Goal: Task Accomplishment & Management: Use online tool/utility

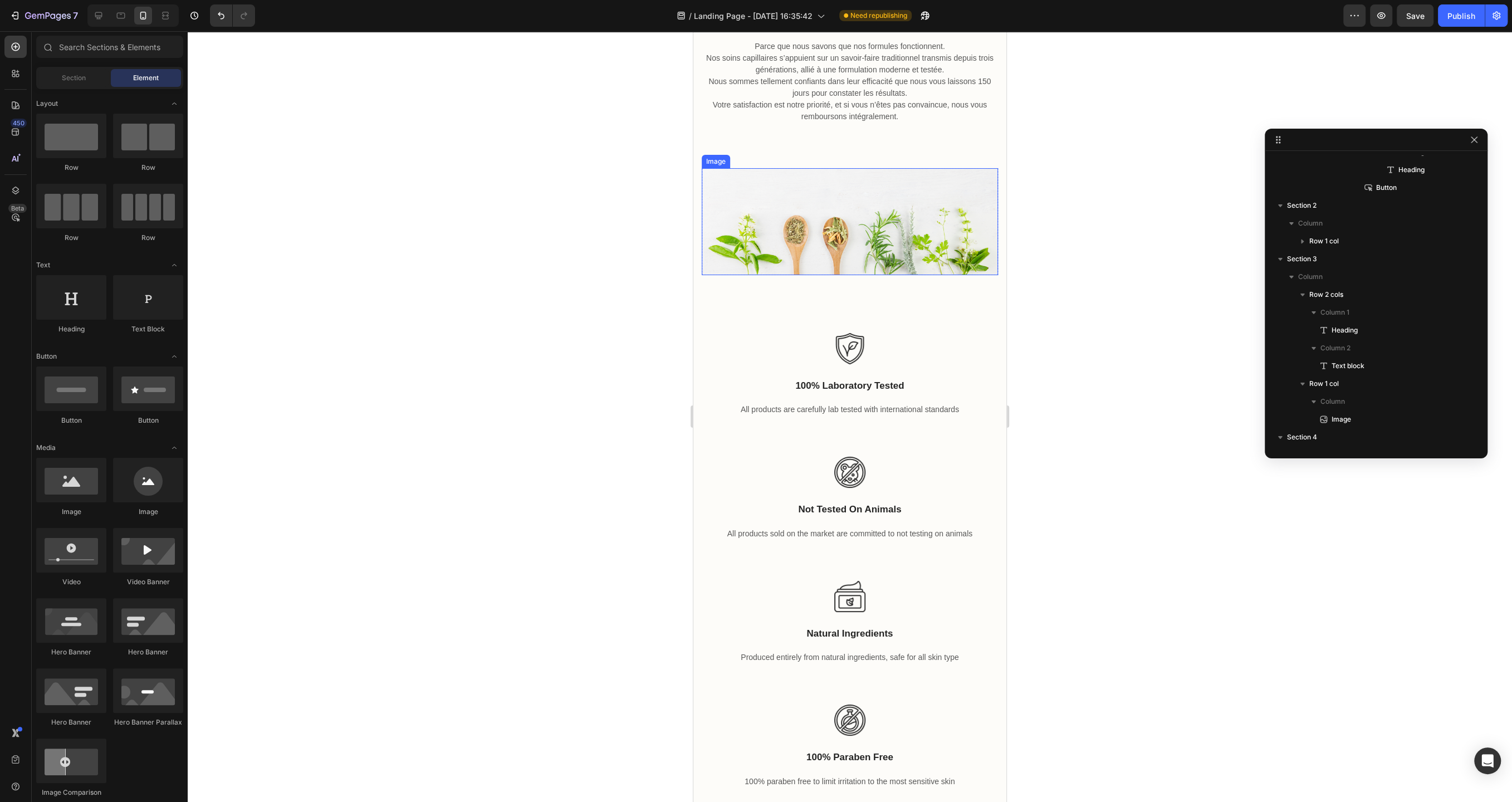
scroll to position [505, 0]
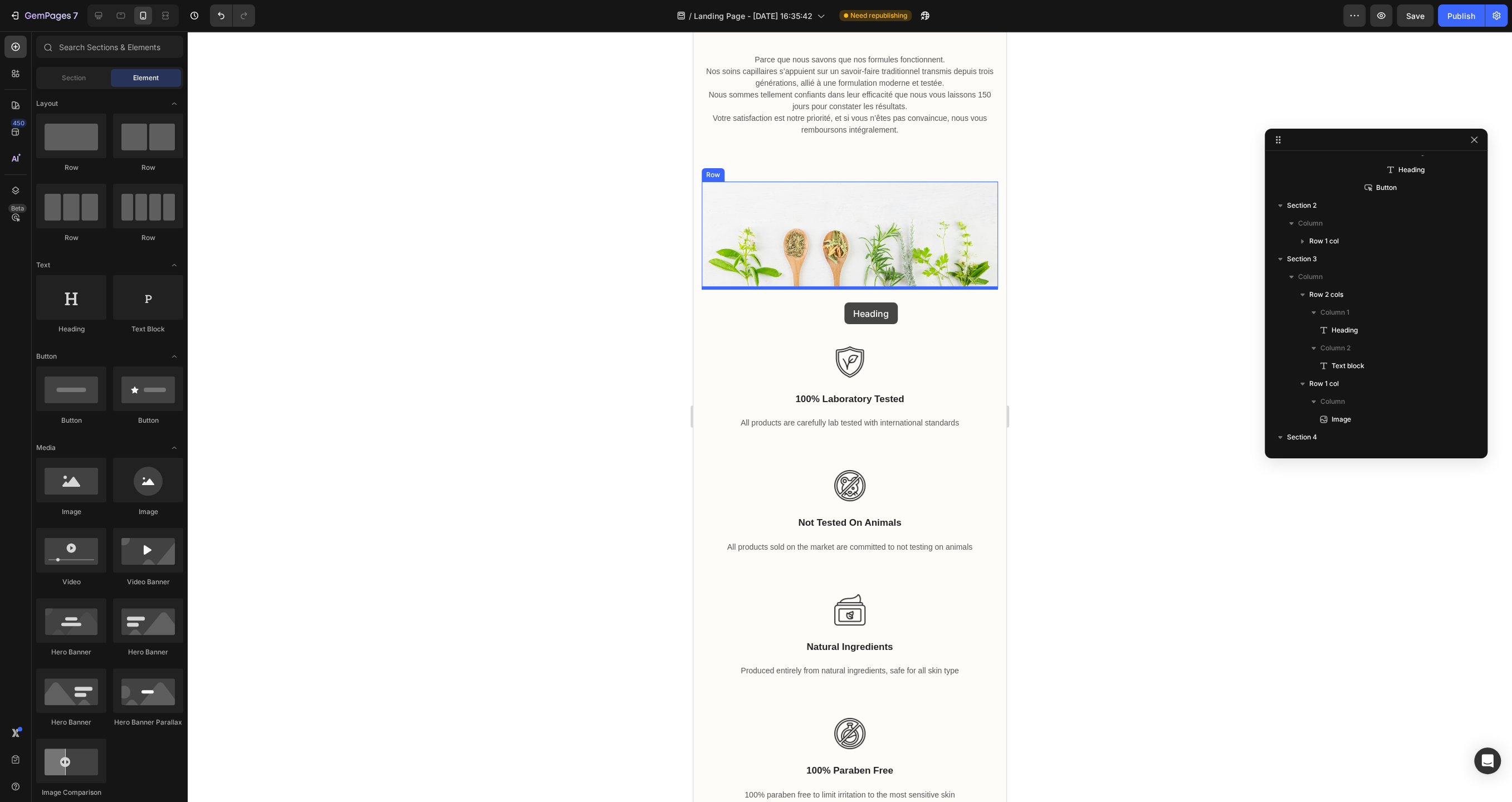
drag, startPoint x: 775, startPoint y: 318, endPoint x: 844, endPoint y: 302, distance: 70.8
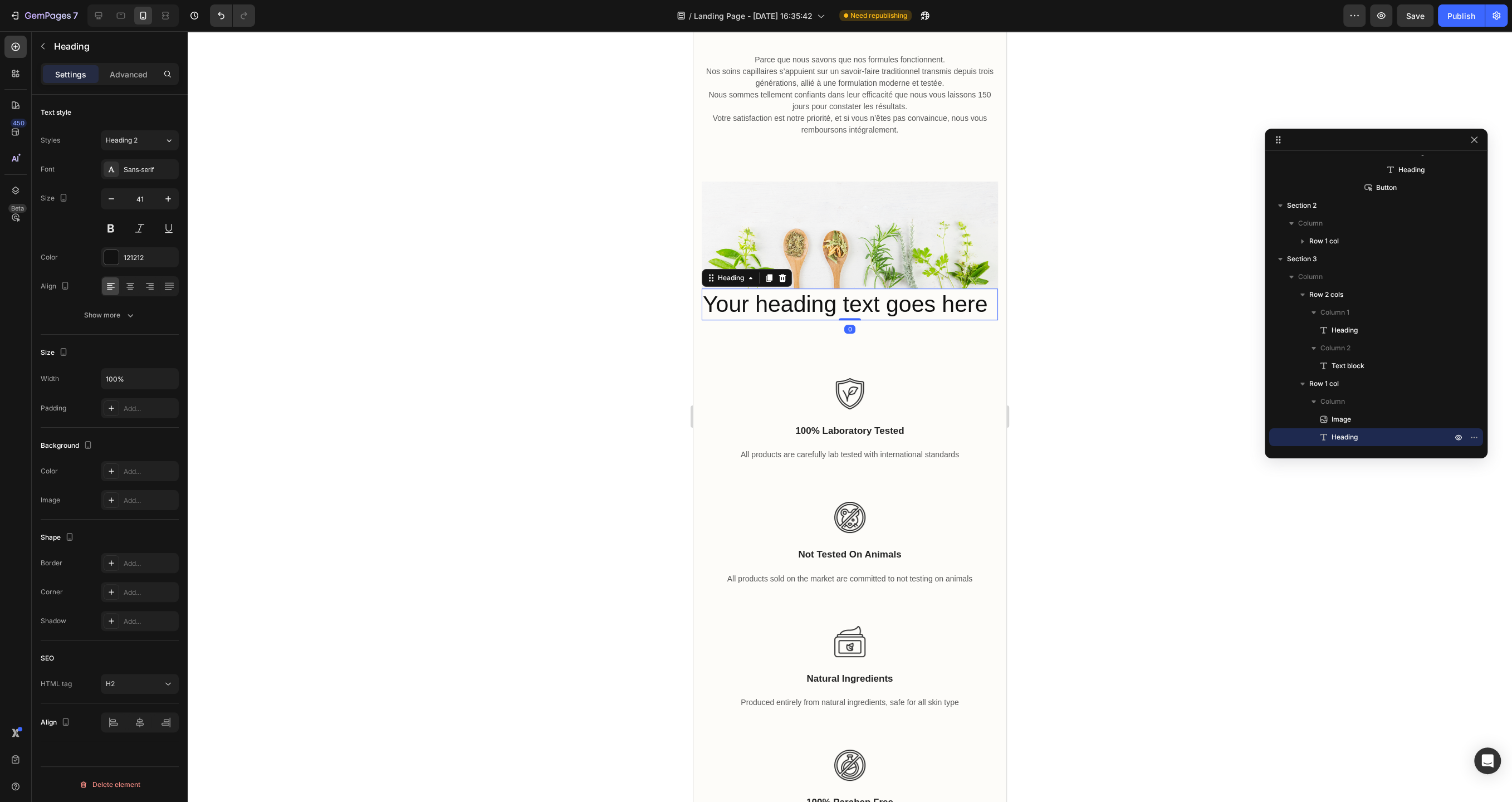
click at [841, 311] on h2 "Your heading text goes here" at bounding box center [849, 305] width 296 height 32
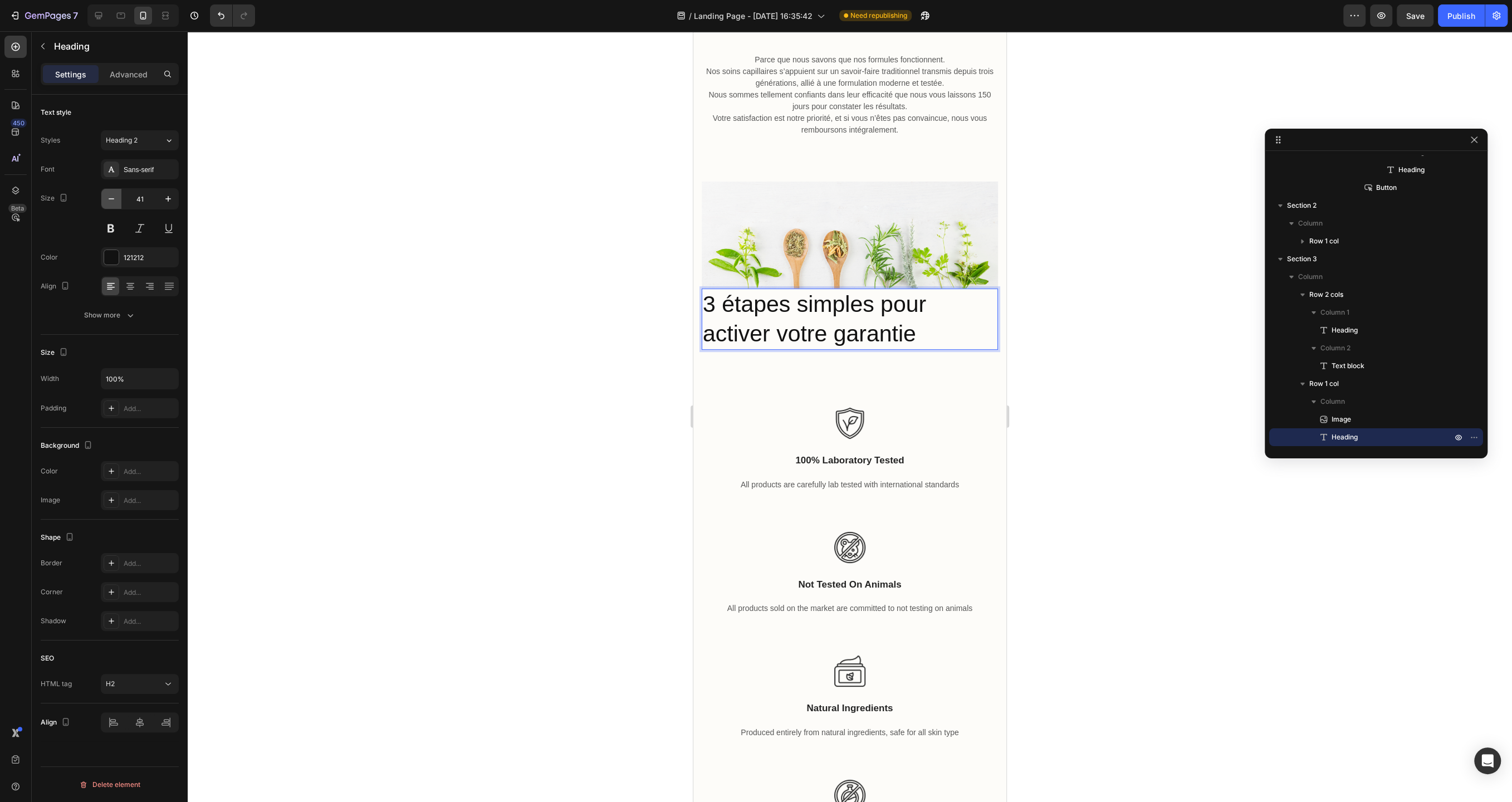
click at [110, 200] on icon "button" at bounding box center [111, 198] width 11 height 11
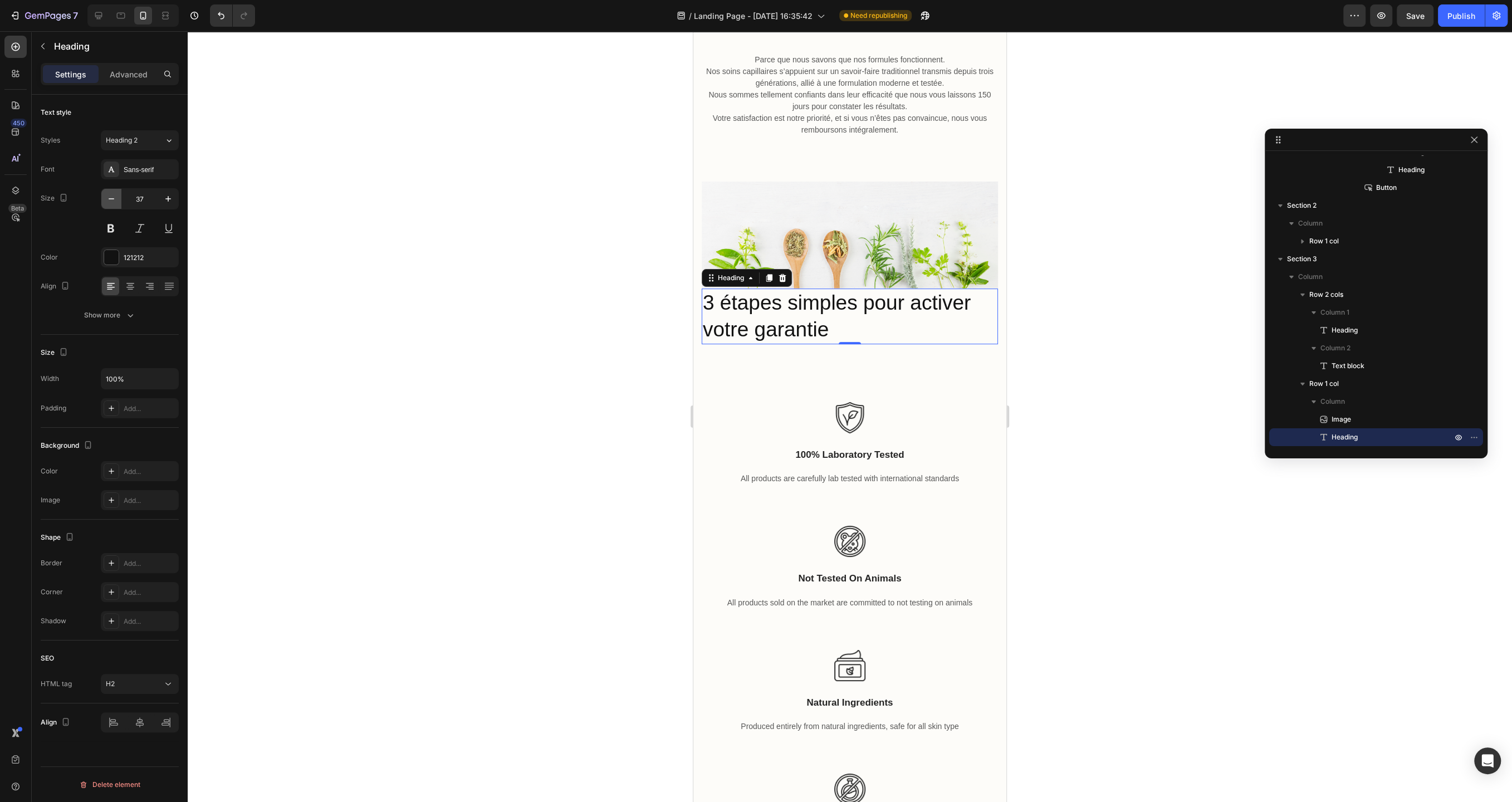
click at [110, 200] on icon "button" at bounding box center [111, 198] width 11 height 11
click at [129, 281] on icon at bounding box center [130, 286] width 11 height 11
click at [915, 324] on p "3 étapes simples pour activer votre garantie" at bounding box center [850, 314] width 294 height 51
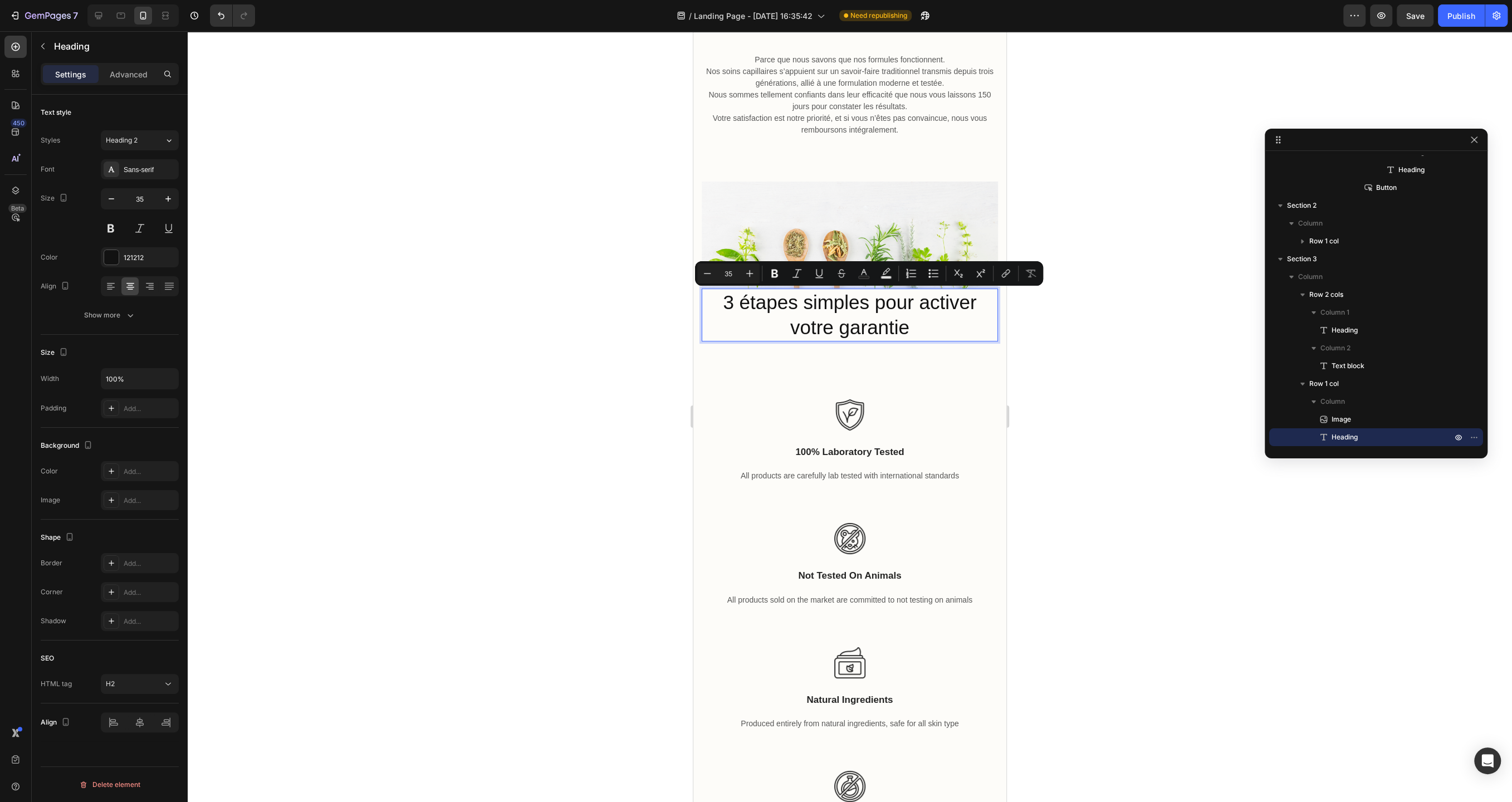
drag, startPoint x: 915, startPoint y: 324, endPoint x: 758, endPoint y: 302, distance: 158.5
click at [758, 302] on p "3 étapes simples pour activer votre garantie" at bounding box center [850, 314] width 294 height 51
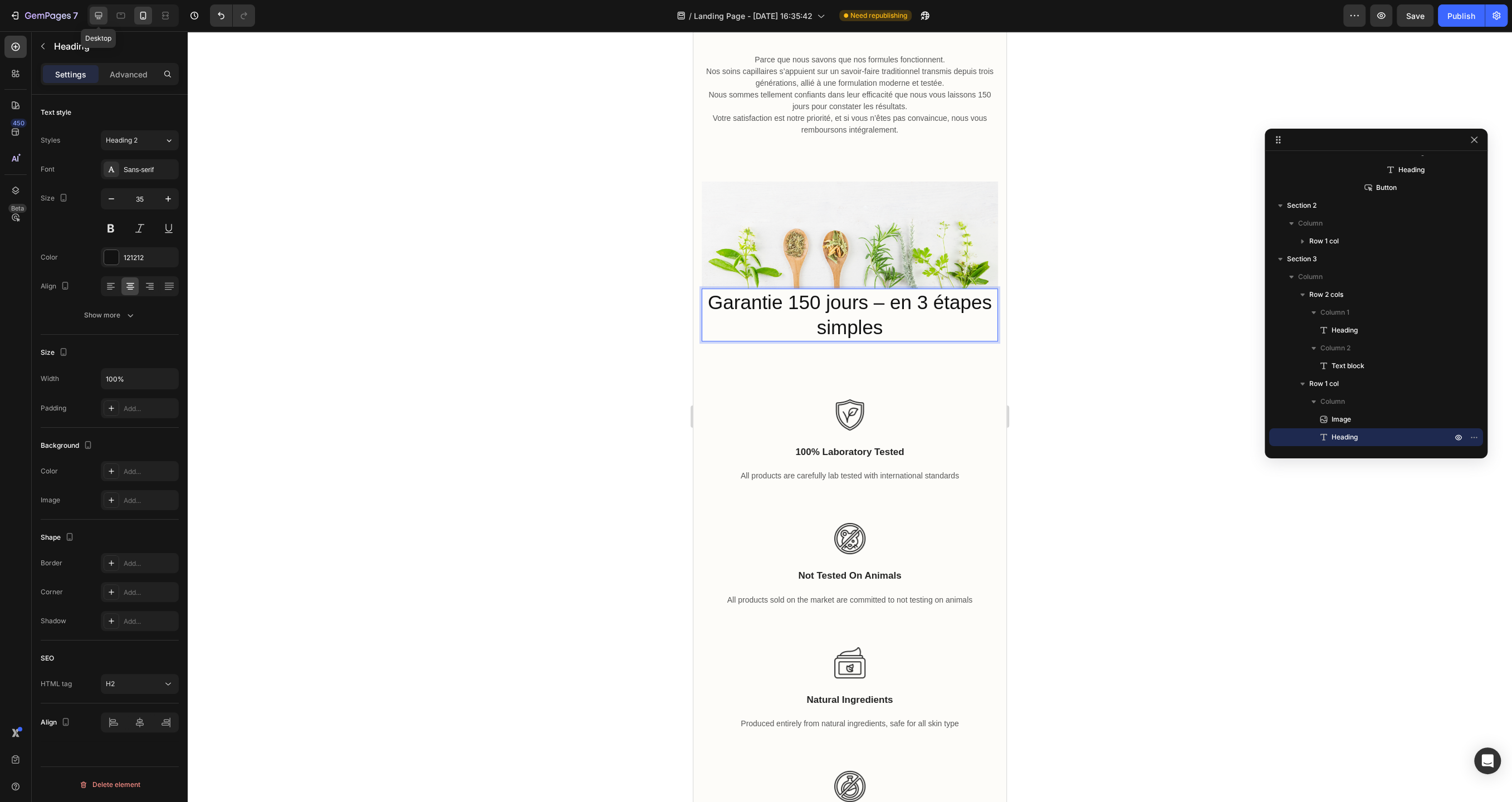
click at [104, 14] on div at bounding box center [99, 16] width 18 height 18
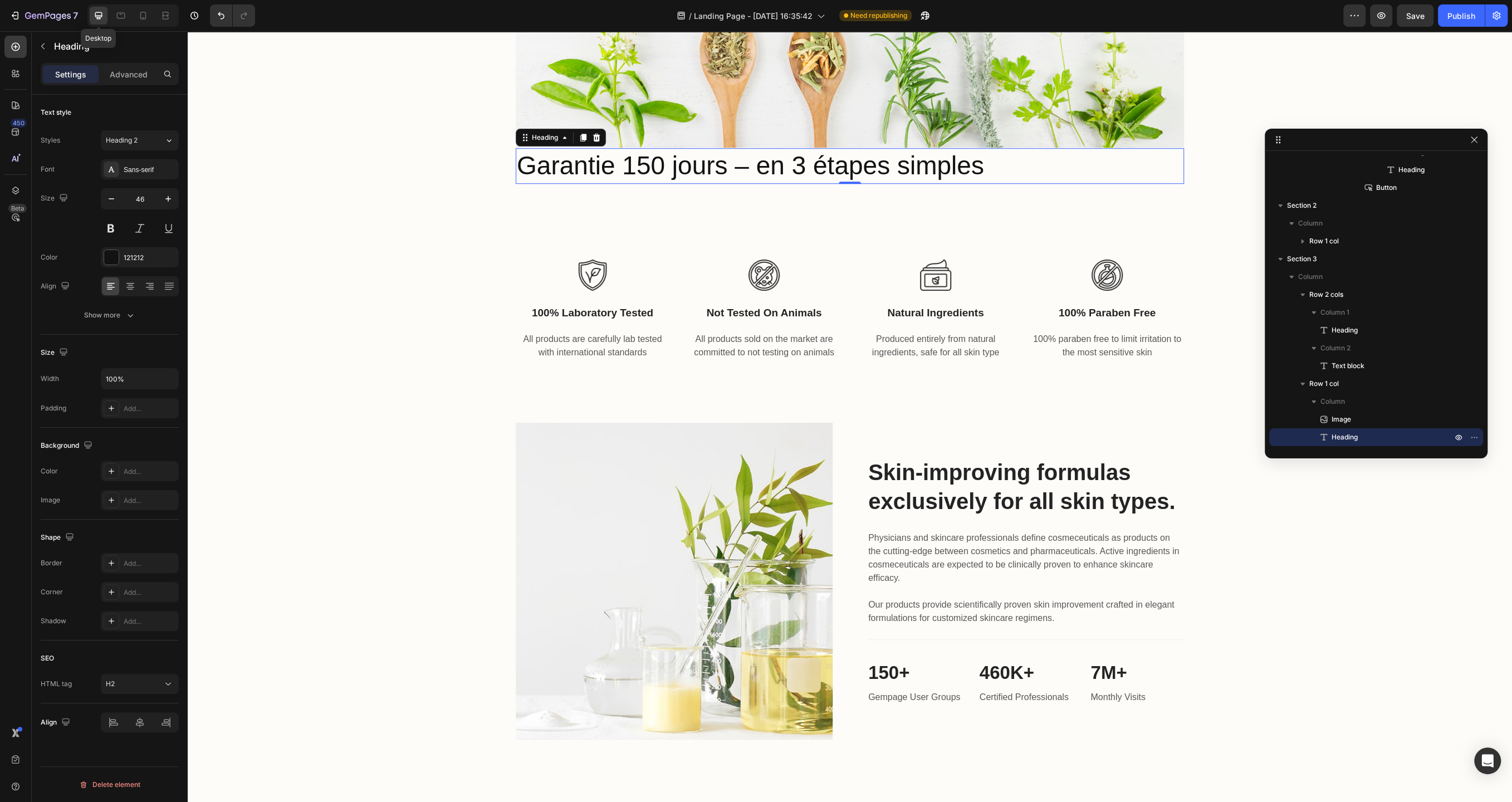
scroll to position [840, 0]
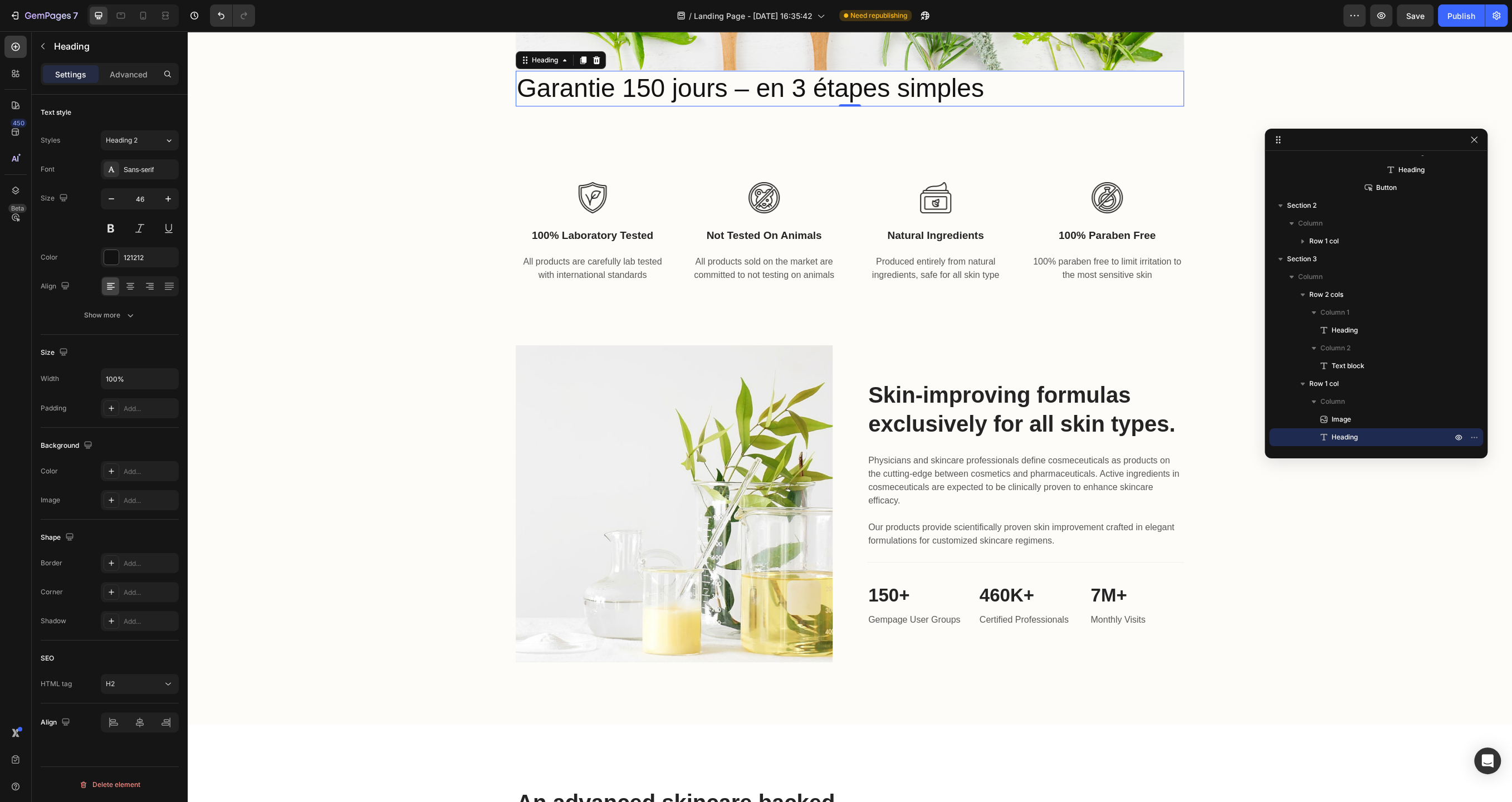
click at [133, 15] on div at bounding box center [133, 16] width 91 height 23
click at [136, 15] on div at bounding box center [143, 16] width 18 height 18
type input "35"
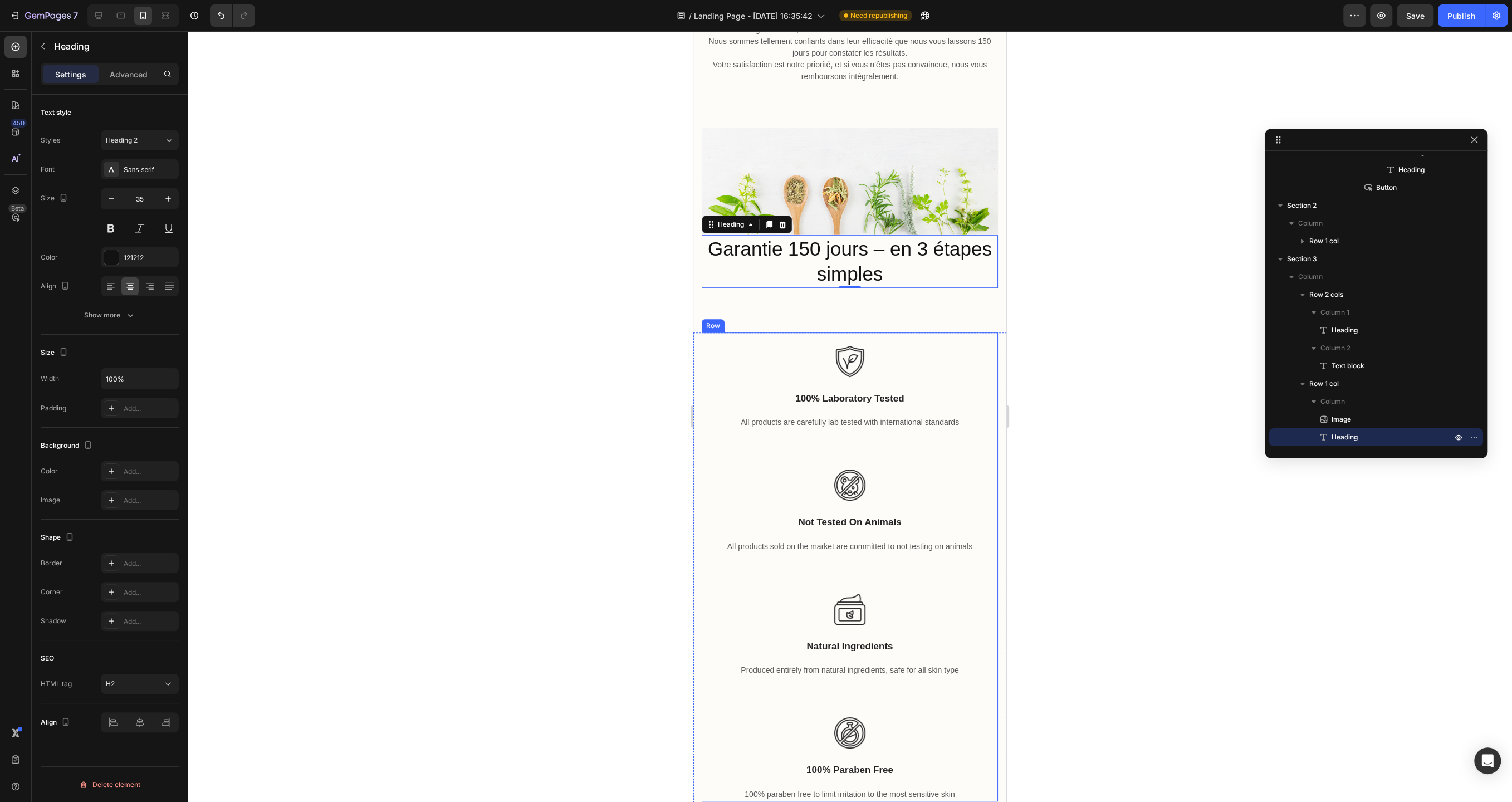
scroll to position [555, 0]
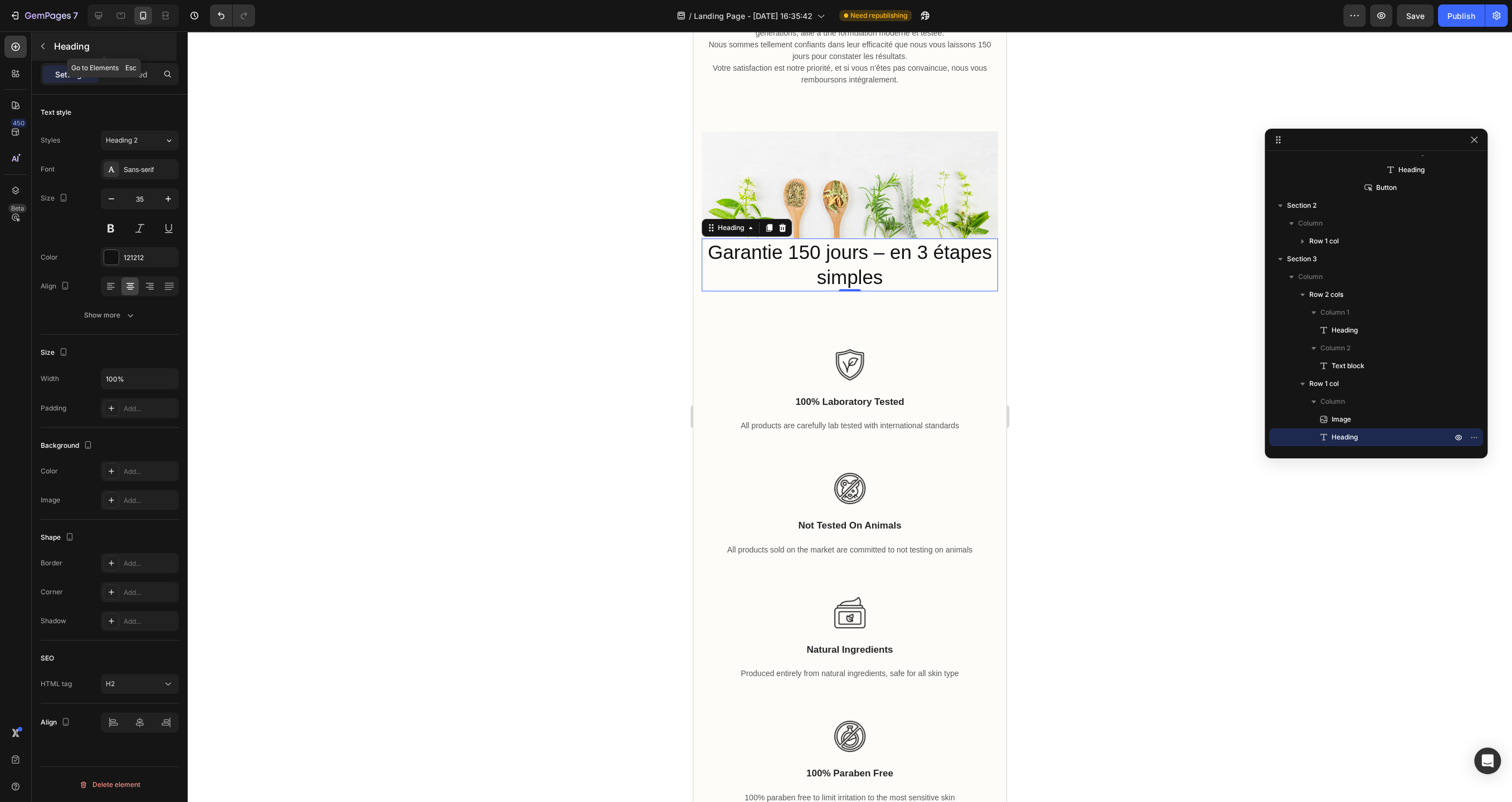
click at [48, 46] on button "button" at bounding box center [43, 47] width 18 height 18
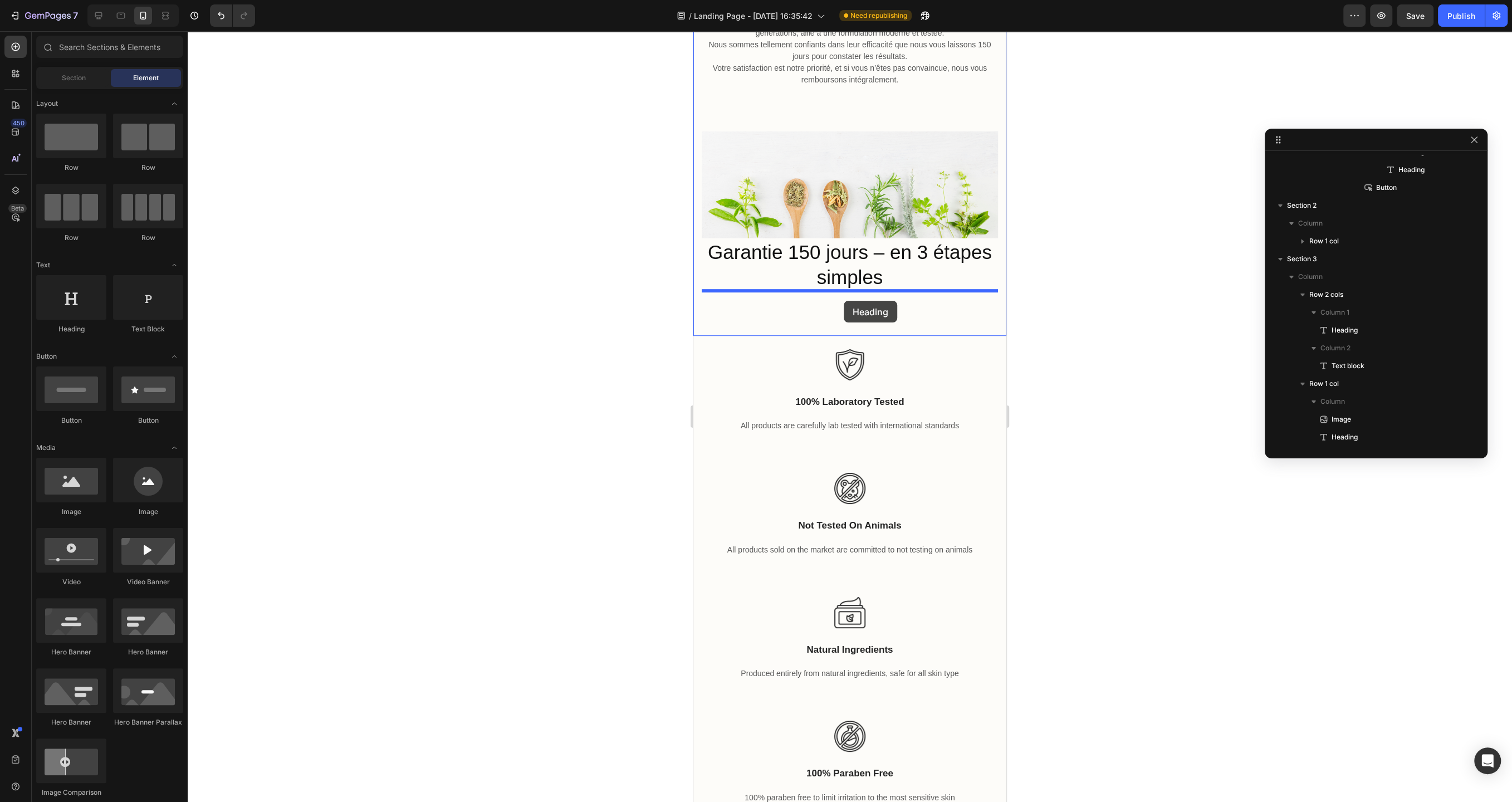
drag, startPoint x: 769, startPoint y: 323, endPoint x: 844, endPoint y: 301, distance: 78.2
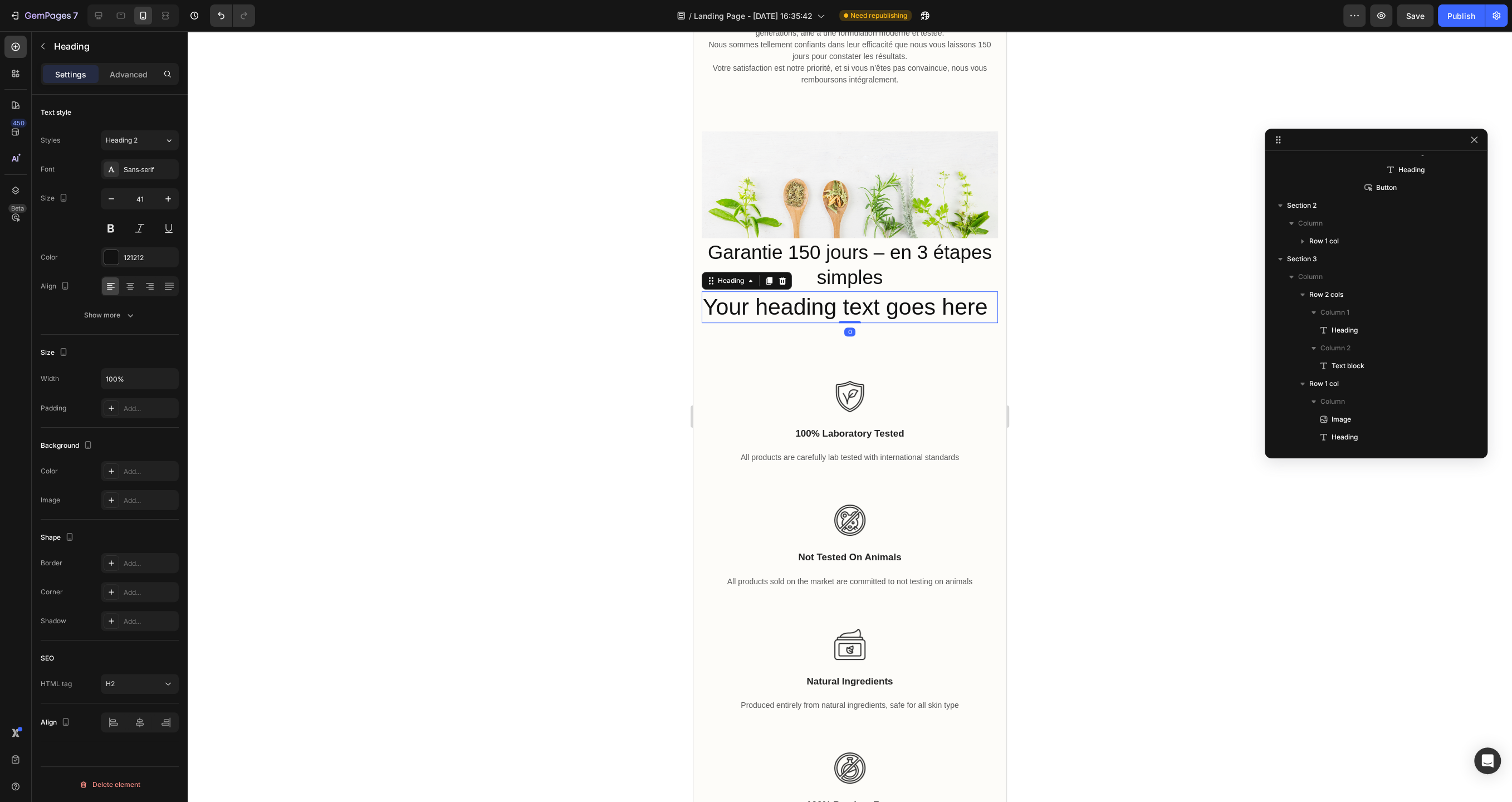
scroll to position [333, 0]
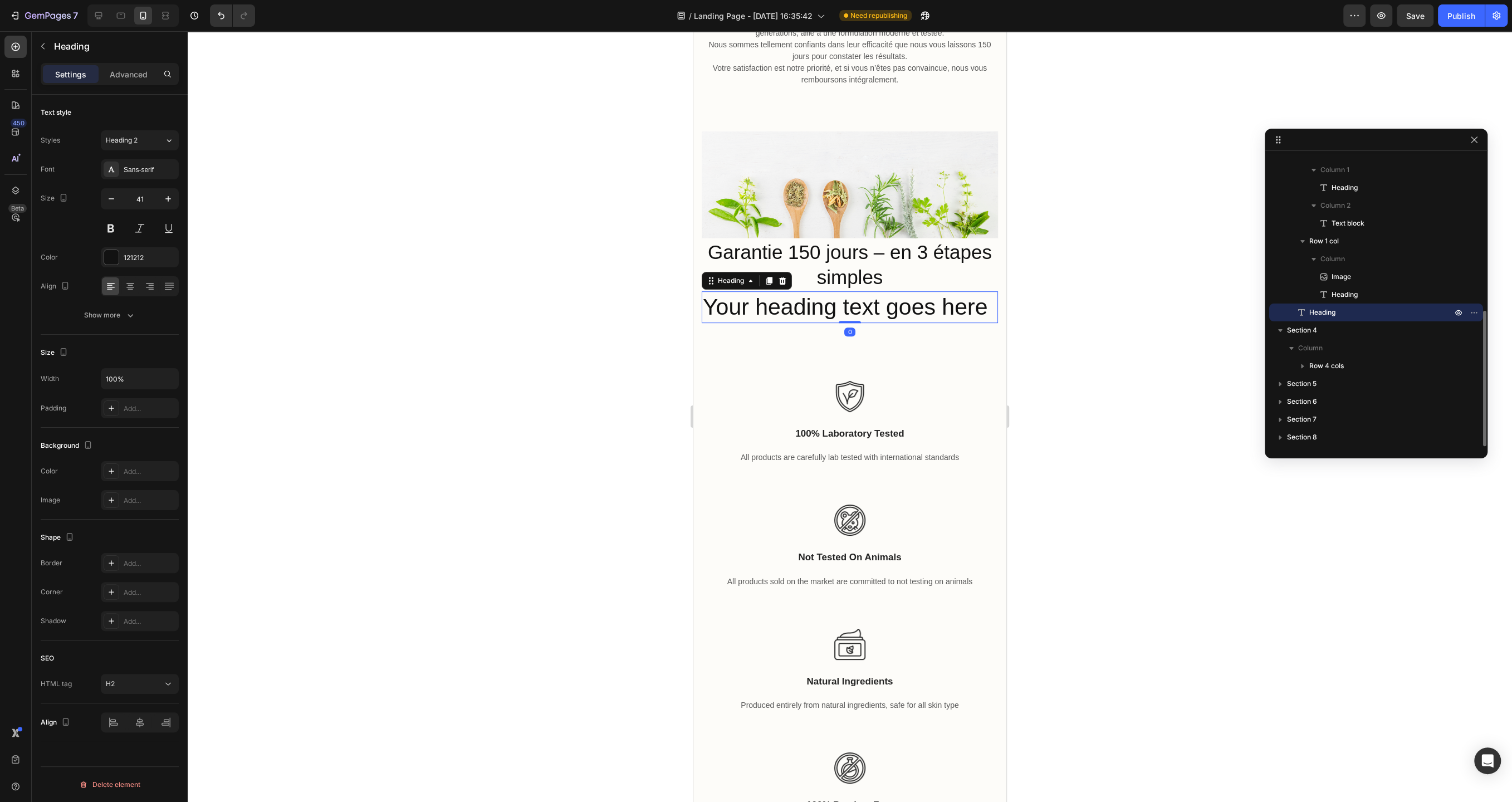
click at [878, 311] on h2 "Your heading text goes here" at bounding box center [849, 308] width 296 height 32
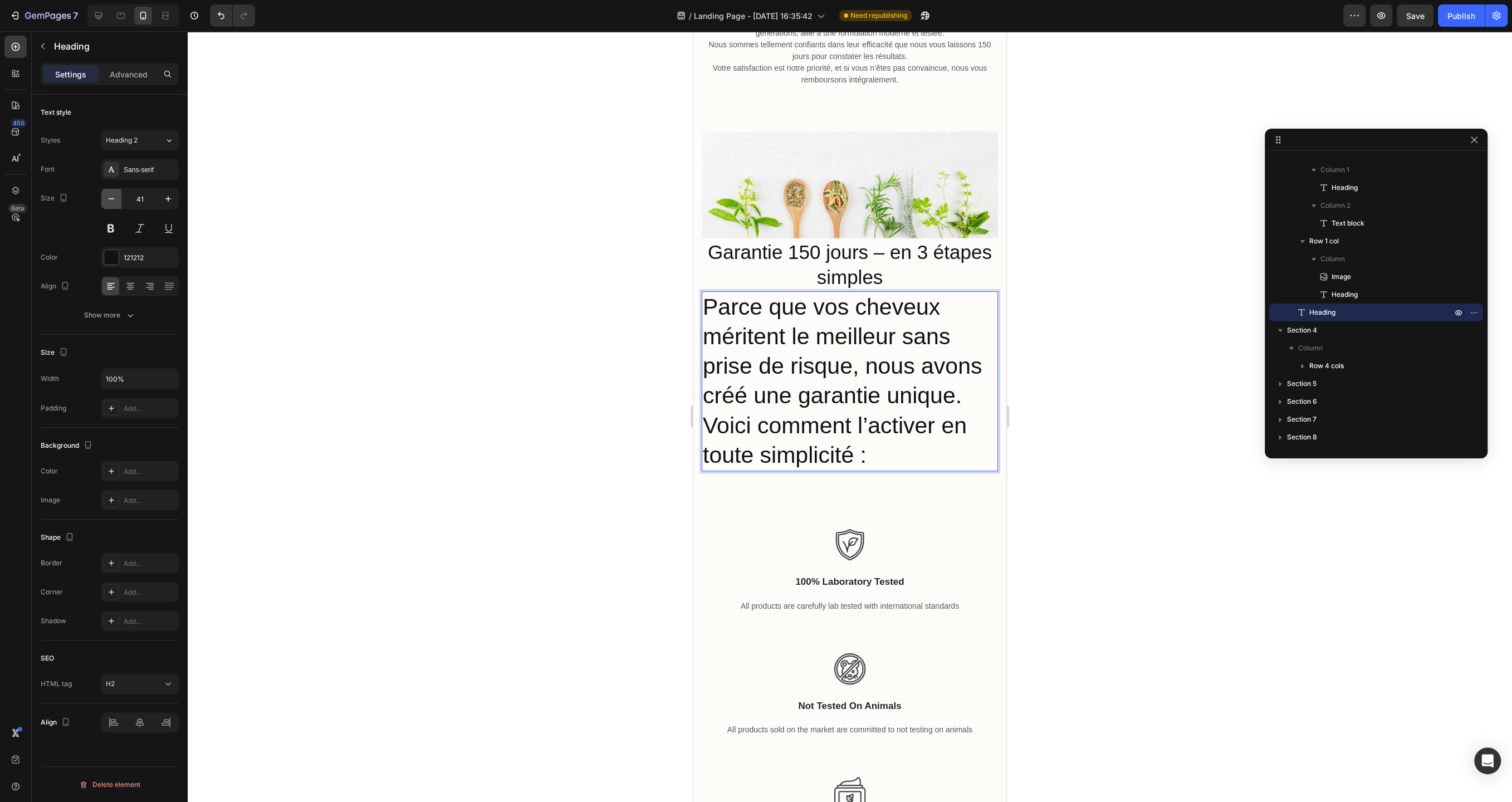
click at [110, 201] on icon "button" at bounding box center [111, 198] width 11 height 11
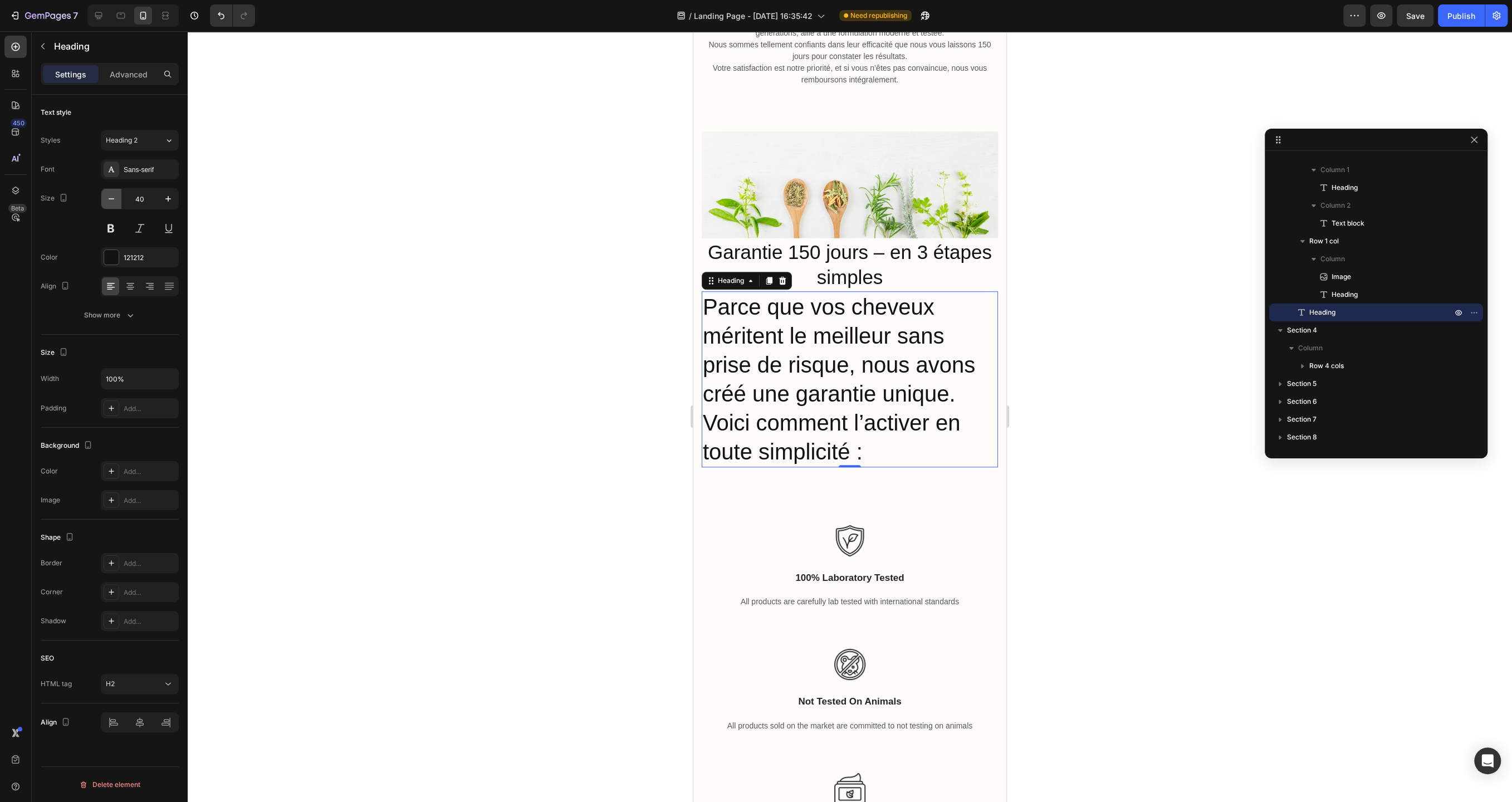
click at [110, 201] on icon "button" at bounding box center [111, 198] width 11 height 11
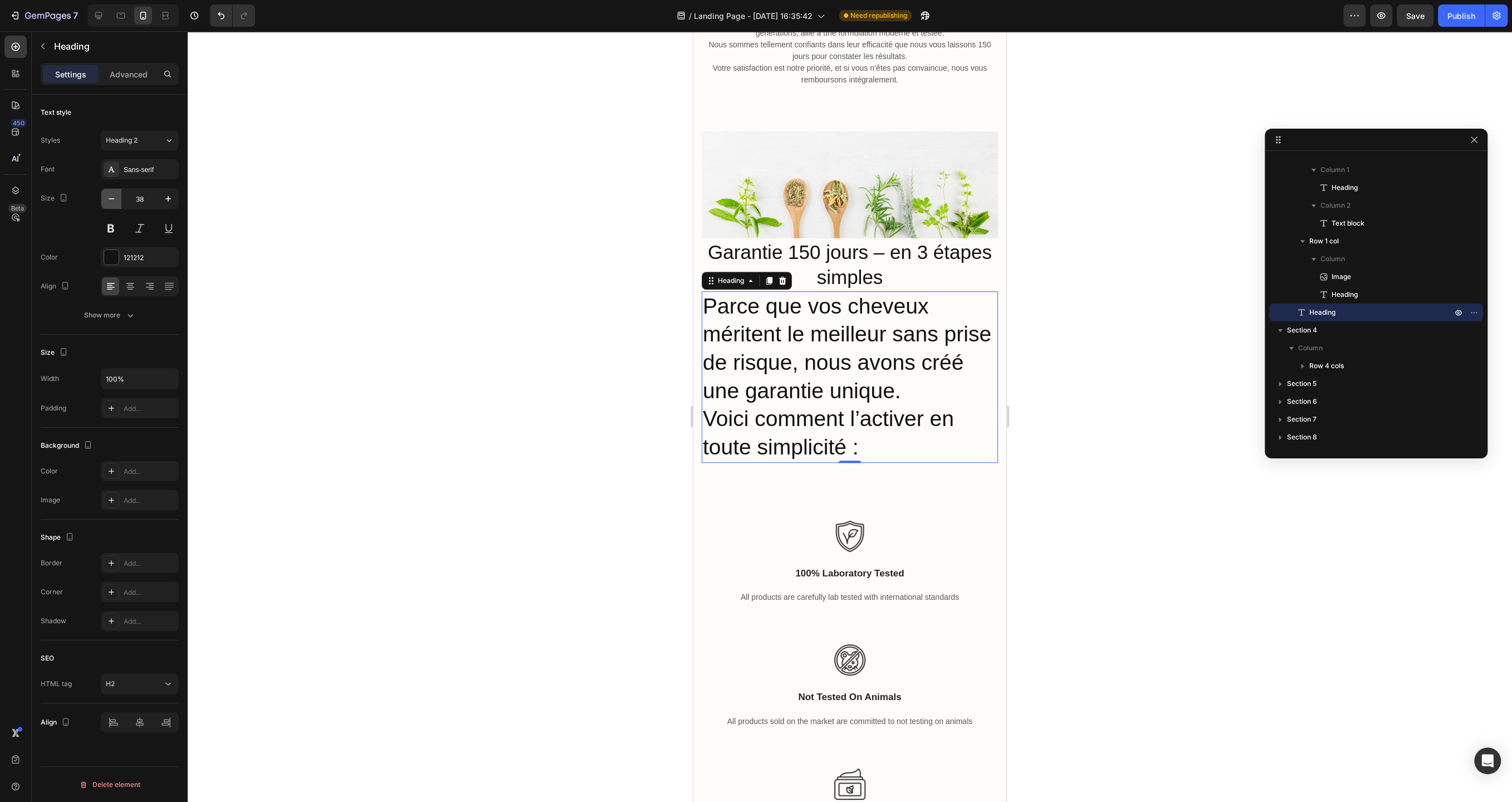
click at [110, 201] on icon "button" at bounding box center [111, 198] width 11 height 11
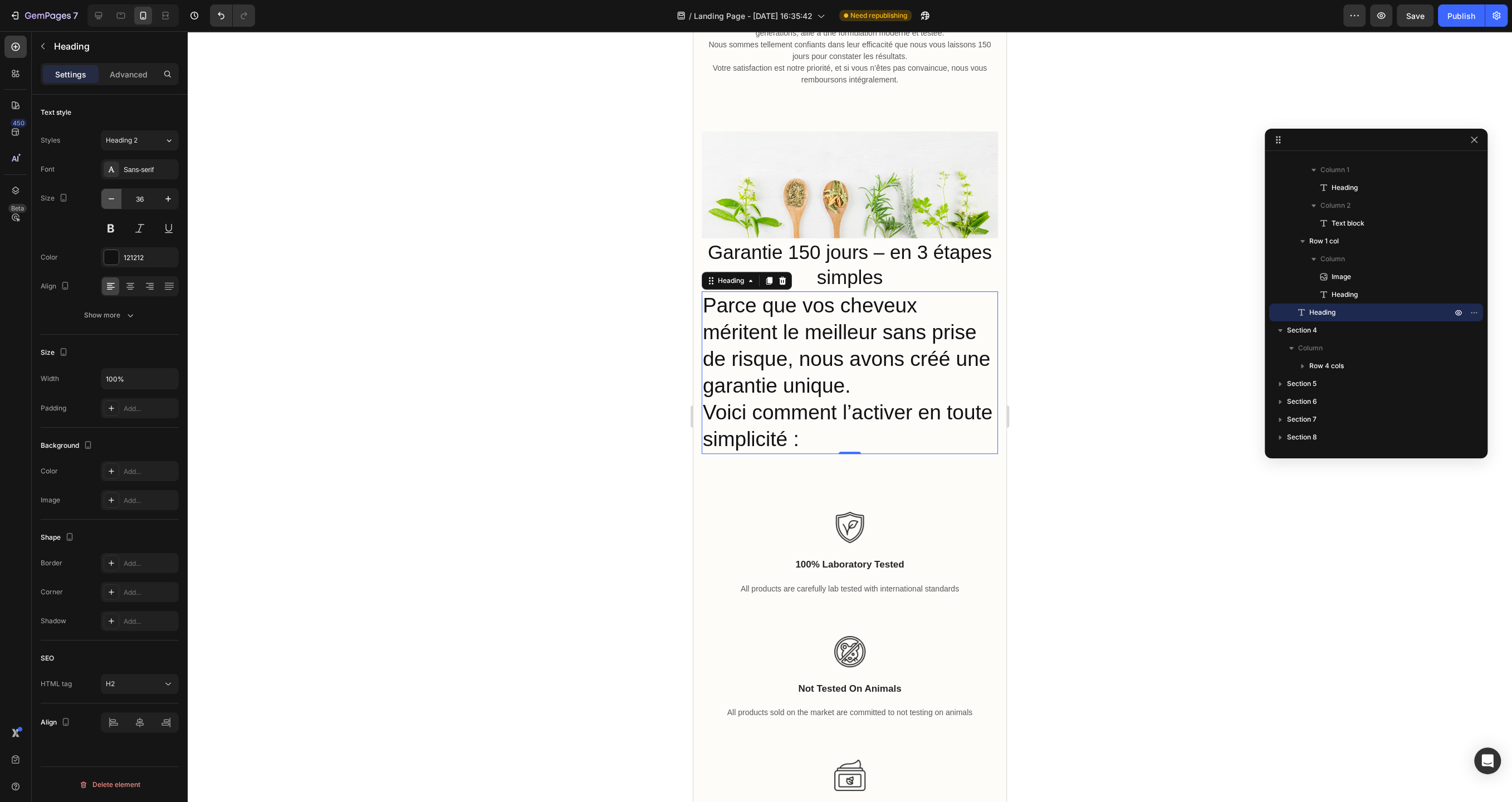
click at [110, 201] on icon "button" at bounding box center [111, 198] width 11 height 11
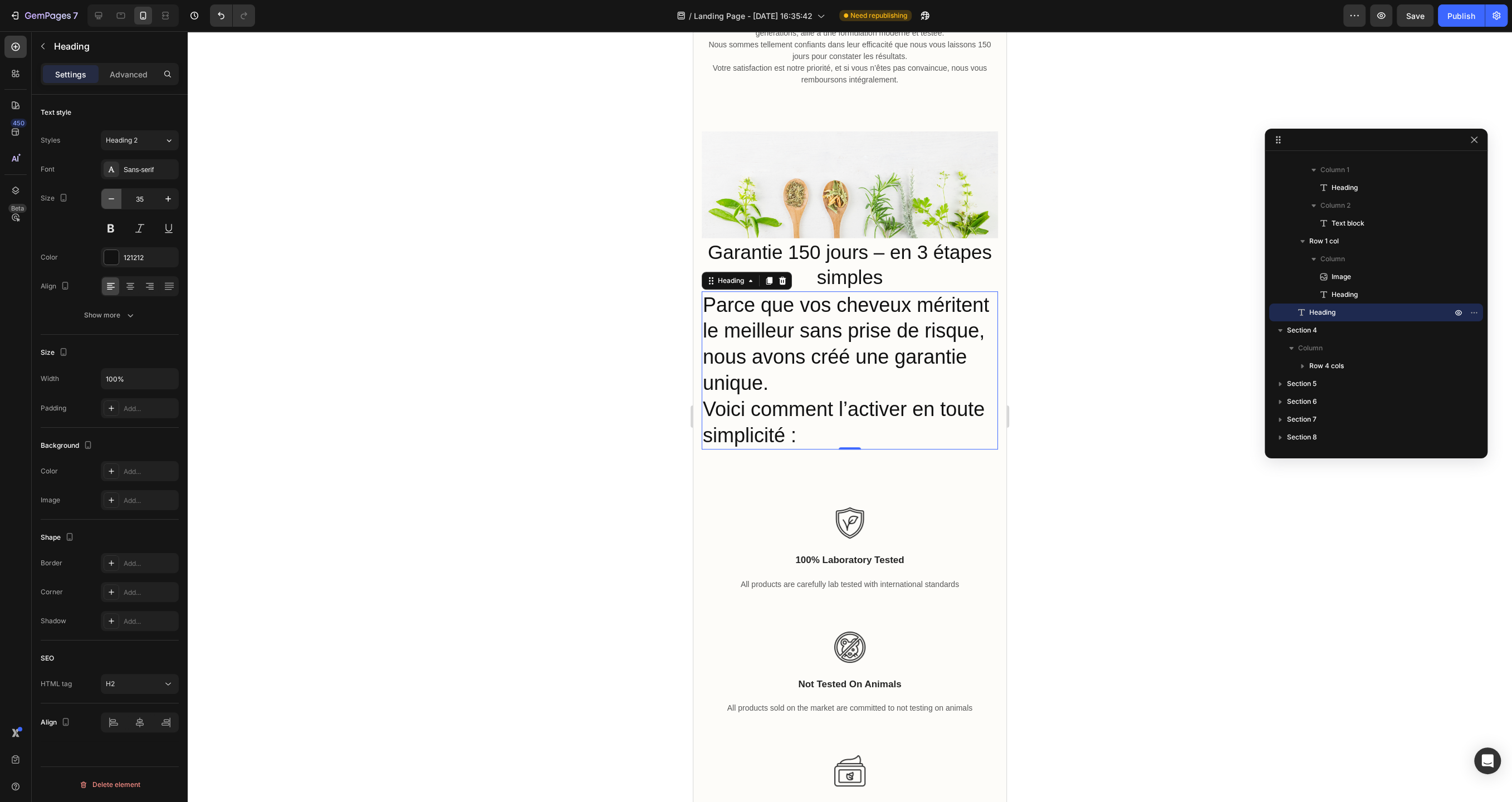
click at [110, 201] on icon "button" at bounding box center [111, 198] width 11 height 11
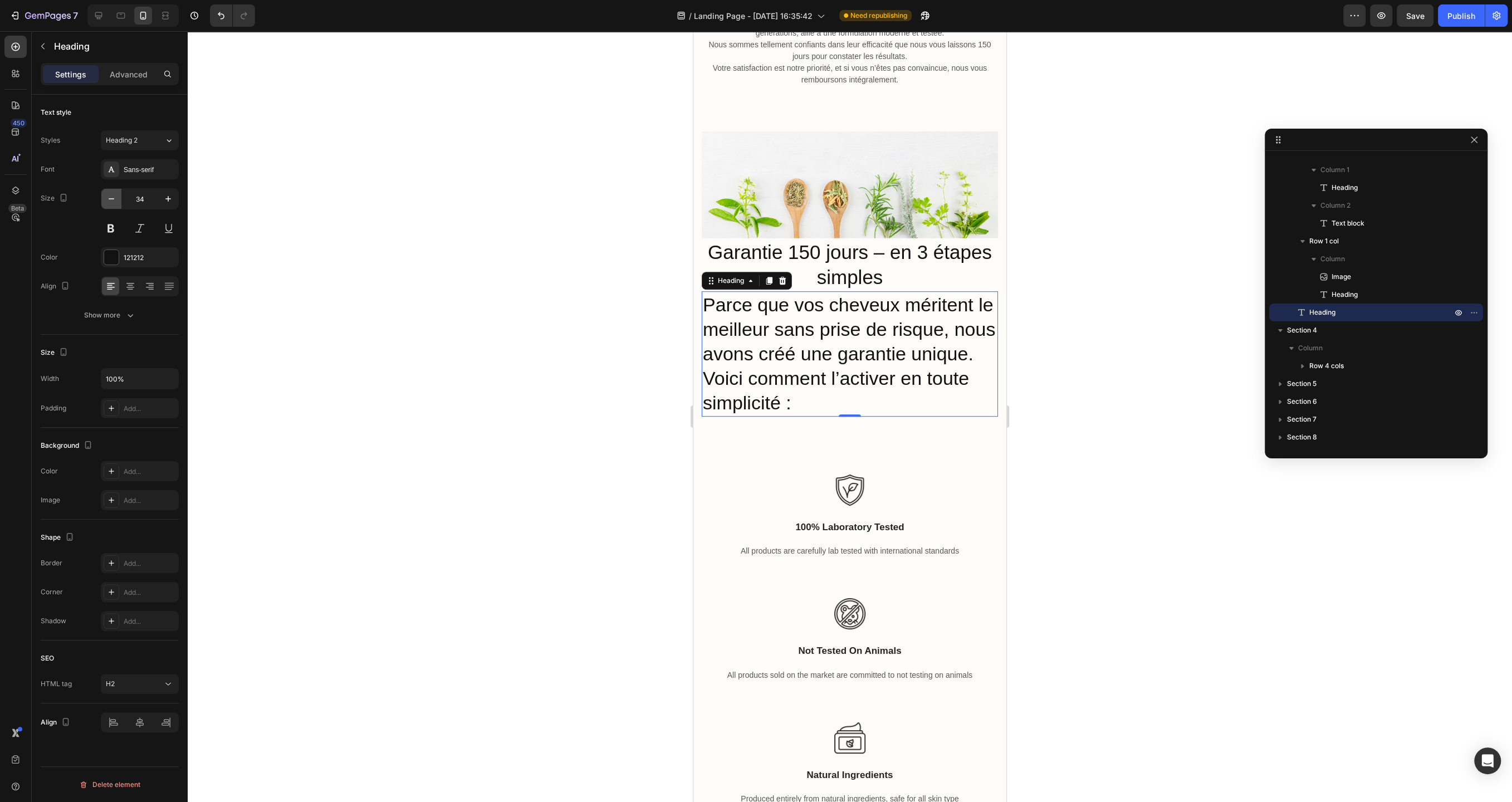
click at [110, 201] on icon "button" at bounding box center [111, 198] width 11 height 11
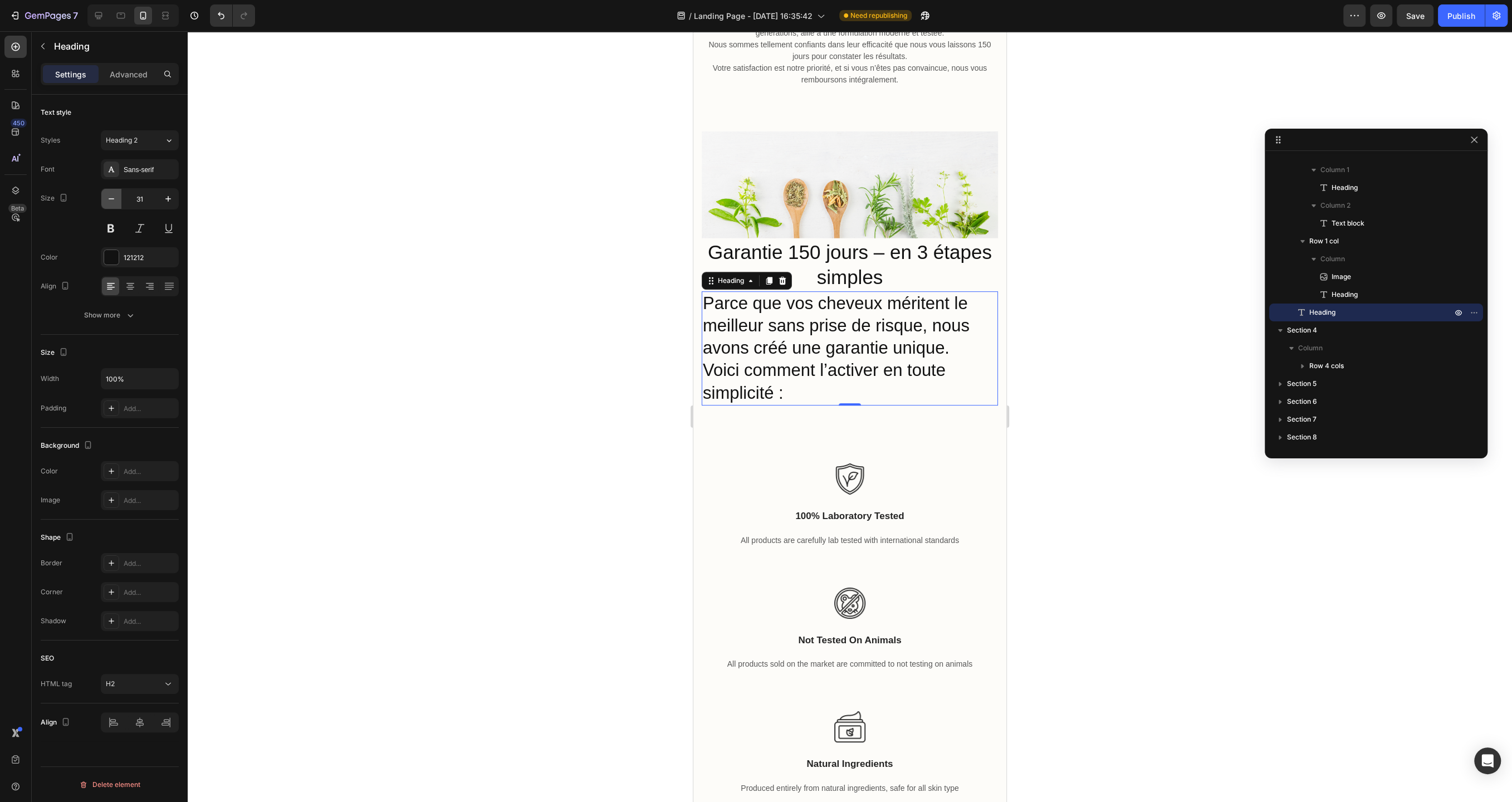
click at [110, 201] on icon "button" at bounding box center [111, 198] width 11 height 11
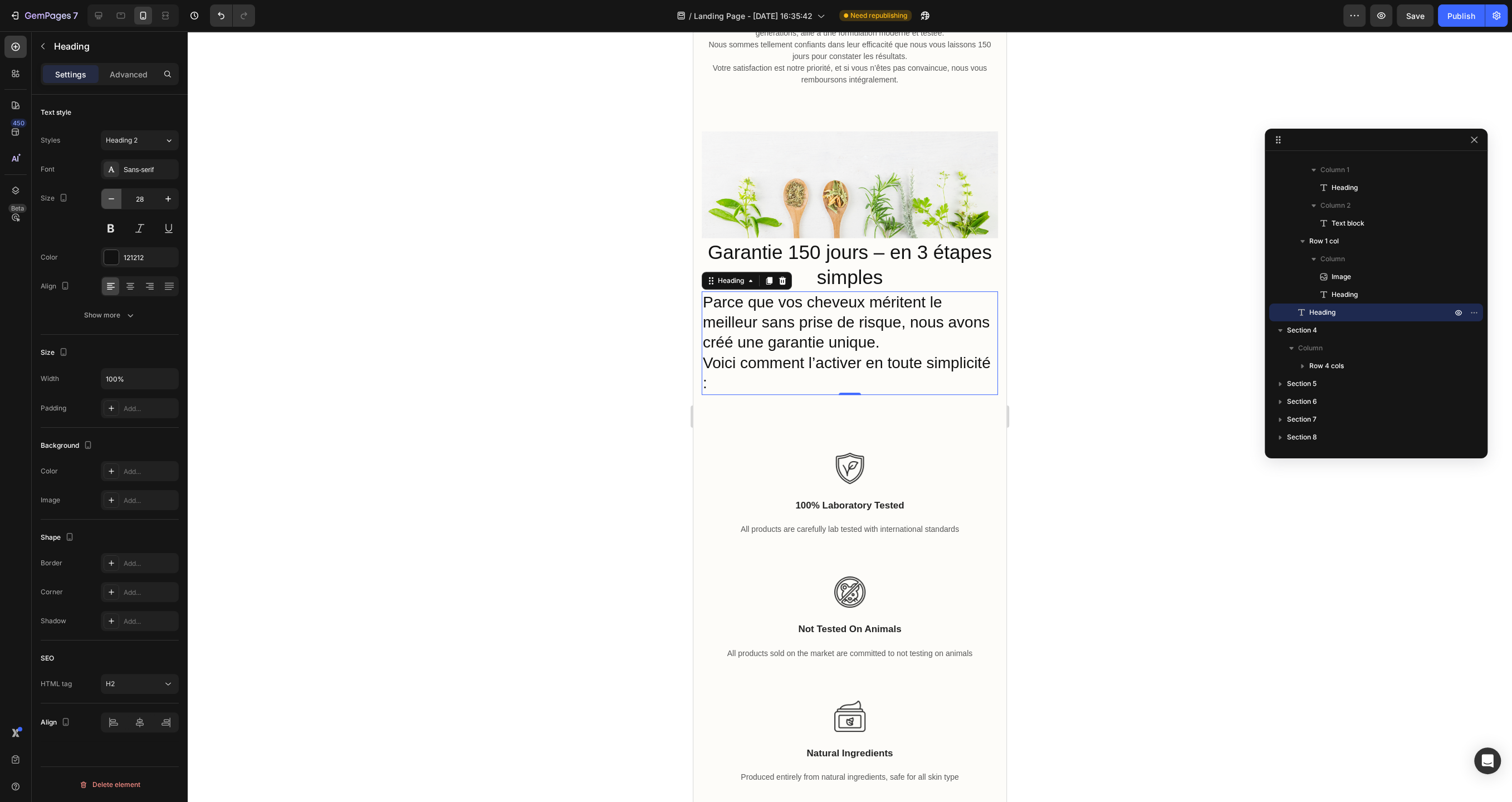
click at [110, 201] on icon "button" at bounding box center [111, 198] width 11 height 11
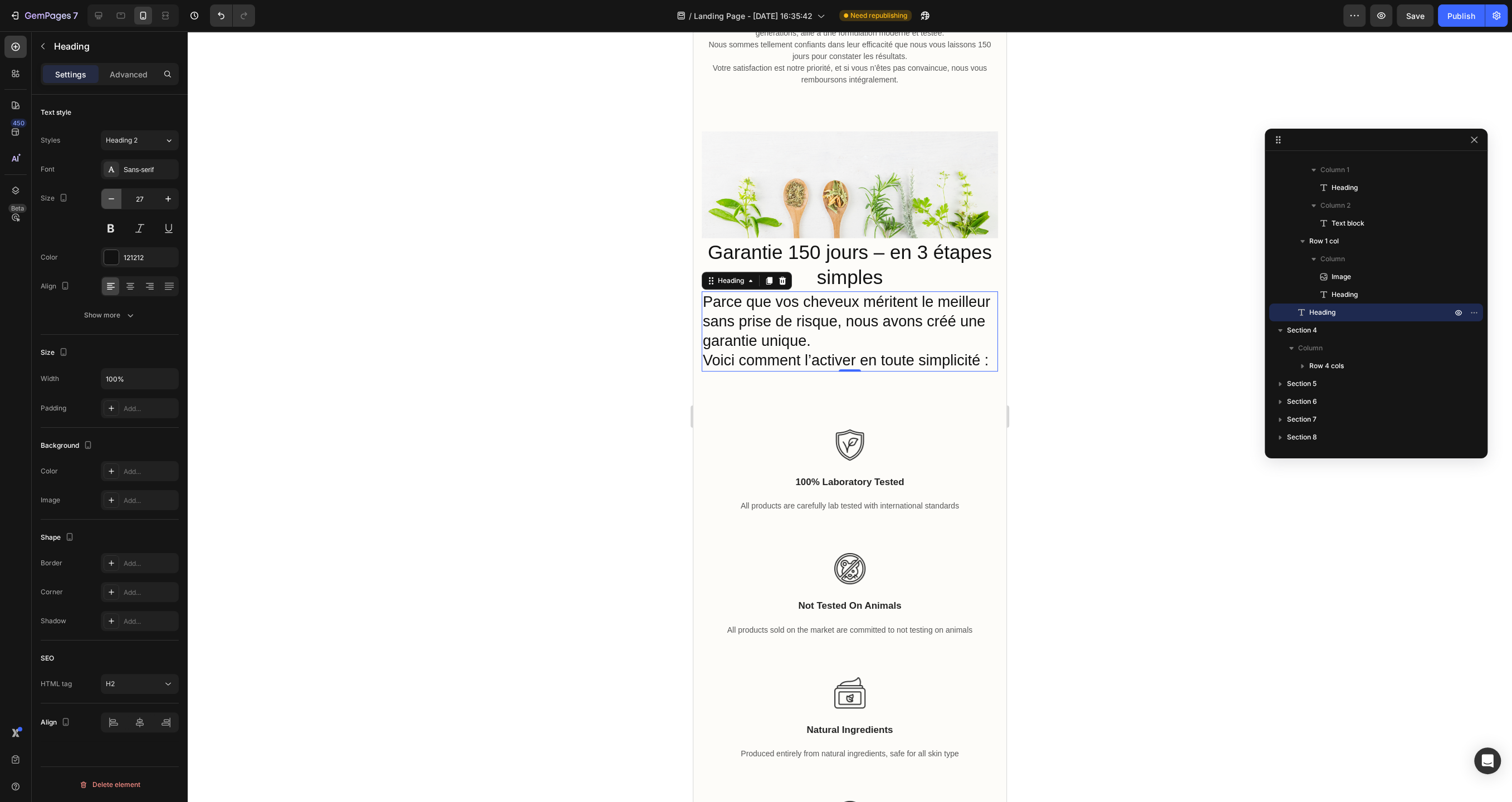
click at [110, 201] on icon "button" at bounding box center [111, 198] width 11 height 11
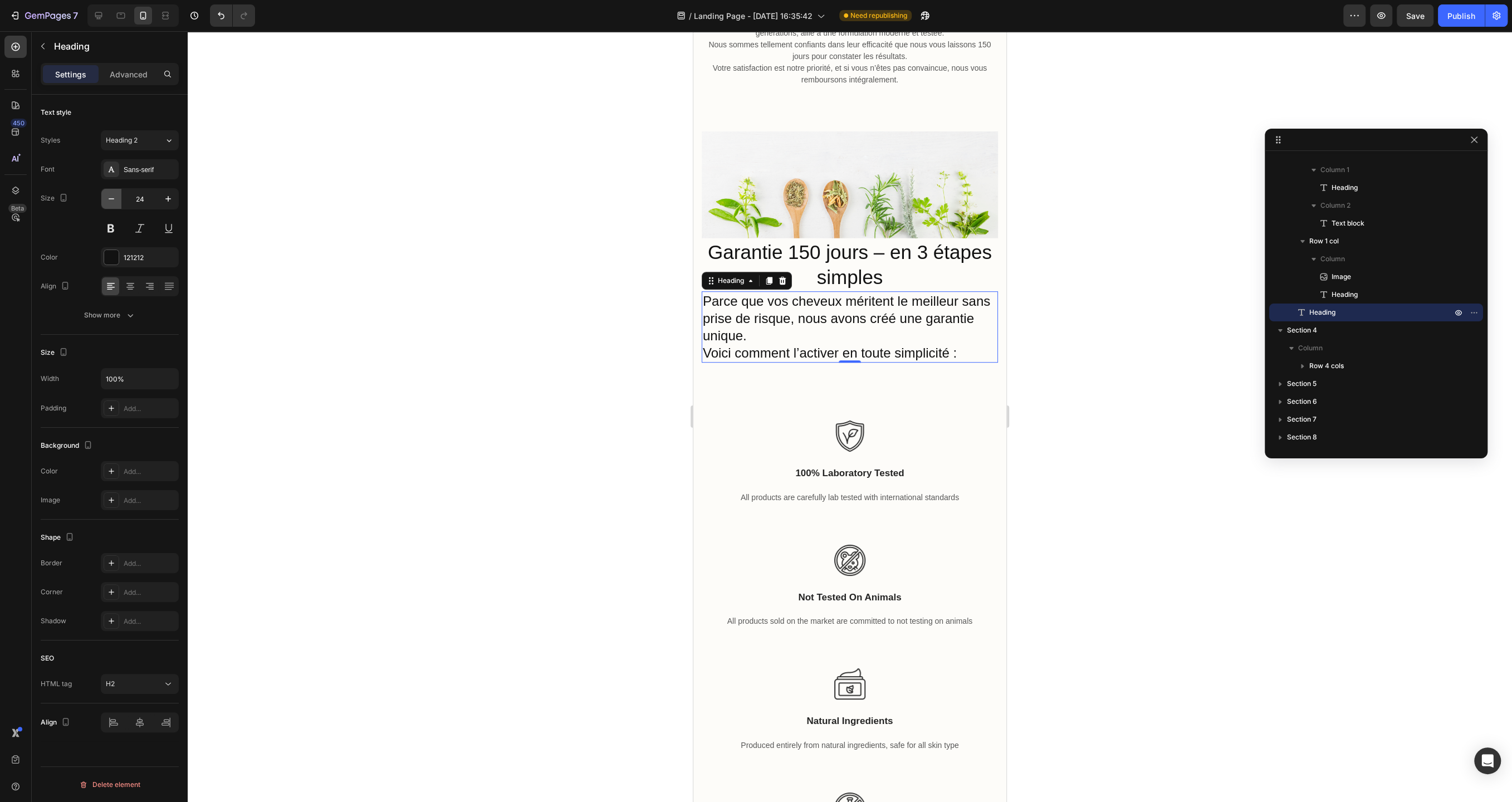
click at [110, 201] on icon "button" at bounding box center [111, 198] width 11 height 11
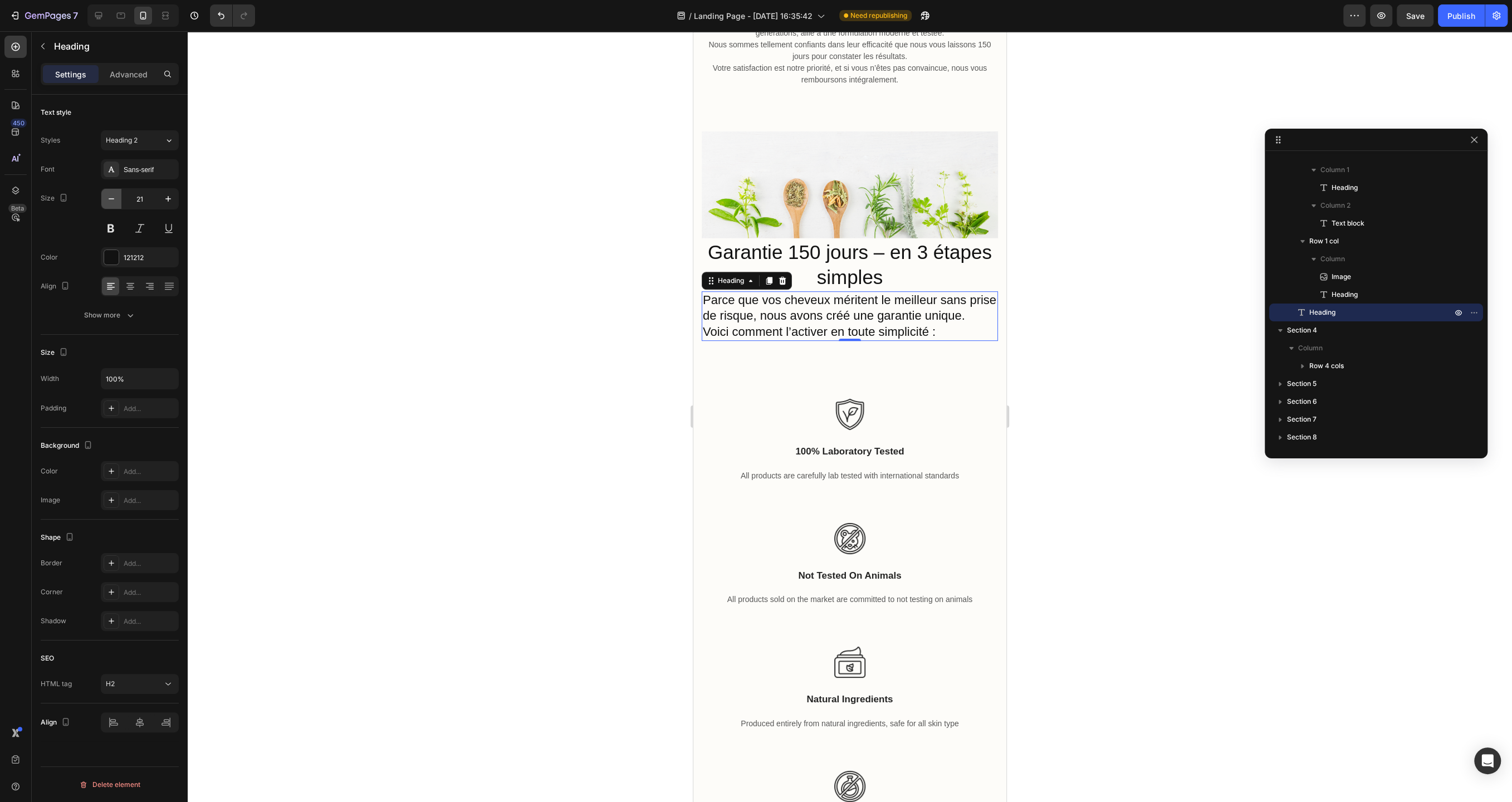
click at [110, 201] on icon "button" at bounding box center [111, 198] width 11 height 11
click at [170, 206] on button "button" at bounding box center [168, 199] width 20 height 20
type input "21"
click at [122, 288] on div at bounding box center [130, 286] width 17 height 18
click at [624, 359] on div at bounding box center [850, 416] width 1324 height 771
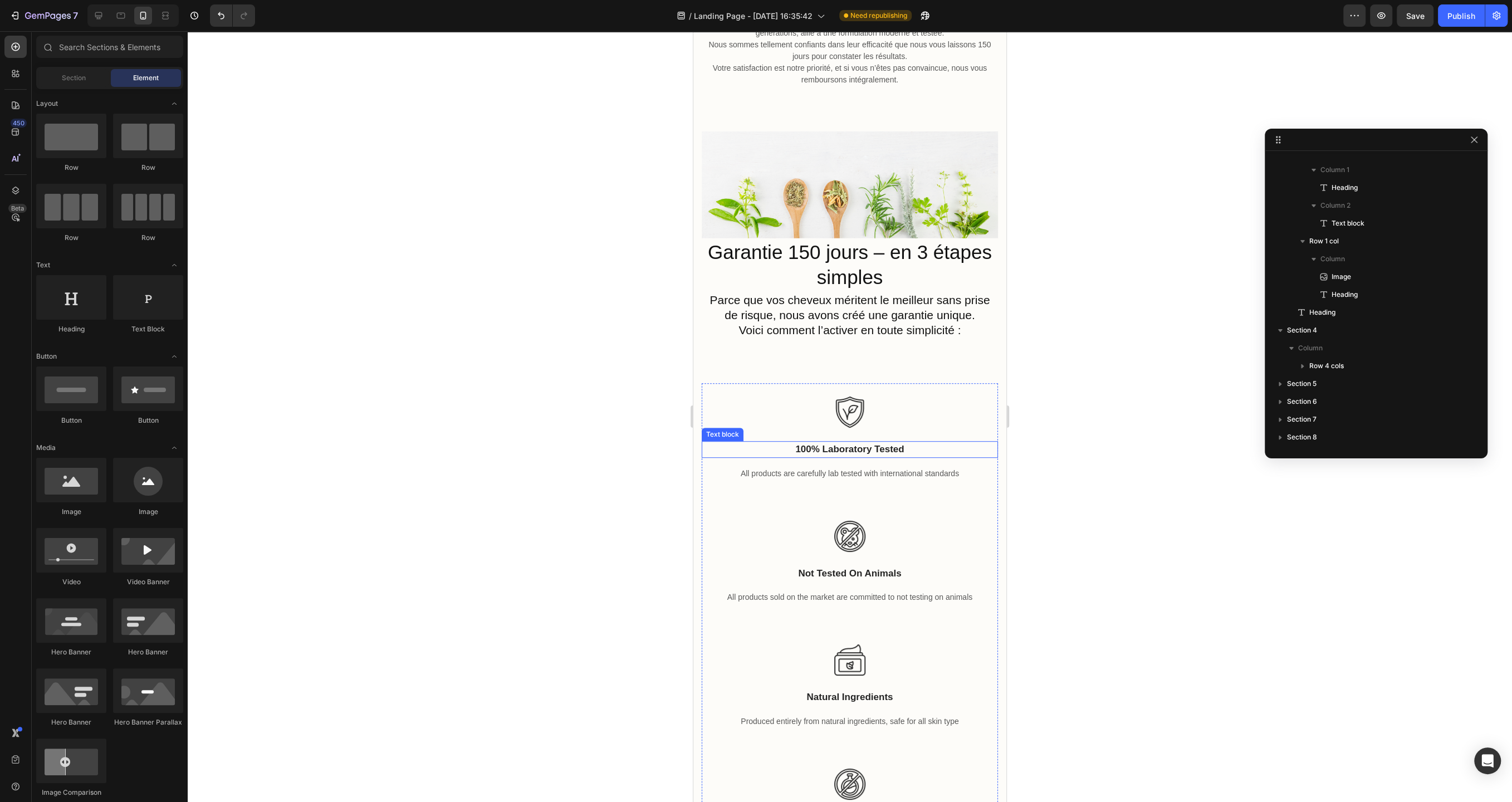
click at [829, 449] on p "100% laboratory tested" at bounding box center [850, 449] width 294 height 14
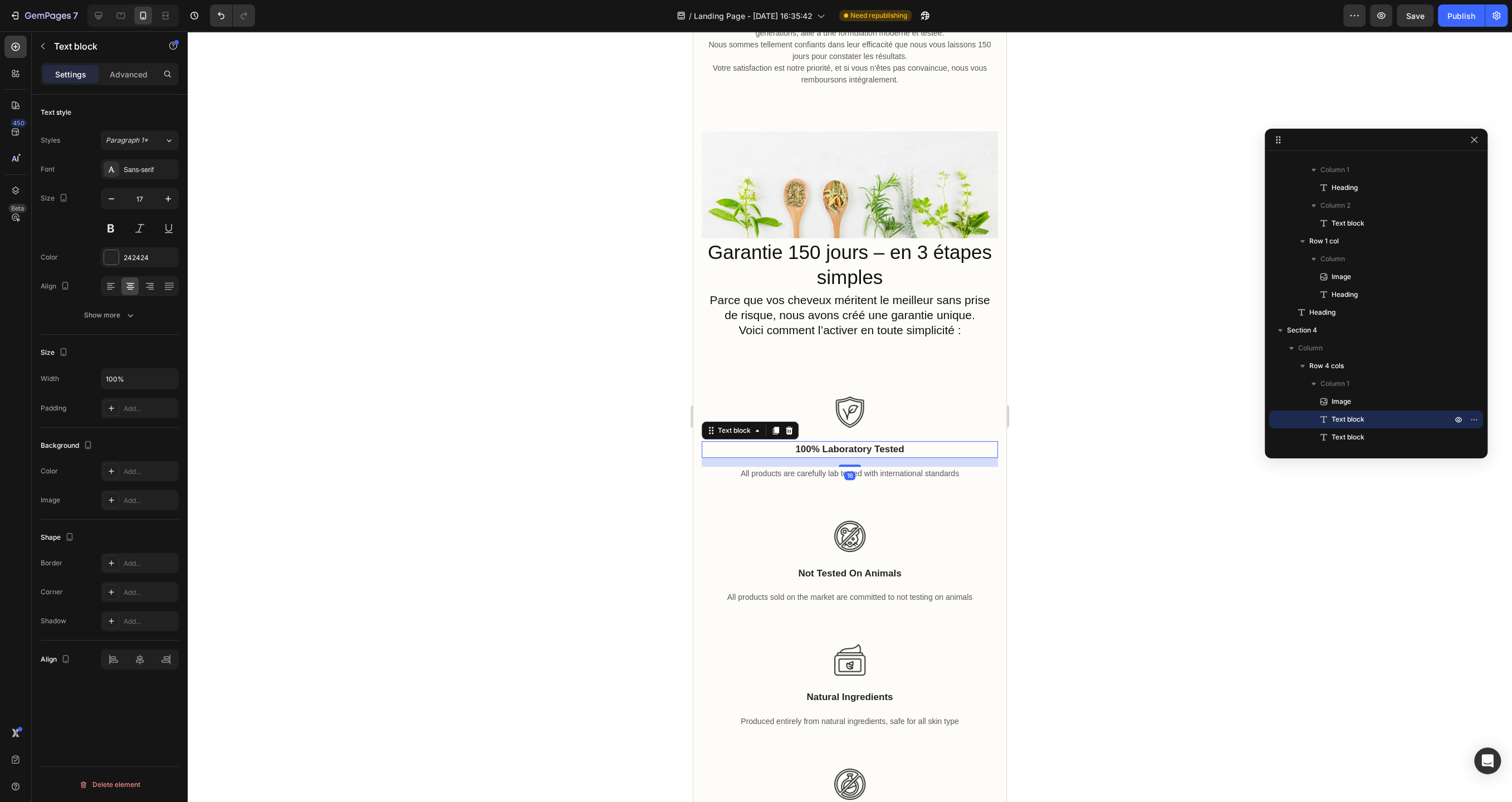
click at [829, 449] on p "100% laboratory tested" at bounding box center [850, 449] width 294 height 14
click at [583, 430] on div at bounding box center [850, 416] width 1324 height 771
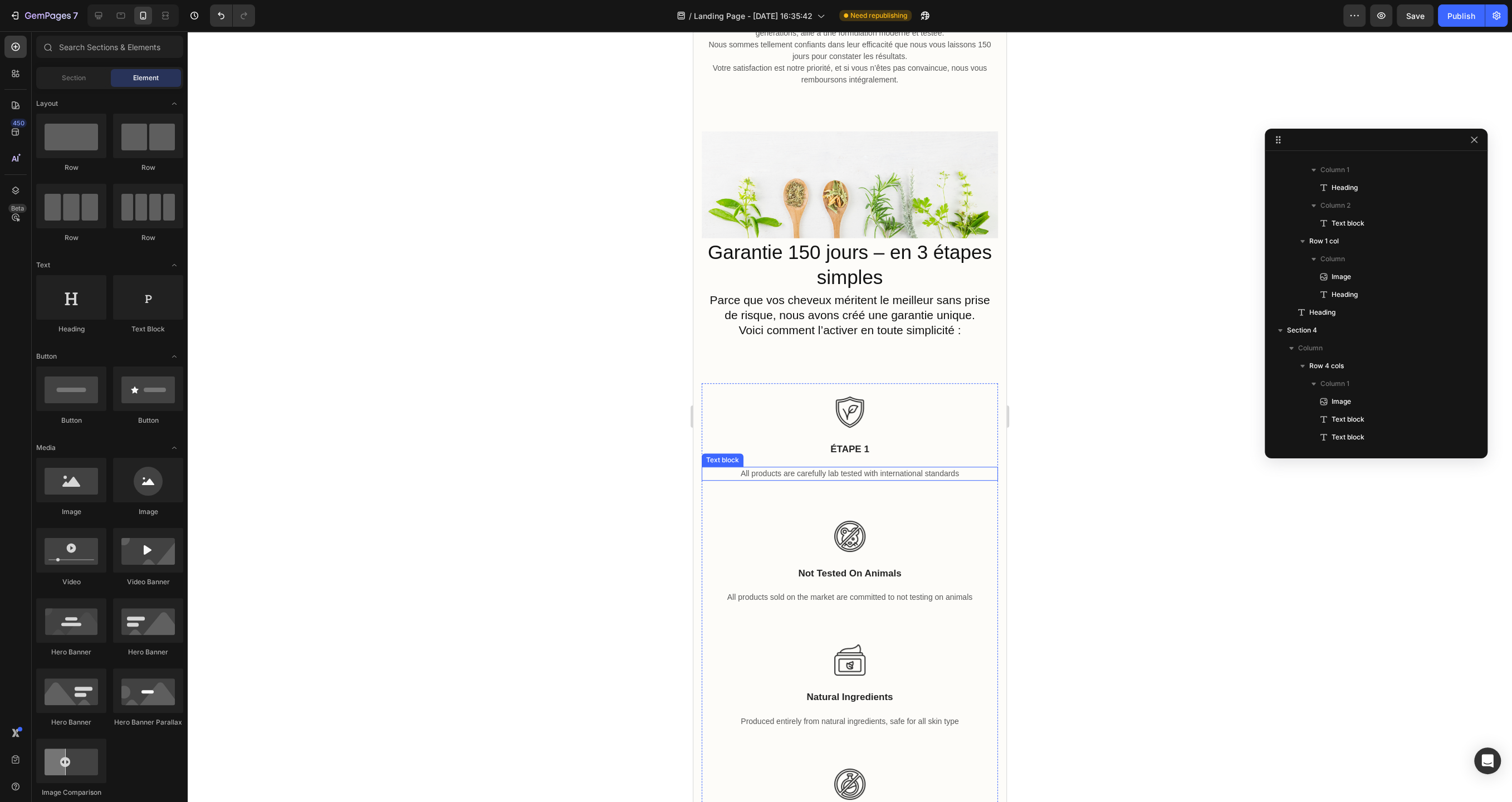
click at [823, 473] on p "All products are carefully lab tested with international standards" at bounding box center [850, 474] width 294 height 12
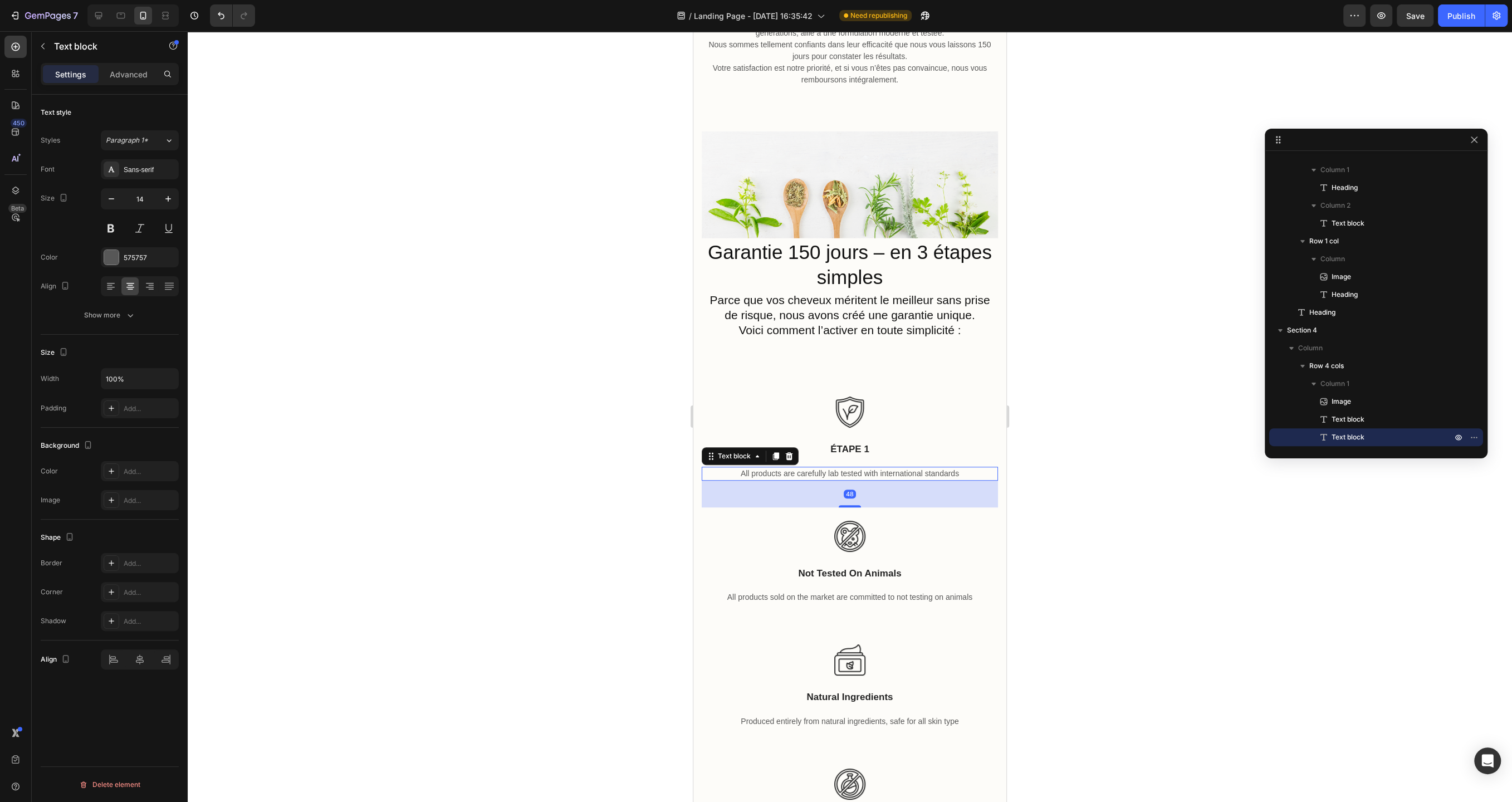
click at [823, 473] on p "All products are carefully lab tested with international standards" at bounding box center [850, 474] width 294 height 12
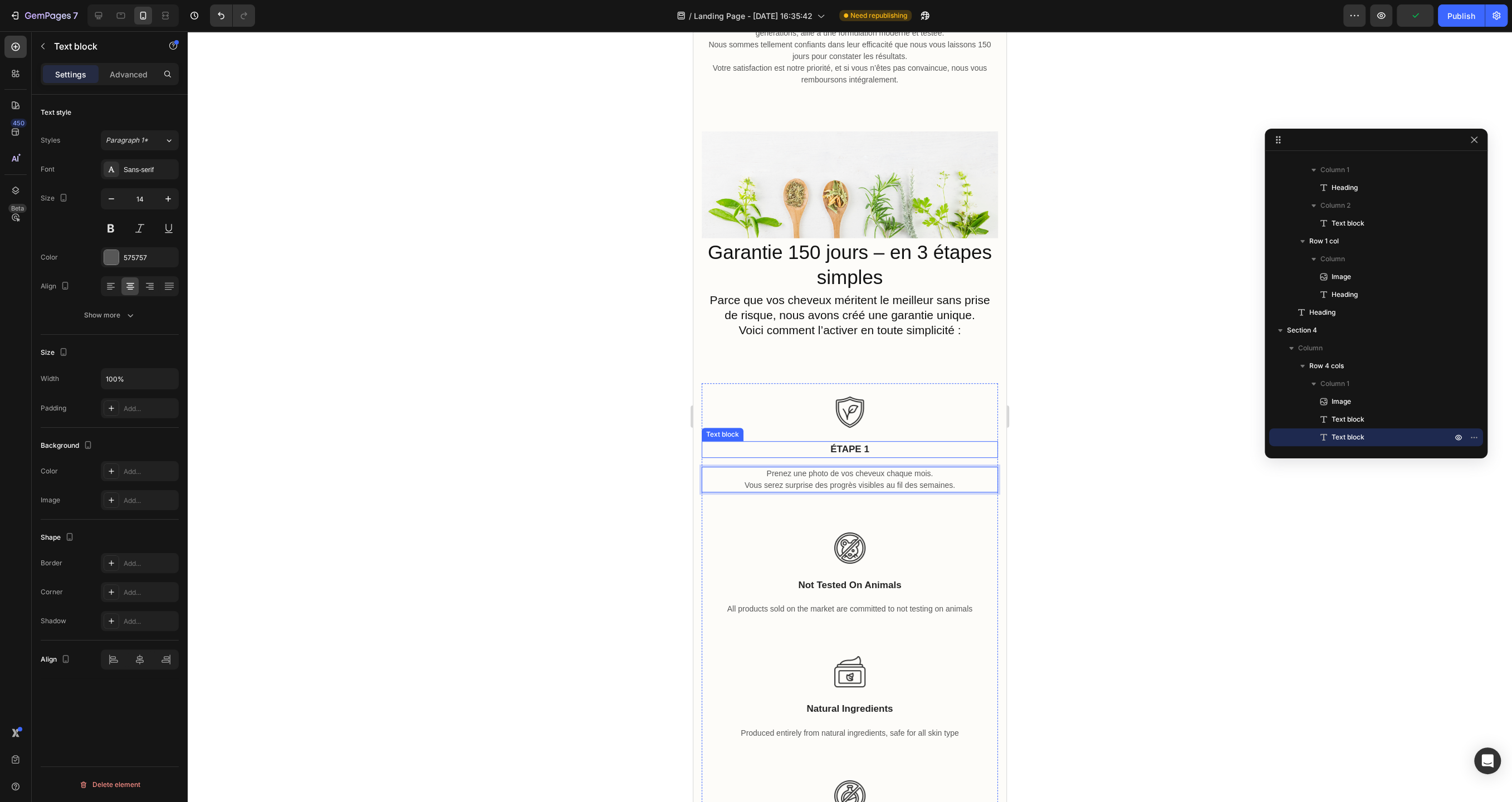
click at [862, 451] on p "ÉTAPE 1" at bounding box center [850, 449] width 294 height 14
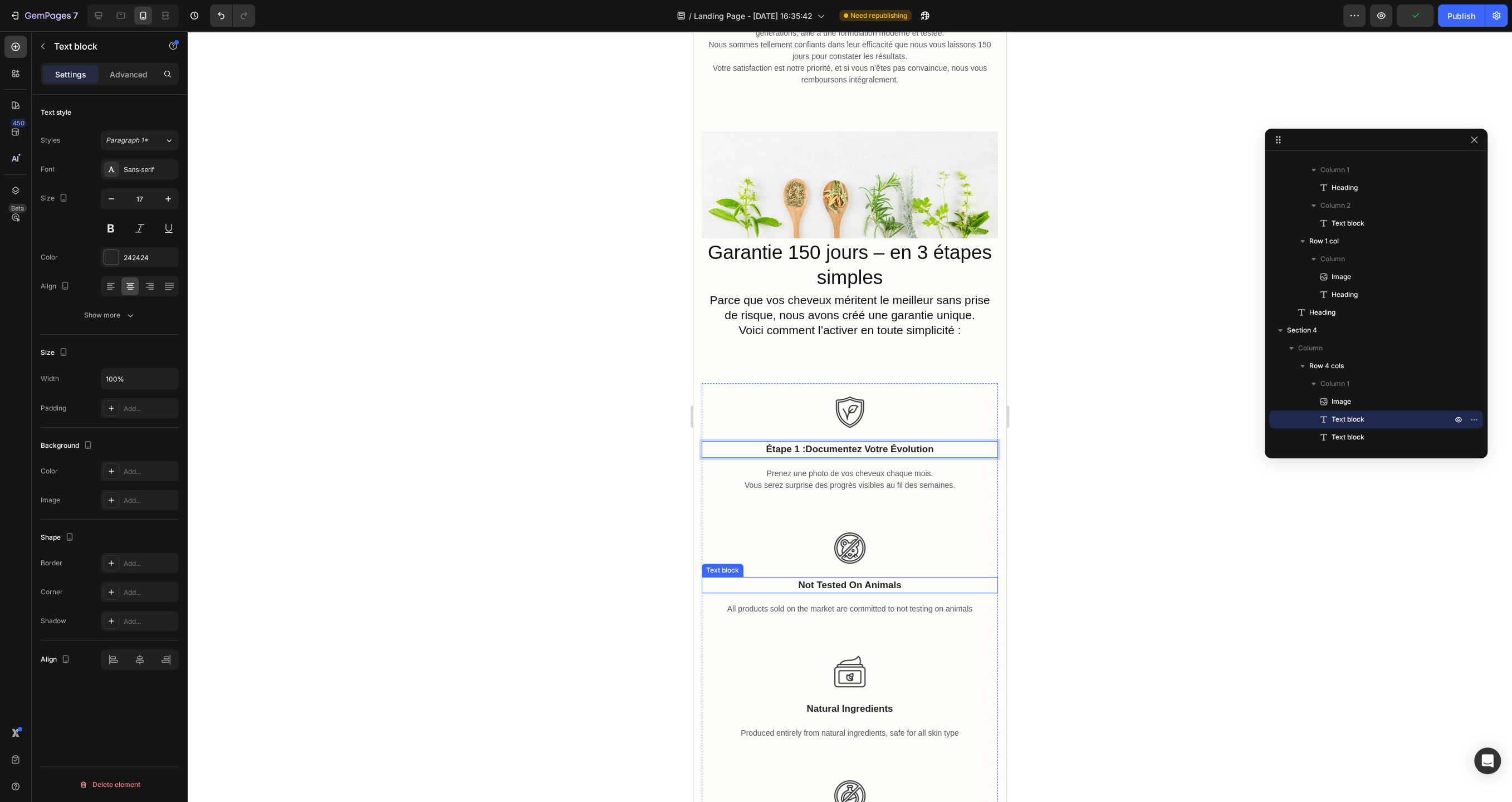
click at [838, 586] on p "not tested on animals" at bounding box center [850, 585] width 294 height 14
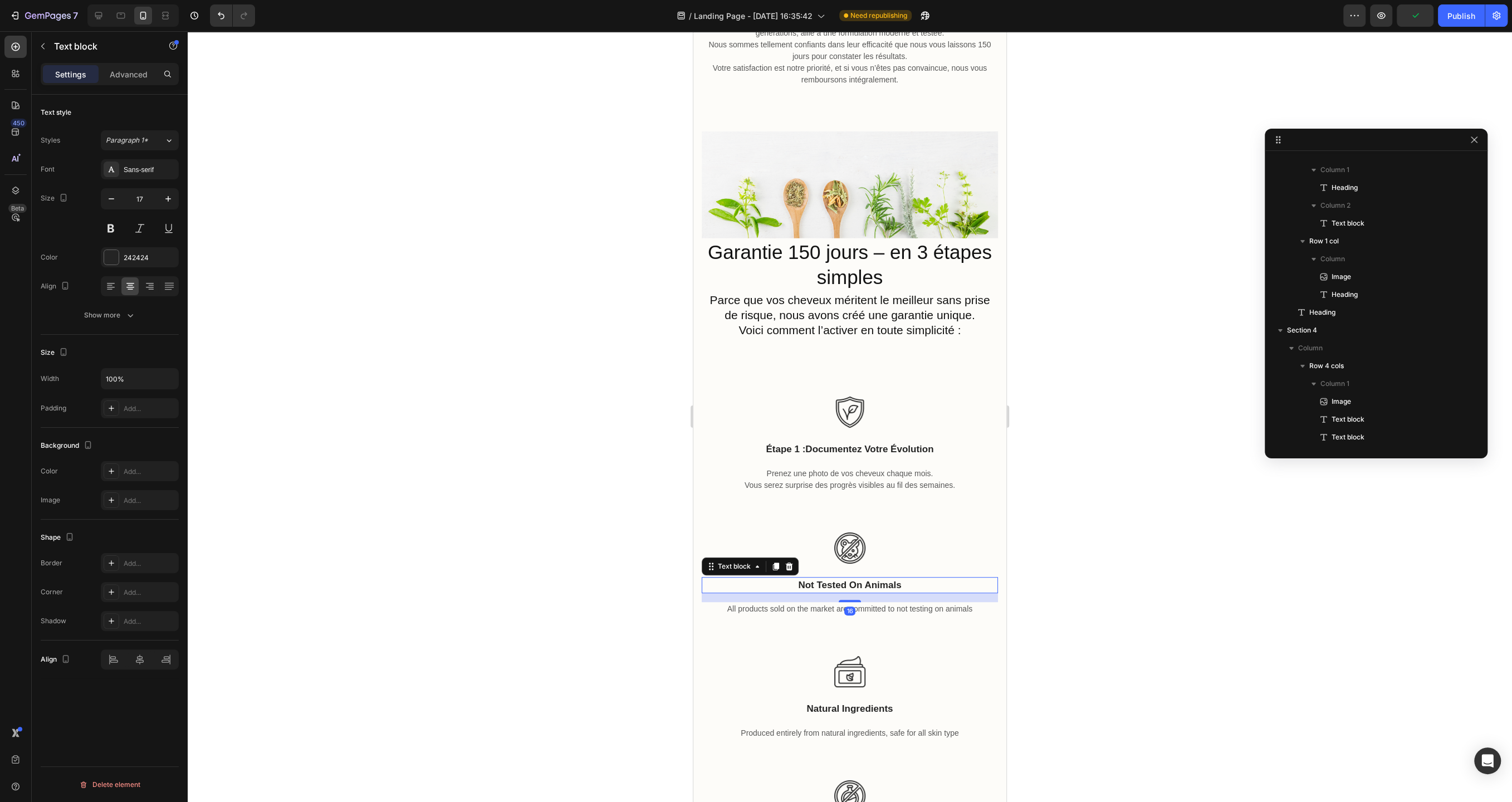
scroll to position [549, 0]
click at [838, 586] on p "not tested on animals" at bounding box center [850, 585] width 294 height 14
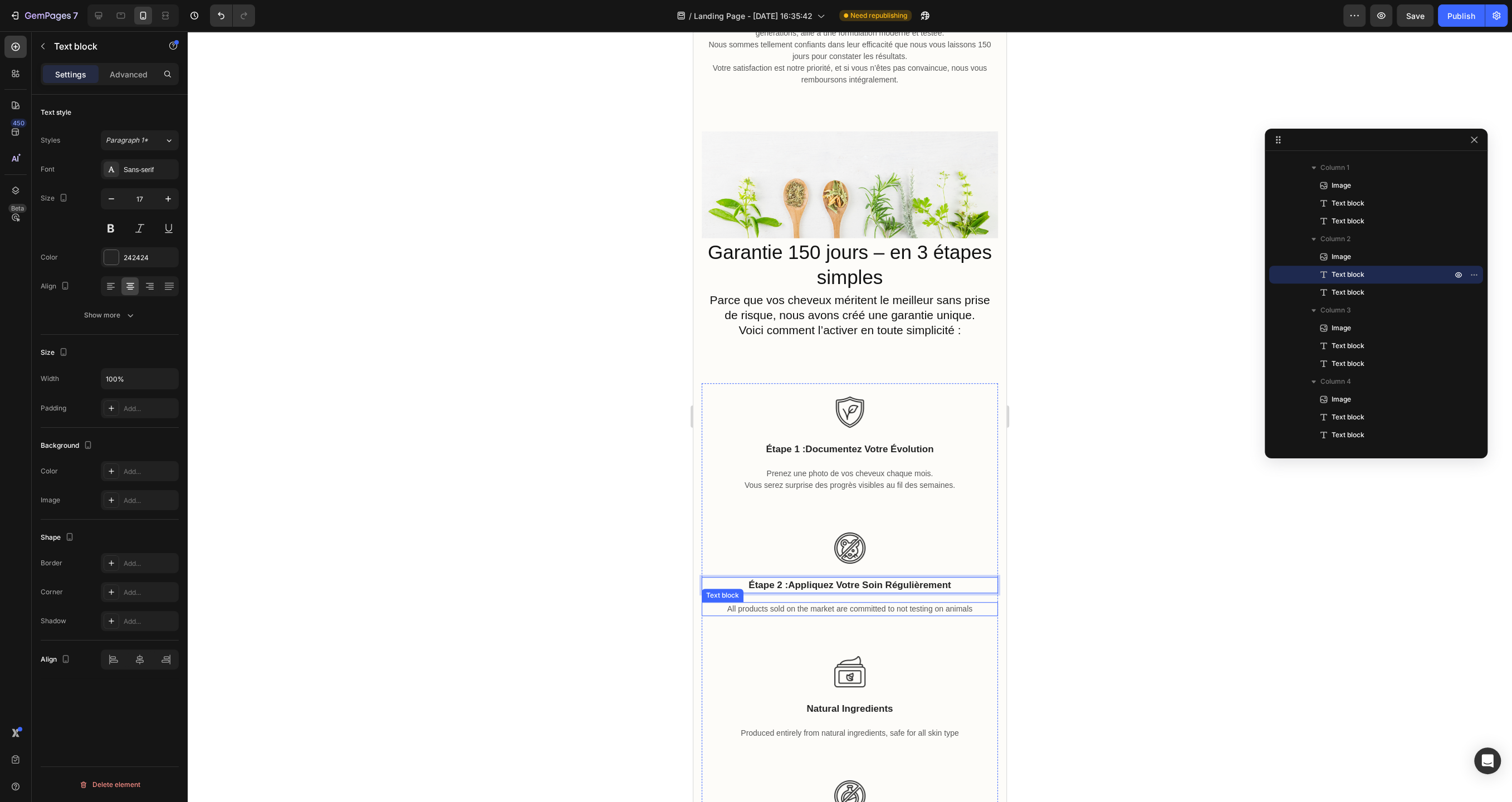
click at [857, 606] on p "All products sold on the market are committed to not testing on animals" at bounding box center [850, 609] width 294 height 12
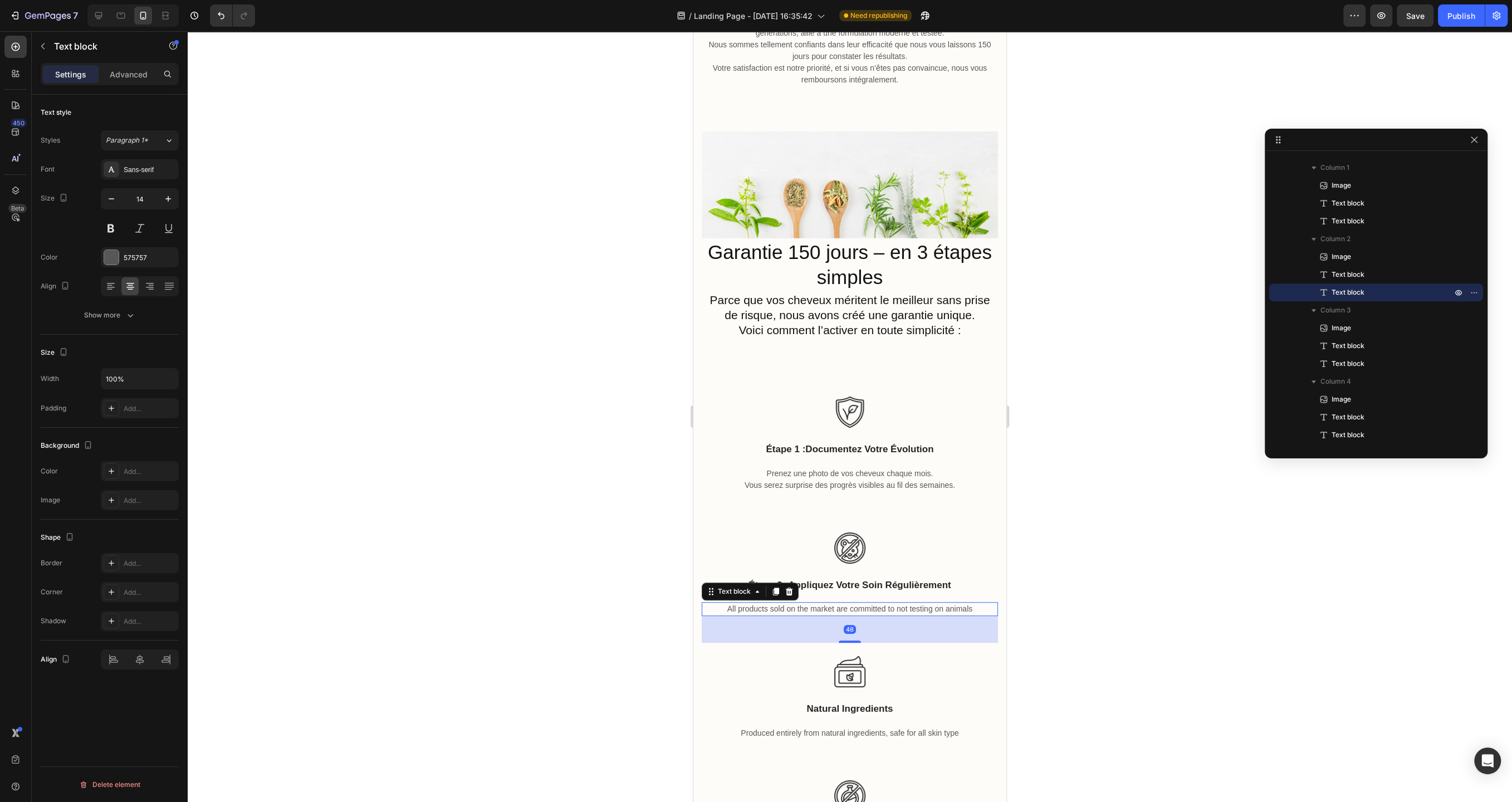
click at [857, 606] on p "All products sold on the market are committed to not testing on animals" at bounding box center [850, 609] width 294 height 12
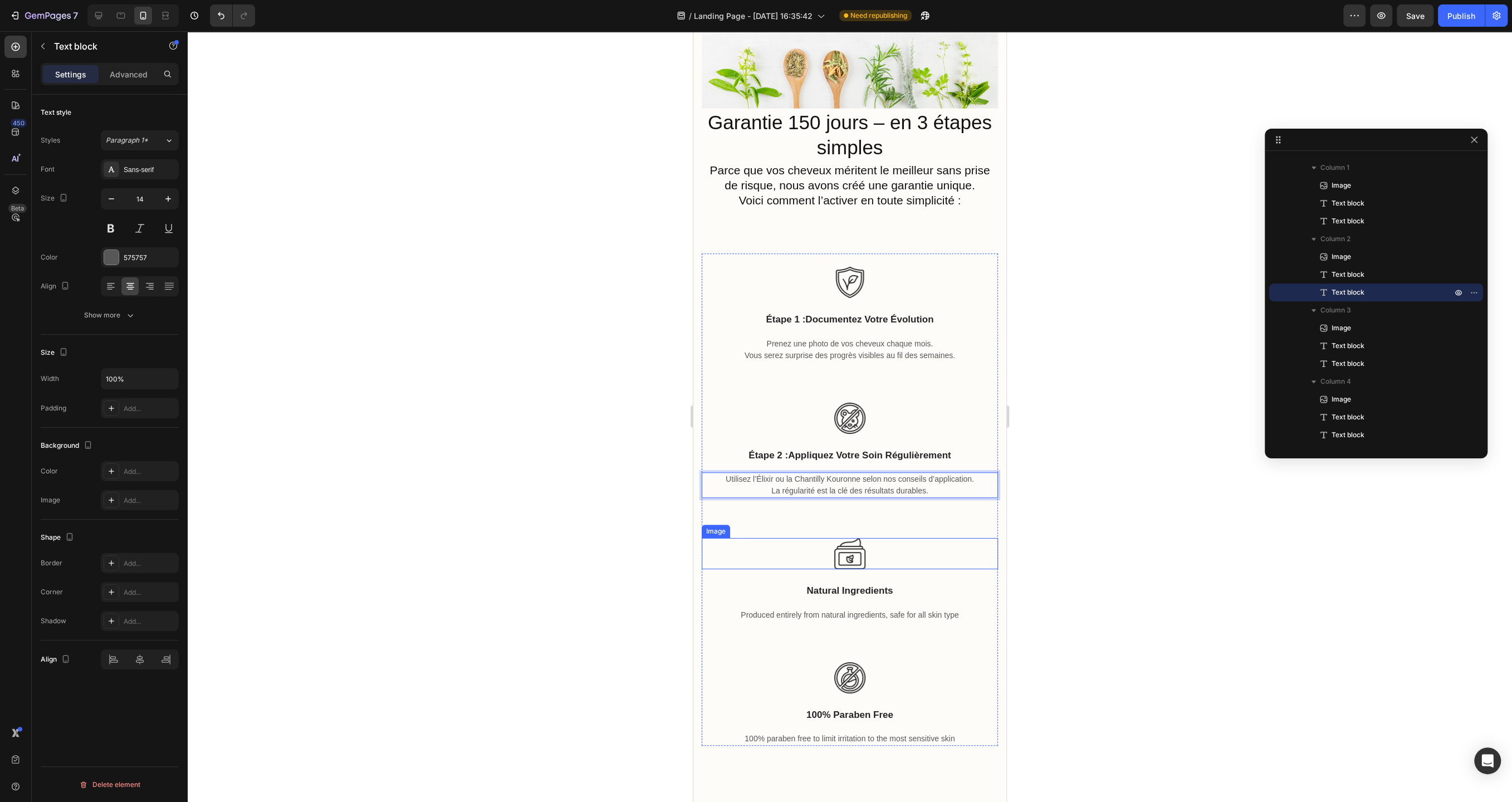
scroll to position [693, 0]
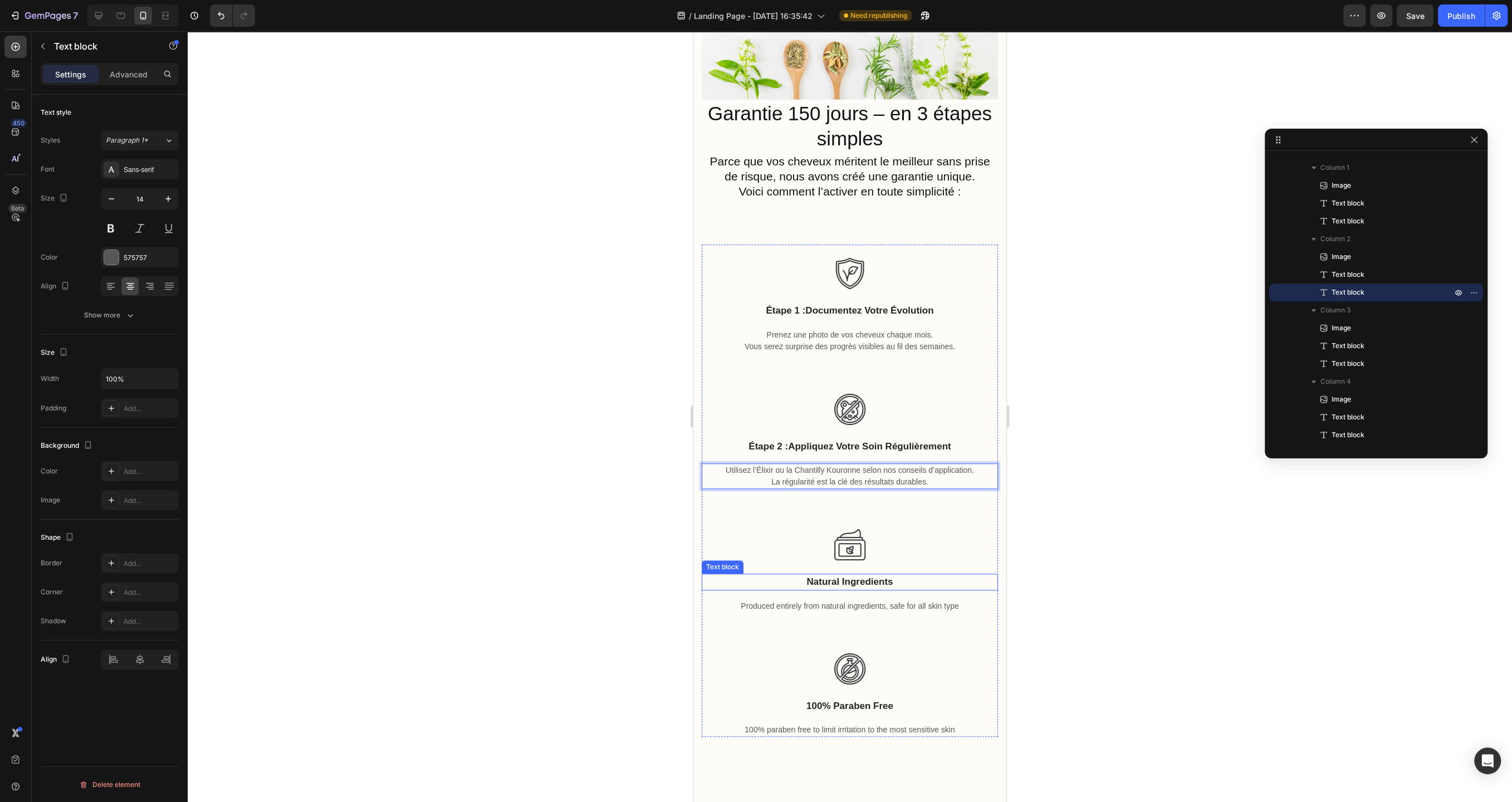
click at [866, 581] on p "natural ingredients" at bounding box center [850, 582] width 294 height 14
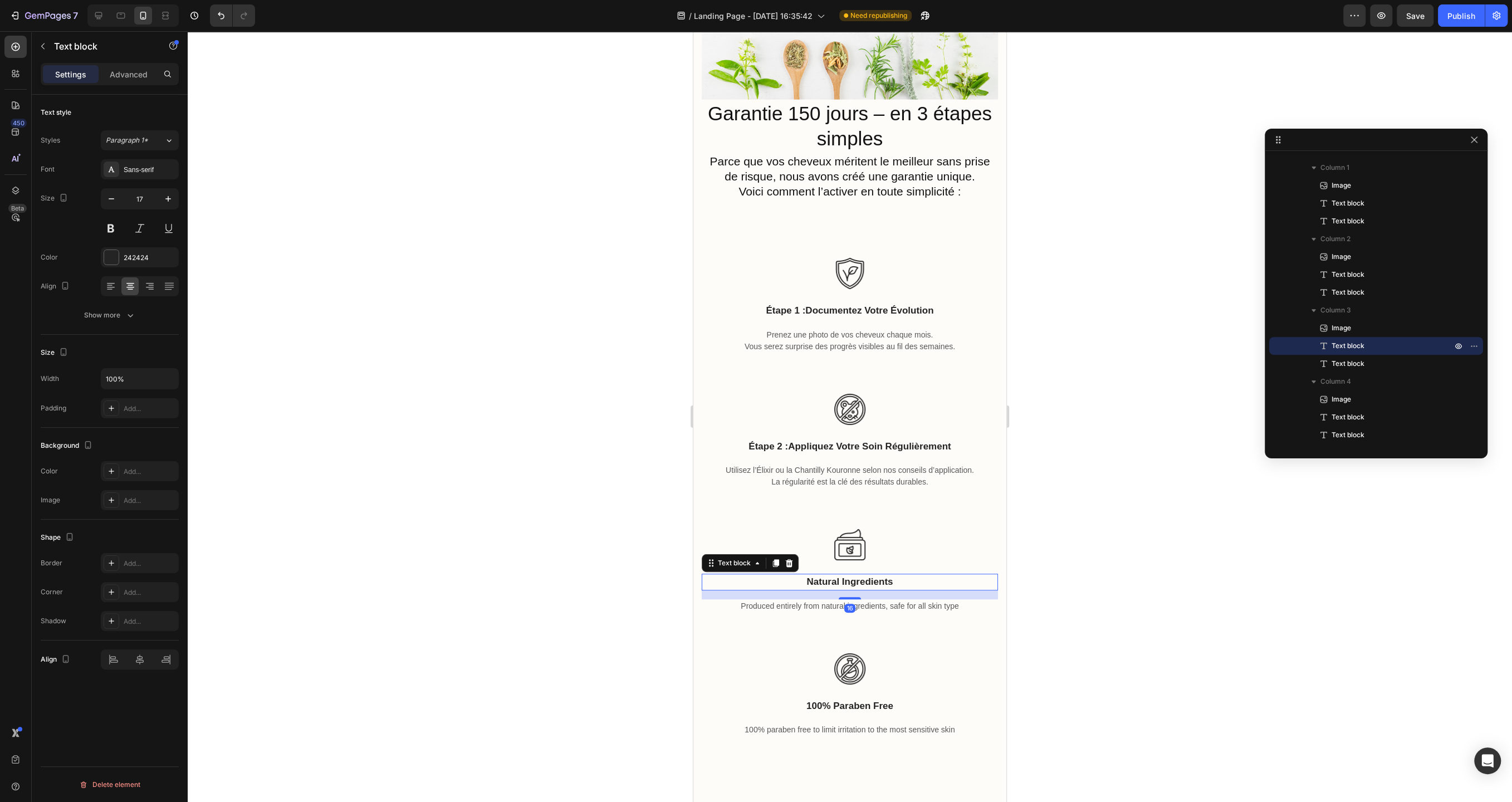
click at [866, 581] on p "natural ingredients" at bounding box center [850, 582] width 294 height 14
click at [764, 577] on p "Essayez pendant 150 jours" at bounding box center [850, 582] width 294 height 14
click at [844, 611] on p "Produced entirely from natural ingredients, safe for all skin type" at bounding box center [850, 607] width 294 height 12
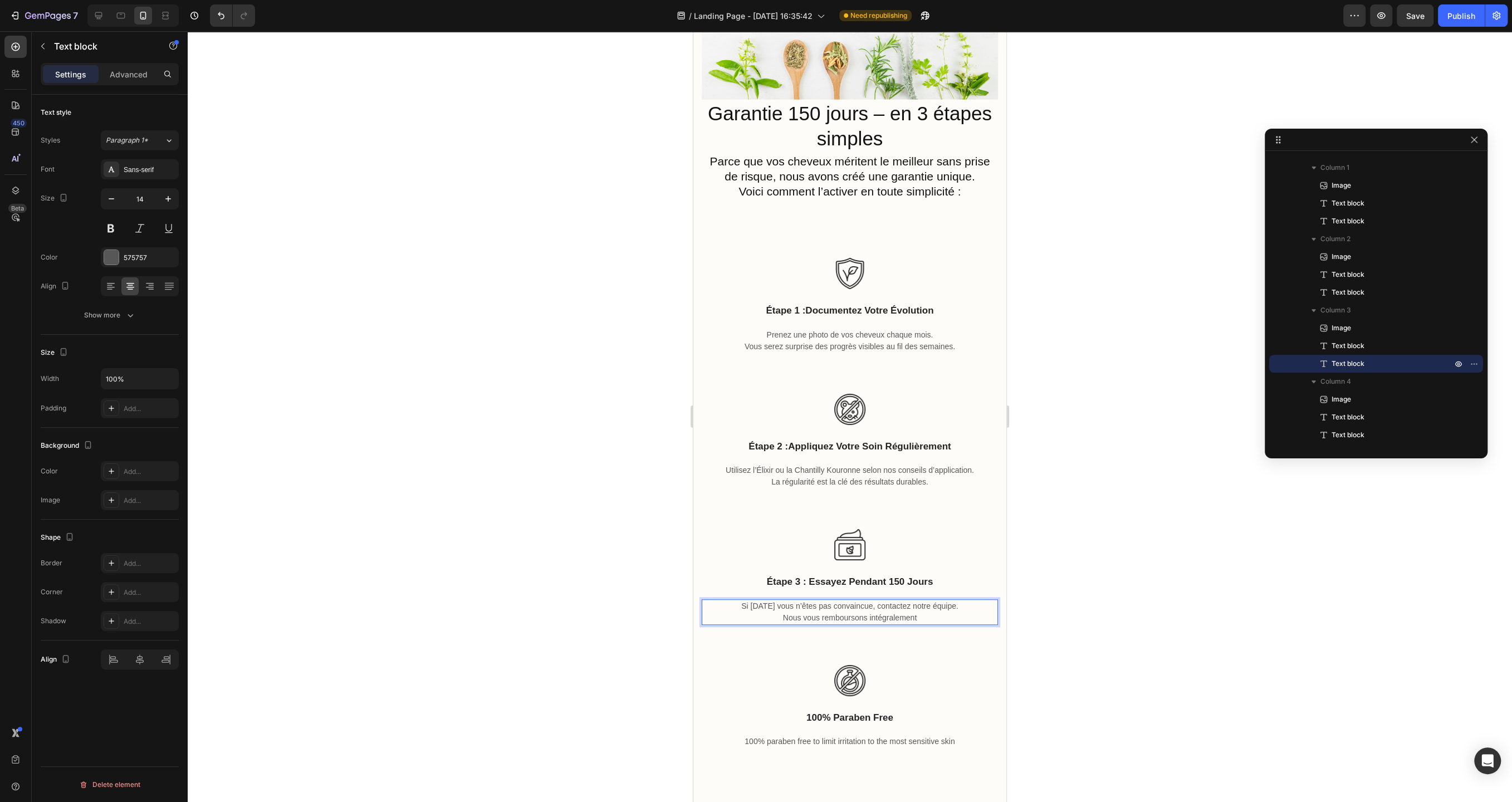
click at [422, 541] on div at bounding box center [850, 416] width 1324 height 771
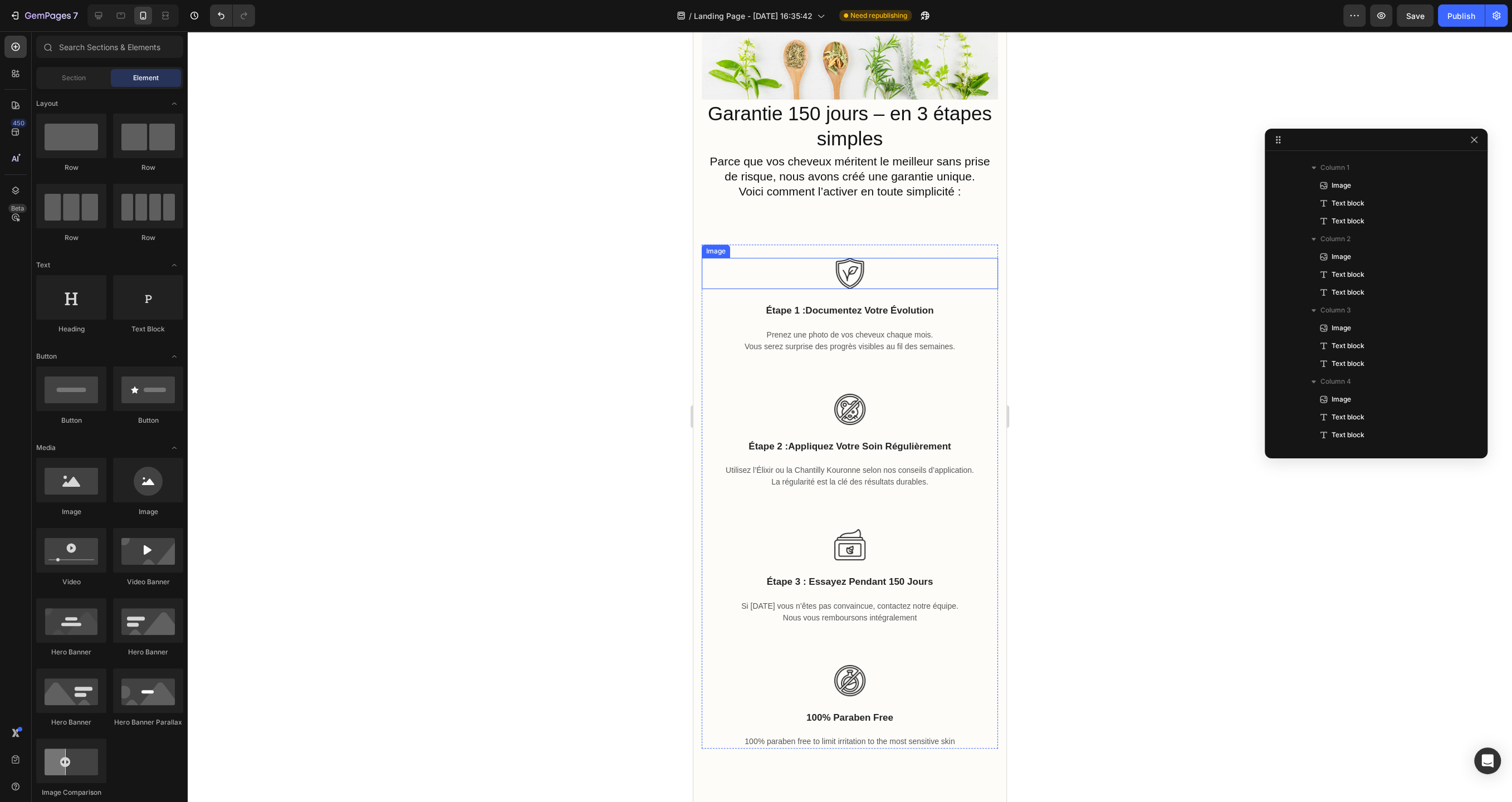
click at [842, 277] on img at bounding box center [849, 273] width 31 height 31
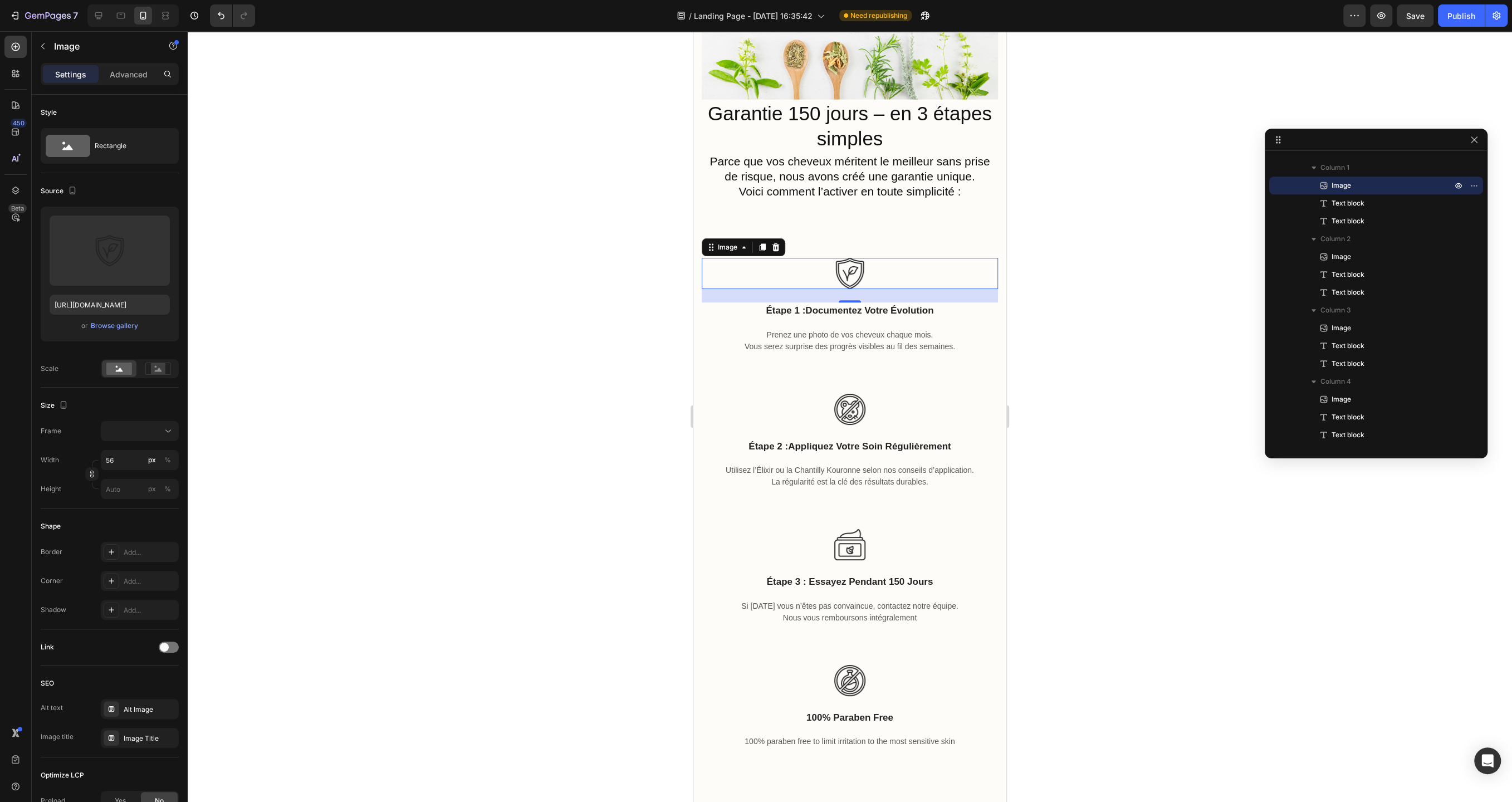
click at [852, 270] on img at bounding box center [849, 273] width 31 height 31
click at [120, 271] on input "file" at bounding box center [110, 268] width 77 height 19
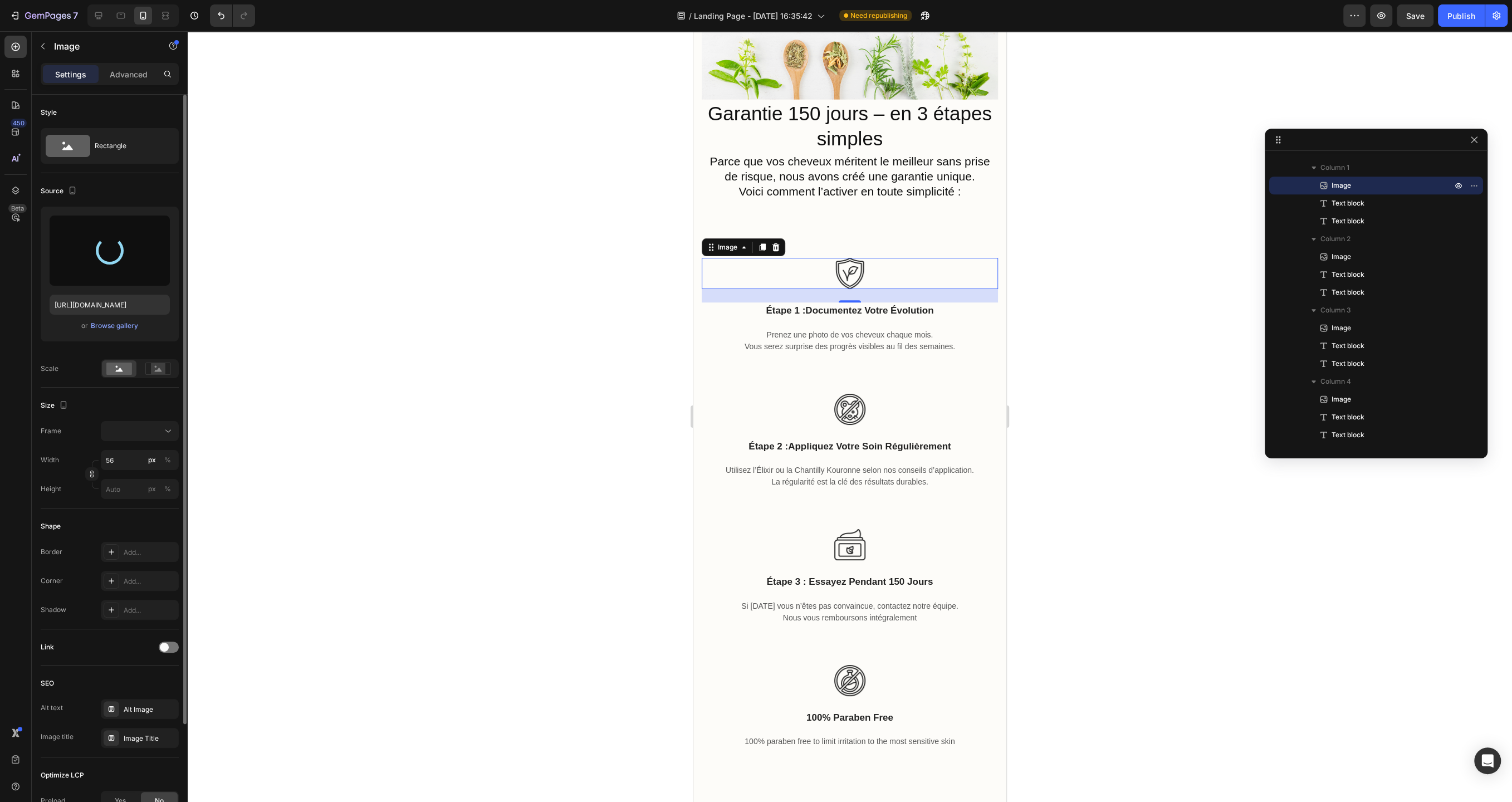
type input "[URL][DOMAIN_NAME]"
click at [573, 378] on div at bounding box center [850, 416] width 1324 height 771
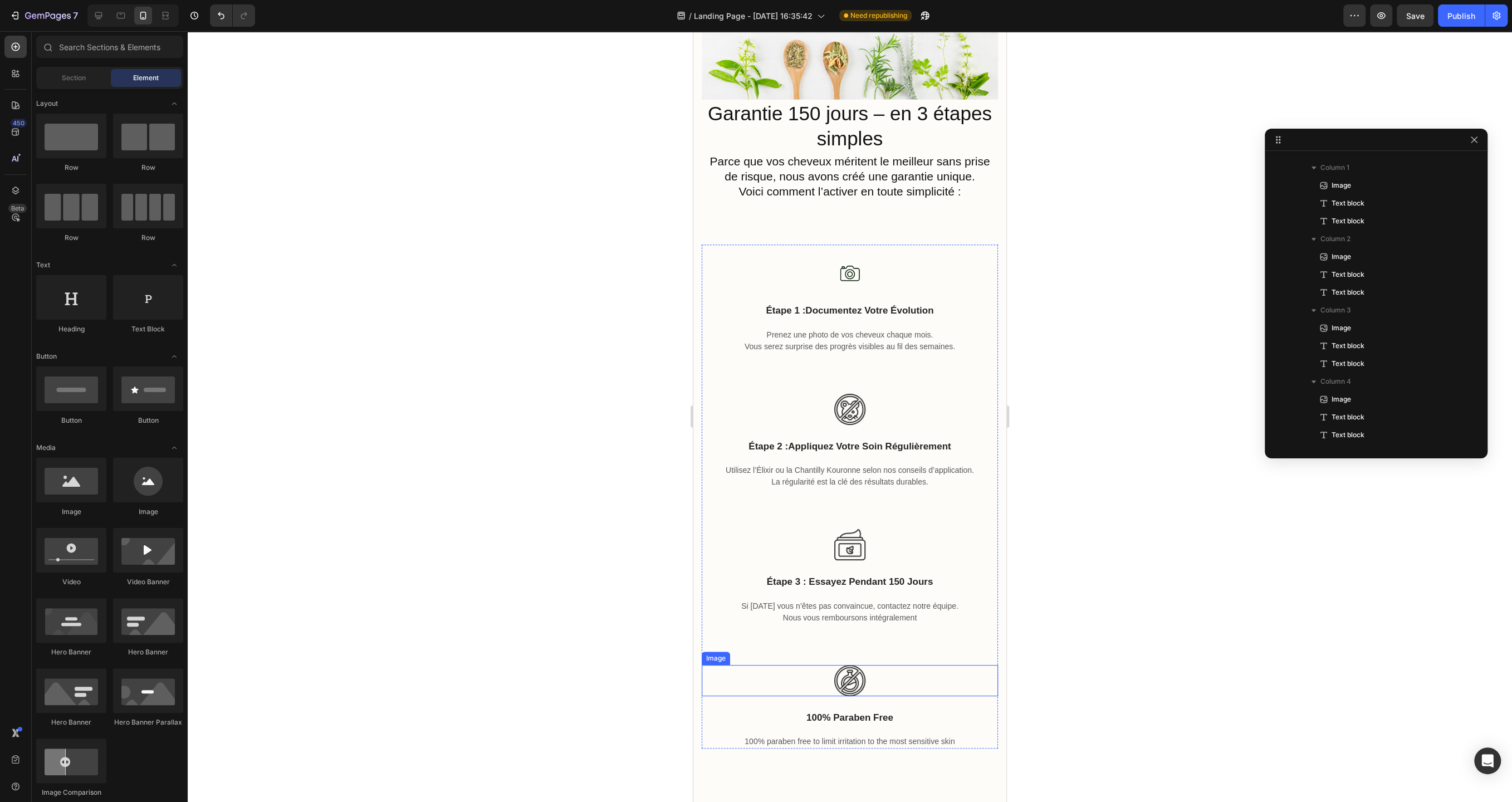
click at [893, 675] on div at bounding box center [849, 680] width 296 height 31
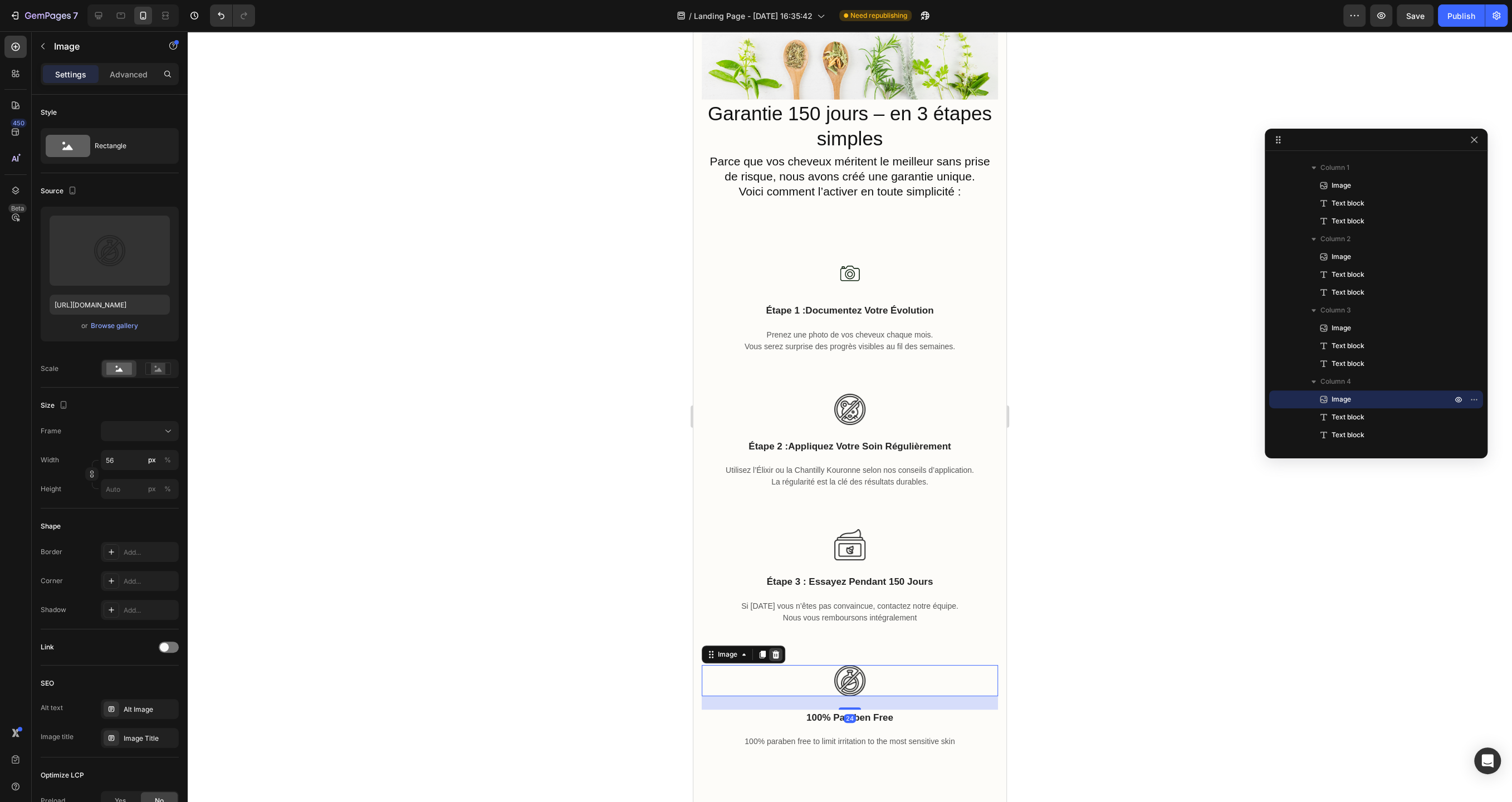
click at [777, 657] on icon at bounding box center [776, 654] width 8 height 8
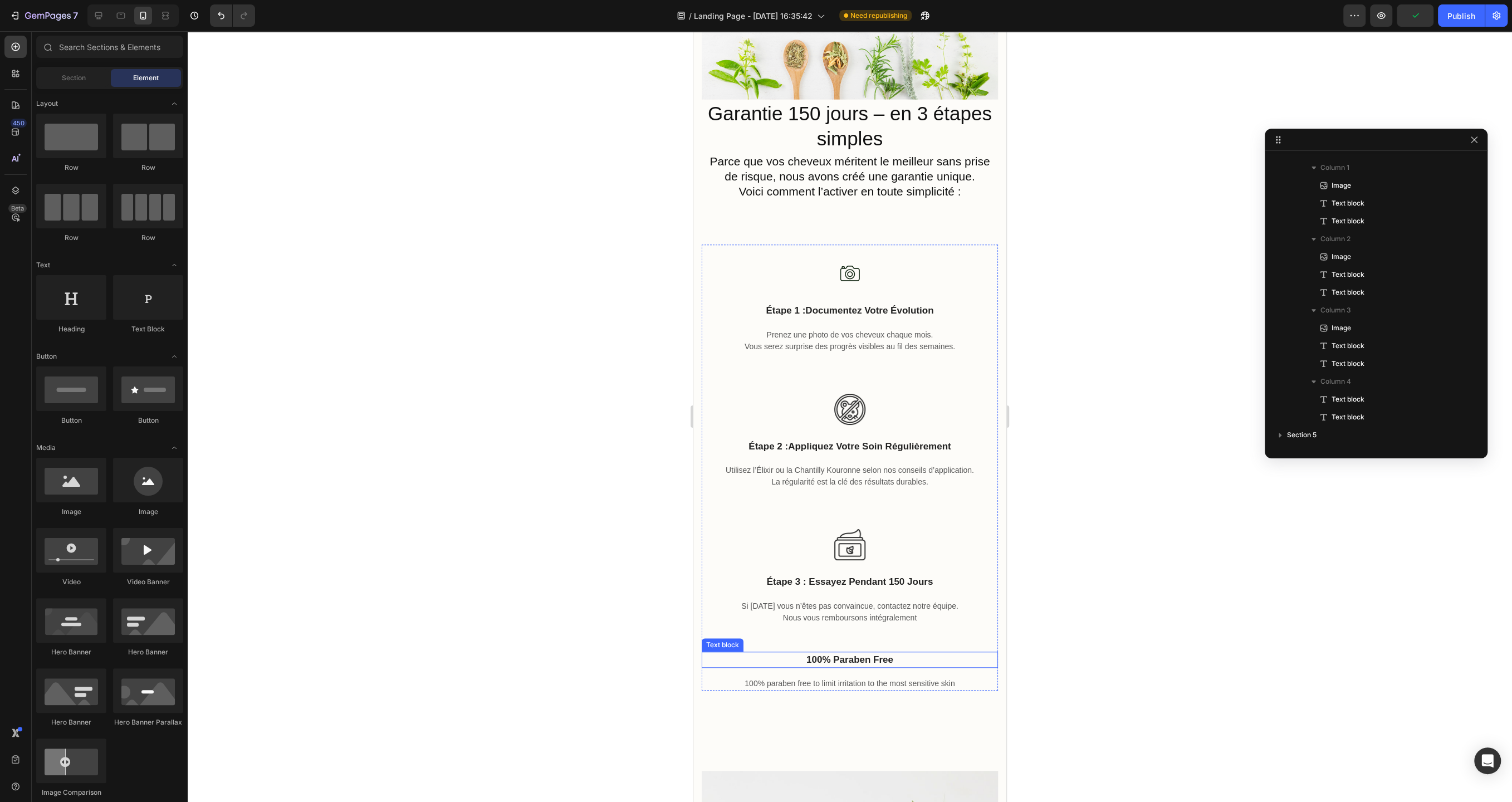
click at [848, 663] on p "100% paraben free" at bounding box center [850, 660] width 294 height 14
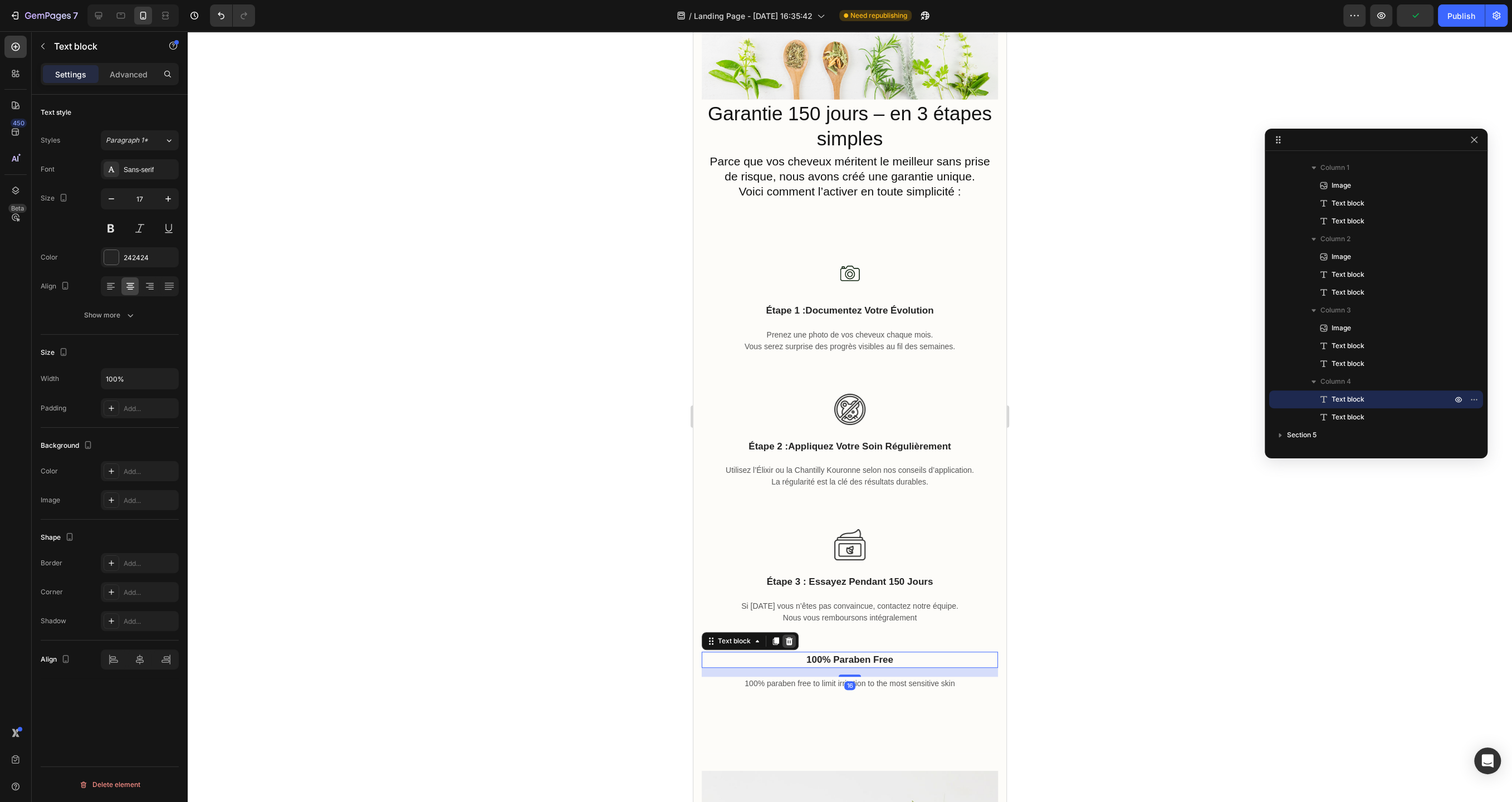
click at [786, 643] on icon at bounding box center [789, 641] width 9 height 9
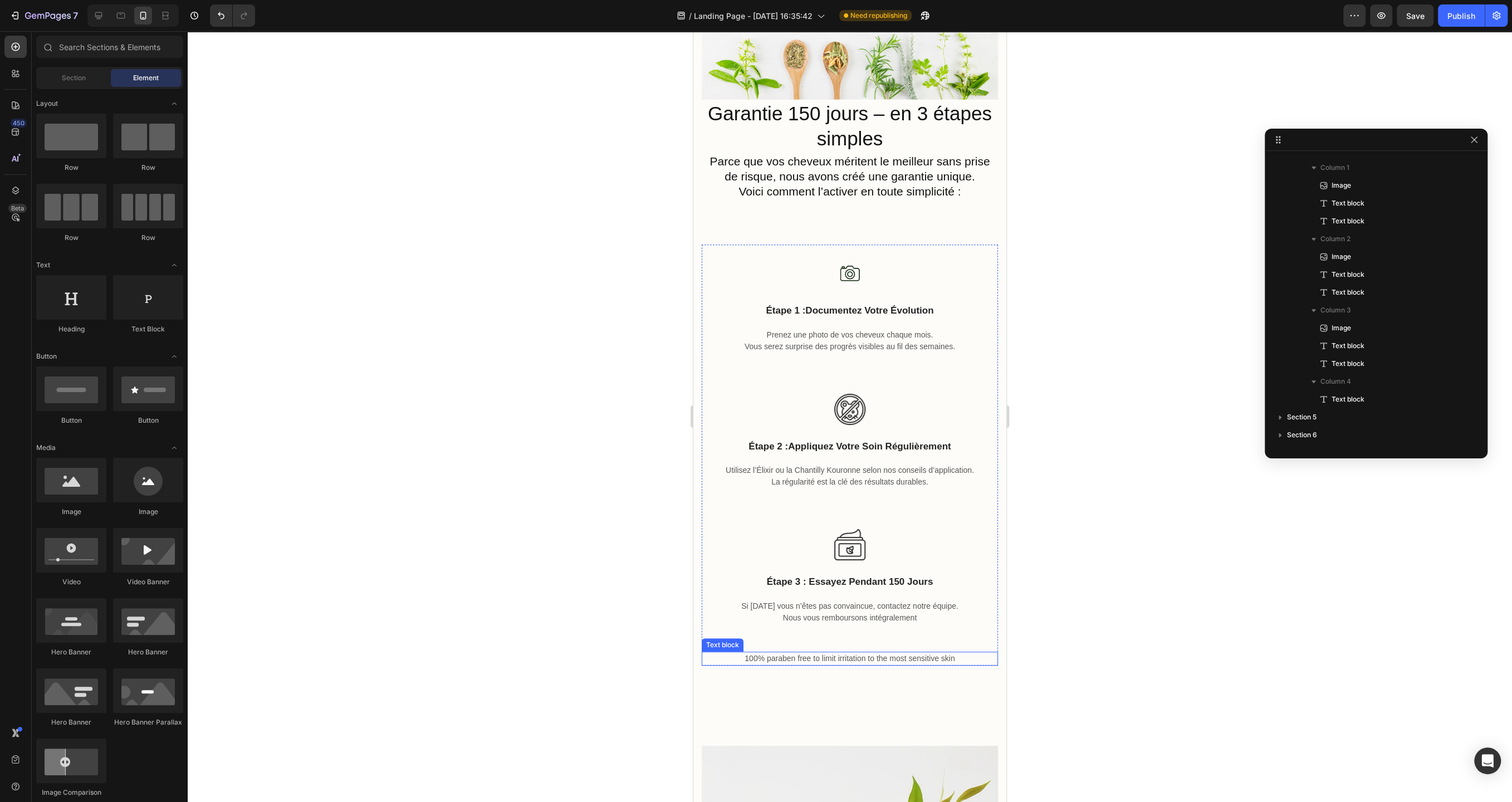
click at [820, 660] on p "100% paraben free to limit irritation to the most sensitive skin" at bounding box center [850, 659] width 294 height 12
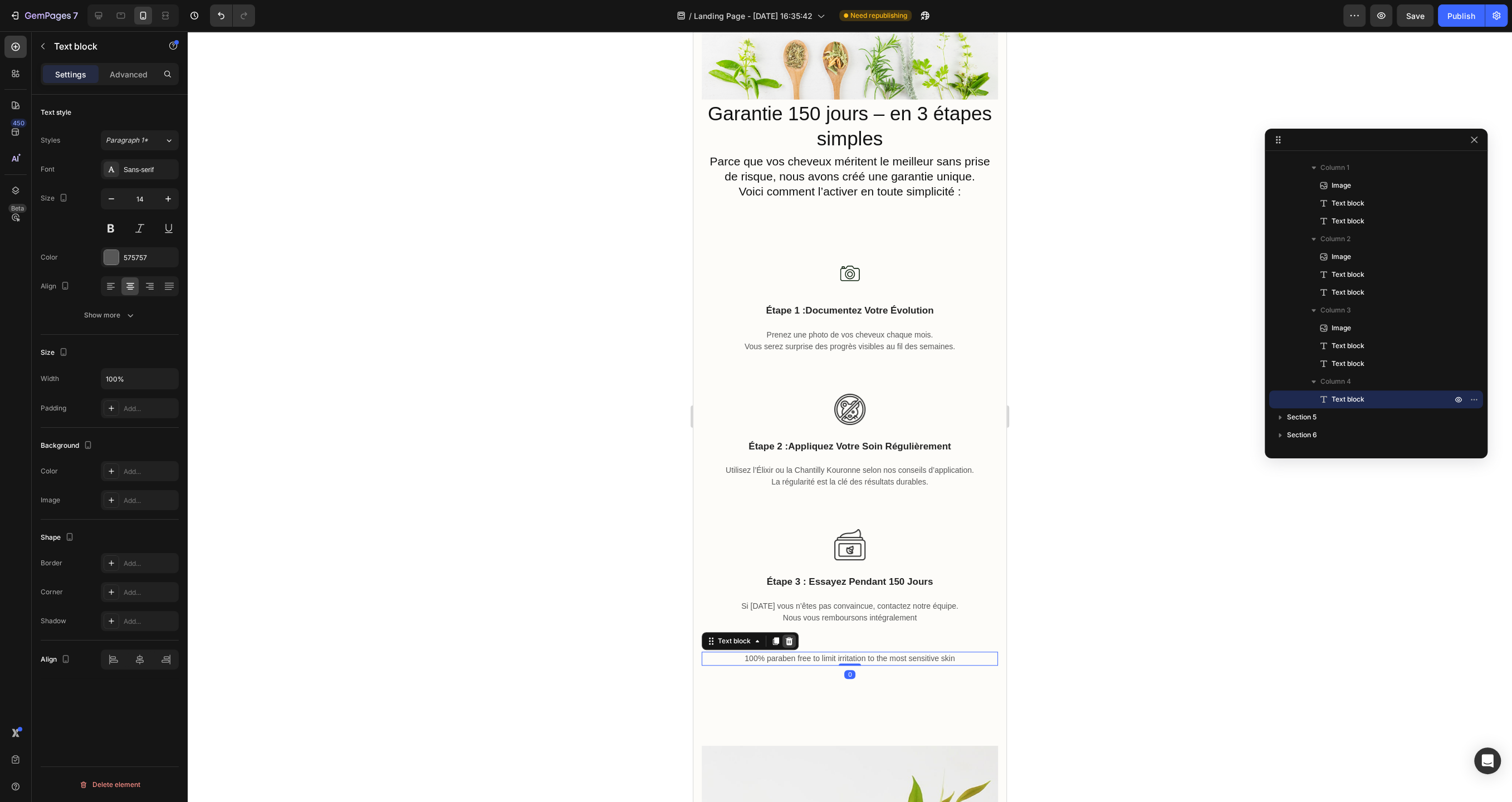
click at [789, 641] on icon at bounding box center [790, 641] width 8 height 8
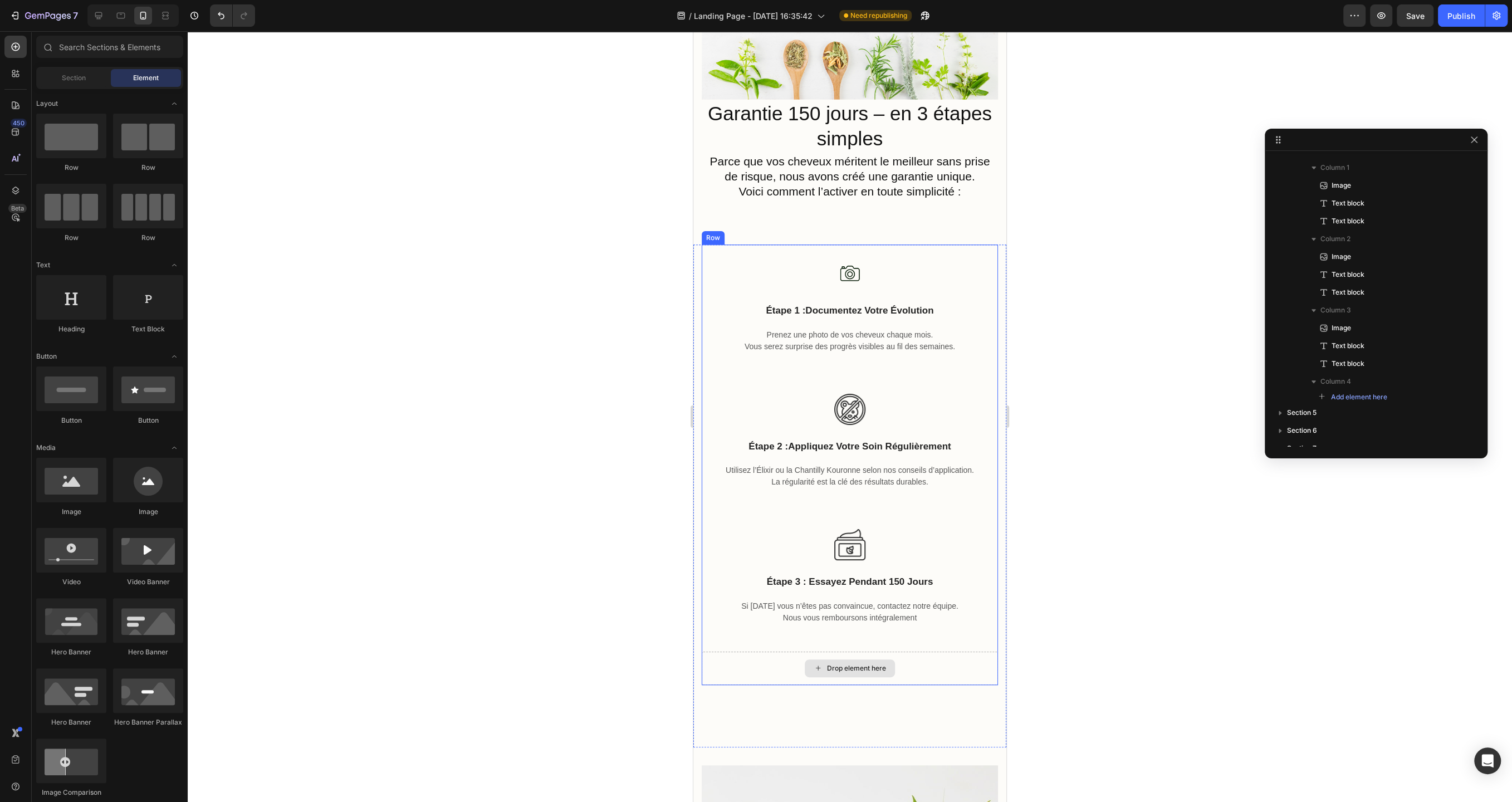
click at [781, 663] on div "Drop element here" at bounding box center [849, 669] width 296 height 33
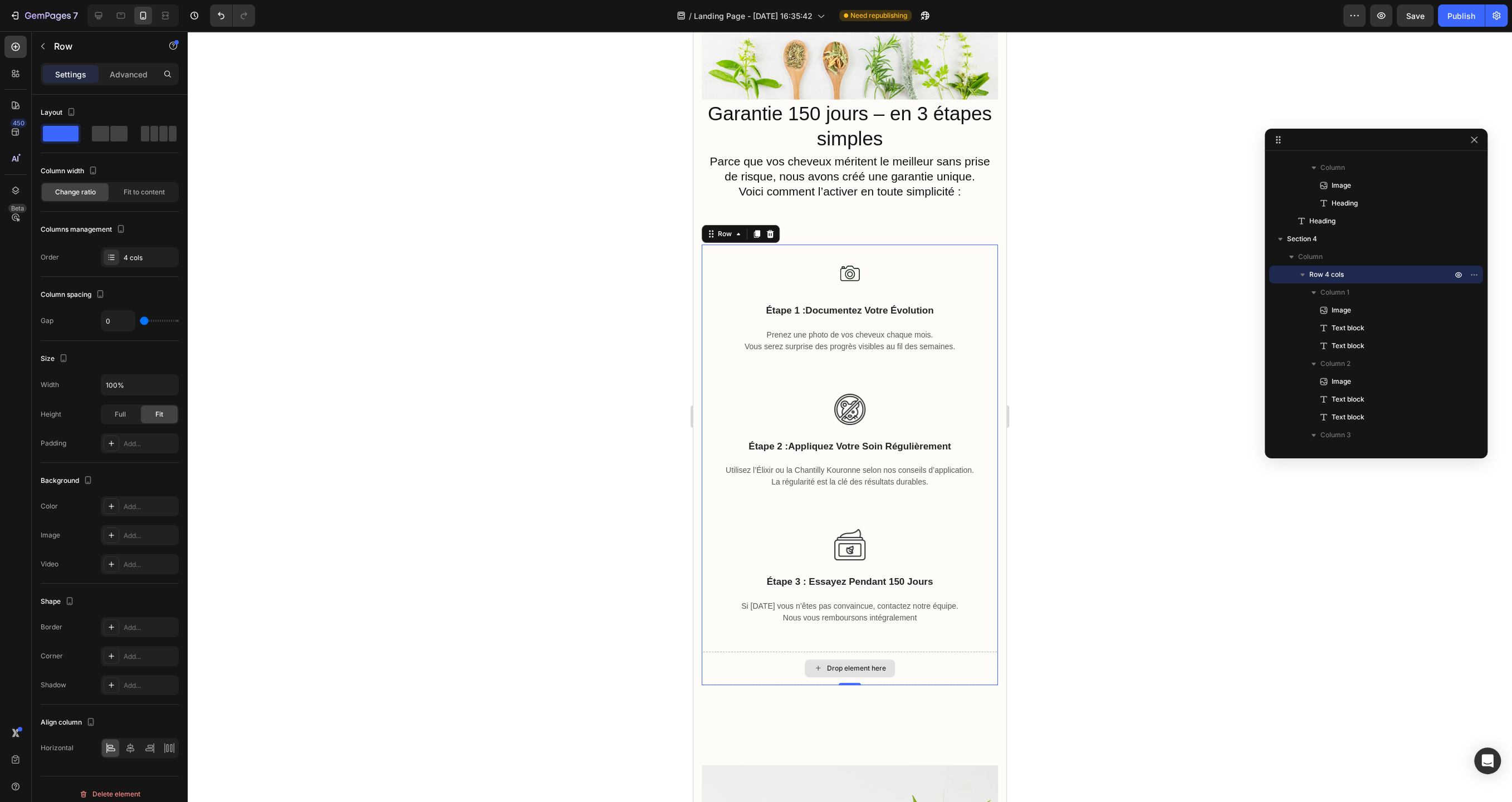
click at [749, 677] on div "Drop element here" at bounding box center [849, 669] width 296 height 33
click at [645, 641] on div at bounding box center [850, 416] width 1324 height 771
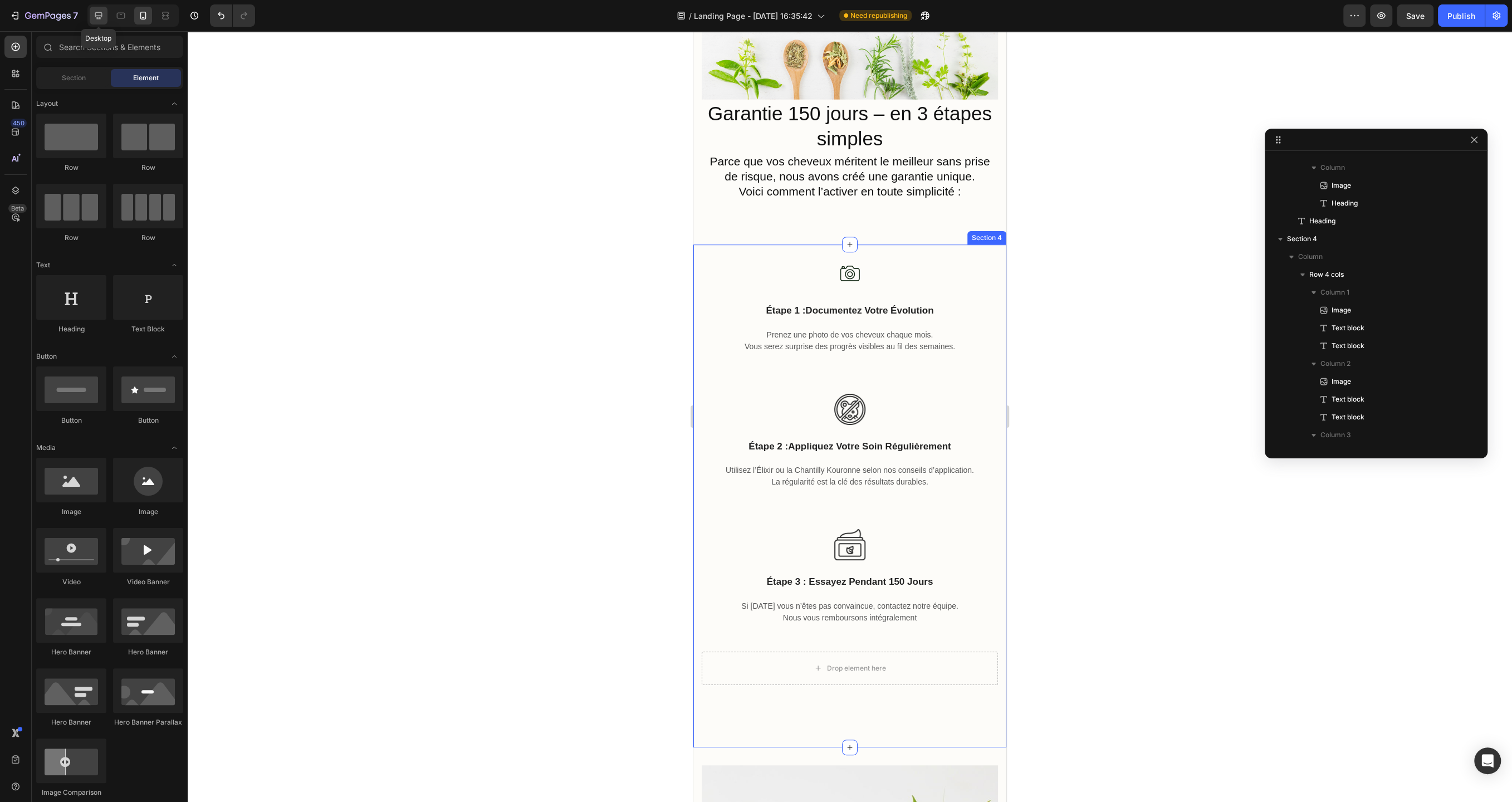
click at [106, 13] on div at bounding box center [99, 16] width 18 height 18
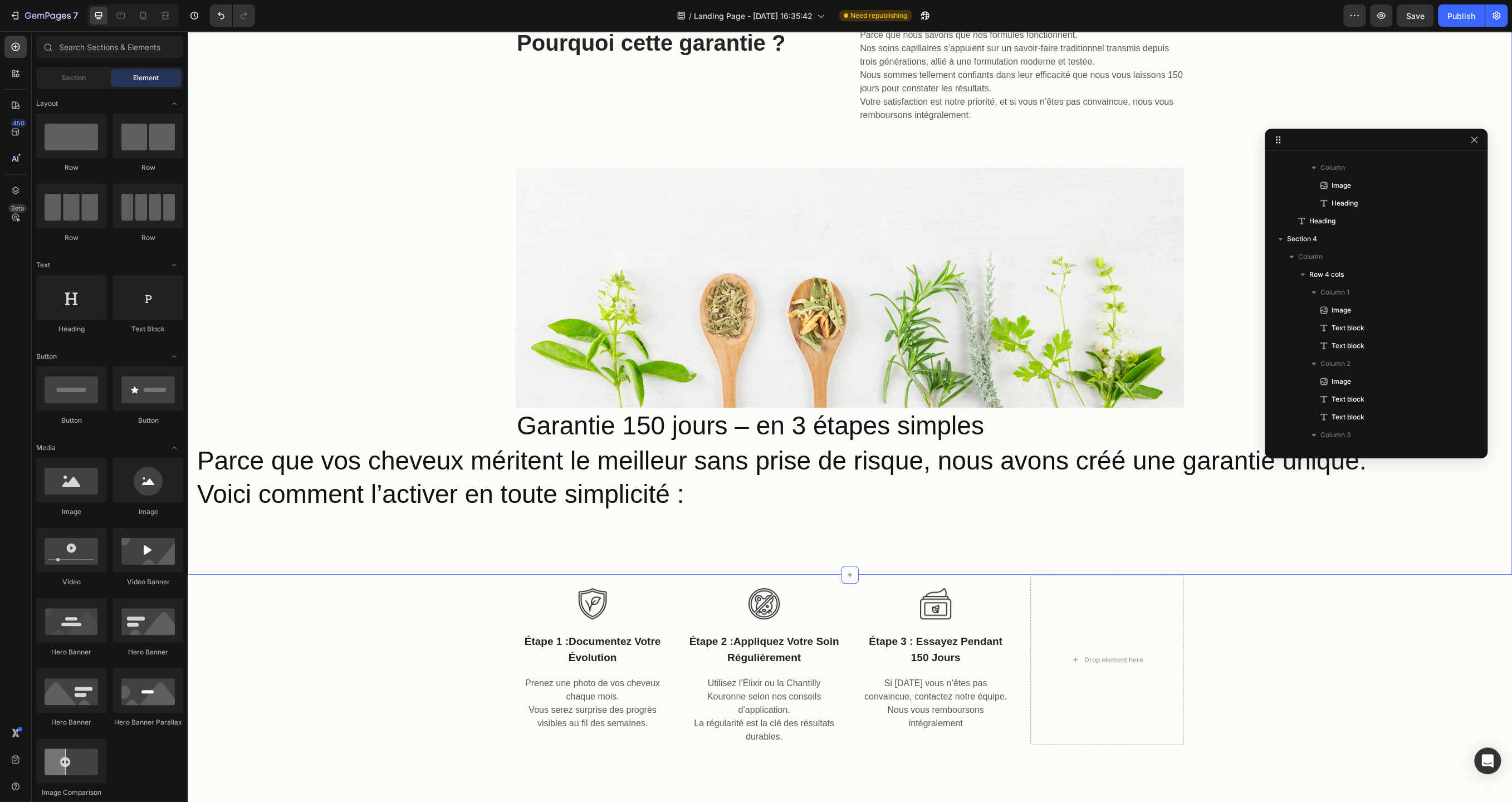
scroll to position [517, 0]
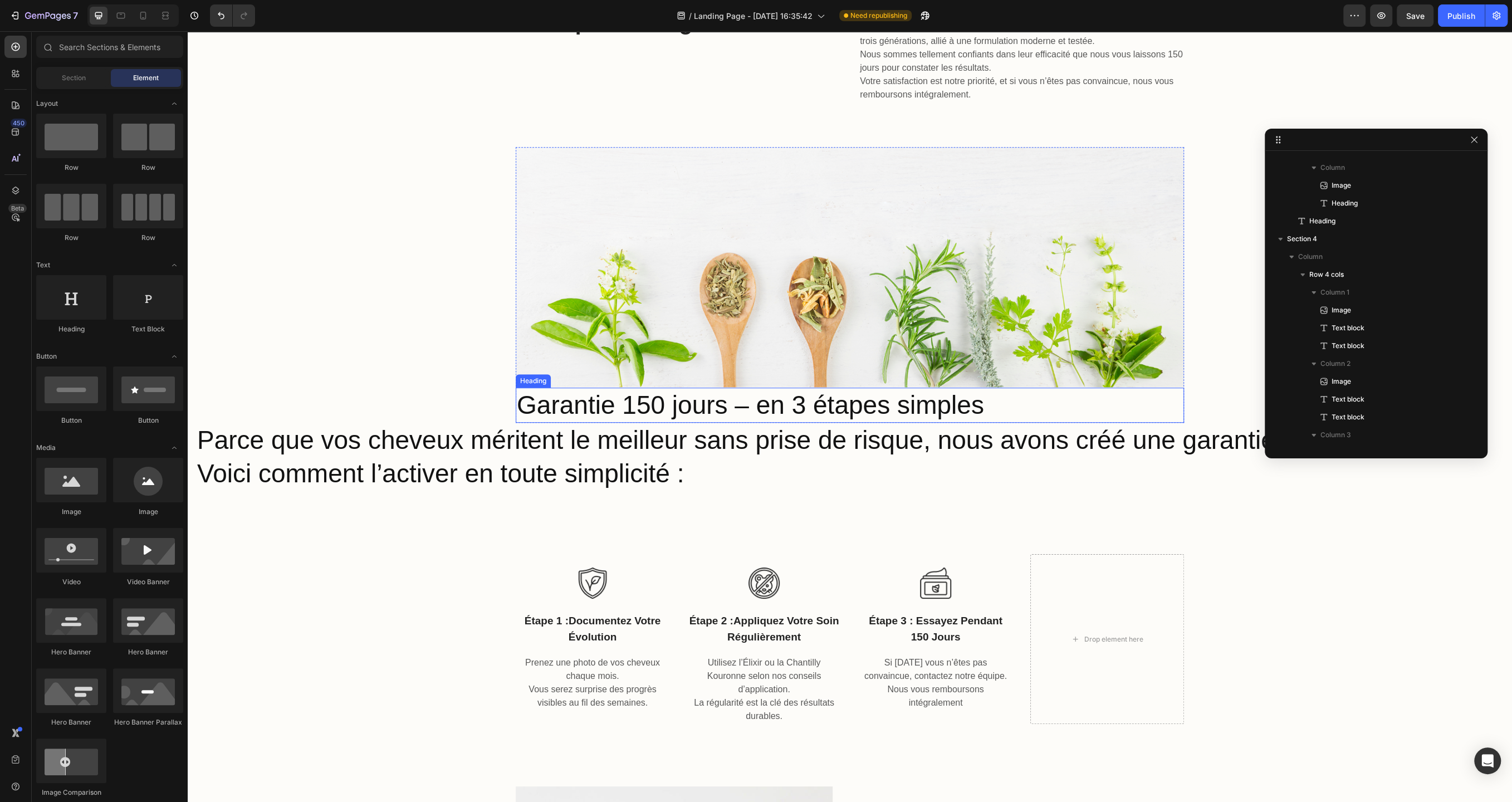
click at [695, 409] on p "Garantie 150 jours – en 3 étapes simples" at bounding box center [850, 406] width 666 height 33
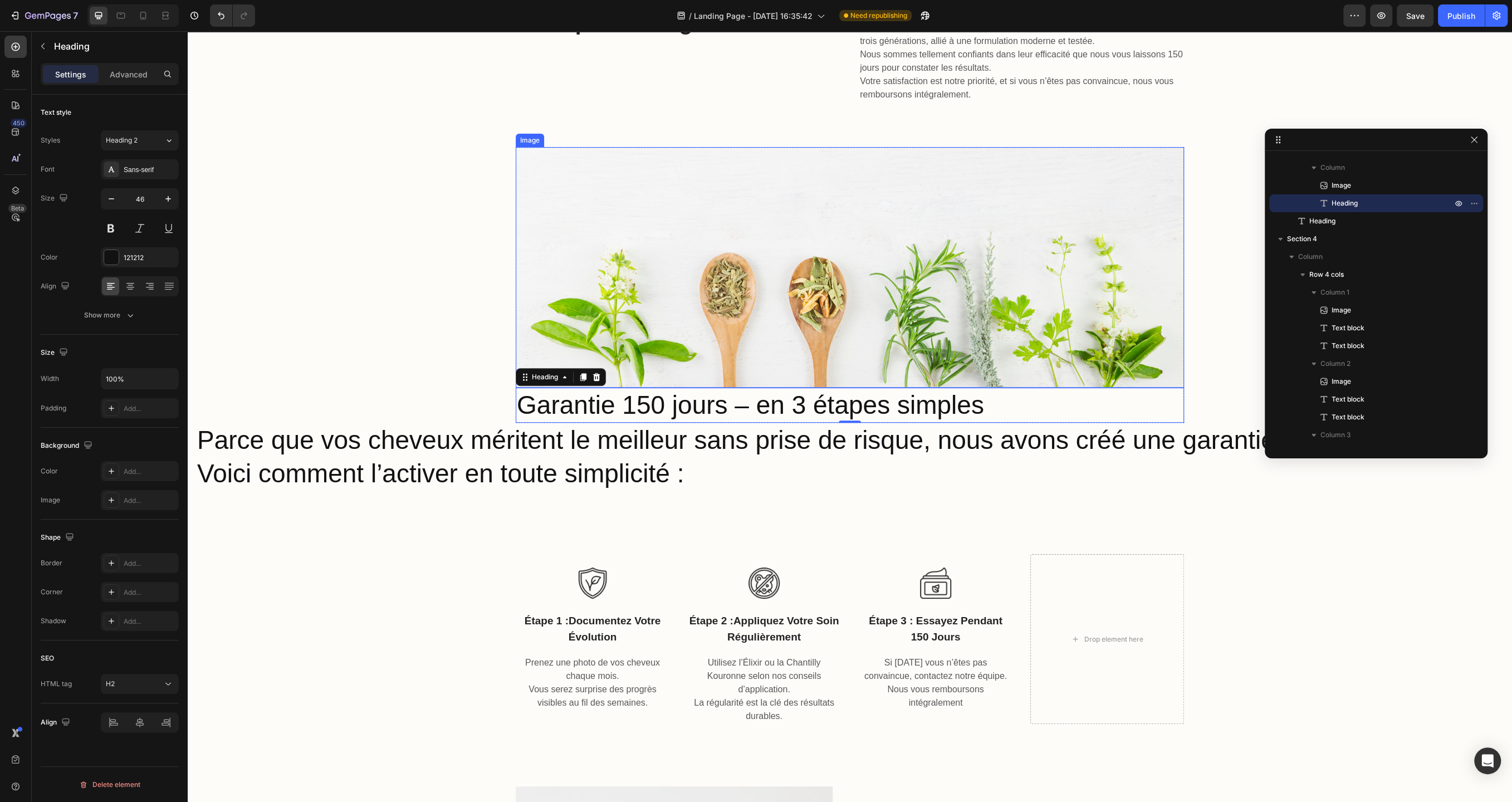
click at [688, 351] on img at bounding box center [849, 267] width 668 height 240
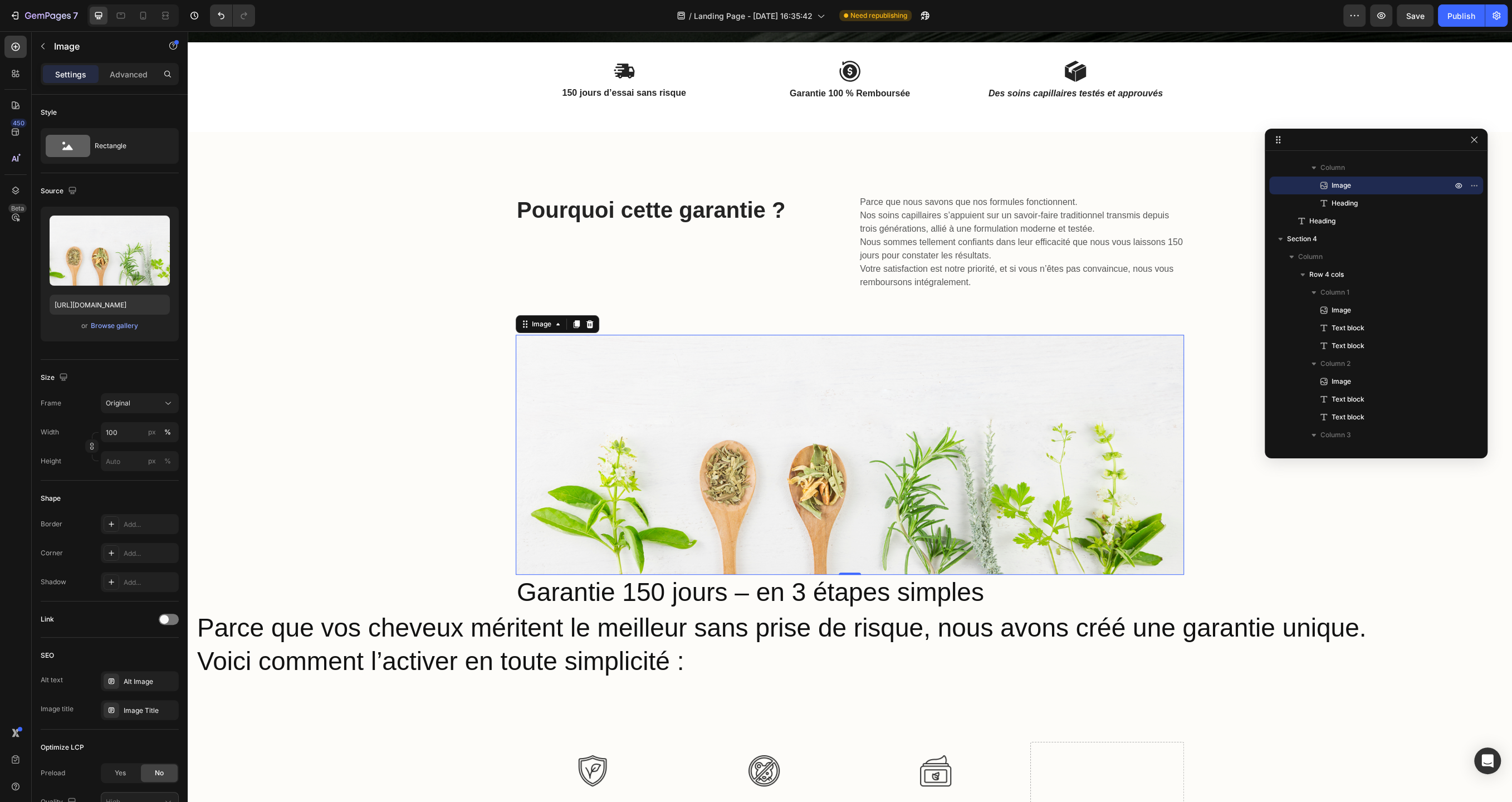
scroll to position [436, 0]
click at [588, 325] on icon at bounding box center [590, 323] width 8 height 8
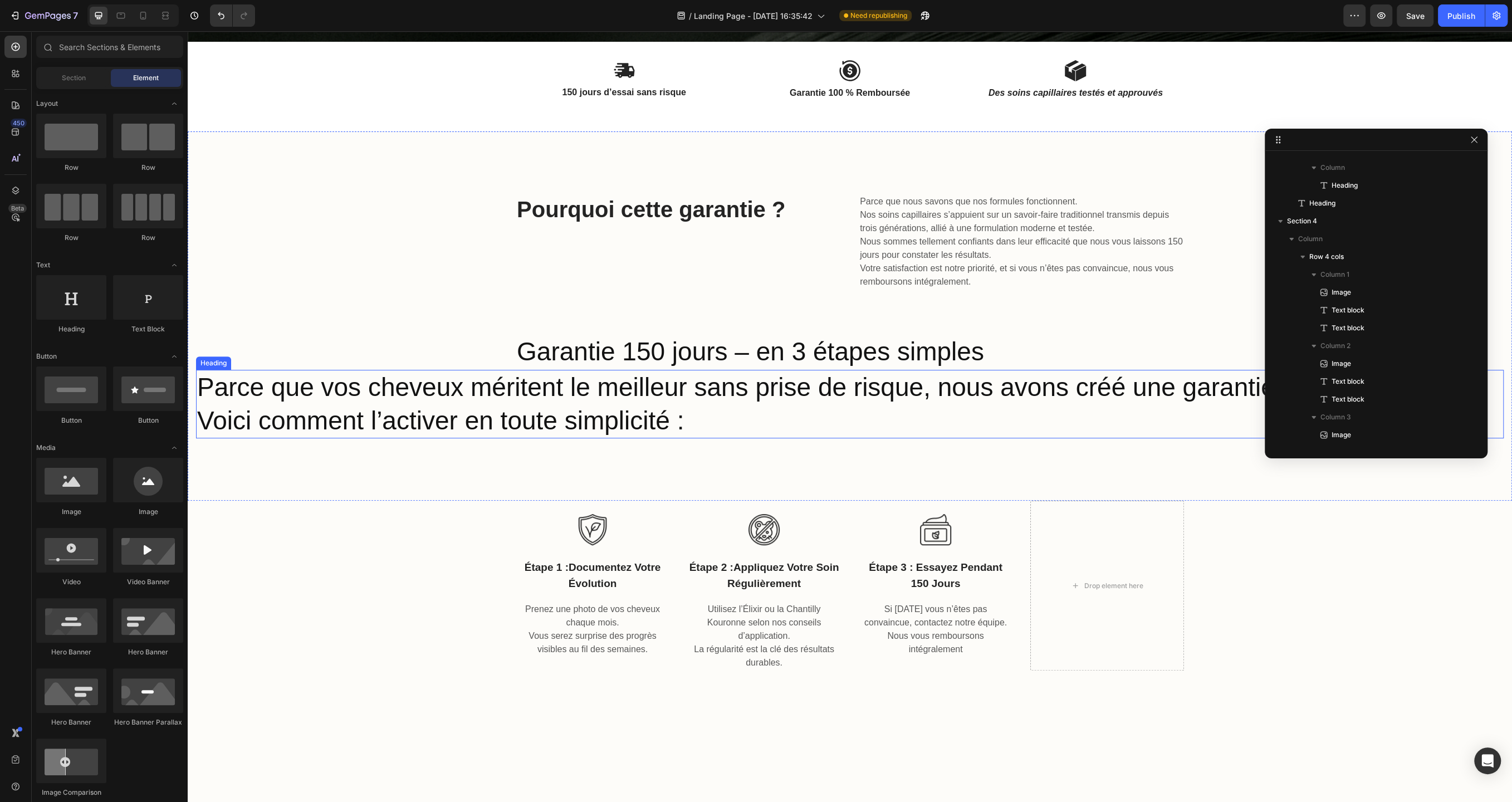
click at [599, 400] on p "Parce que vos cheveux méritent le meilleur sans prise de risque, nous avons cré…" at bounding box center [850, 404] width 1305 height 67
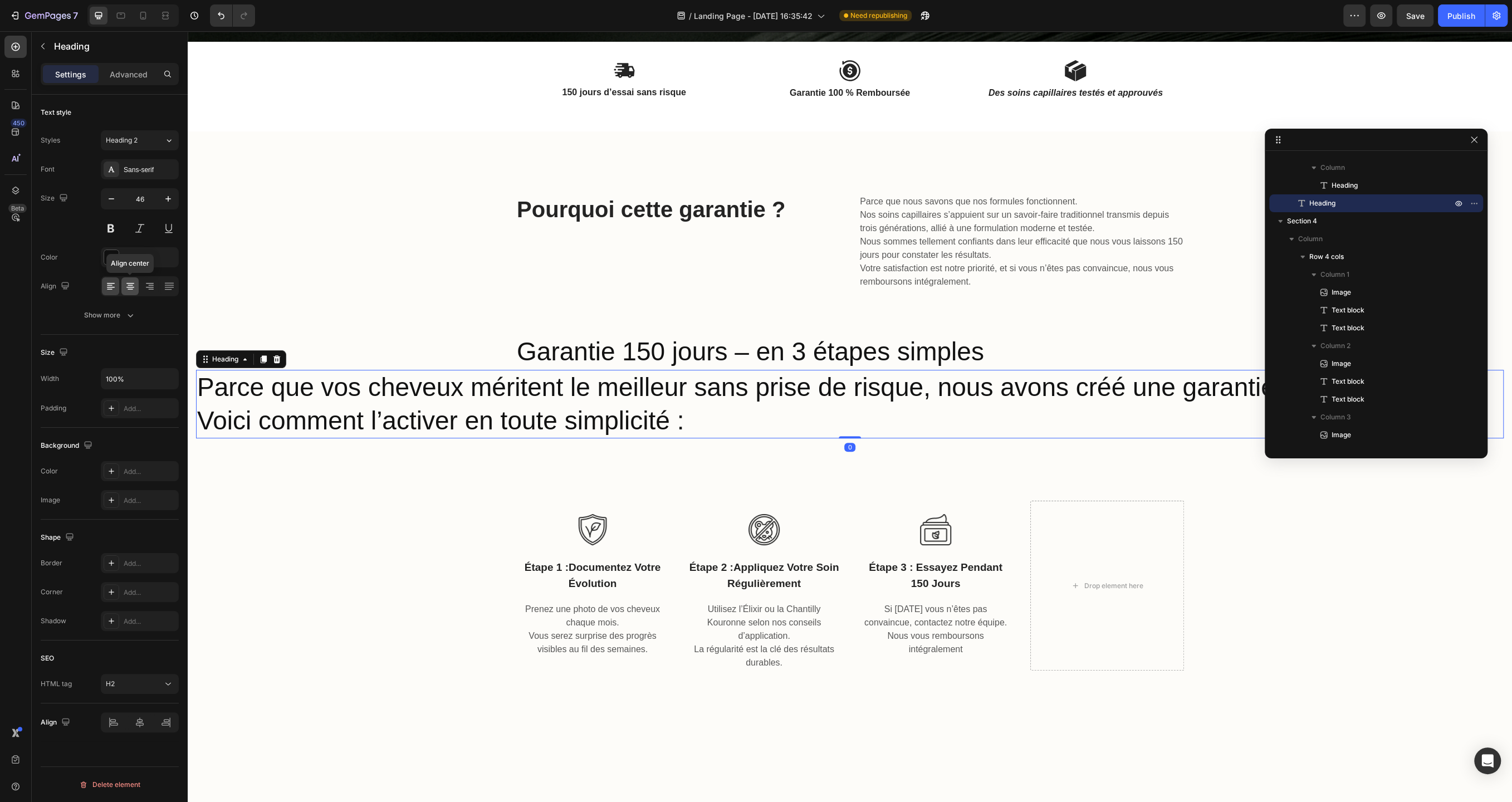
click at [125, 286] on icon at bounding box center [130, 286] width 11 height 11
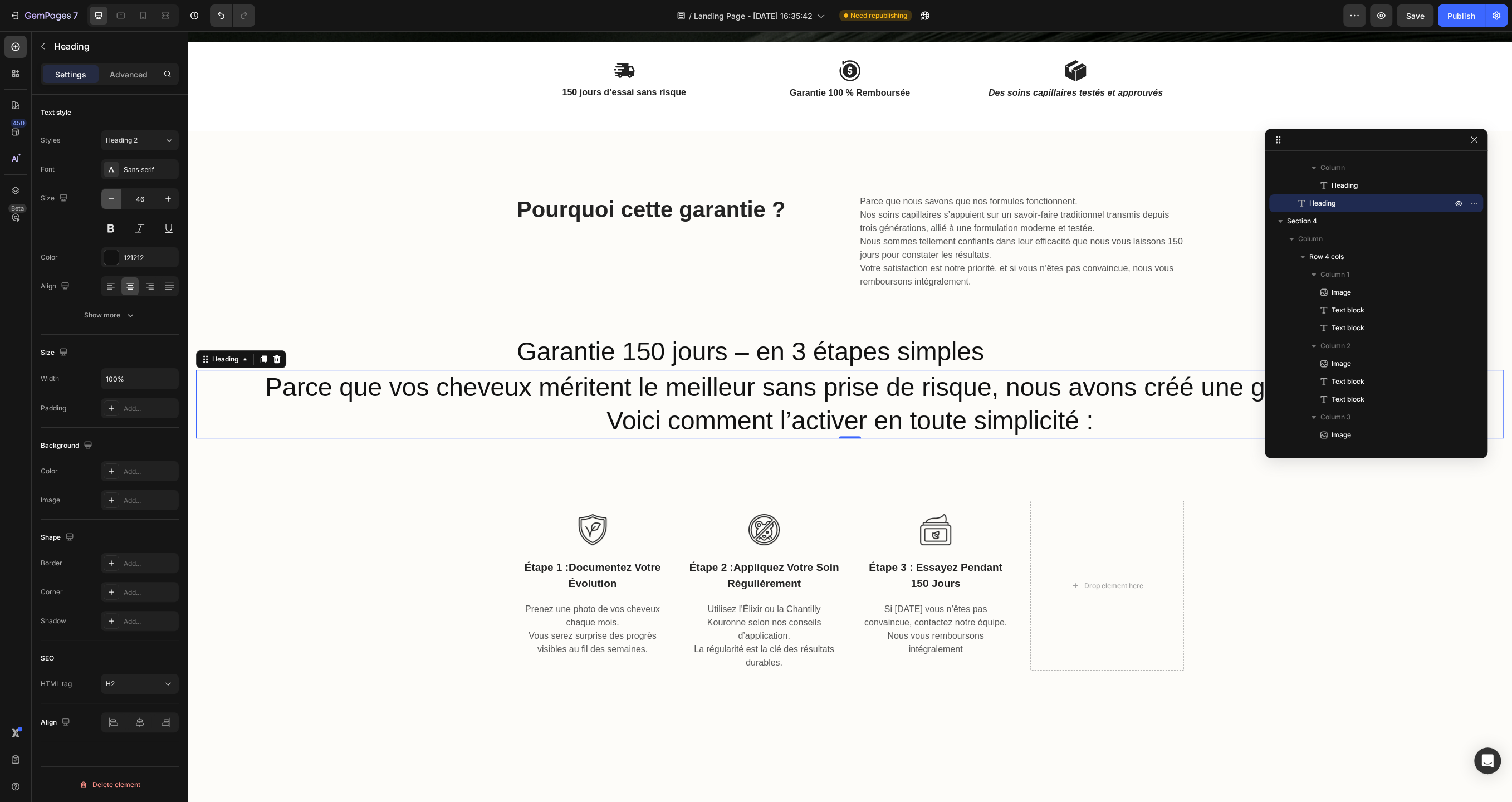
click at [114, 202] on icon "button" at bounding box center [111, 198] width 11 height 11
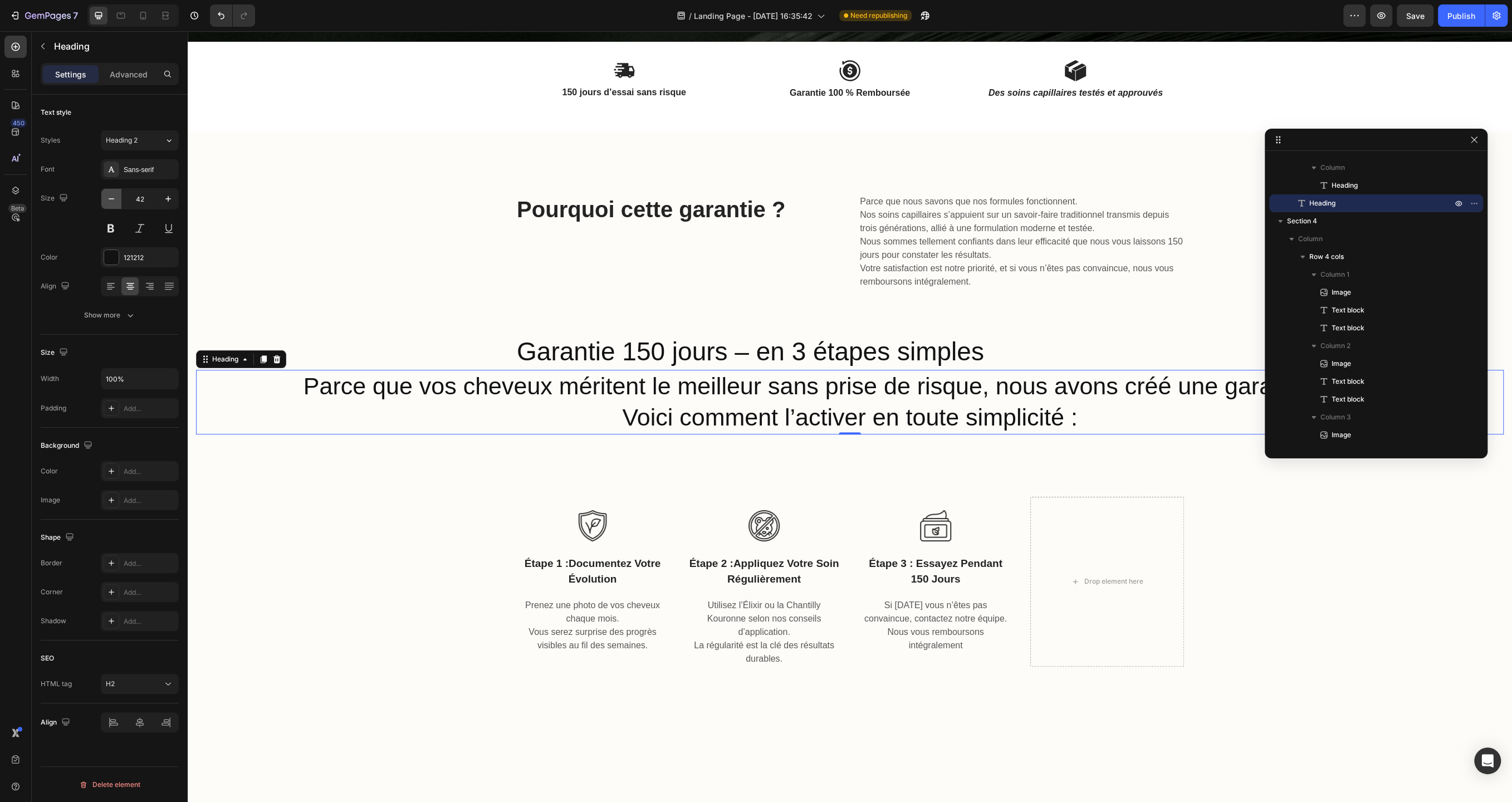
click at [114, 202] on icon "button" at bounding box center [111, 198] width 11 height 11
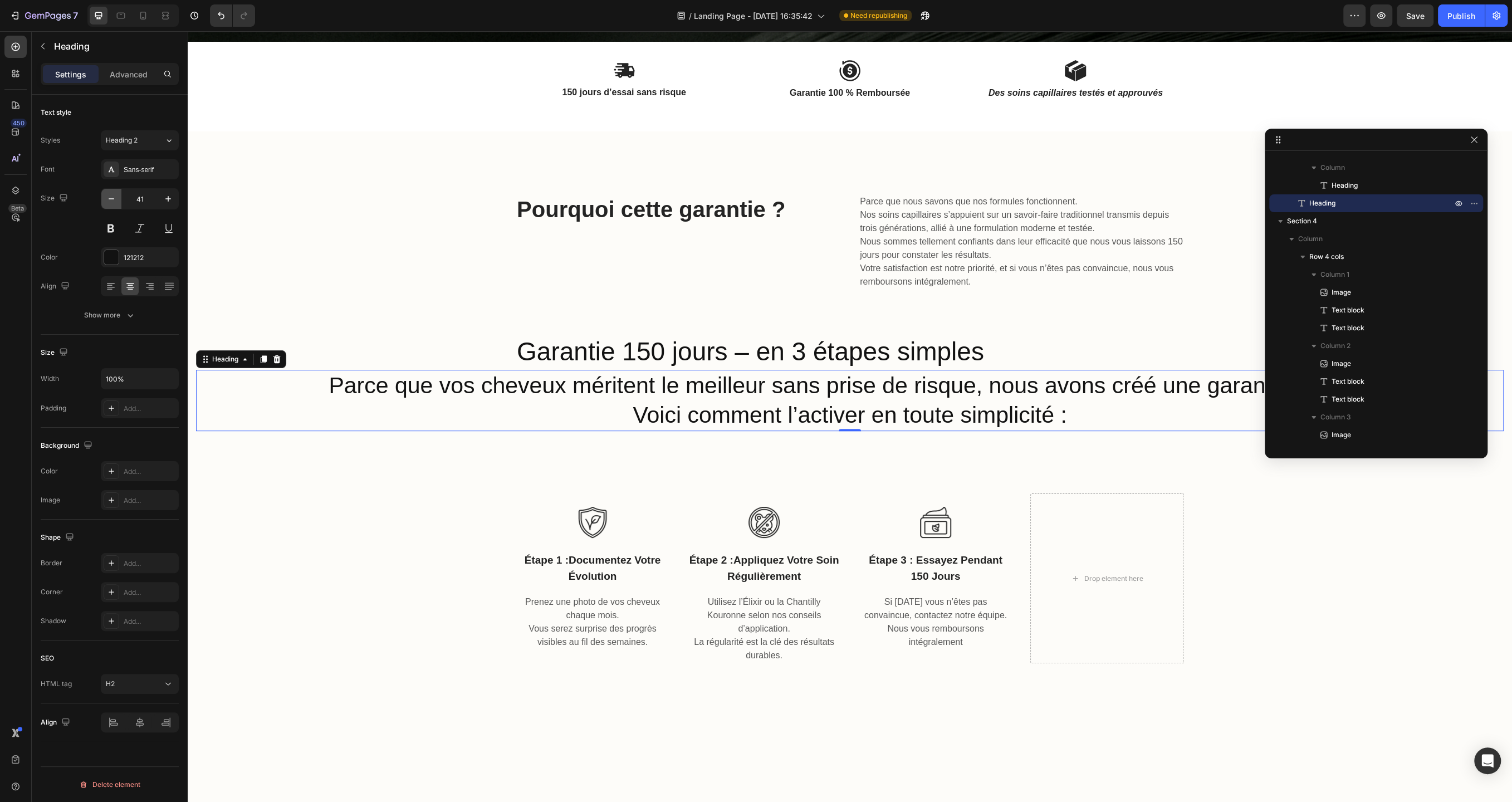
click at [114, 202] on icon "button" at bounding box center [111, 198] width 11 height 11
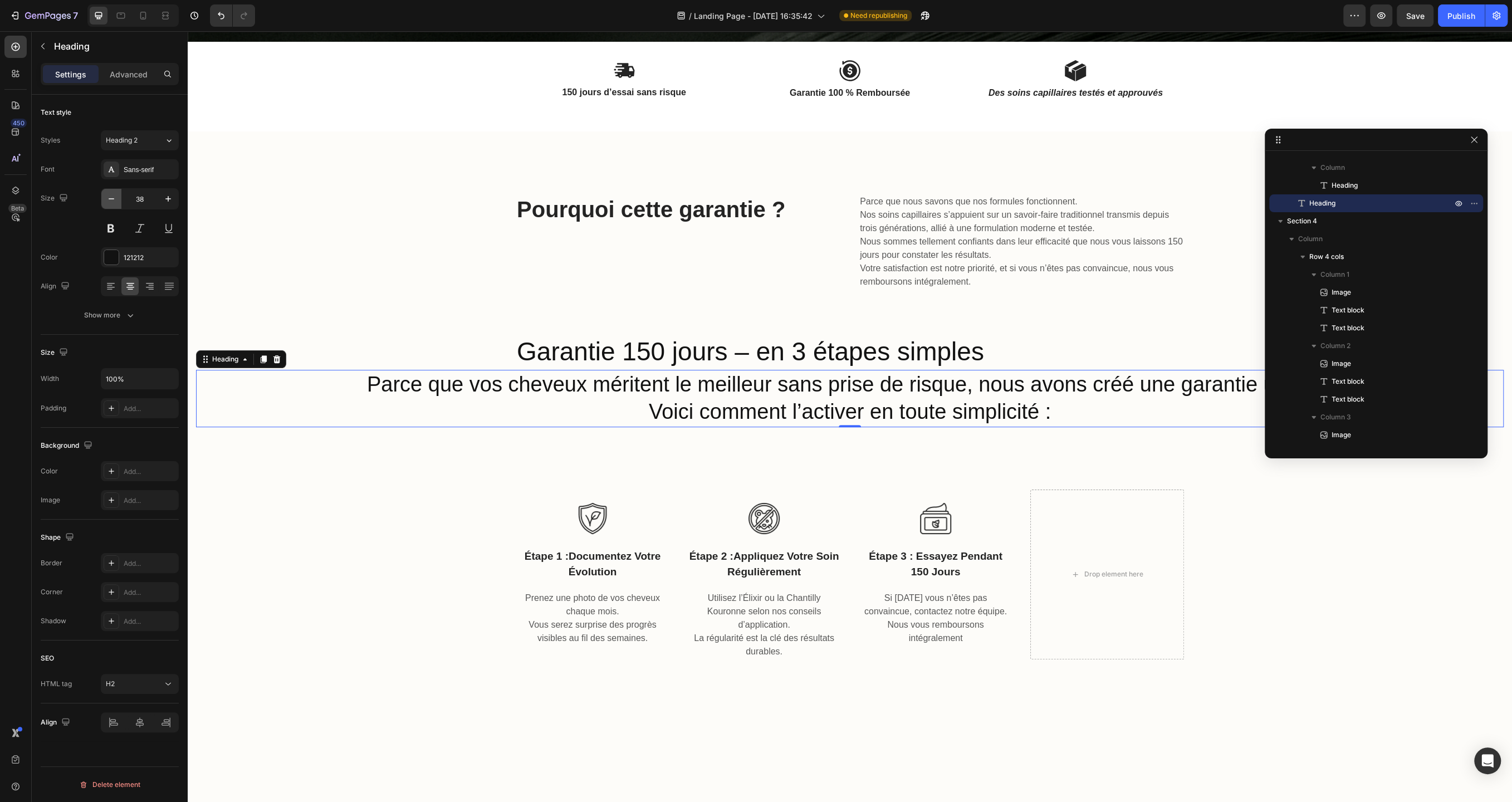
click at [114, 202] on icon "button" at bounding box center [111, 198] width 11 height 11
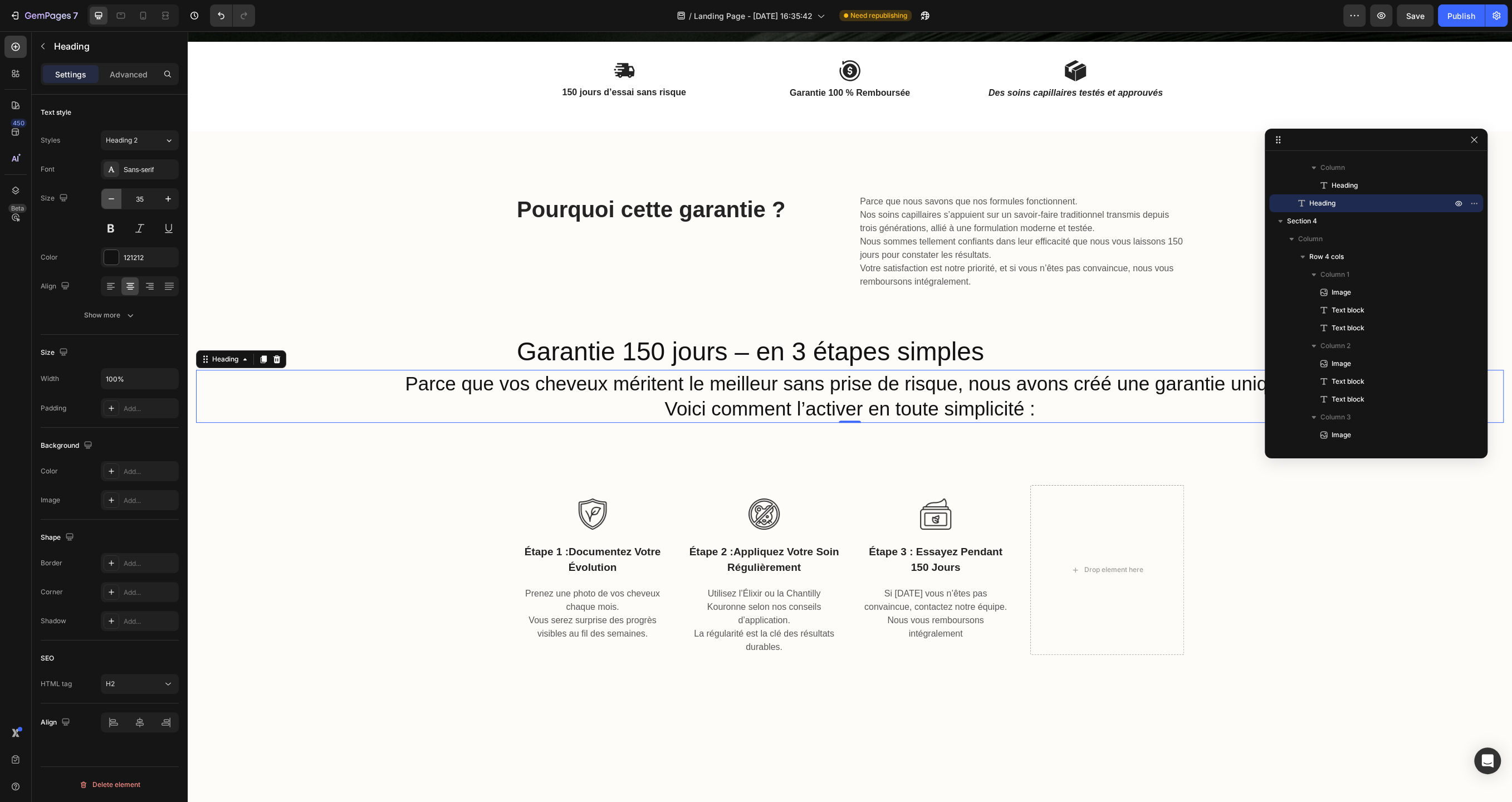
click at [114, 202] on icon "button" at bounding box center [111, 198] width 11 height 11
type input "33"
click at [277, 360] on icon at bounding box center [277, 360] width 8 height 8
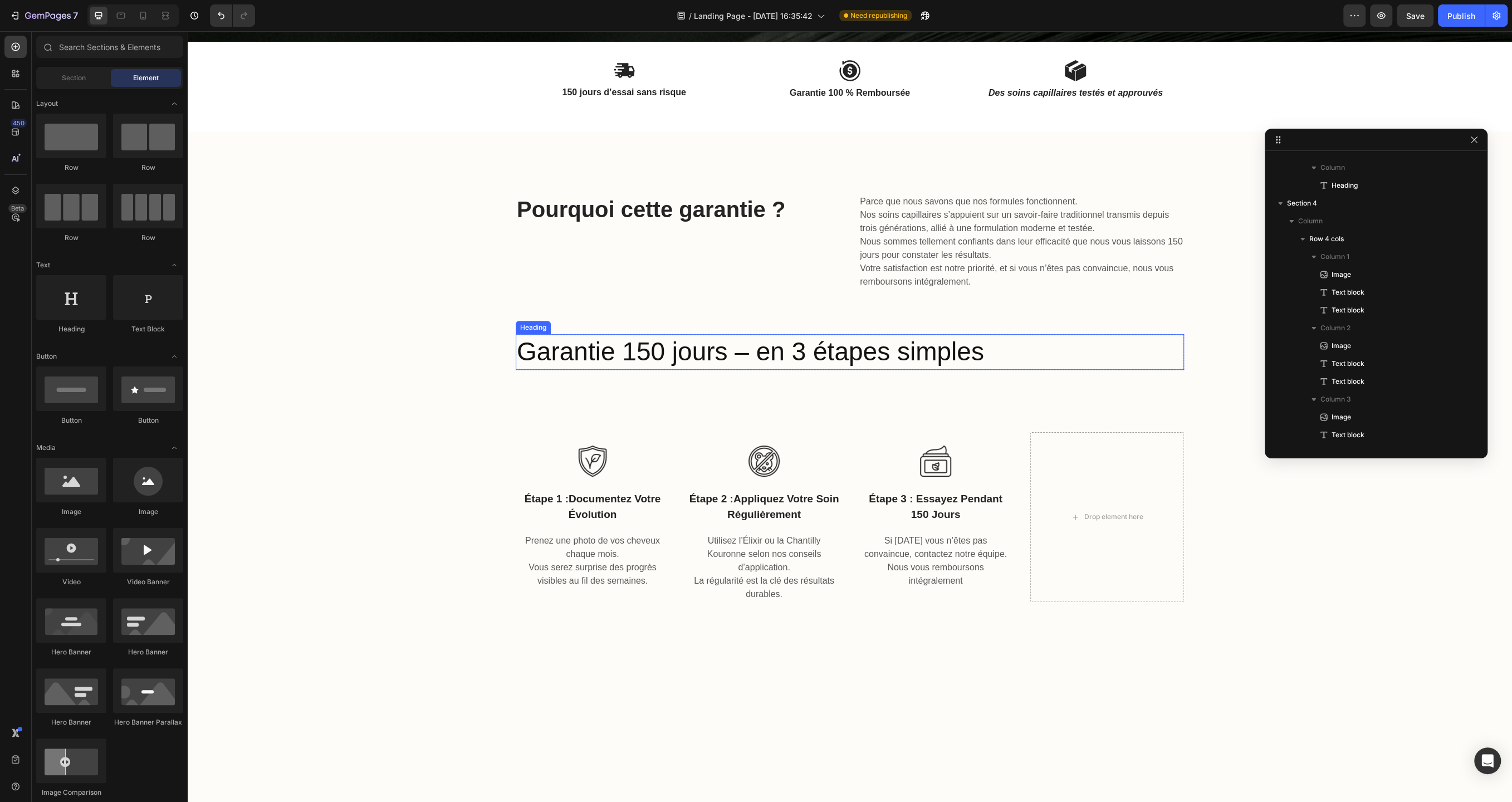
click at [668, 360] on p "Garantie 150 jours – en 3 étapes simples" at bounding box center [850, 352] width 666 height 33
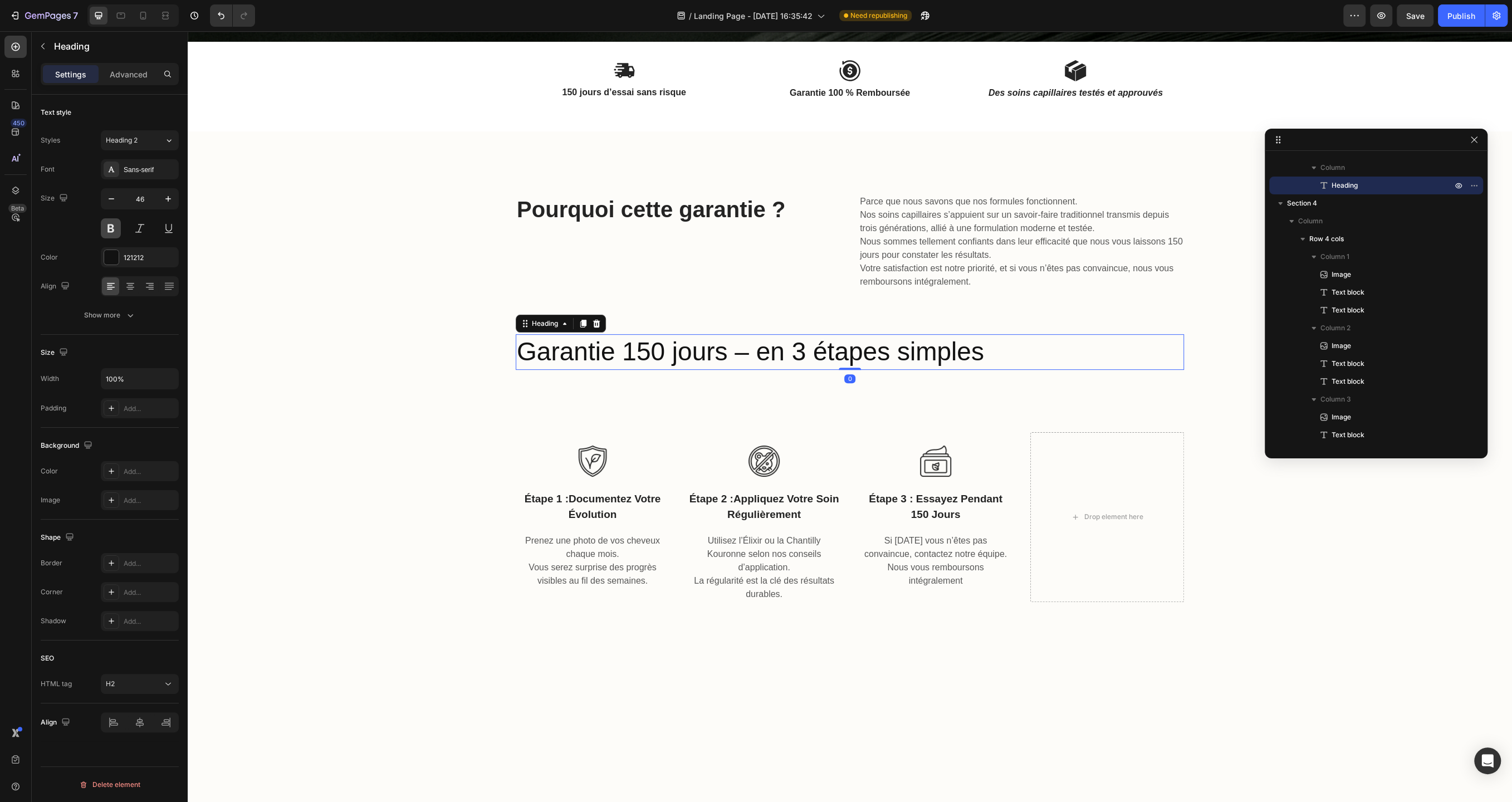
click at [115, 227] on button at bounding box center [111, 228] width 20 height 20
click at [432, 473] on div "Image étape 1 : documentez votre évolution Text block Prenez une photo de vos c…" at bounding box center [849, 517] width 1307 height 170
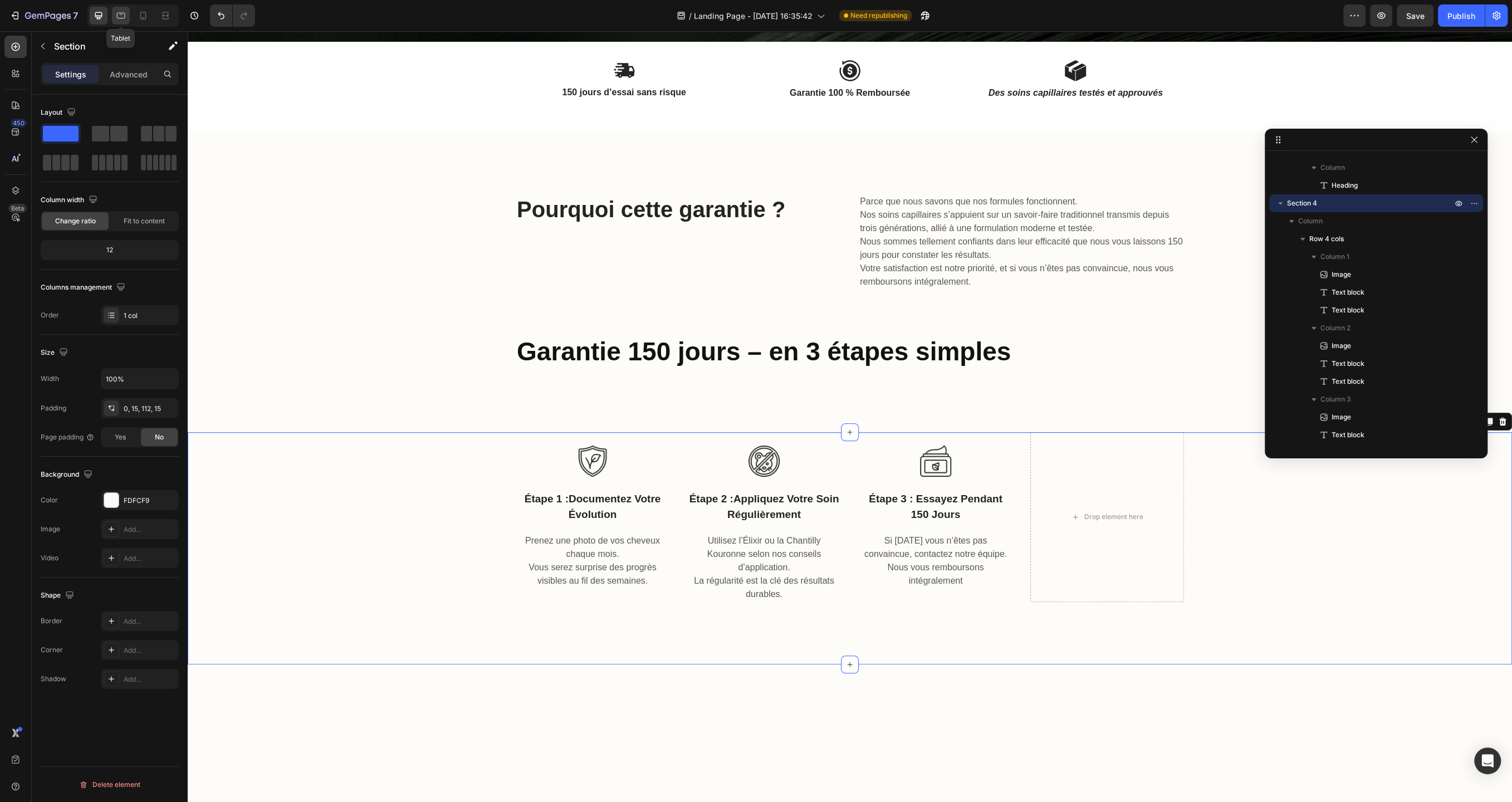
click at [121, 16] on icon at bounding box center [121, 15] width 11 height 11
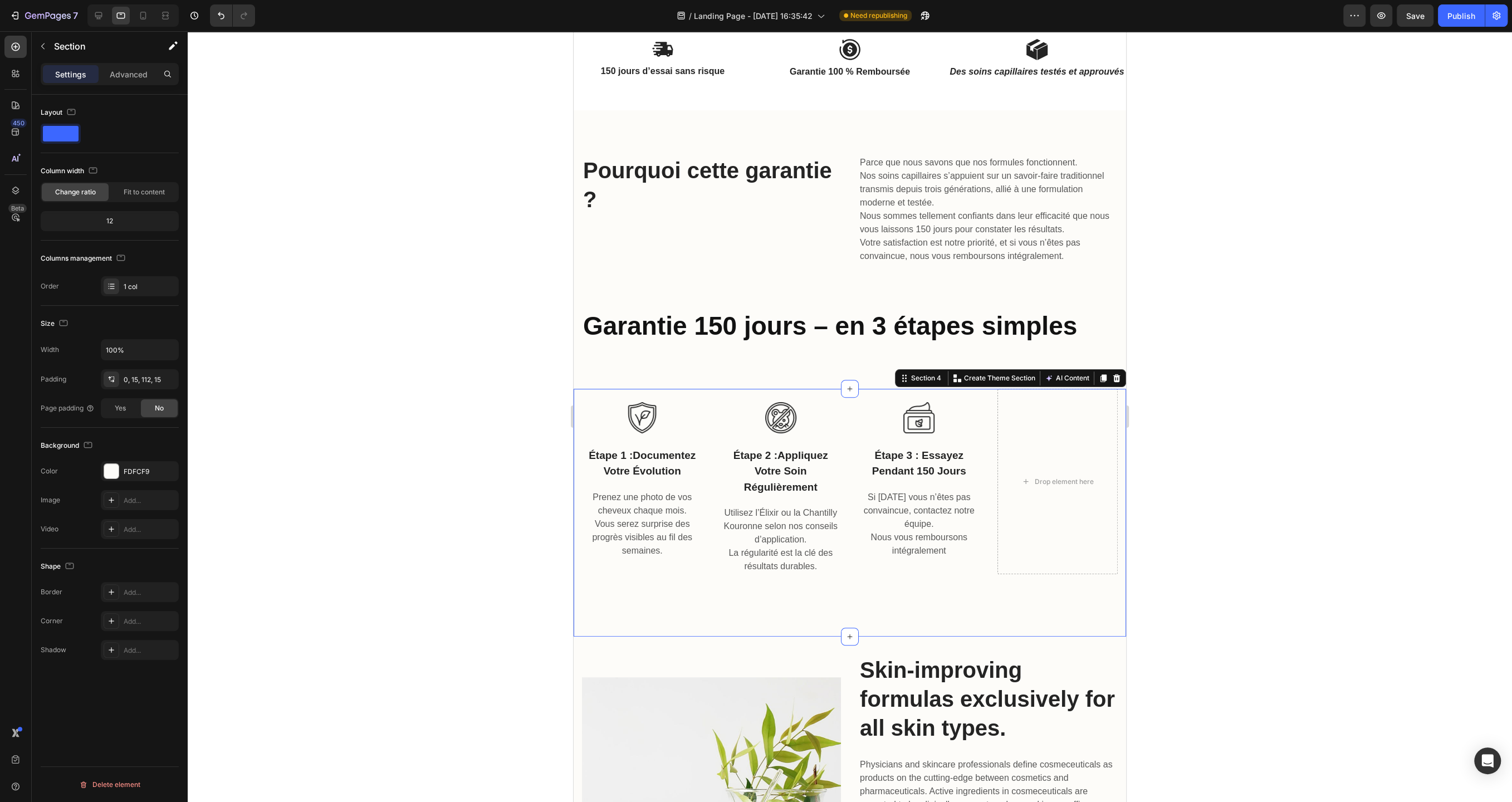
scroll to position [602, 0]
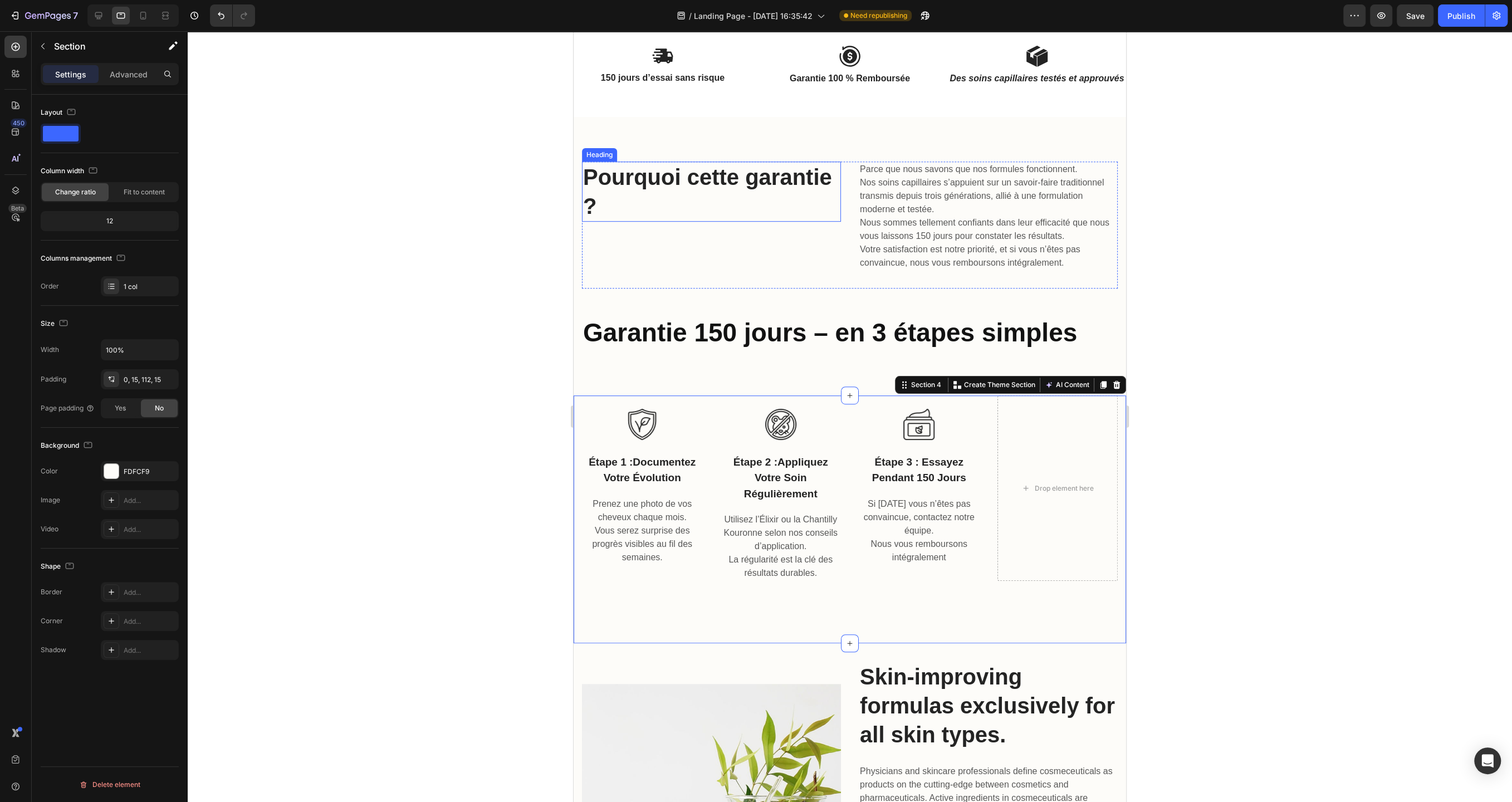
click at [603, 191] on p "Pourquoi cette garantie ?" at bounding box center [711, 191] width 257 height 58
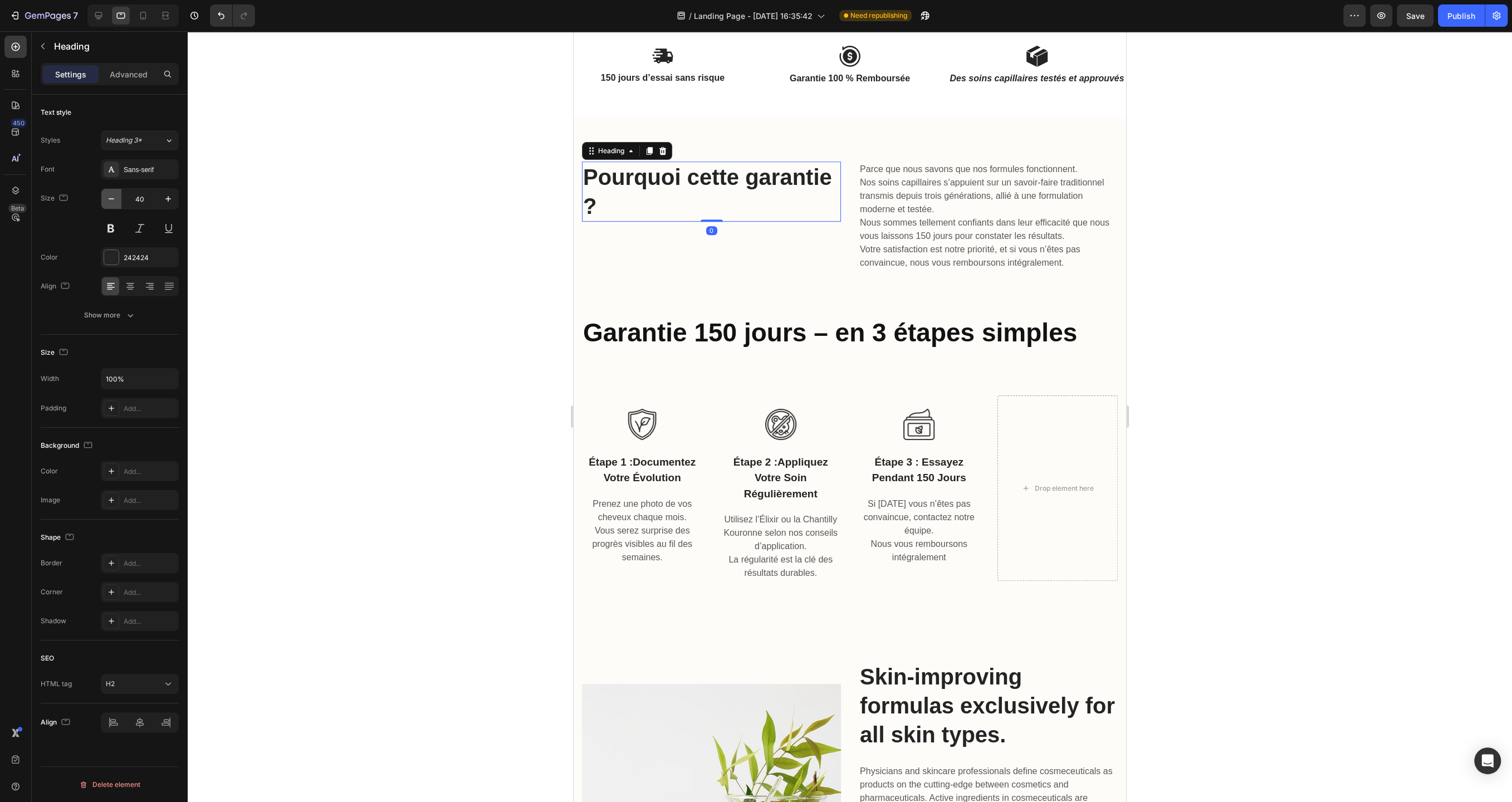
click at [120, 201] on button "button" at bounding box center [111, 199] width 20 height 20
click at [100, 20] on icon at bounding box center [98, 15] width 11 height 11
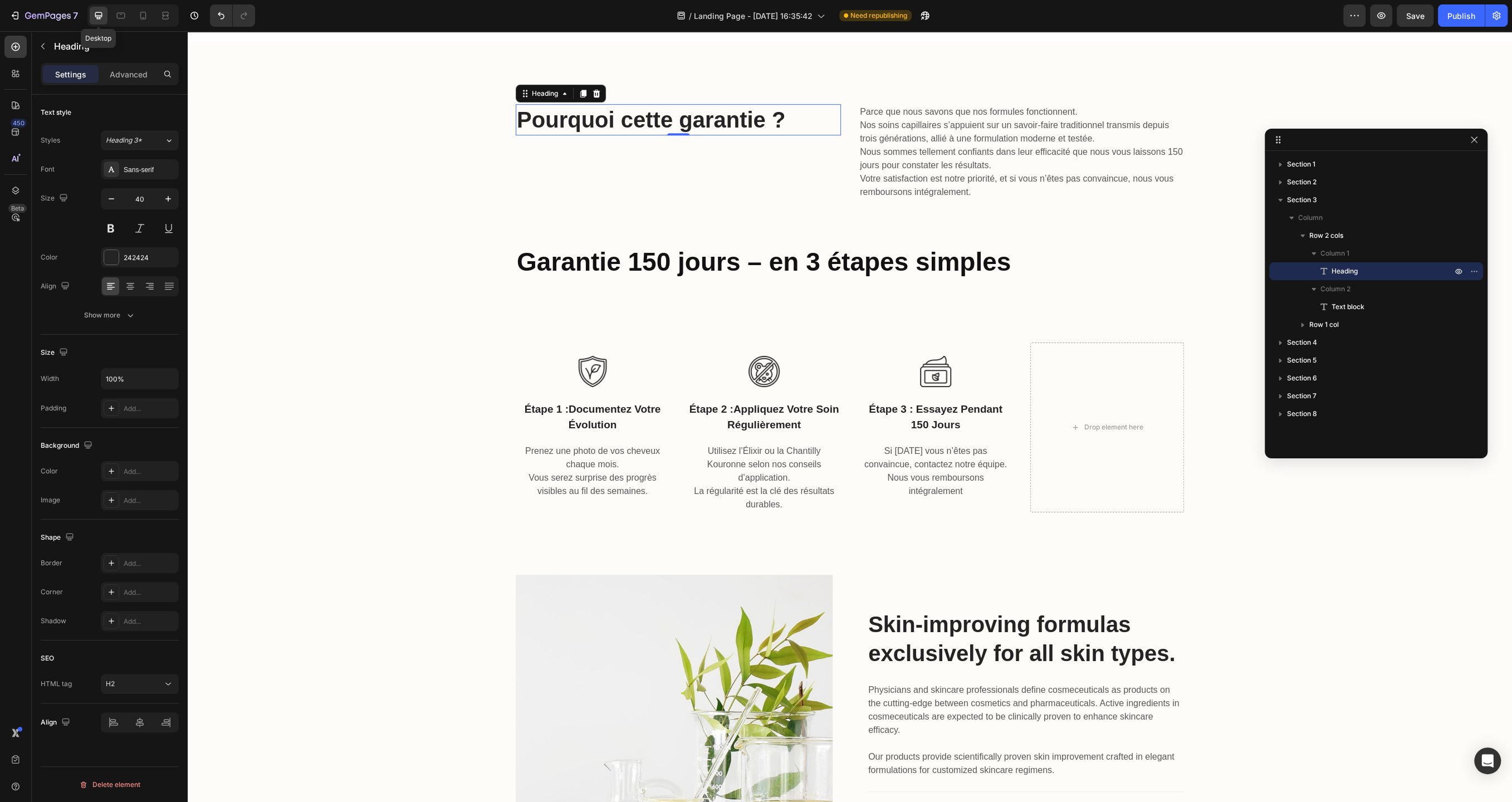
scroll to position [711, 0]
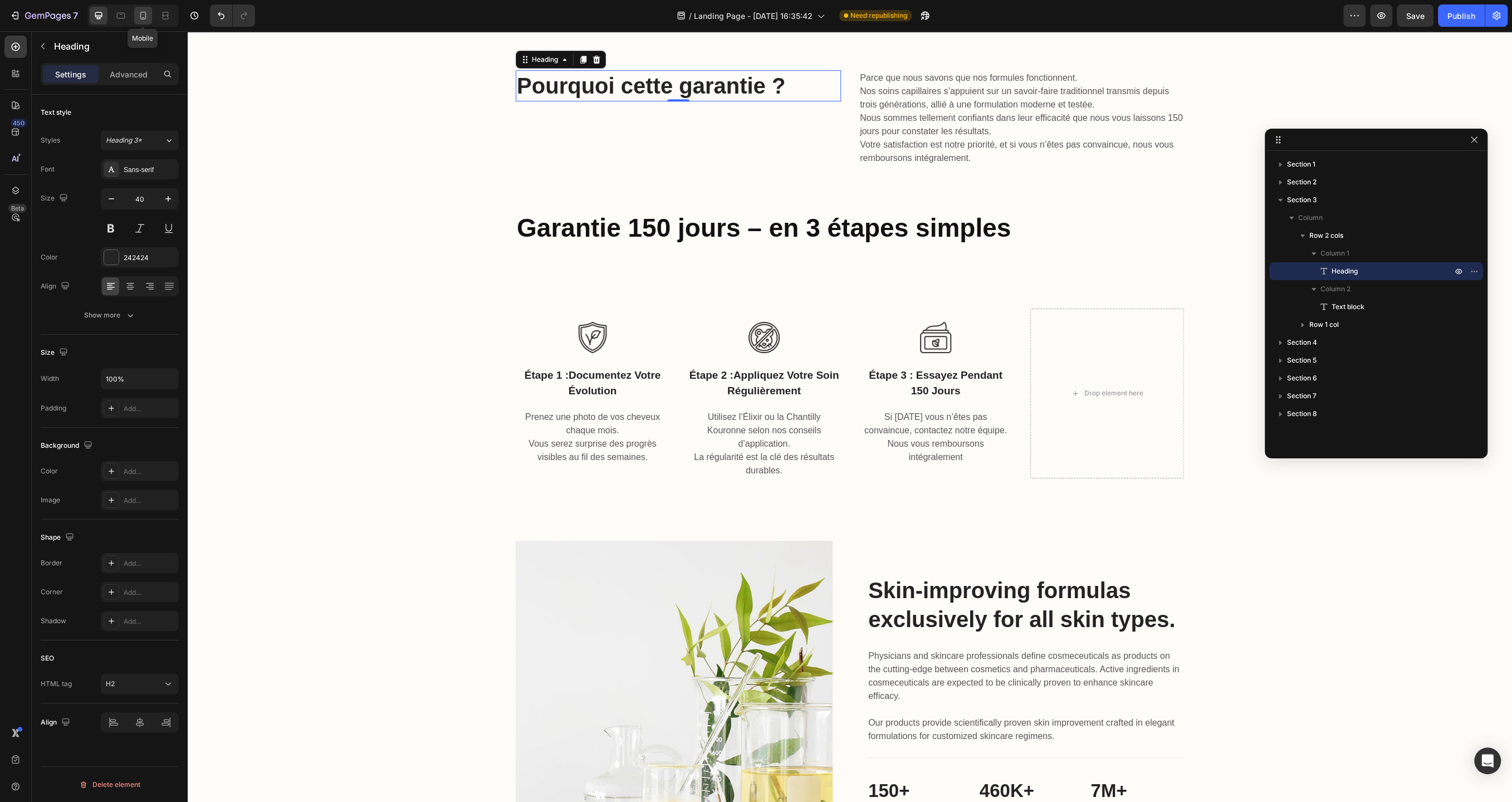
click at [146, 16] on icon at bounding box center [143, 15] width 11 height 11
type input "35"
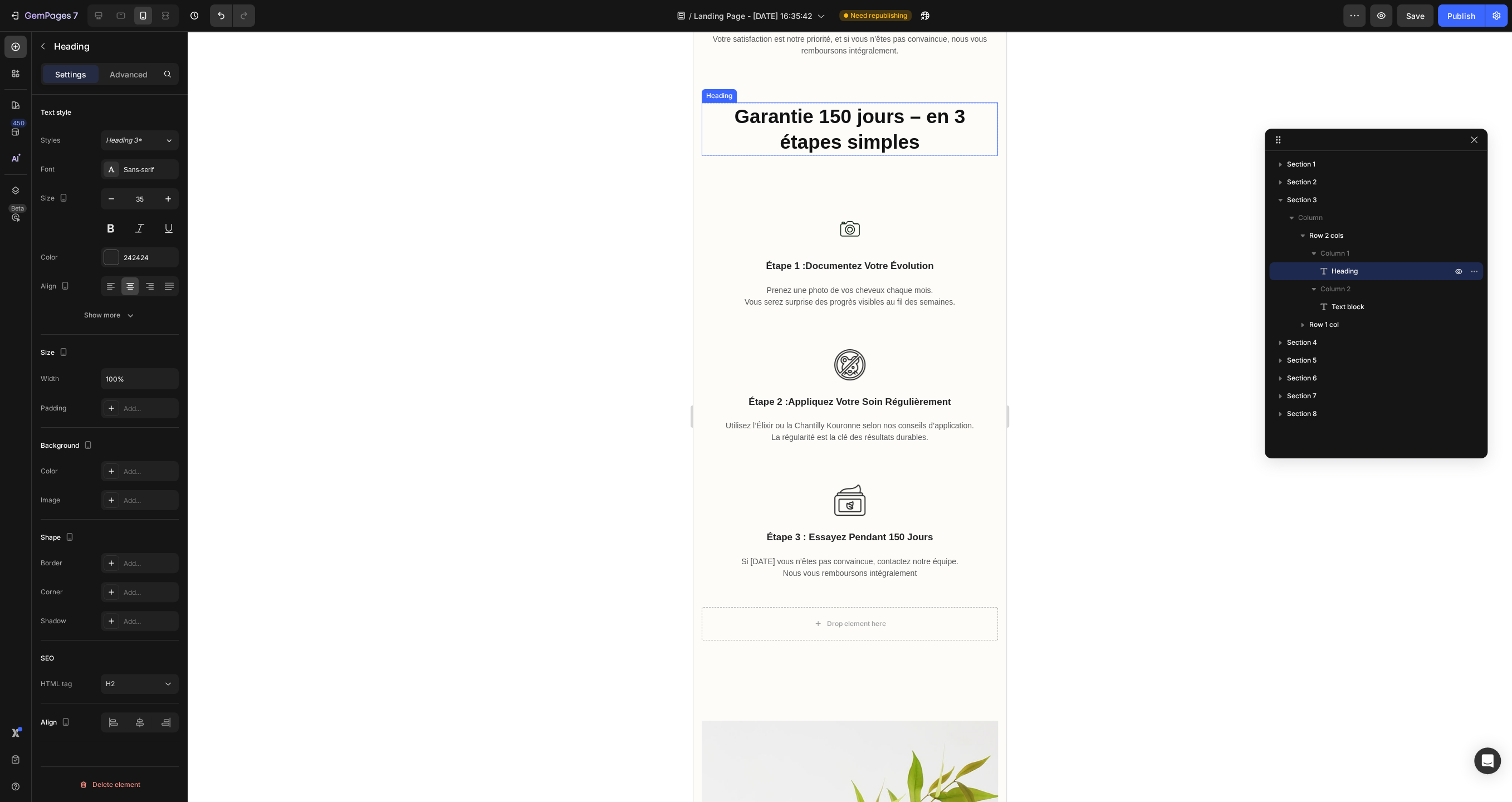
scroll to position [585, 0]
click at [853, 504] on img at bounding box center [849, 499] width 31 height 31
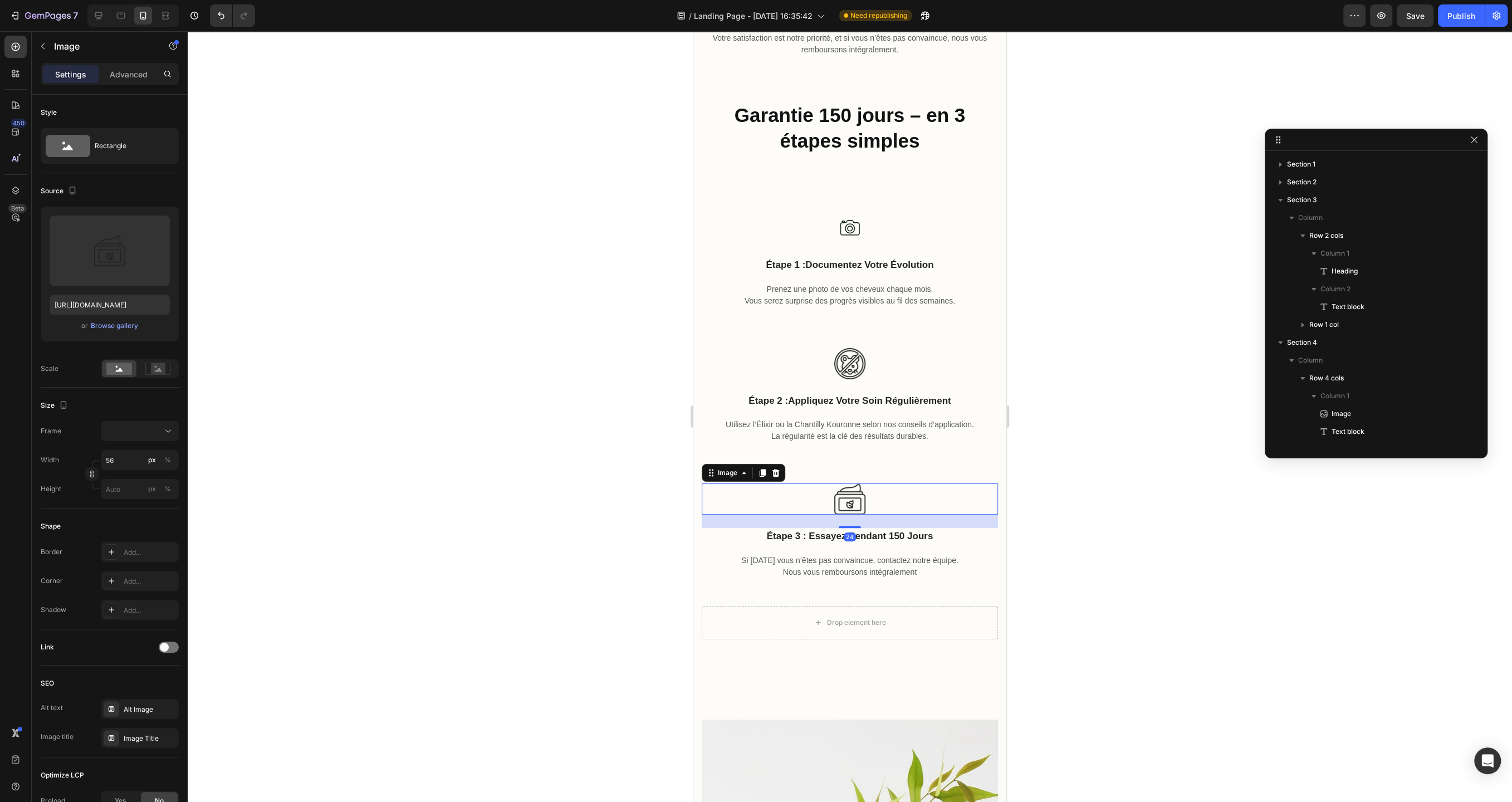
scroll to position [257, 0]
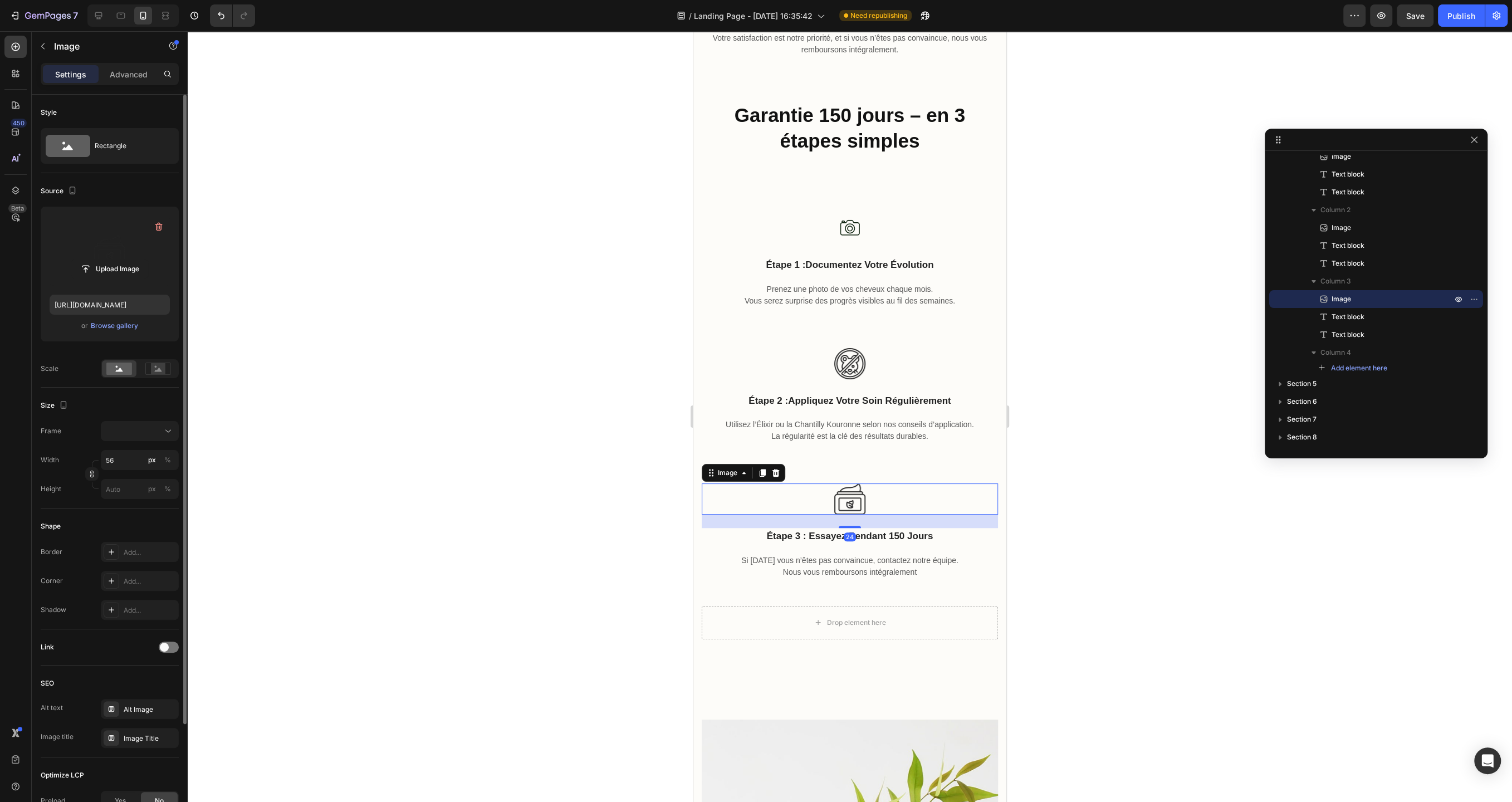
click at [116, 257] on label at bounding box center [110, 250] width 121 height 70
click at [116, 259] on input "file" at bounding box center [110, 268] width 77 height 19
type input "[URL][DOMAIN_NAME]"
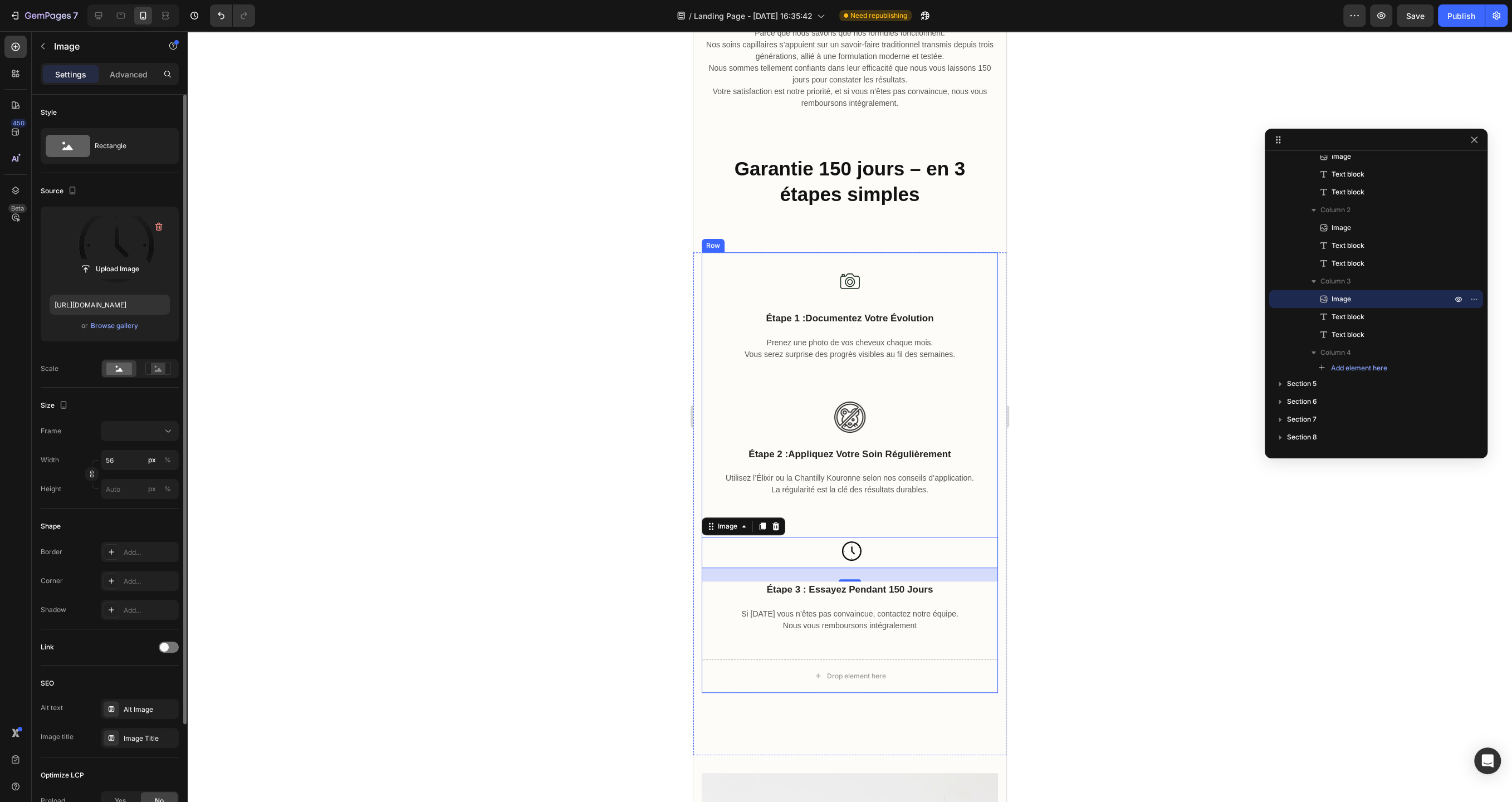
scroll to position [559, 0]
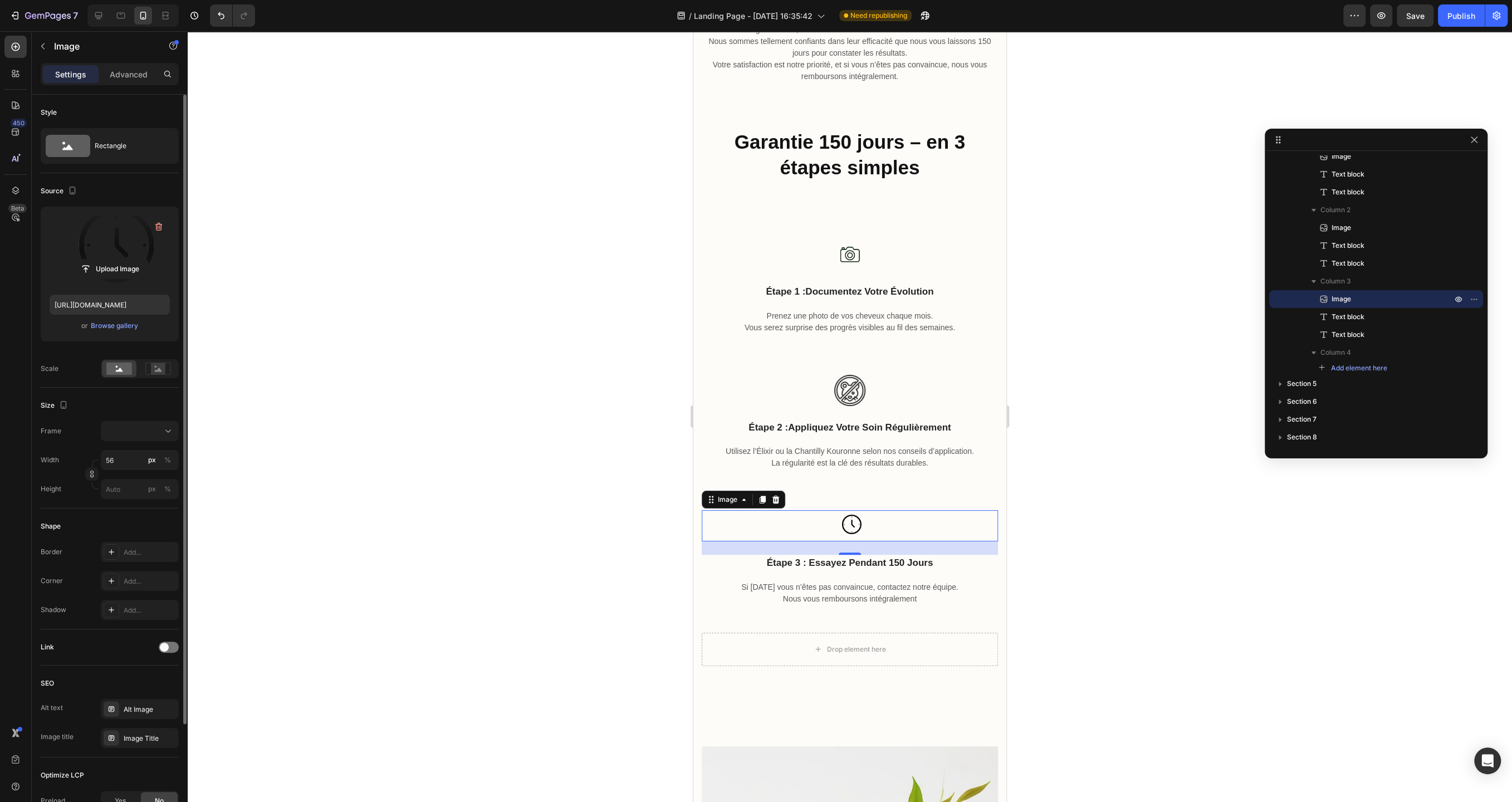
click at [573, 519] on div at bounding box center [850, 416] width 1324 height 771
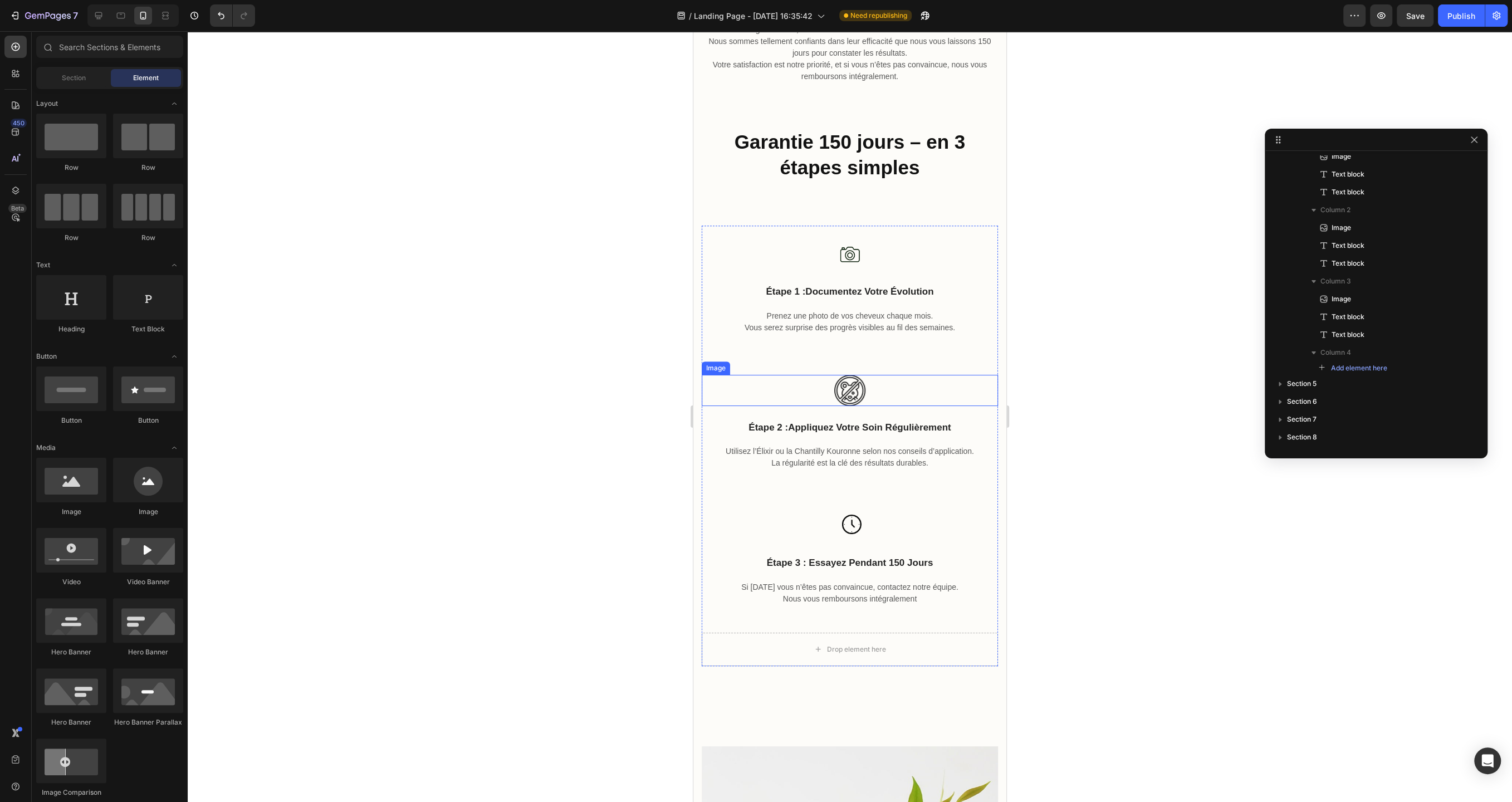
click at [851, 390] on img at bounding box center [849, 390] width 31 height 31
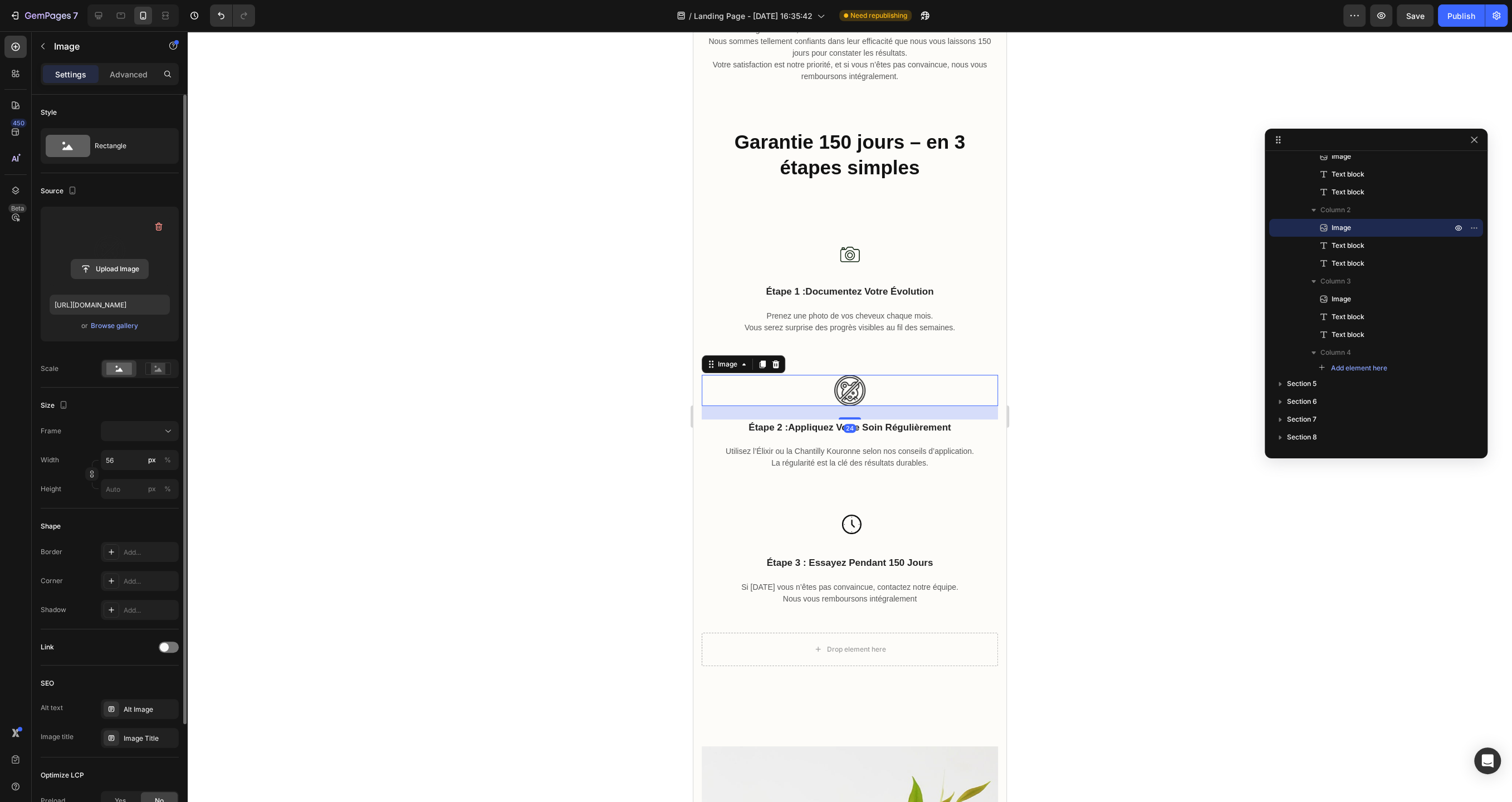
click at [112, 262] on input "file" at bounding box center [110, 268] width 77 height 19
type input "[URL][DOMAIN_NAME]"
click at [1113, 490] on div at bounding box center [850, 416] width 1324 height 771
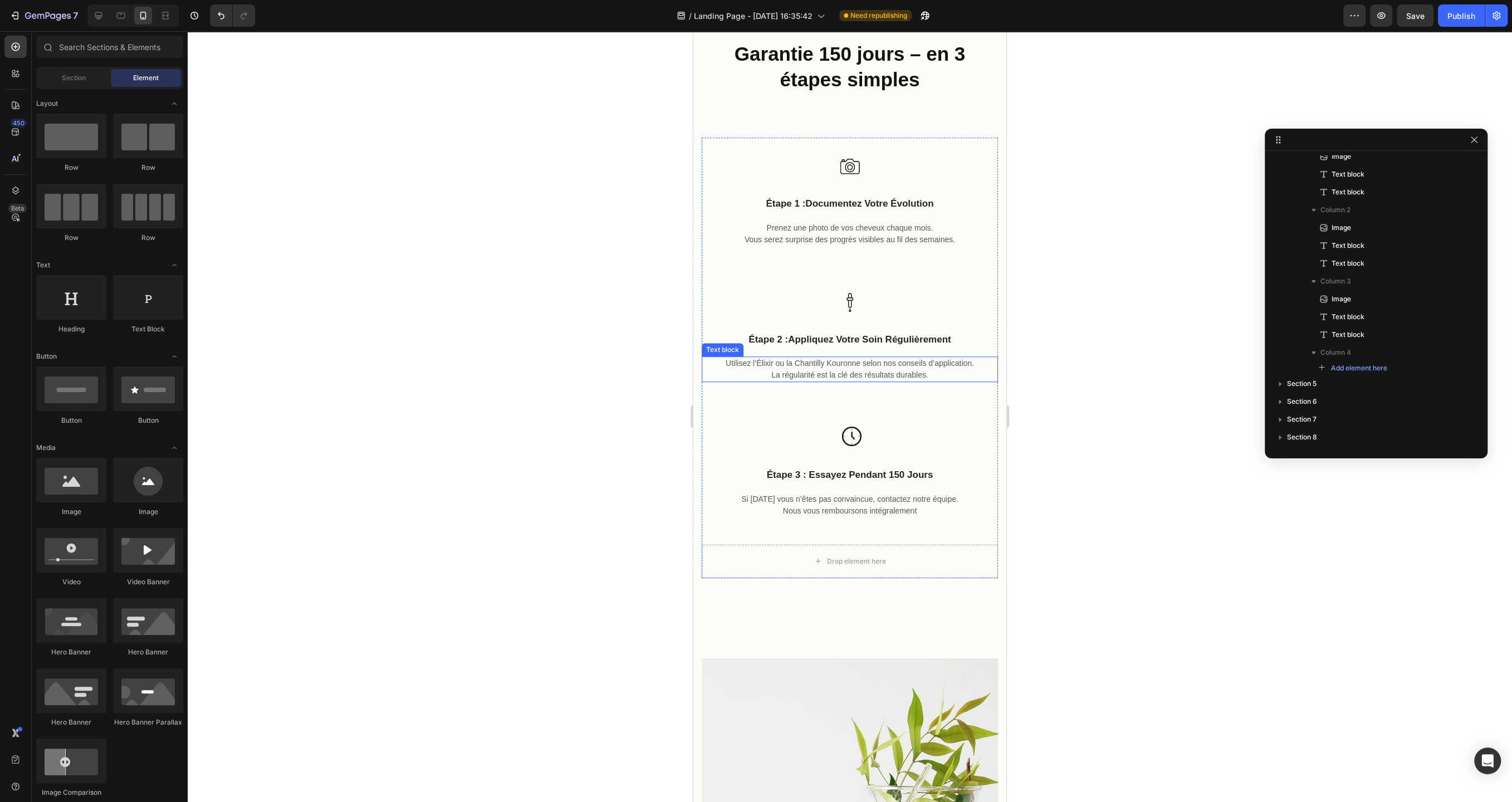
scroll to position [665, 0]
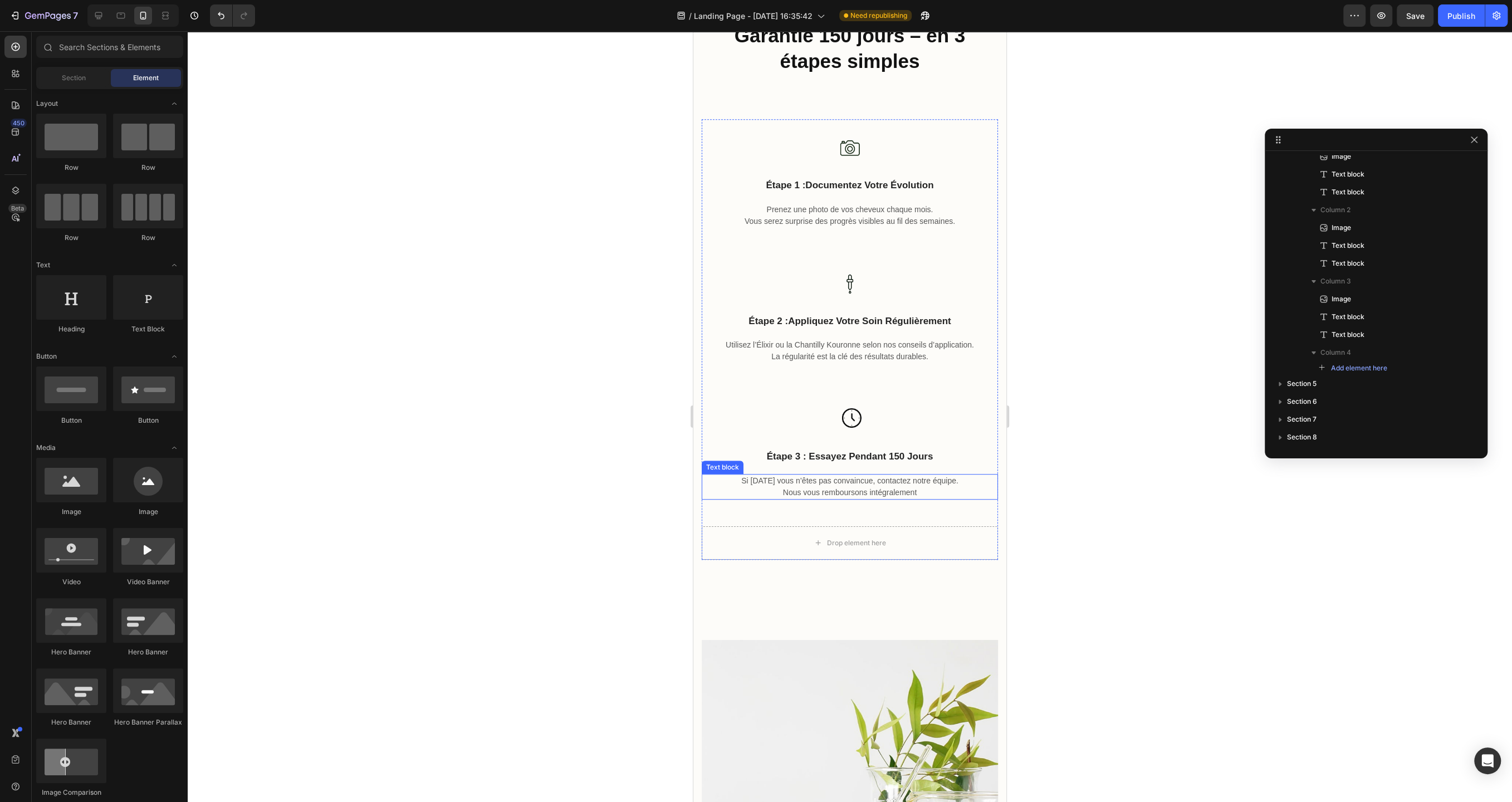
click at [840, 485] on p "Si [DATE] vous n’êtes pas convaincue, contactez notre équipe. Nous vous rembour…" at bounding box center [850, 486] width 294 height 23
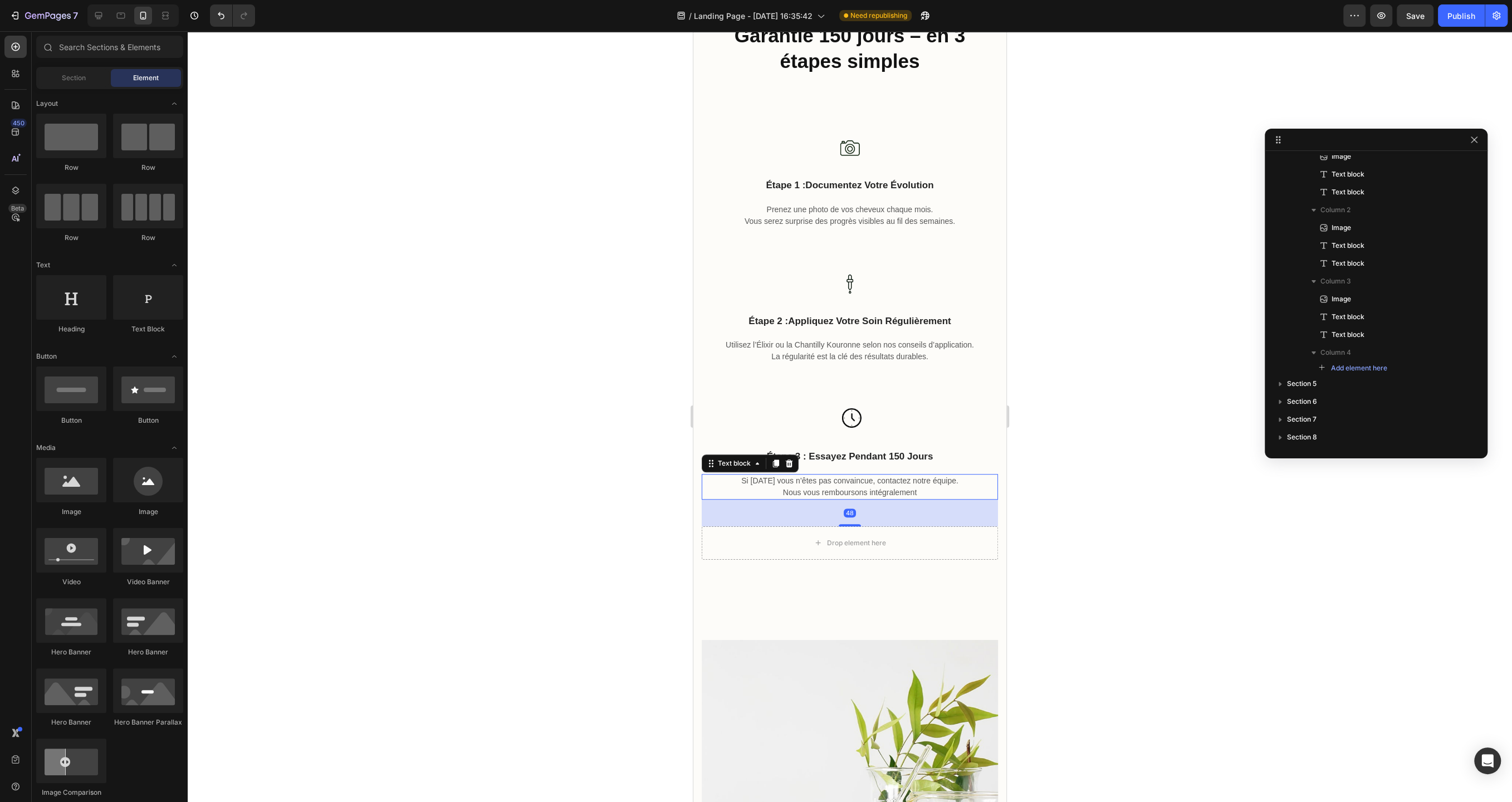
click at [840, 485] on p "Si [DATE] vous n’êtes pas convaincue, contactez notre équipe. Nous vous rembour…" at bounding box center [850, 486] width 294 height 23
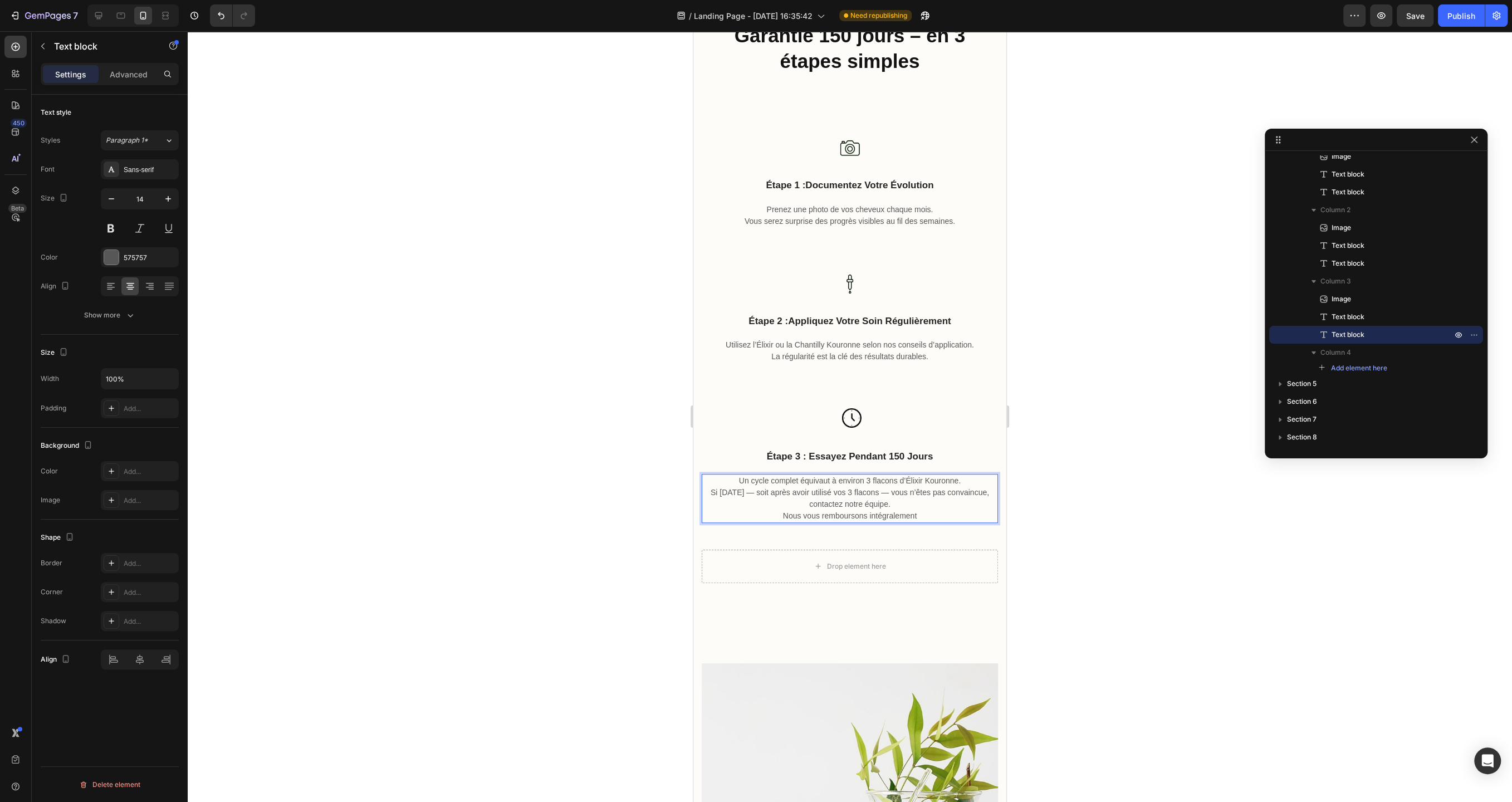
click at [792, 494] on p "Un cycle complet équivaut à environ 3 flacons d’Élixir Kouronne. Si [DATE] — so…" at bounding box center [850, 498] width 294 height 47
click at [613, 513] on div at bounding box center [850, 416] width 1324 height 771
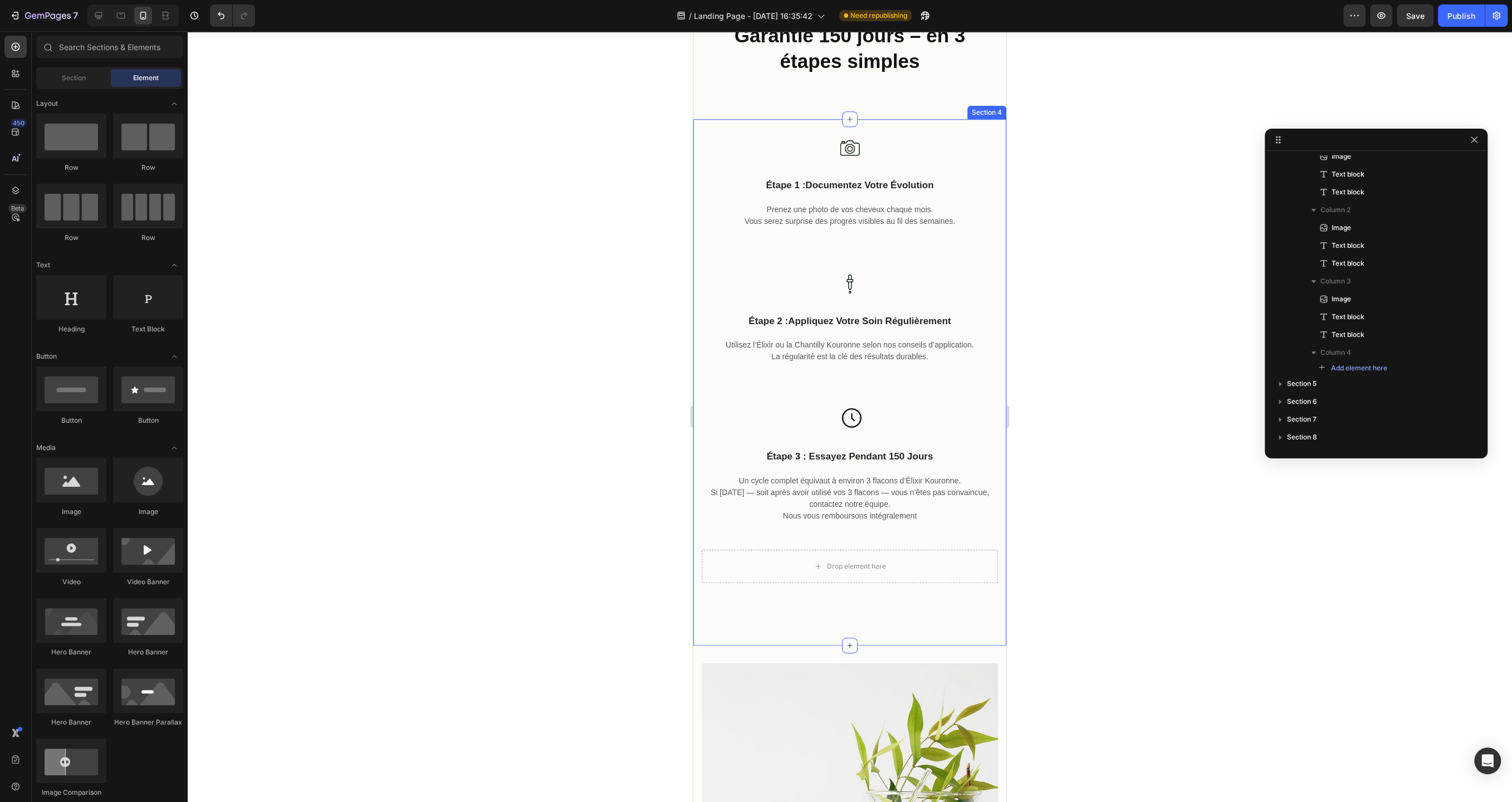
click at [581, 423] on div at bounding box center [850, 416] width 1324 height 771
drag, startPoint x: 783, startPoint y: 253, endPoint x: 824, endPoint y: 645, distance: 394.1
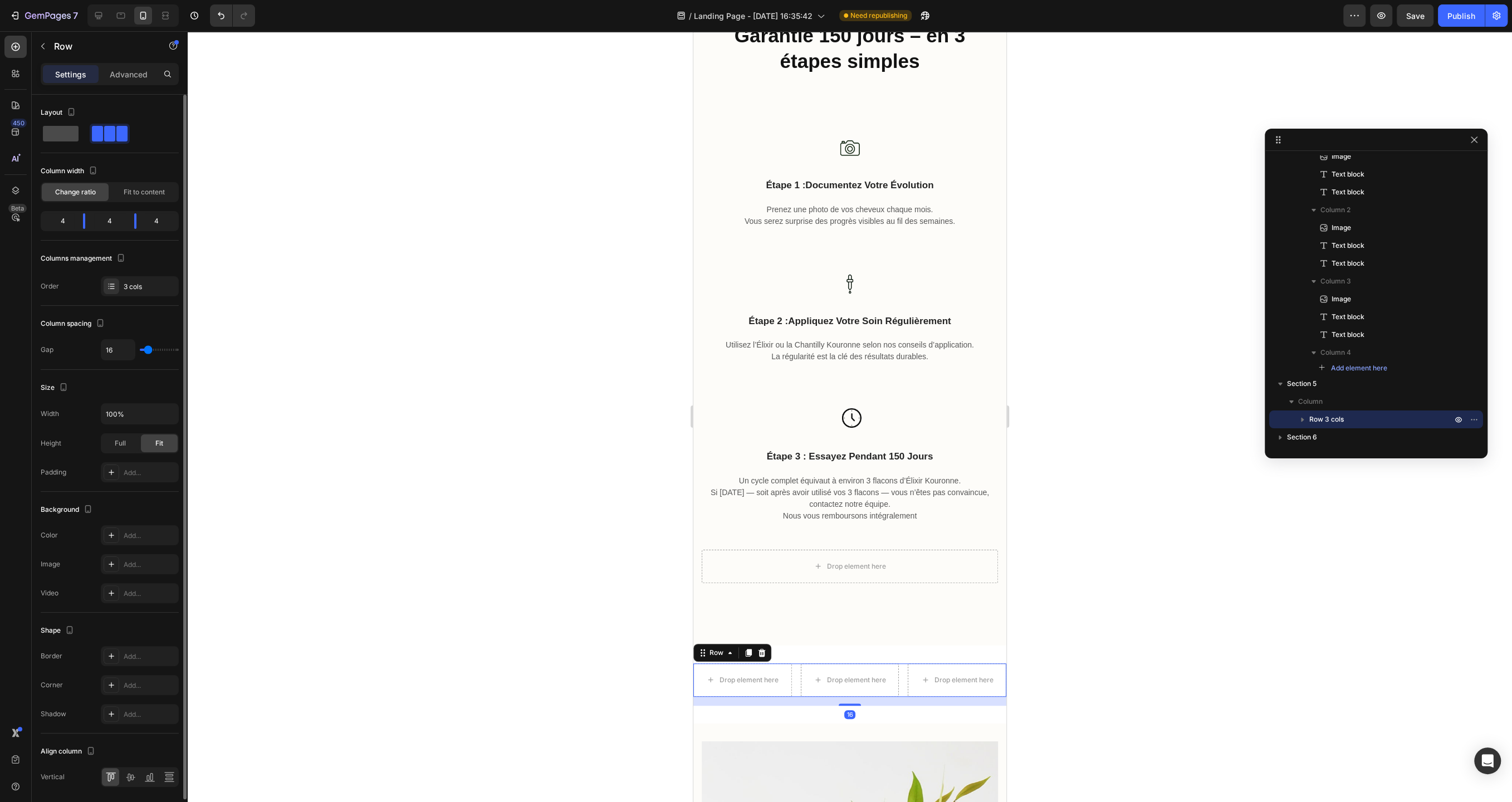
click at [56, 131] on span at bounding box center [60, 133] width 35 height 16
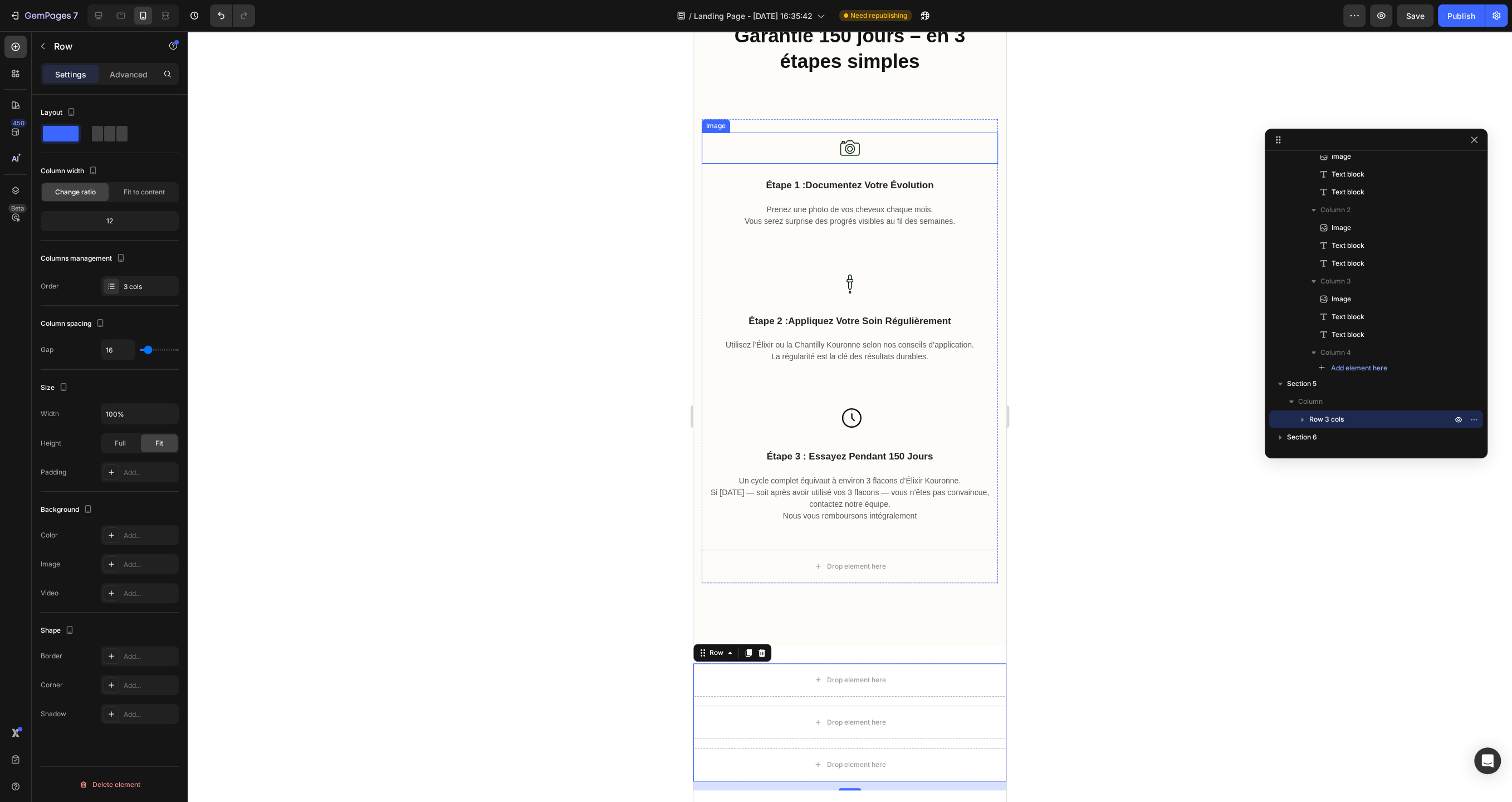
click at [910, 145] on div at bounding box center [849, 148] width 296 height 31
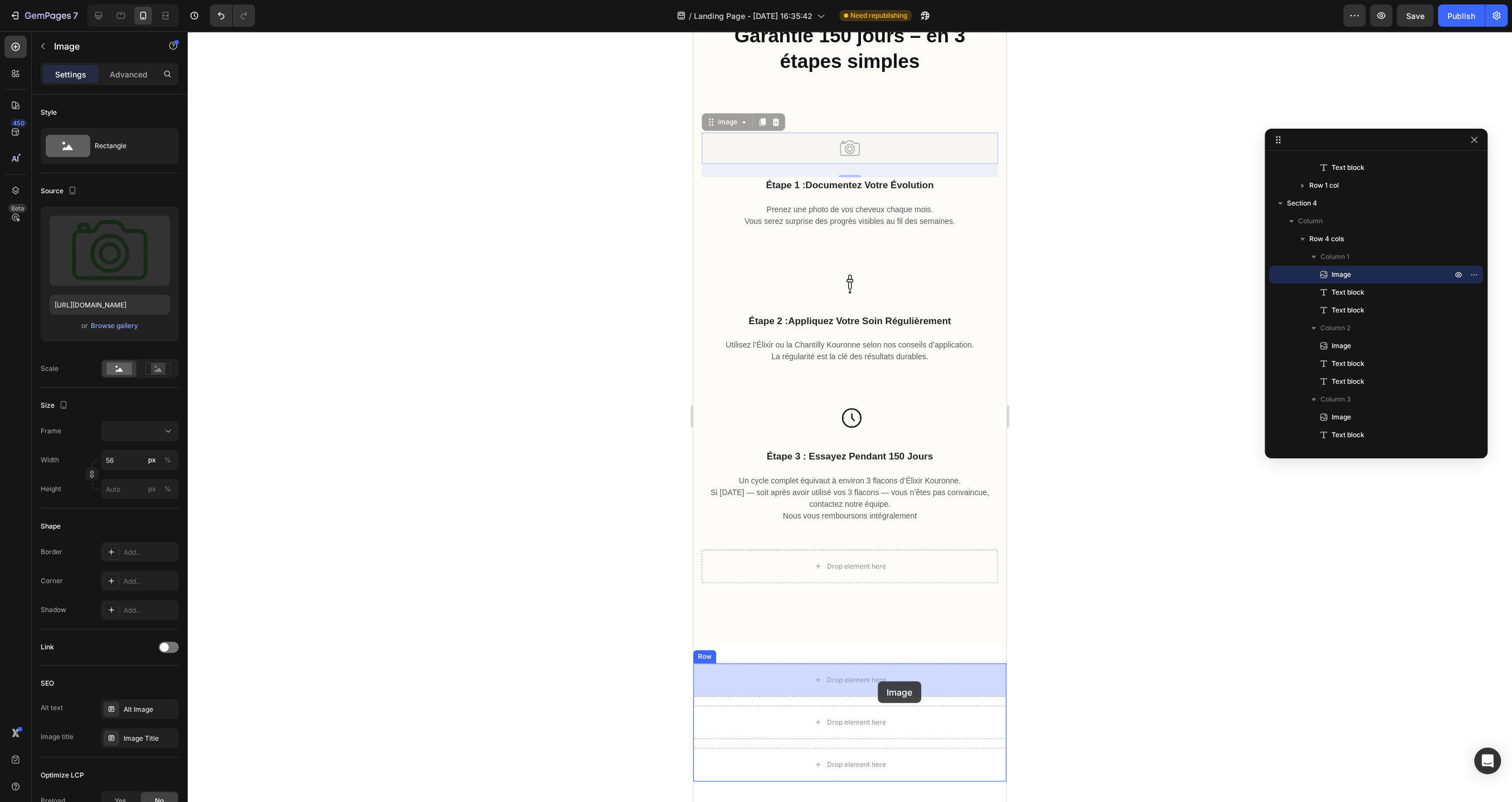
drag, startPoint x: 884, startPoint y: 145, endPoint x: 878, endPoint y: 681, distance: 536.0
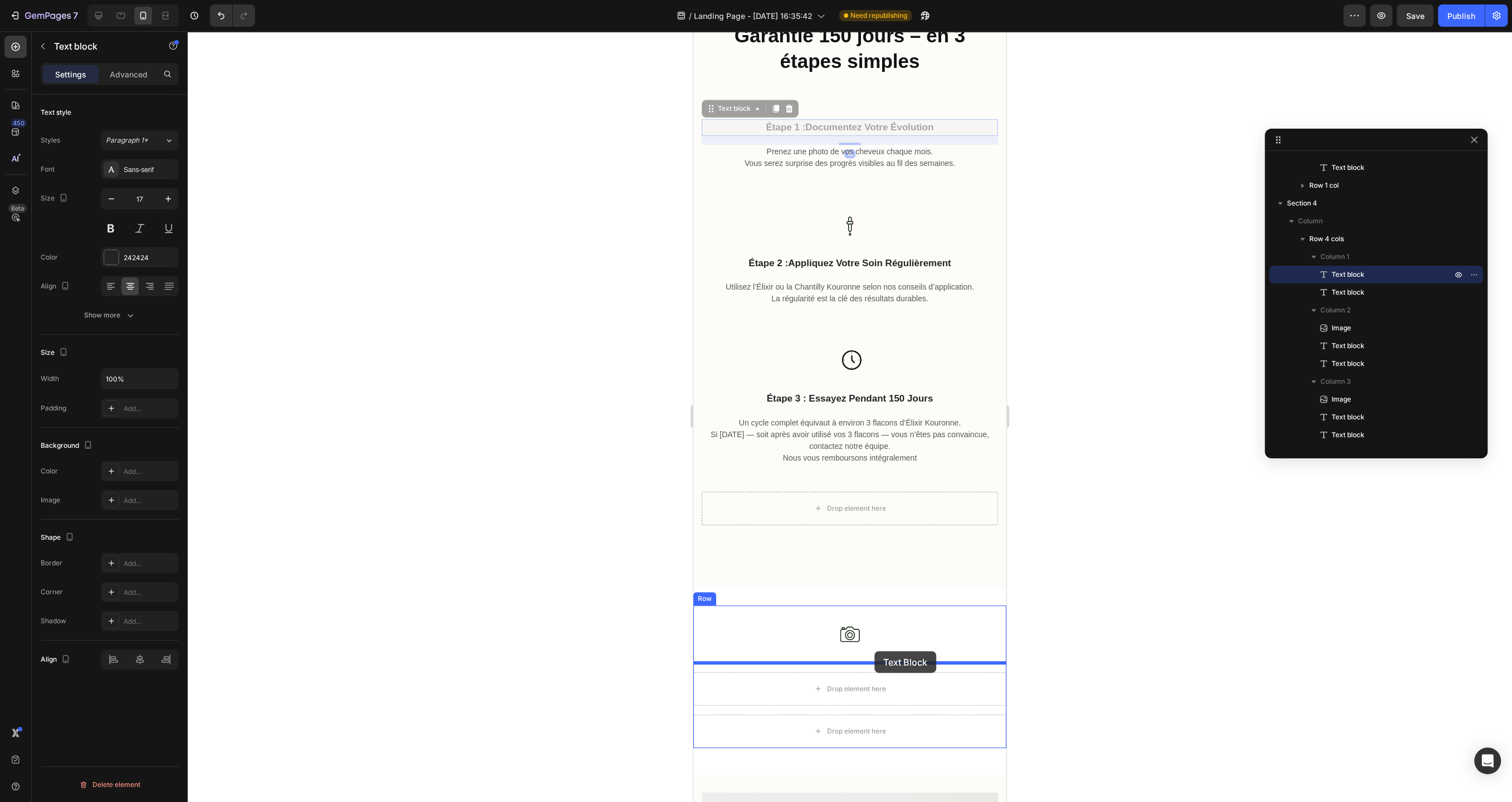
drag, startPoint x: 868, startPoint y: 128, endPoint x: 874, endPoint y: 651, distance: 523.0
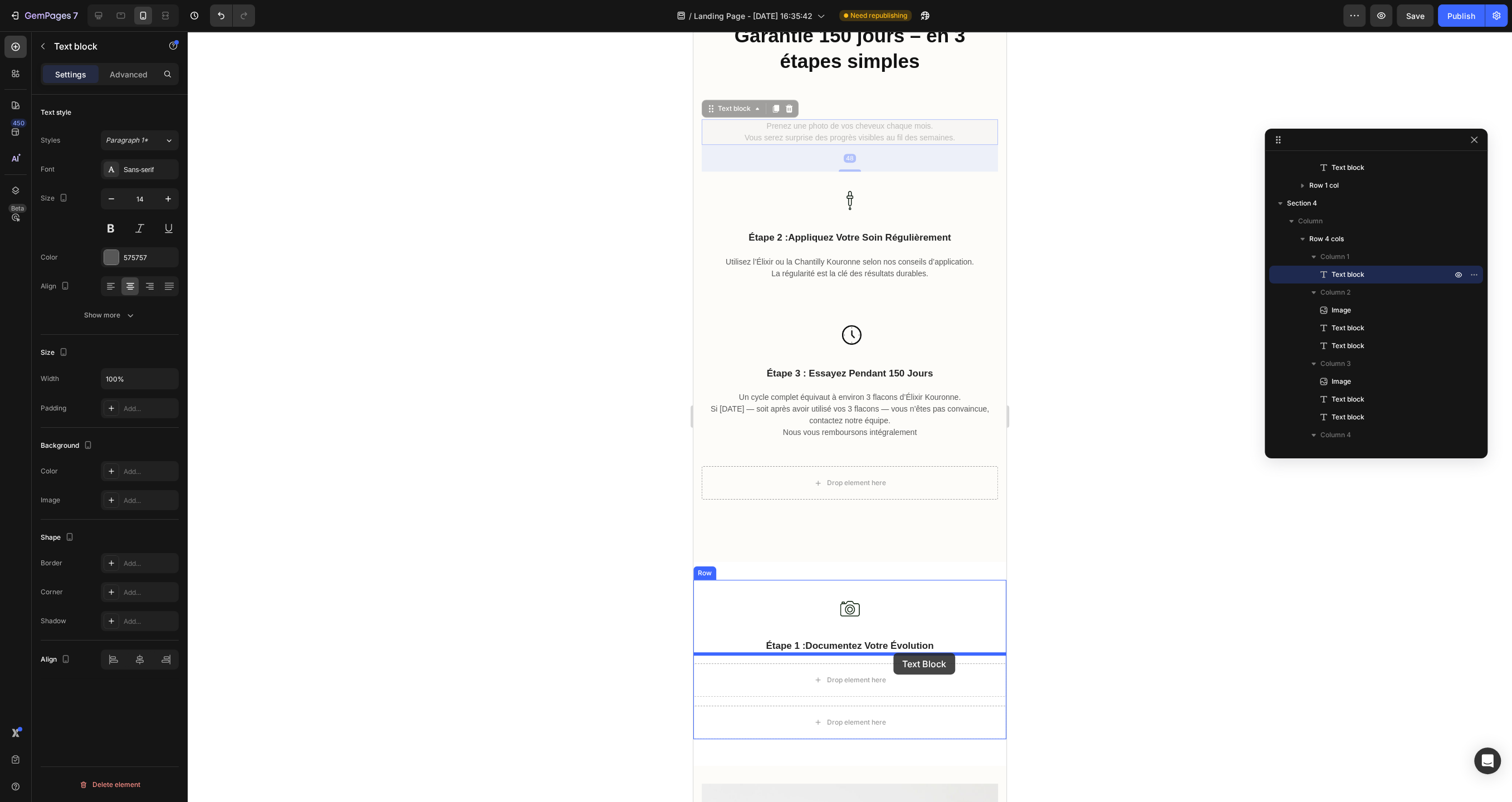
drag, startPoint x: 878, startPoint y: 127, endPoint x: 893, endPoint y: 653, distance: 526.2
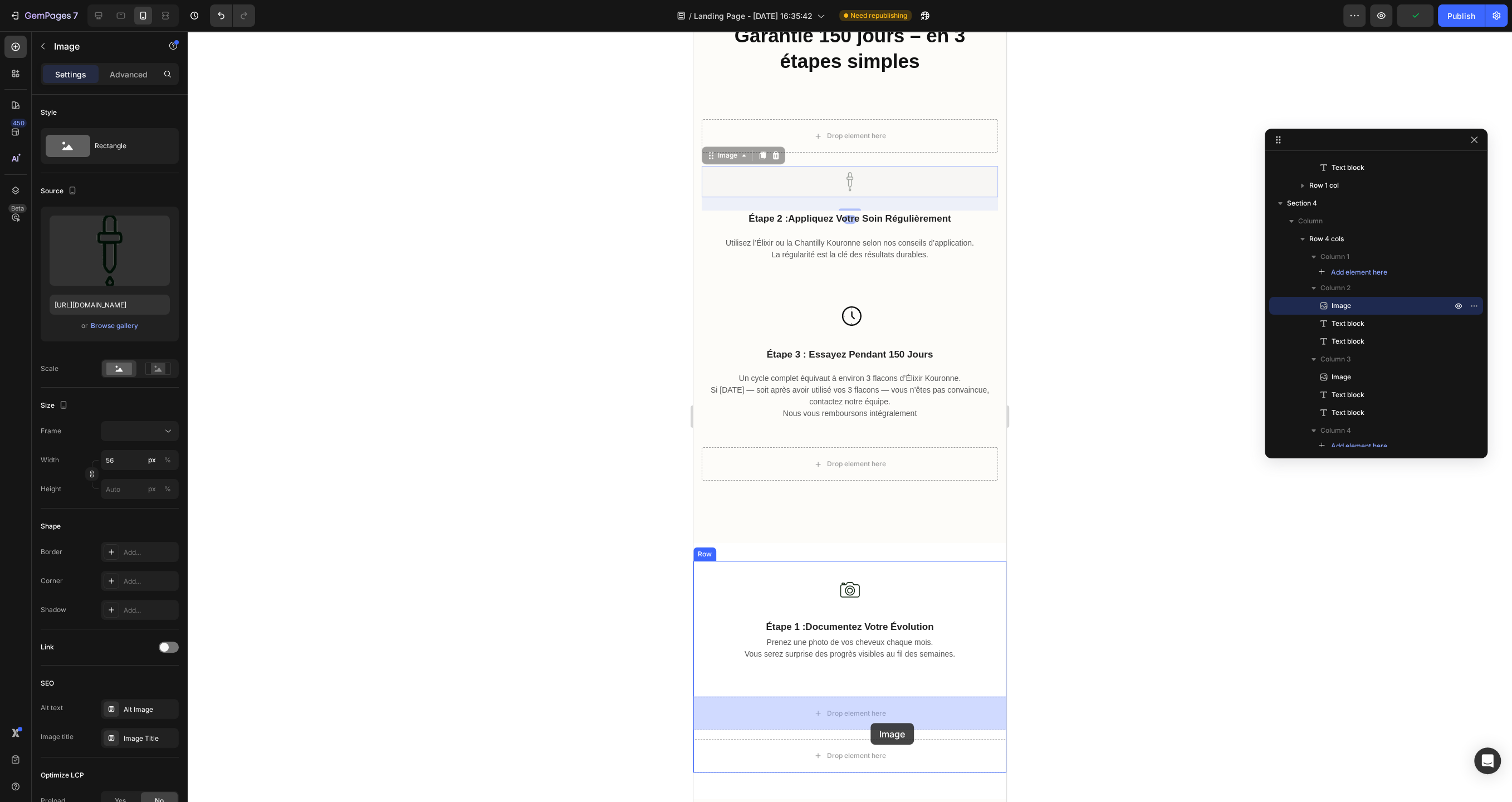
drag, startPoint x: 850, startPoint y: 177, endPoint x: 870, endPoint y: 723, distance: 546.4
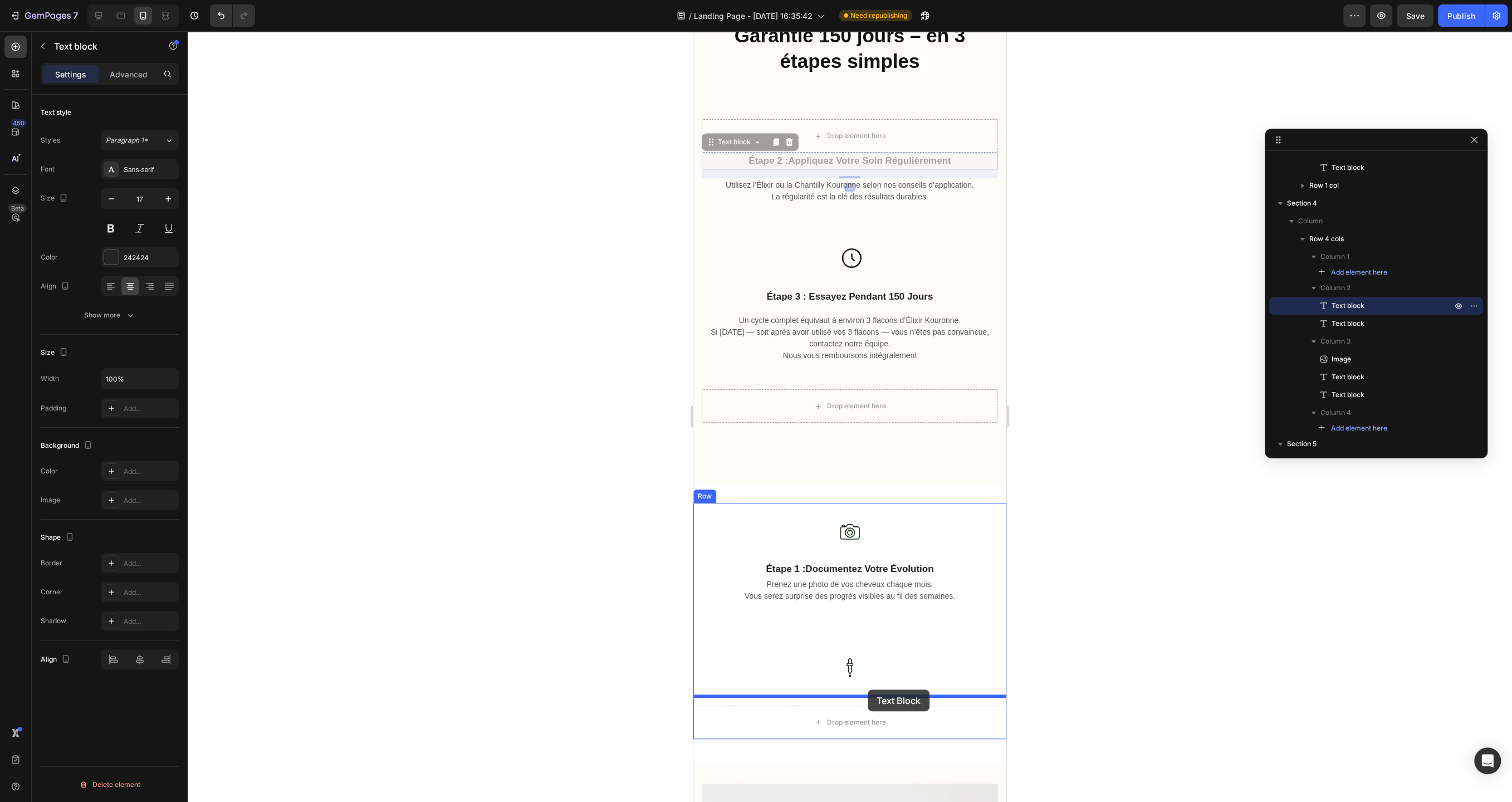
drag, startPoint x: 861, startPoint y: 163, endPoint x: 867, endPoint y: 690, distance: 527.0
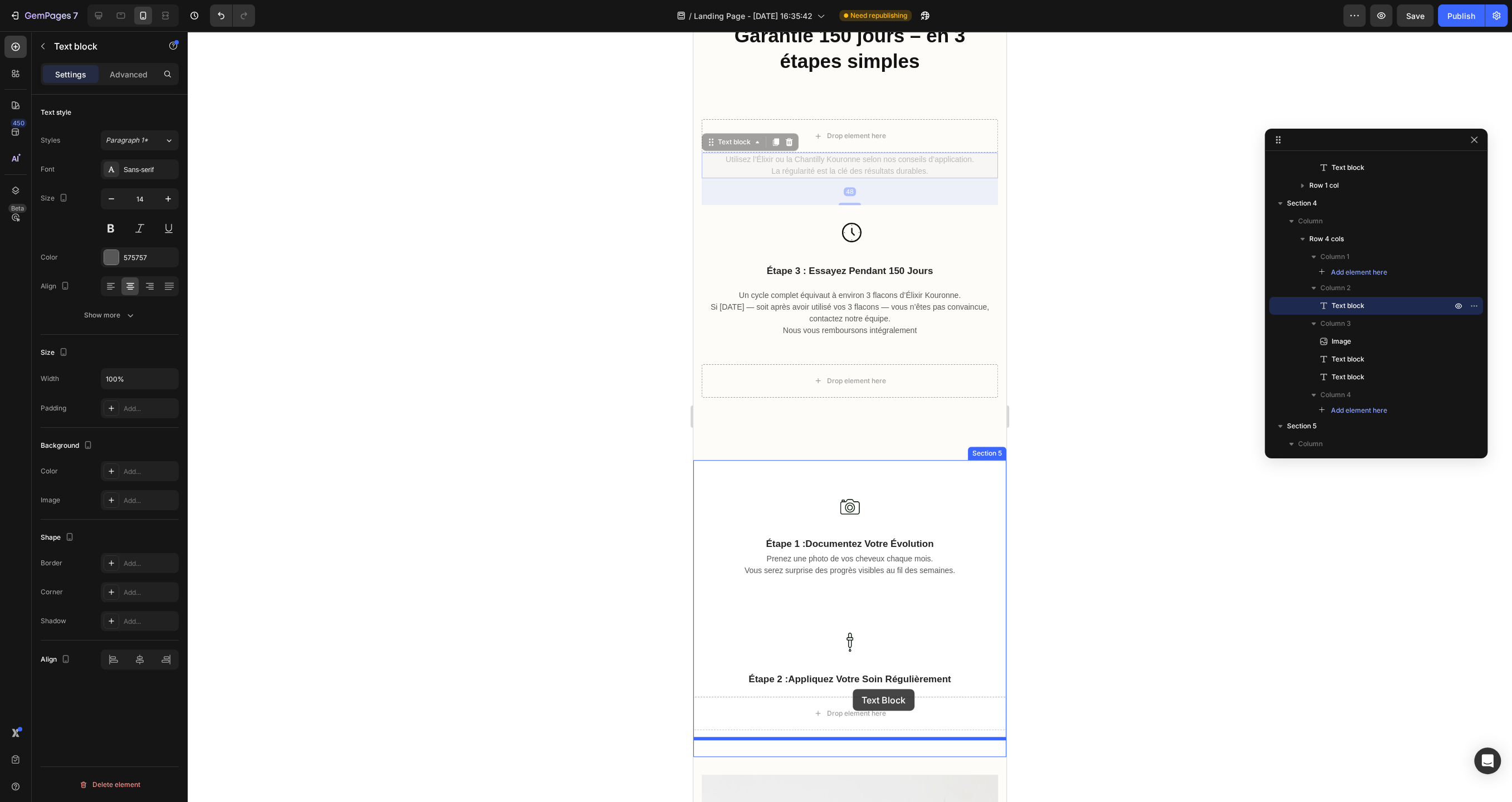
drag, startPoint x: 854, startPoint y: 169, endPoint x: 853, endPoint y: 689, distance: 520.0
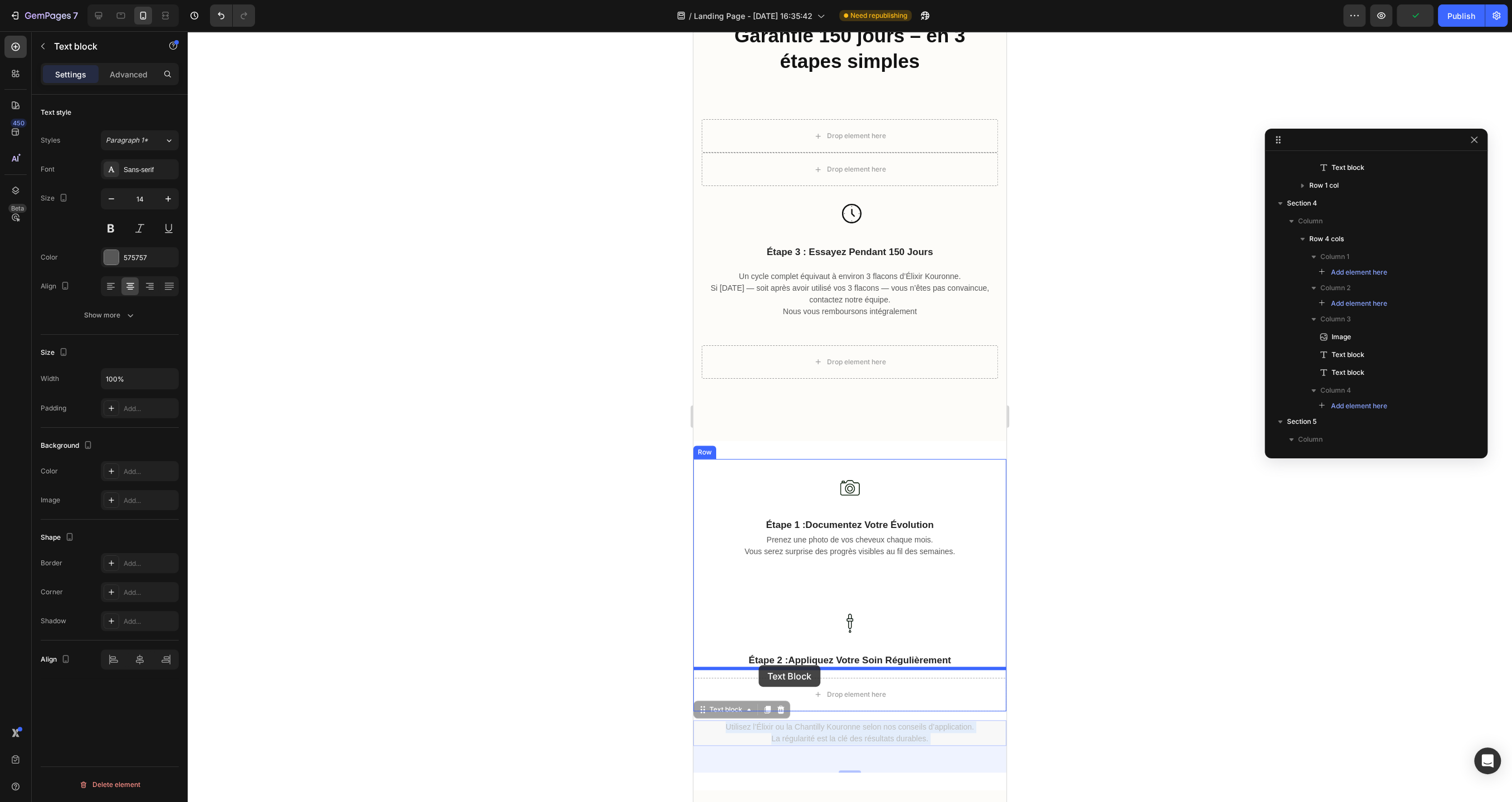
drag, startPoint x: 722, startPoint y: 733, endPoint x: 759, endPoint y: 665, distance: 77.4
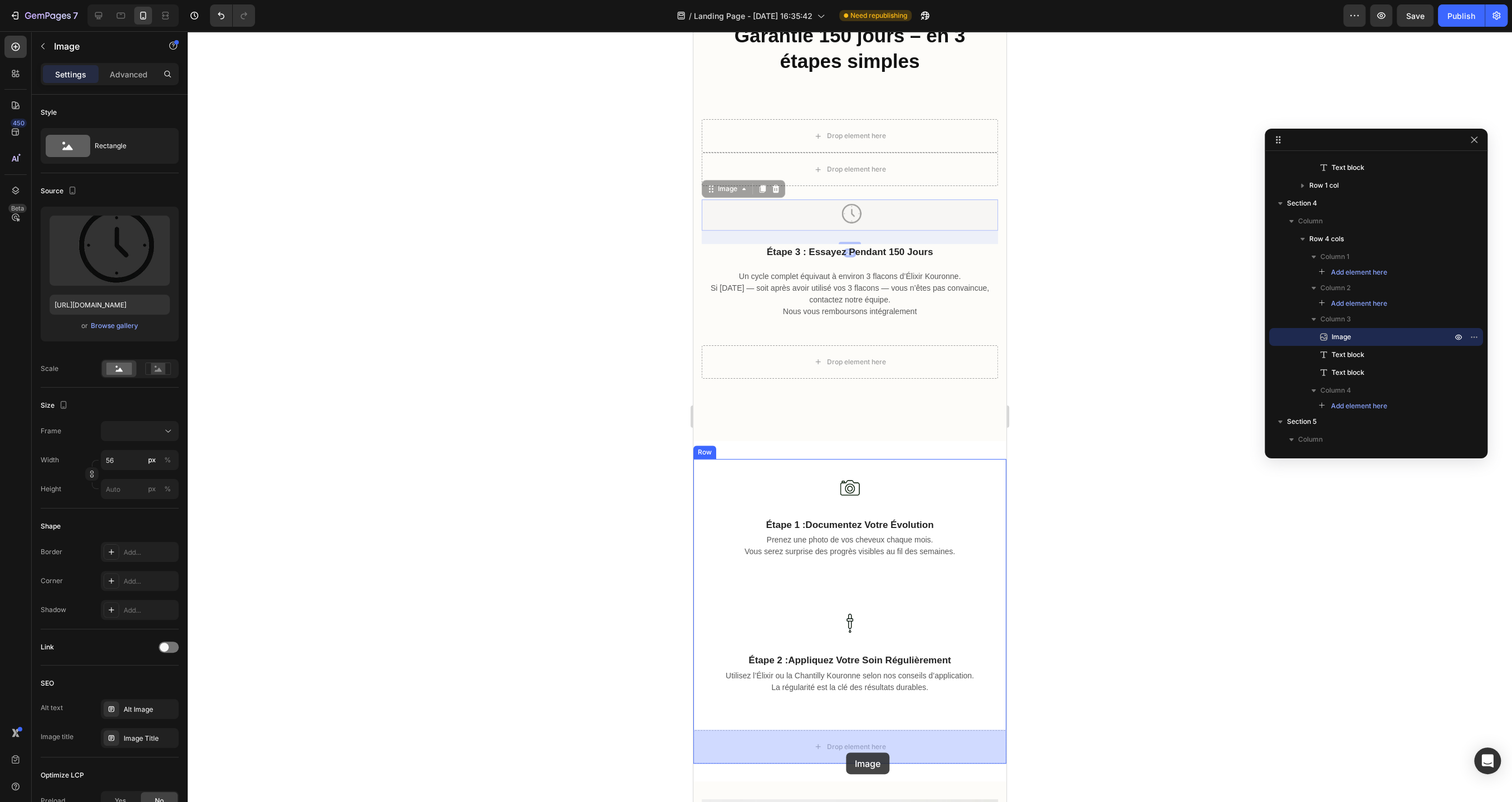
drag, startPoint x: 848, startPoint y: 213, endPoint x: 846, endPoint y: 752, distance: 539.0
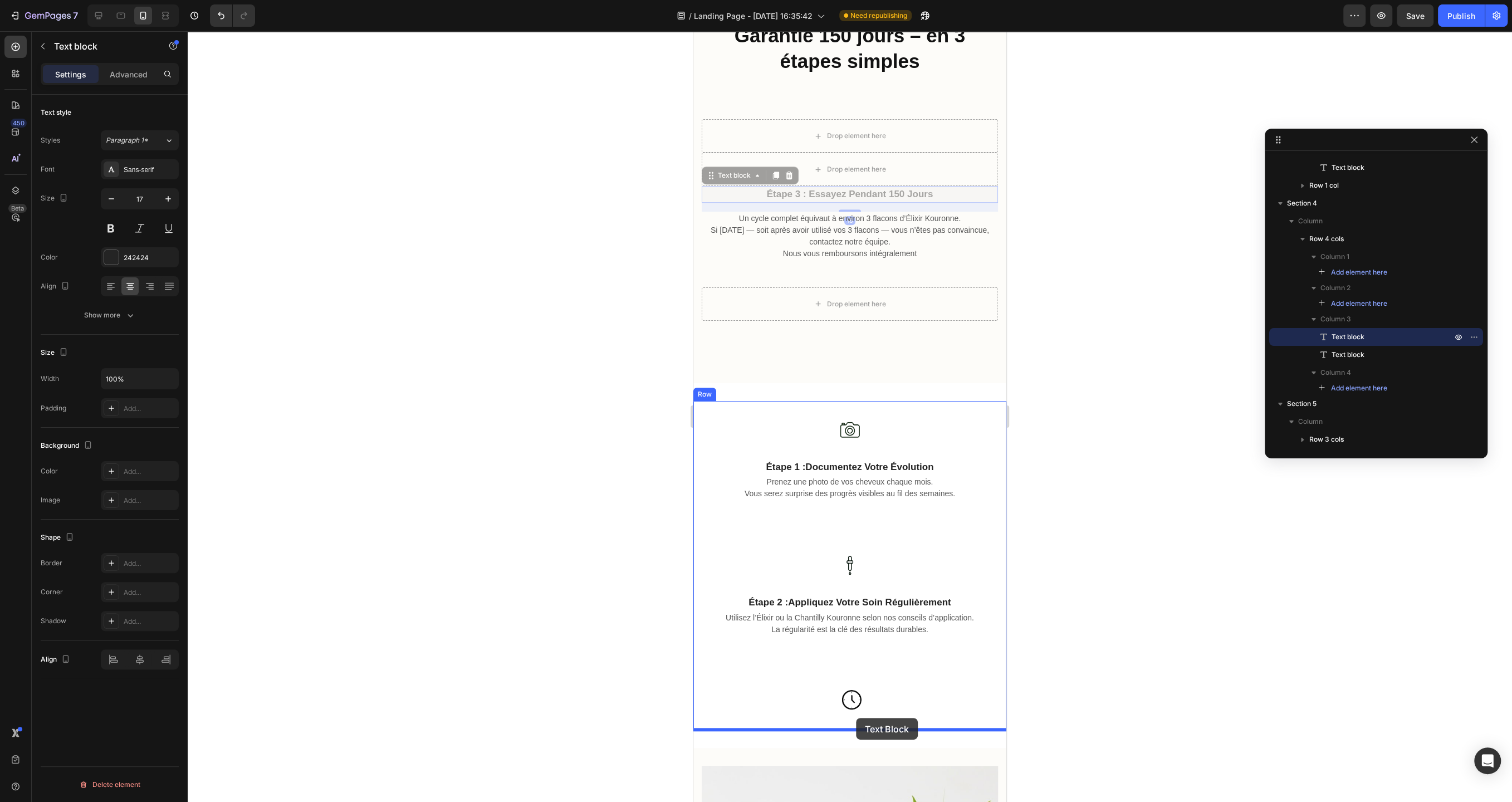
drag, startPoint x: 856, startPoint y: 191, endPoint x: 856, endPoint y: 718, distance: 527.0
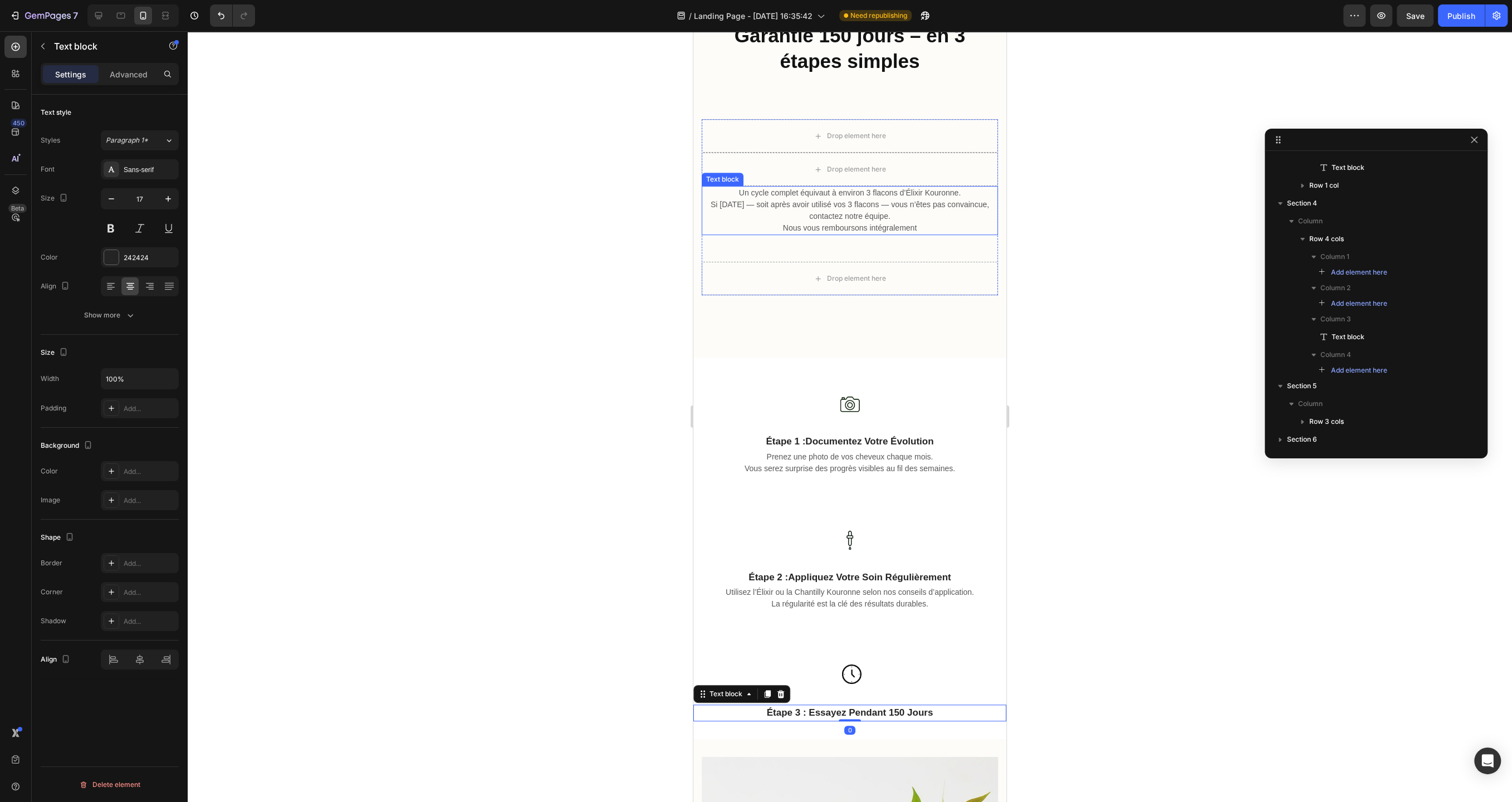
click at [868, 218] on p "Un cycle complet équivaut à environ 3 flacons d’Élixir Kouronne. Si [DATE] — so…" at bounding box center [850, 210] width 294 height 47
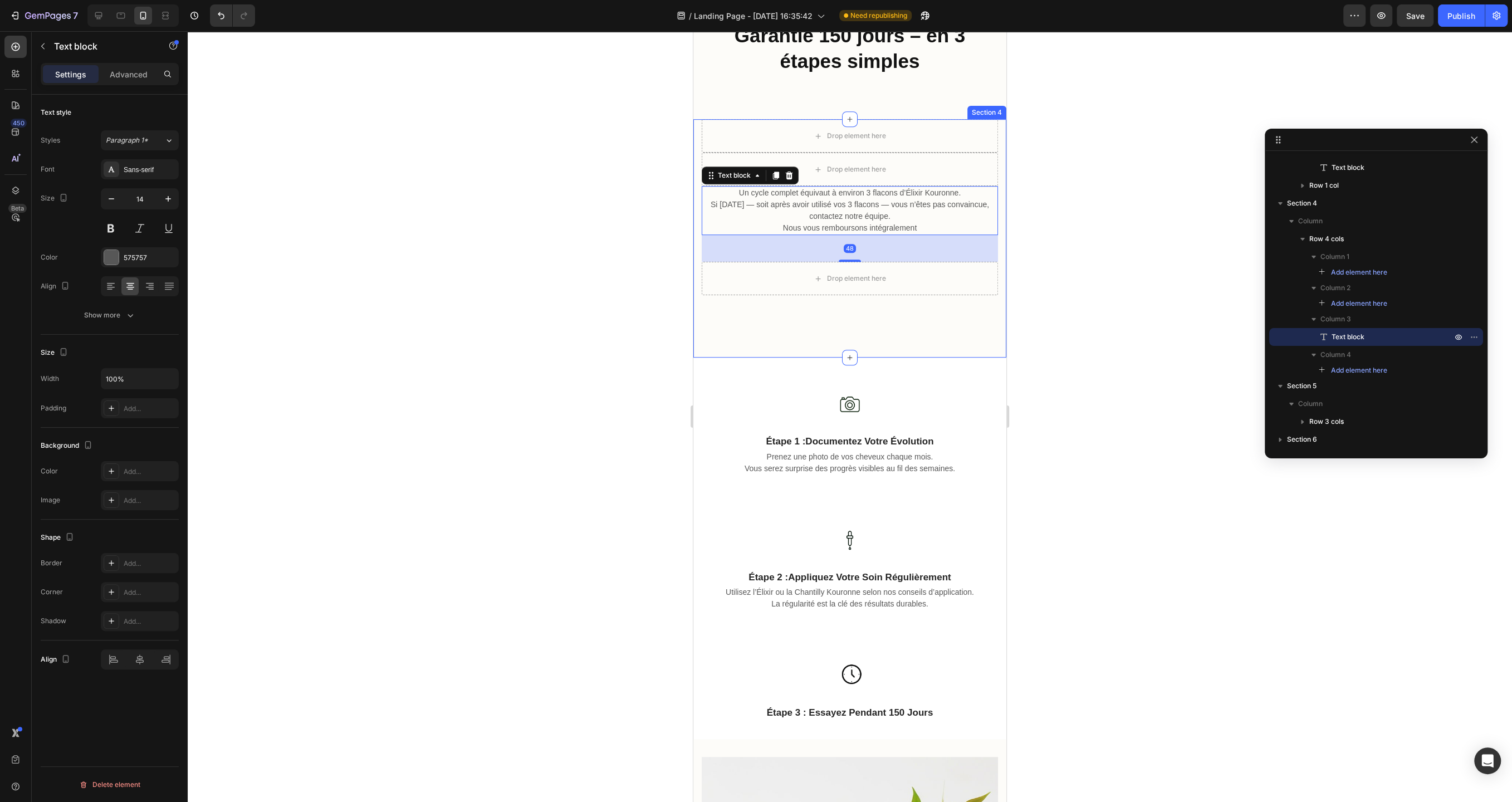
click at [1052, 271] on div at bounding box center [850, 416] width 1324 height 771
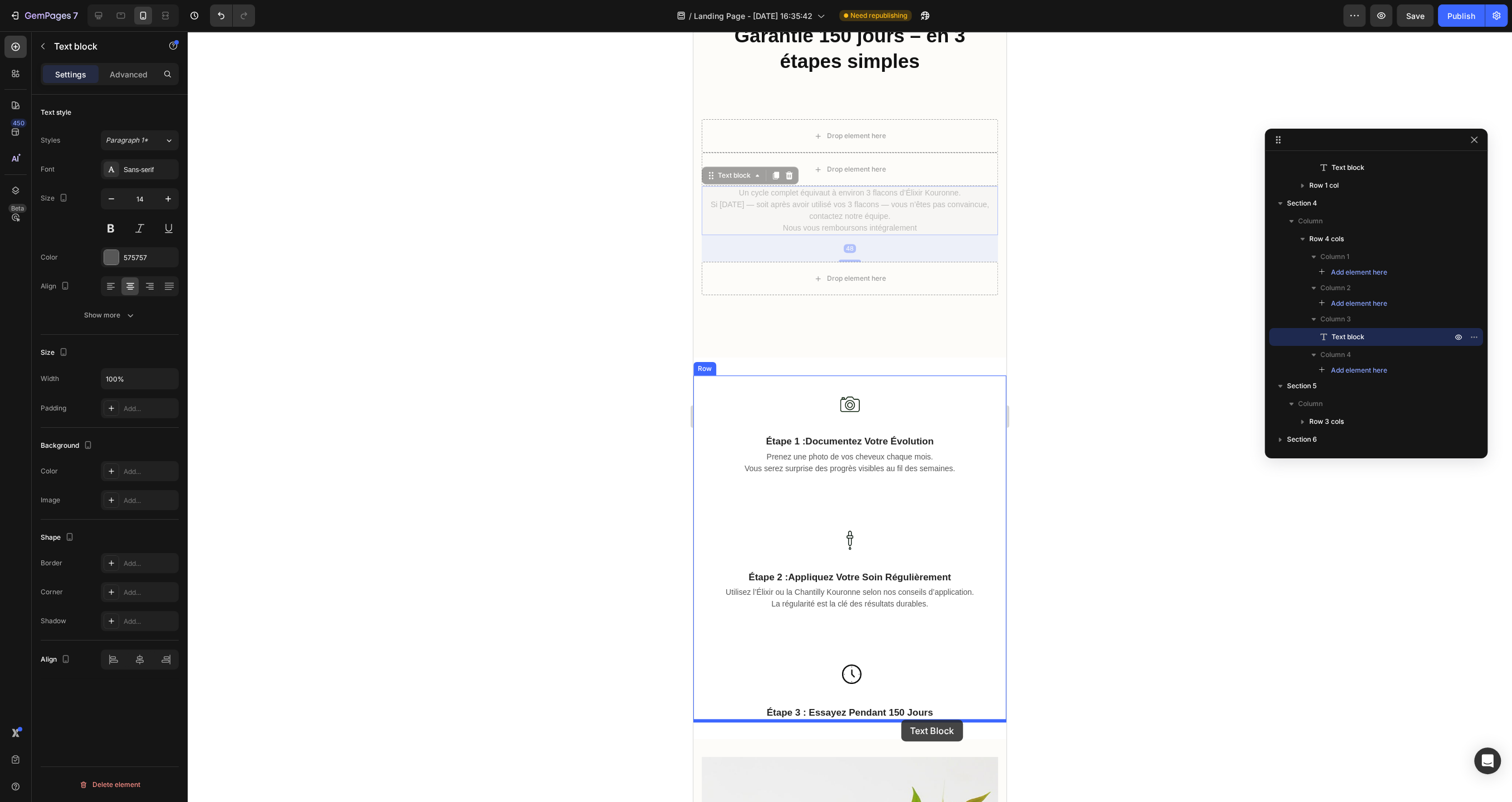
drag, startPoint x: 945, startPoint y: 216, endPoint x: 901, endPoint y: 720, distance: 505.9
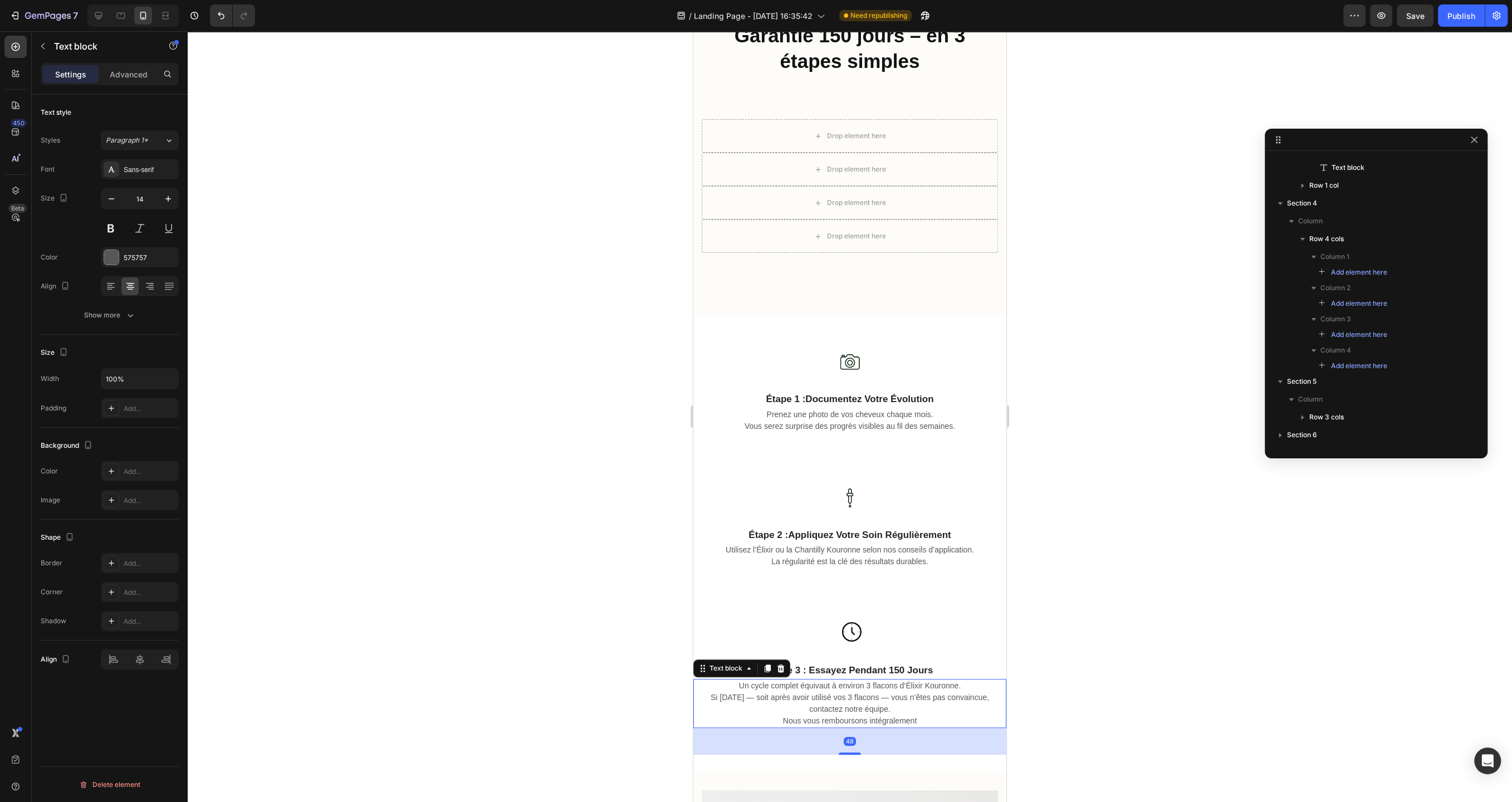
click at [1099, 447] on div at bounding box center [850, 416] width 1324 height 771
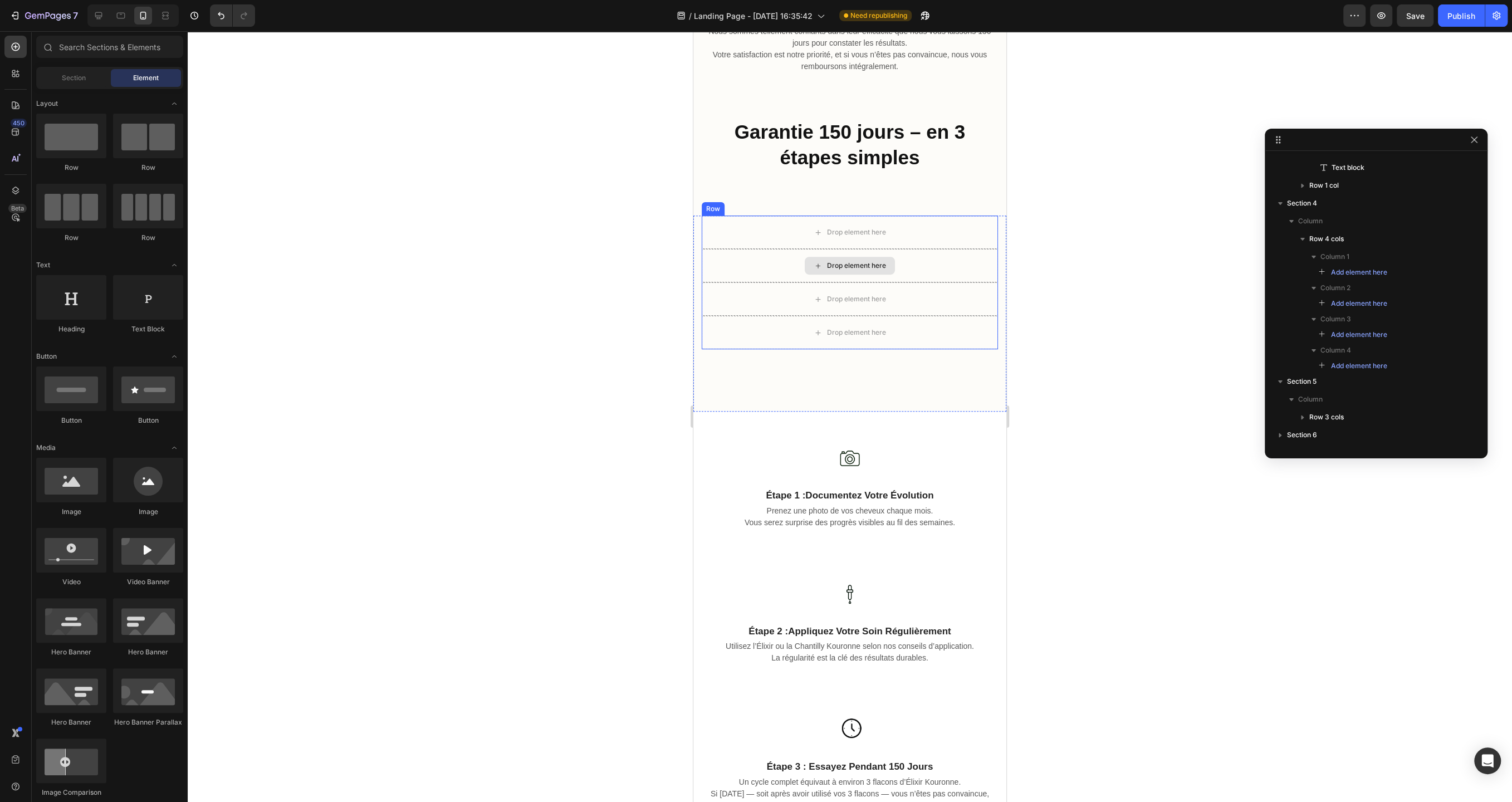
scroll to position [552, 0]
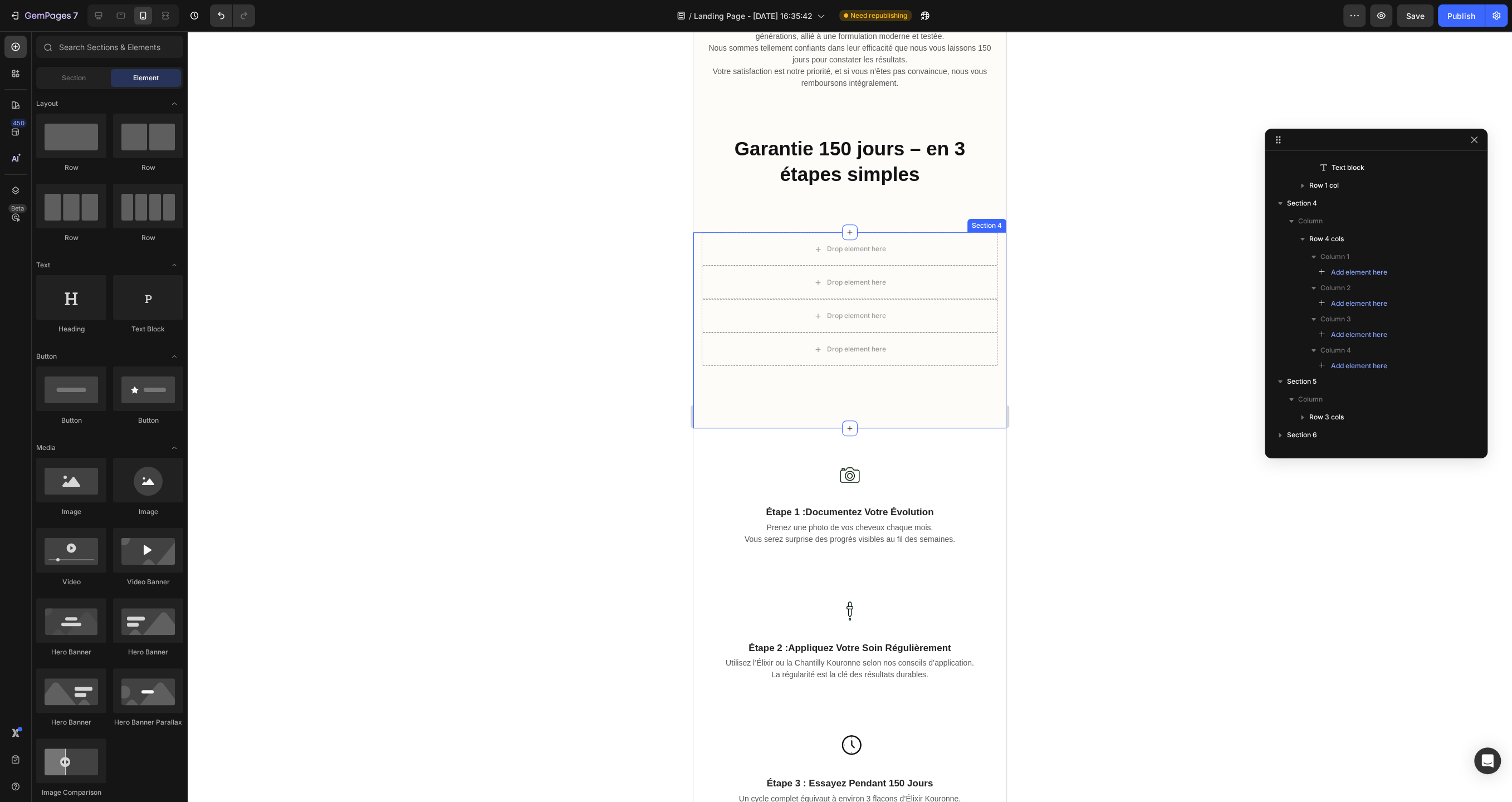
click at [944, 403] on div "Drop element here Drop element here Drop element here Drop element here Row Sec…" at bounding box center [849, 330] width 313 height 196
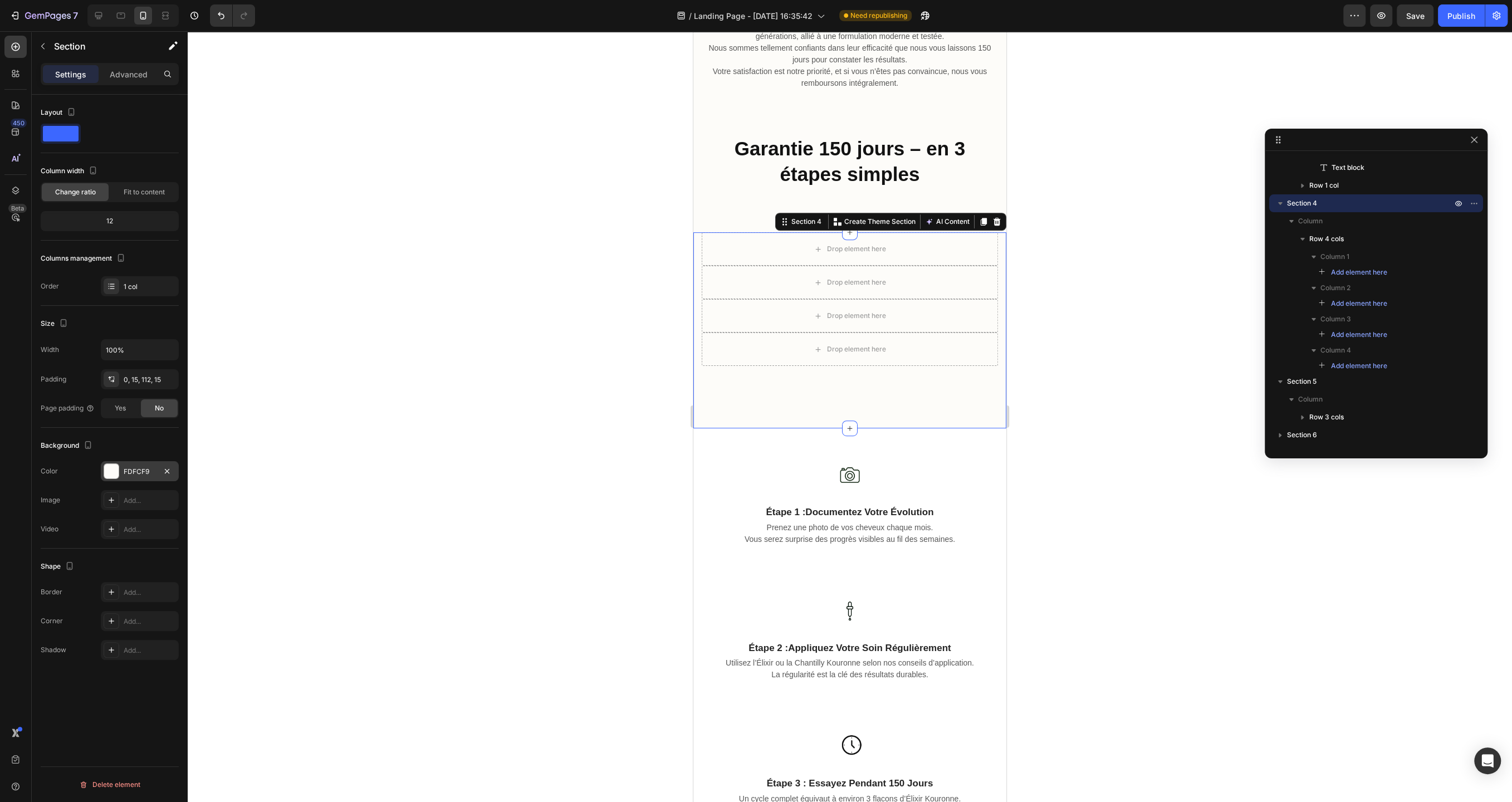
click at [142, 470] on div "FDFCF9" at bounding box center [139, 471] width 32 height 10
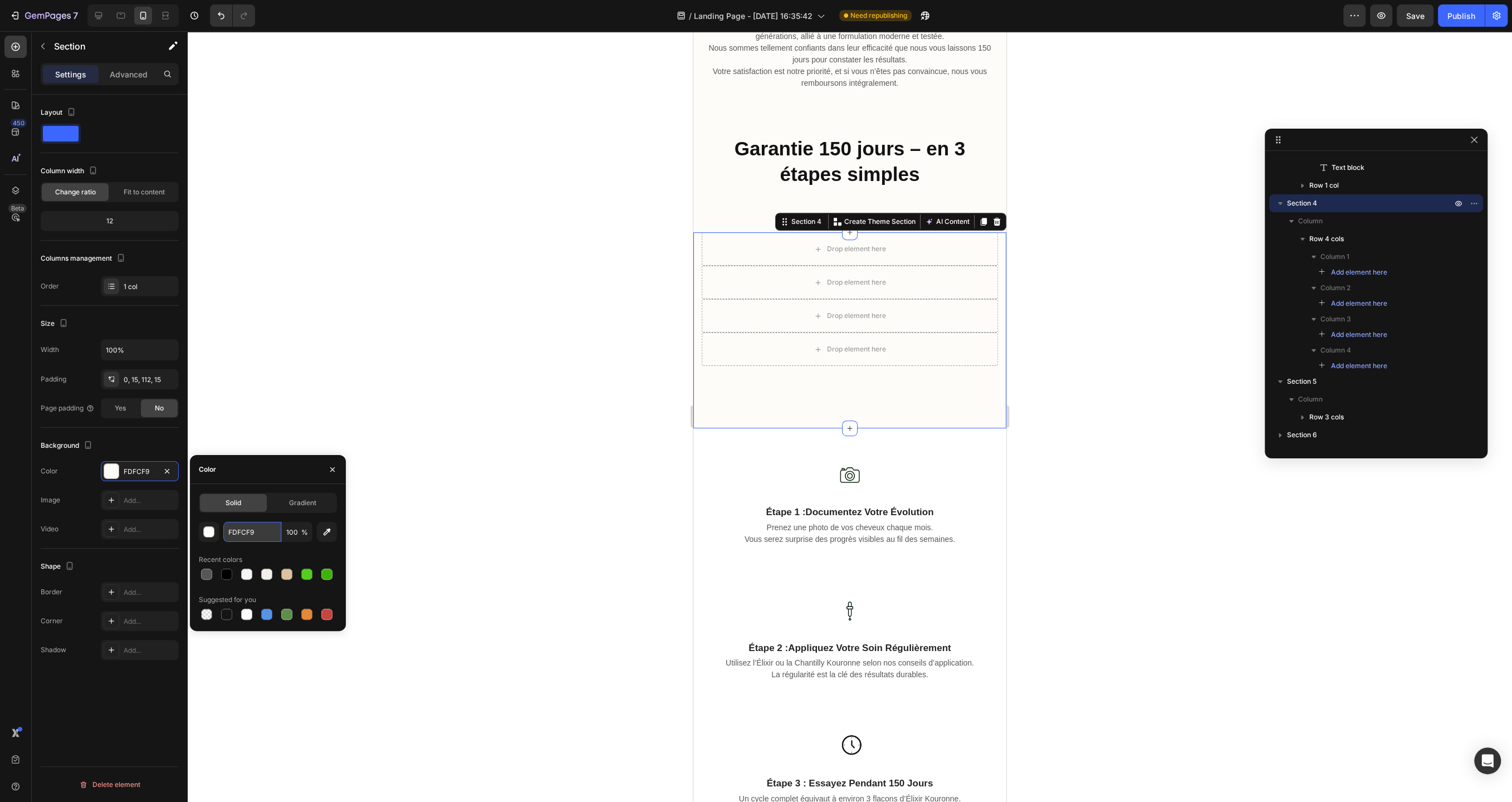
click at [239, 531] on input "FDFCF9" at bounding box center [252, 532] width 58 height 20
click at [999, 218] on icon at bounding box center [997, 222] width 9 height 9
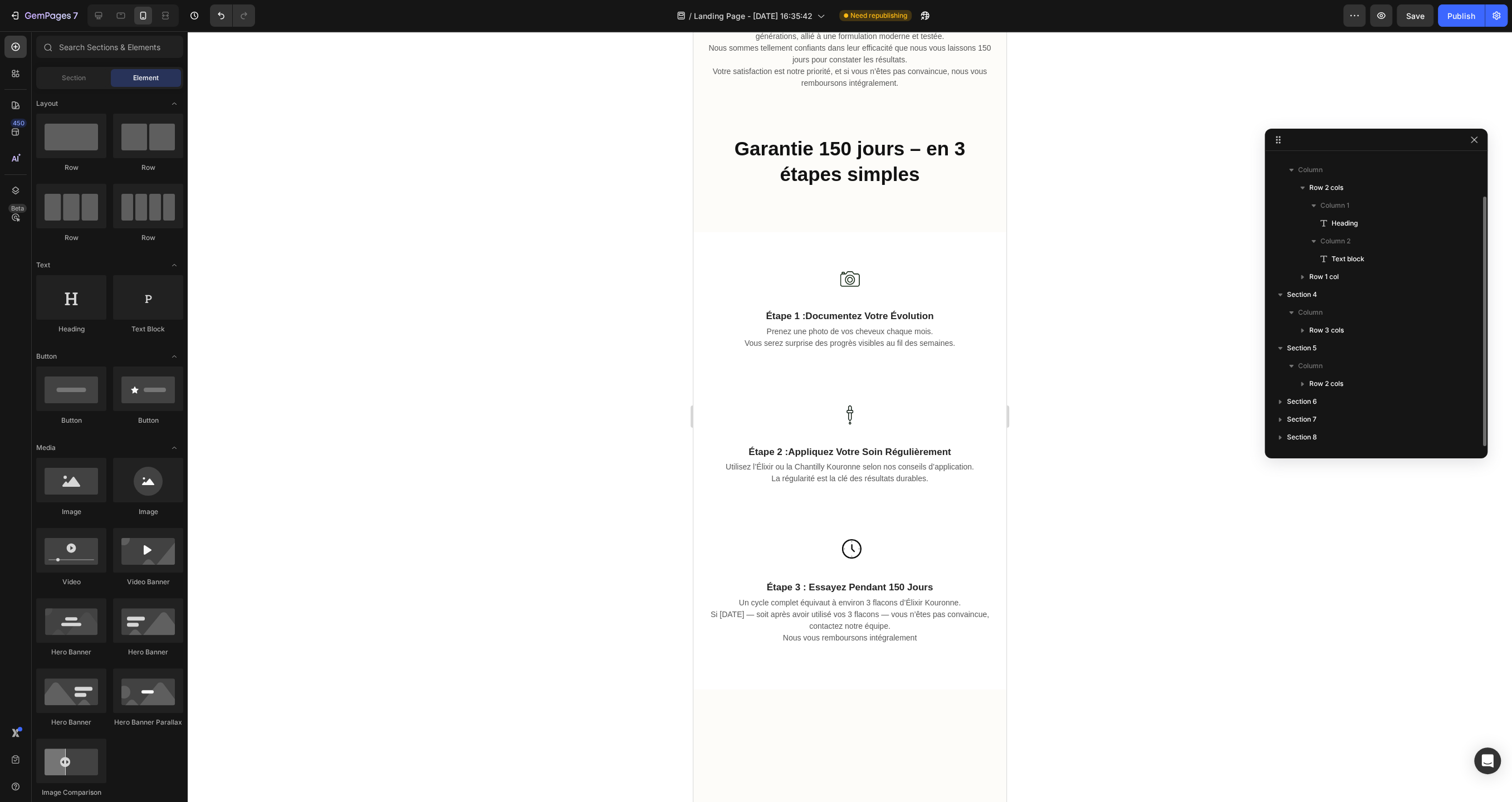
scroll to position [48, 0]
click at [994, 253] on div "Image étape 1 : documentez votre évolution Text block Prenez une photo de vos c…" at bounding box center [849, 314] width 313 height 127
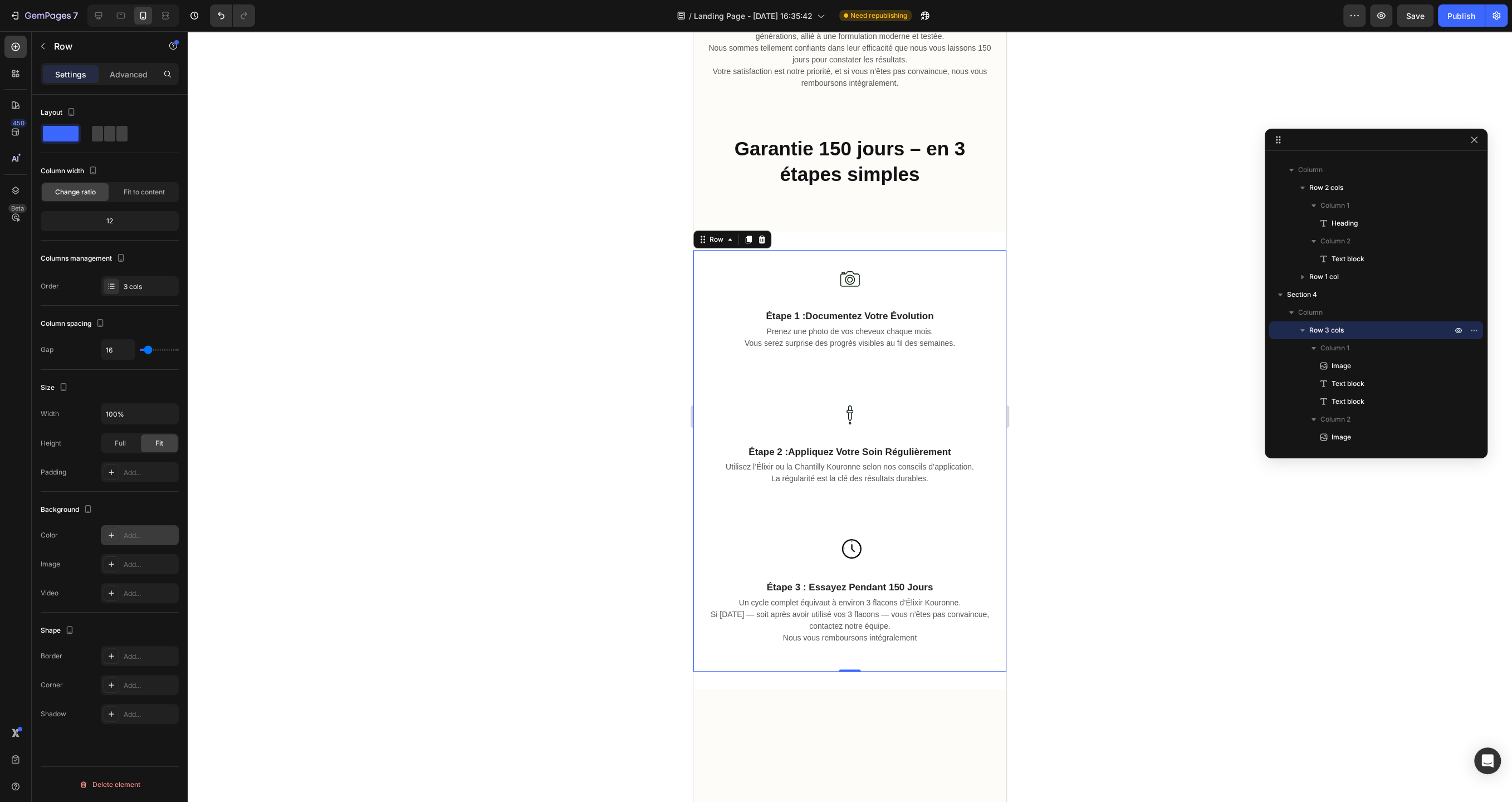
click at [142, 531] on div "Add..." at bounding box center [149, 535] width 52 height 10
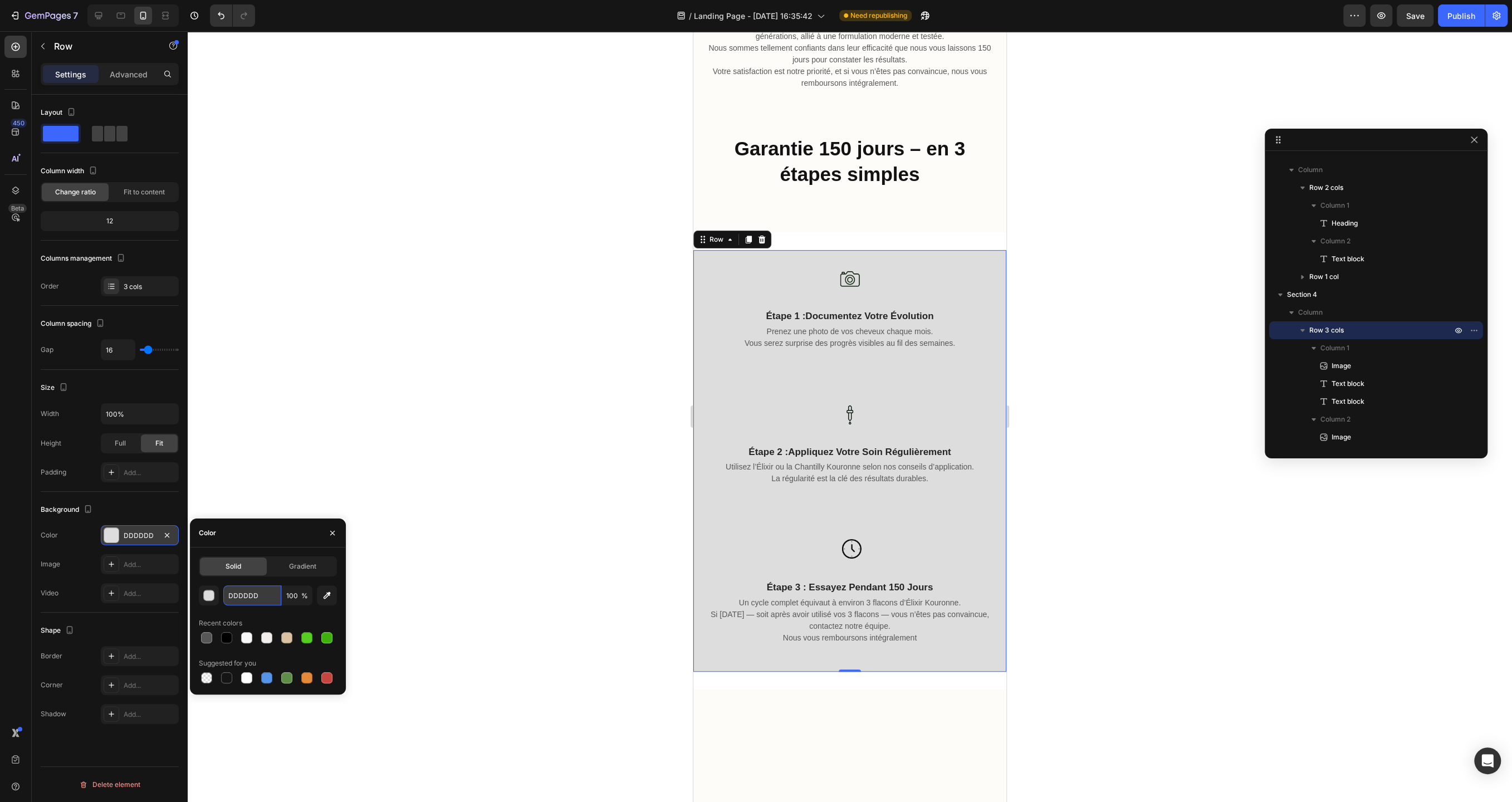
click at [255, 597] on input "DDDDDD" at bounding box center [252, 595] width 58 height 20
paste input "FDFCF9"
type input "FDFCF9"
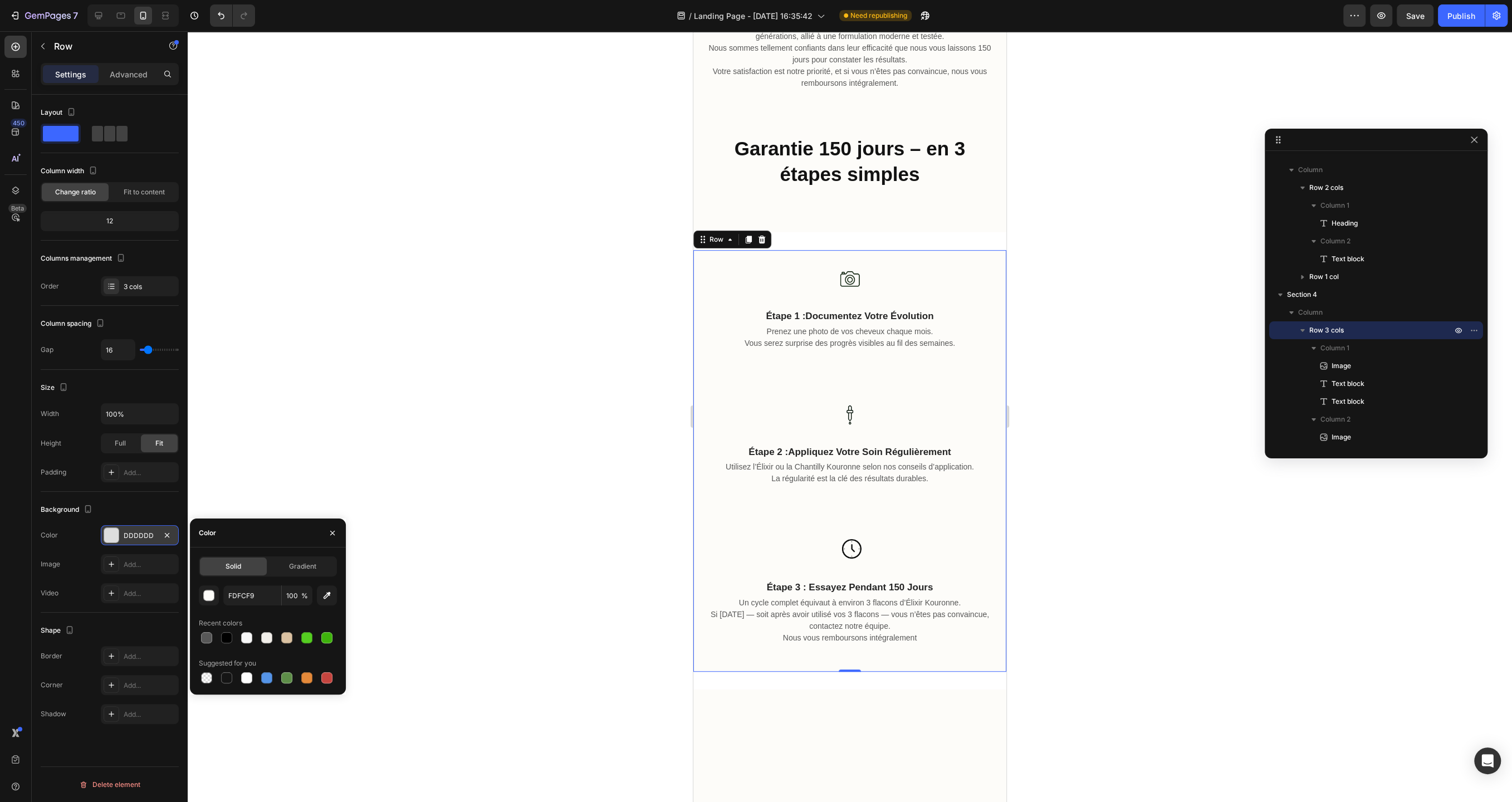
click at [347, 385] on div at bounding box center [850, 416] width 1324 height 771
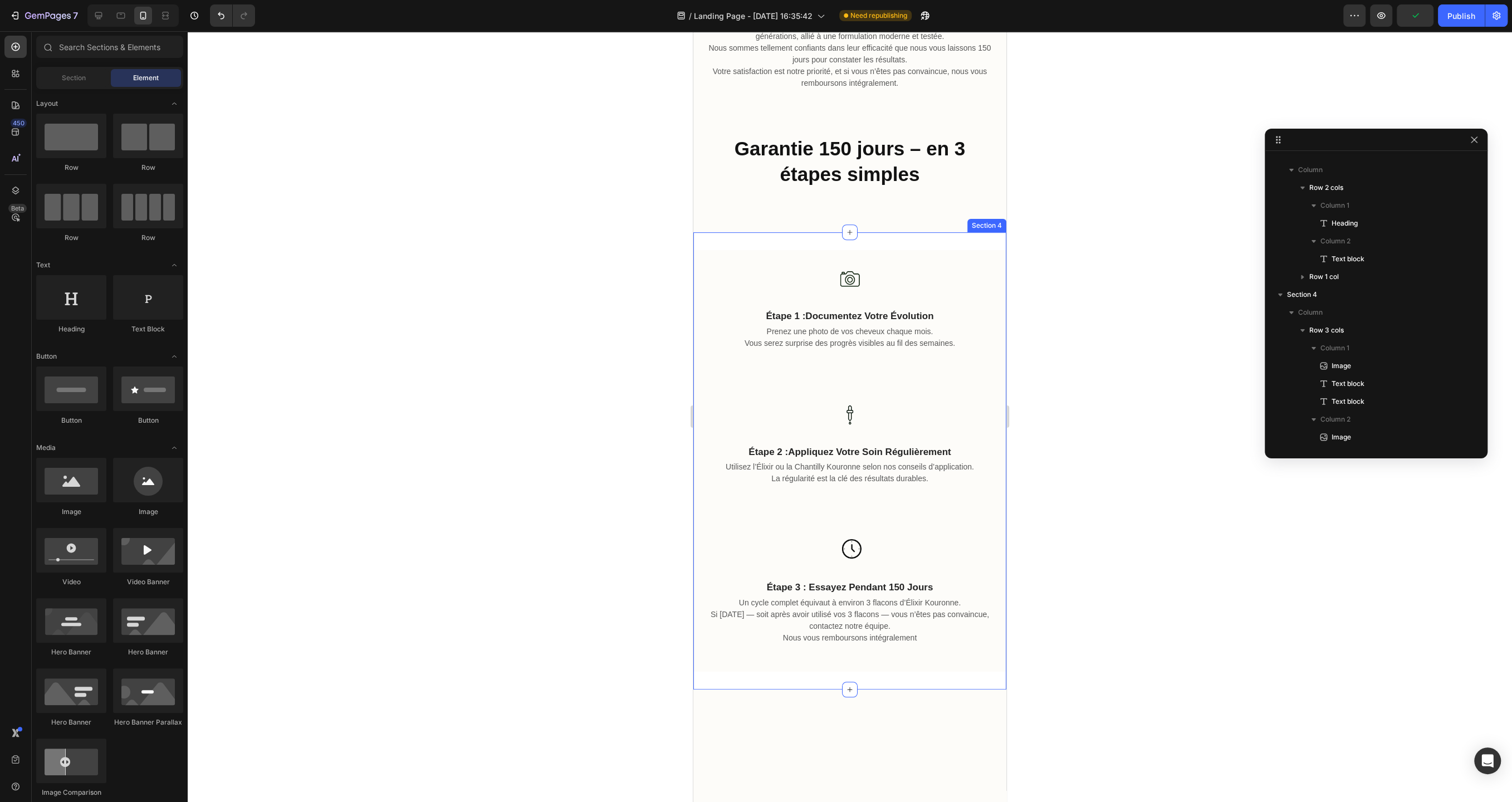
click at [761, 242] on div "Image étape 1 : documentez votre évolution Text block Prenez une photo de vos c…" at bounding box center [849, 461] width 313 height 458
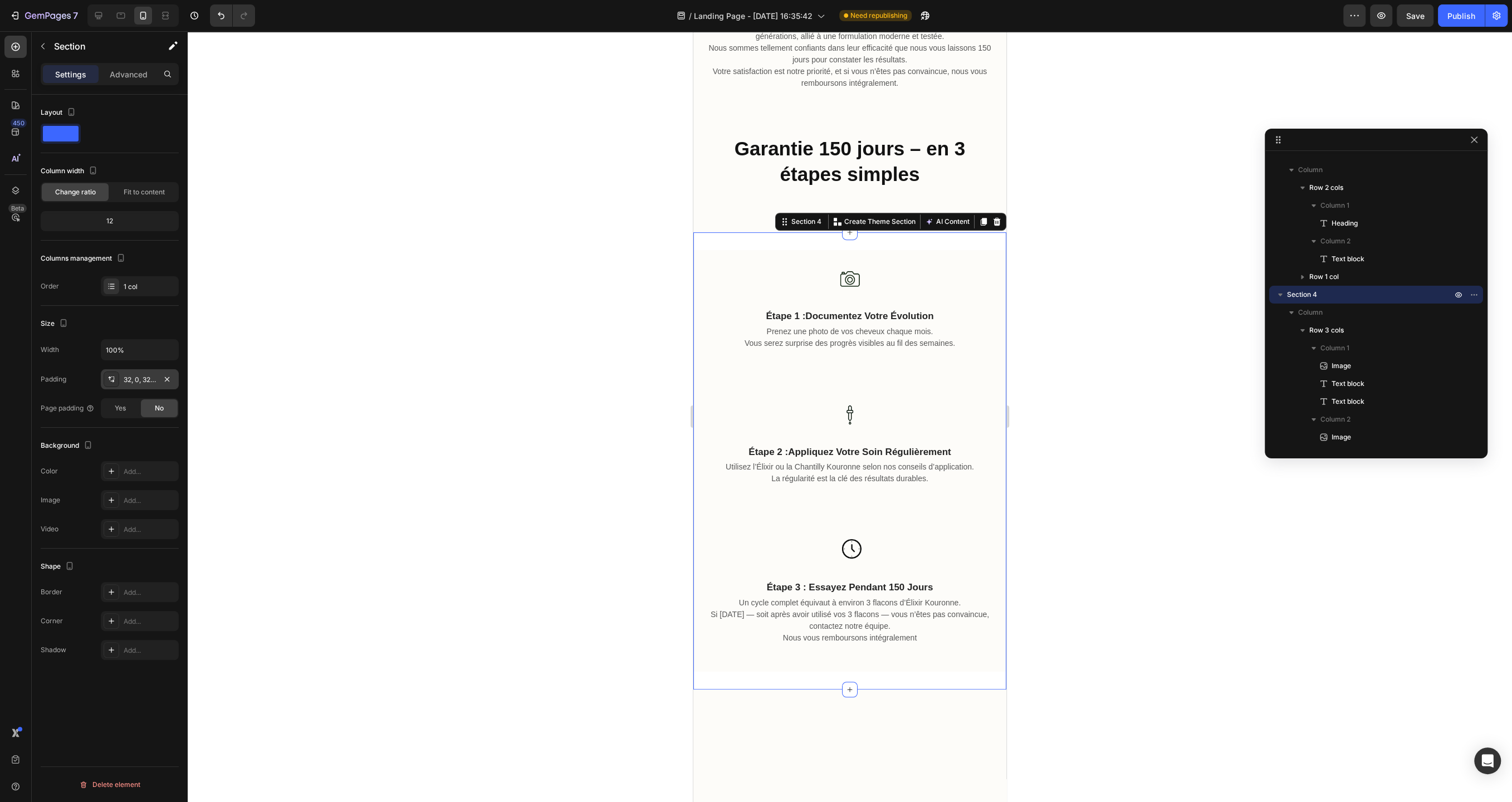
click at [140, 387] on div "32, 0, 32, 0" at bounding box center [139, 379] width 78 height 20
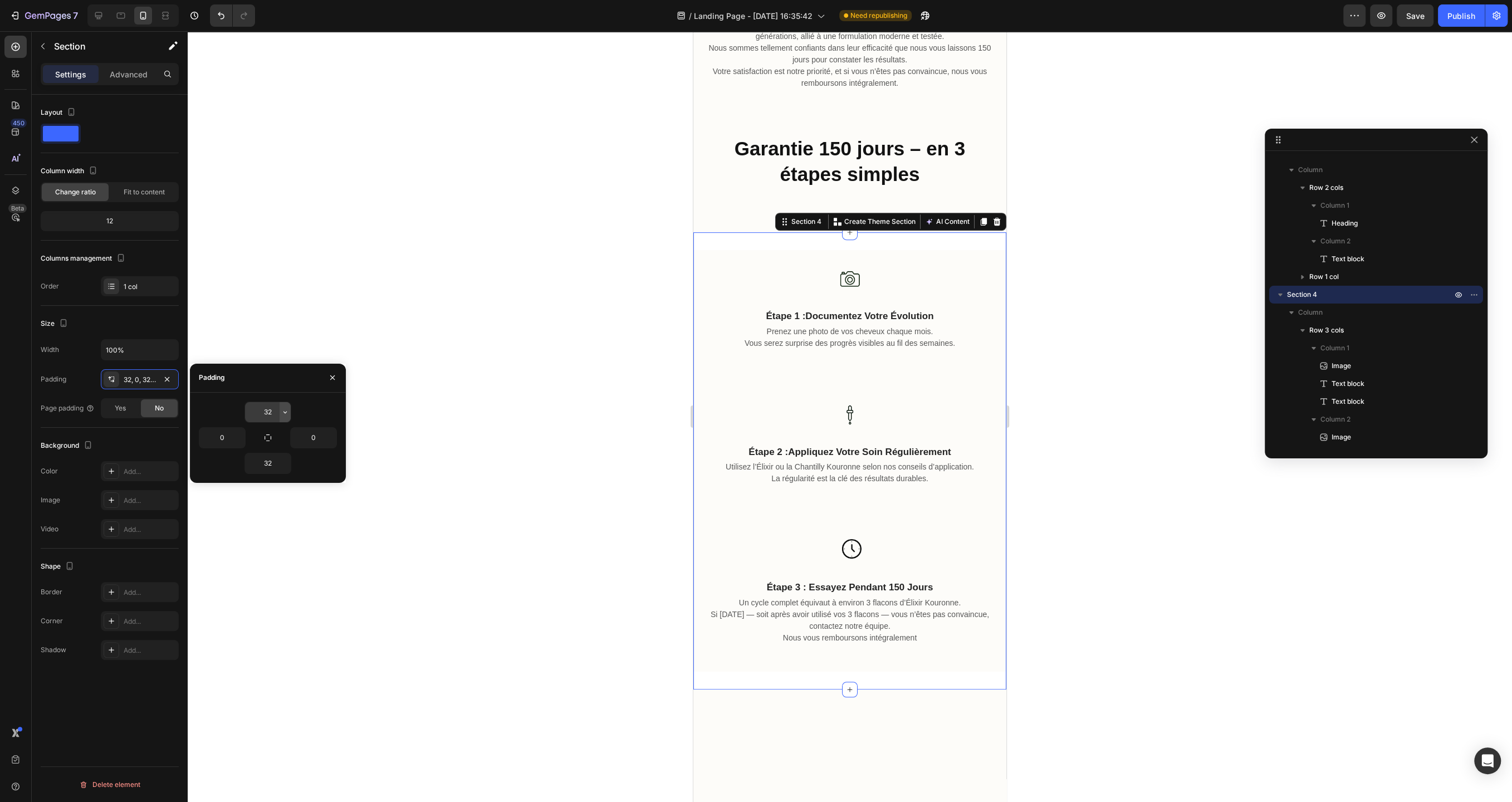
click at [279, 409] on button "button" at bounding box center [285, 412] width 11 height 20
click at [244, 436] on p "Auto Auto" at bounding box center [247, 439] width 59 height 10
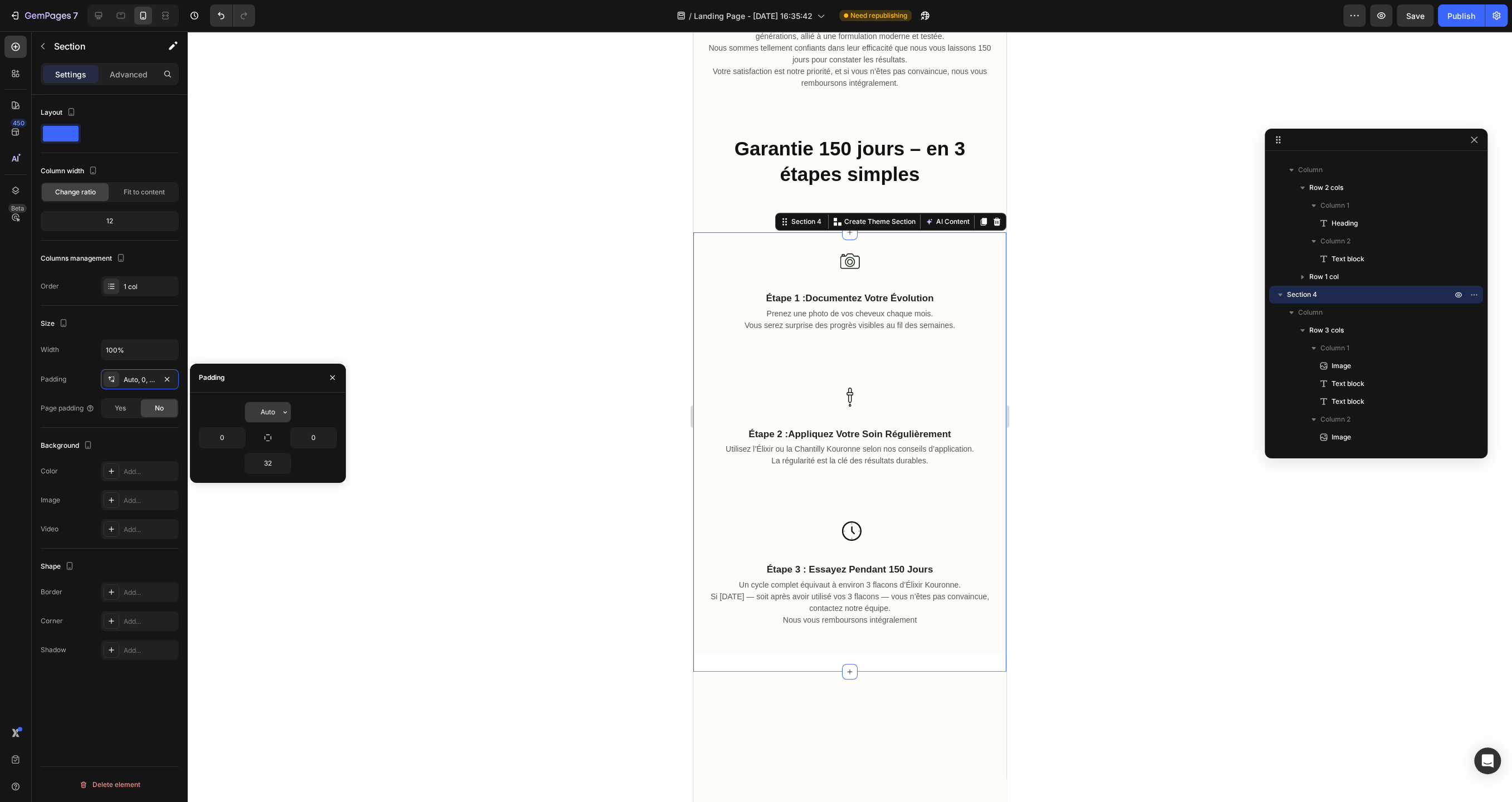
click at [273, 413] on input "Auto" at bounding box center [267, 412] width 46 height 20
type input "0"
click at [426, 284] on div at bounding box center [850, 416] width 1324 height 771
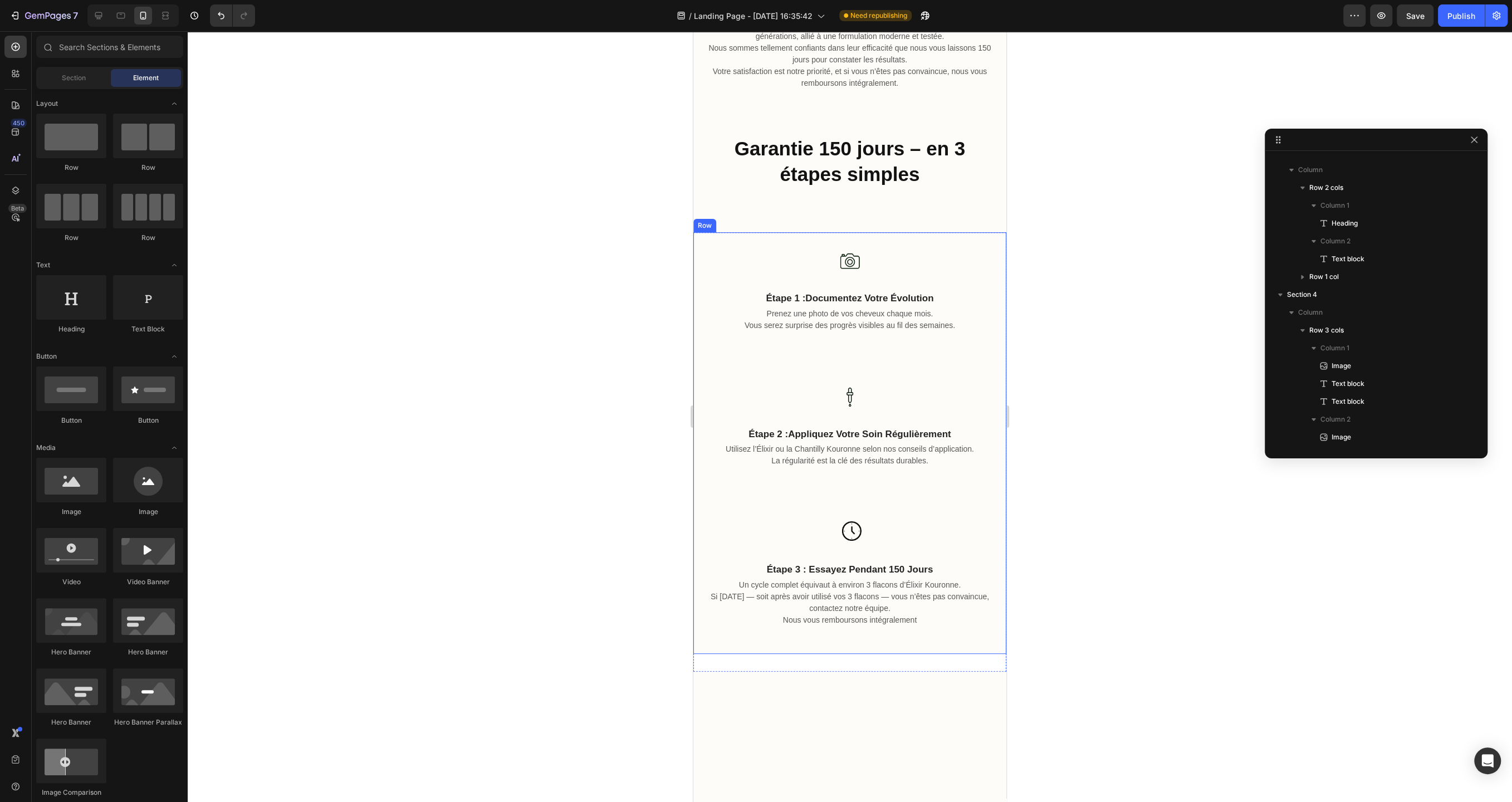
click at [538, 405] on div at bounding box center [850, 416] width 1324 height 771
click at [623, 237] on div at bounding box center [850, 416] width 1324 height 771
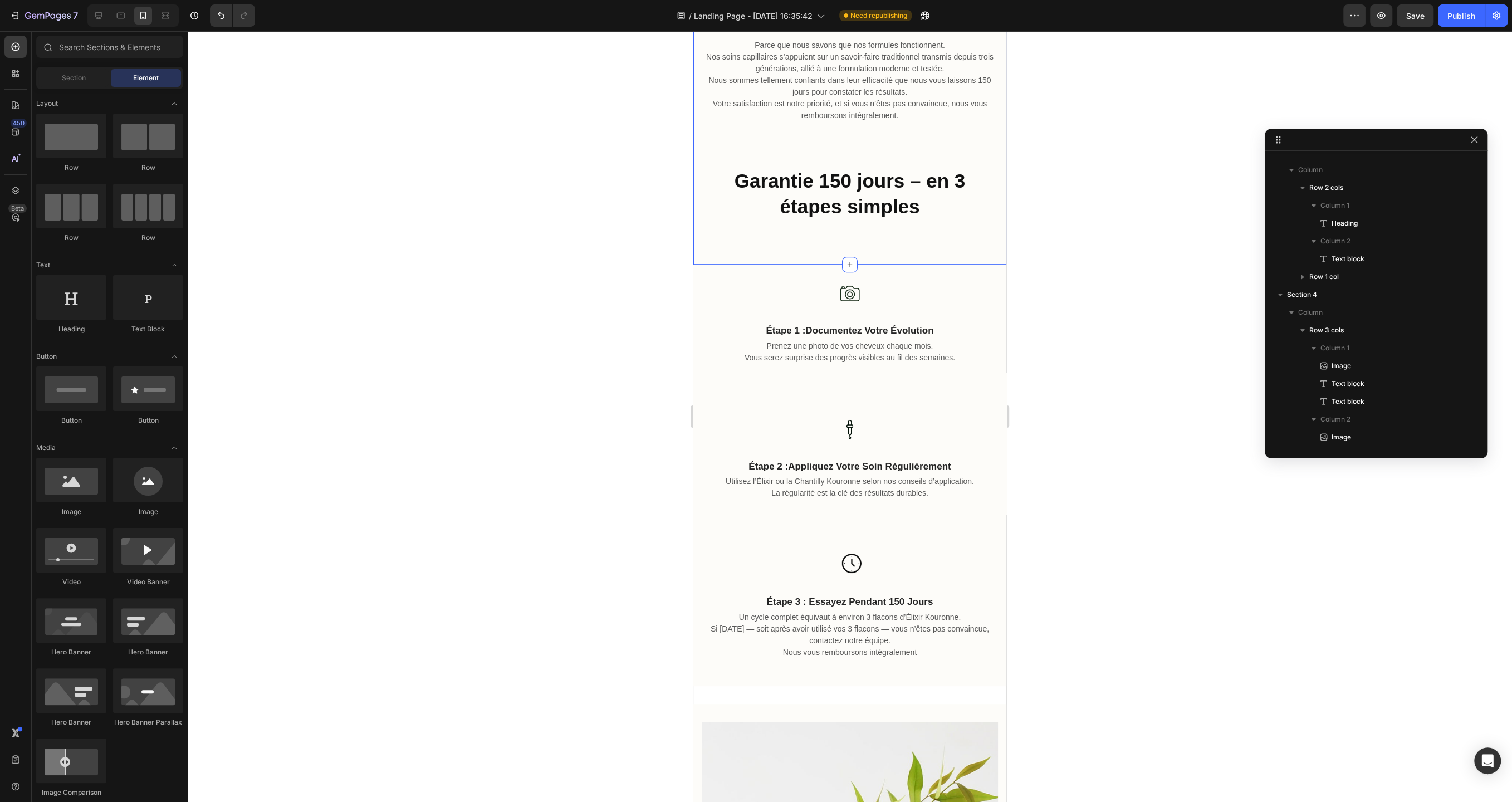
scroll to position [522, 0]
click at [102, 18] on icon at bounding box center [98, 15] width 11 height 11
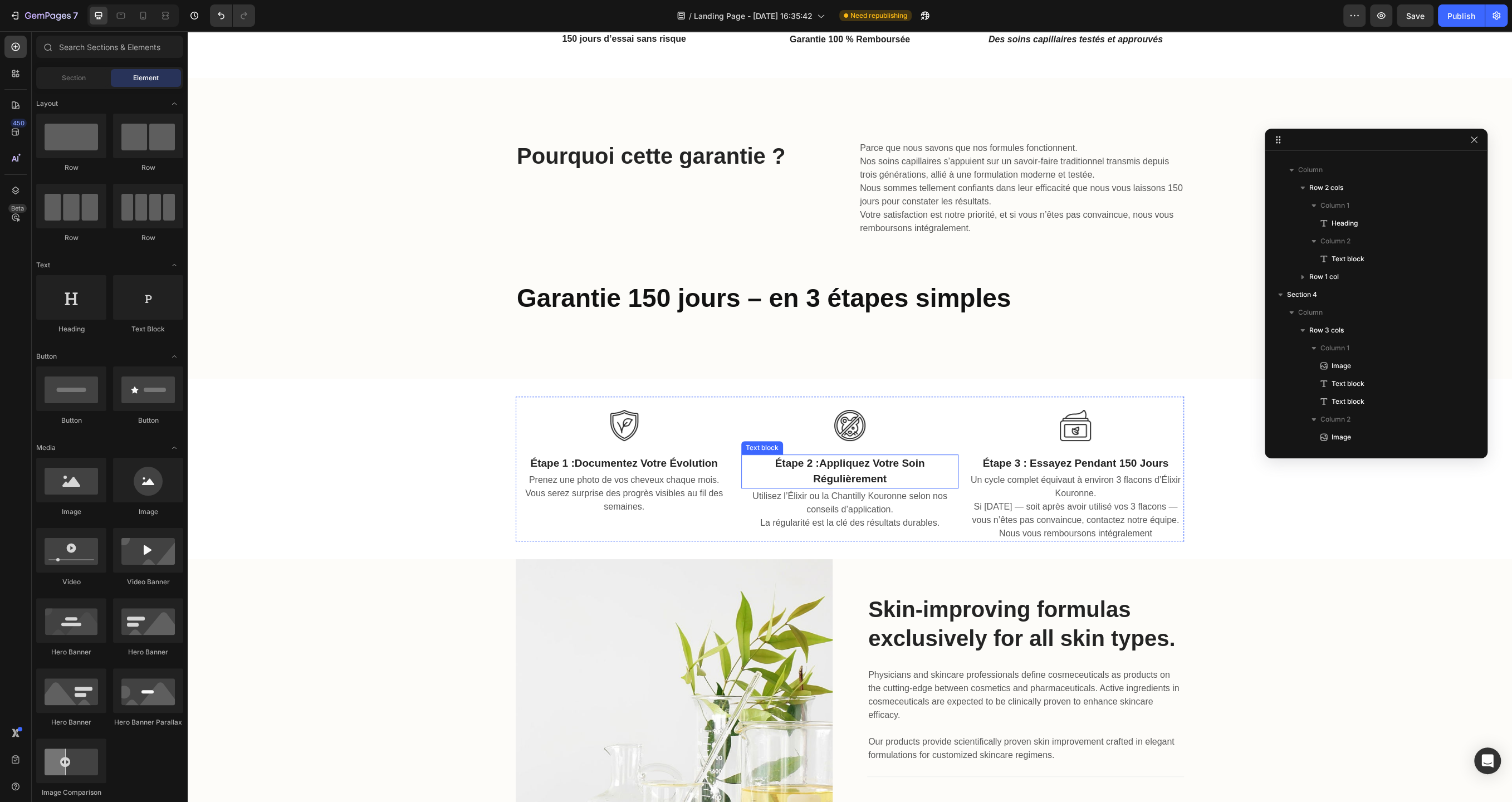
scroll to position [380, 0]
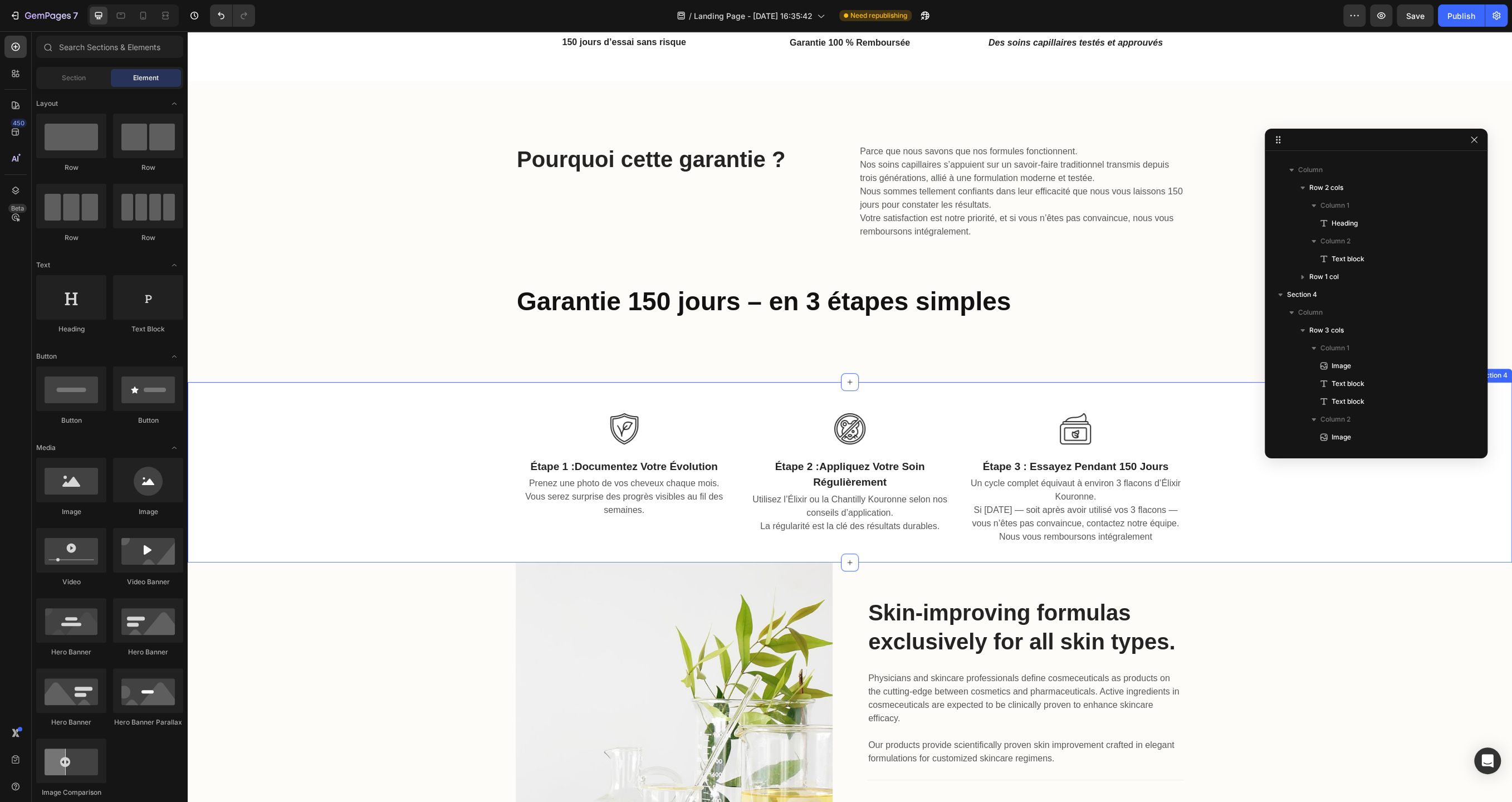
click at [438, 443] on div "Image étape 1 : documentez votre évolution Text block Prenez une photo de vos c…" at bounding box center [850, 473] width 1324 height 145
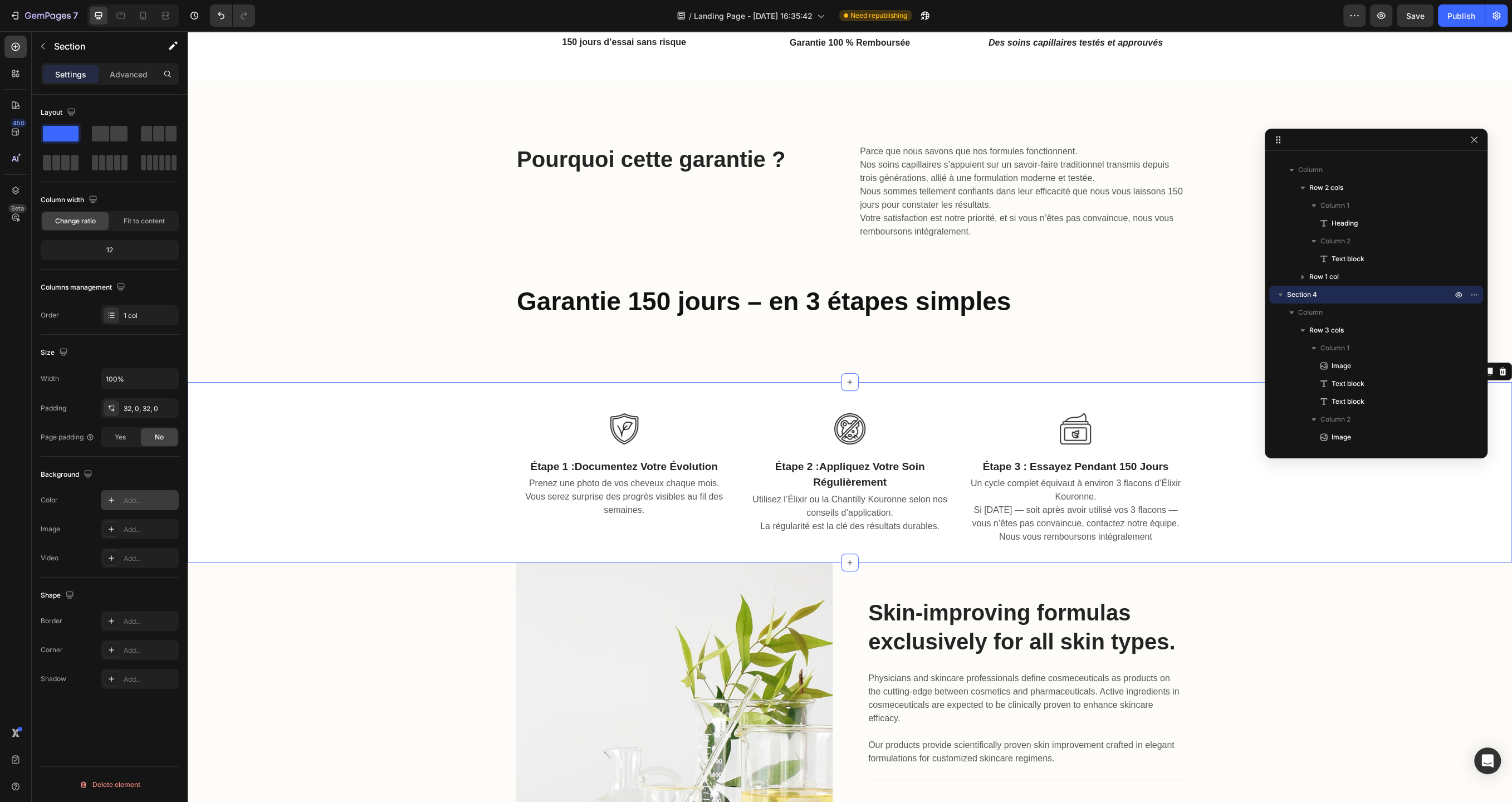
click at [141, 503] on div "Add..." at bounding box center [149, 500] width 52 height 10
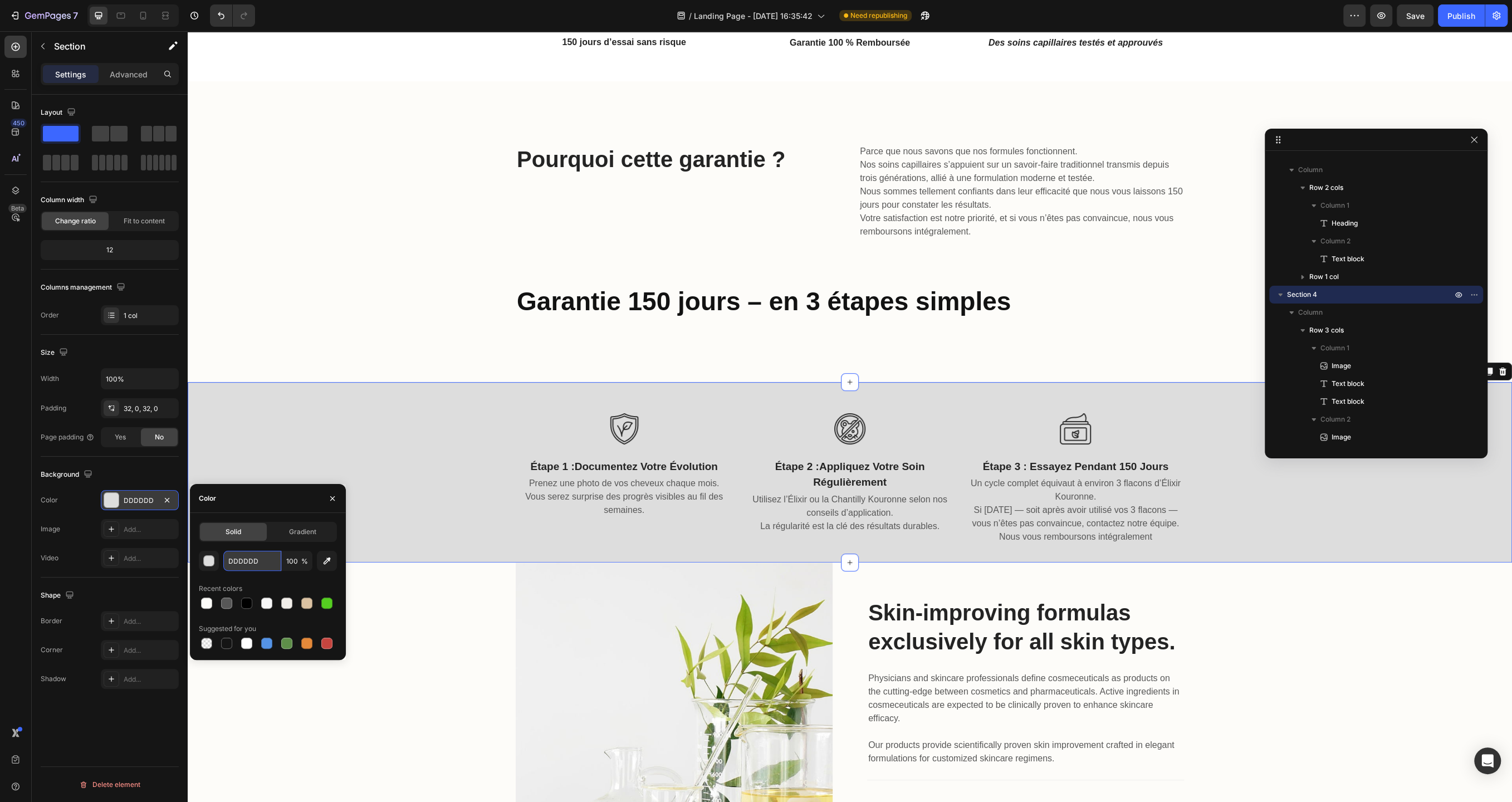
click at [251, 565] on input "DDDDDD" at bounding box center [252, 561] width 58 height 20
paste input "FDFCF9"
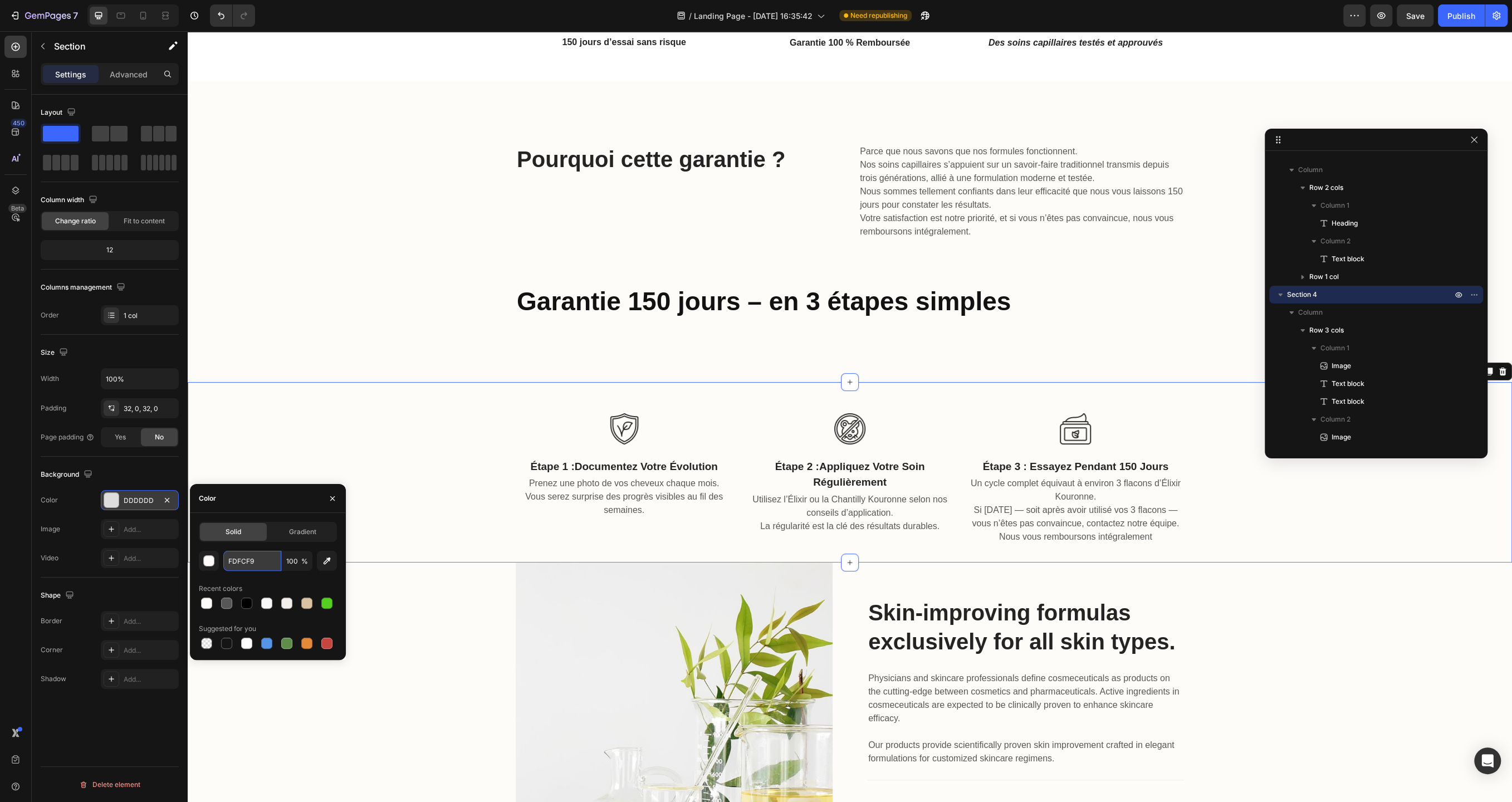
type input "FDFCF9"
click at [392, 673] on div "Image Skin-improving formulas exclusively for all skin types. Heading Physician…" at bounding box center [849, 721] width 1307 height 317
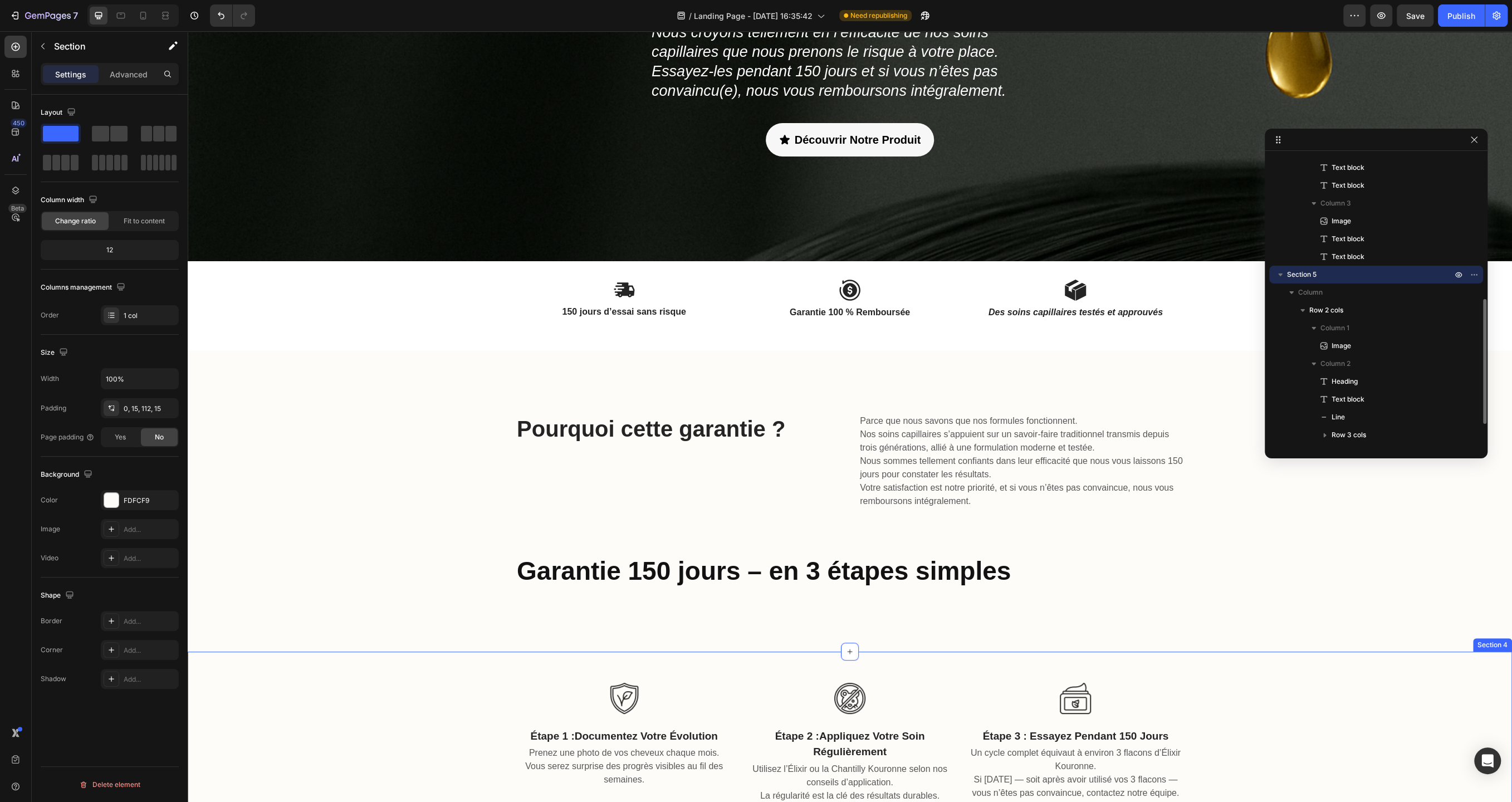
scroll to position [208, 0]
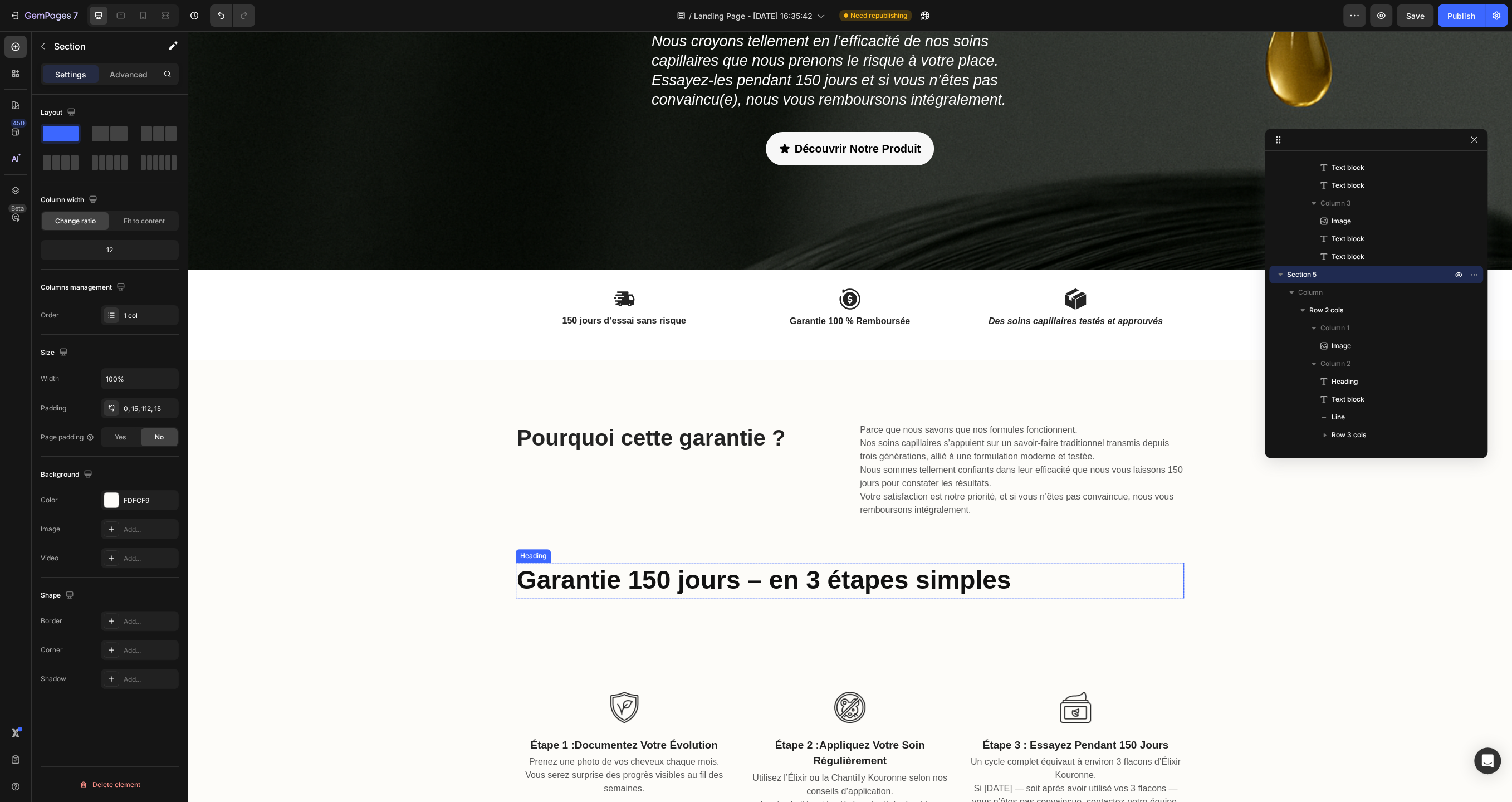
click at [633, 575] on h2 "Garantie 150 jours – en 3 étapes simples" at bounding box center [849, 580] width 668 height 35
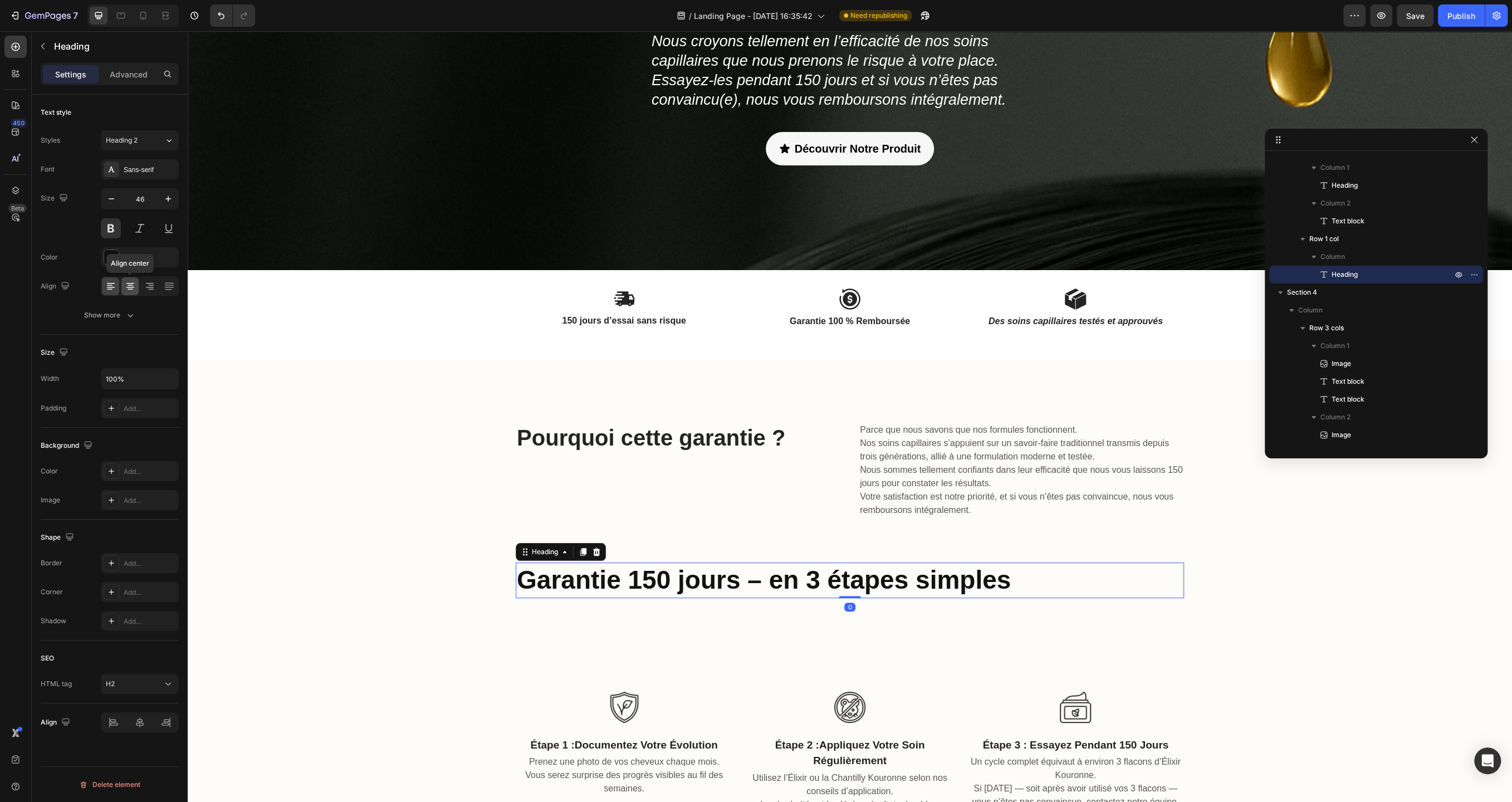
click at [133, 285] on icon at bounding box center [130, 286] width 11 height 11
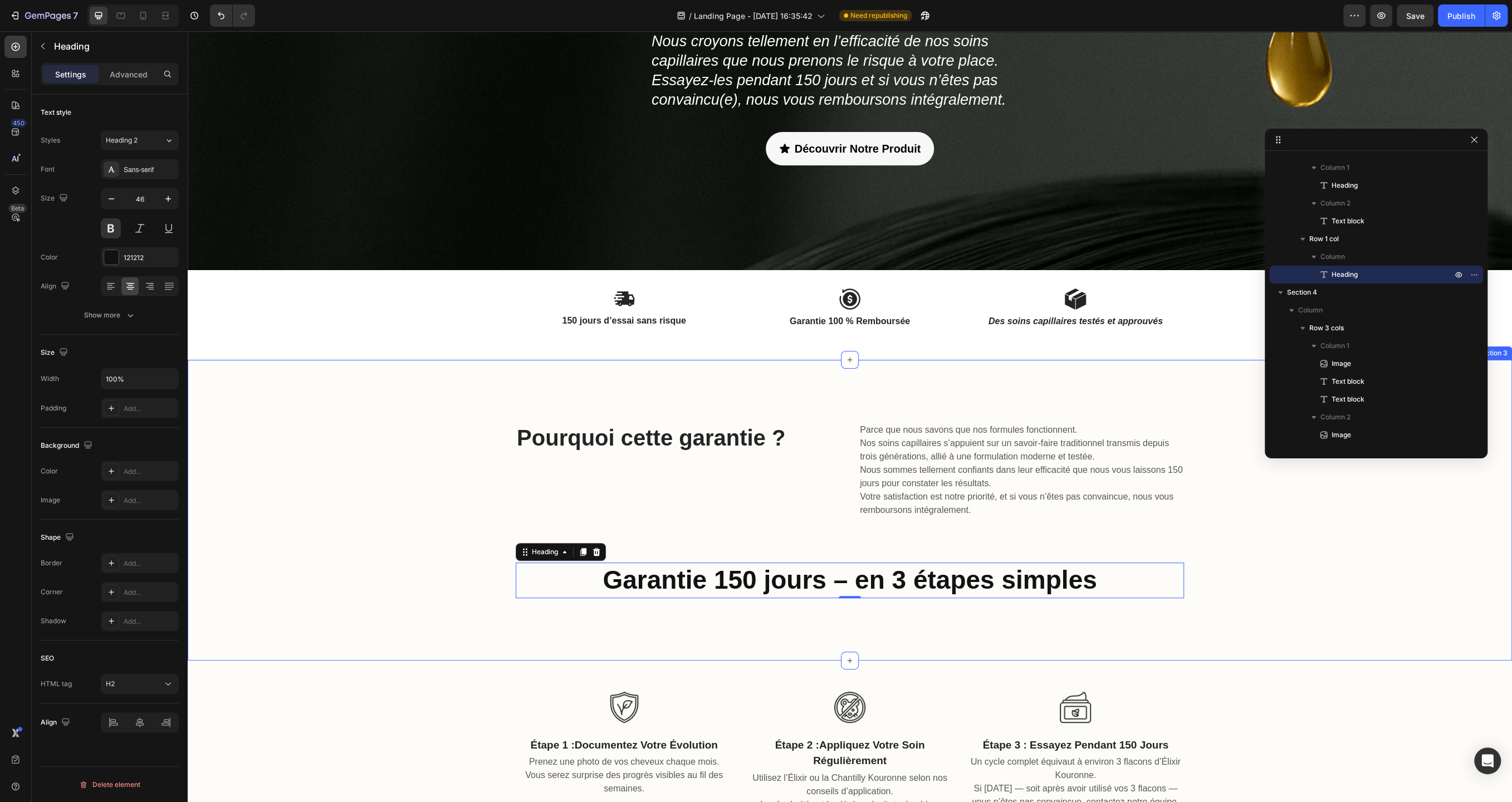
click at [372, 511] on div "Pourquoi cette garantie ? Heading Parce que nous savons que nos formules foncti…" at bounding box center [849, 510] width 1307 height 176
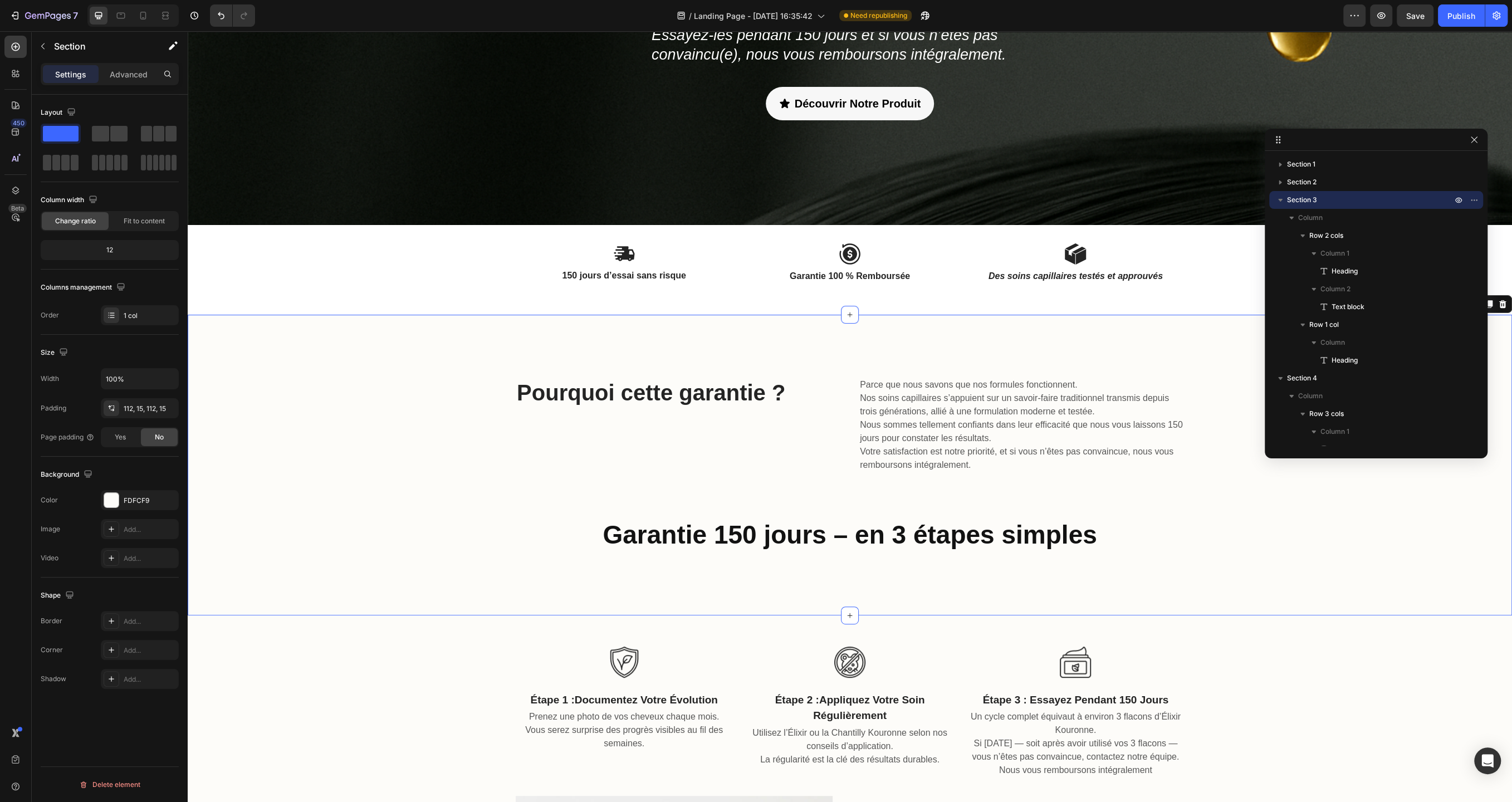
scroll to position [245, 0]
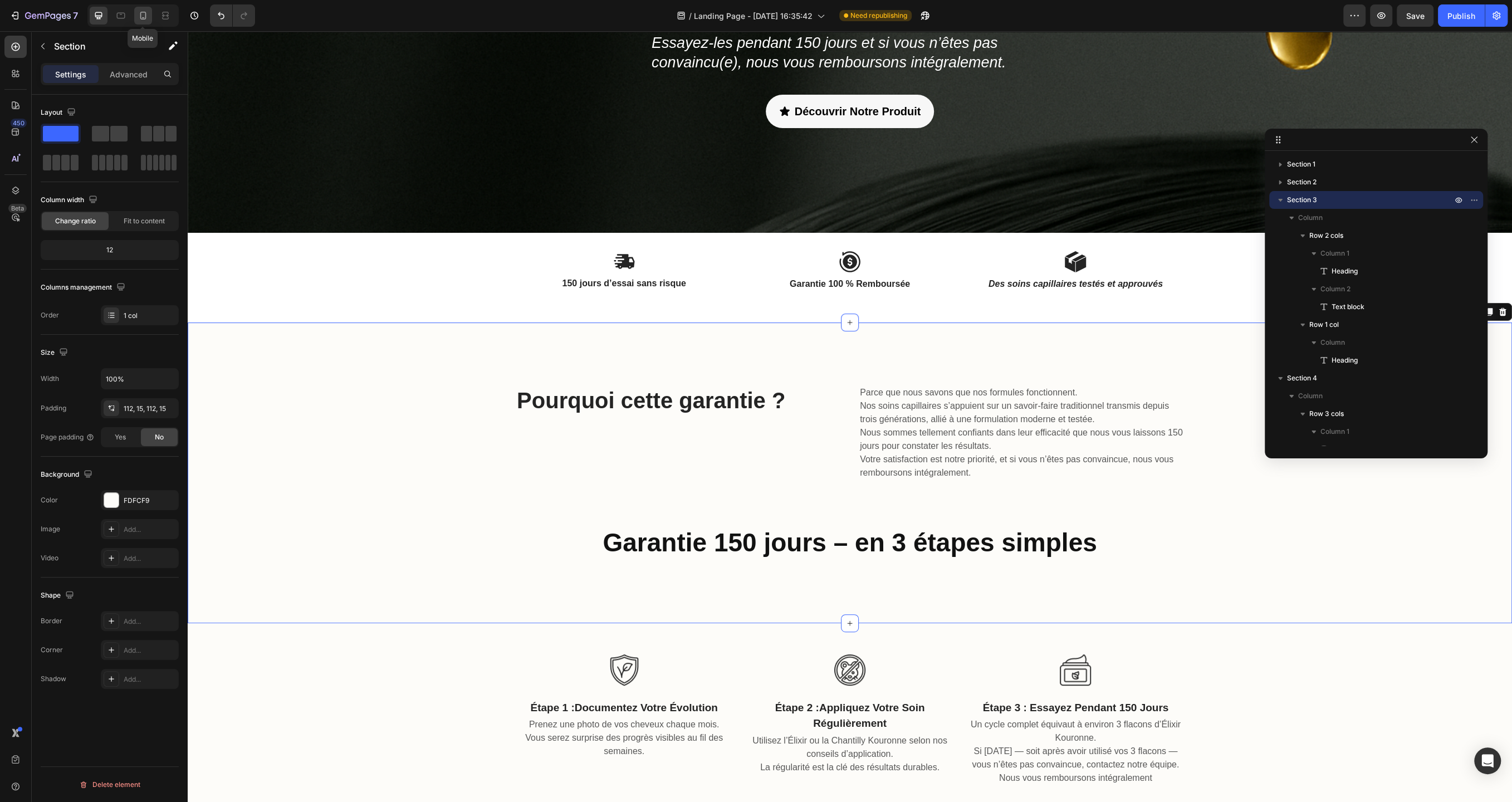
click at [140, 15] on icon at bounding box center [143, 16] width 6 height 8
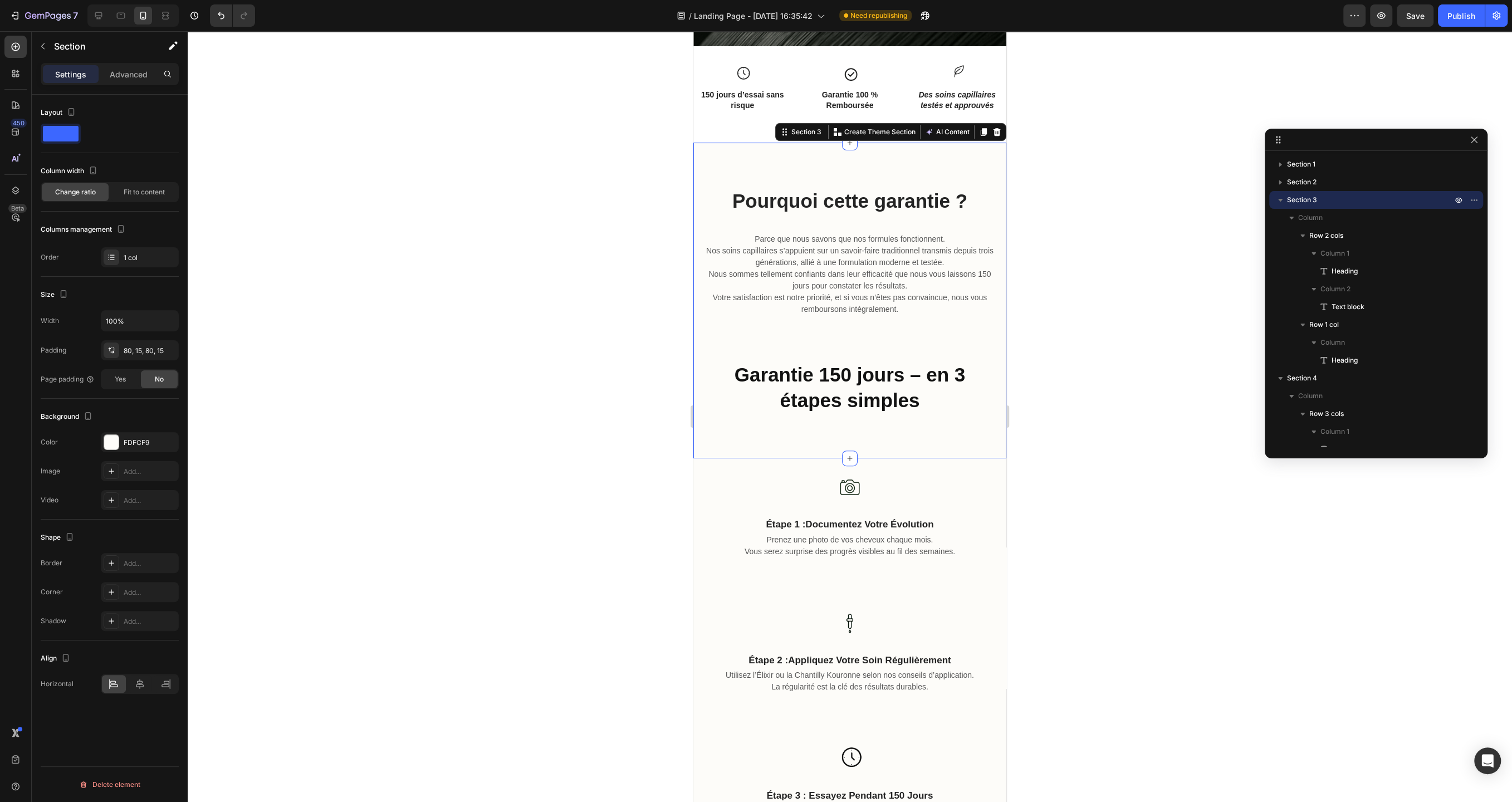
scroll to position [397, 0]
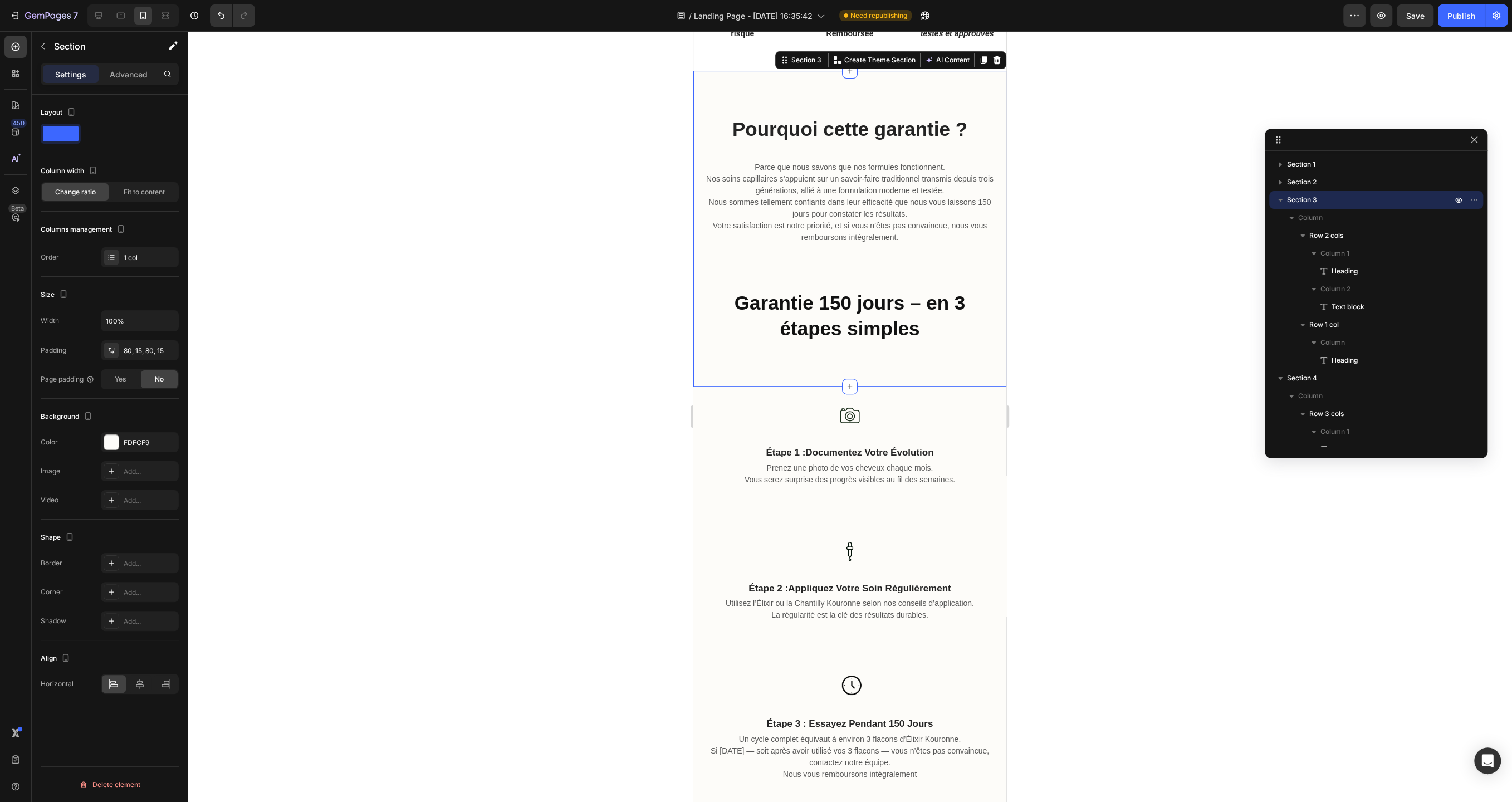
click at [541, 430] on div at bounding box center [850, 416] width 1324 height 771
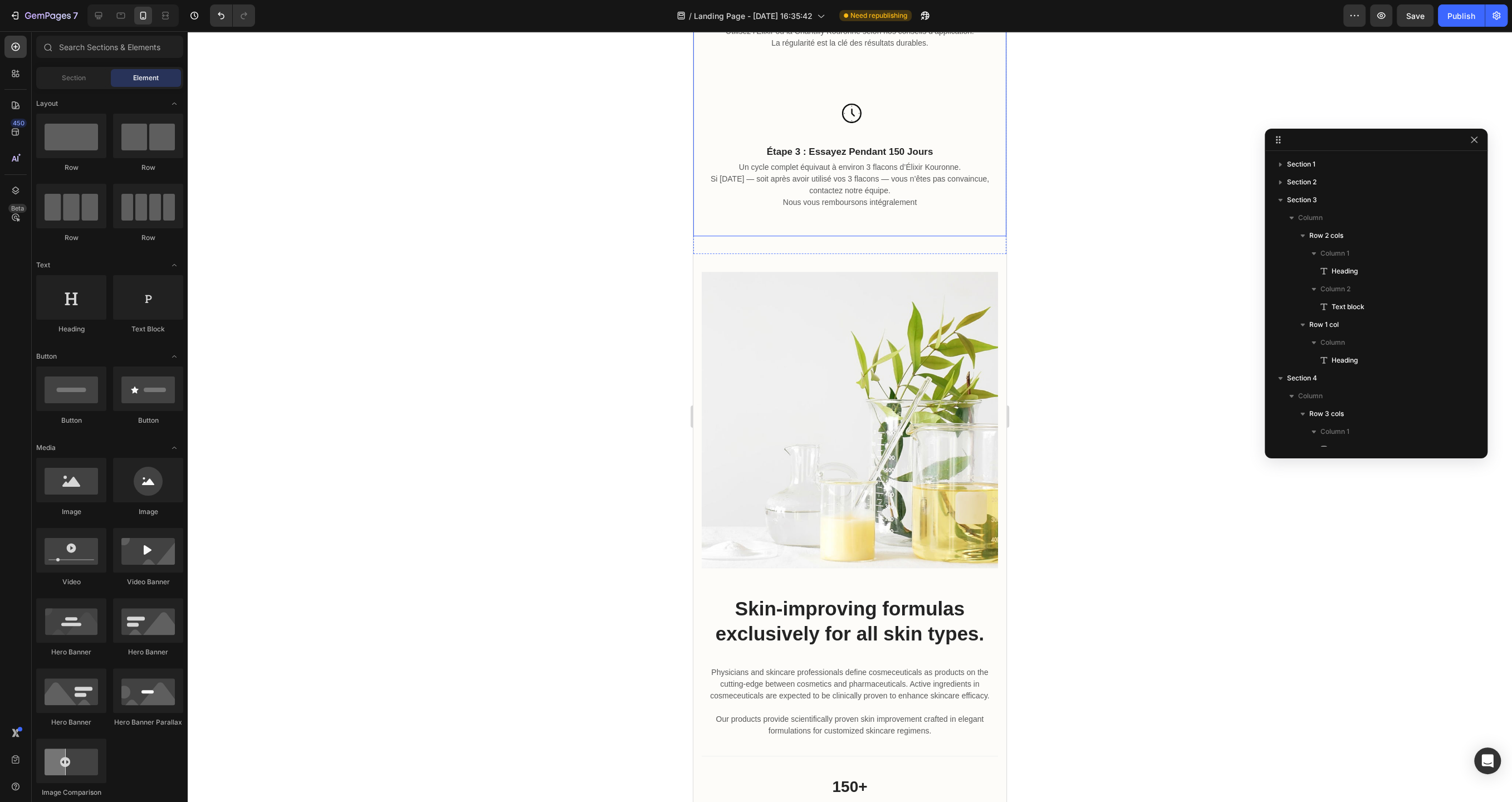
scroll to position [985, 0]
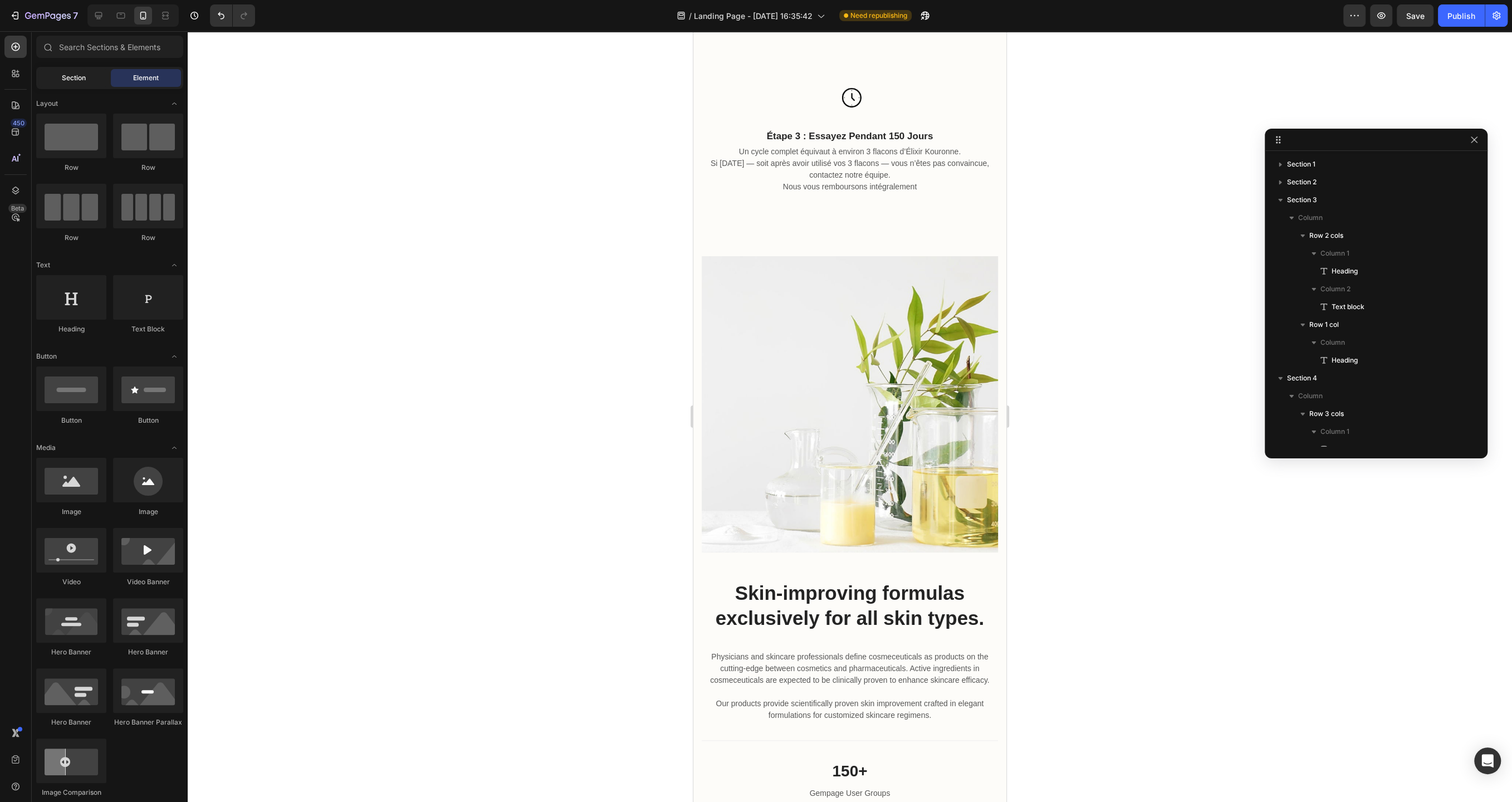
click at [61, 75] on div "Section" at bounding box center [73, 78] width 70 height 18
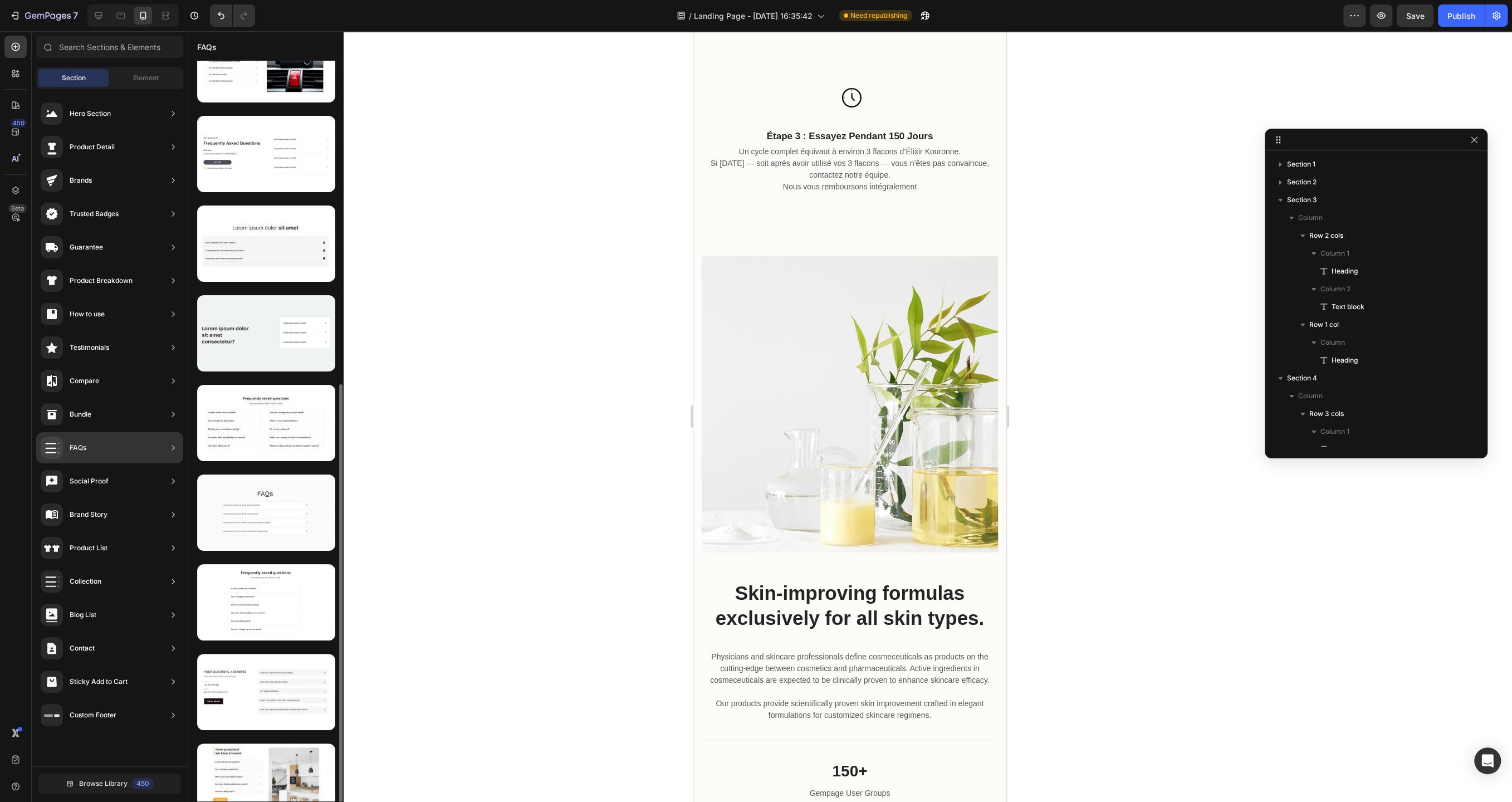
scroll to position [508, 0]
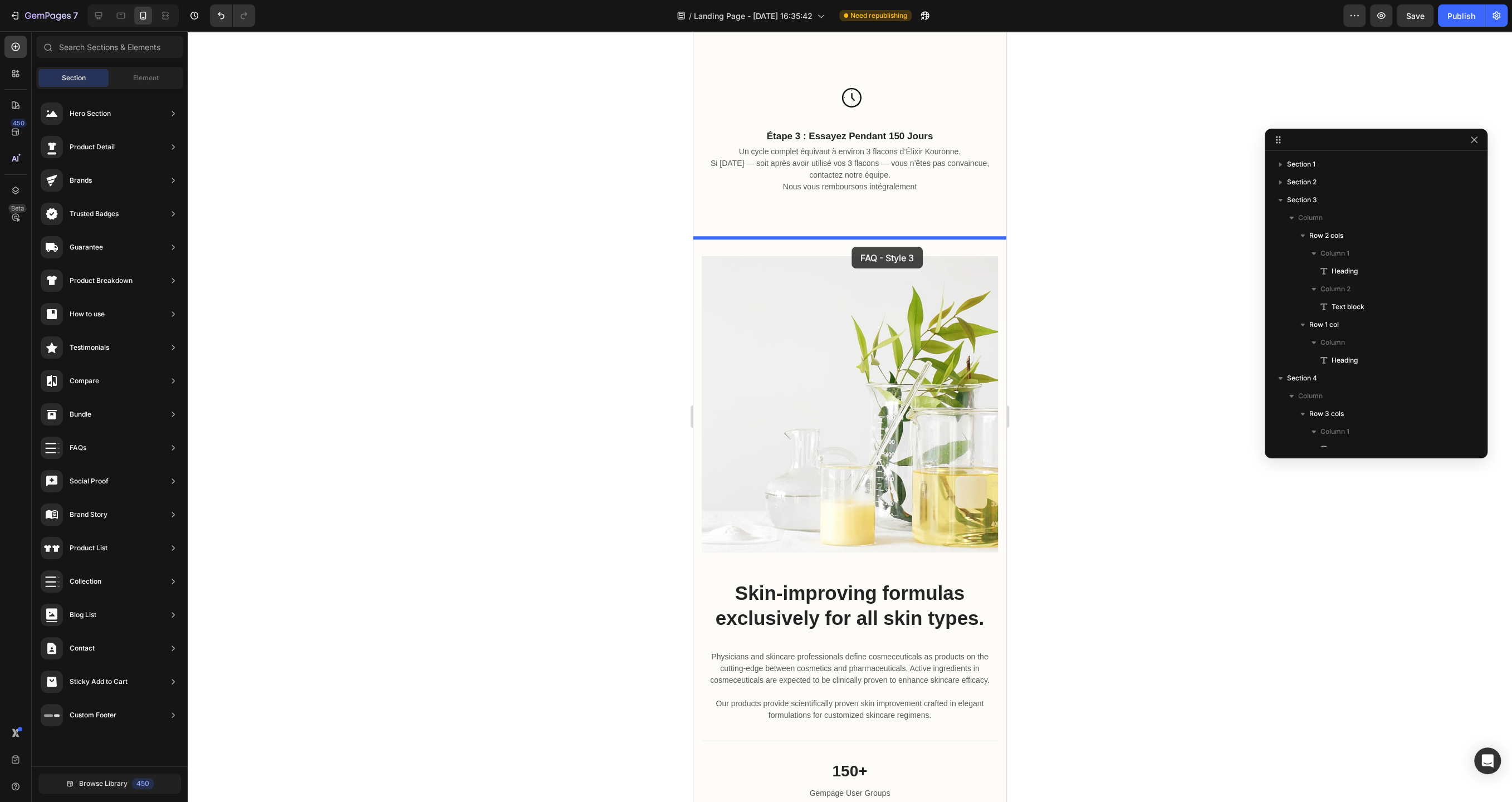
drag, startPoint x: 979, startPoint y: 782, endPoint x: 851, endPoint y: 246, distance: 551.1
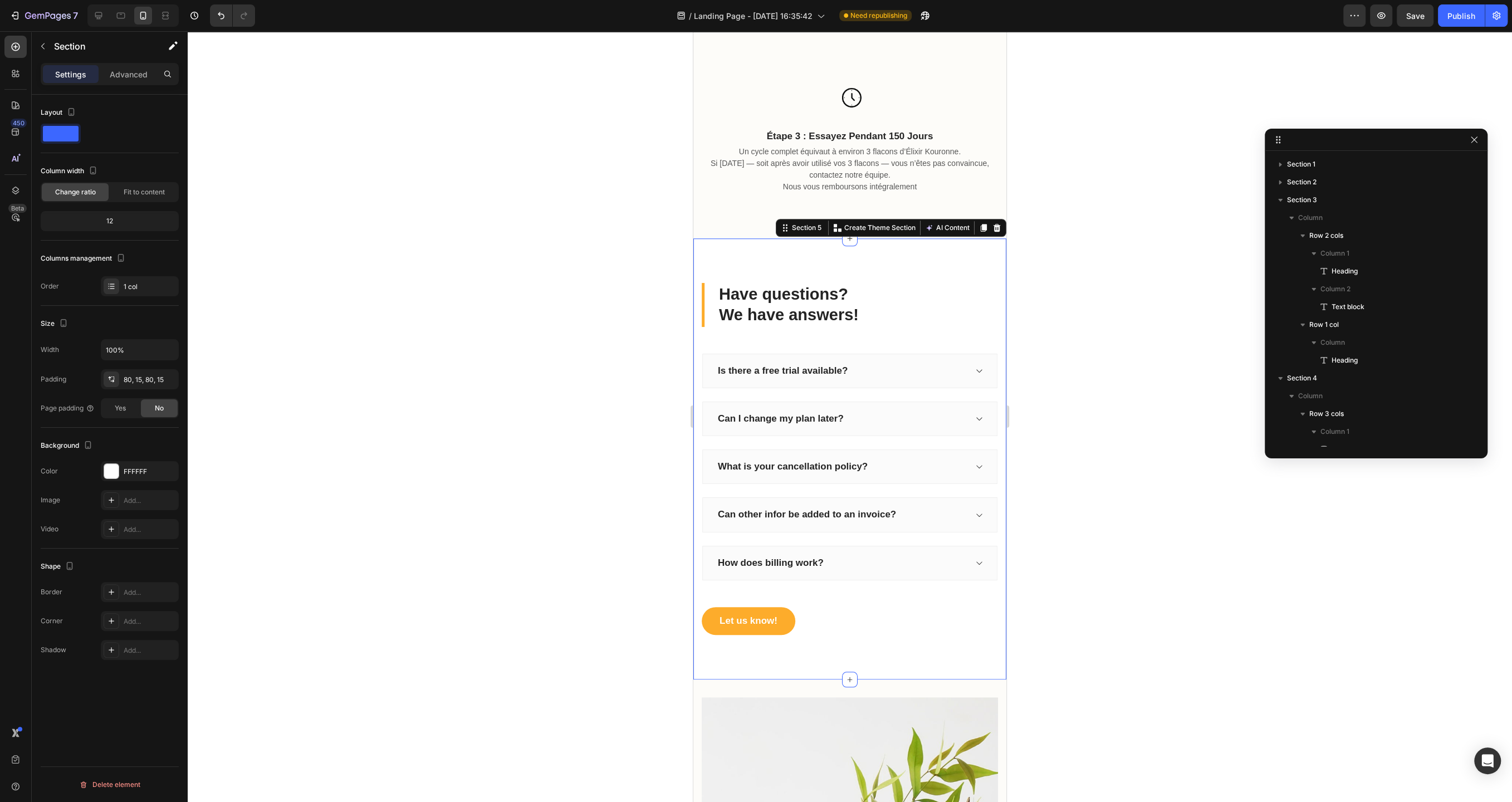
scroll to position [371, 0]
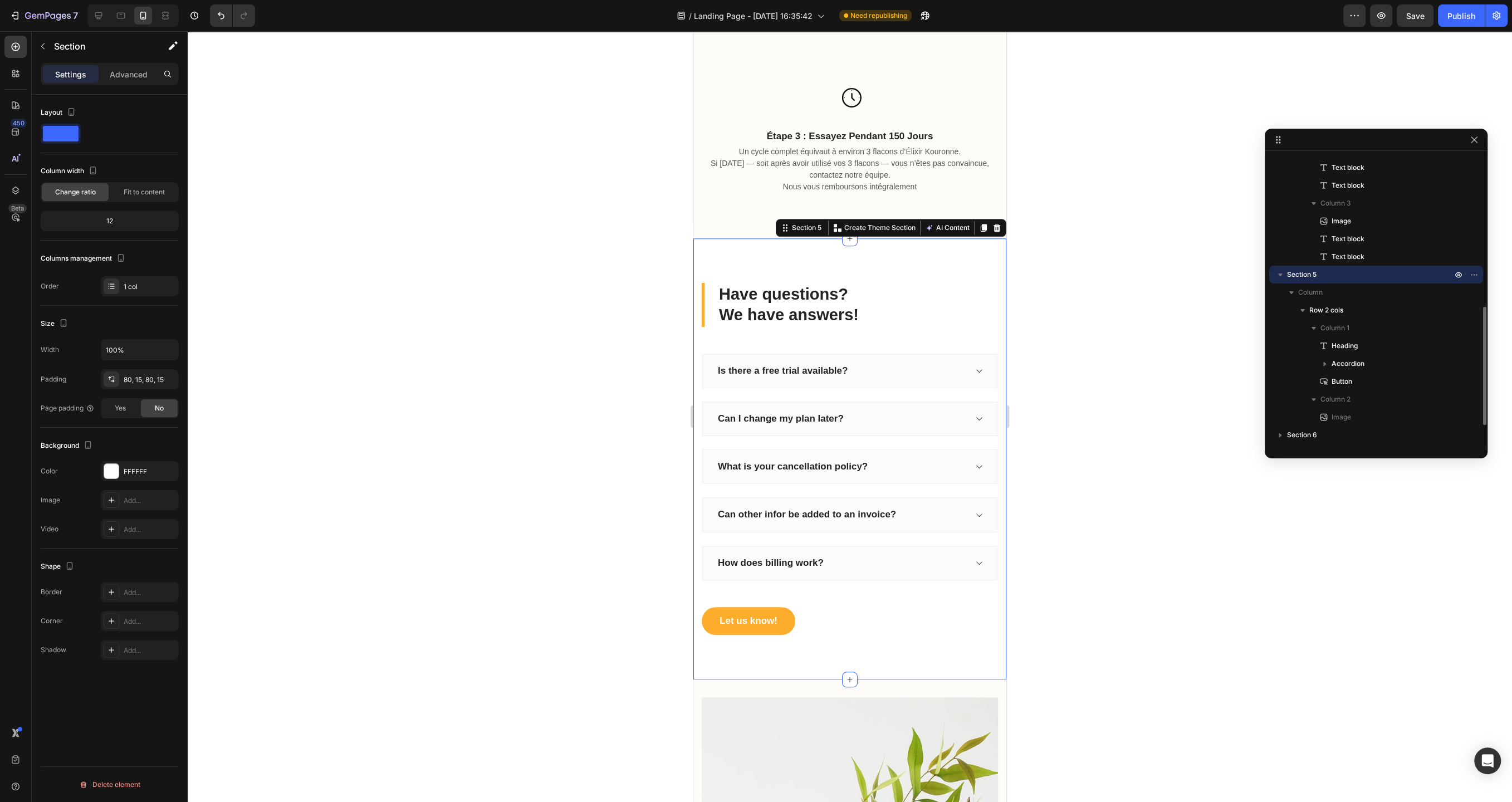
click at [579, 439] on div at bounding box center [850, 416] width 1324 height 771
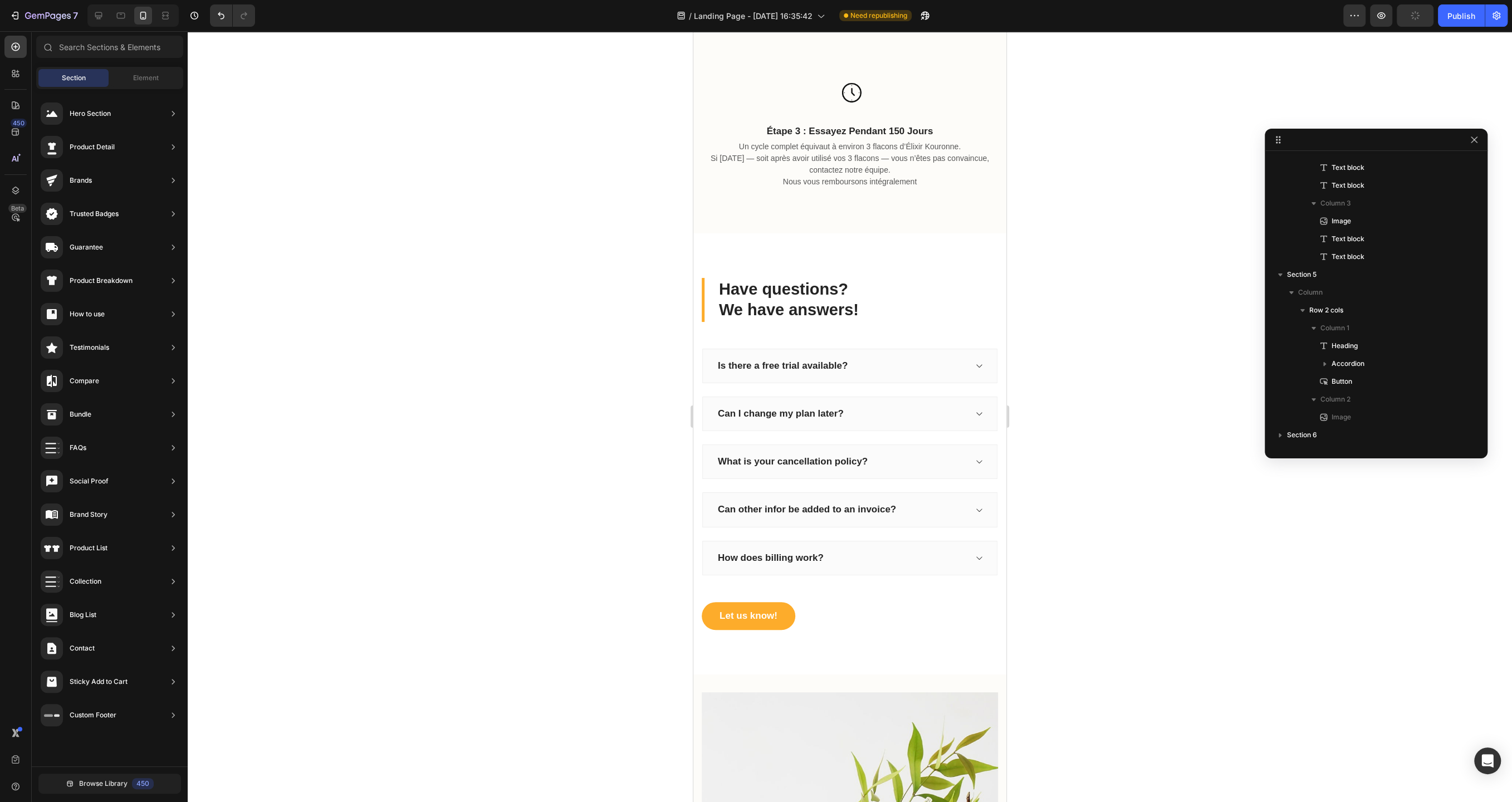
scroll to position [1019, 0]
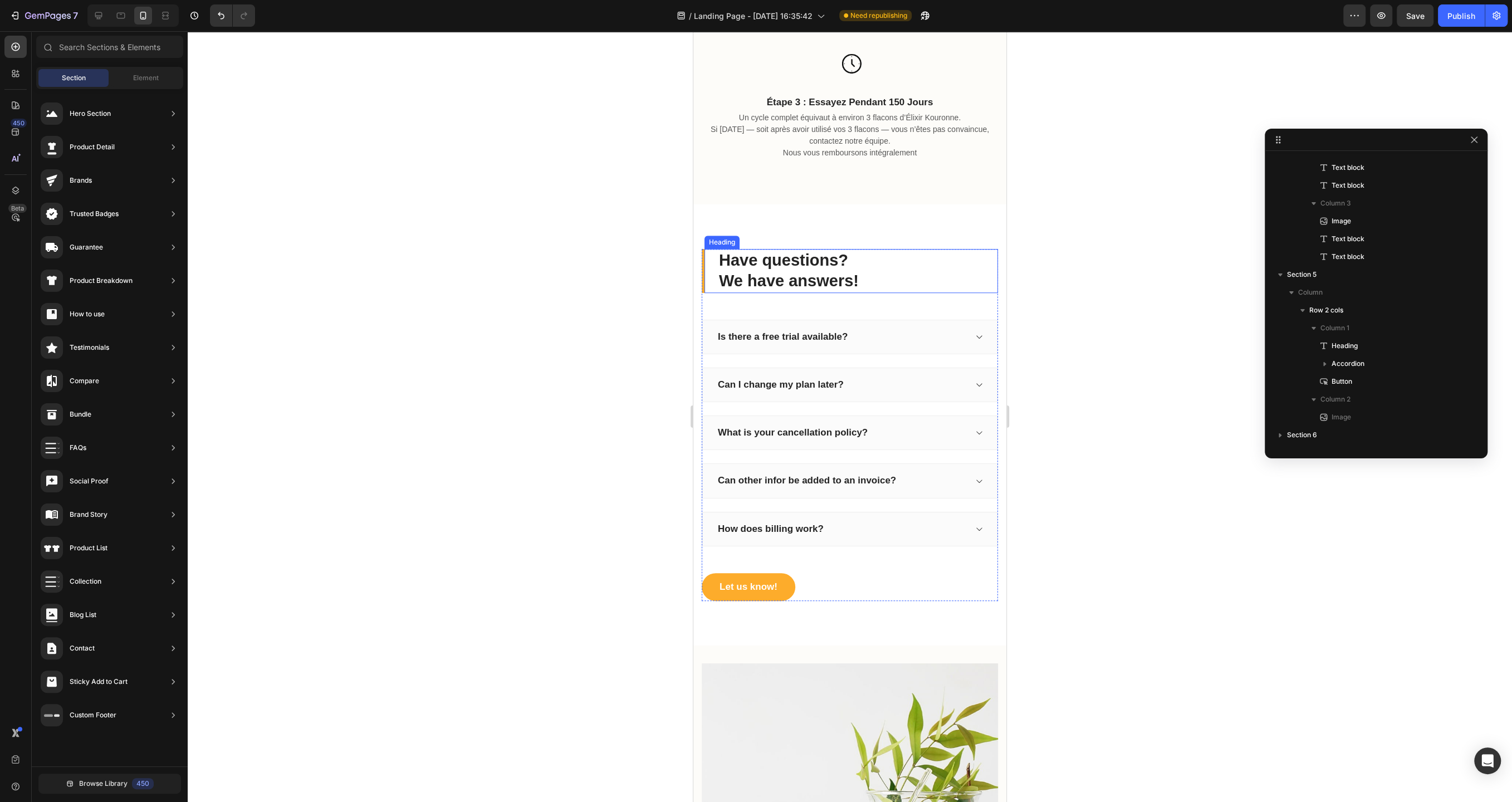
click at [827, 272] on p "Have questions? We have answers!" at bounding box center [857, 271] width 278 height 41
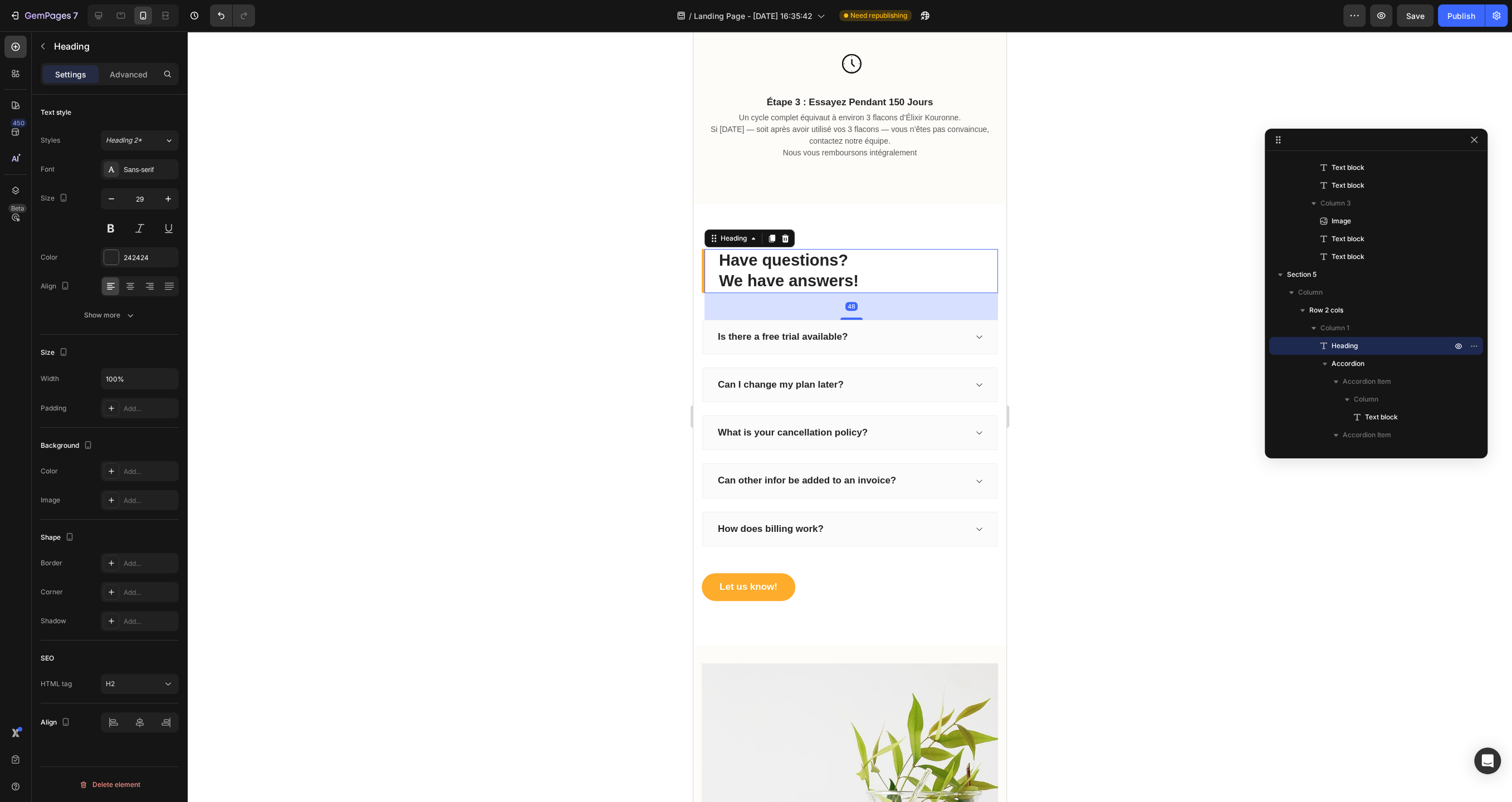
click at [827, 272] on p "Have questions? We have answers!" at bounding box center [857, 271] width 278 height 41
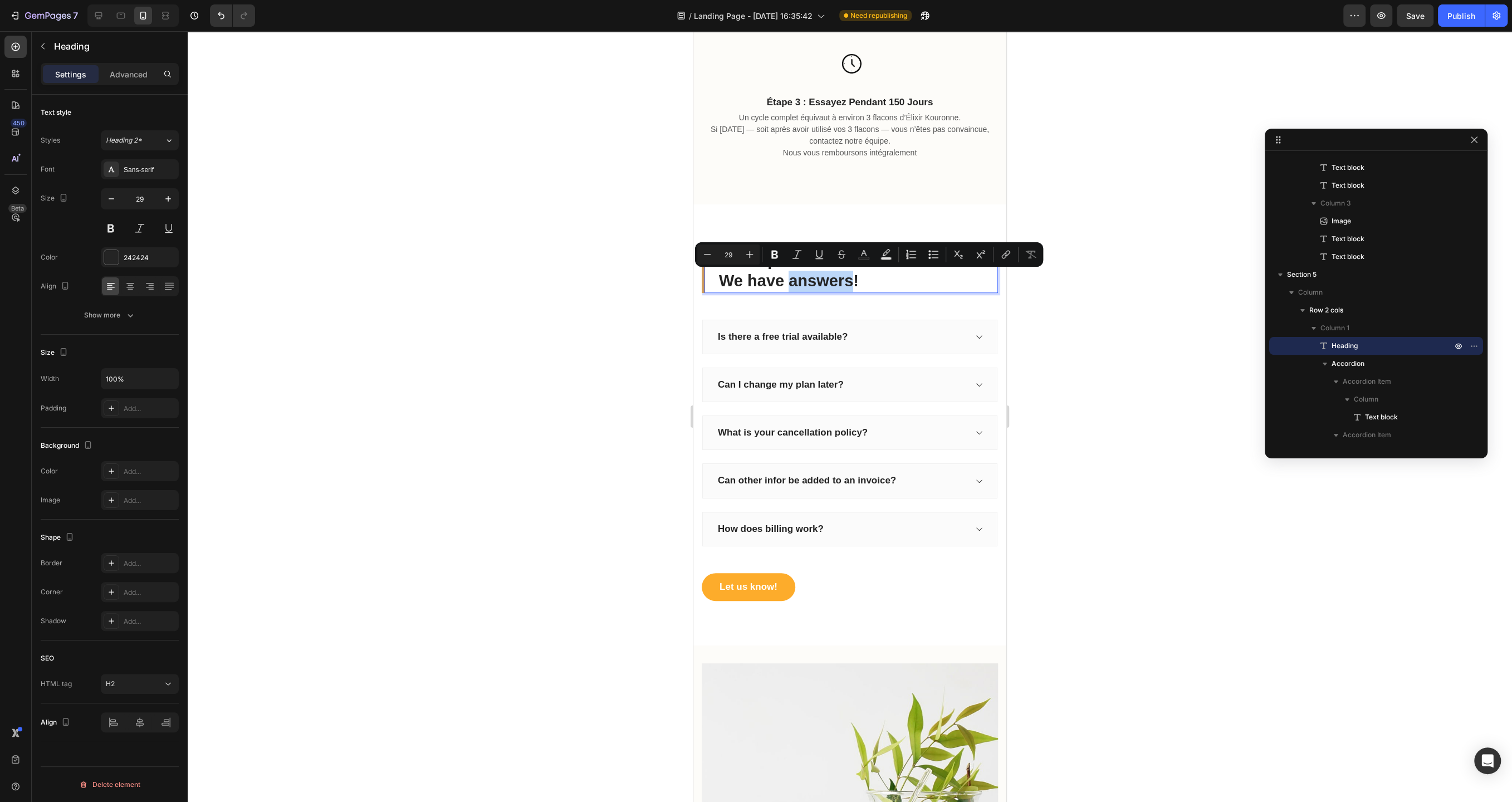
click at [880, 279] on p "Have questions? We have answers!" at bounding box center [857, 271] width 278 height 41
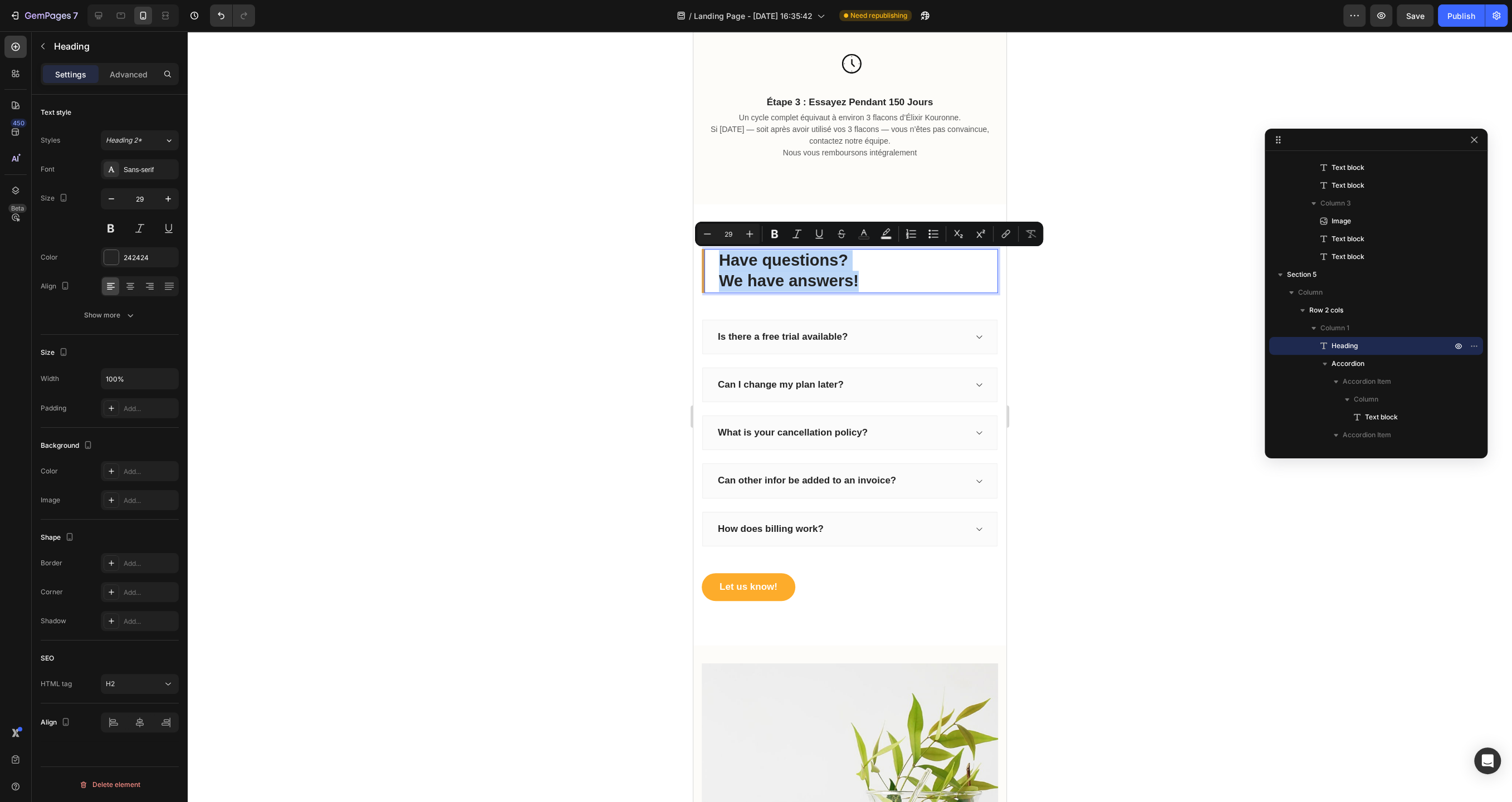
drag, startPoint x: 880, startPoint y: 279, endPoint x: 710, endPoint y: 256, distance: 171.5
click at [710, 256] on div "Have questions? We have answers! Heading 48" at bounding box center [849, 271] width 296 height 44
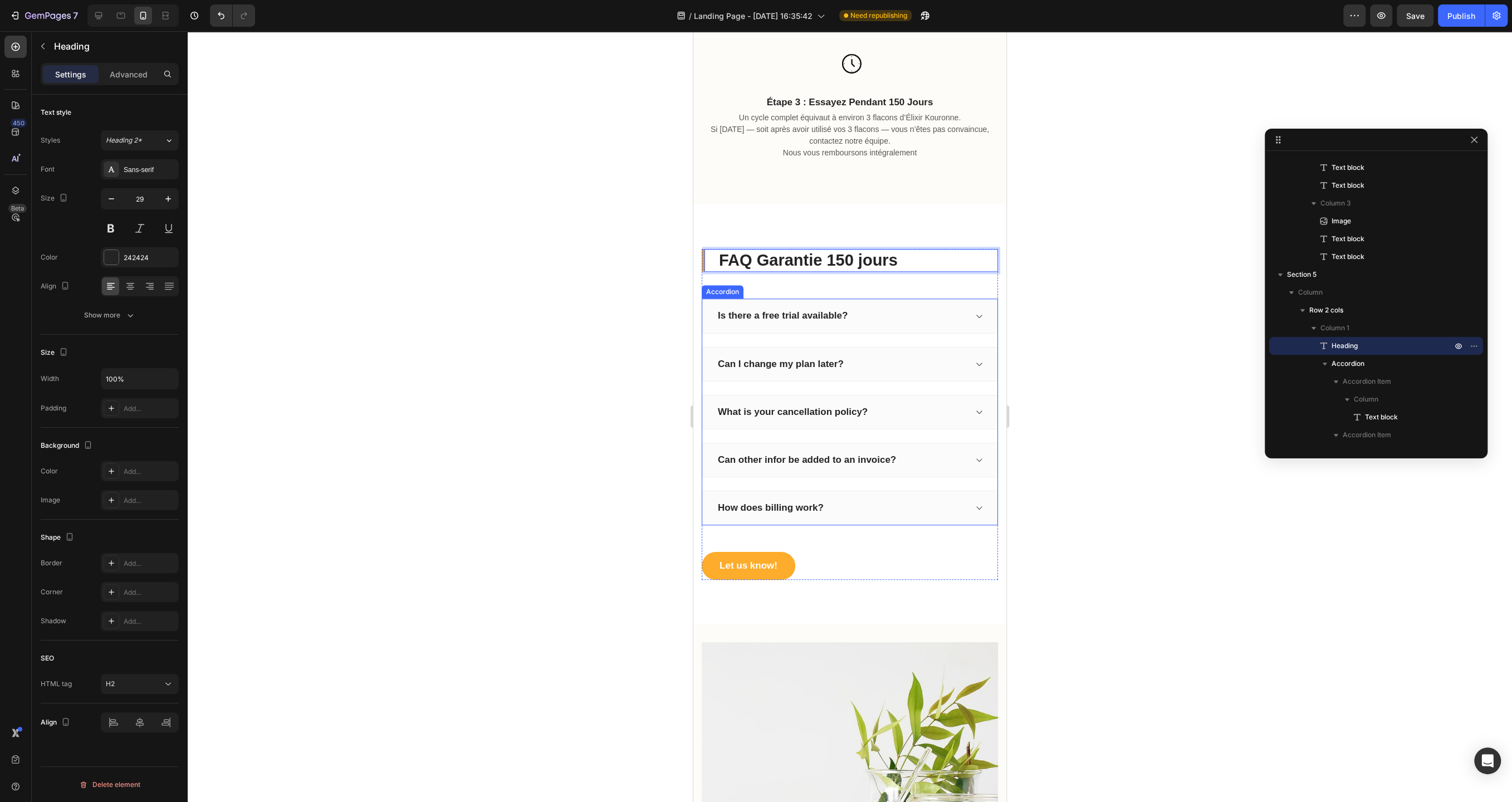
click at [869, 315] on div "Is there a free trial available?" at bounding box center [840, 316] width 249 height 16
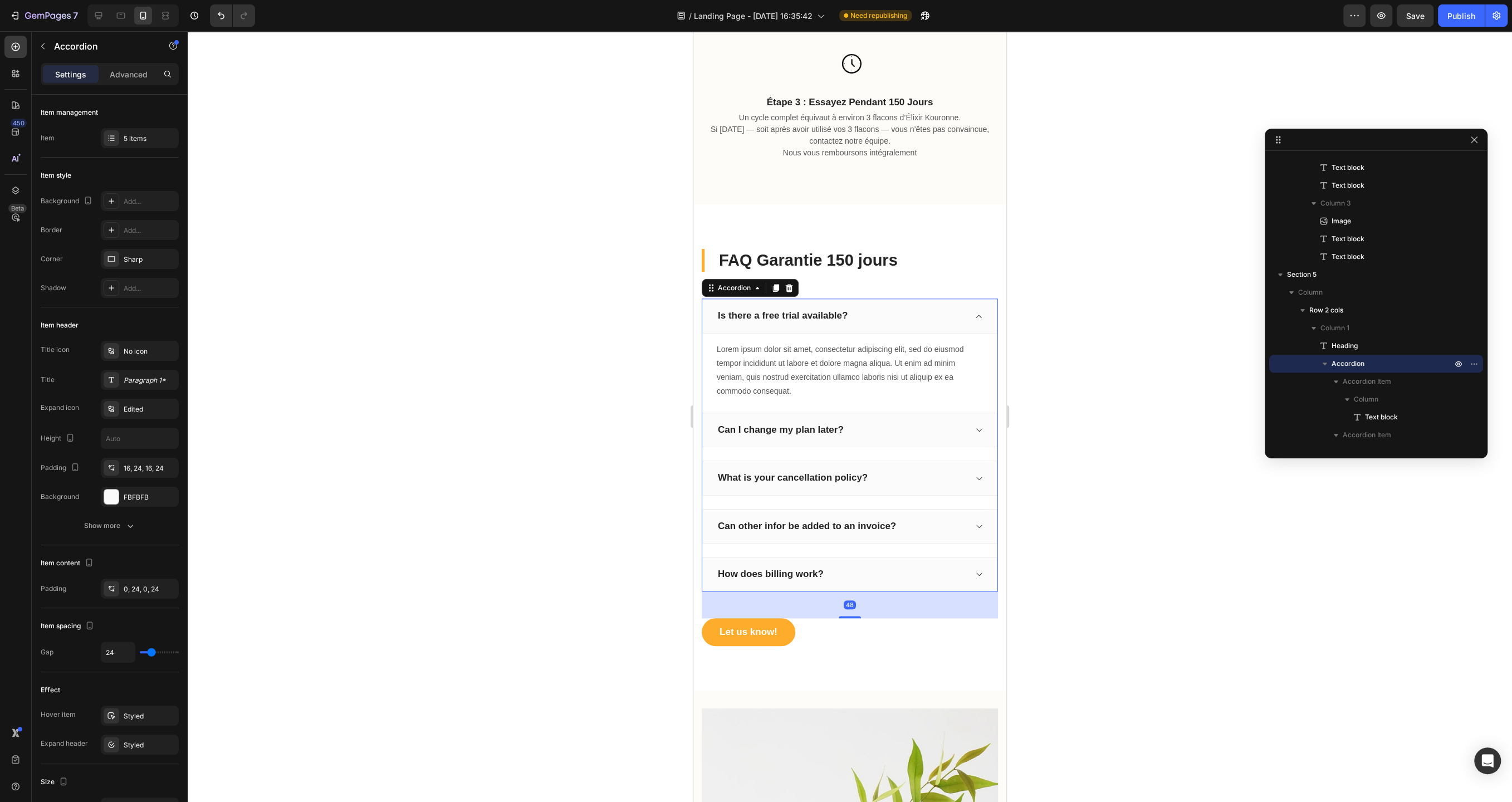
click at [869, 315] on div "Is there a free trial available?" at bounding box center [840, 316] width 249 height 16
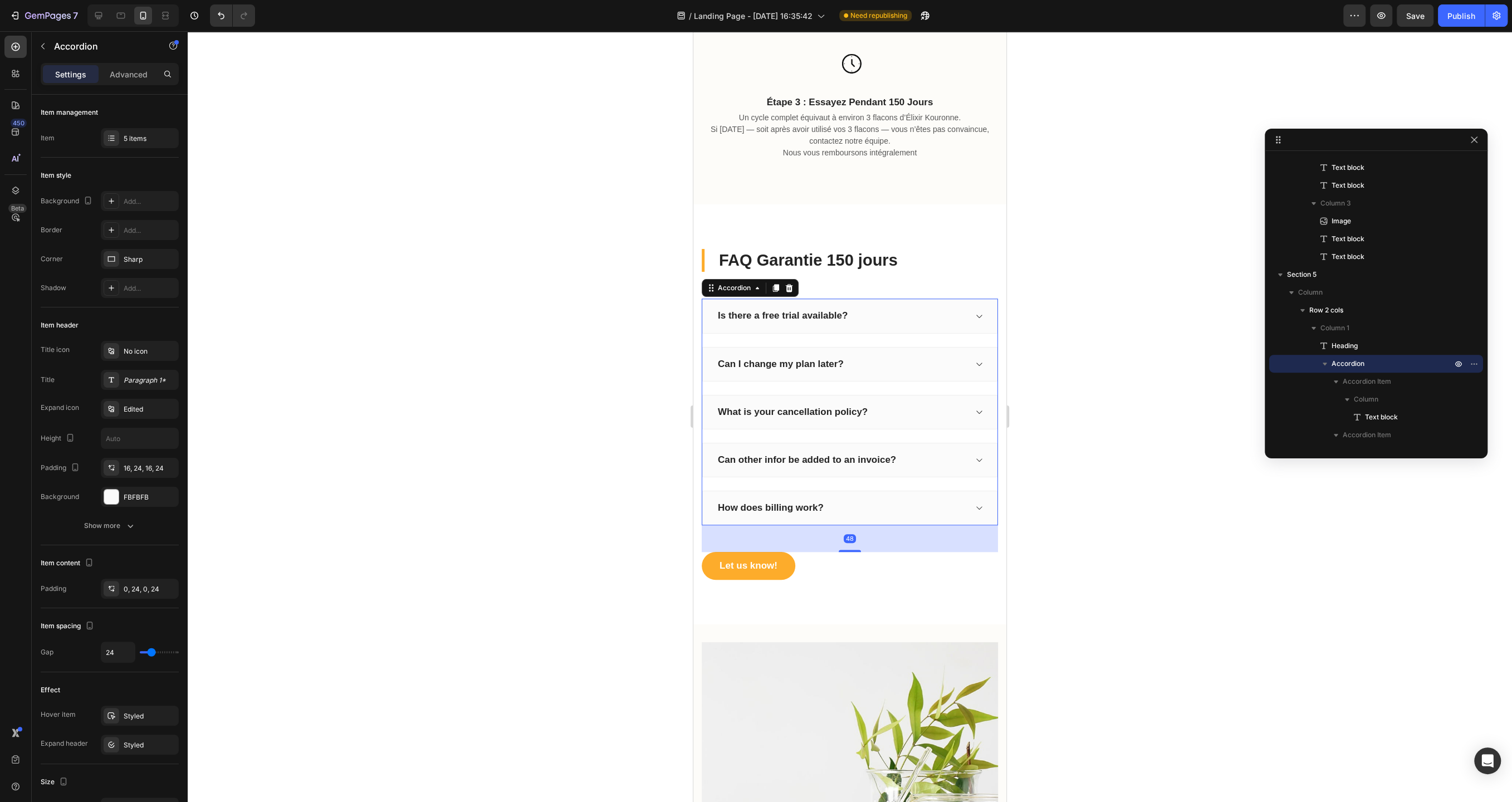
click at [869, 315] on div "Is there a free trial available?" at bounding box center [840, 316] width 249 height 16
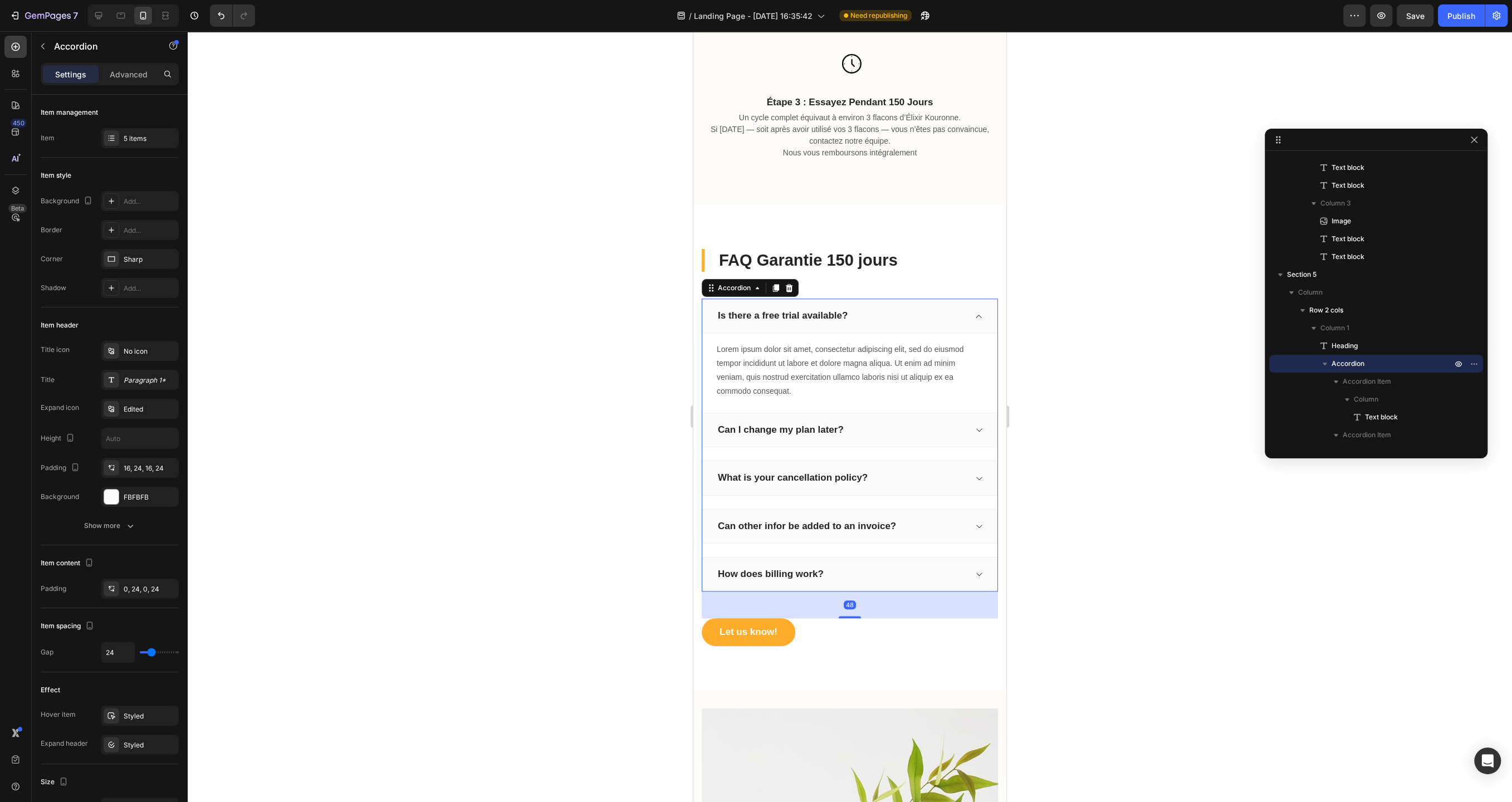
click at [825, 315] on div "Is there a free trial available?" at bounding box center [782, 316] width 133 height 16
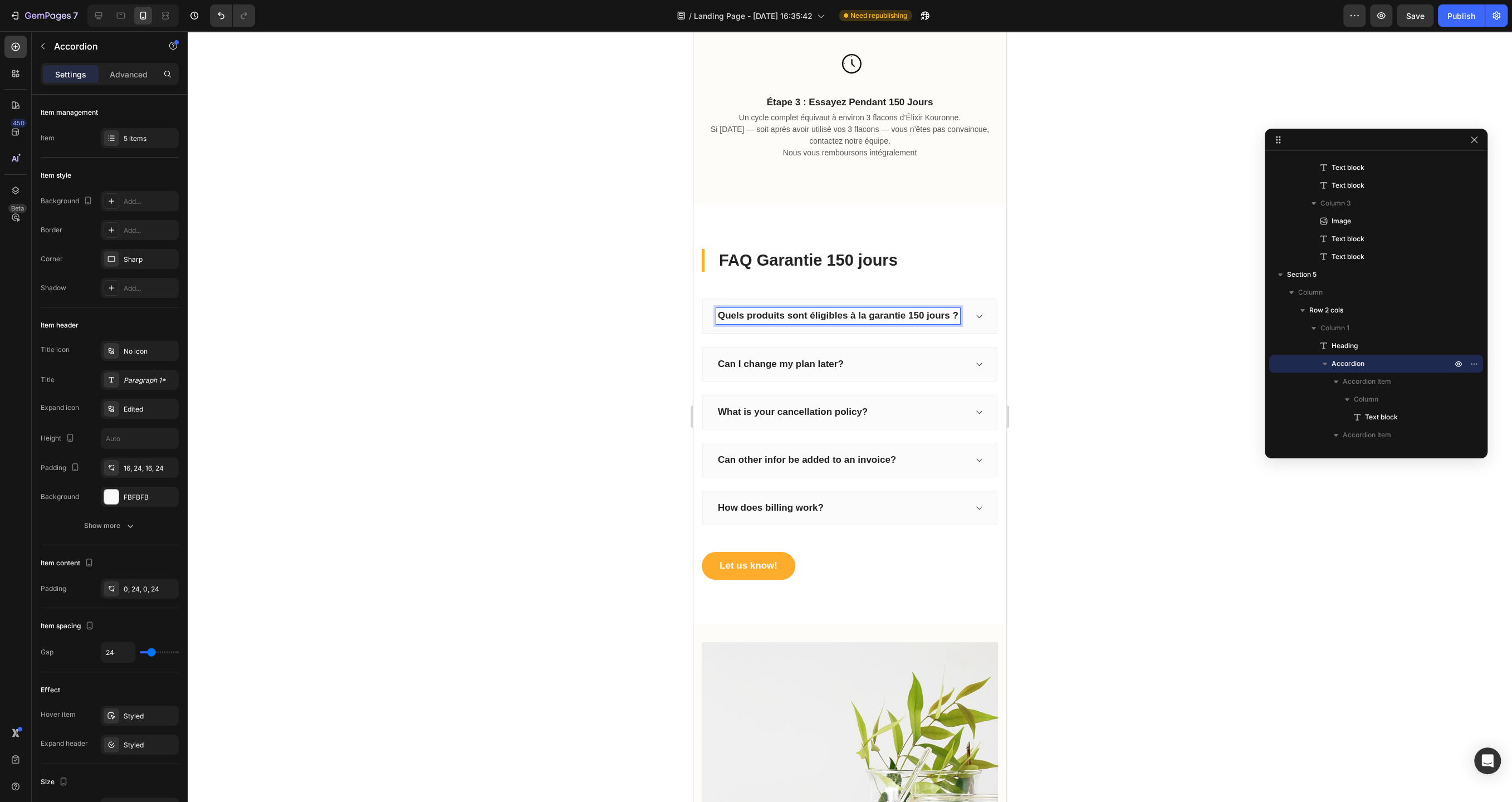
click at [982, 312] on icon at bounding box center [978, 317] width 8 height 9
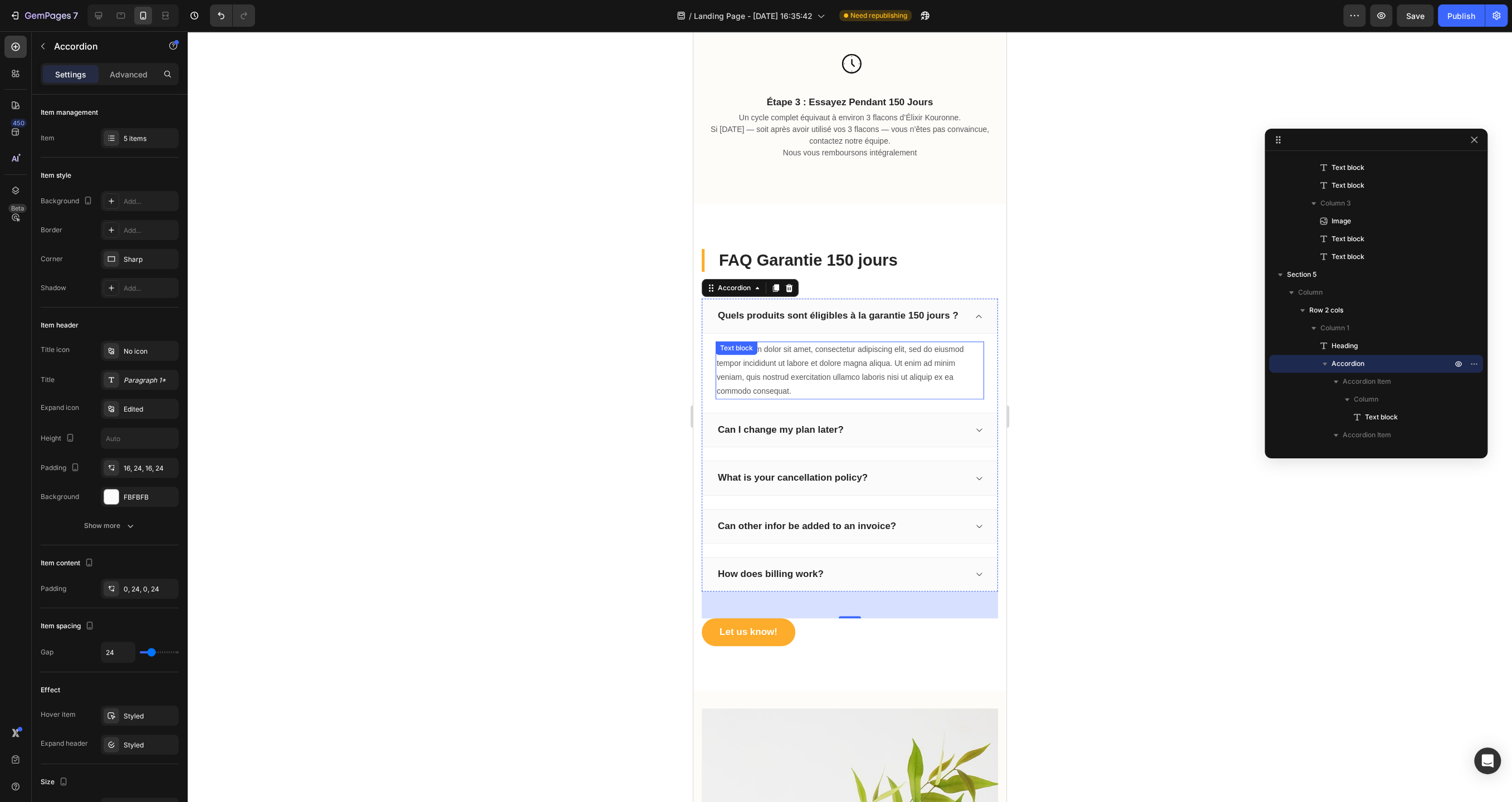
click at [854, 369] on div "Lorem ipsum dolor sit amet, consectetur adipiscing elit, sed do eiusmod tempor …" at bounding box center [850, 371] width 268 height 59
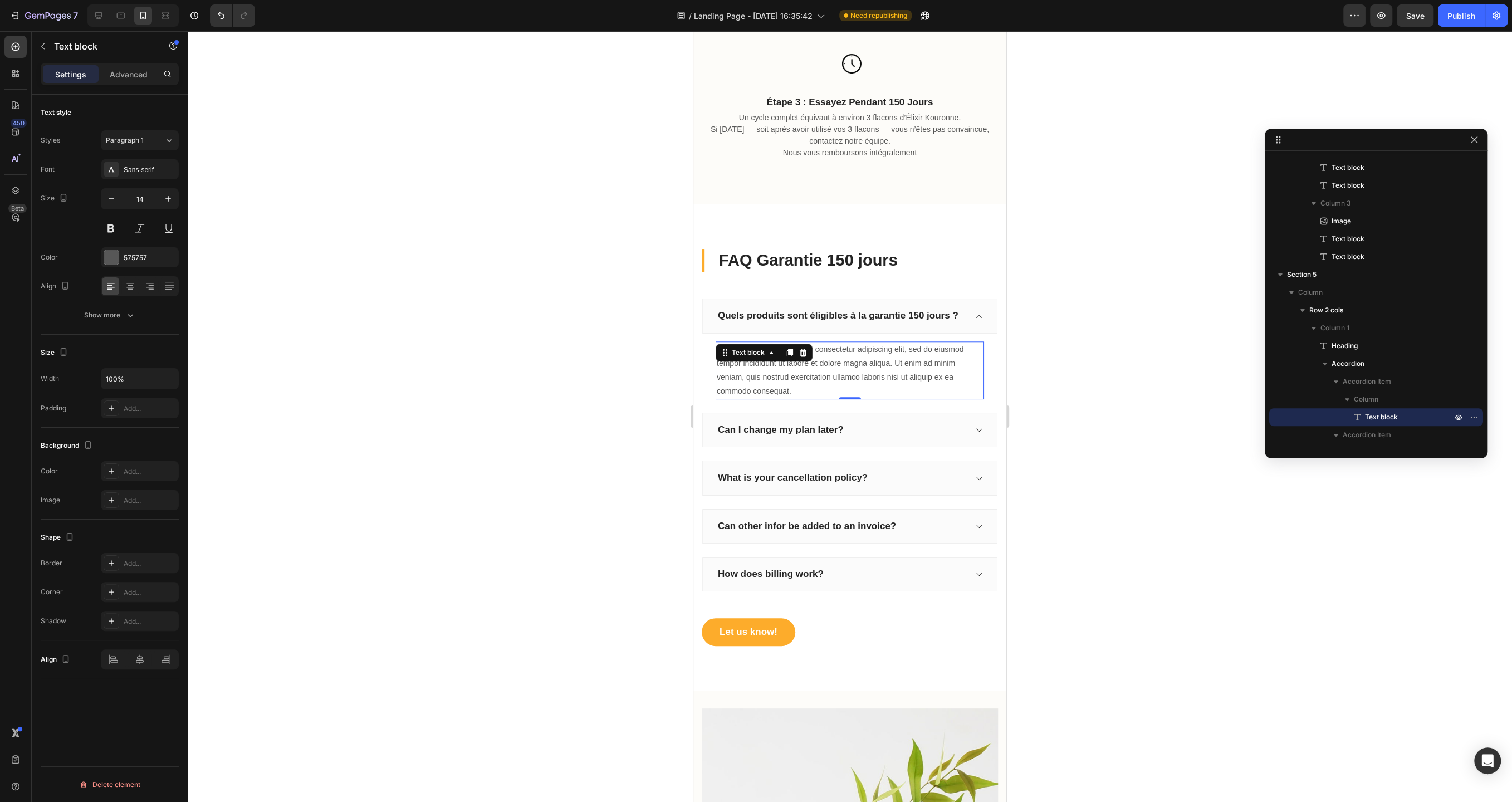
click at [854, 369] on div "Lorem ipsum dolor sit amet, consectetur adipiscing elit, sed do eiusmod tempor …" at bounding box center [850, 371] width 268 height 59
click at [728, 377] on p "Notre Élixir Kouronne et nos coffrets incluant l’Élixir sont couverts par la ga…" at bounding box center [849, 371] width 266 height 57
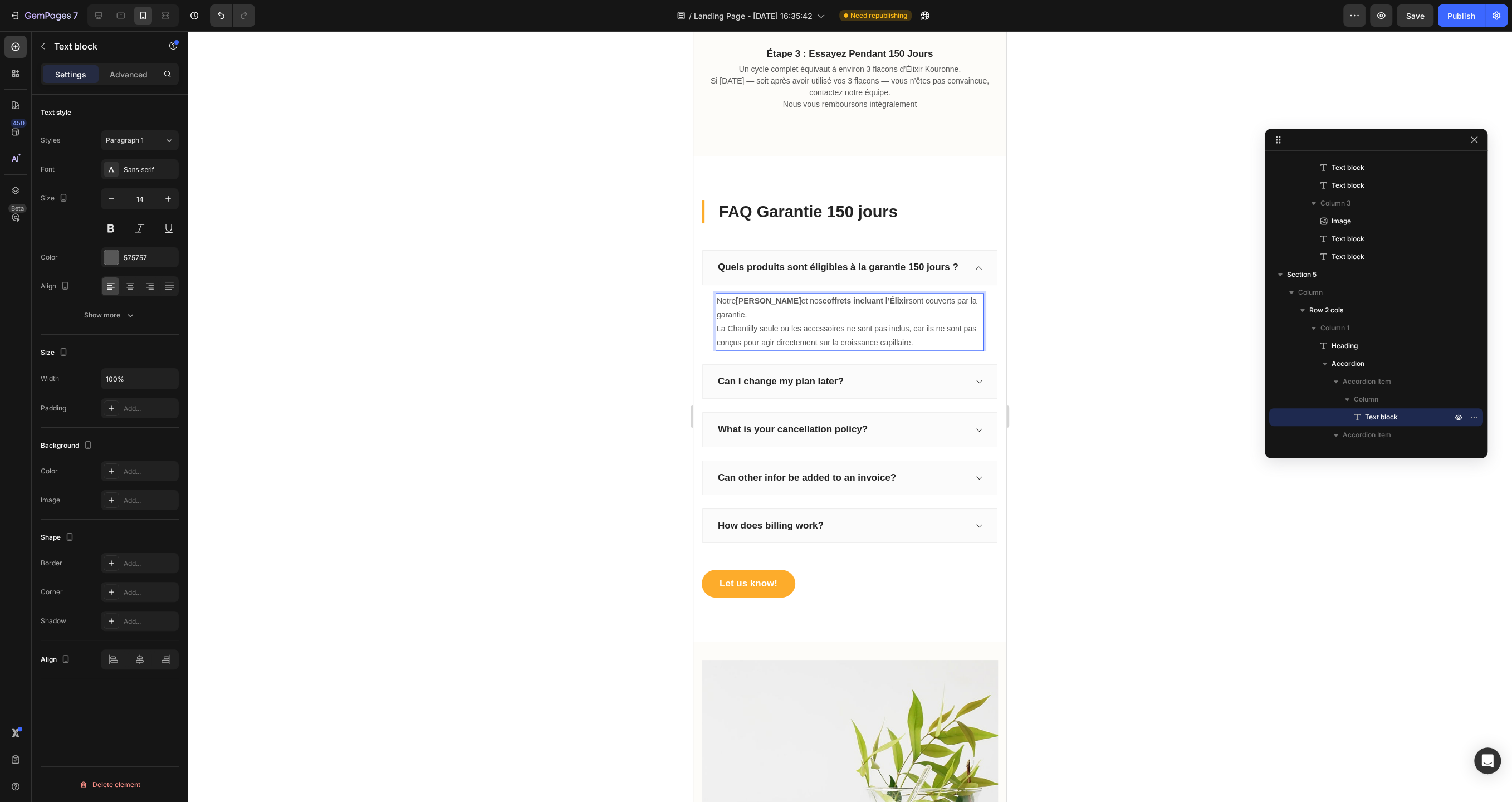
scroll to position [1072, 0]
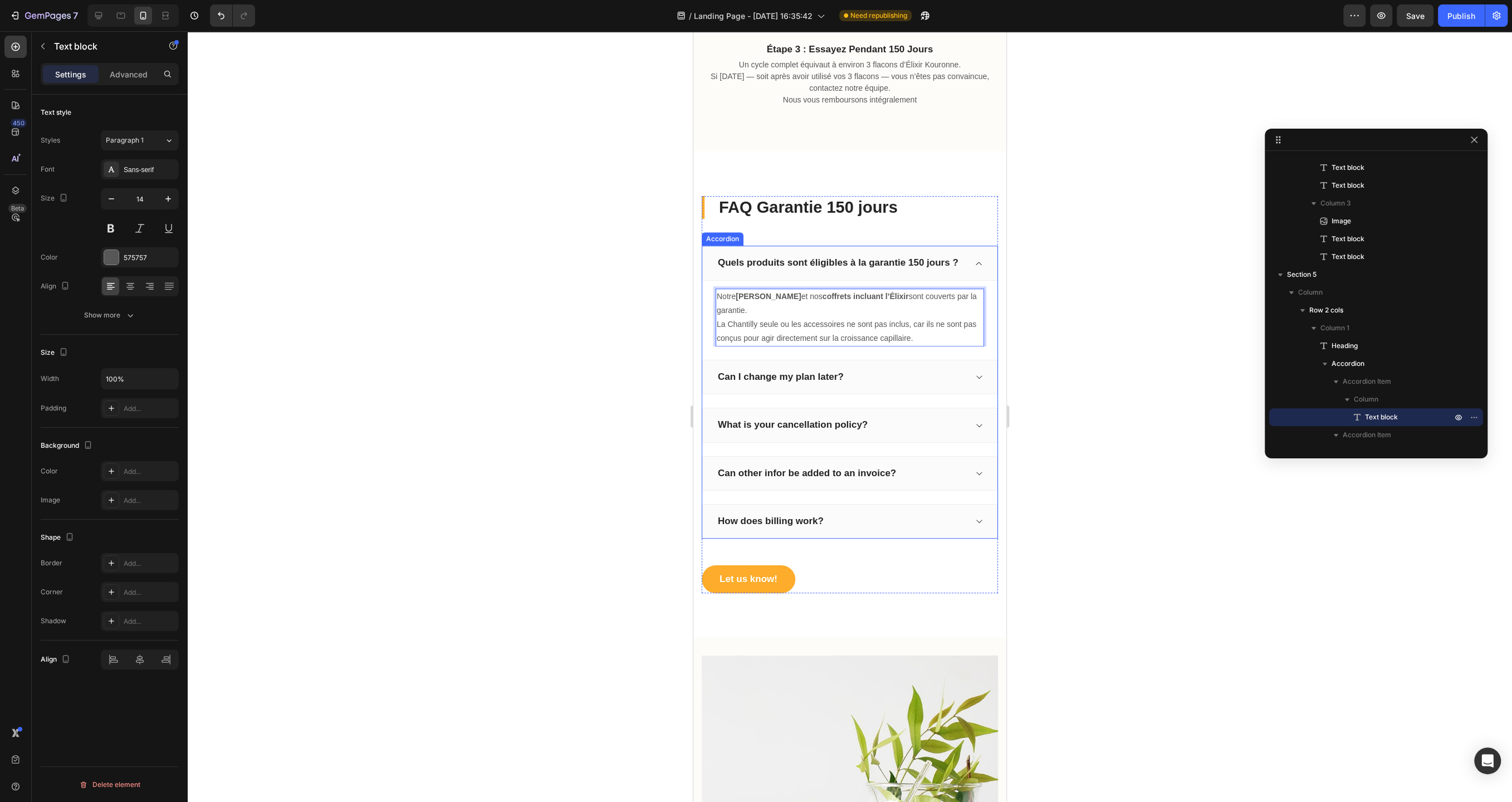
click at [823, 372] on p "Can I change my plan later?" at bounding box center [780, 377] width 126 height 12
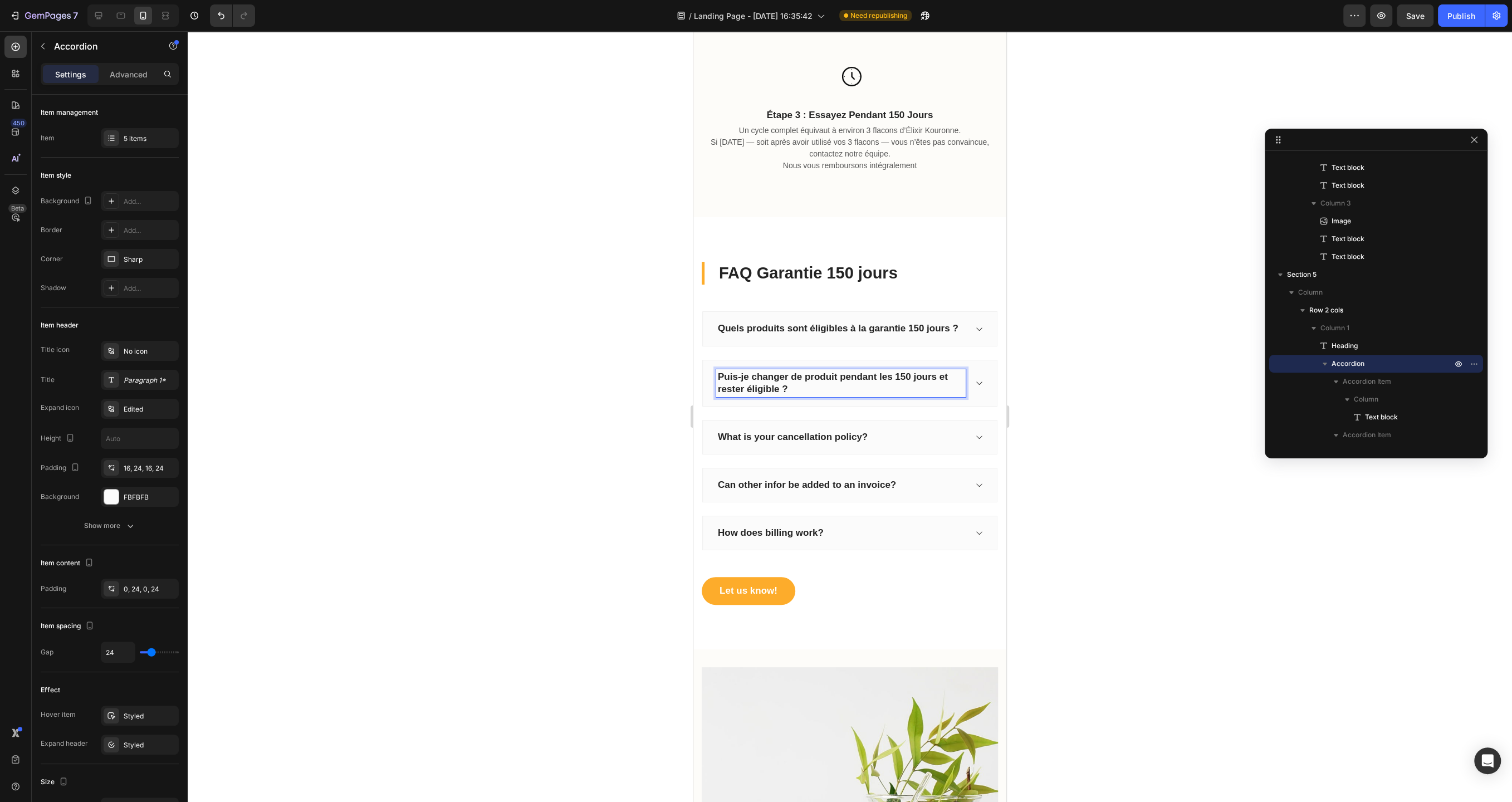
scroll to position [1006, 0]
click at [981, 387] on div "Puis-je changer de produit pendant les 150 jours et rester éligible ?" at bounding box center [850, 384] width 295 height 47
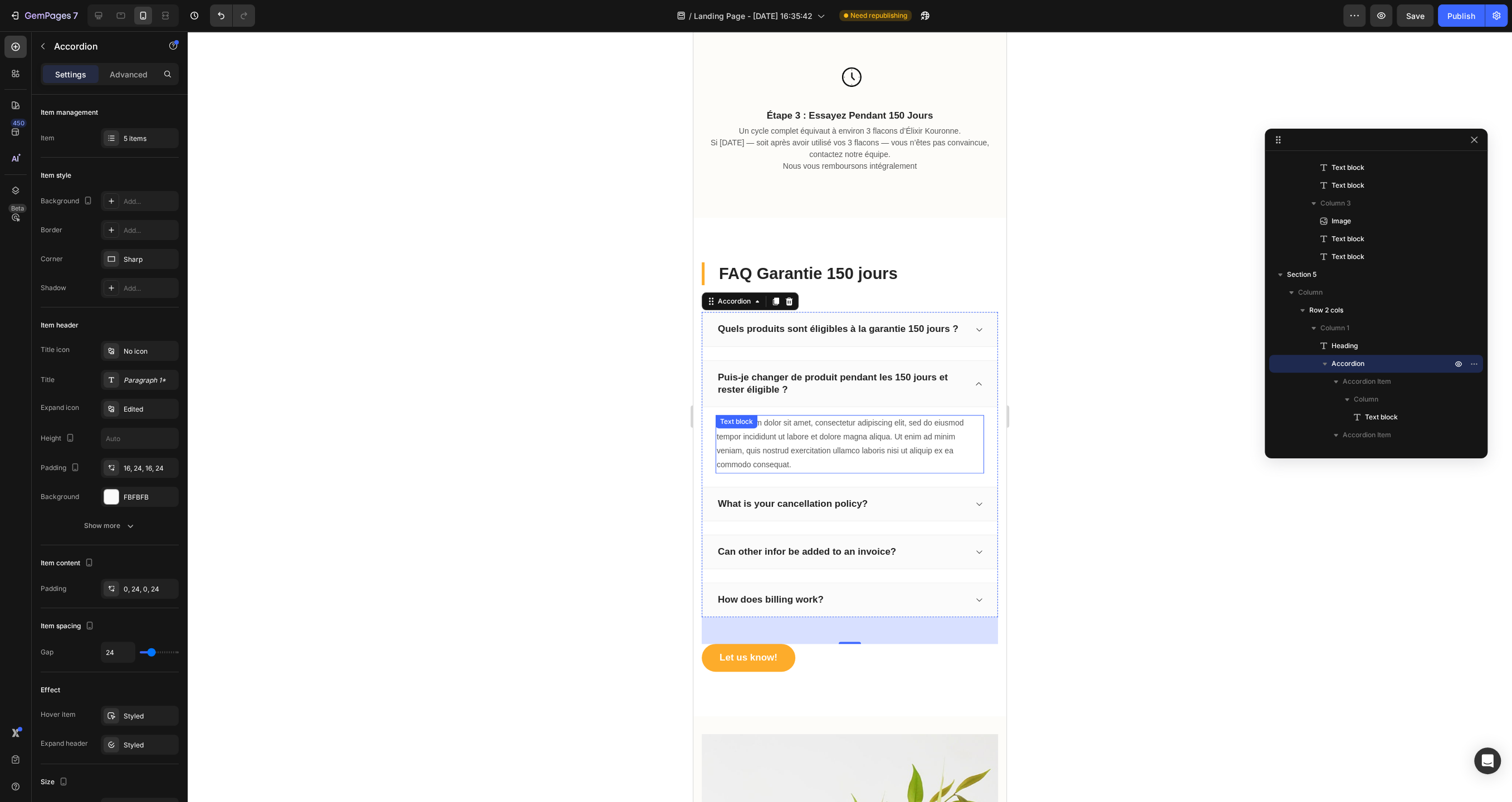
click at [838, 451] on div "Lorem ipsum dolor sit amet, consectetur adipiscing elit, sed do eiusmod tempor …" at bounding box center [850, 445] width 268 height 59
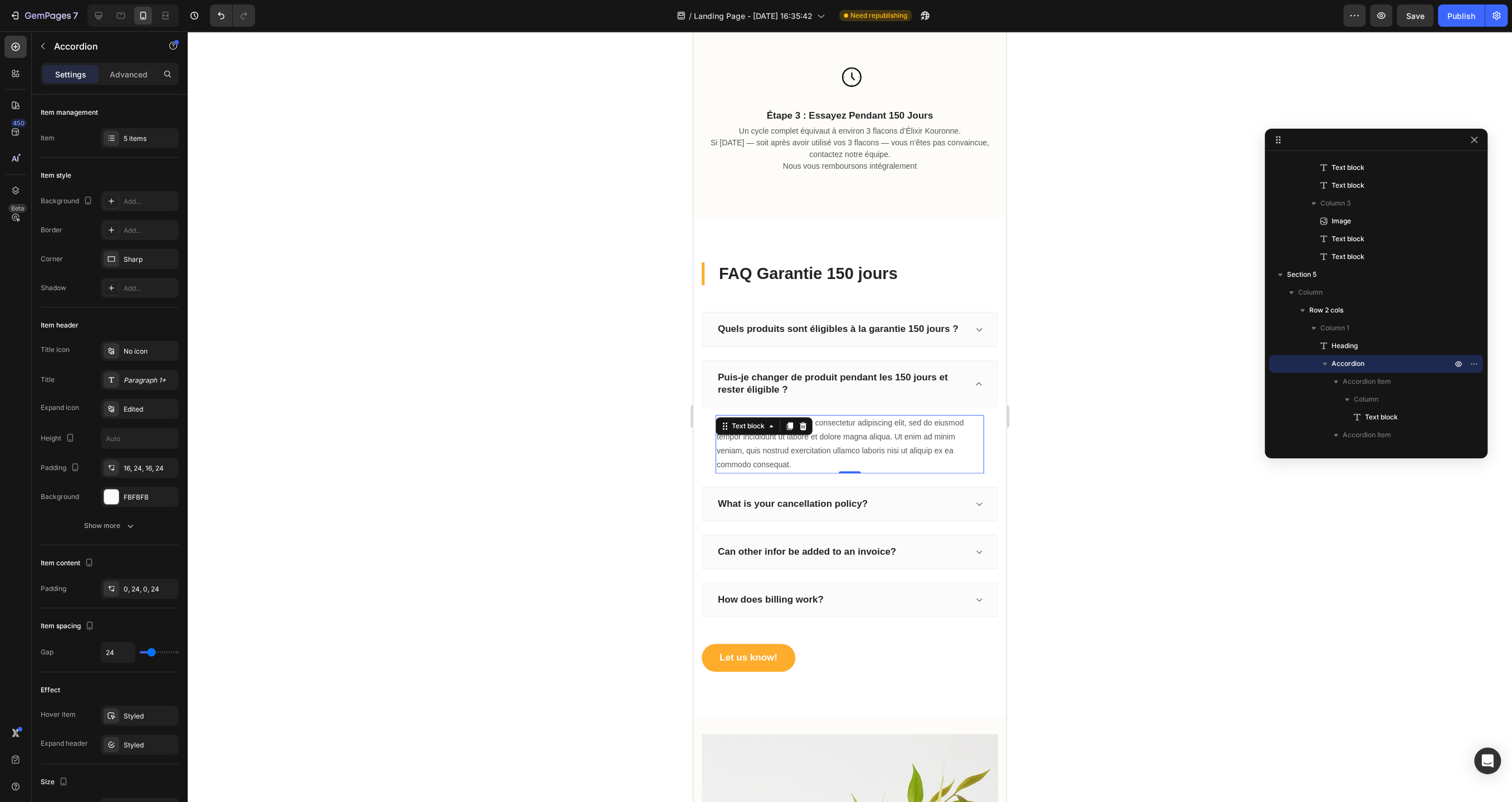
scroll to position [567, 0]
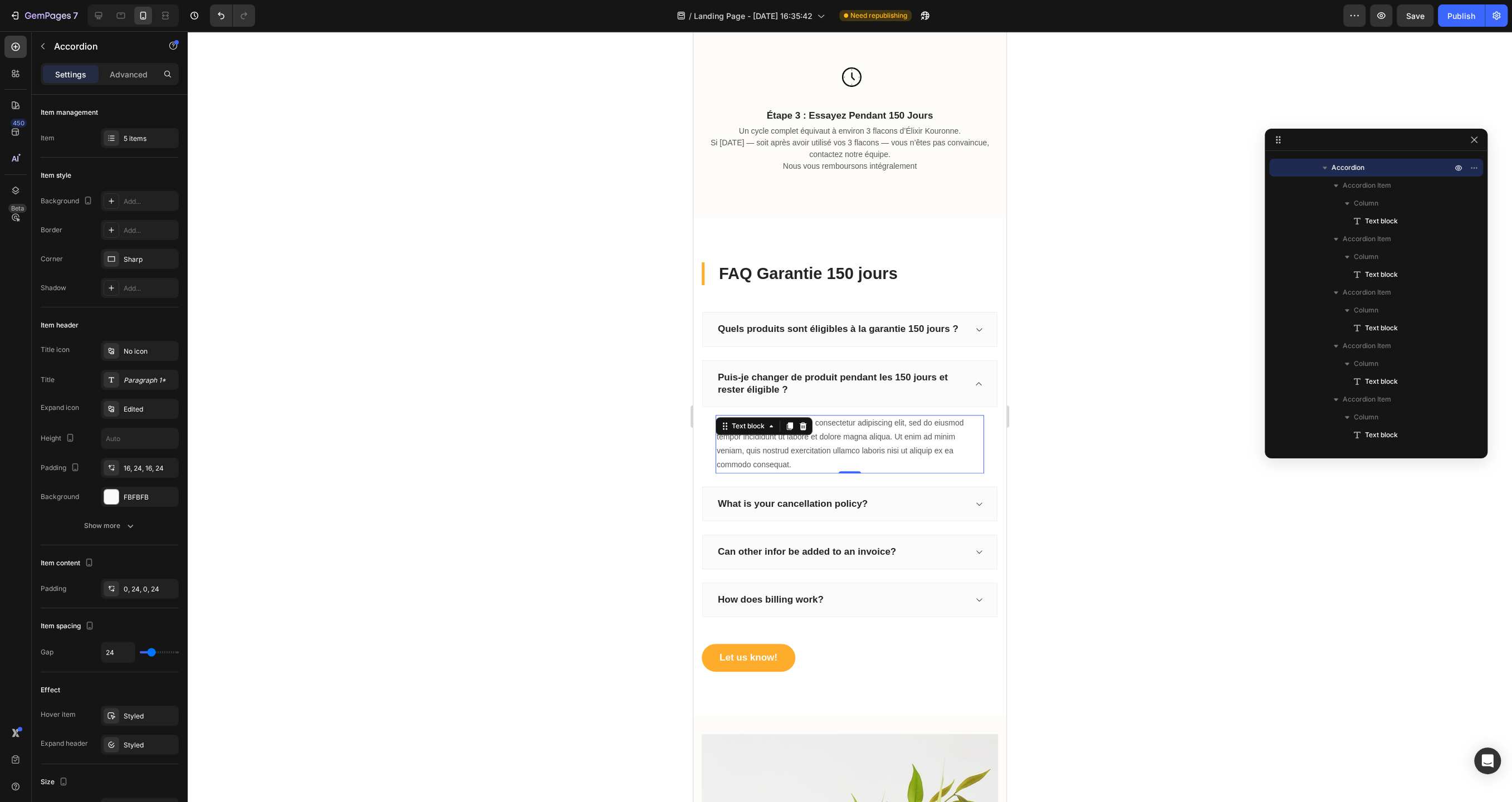
click at [838, 451] on div "Lorem ipsum dolor sit amet, consectetur adipiscing elit, sed do eiusmod tempor …" at bounding box center [850, 445] width 268 height 59
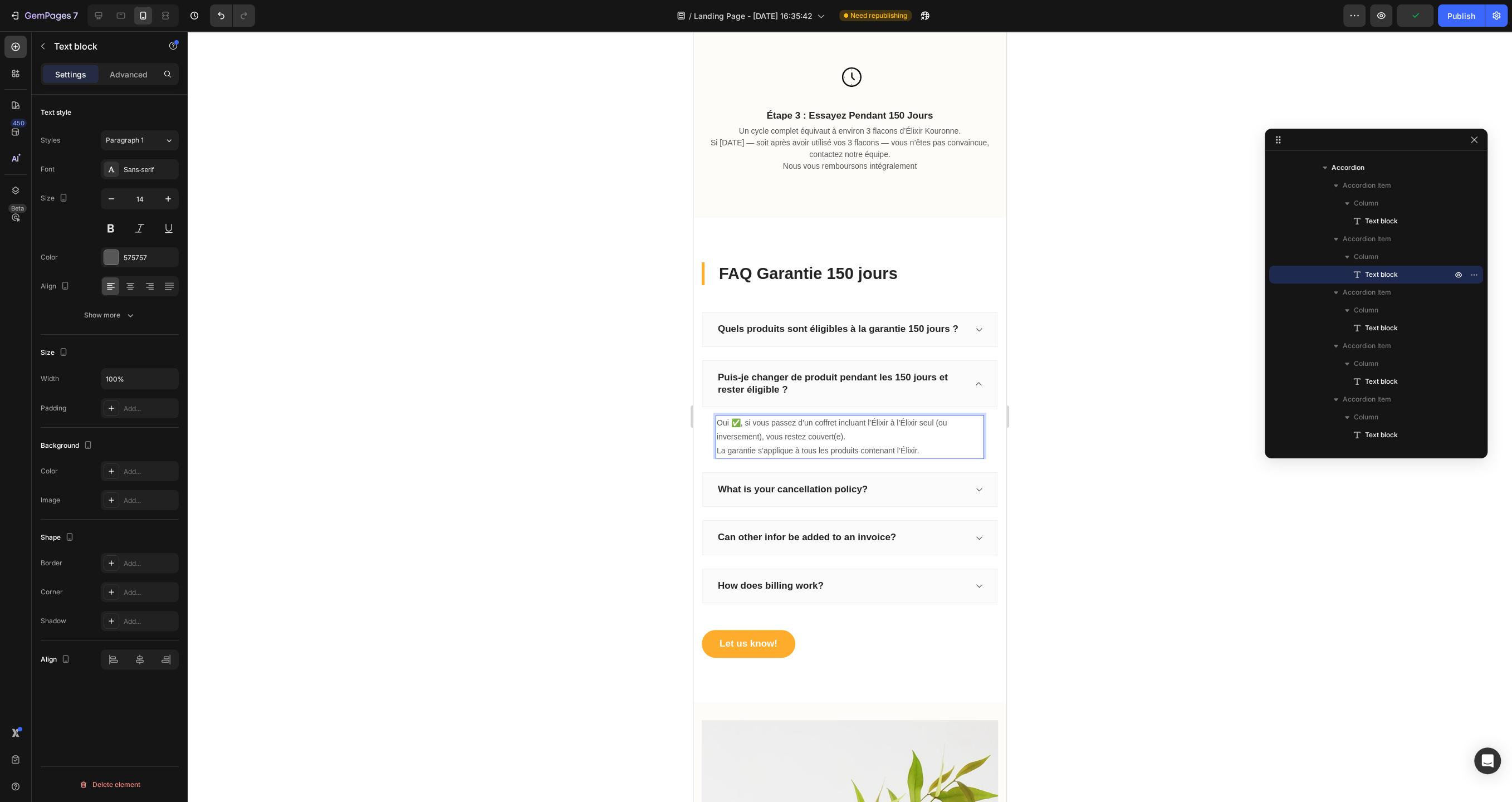
click at [739, 421] on p "Oui ✅, si vous passez d’un coffret incluant l’Élixir à l’Élixir seul (ou invers…" at bounding box center [849, 437] width 266 height 42
click at [724, 420] on p "Oui, si vous passez d’un coffret incluant l’Élixir à l’Élixir seul (ou inversem…" at bounding box center [849, 437] width 266 height 42
click at [775, 399] on icon "Editor contextual toolbar" at bounding box center [774, 399] width 7 height 8
click at [847, 488] on p "What is your cancellation policy?" at bounding box center [793, 490] width 150 height 12
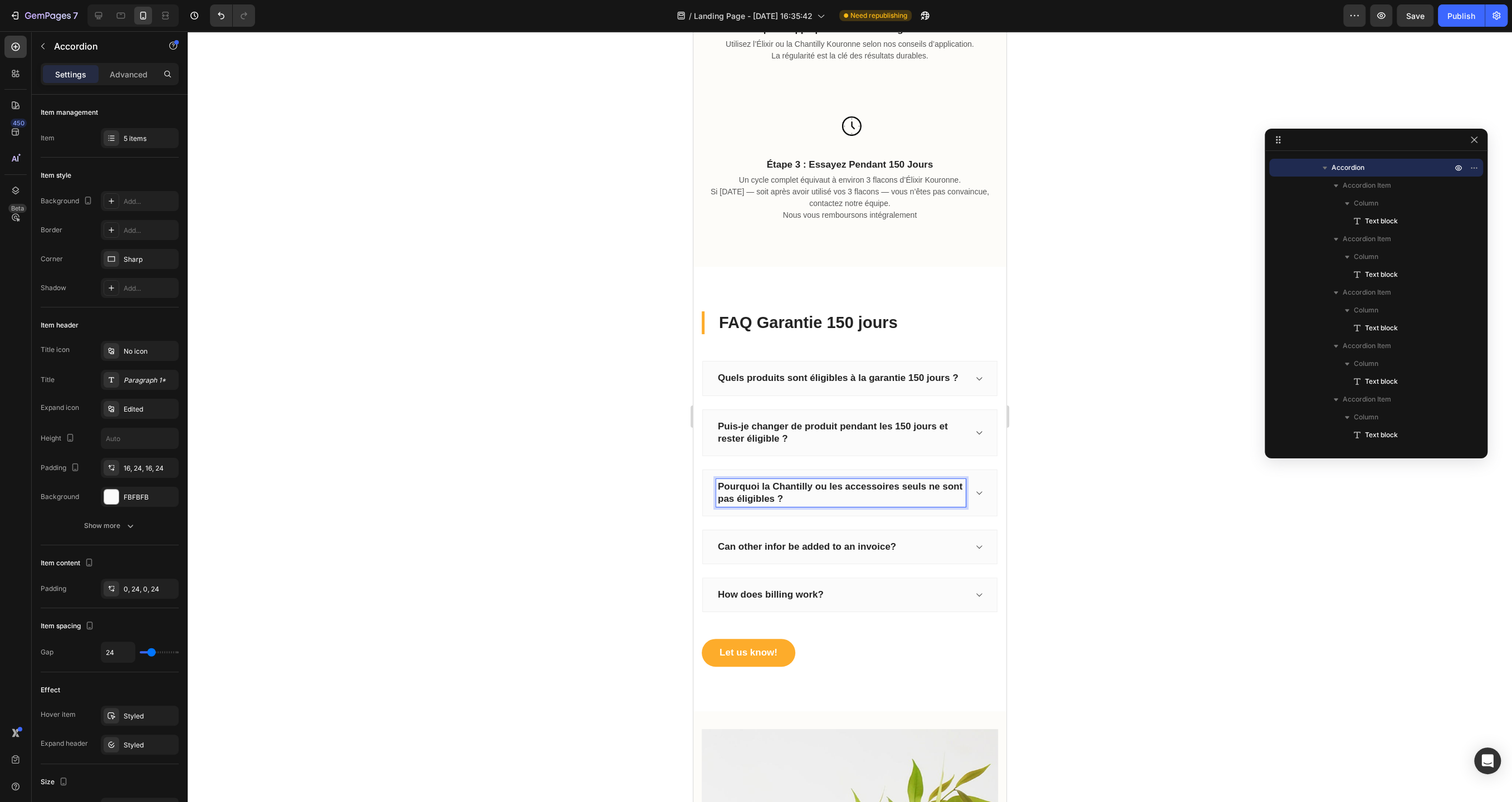
scroll to position [954, 0]
click at [982, 500] on div "Pourquoi la Chantilly ou les accessoires seuls ne sont pas éligibles ?" at bounding box center [850, 496] width 295 height 47
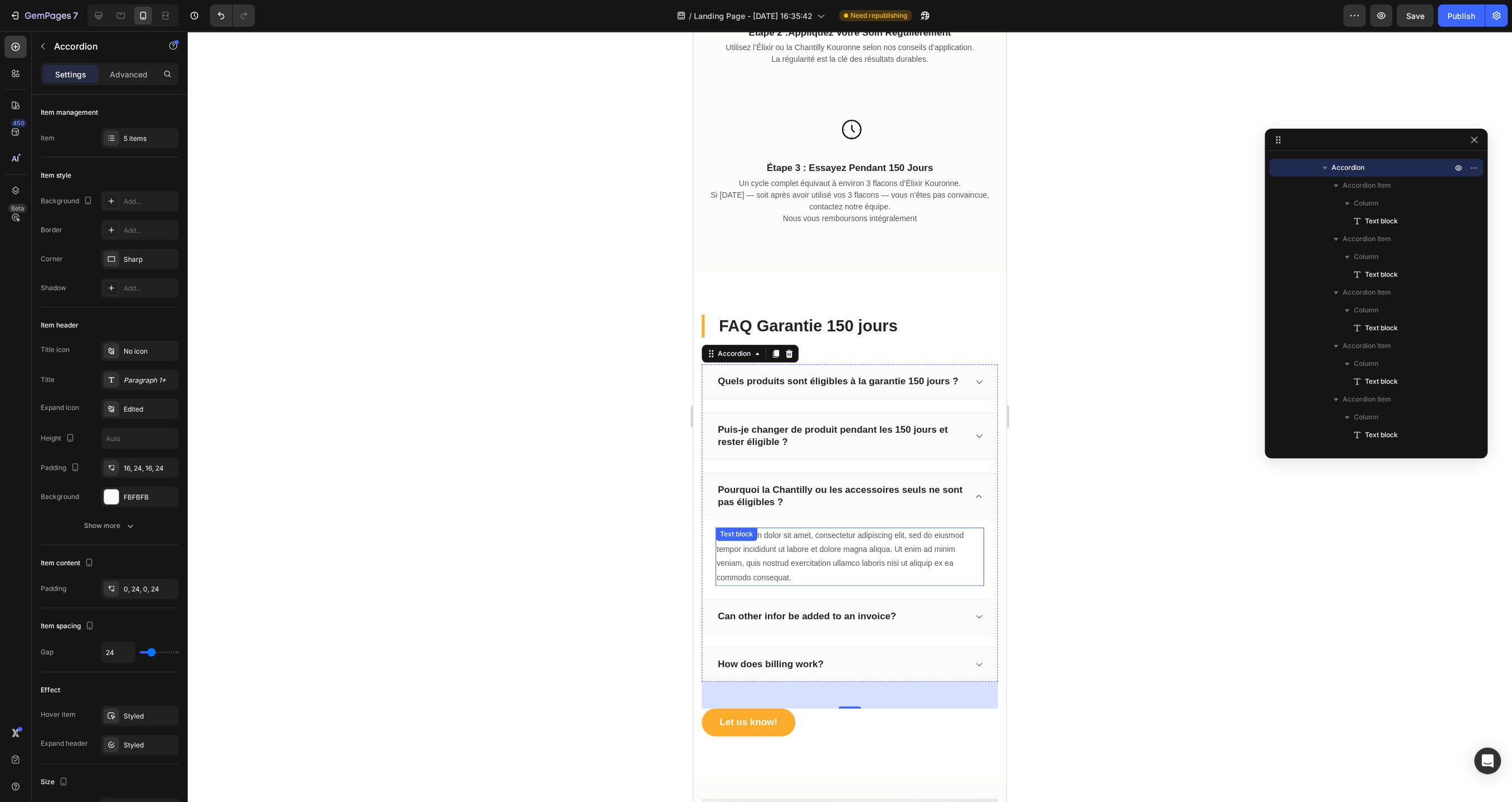
click at [886, 546] on div "Lorem ipsum dolor sit amet, consectetur adipiscing elit, sed do eiusmod tempor …" at bounding box center [850, 557] width 268 height 59
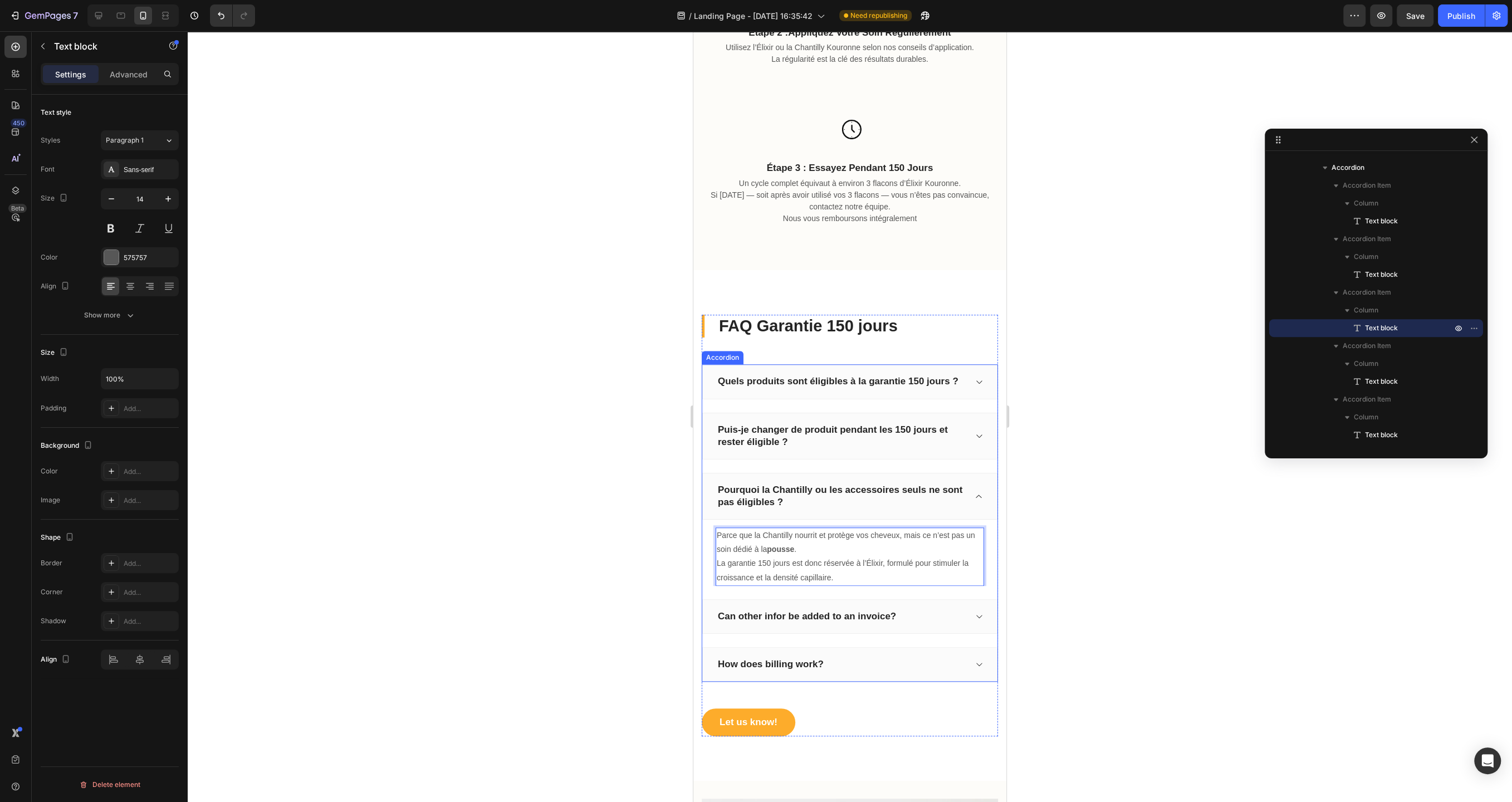
click at [887, 611] on p "Can other infor be added to an invoice?" at bounding box center [807, 617] width 179 height 12
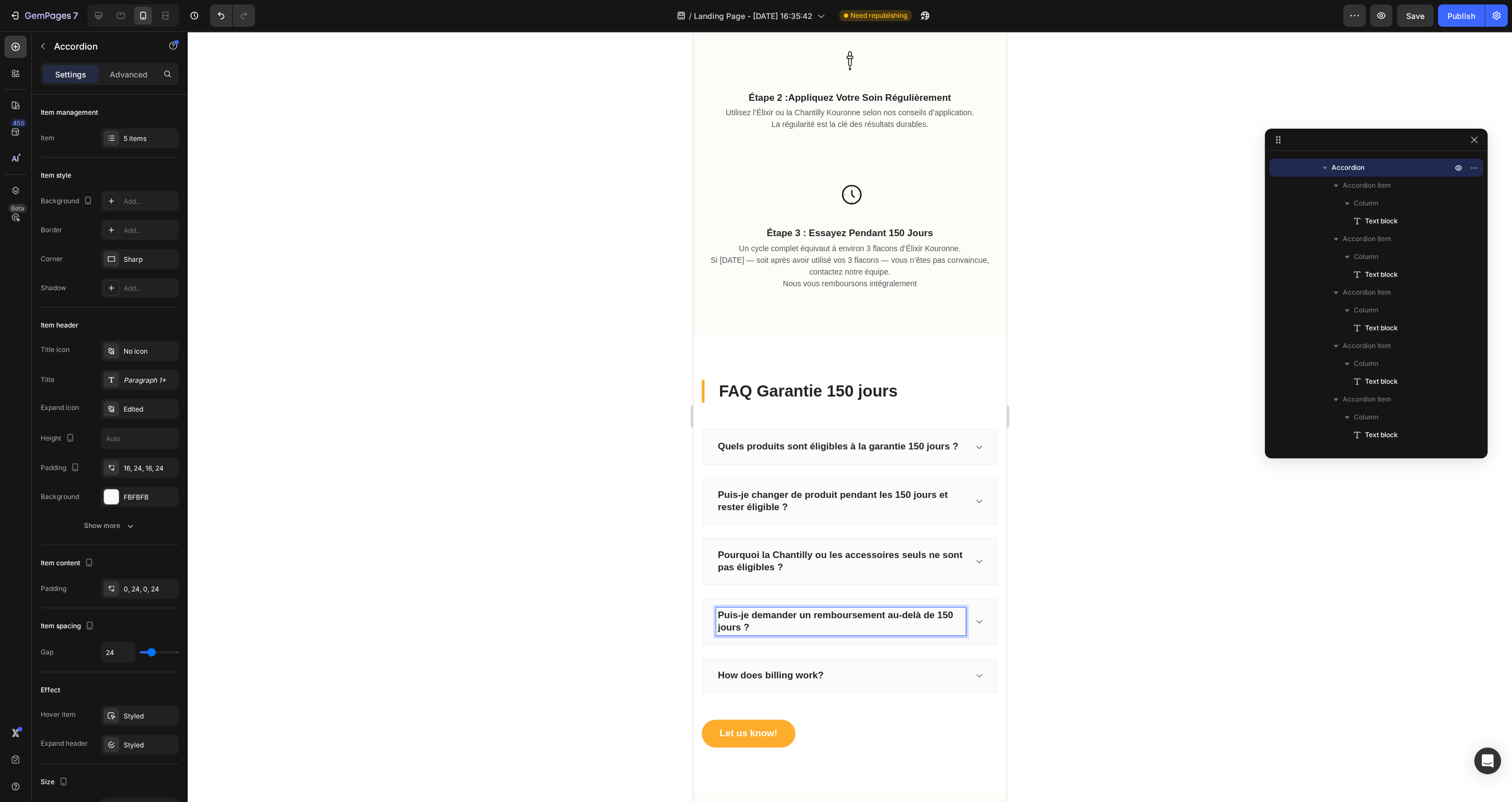
scroll to position [887, 0]
click at [976, 625] on div "Puis-je demander un remboursement au-delà de 150 jours ?" at bounding box center [850, 623] width 295 height 47
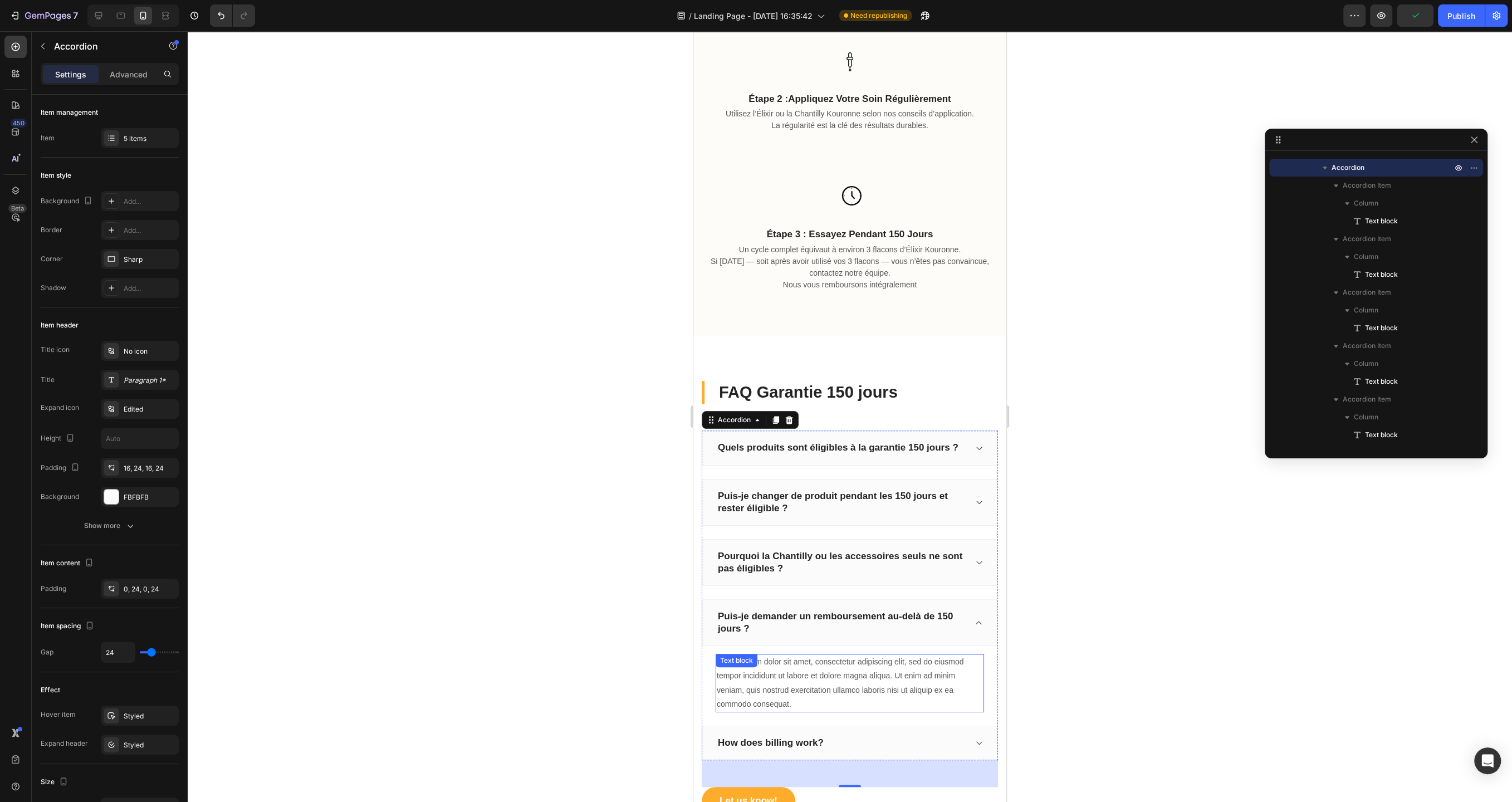
click at [852, 688] on div "Lorem ipsum dolor sit amet, consectetur adipiscing elit, sed do eiusmod tempor …" at bounding box center [850, 684] width 268 height 59
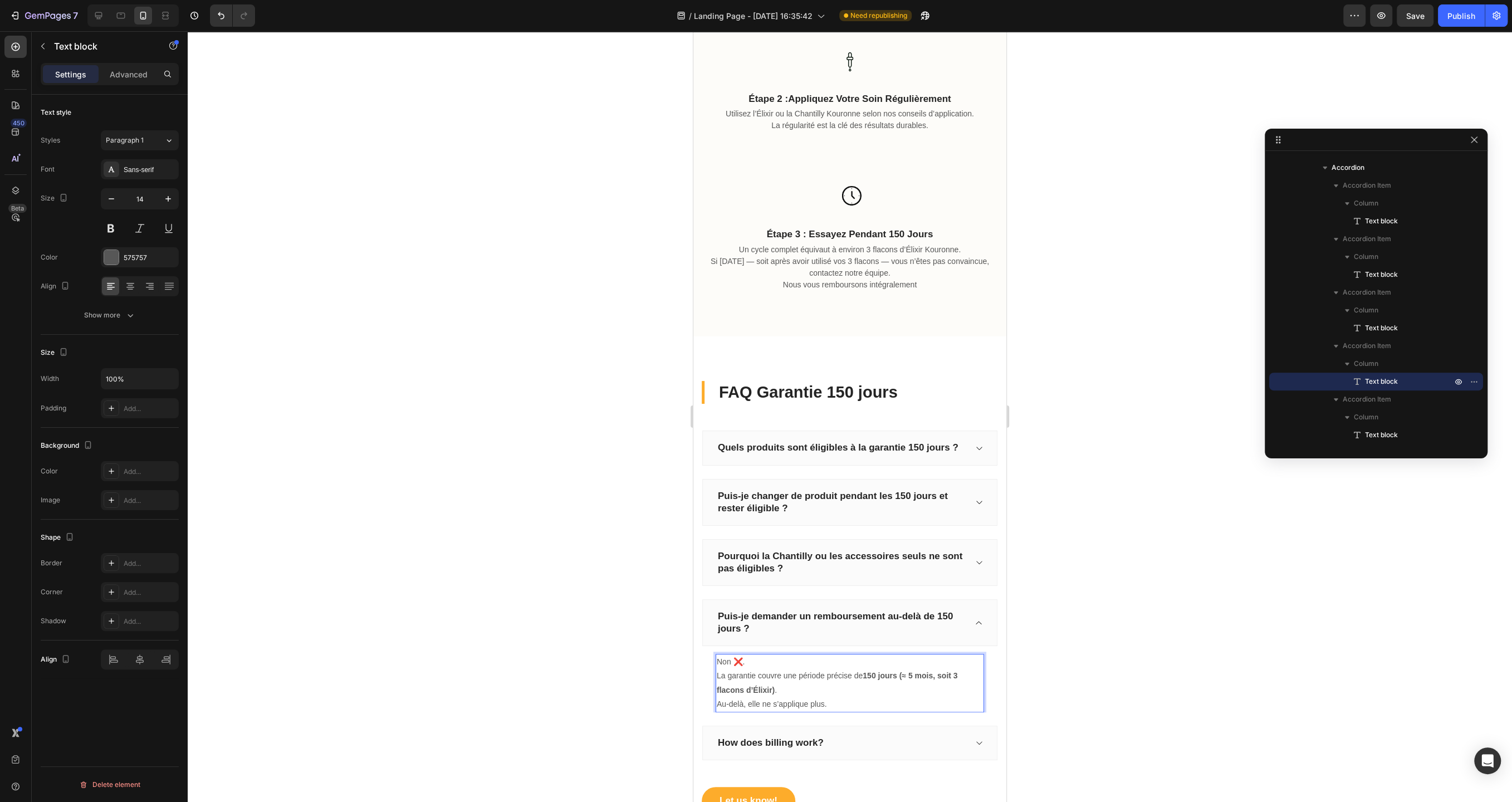
click at [746, 661] on p "Non ❌. La garantie couvre une période précise de 150 jours (≈ 5 mois, soit 3 fl…" at bounding box center [849, 683] width 266 height 57
click at [720, 660] on p "Non. La garantie couvre une période précise de 150 jours (≈ 5 mois, soit 3 flac…" at bounding box center [849, 683] width 266 height 57
click at [771, 641] on icon "Editor contextual toolbar" at bounding box center [774, 637] width 7 height 8
click at [799, 684] on p "Non . La garantie couvre une période précise de 150 jours (≈ 5 mois, soit 3 fla…" at bounding box center [849, 683] width 266 height 57
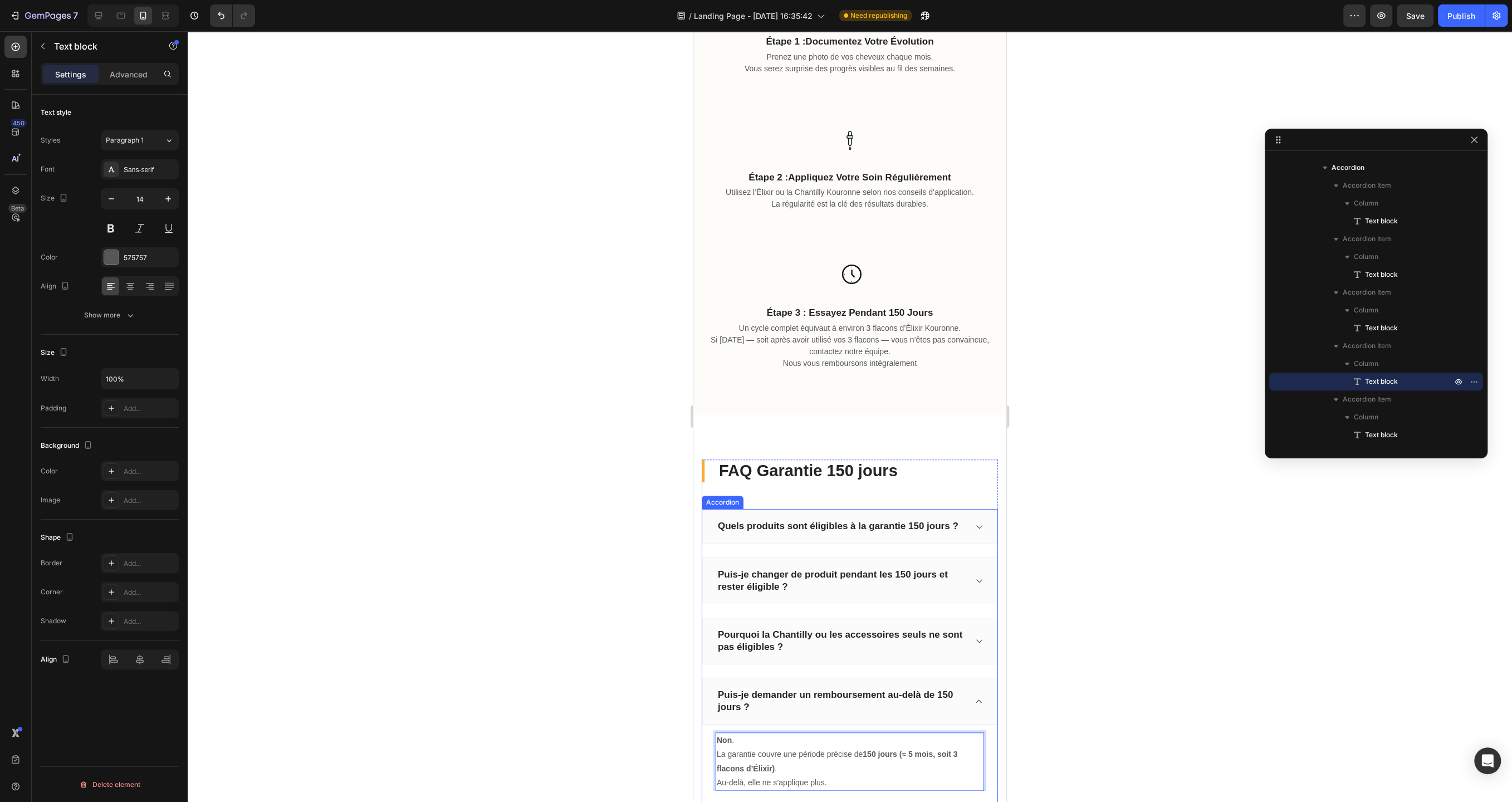
scroll to position [806, 0]
click at [869, 332] on p "Un cycle complet équivaut à environ 3 flacons d’Élixir Kouronne. Si [DATE] — so…" at bounding box center [850, 348] width 310 height 47
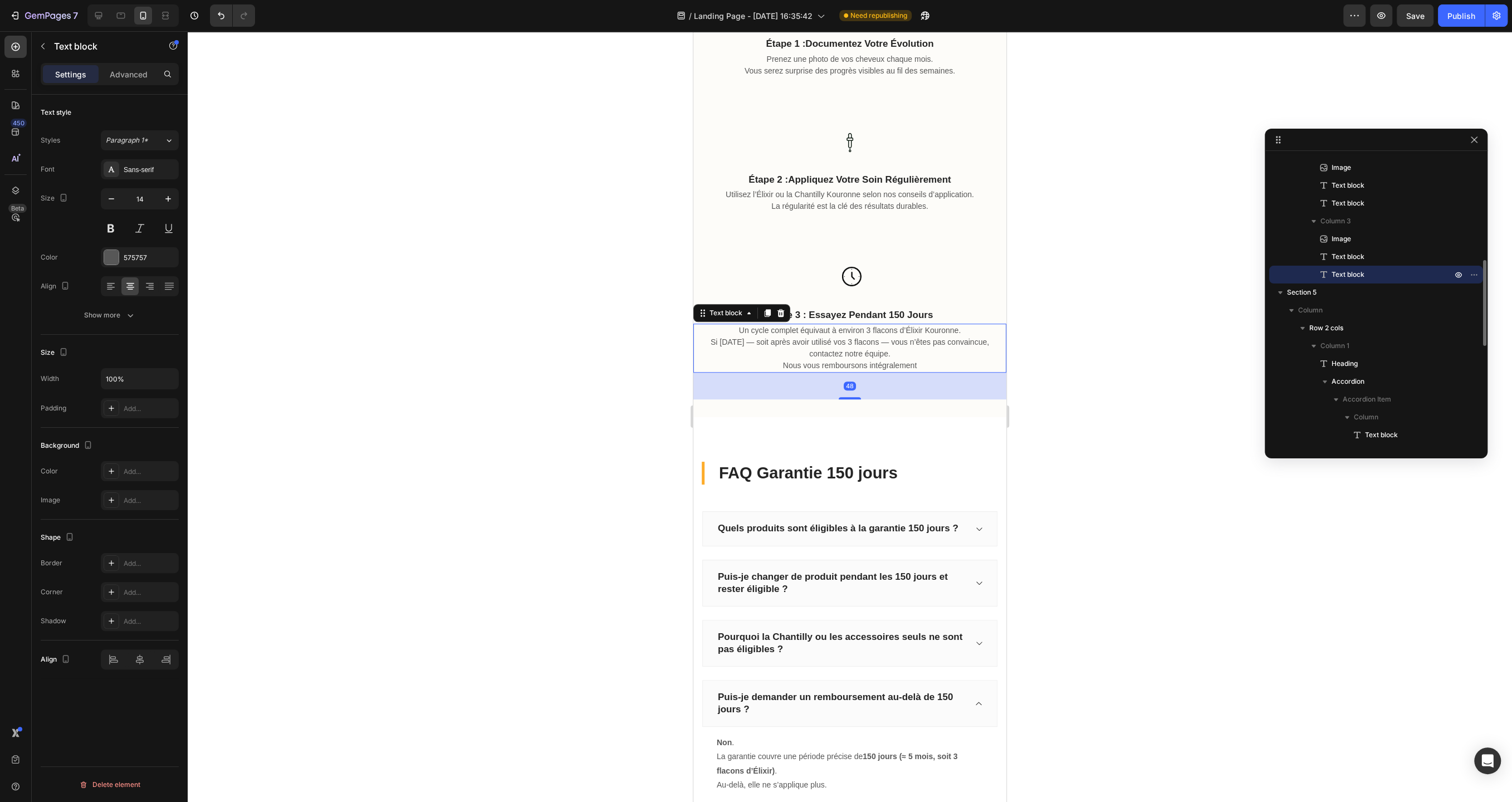
click at [869, 332] on p "Un cycle complet équivaut à environ 3 flacons d’Élixir Kouronne. Si [DATE] — so…" at bounding box center [850, 348] width 310 height 47
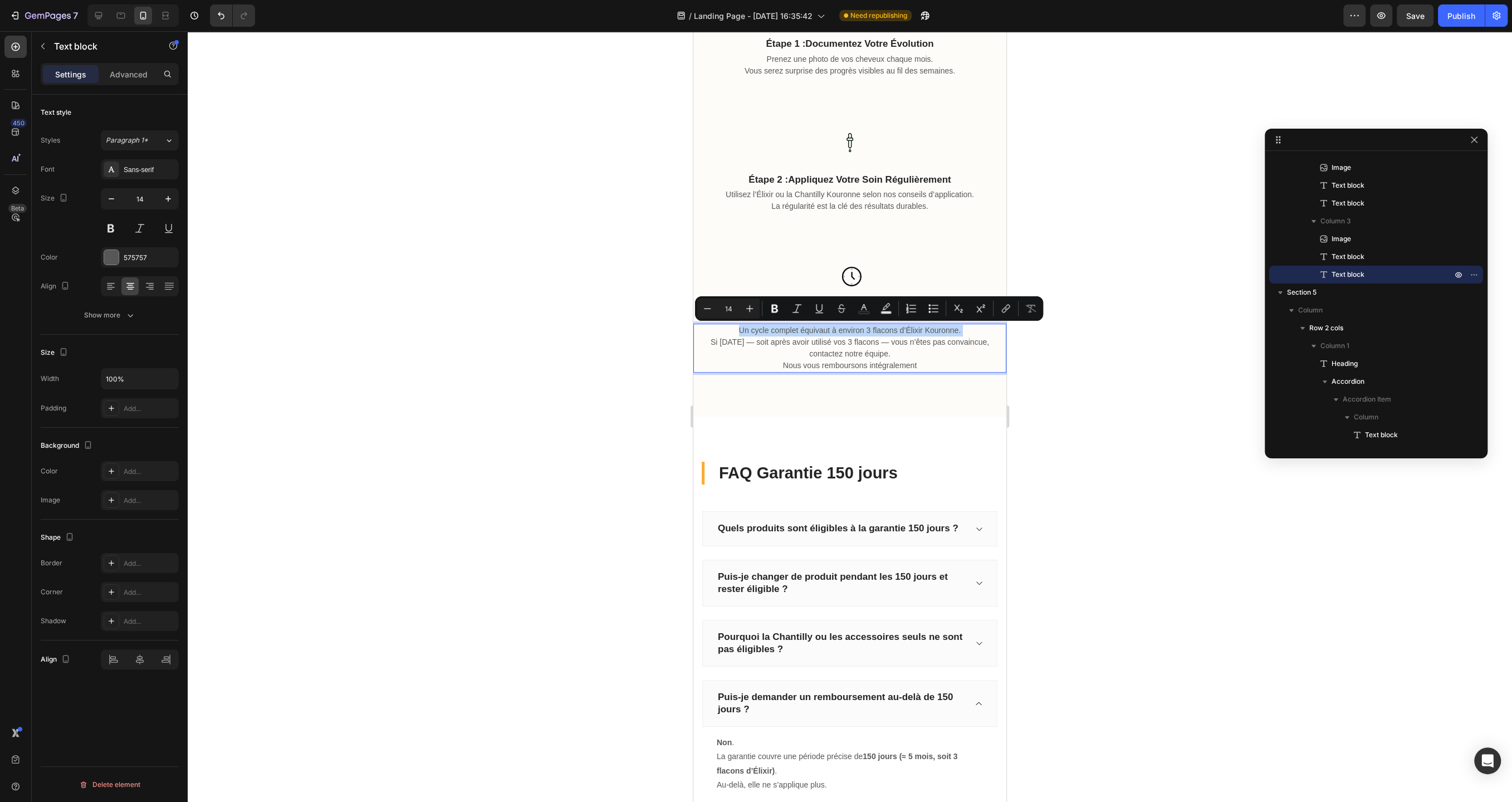
click at [869, 332] on p "Un cycle complet équivaut à environ 3 flacons d’Élixir Kouronne. Si [DATE] — so…" at bounding box center [850, 348] width 310 height 47
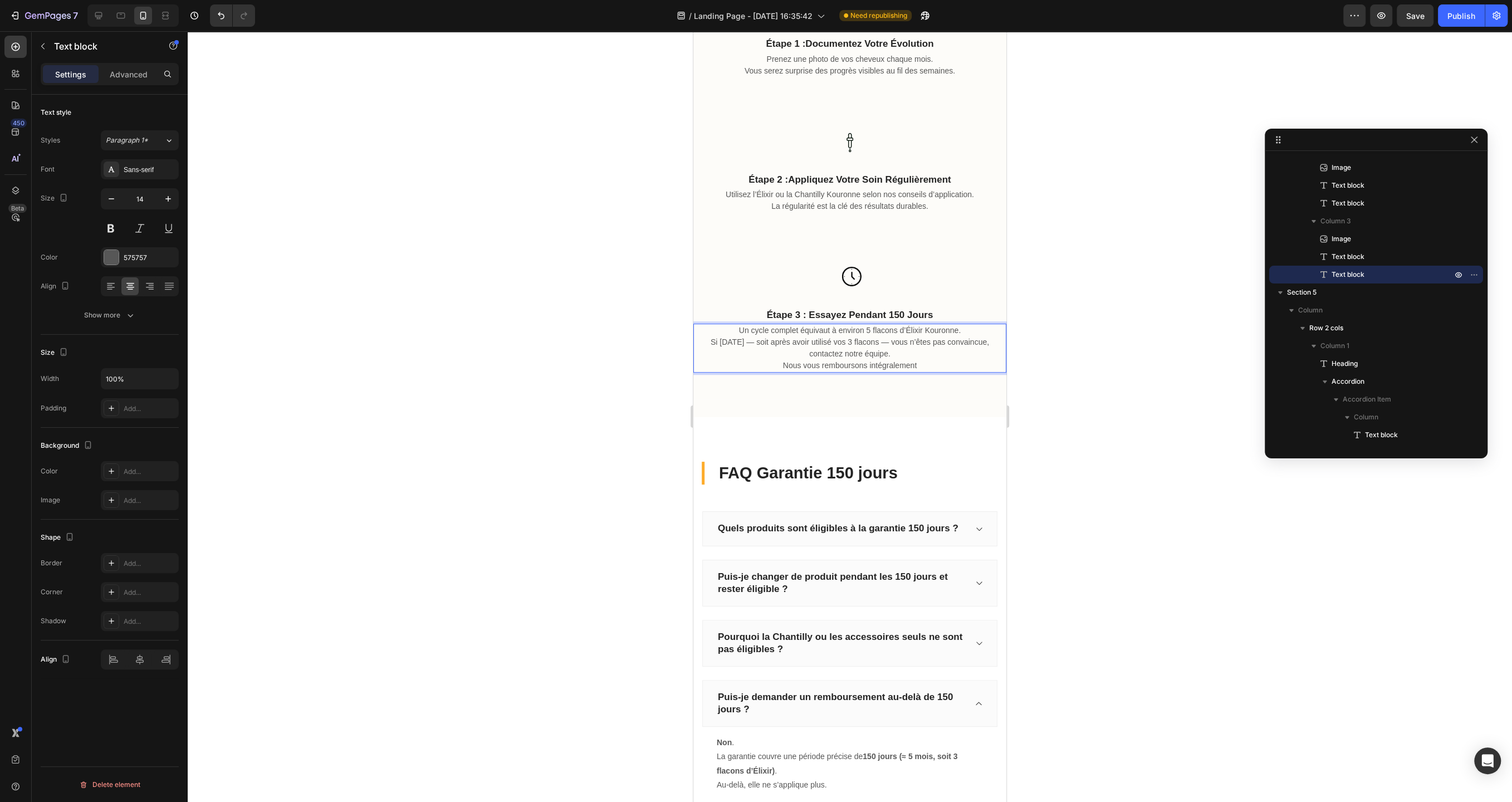
click at [865, 341] on p "Un cycle complet équivaut à environ 5 flacons d’Élixir Kouronne. Si [DATE] — so…" at bounding box center [850, 348] width 310 height 47
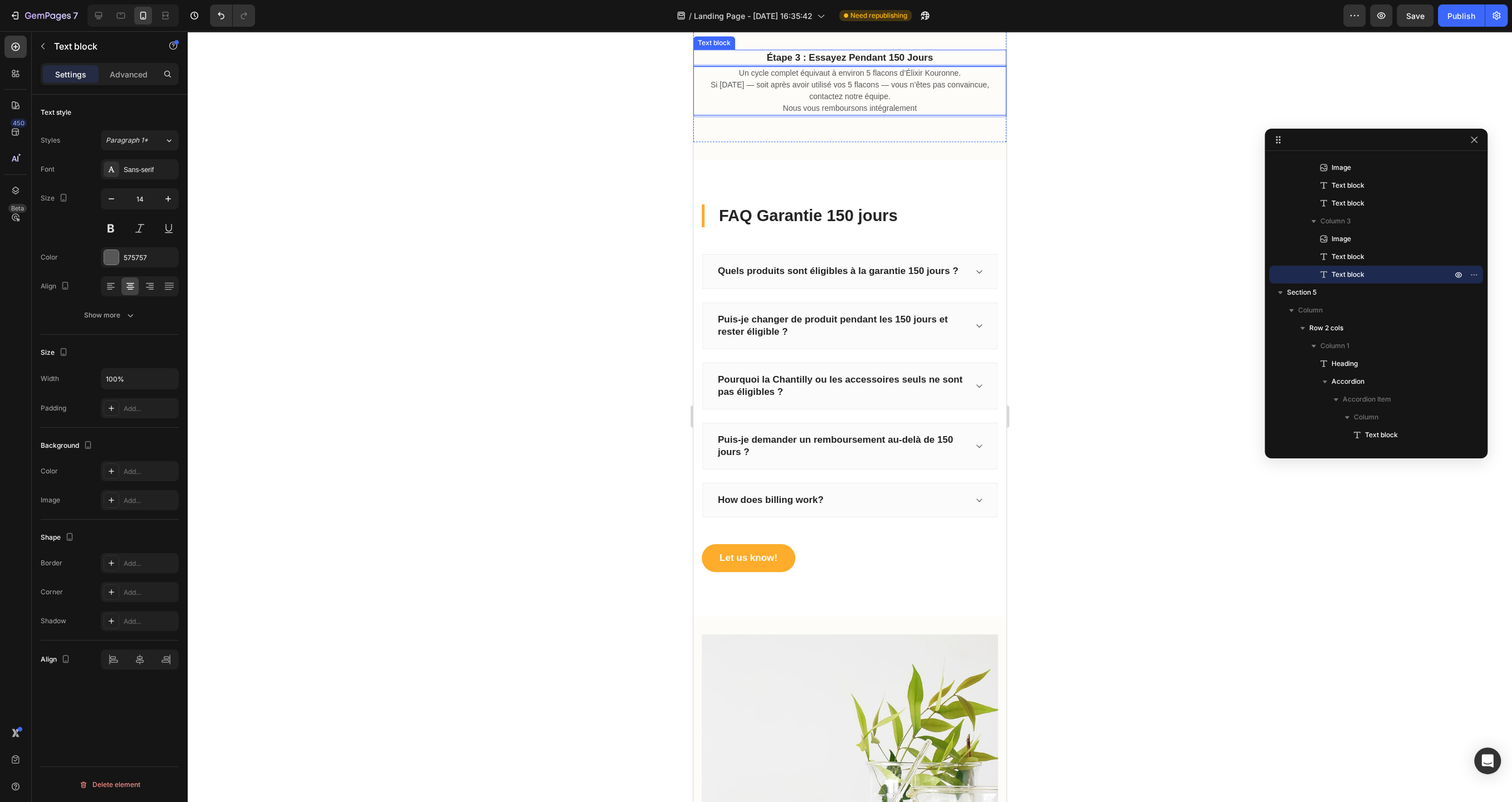
scroll to position [1068, 0]
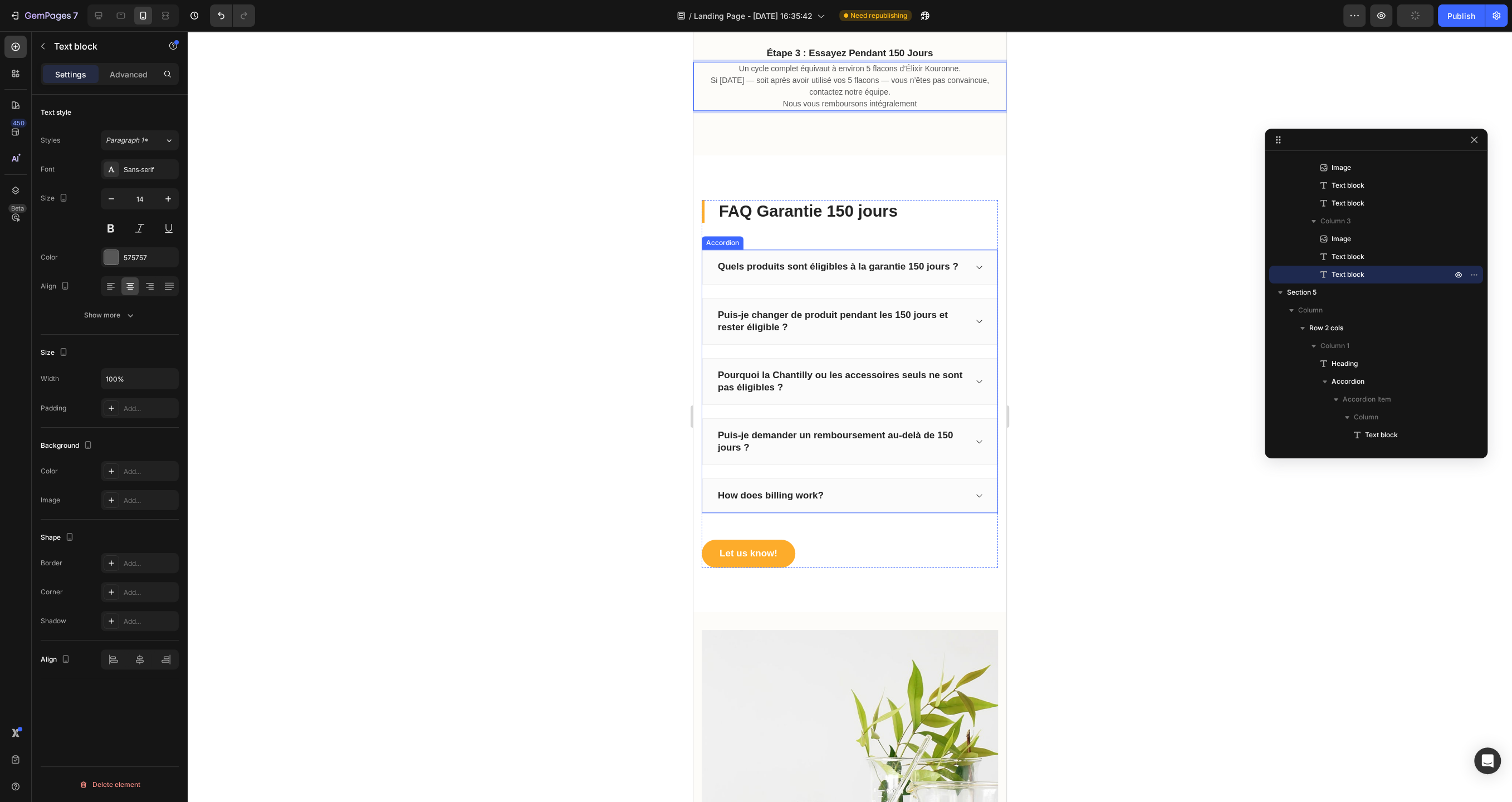
click at [970, 269] on div "Quels produits sont éligibles à la garantie 150 jours ?" at bounding box center [850, 267] width 295 height 35
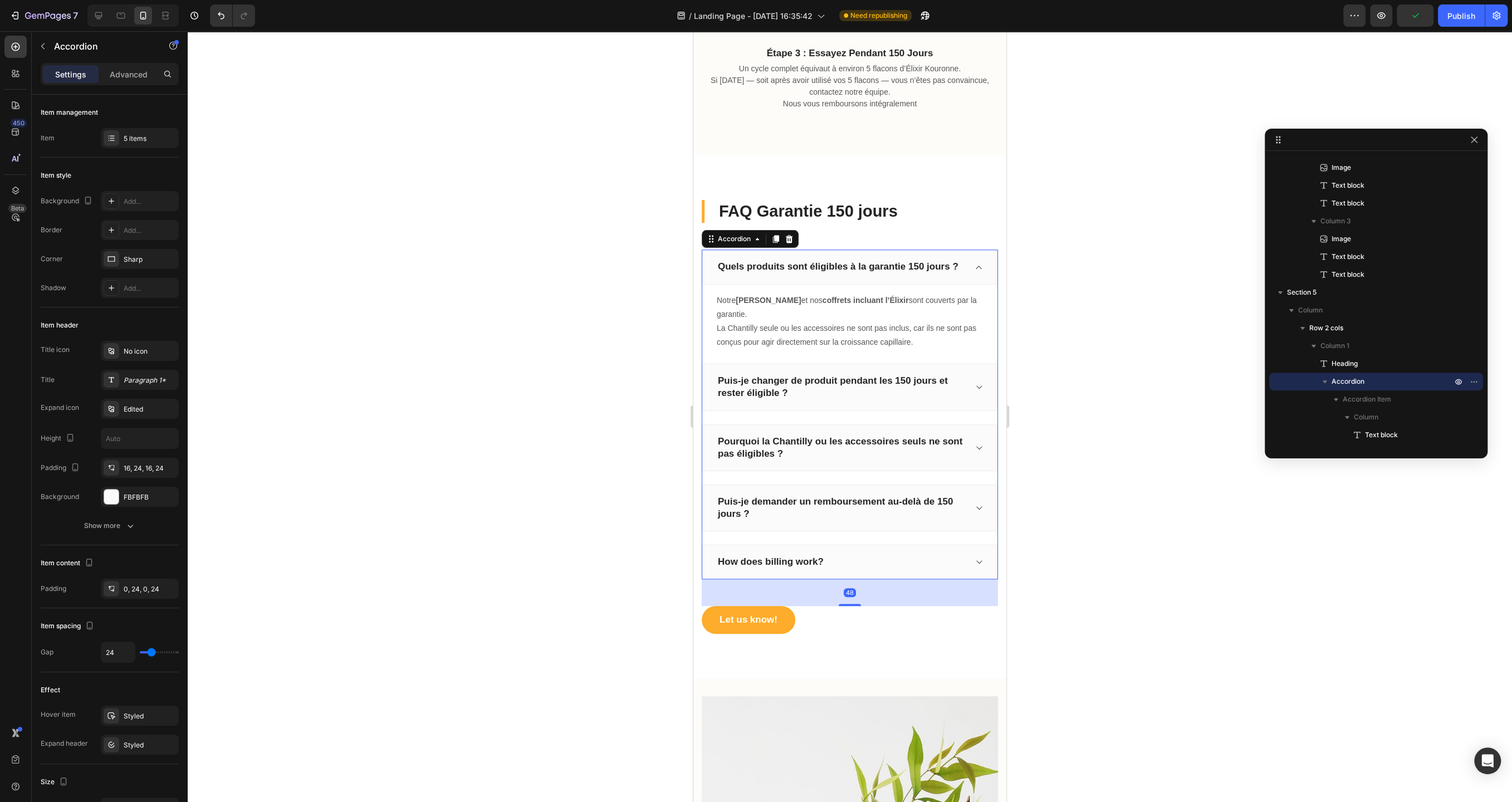
click at [970, 269] on div "Quels produits sont éligibles à la garantie 150 jours ?" at bounding box center [850, 267] width 295 height 35
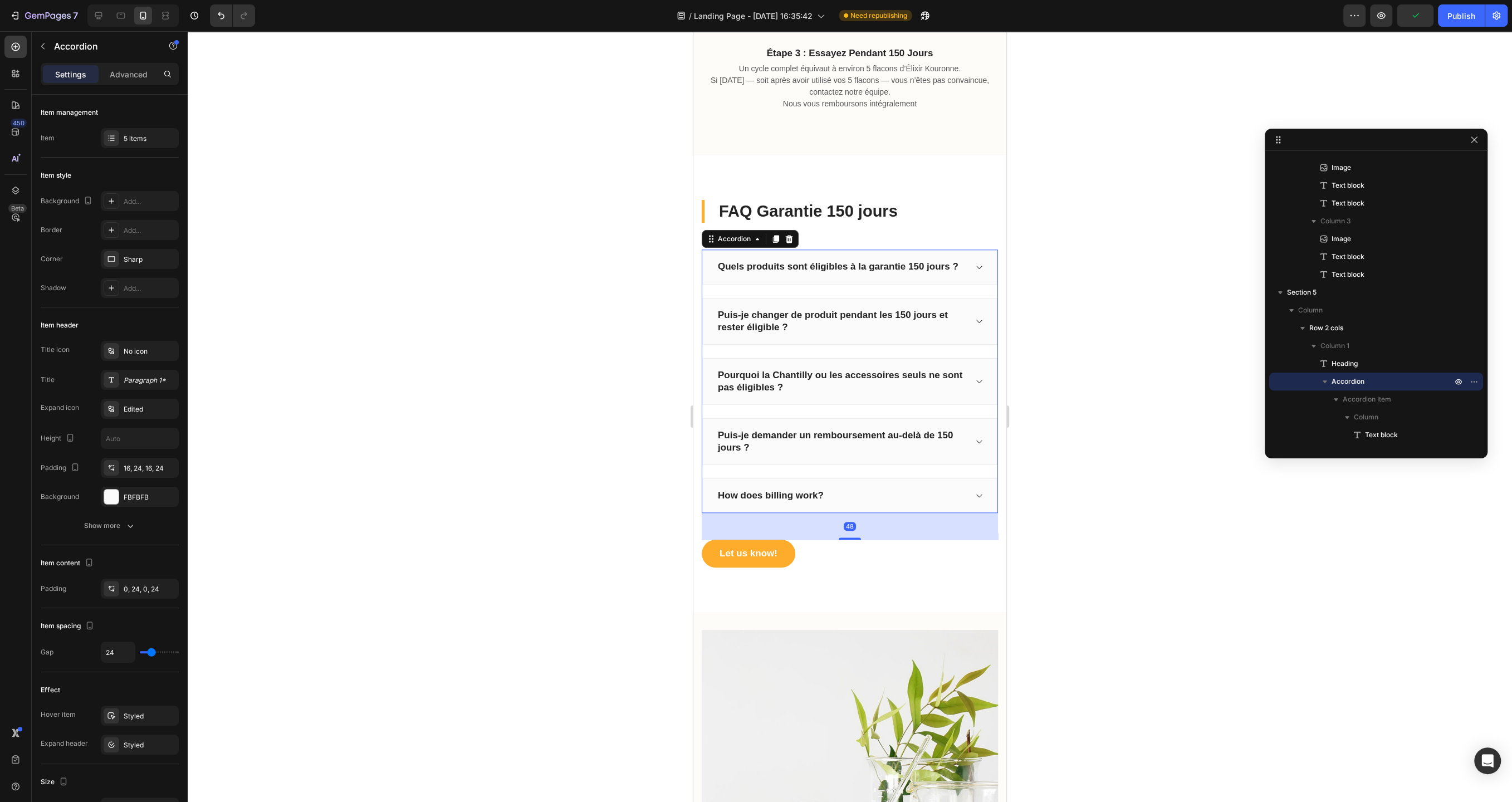
click at [977, 325] on div "Puis-je changer de produit pendant les 150 jours et rester éligible ?" at bounding box center [850, 321] width 295 height 47
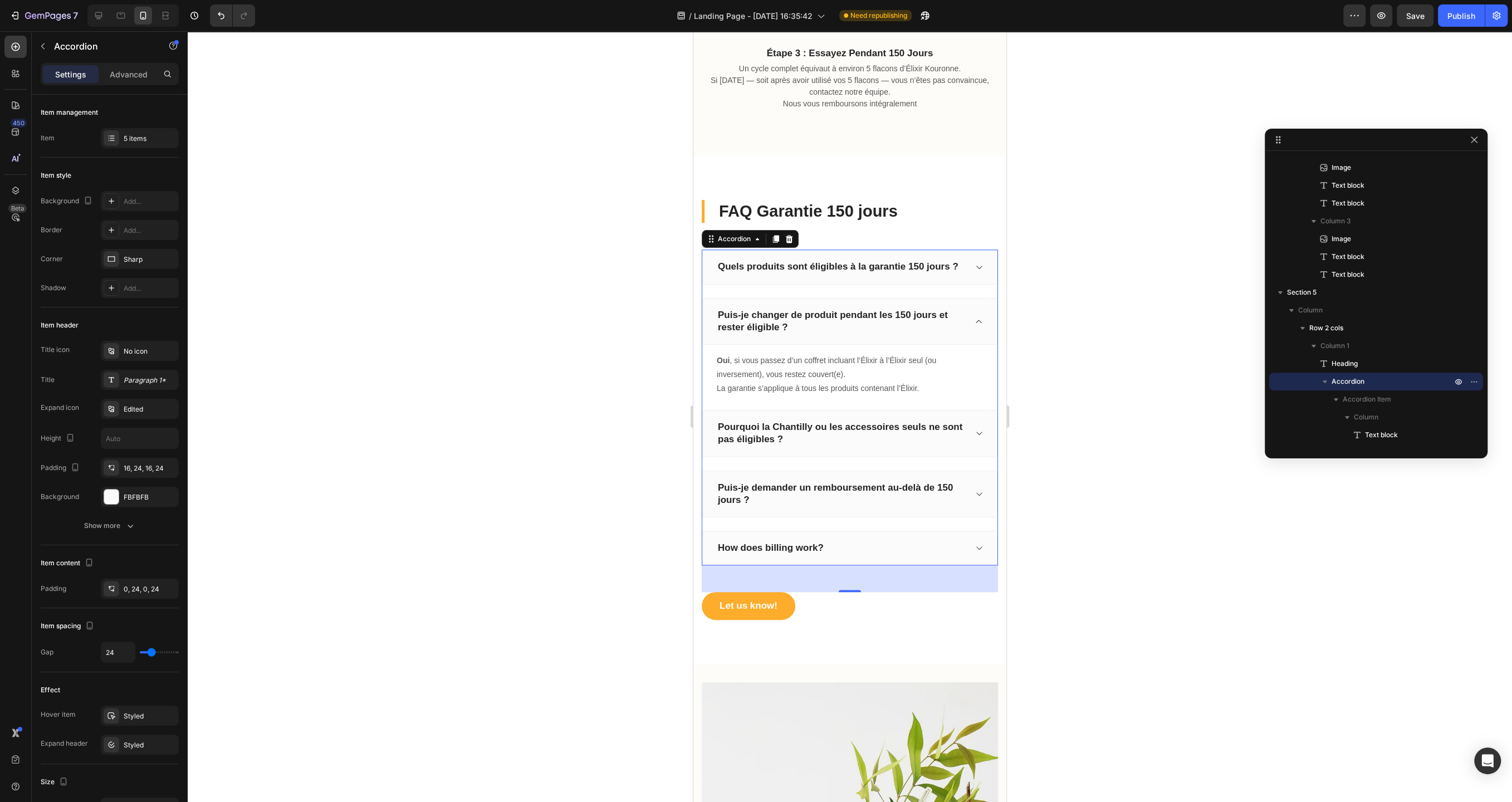
click at [977, 325] on div "Puis-je changer de produit pendant les 150 jours et rester éligible ?" at bounding box center [850, 321] width 295 height 47
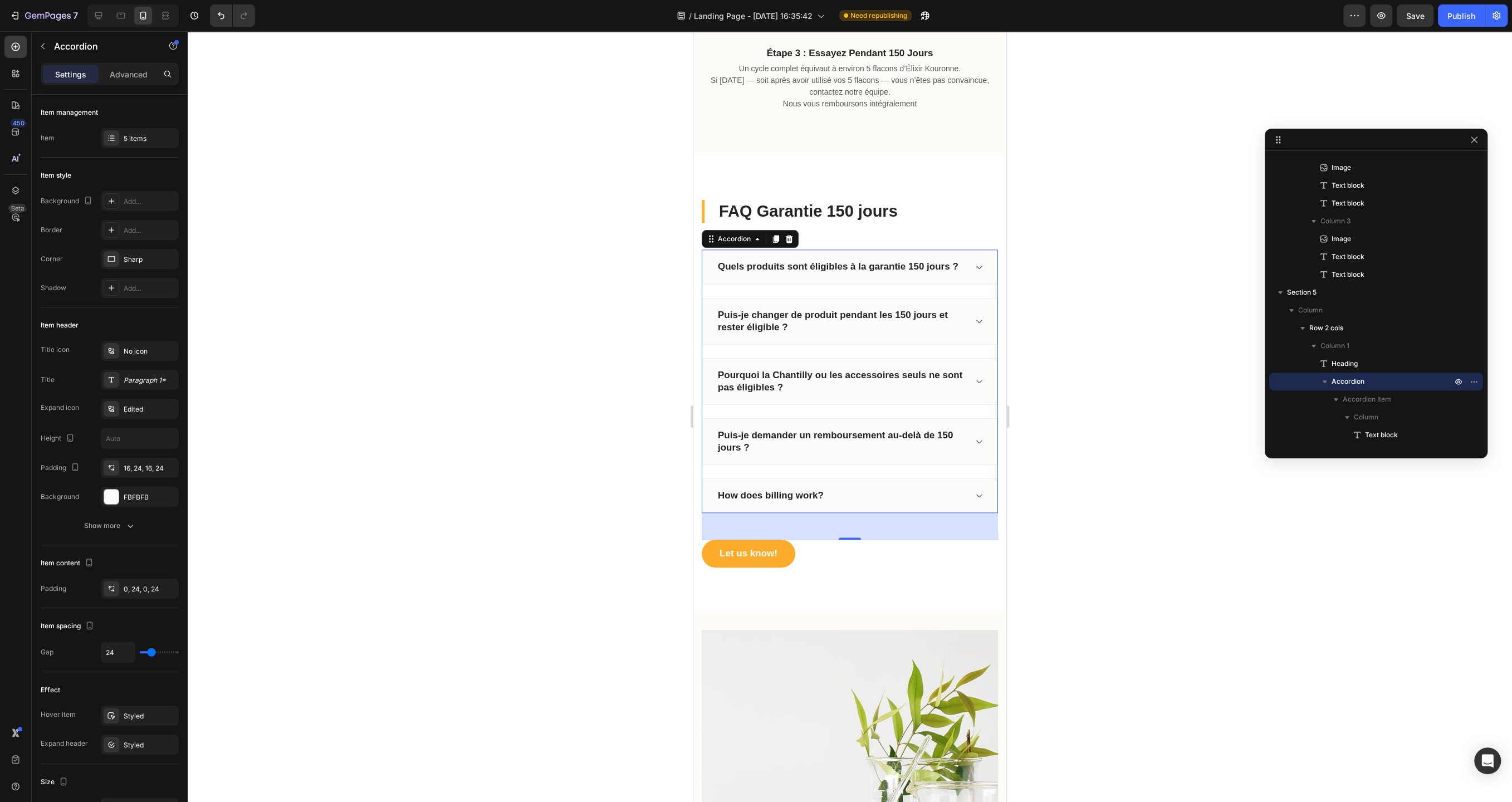
click at [979, 394] on div "Pourquoi la Chantilly ou les accessoires seuls ne sont pas éligibles ?" at bounding box center [850, 381] width 295 height 47
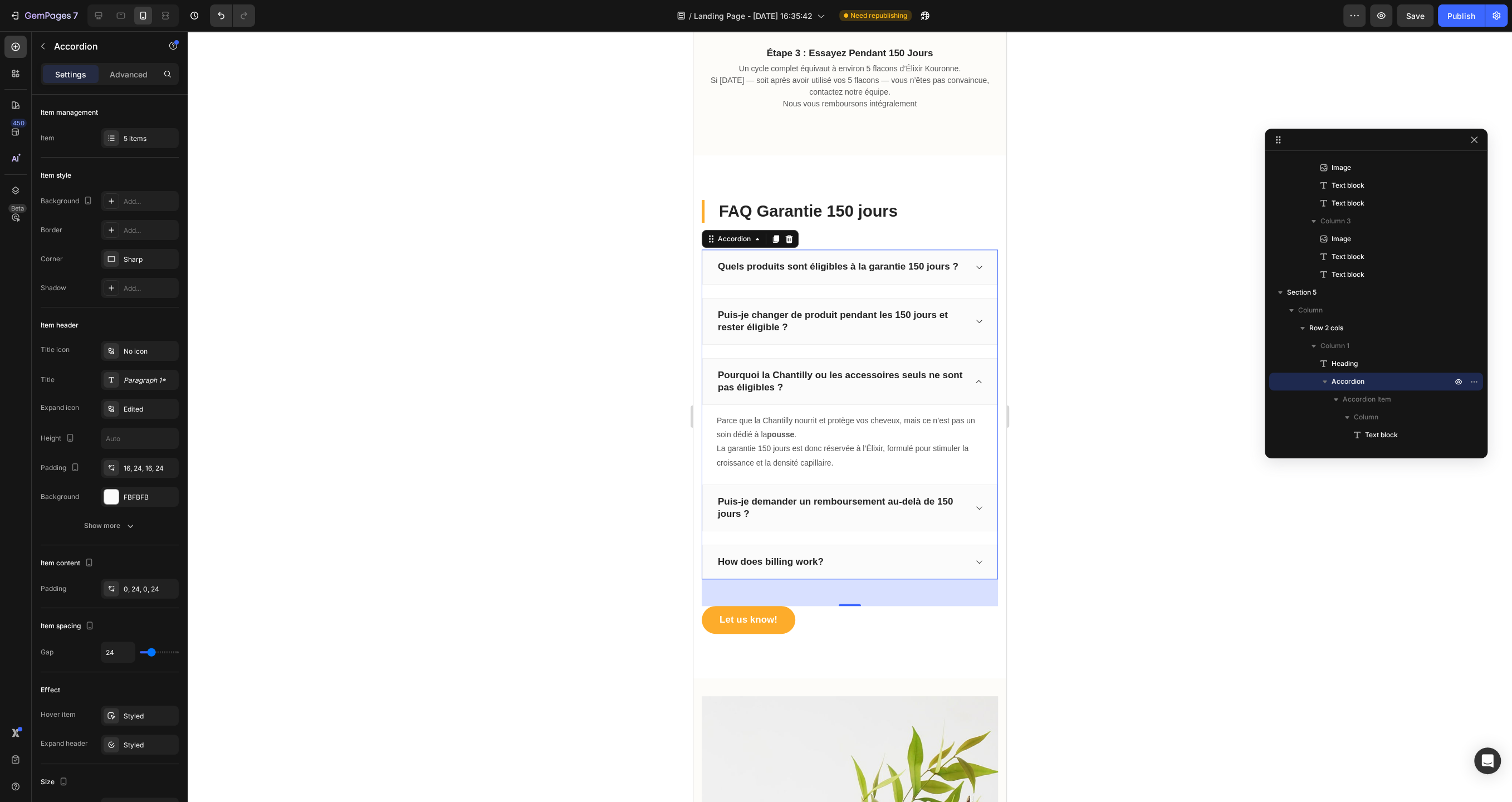
click at [979, 394] on div "Pourquoi la Chantilly ou les accessoires seuls ne sont pas éligibles ?" at bounding box center [850, 381] width 295 height 47
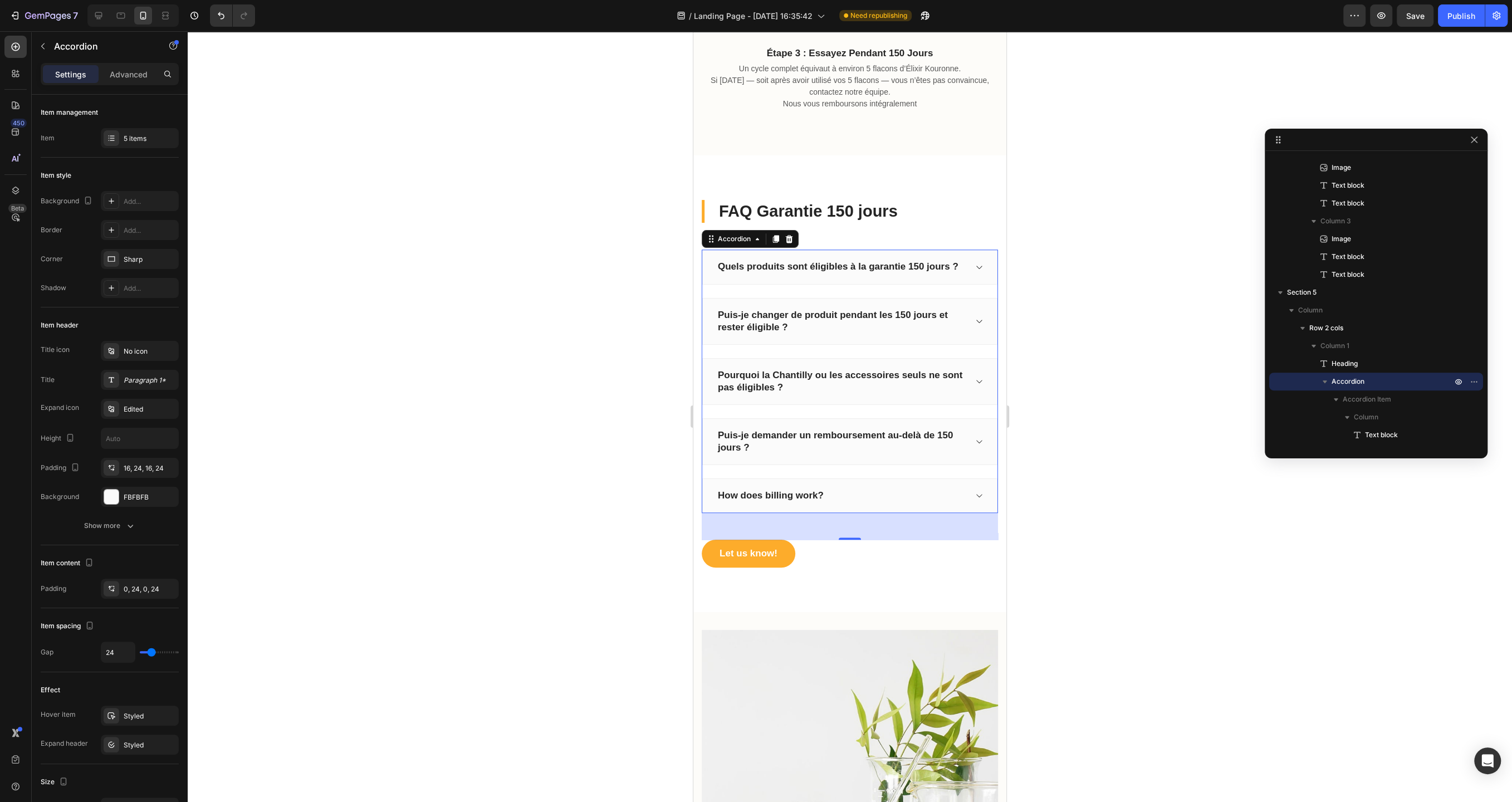
click at [968, 437] on div "Puis-je demander un remboursement au-delà de 150 jours ?" at bounding box center [850, 442] width 295 height 47
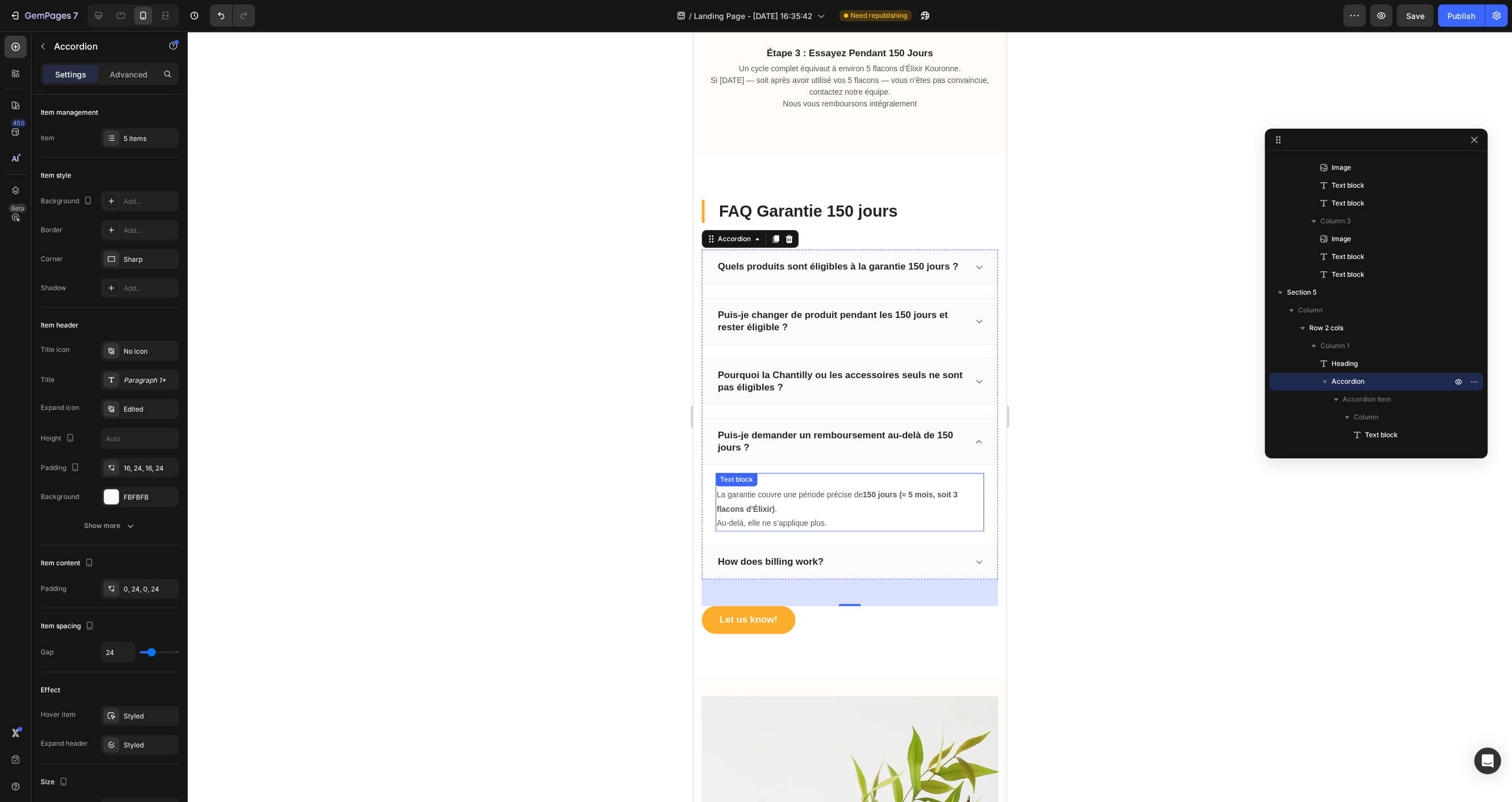
click at [957, 492] on strong "150 jours (≈ 5 mois, soit 3 flacons d’Élixir)" at bounding box center [837, 501] width 241 height 23
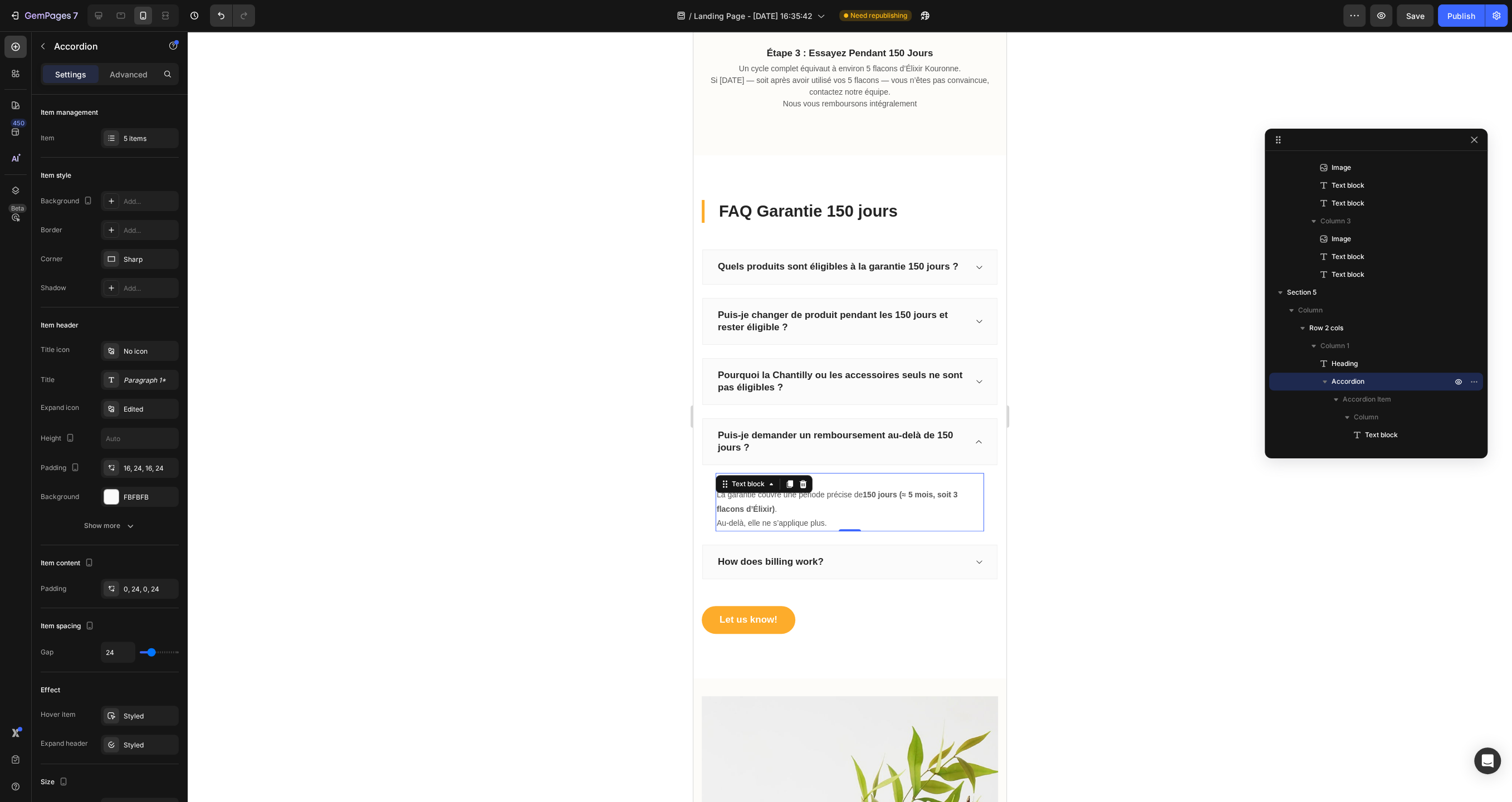
scroll to position [674, 0]
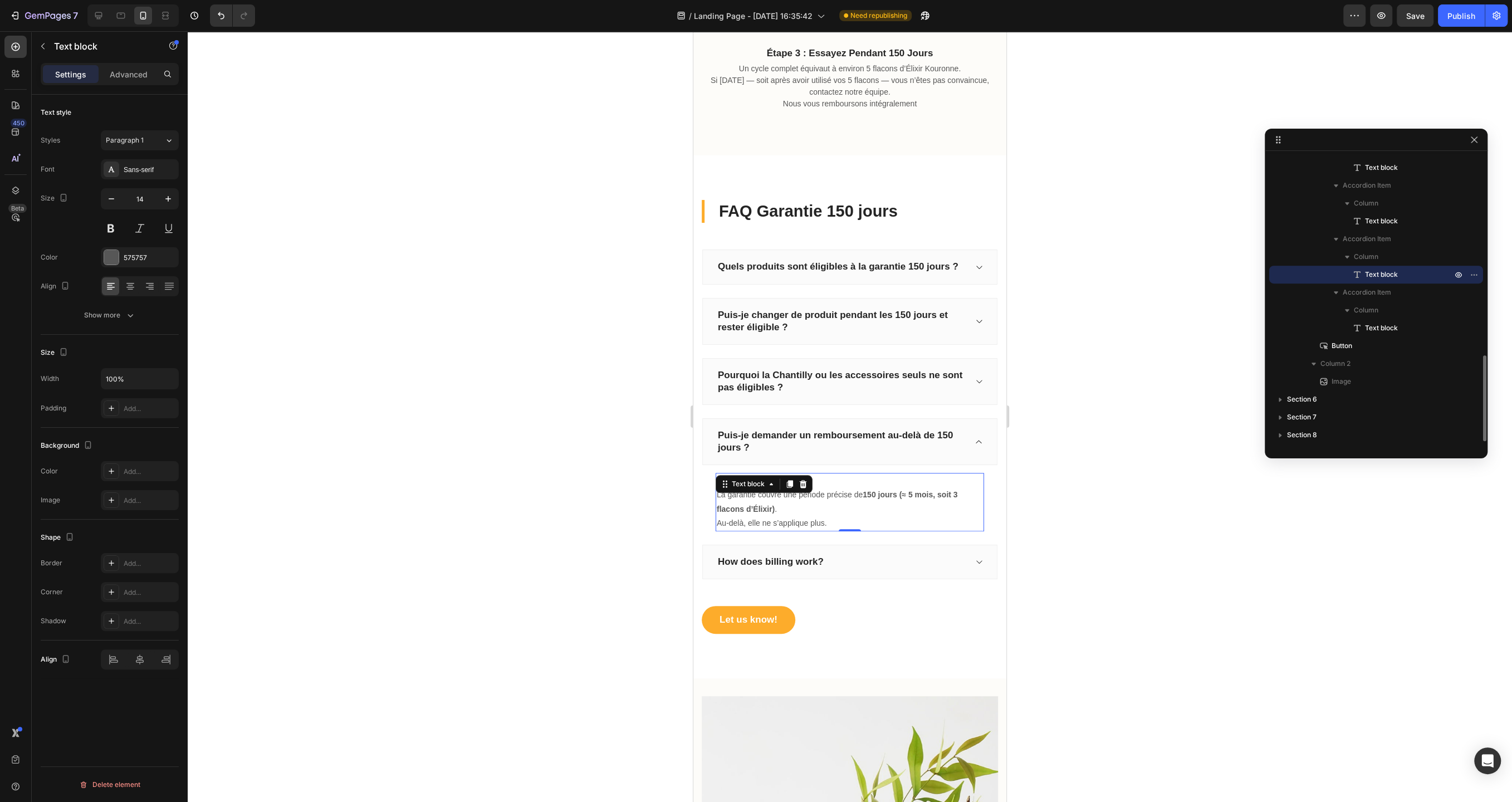
click at [958, 492] on strong "150 jours (≈ 5 mois, soit 3 flacons d’Élixir)" at bounding box center [837, 501] width 241 height 23
click at [796, 556] on p "How does billing work?" at bounding box center [771, 562] width 105 height 12
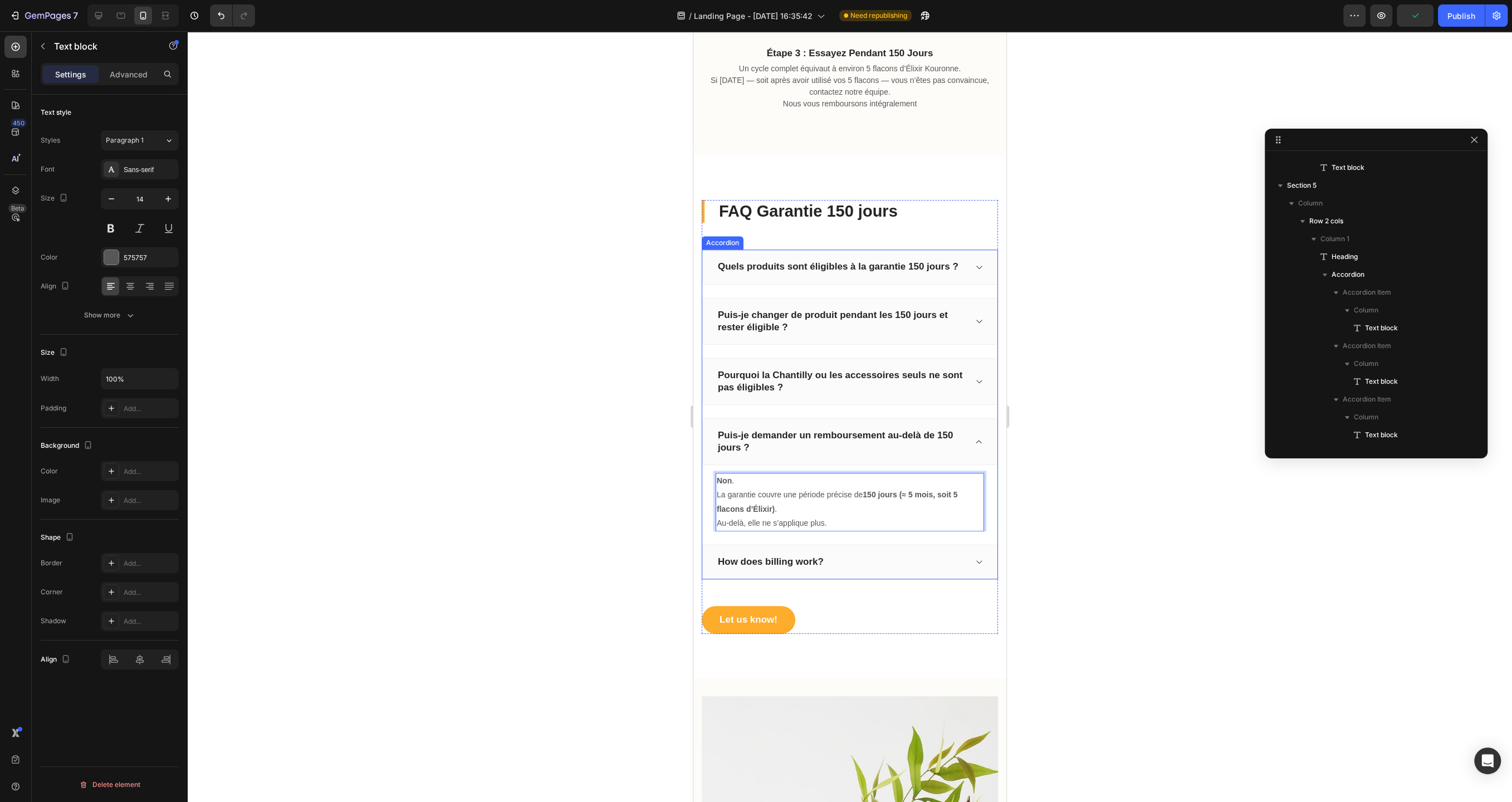
click at [796, 556] on p "How does billing work?" at bounding box center [771, 562] width 105 height 12
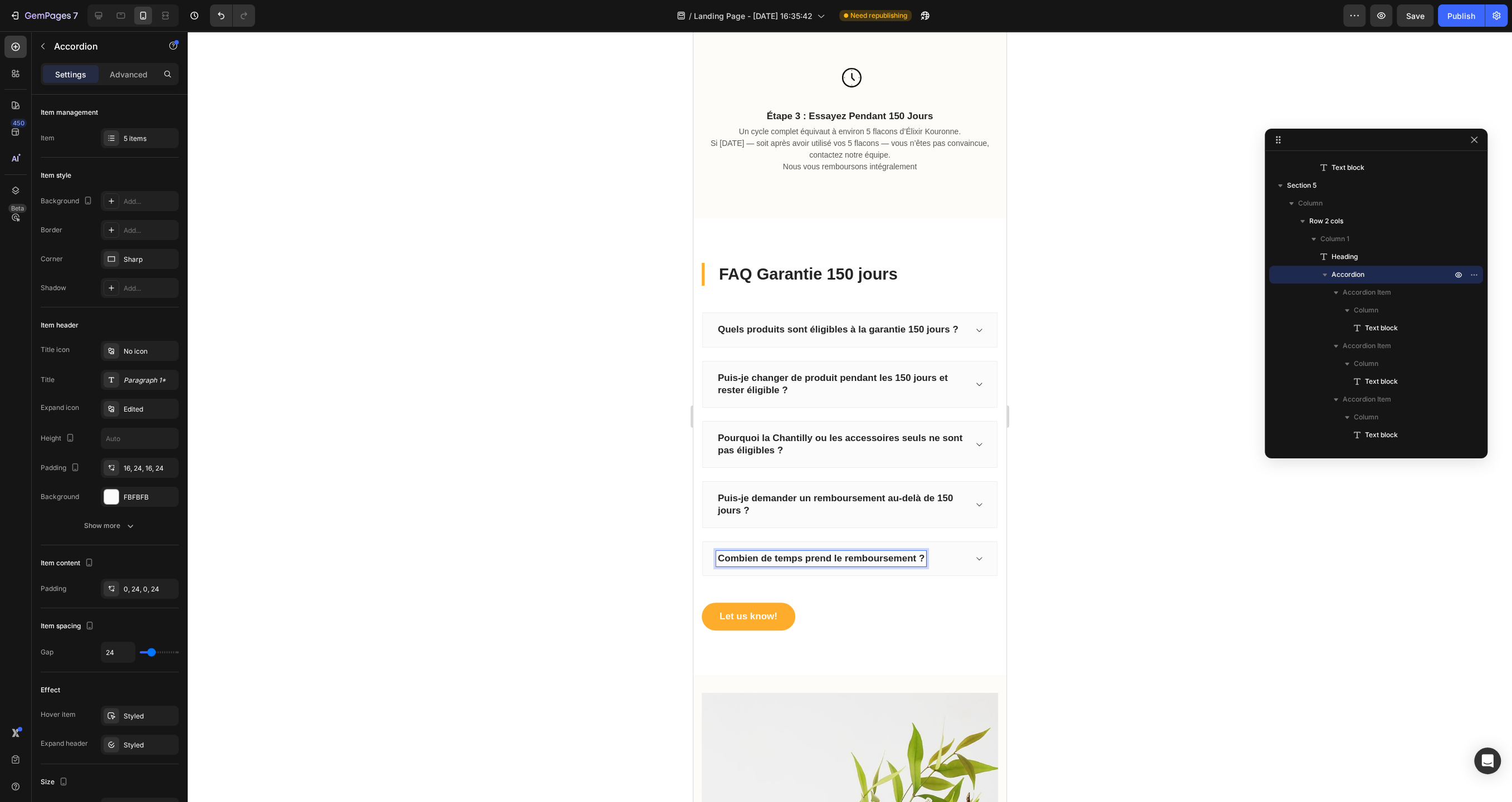
scroll to position [1002, 0]
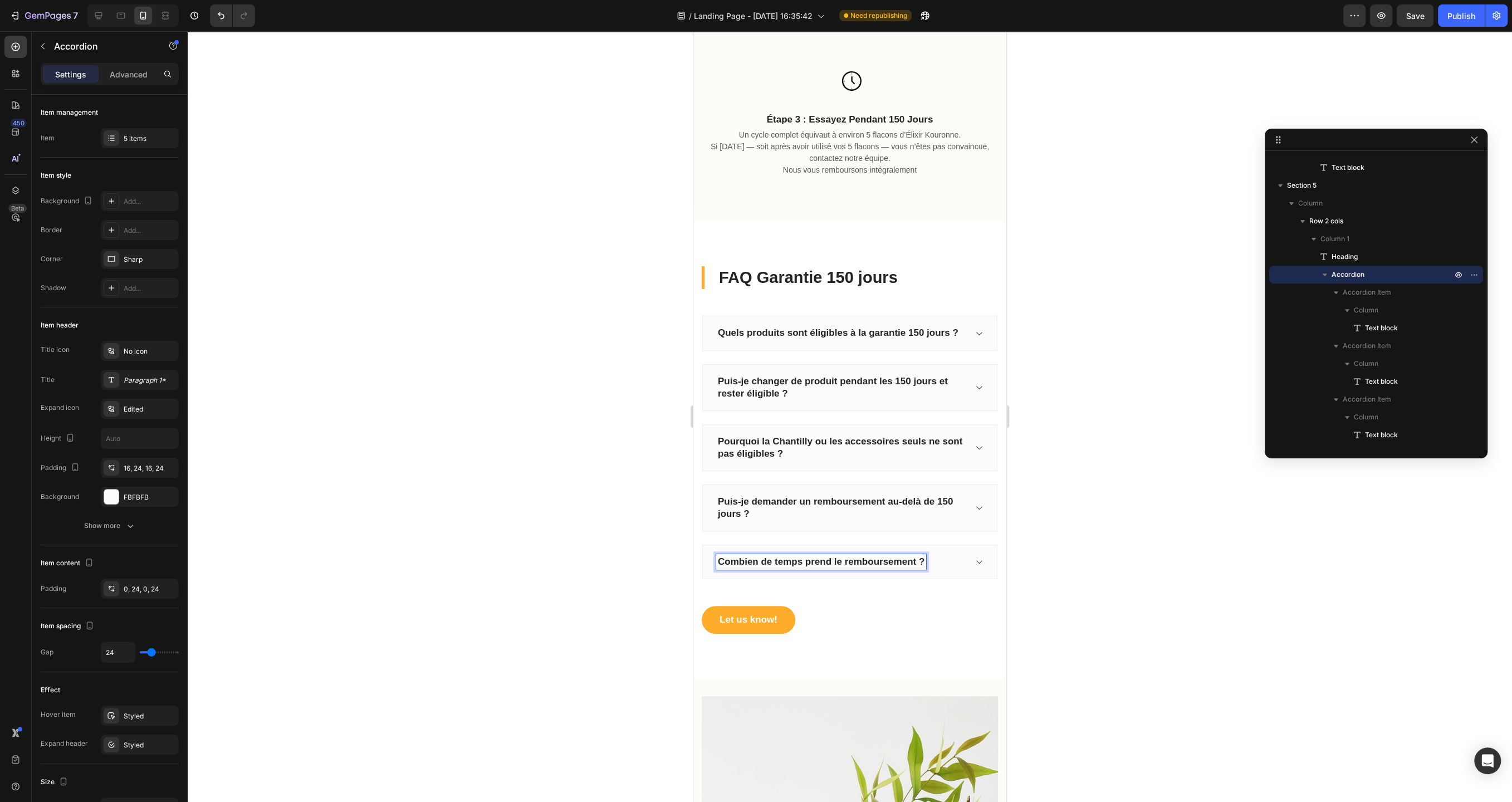
click at [981, 565] on div "Combien de temps prend le remboursement ?" at bounding box center [850, 562] width 295 height 35
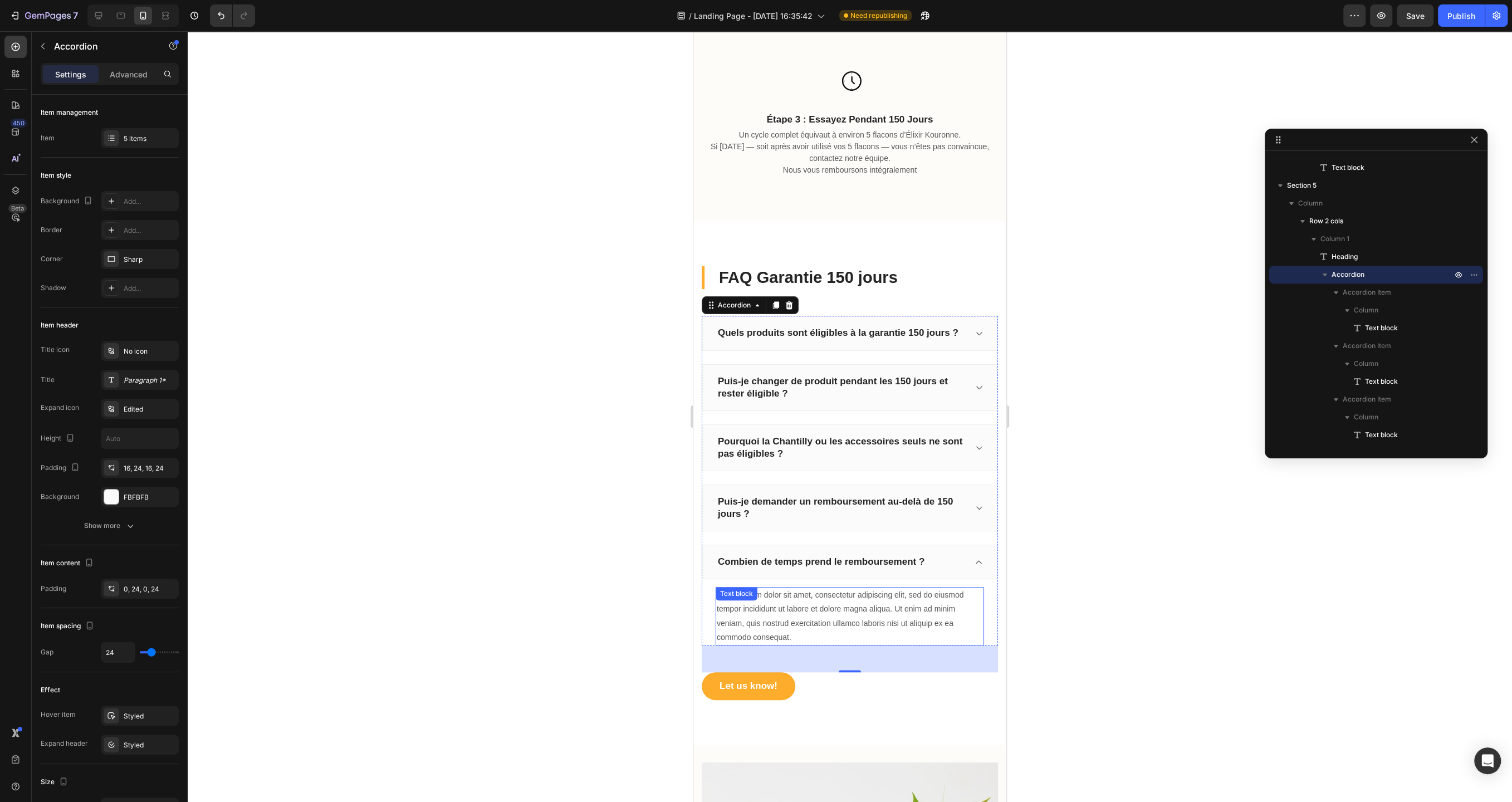
click at [912, 626] on div "Lorem ipsum dolor sit amet, consectetur adipiscing elit, sed do eiusmod tempor …" at bounding box center [850, 617] width 268 height 59
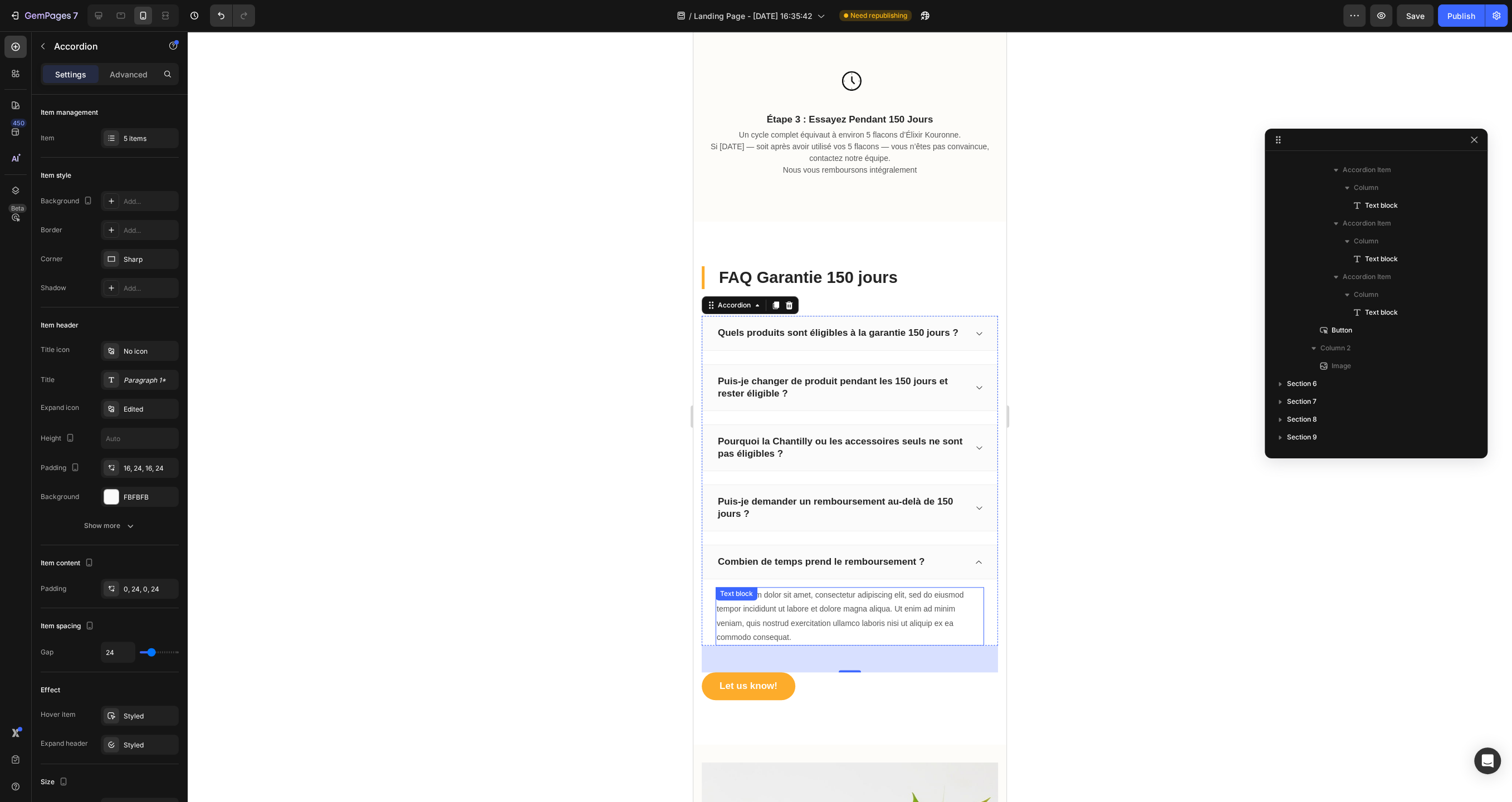
click at [912, 626] on div "Lorem ipsum dolor sit amet, consectetur adipiscing elit, sed do eiusmod tempor …" at bounding box center [850, 617] width 268 height 59
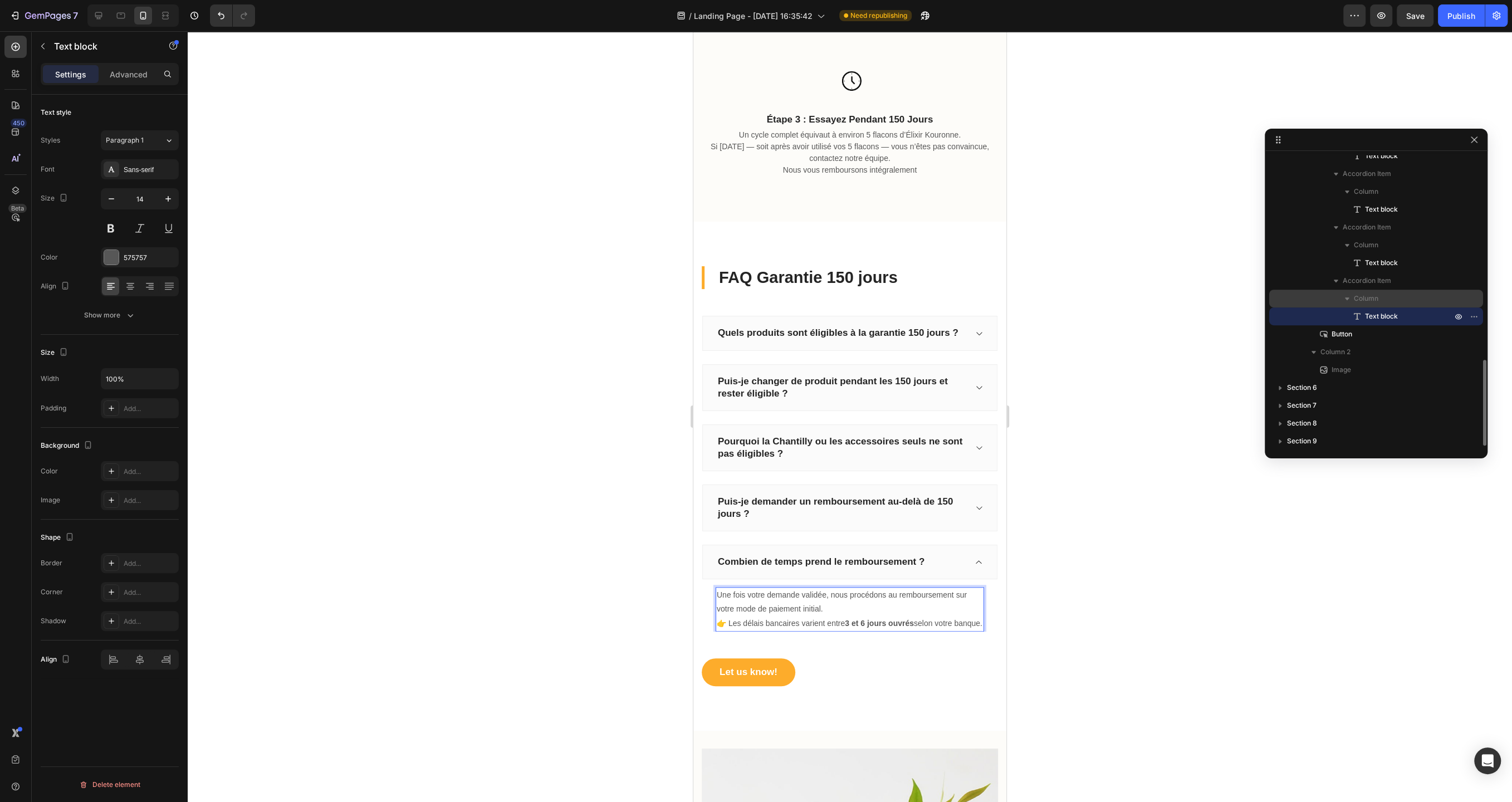
scroll to position [687, 0]
click at [960, 319] on div "Quels produits sont éligibles à la garantie 150 jours ?" at bounding box center [850, 333] width 295 height 35
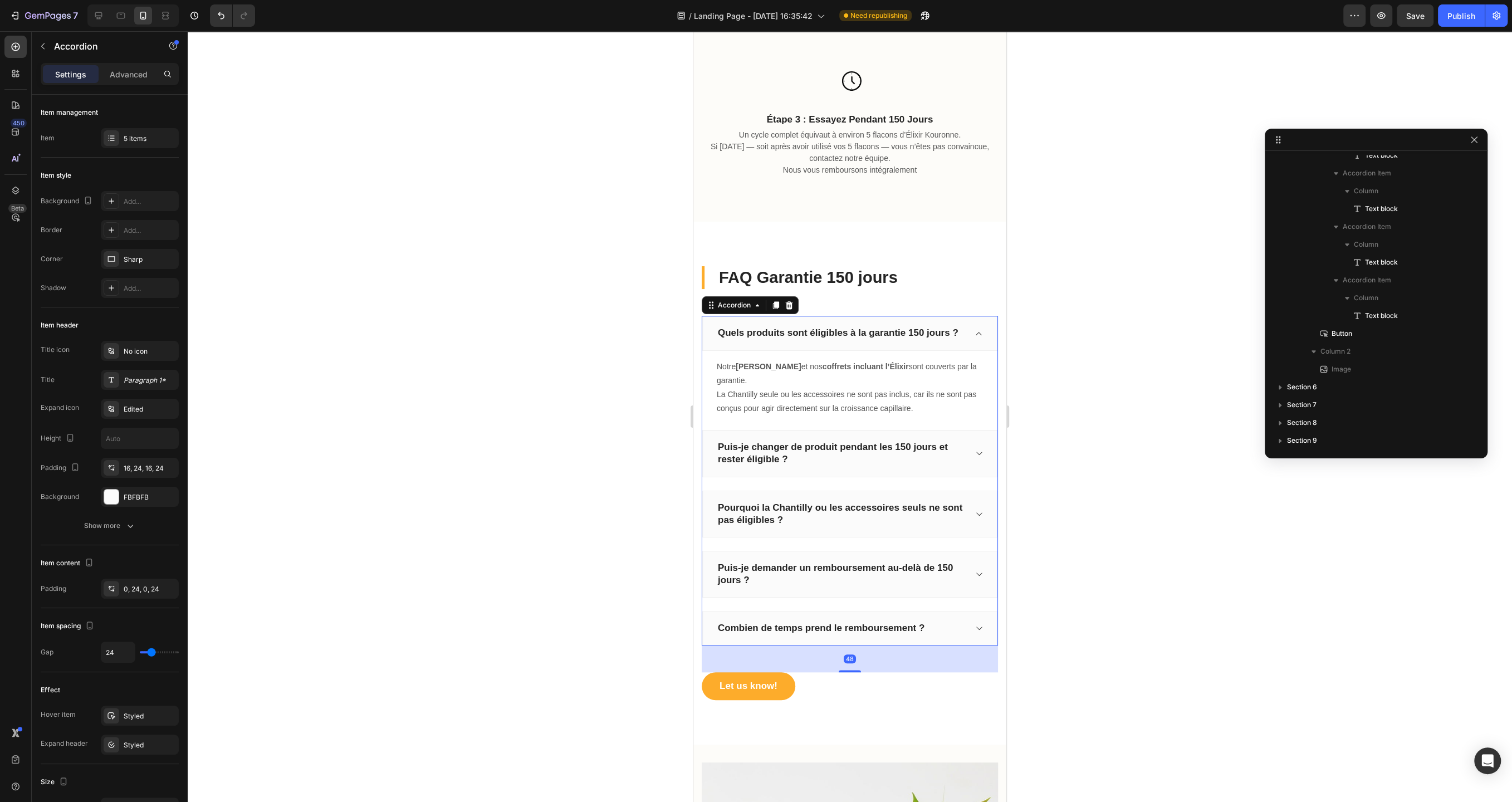
scroll to position [460, 0]
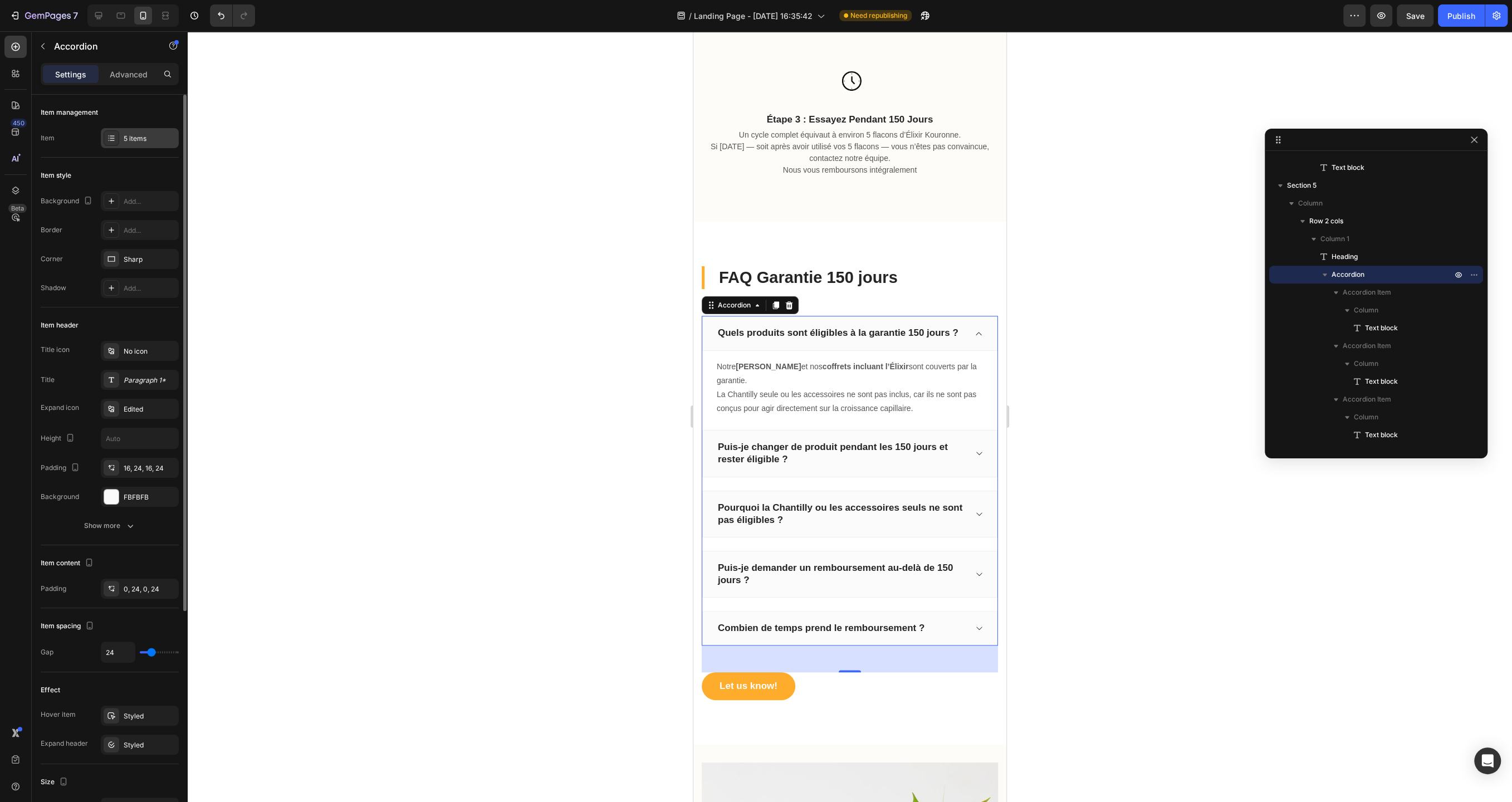
click at [154, 142] on div "5 items" at bounding box center [149, 138] width 52 height 10
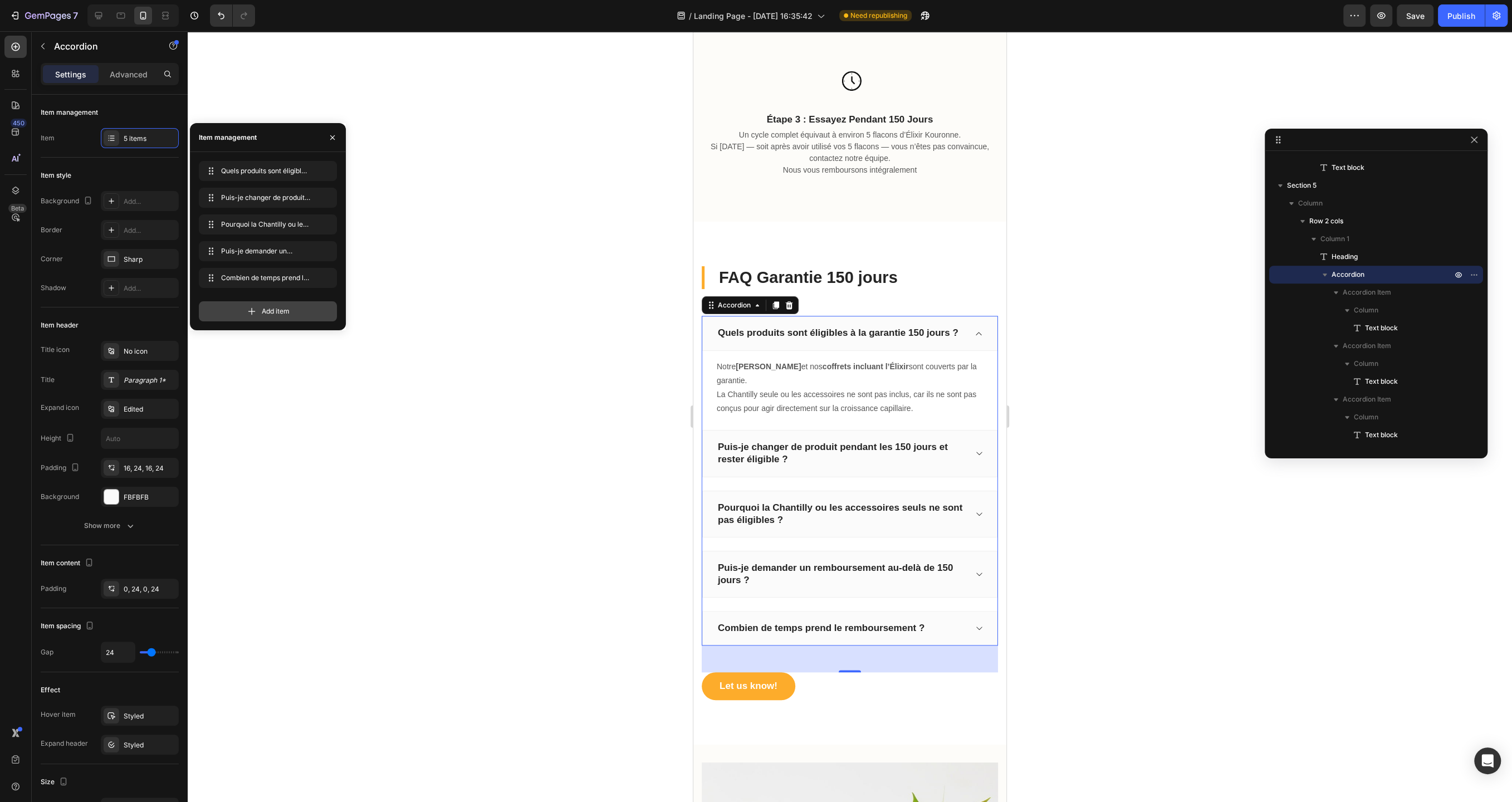
click at [265, 307] on span "Add item" at bounding box center [275, 311] width 28 height 10
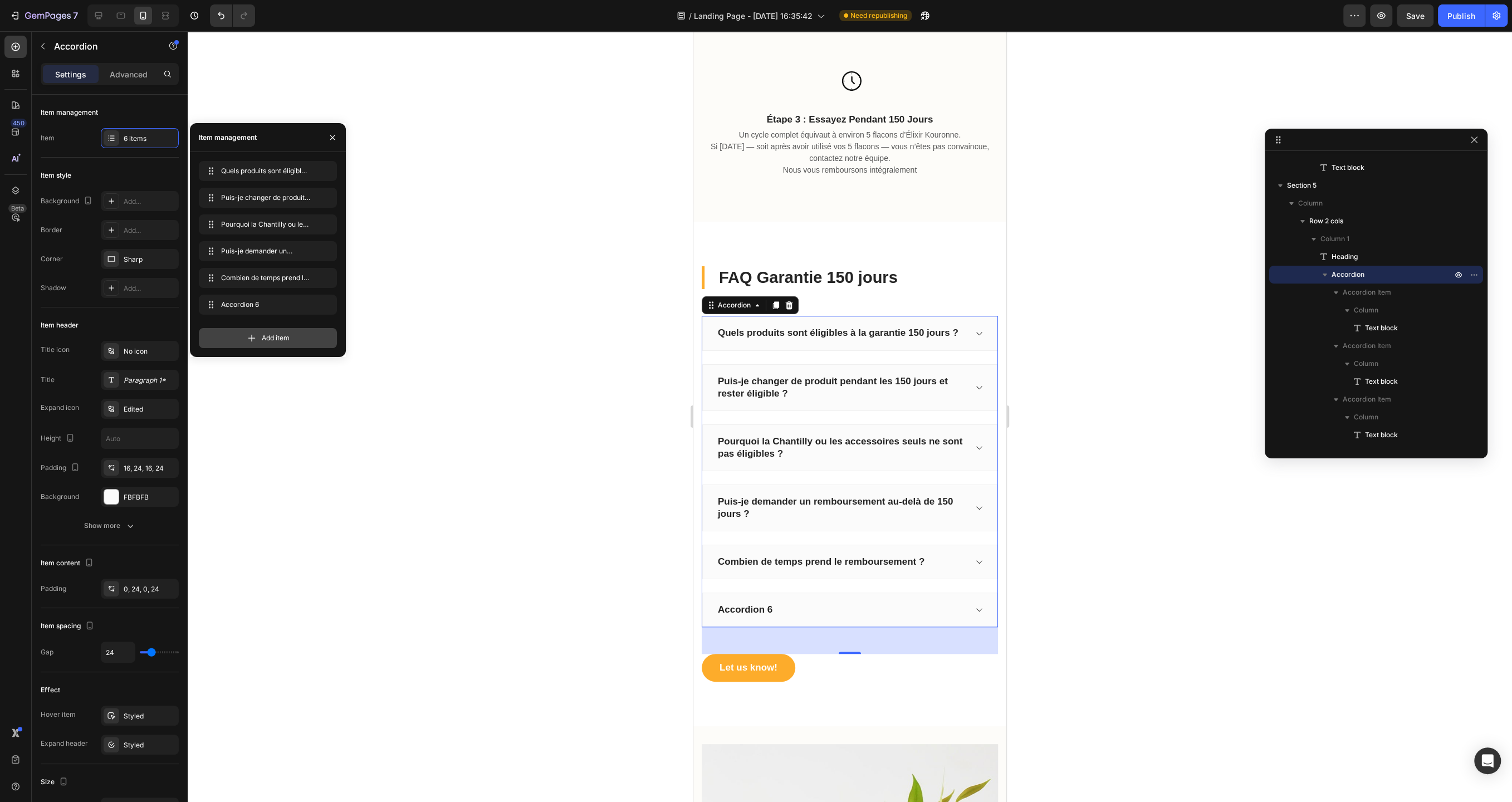
click at [272, 338] on span "Add item" at bounding box center [275, 338] width 28 height 10
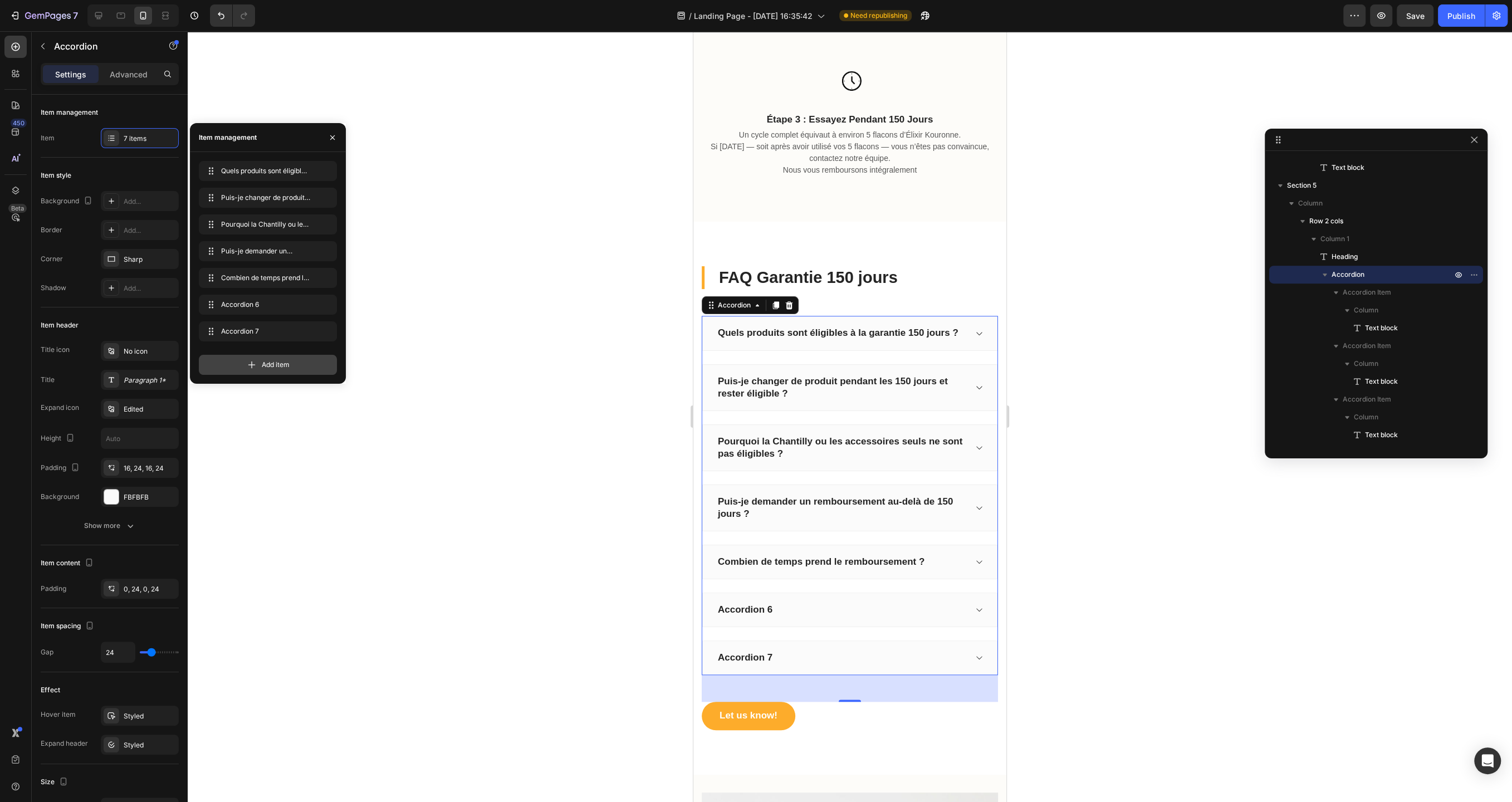
click at [276, 364] on span "Add item" at bounding box center [275, 364] width 28 height 10
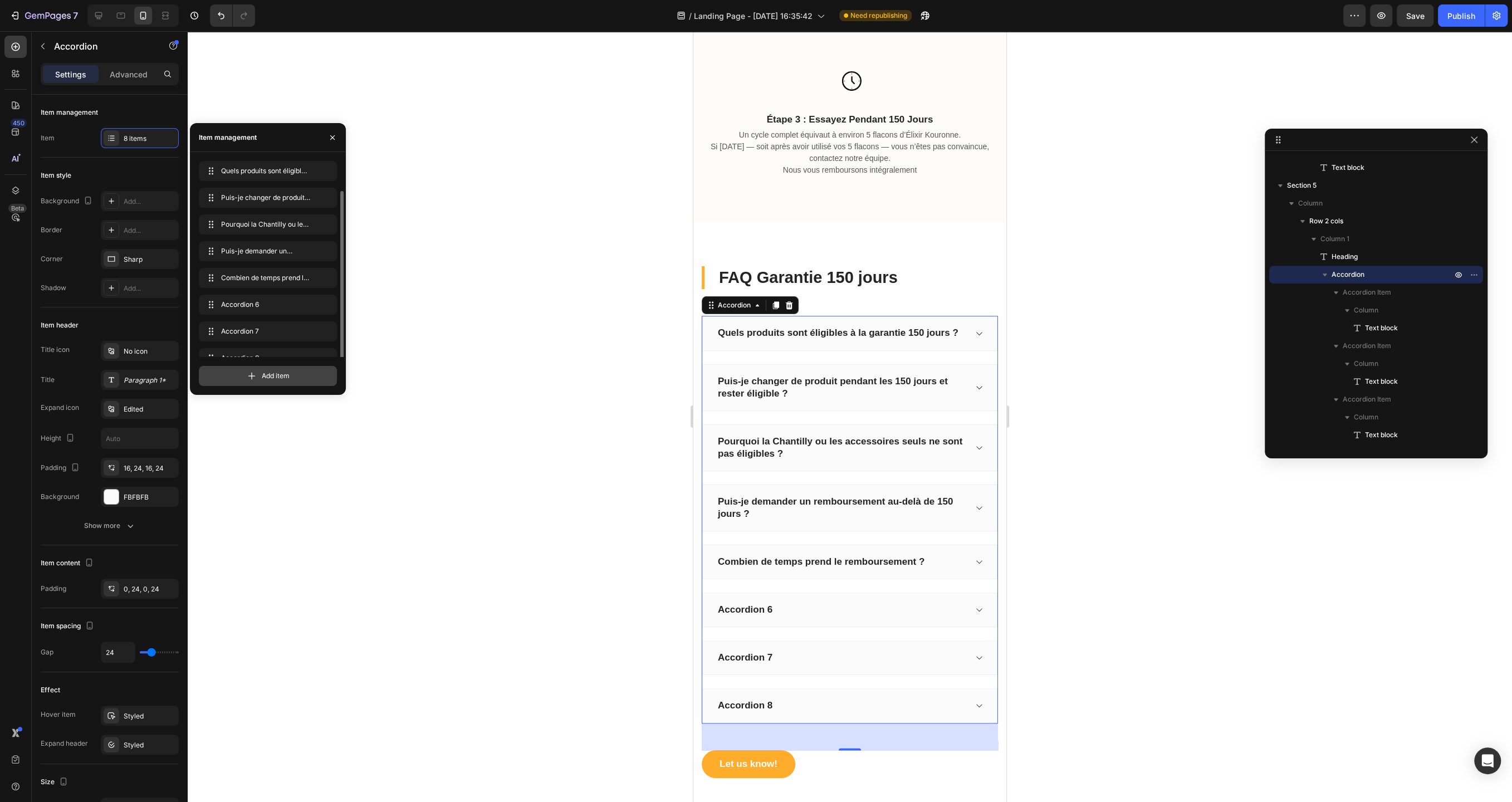
scroll to position [16, 0]
click at [759, 608] on div "Accordion 6" at bounding box center [744, 610] width 58 height 16
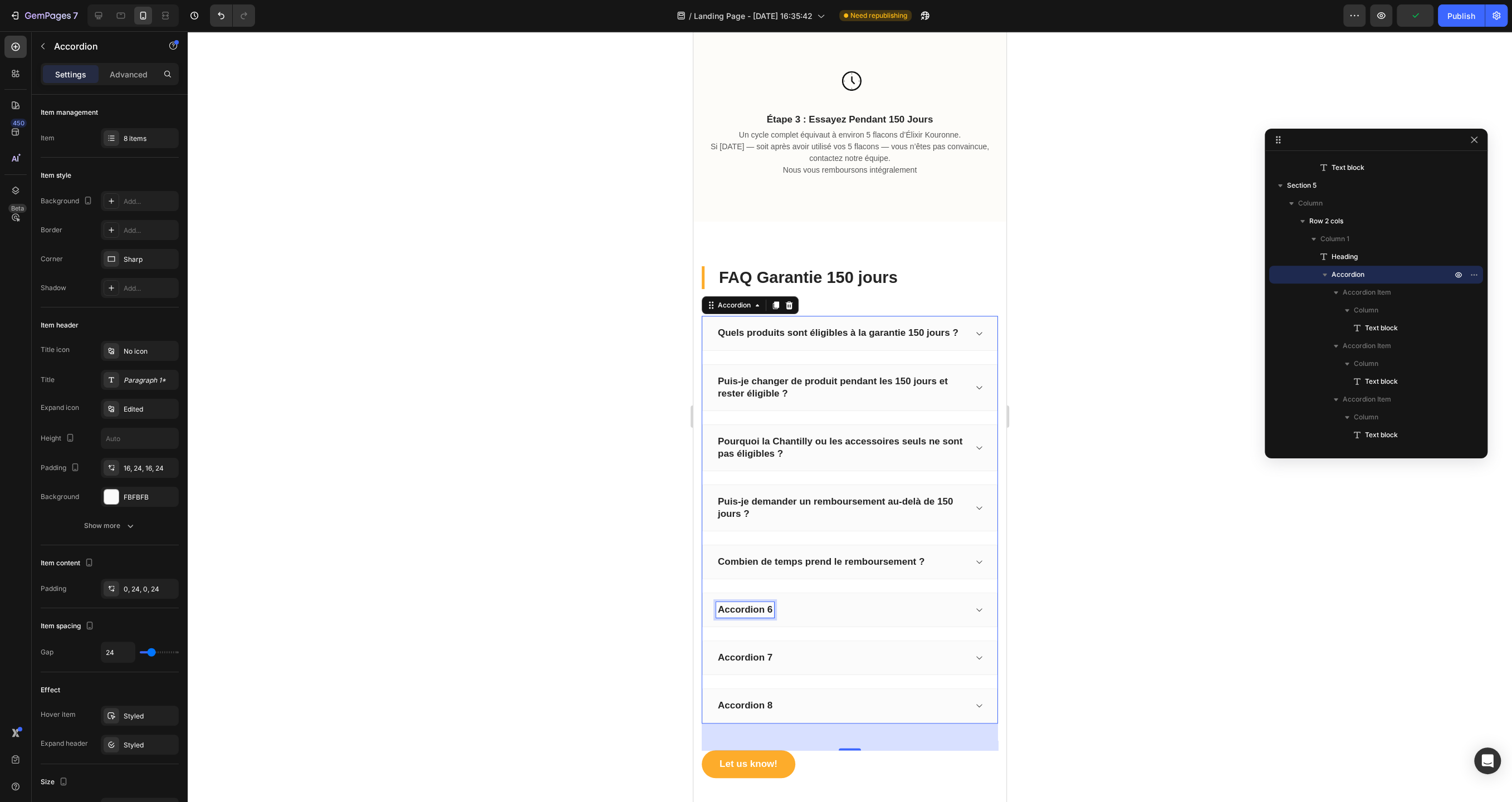
click at [759, 608] on p "Accordion 6" at bounding box center [745, 610] width 54 height 12
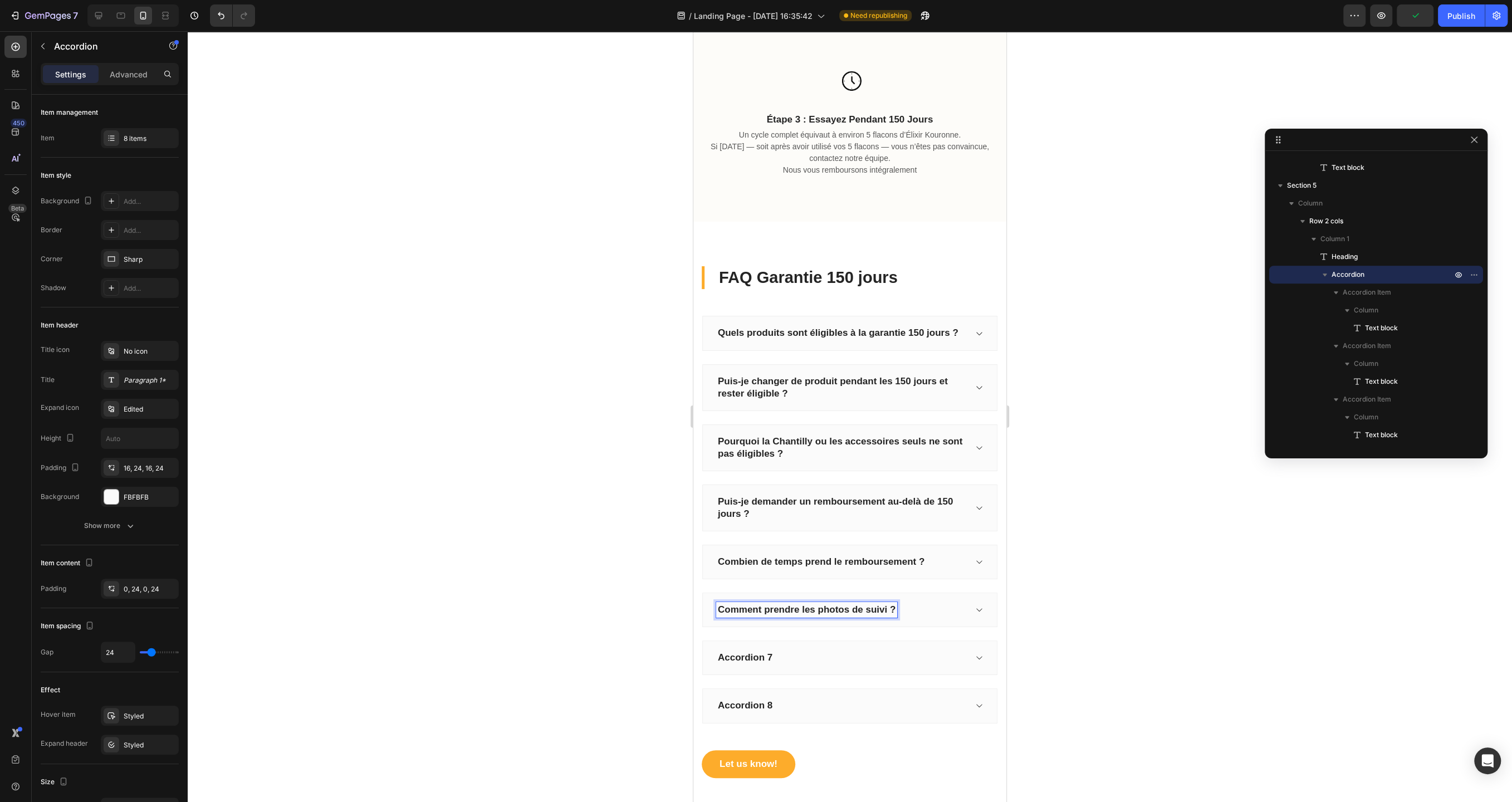
click at [976, 605] on icon at bounding box center [978, 610] width 8 height 9
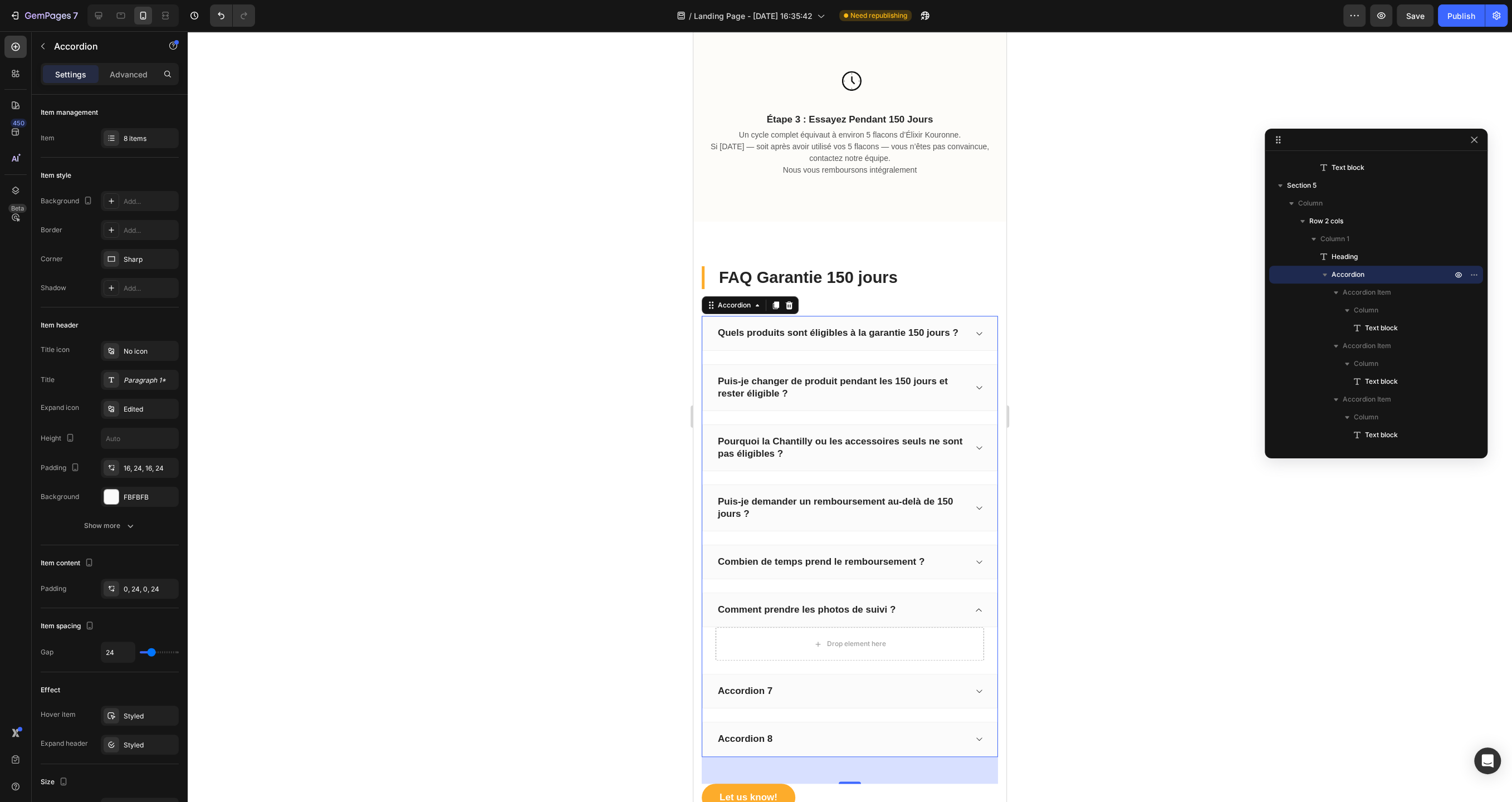
click at [973, 498] on div "Puis-je demander un remboursement au-delà de 150 jours ?" at bounding box center [850, 508] width 295 height 47
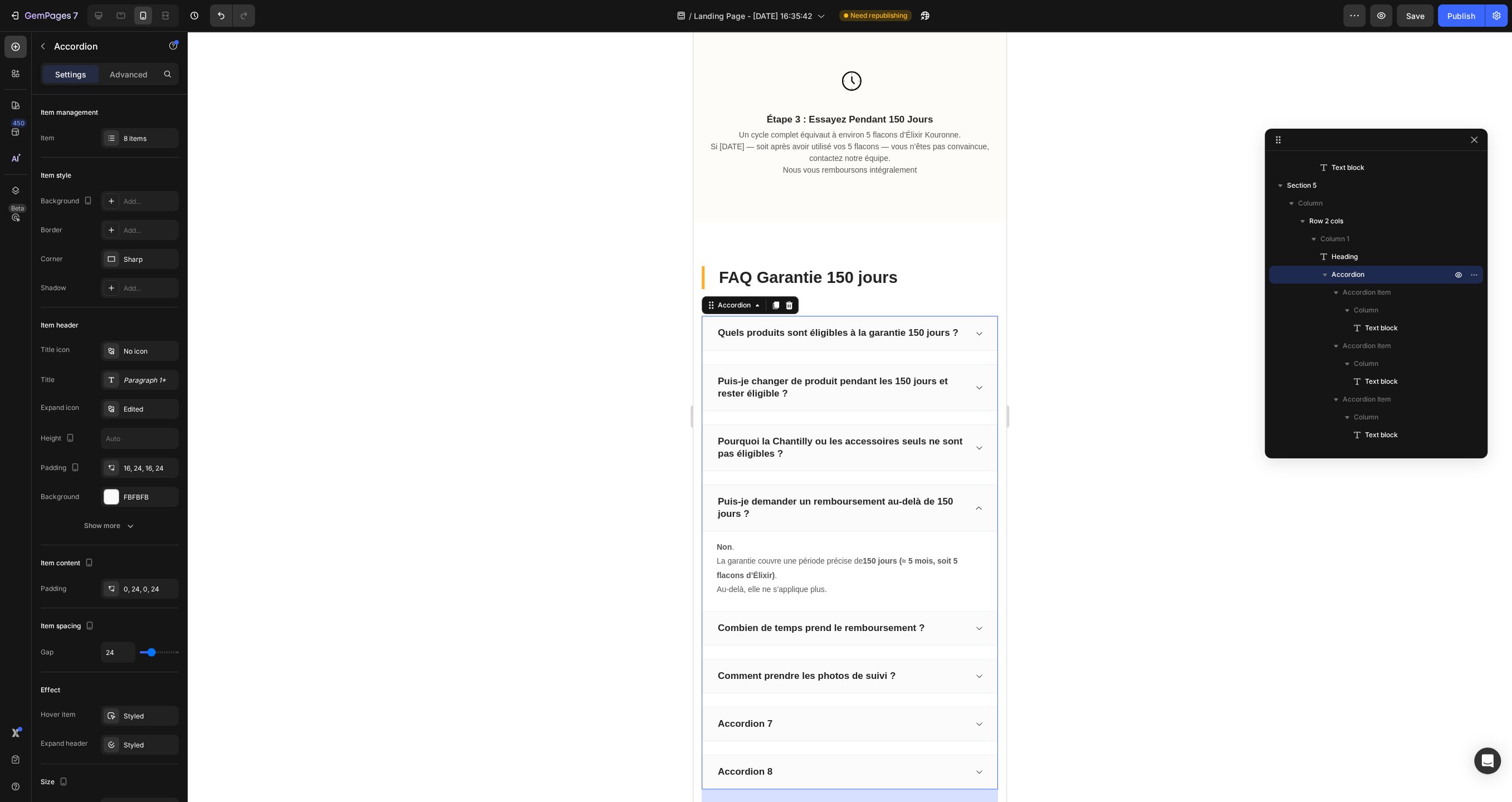
click at [979, 684] on div "Comment prendre les photos de suivi ?" at bounding box center [850, 676] width 295 height 35
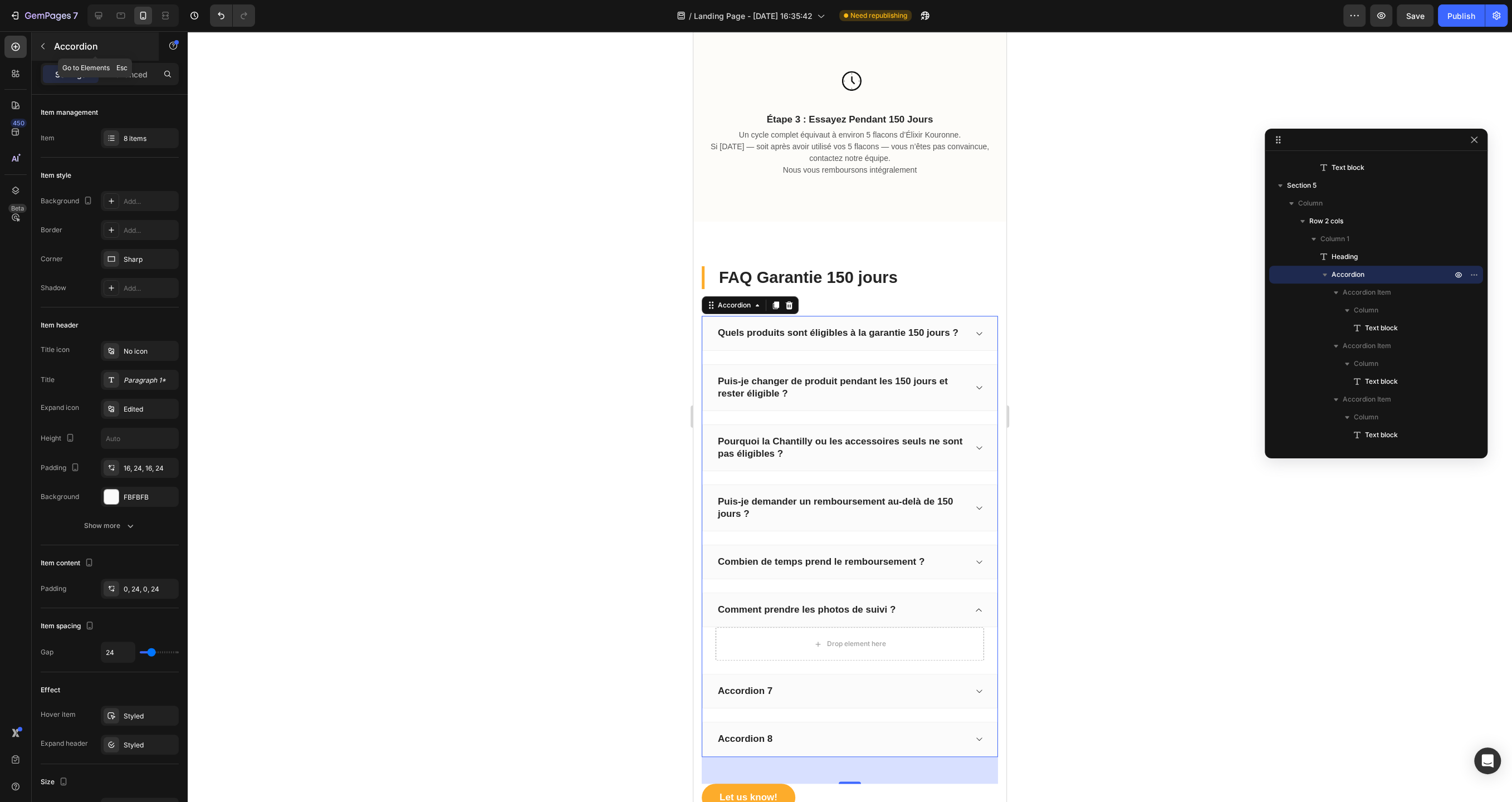
click at [50, 46] on button "button" at bounding box center [43, 47] width 18 height 18
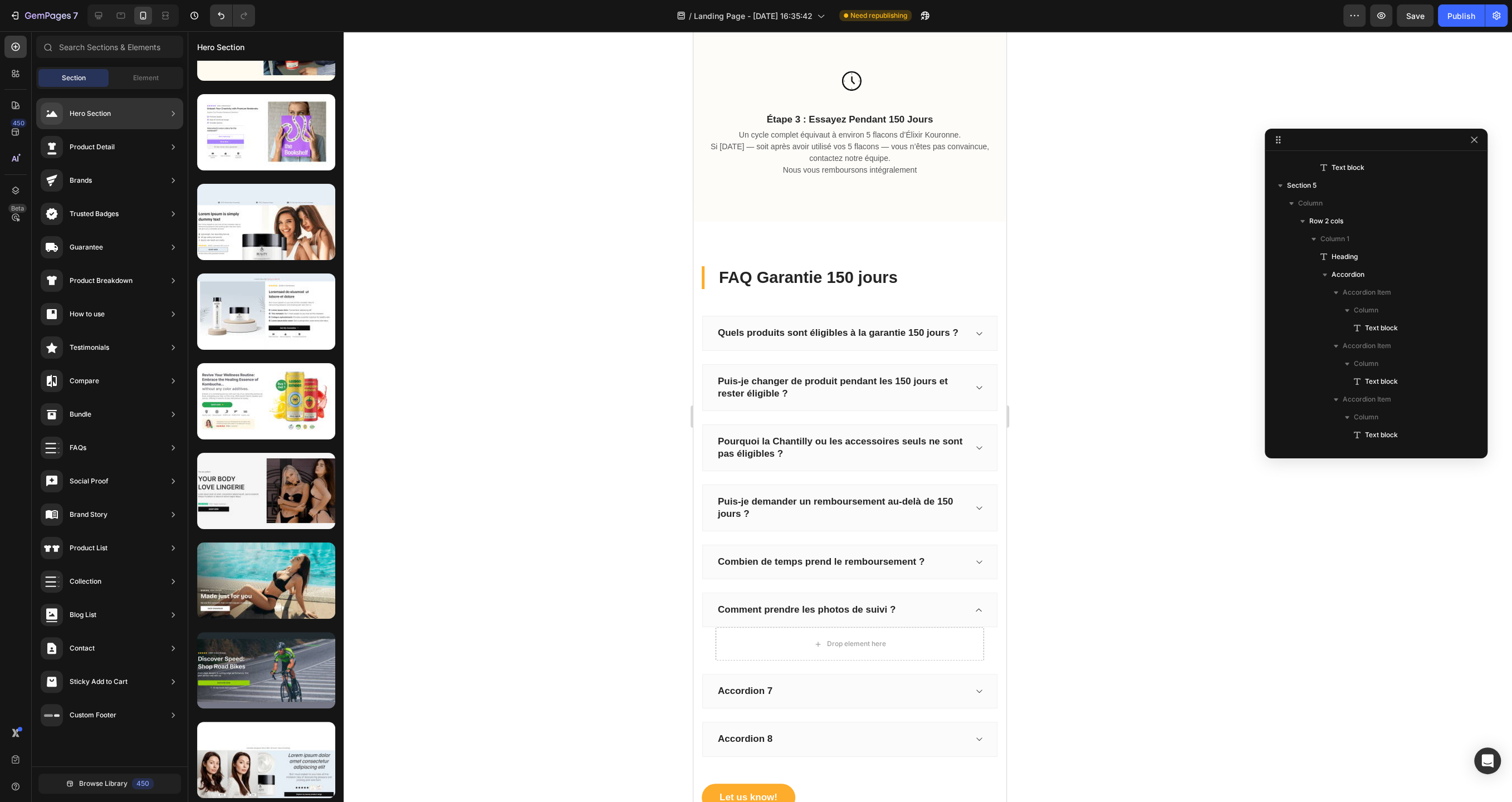
scroll to position [149, 0]
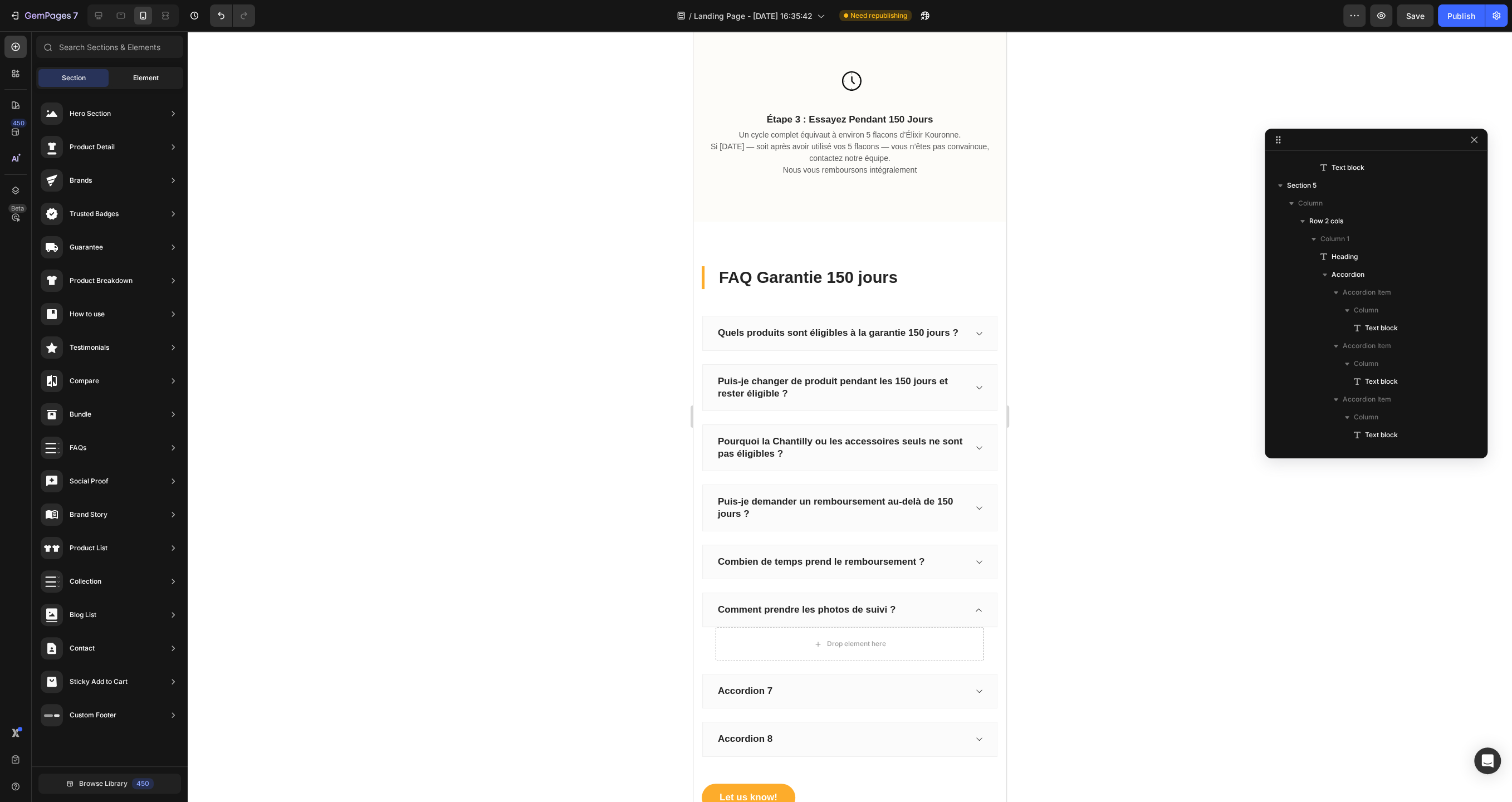
click at [133, 79] on div "Element" at bounding box center [145, 78] width 70 height 18
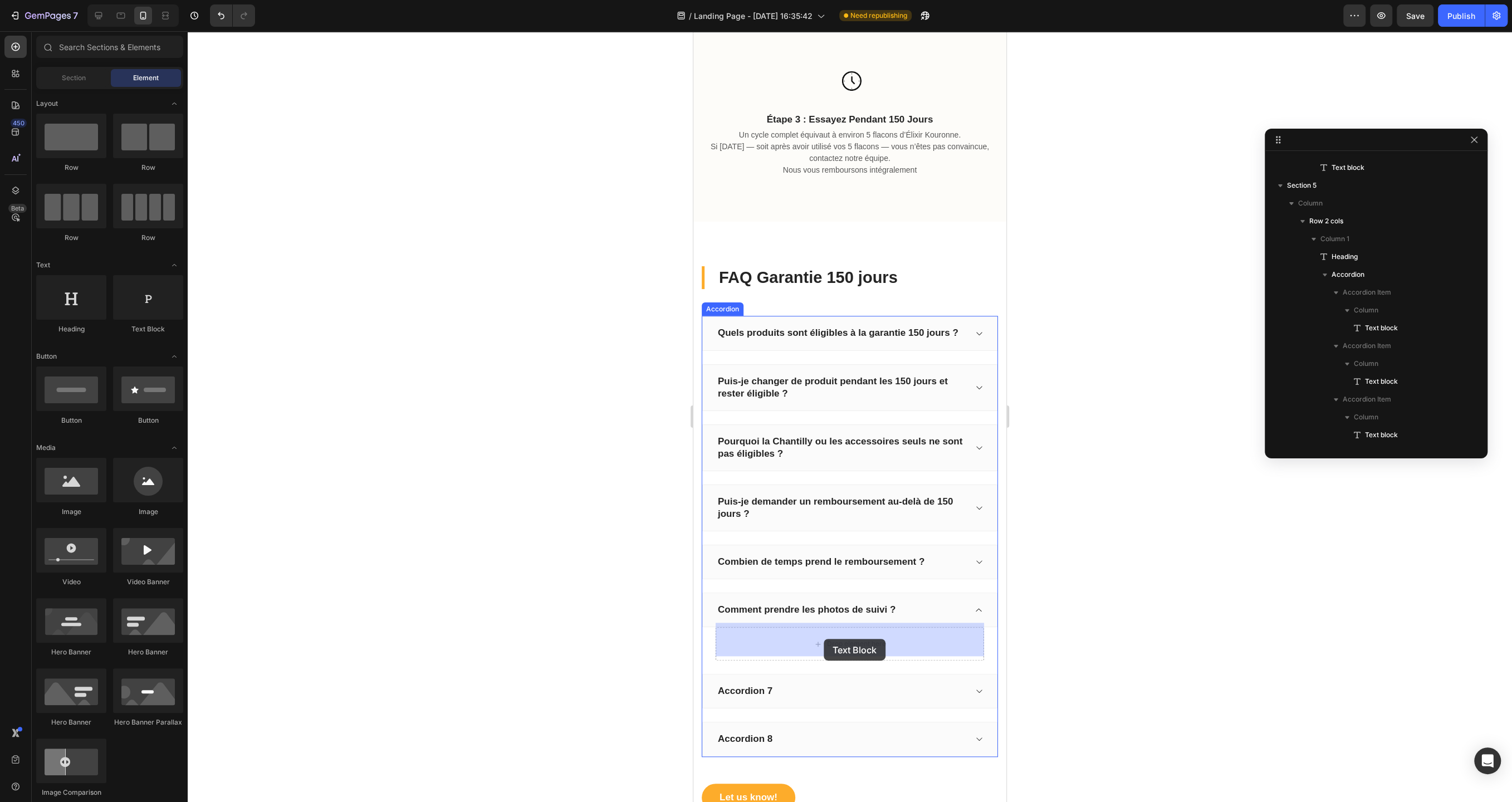
drag, startPoint x: 835, startPoint y: 337, endPoint x: 1382, endPoint y: 650, distance: 630.2
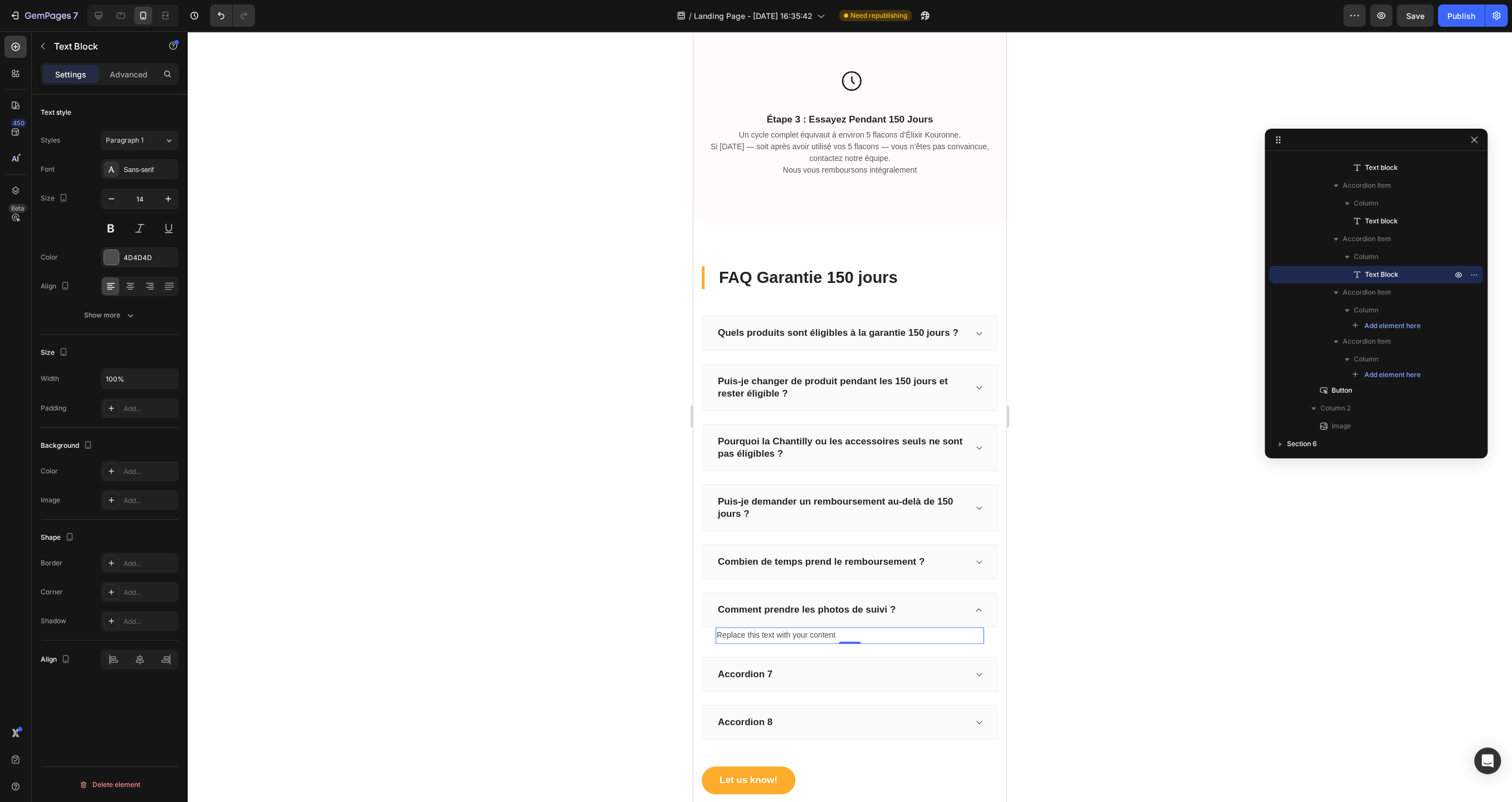
click at [842, 632] on div "Replace this text with your content" at bounding box center [850, 635] width 268 height 16
click at [842, 632] on p "Replace this text with your content" at bounding box center [849, 635] width 266 height 14
click at [957, 569] on div "Combien de temps prend le remboursement ?" at bounding box center [850, 562] width 295 height 35
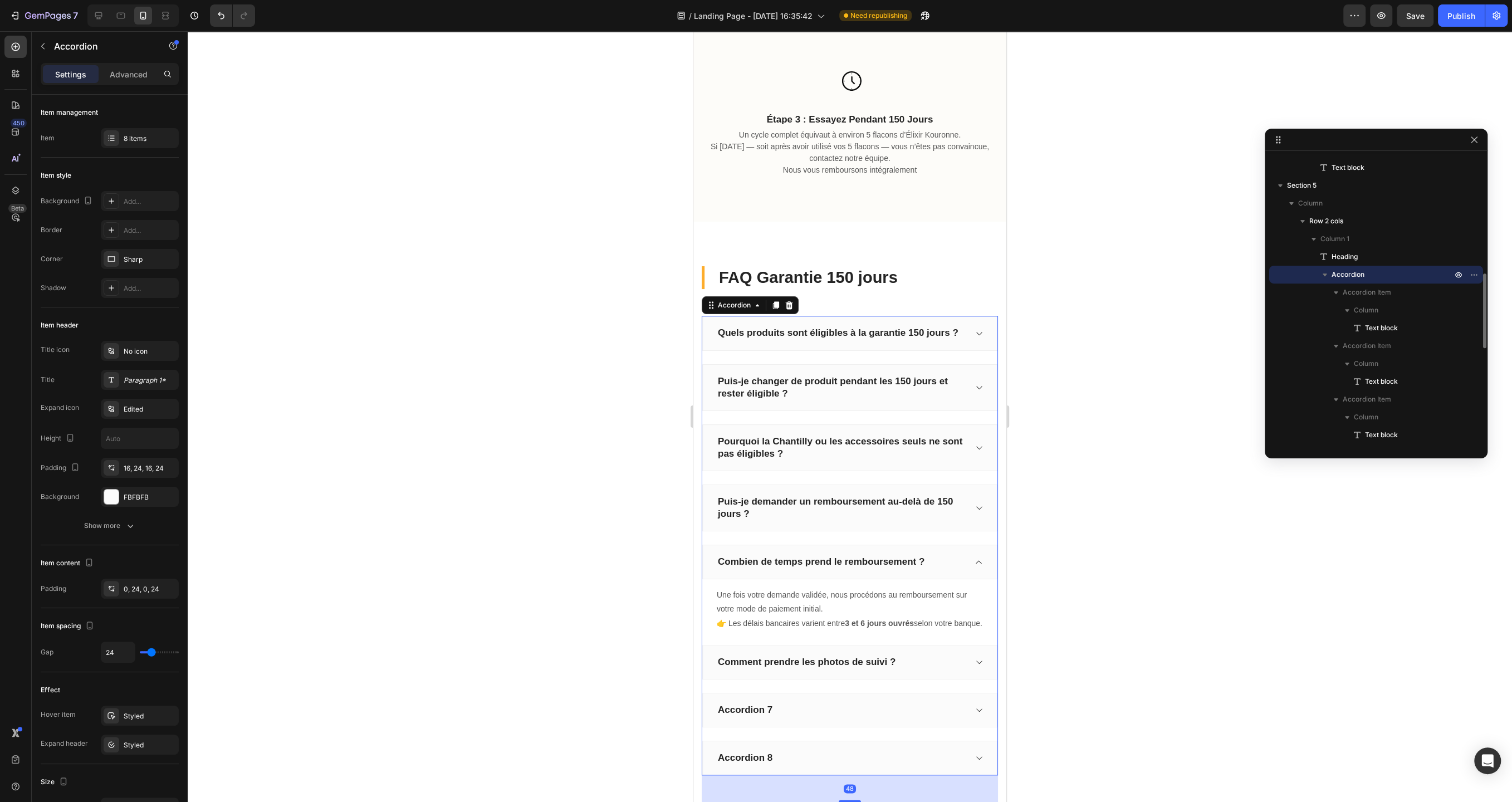
click at [957, 569] on div "Combien de temps prend le remboursement ?" at bounding box center [850, 562] width 295 height 35
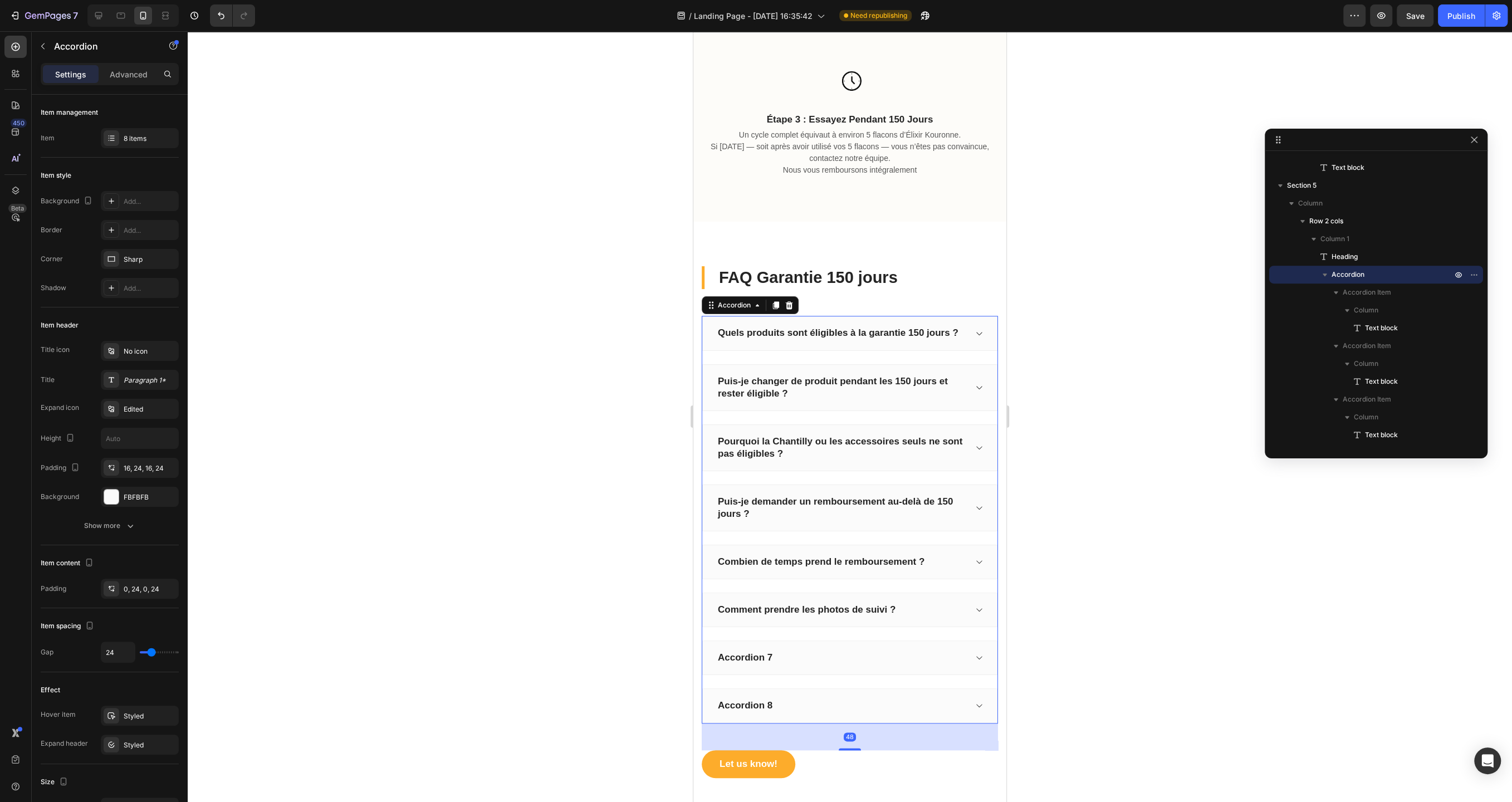
click at [961, 609] on div "Comment prendre les photos de suivi ?" at bounding box center [840, 610] width 249 height 16
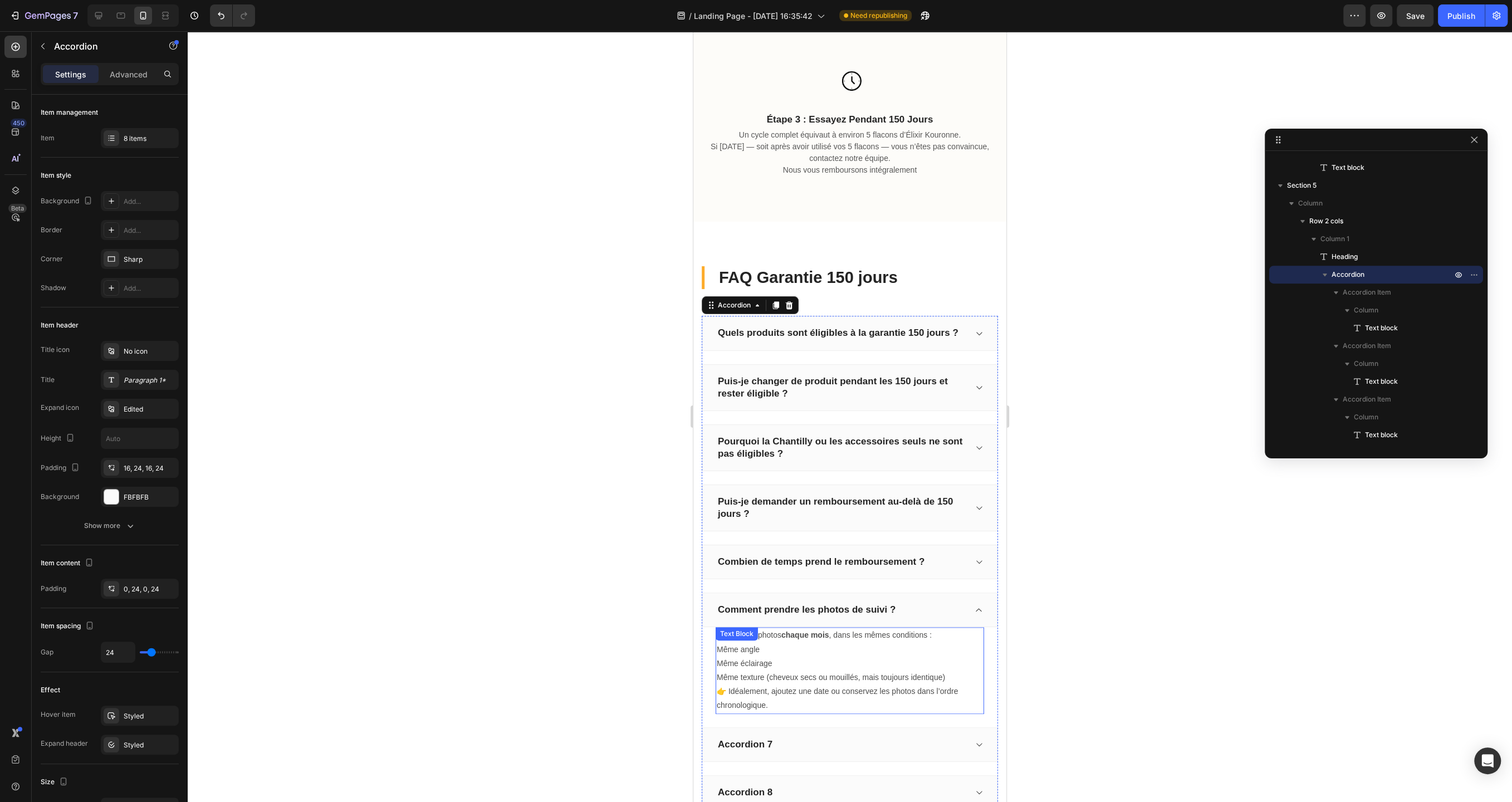
click at [725, 687] on p "Même texture (cheveux secs ou mouillés, mais toujours identique) 👉 Idéalement, …" at bounding box center [849, 692] width 266 height 42
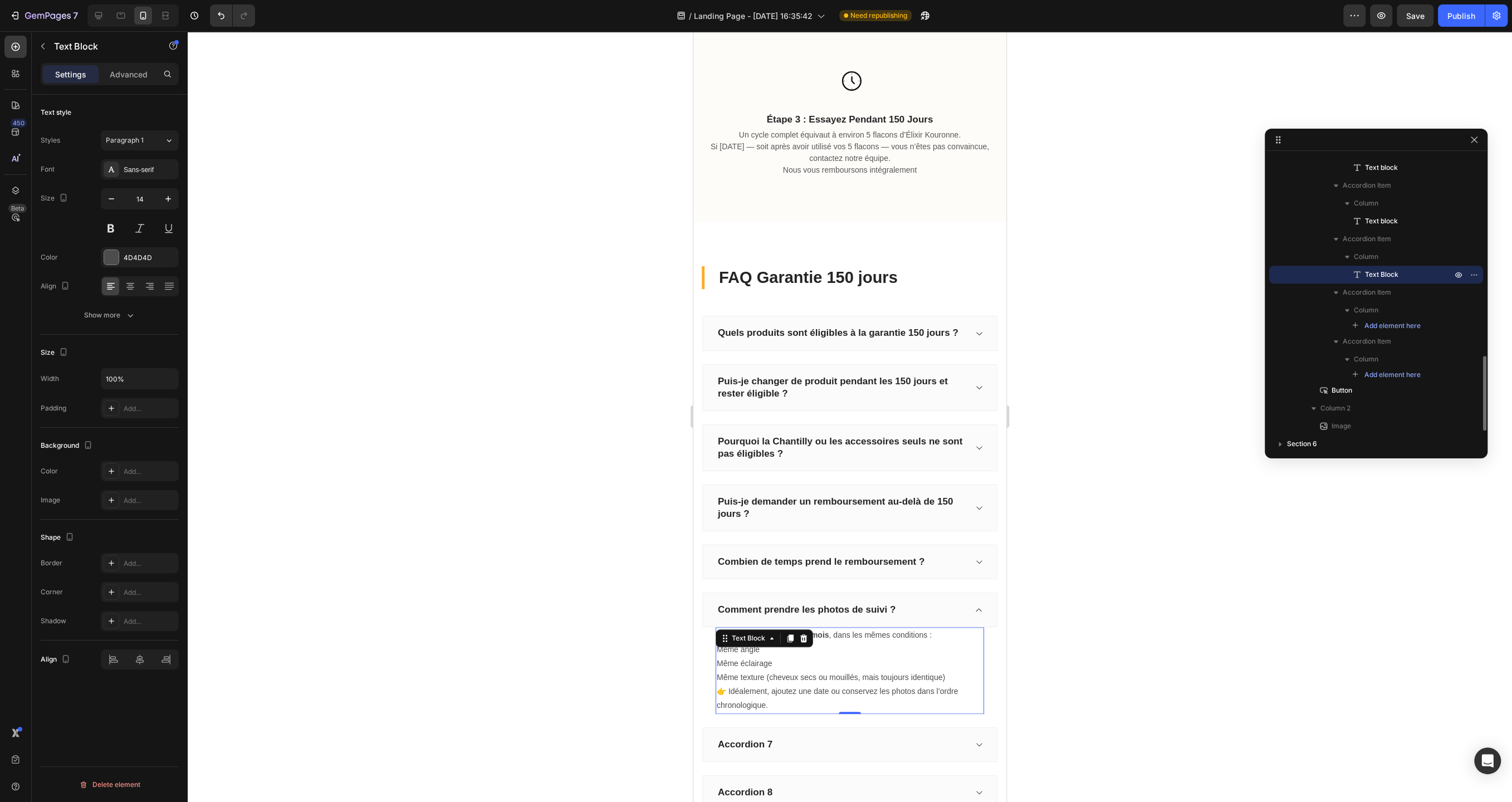
click at [784, 688] on p "Même texture (cheveux secs ou mouillés, mais toujours identique) 👉 Idéalement, …" at bounding box center [849, 692] width 266 height 42
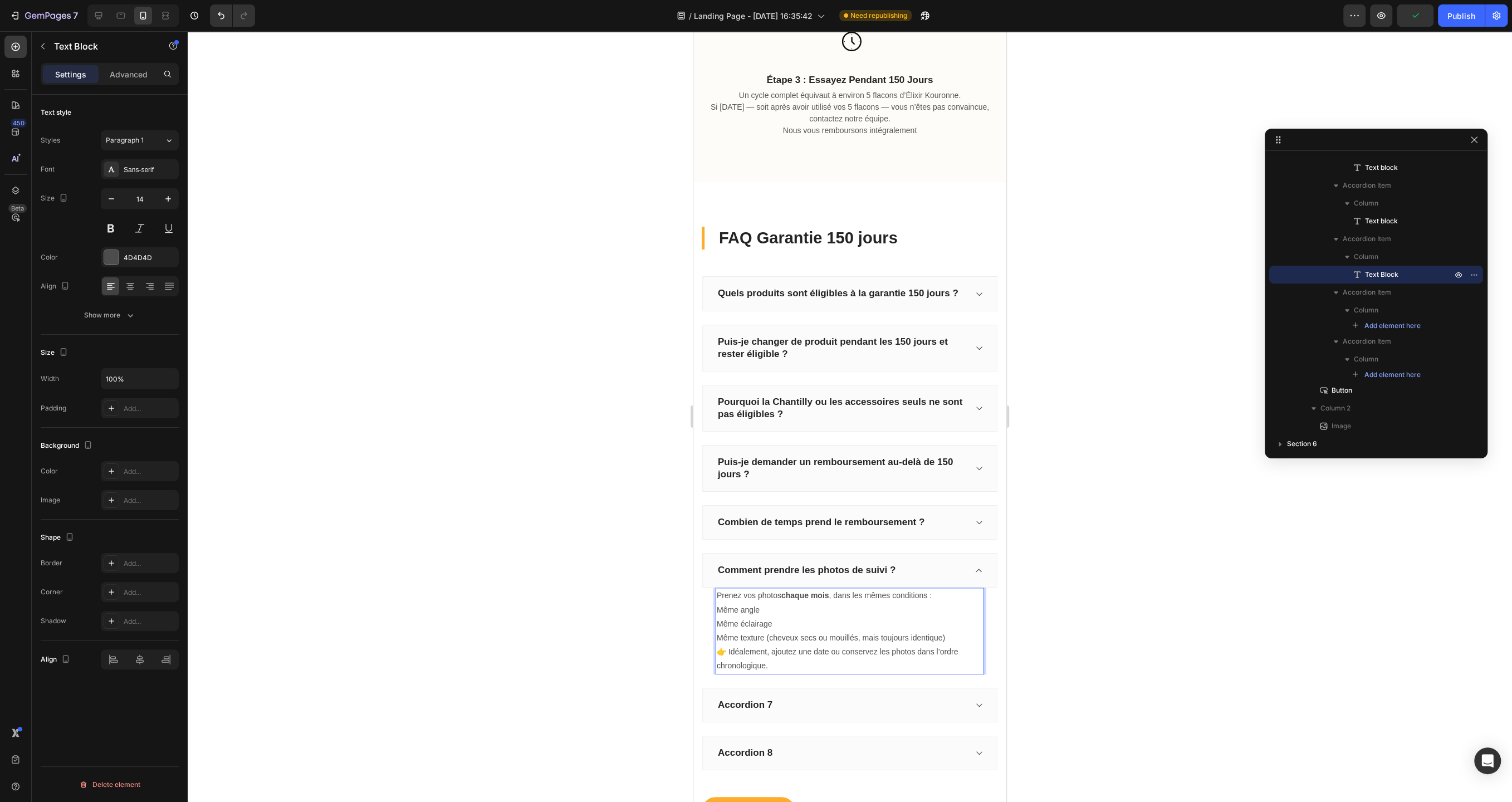
scroll to position [1049, 0]
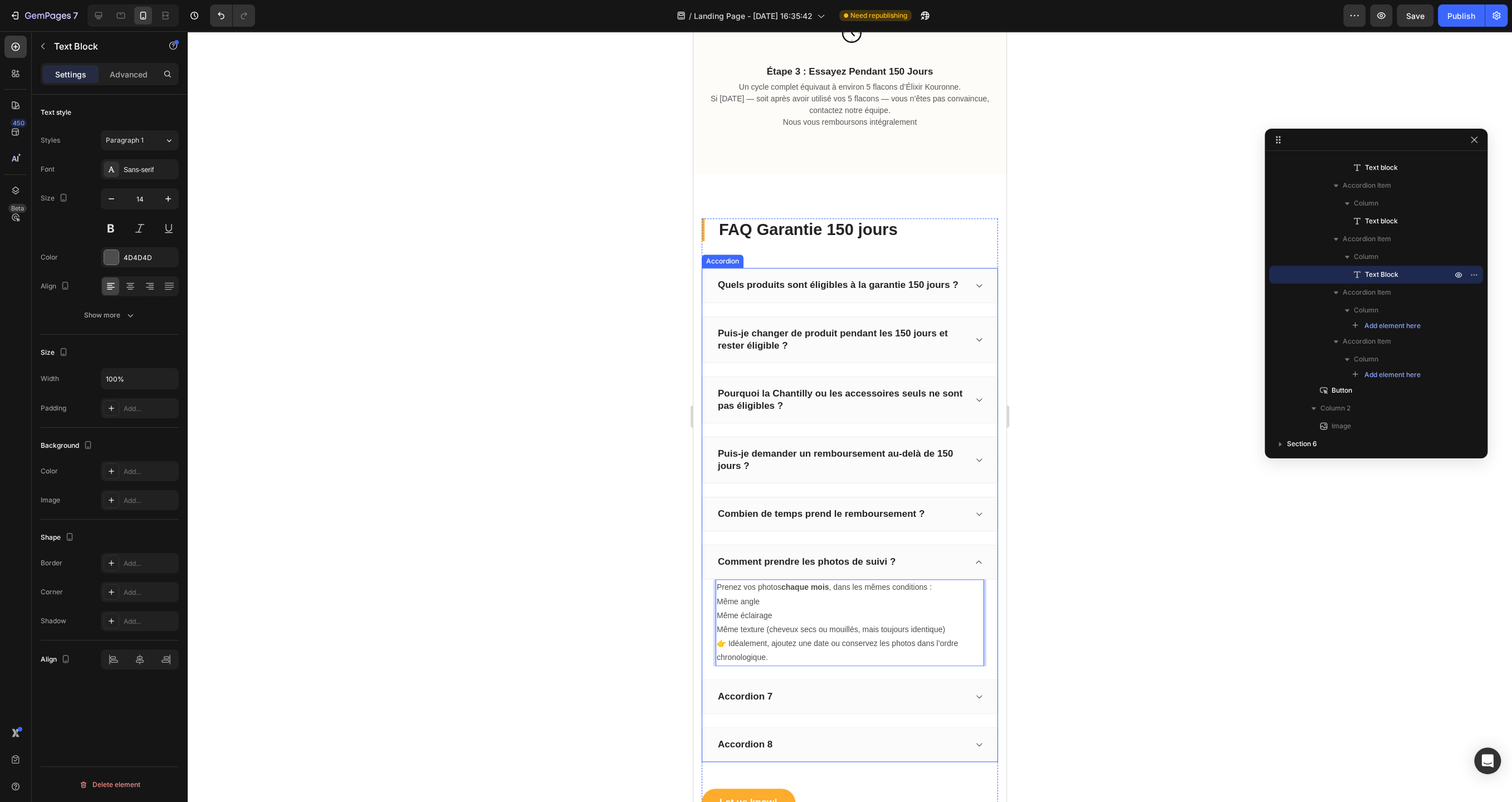
click at [763, 690] on p "Accordion 7" at bounding box center [745, 696] width 54 height 12
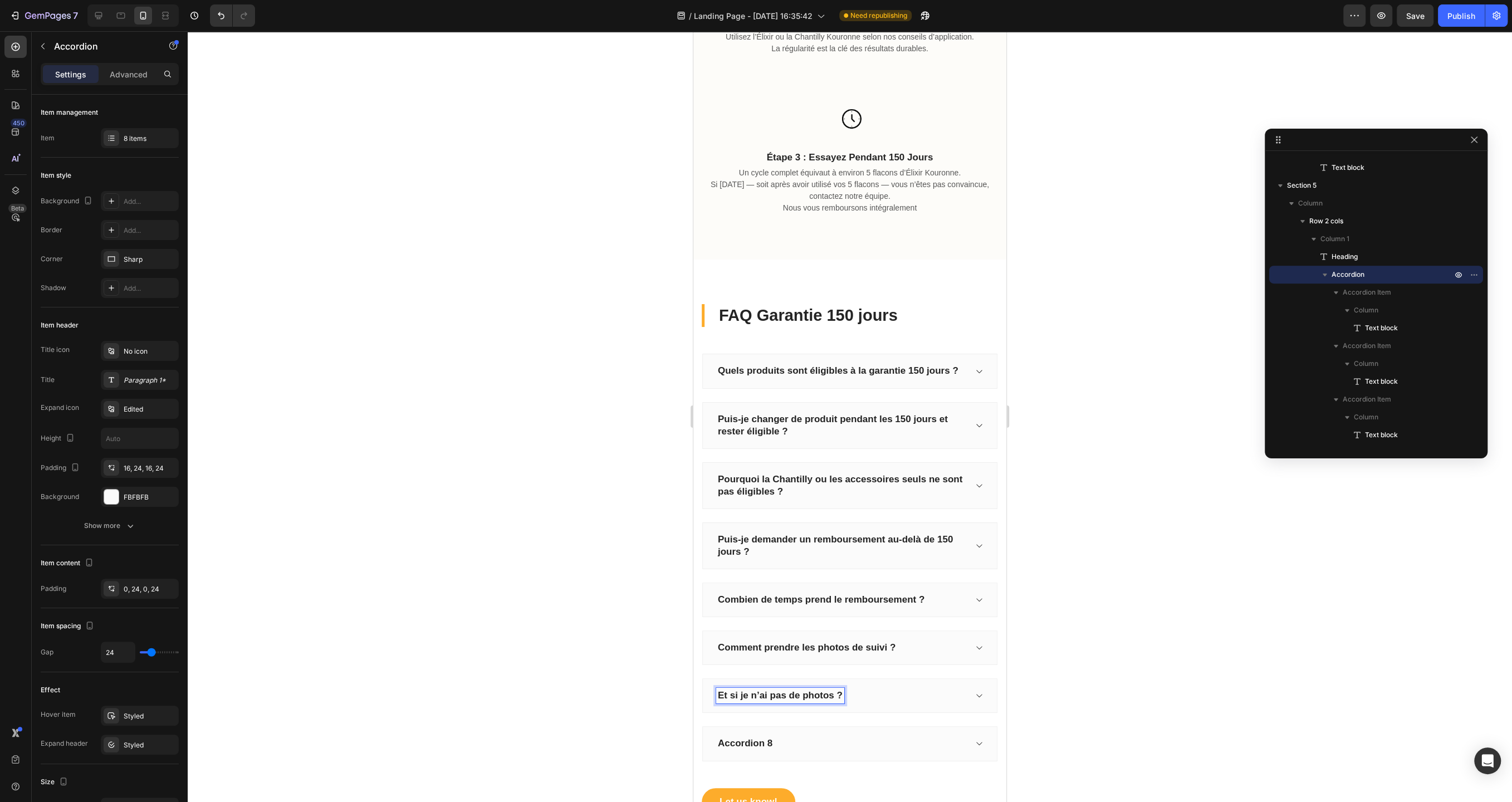
scroll to position [963, 0]
click at [973, 699] on div "Et si je n’ai pas de photos ?" at bounding box center [850, 697] width 295 height 35
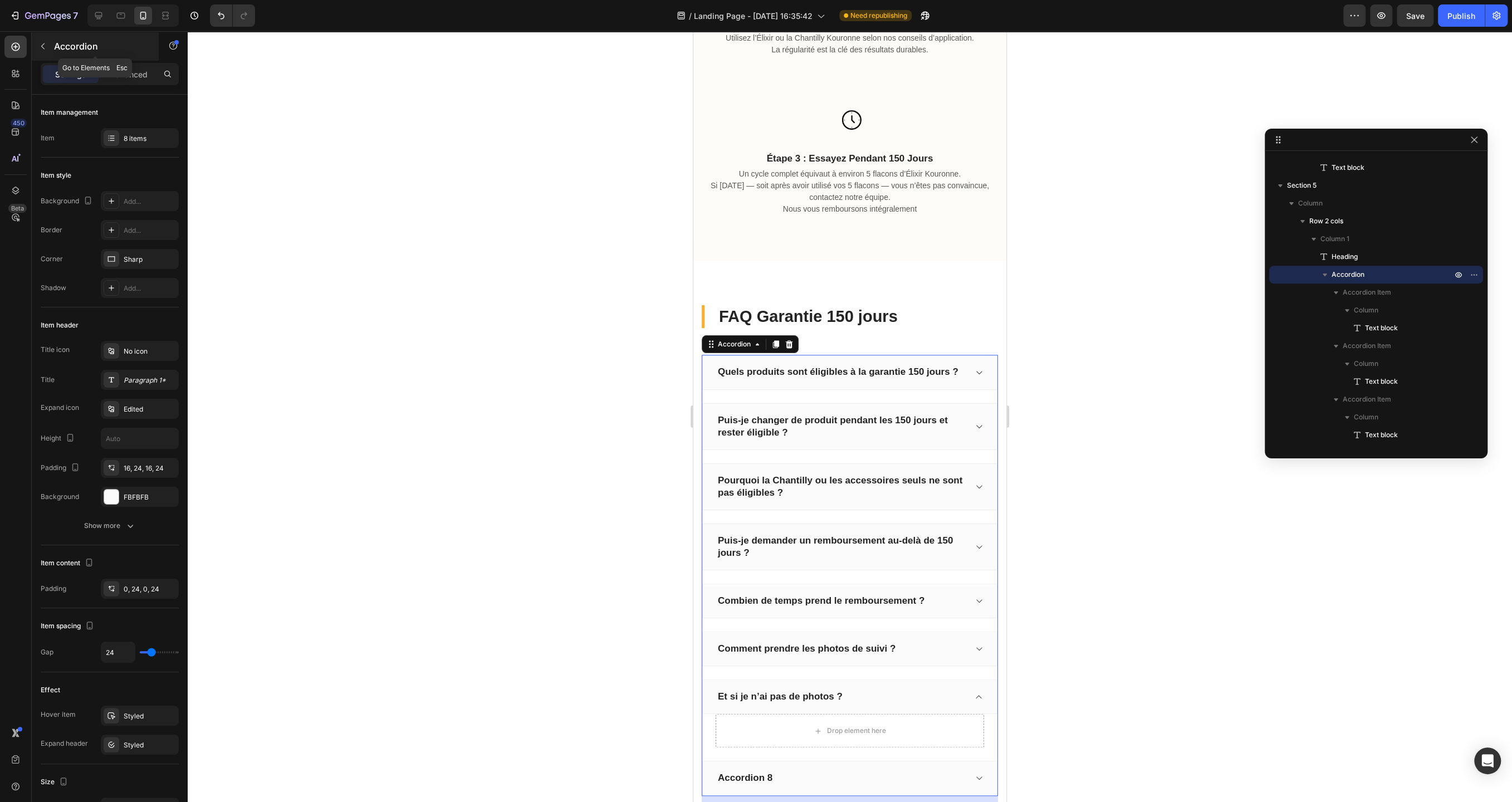
click at [51, 56] on div "Accordion" at bounding box center [95, 46] width 127 height 29
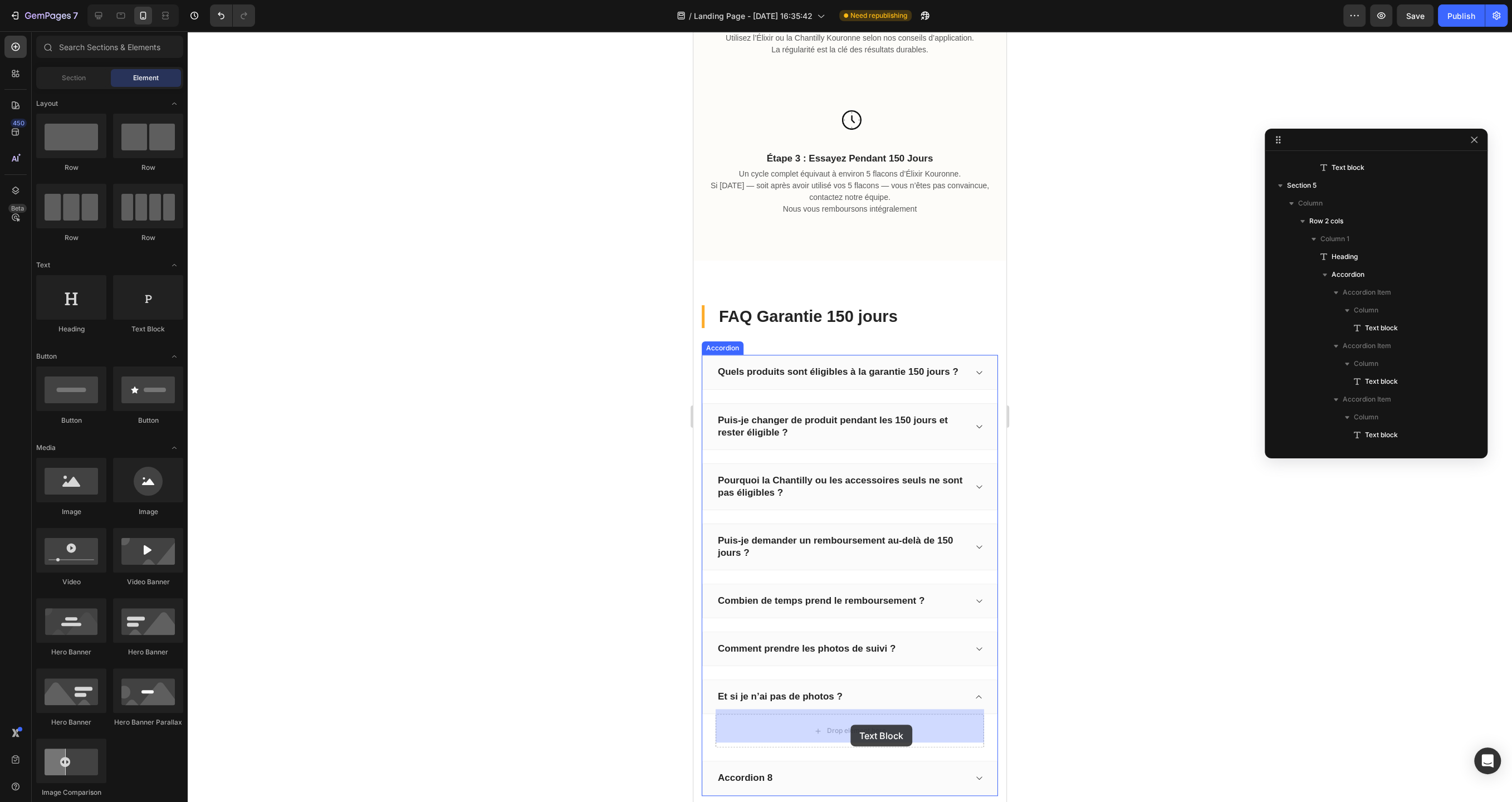
drag, startPoint x: 838, startPoint y: 337, endPoint x: 851, endPoint y: 725, distance: 388.2
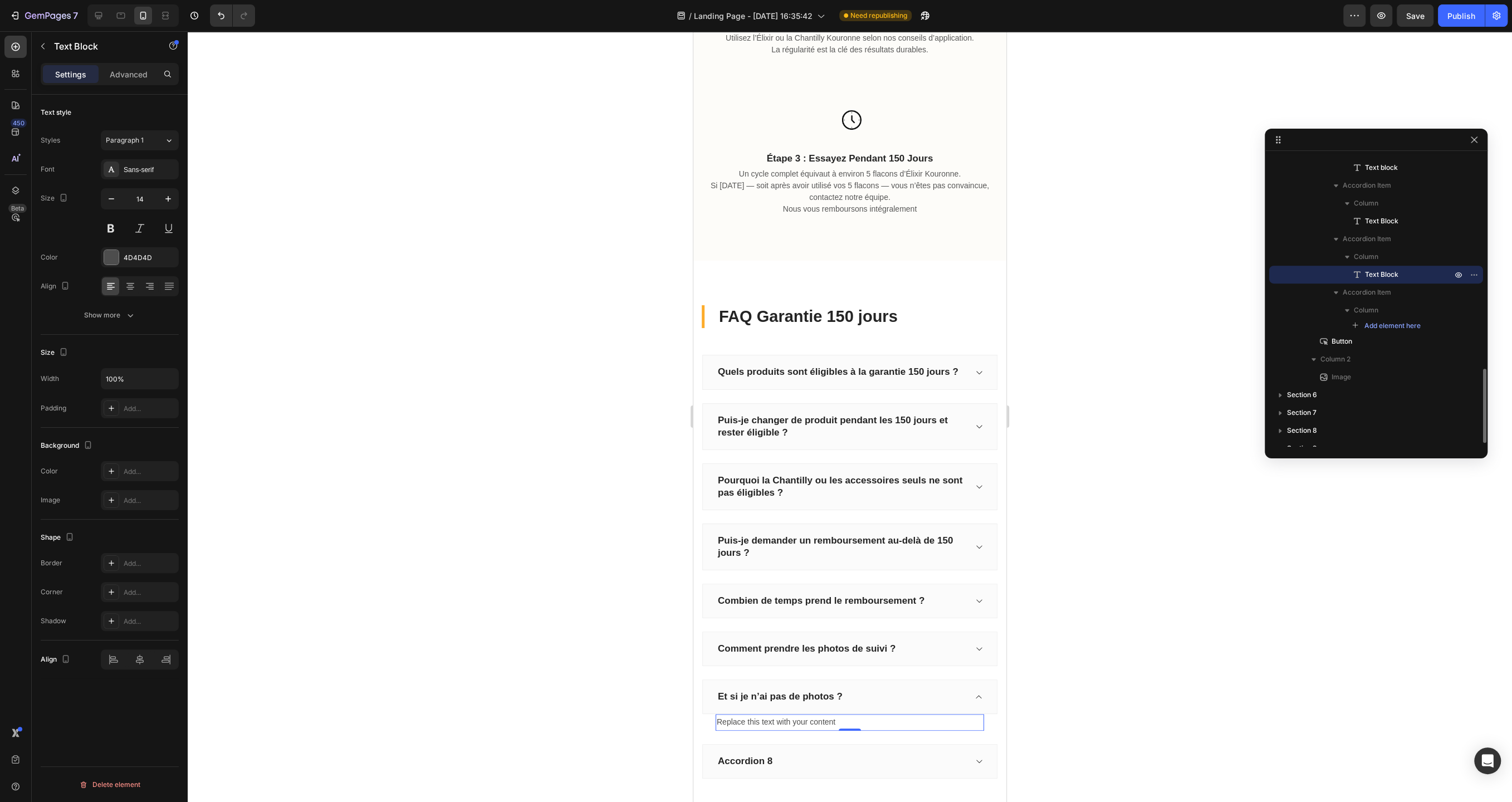
click at [808, 715] on div "Replace this text with your content" at bounding box center [850, 721] width 268 height 16
click at [808, 715] on p "Replace this text with your content" at bounding box center [849, 722] width 266 height 14
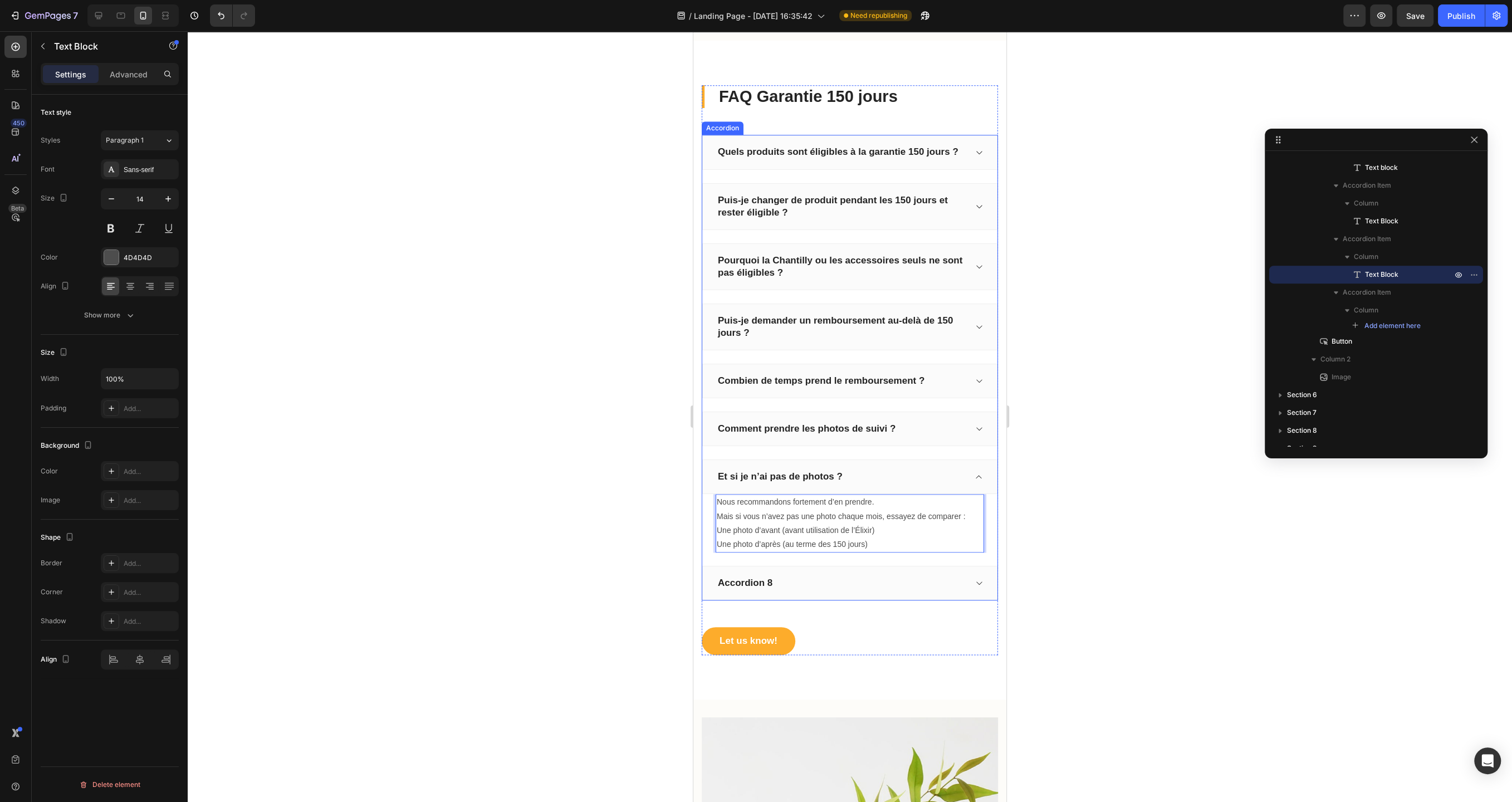
scroll to position [1194, 0]
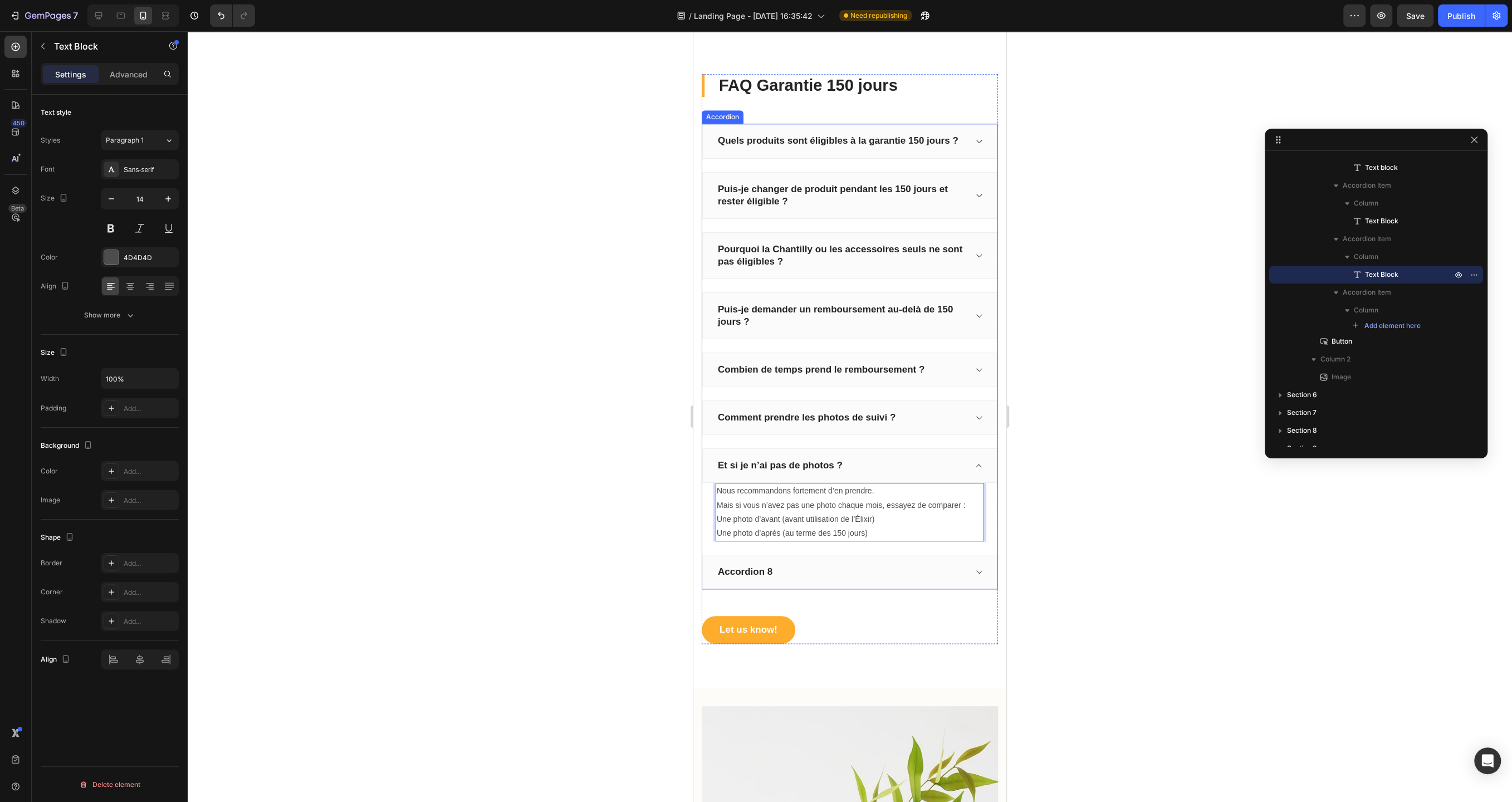
click at [765, 567] on p "Accordion 8" at bounding box center [745, 572] width 54 height 12
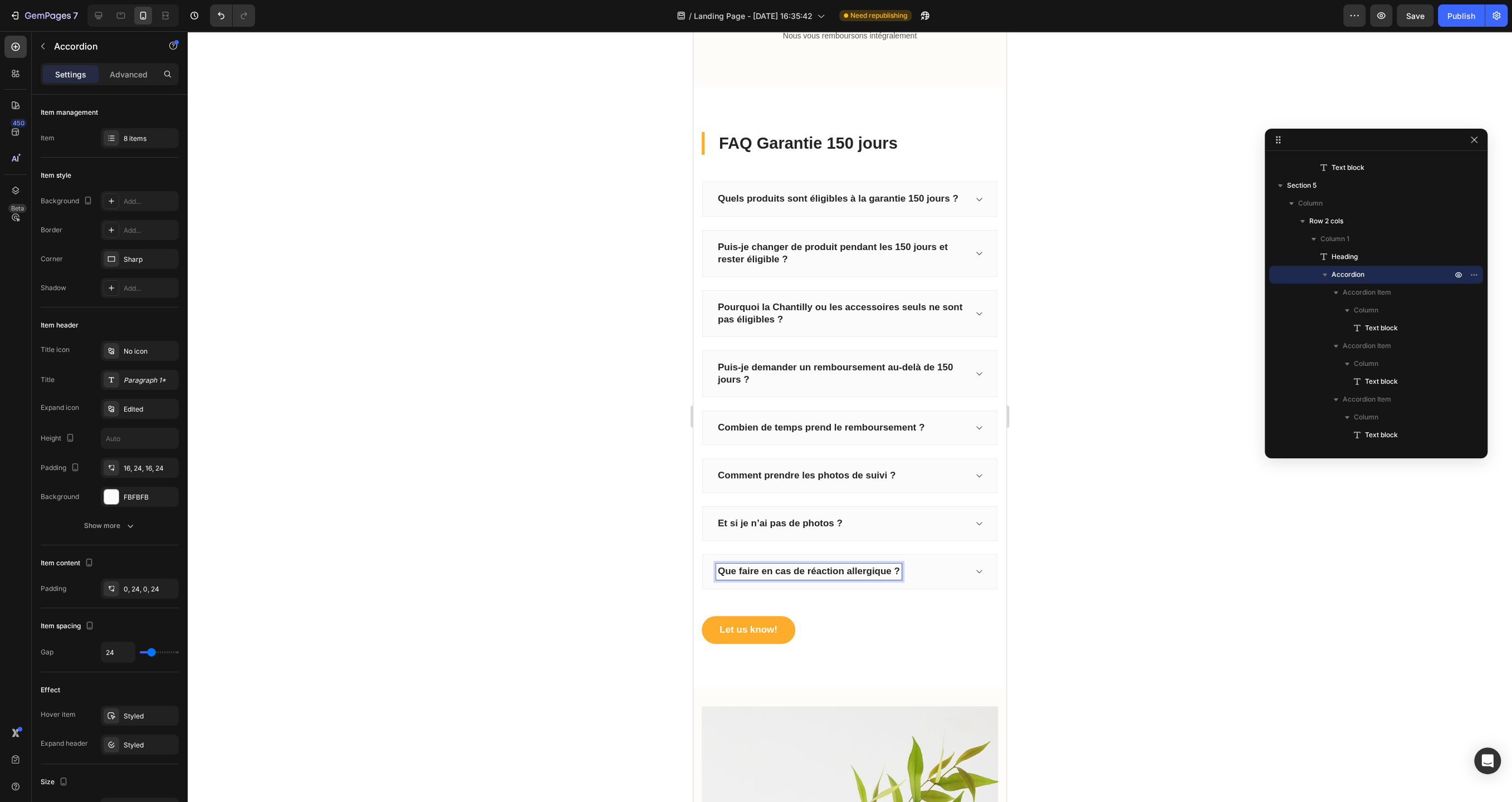
scroll to position [1135, 0]
click at [975, 568] on icon at bounding box center [978, 572] width 8 height 9
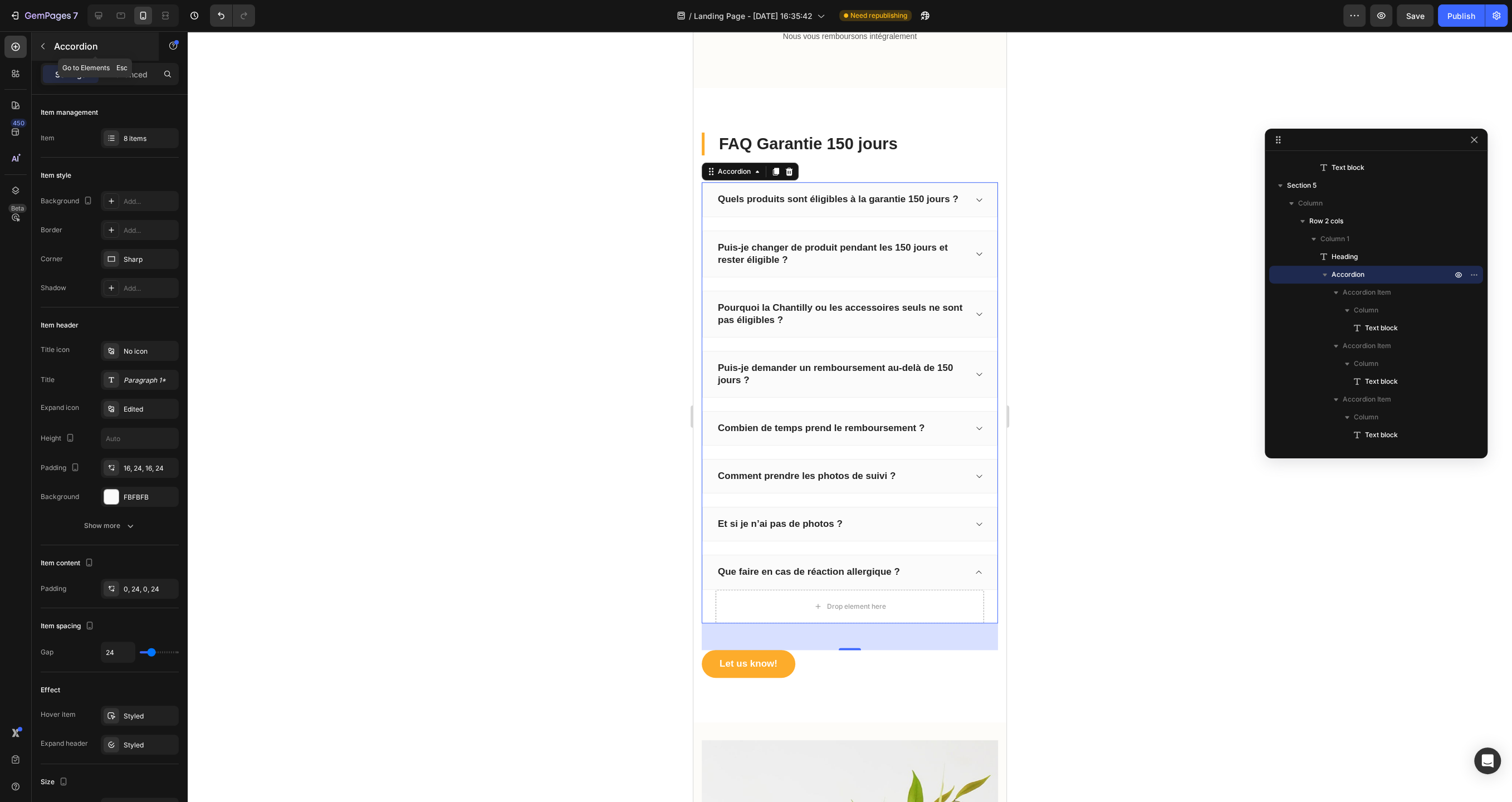
click at [52, 53] on div "Accordion" at bounding box center [95, 46] width 127 height 29
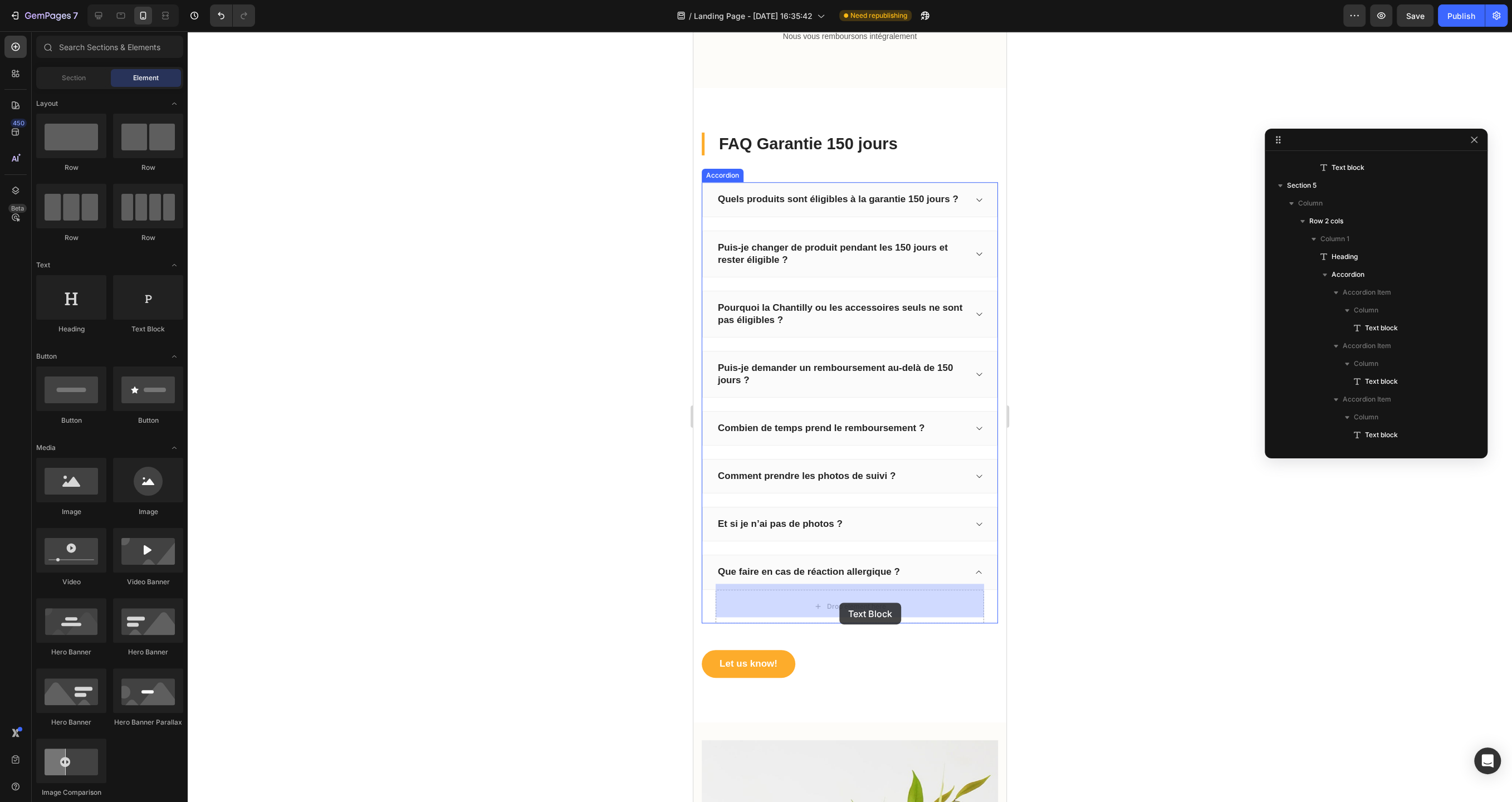
drag, startPoint x: 838, startPoint y: 337, endPoint x: 839, endPoint y: 603, distance: 266.0
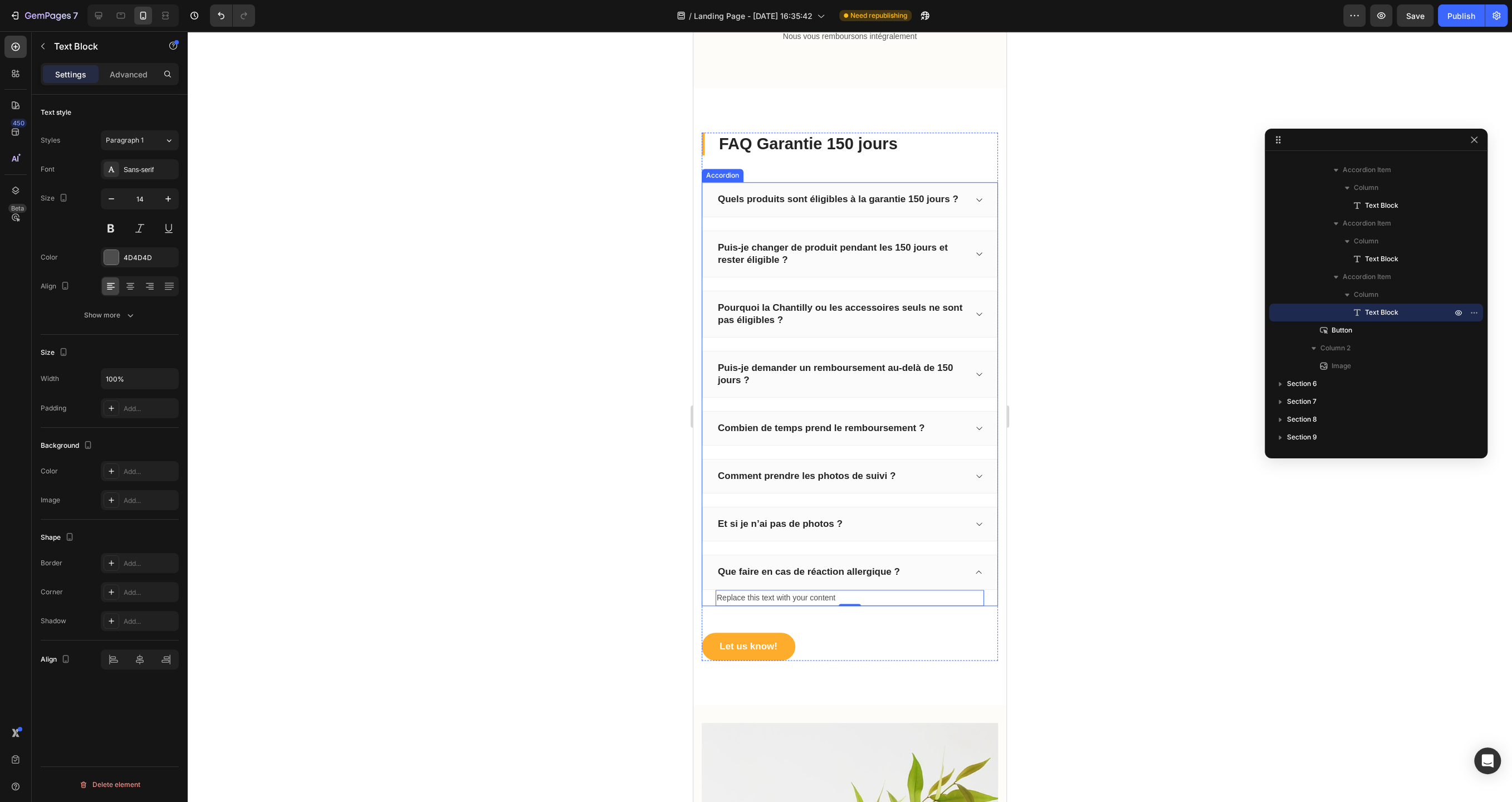
click at [713, 189] on div "Quels produits sont éligibles à la garantie 150 jours ?" at bounding box center [850, 200] width 295 height 35
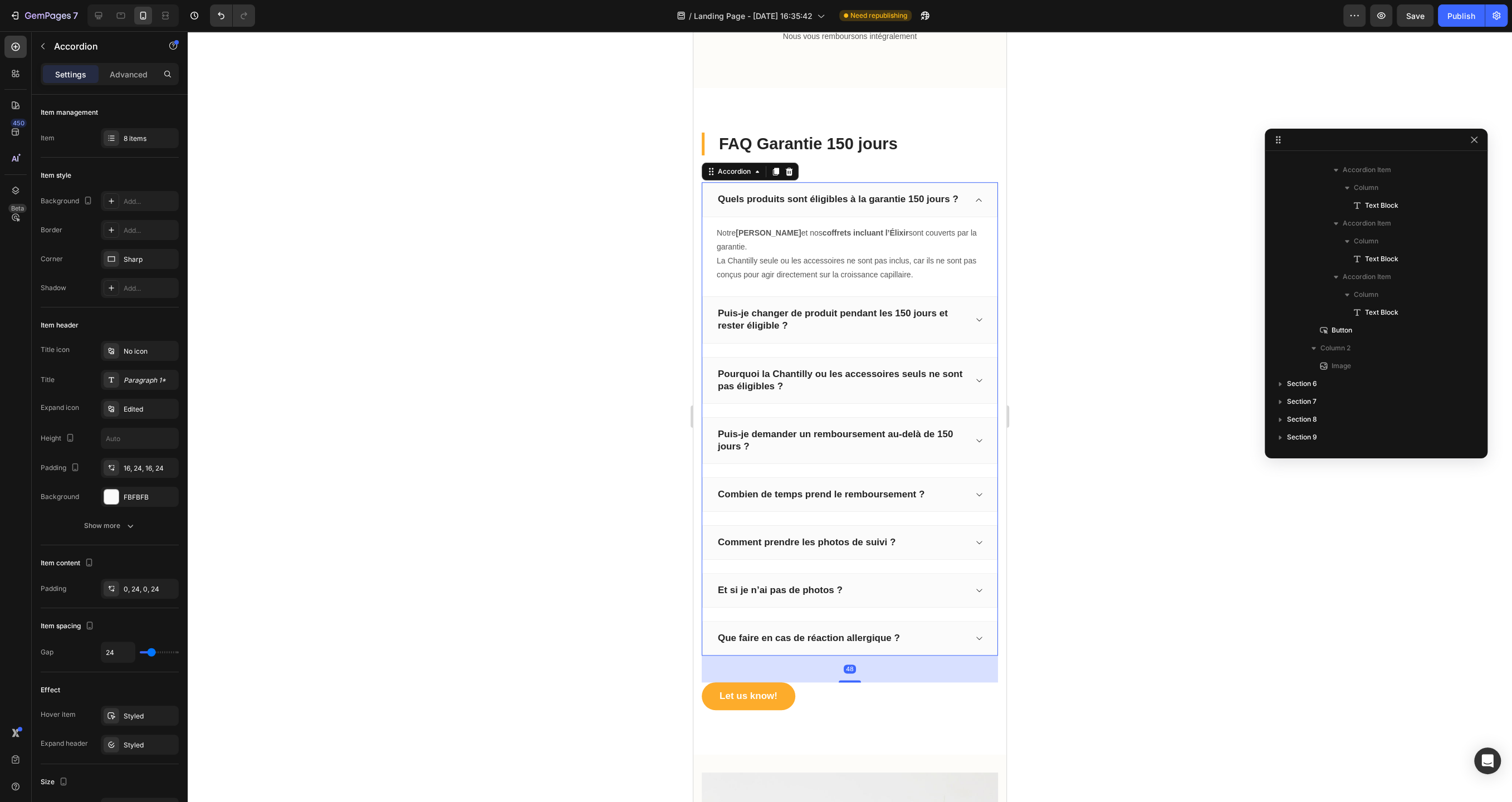
scroll to position [460, 0]
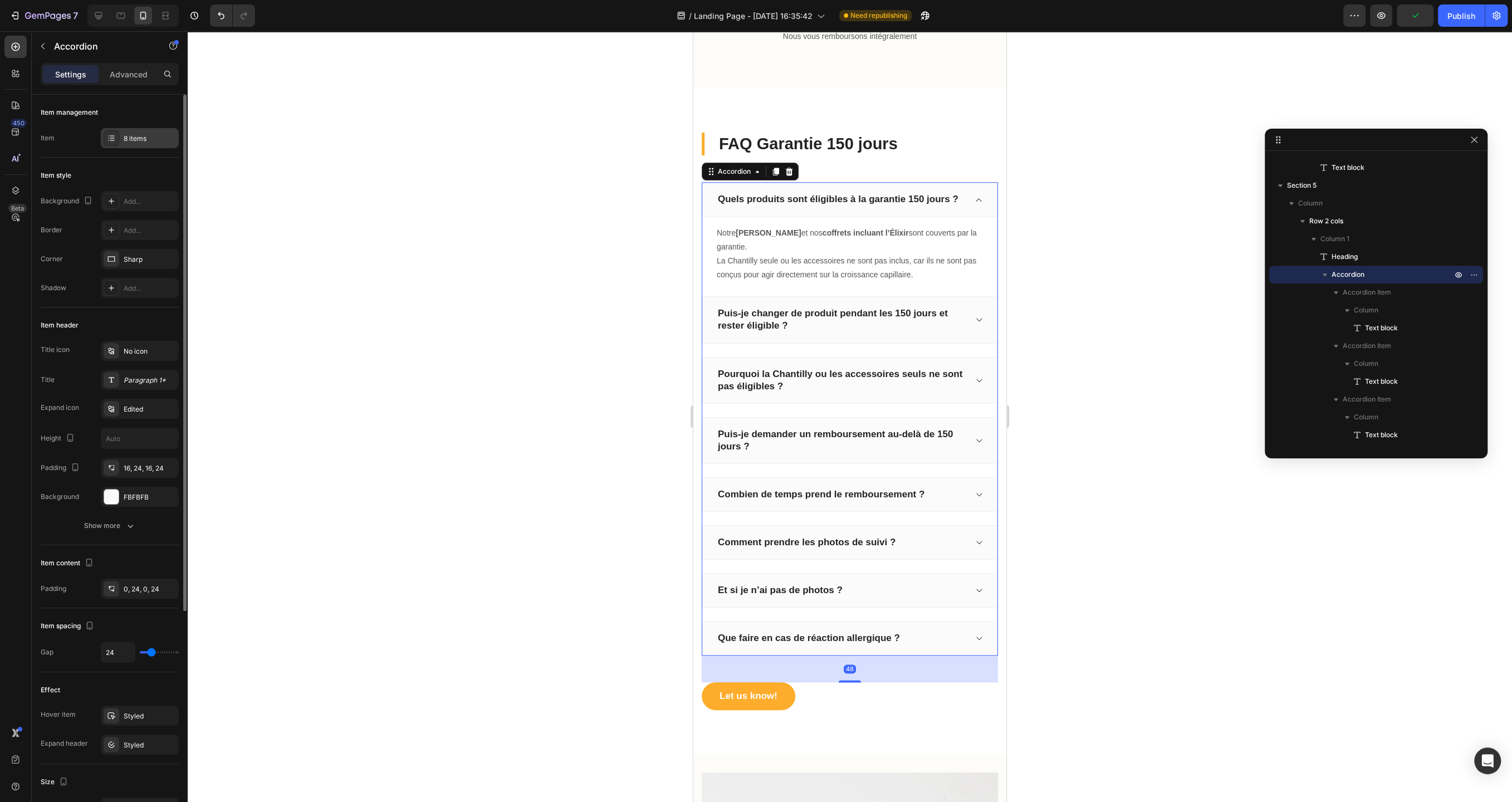
click at [136, 141] on div "8 items" at bounding box center [149, 138] width 52 height 10
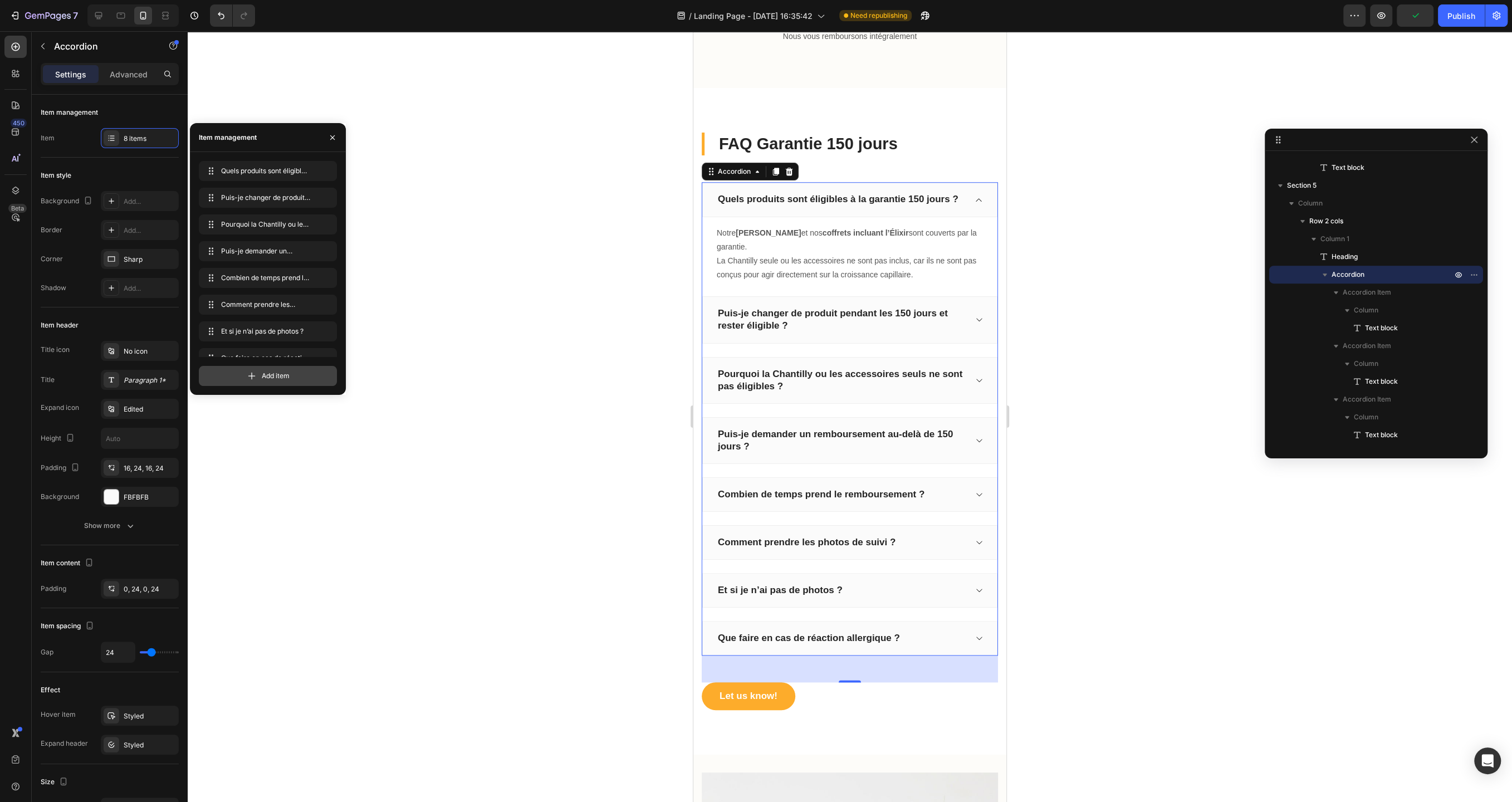
click at [263, 375] on span "Add item" at bounding box center [275, 375] width 28 height 10
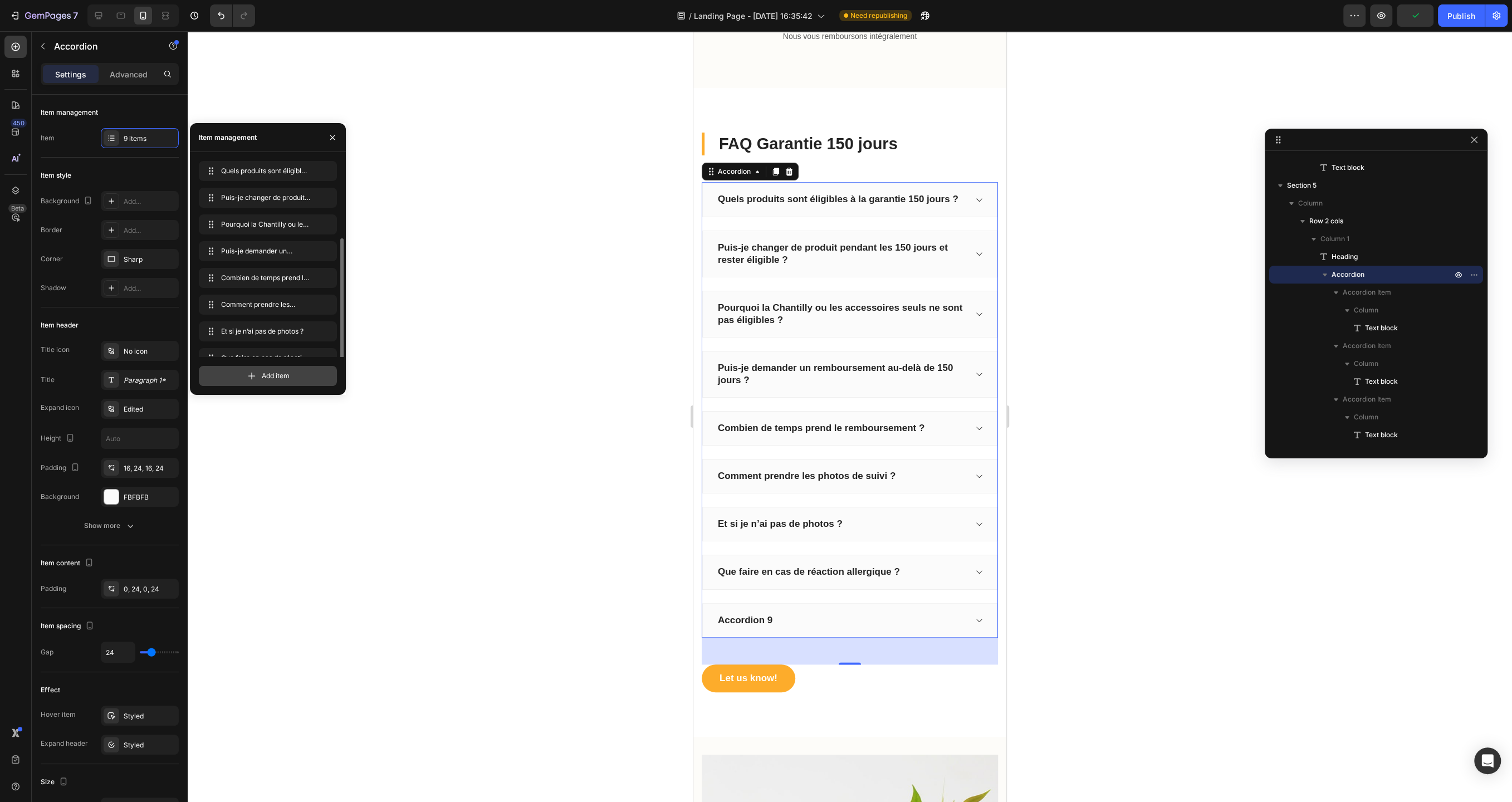
scroll to position [42, 0]
click at [53, 48] on div "Accordion" at bounding box center [95, 46] width 127 height 29
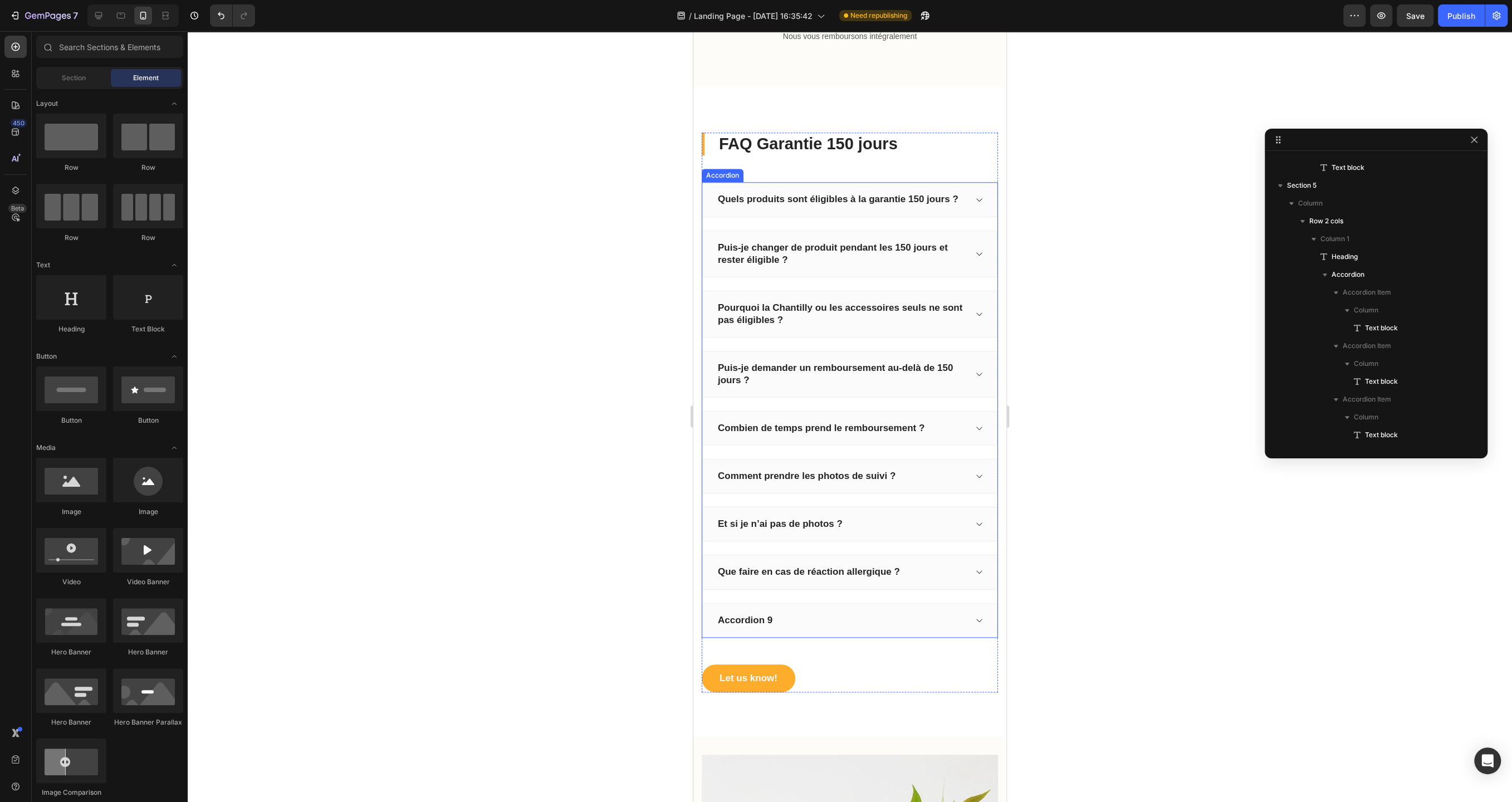
click at [985, 617] on div "Accordion 9" at bounding box center [850, 620] width 295 height 35
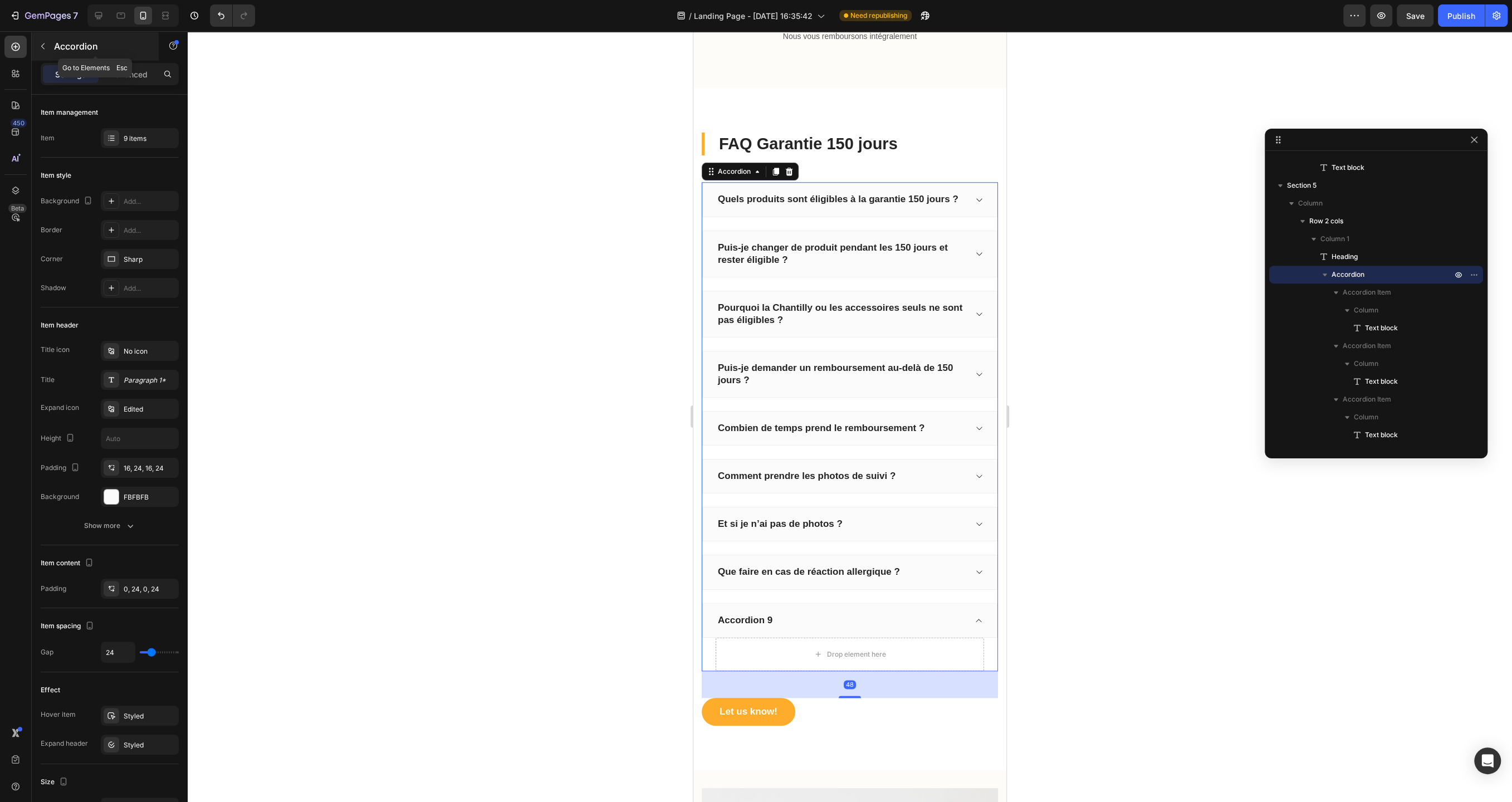
click at [47, 43] on button "button" at bounding box center [43, 47] width 18 height 18
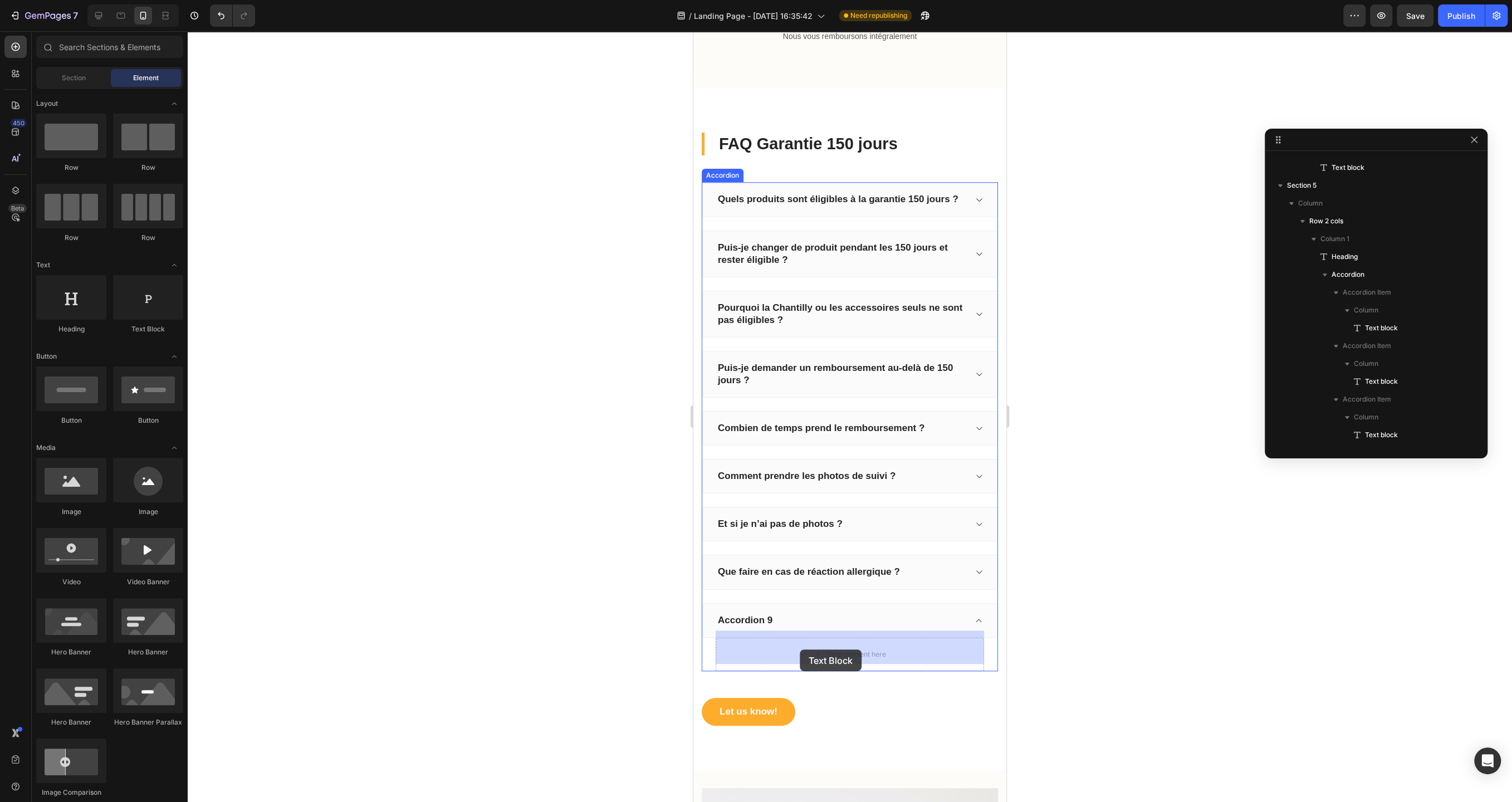
drag, startPoint x: 832, startPoint y: 332, endPoint x: 1333, endPoint y: 553, distance: 547.6
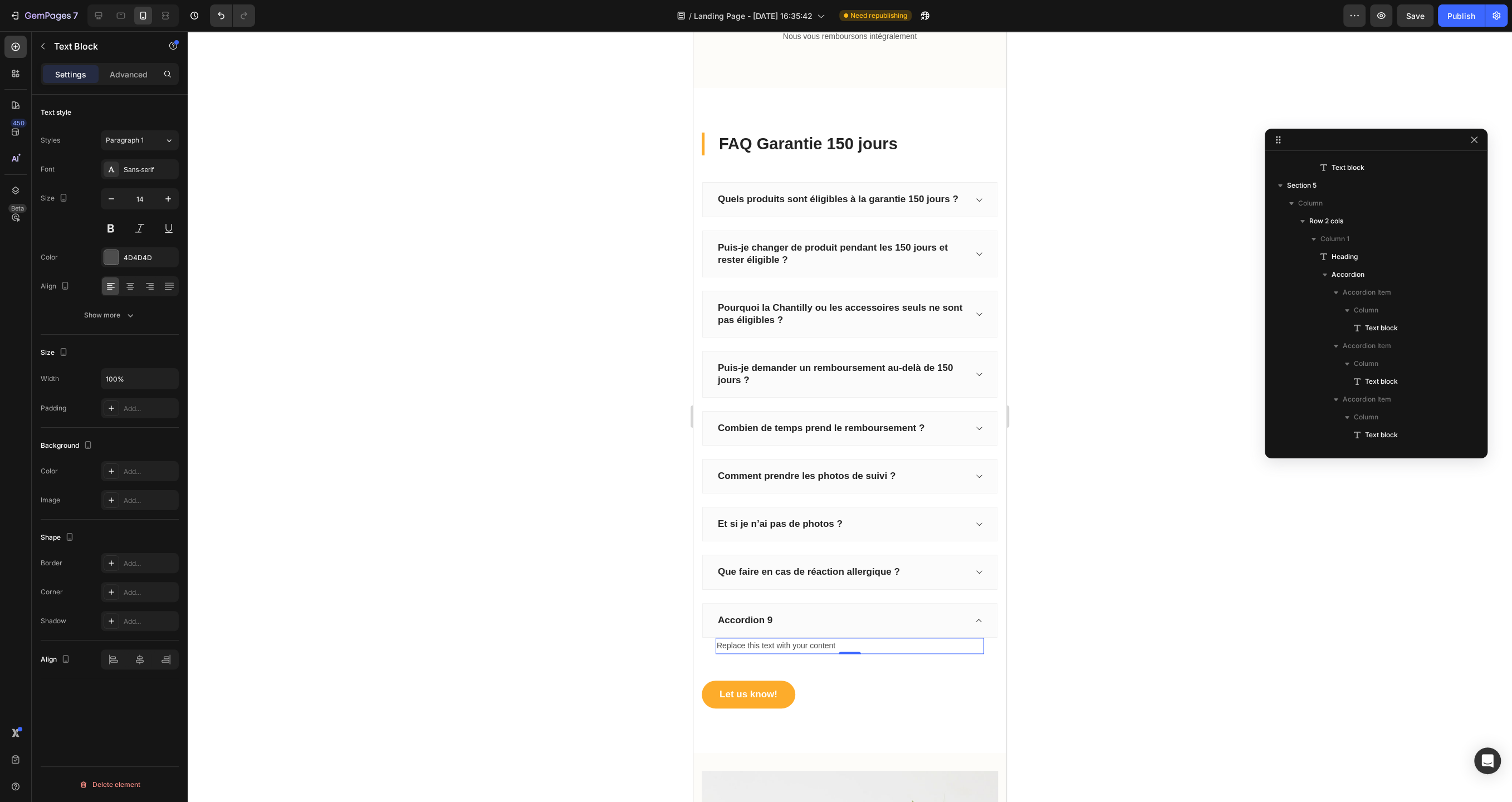
scroll to position [904, 0]
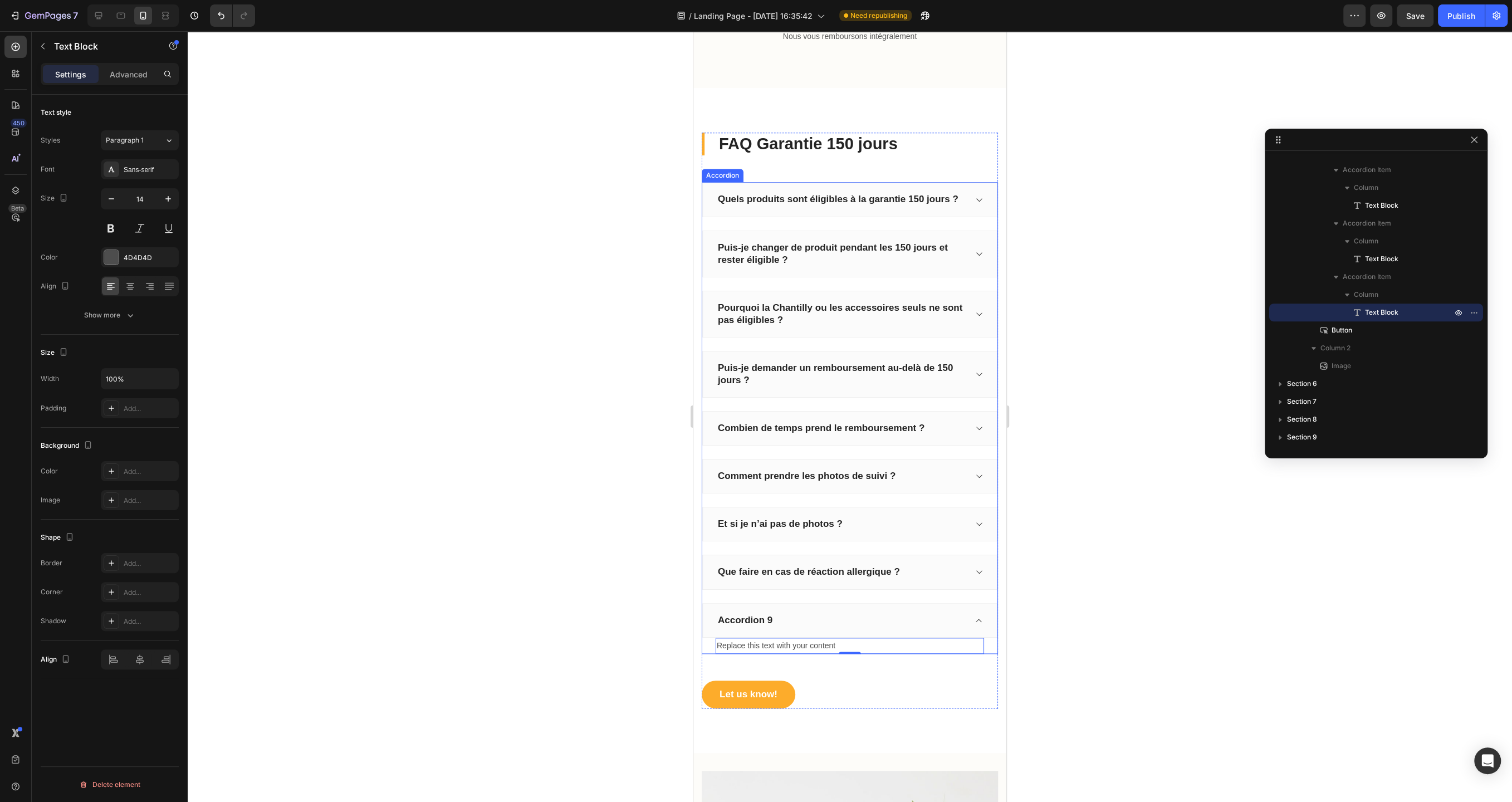
click at [759, 613] on div "Accordion 9" at bounding box center [744, 620] width 58 height 16
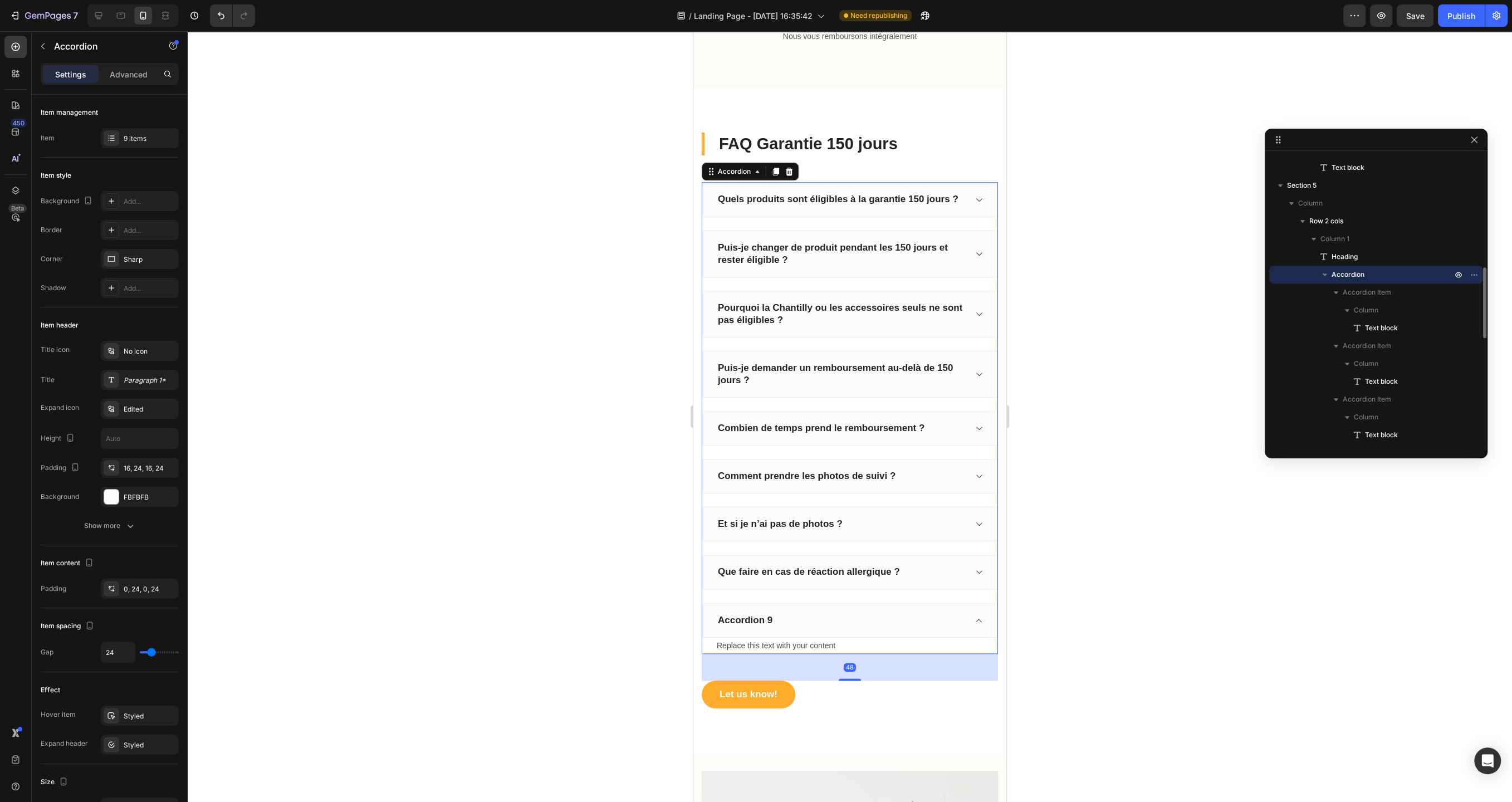
click at [759, 613] on div "Accordion 9" at bounding box center [744, 620] width 58 height 16
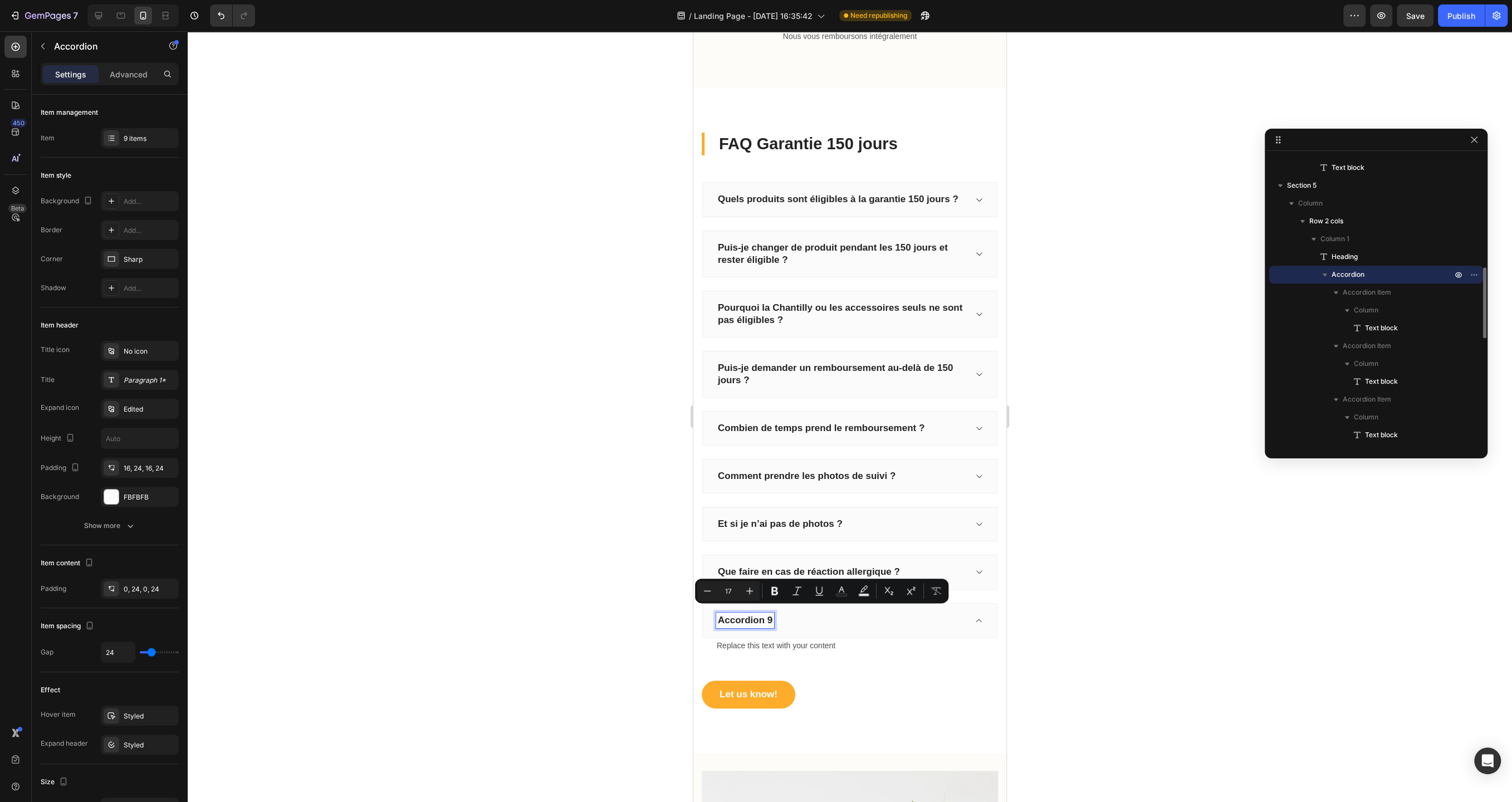
click at [977, 568] on icon at bounding box center [978, 572] width 8 height 9
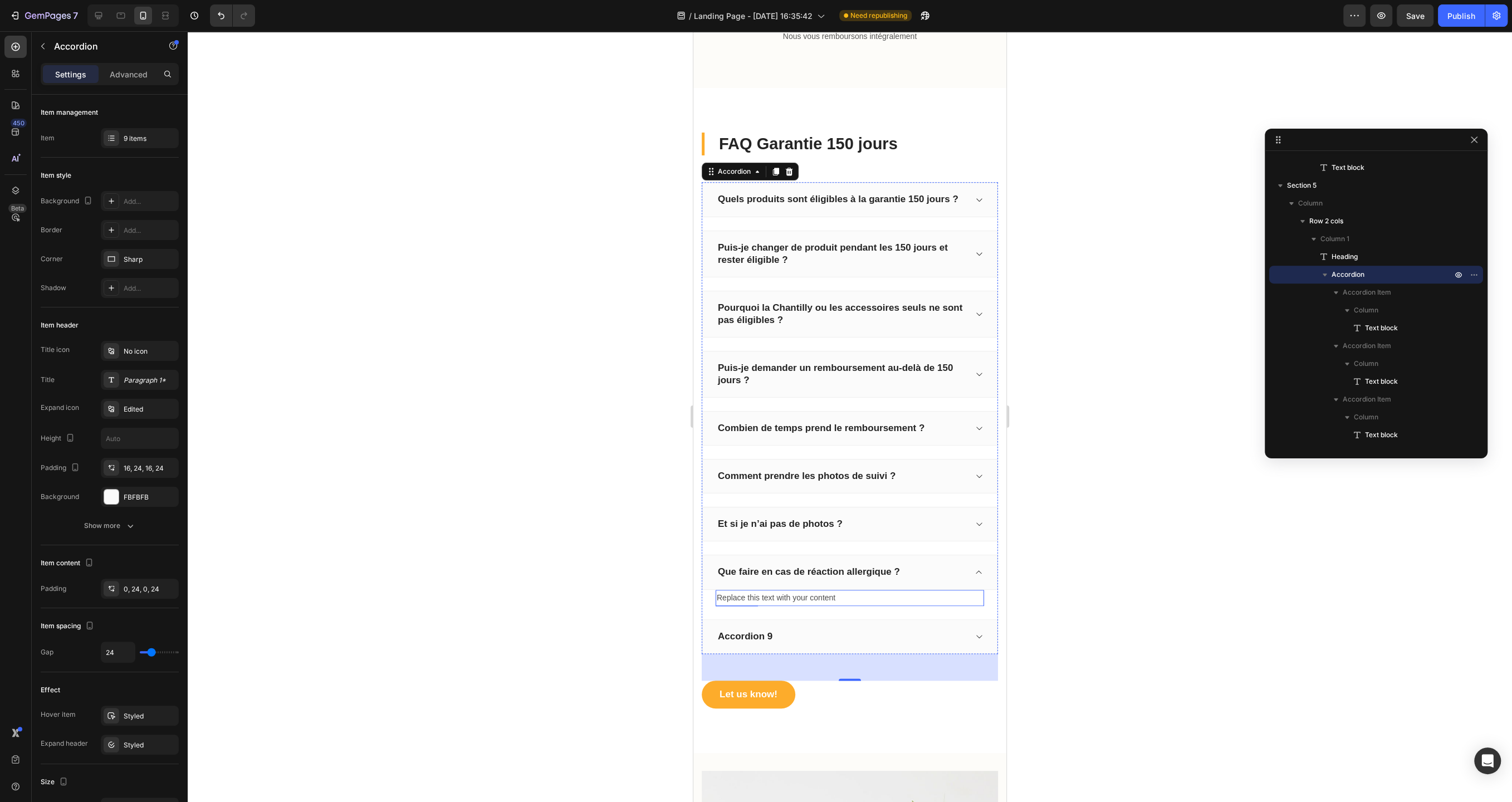
click at [823, 596] on div "Replace this text with your content" at bounding box center [850, 598] width 268 height 16
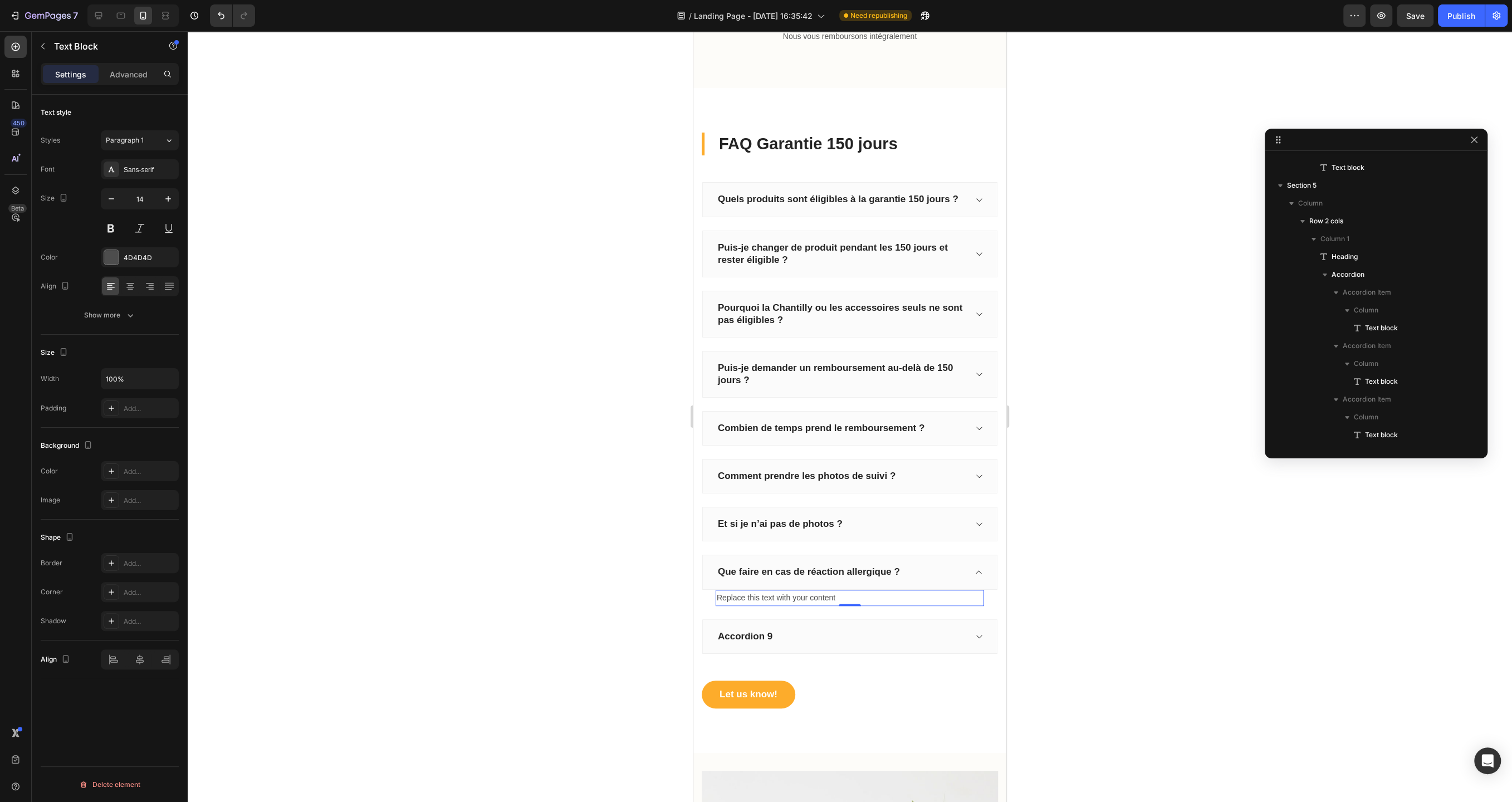
scroll to position [888, 0]
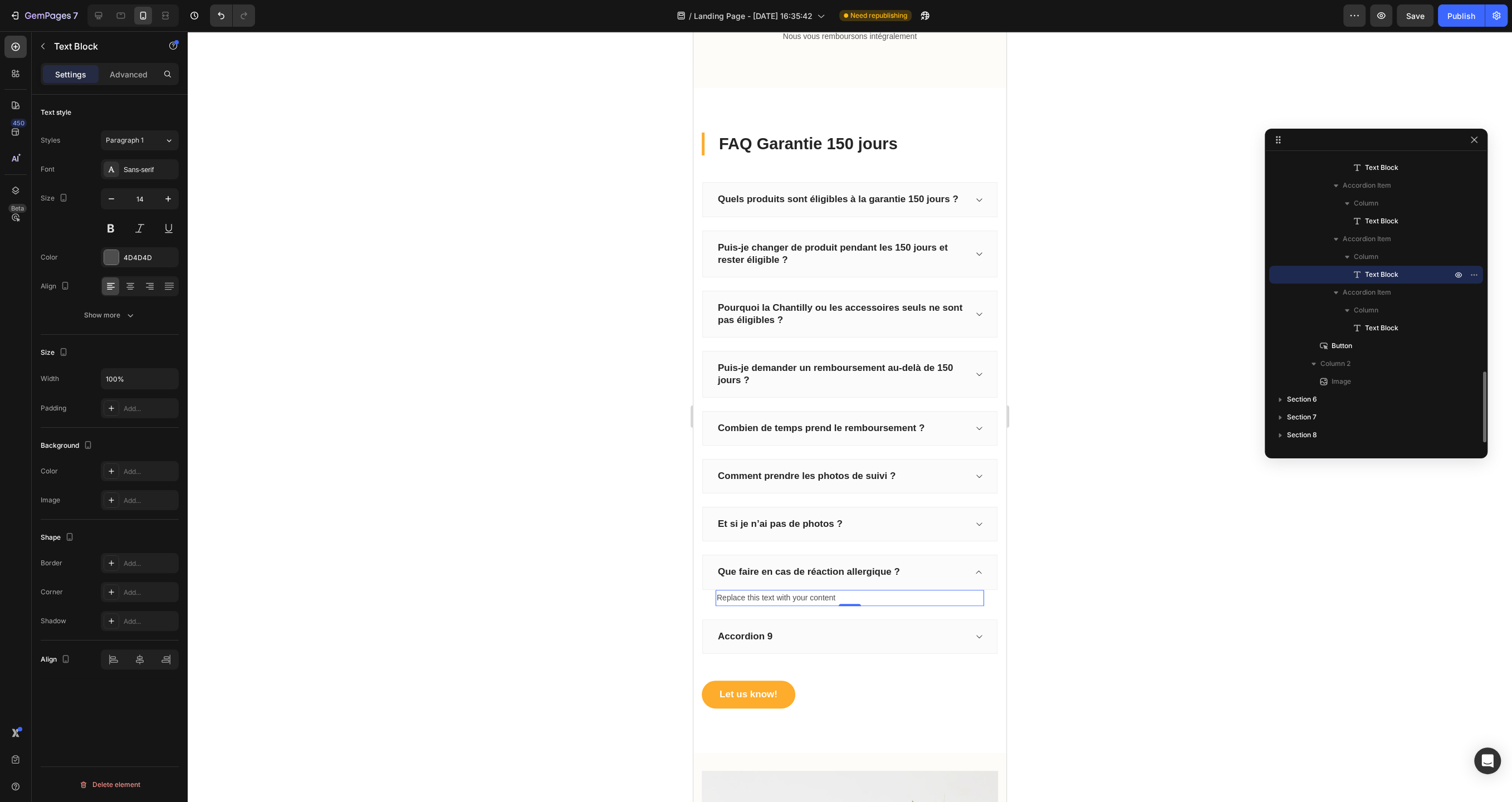
click at [823, 596] on div "Replace this text with your content" at bounding box center [850, 598] width 268 height 16
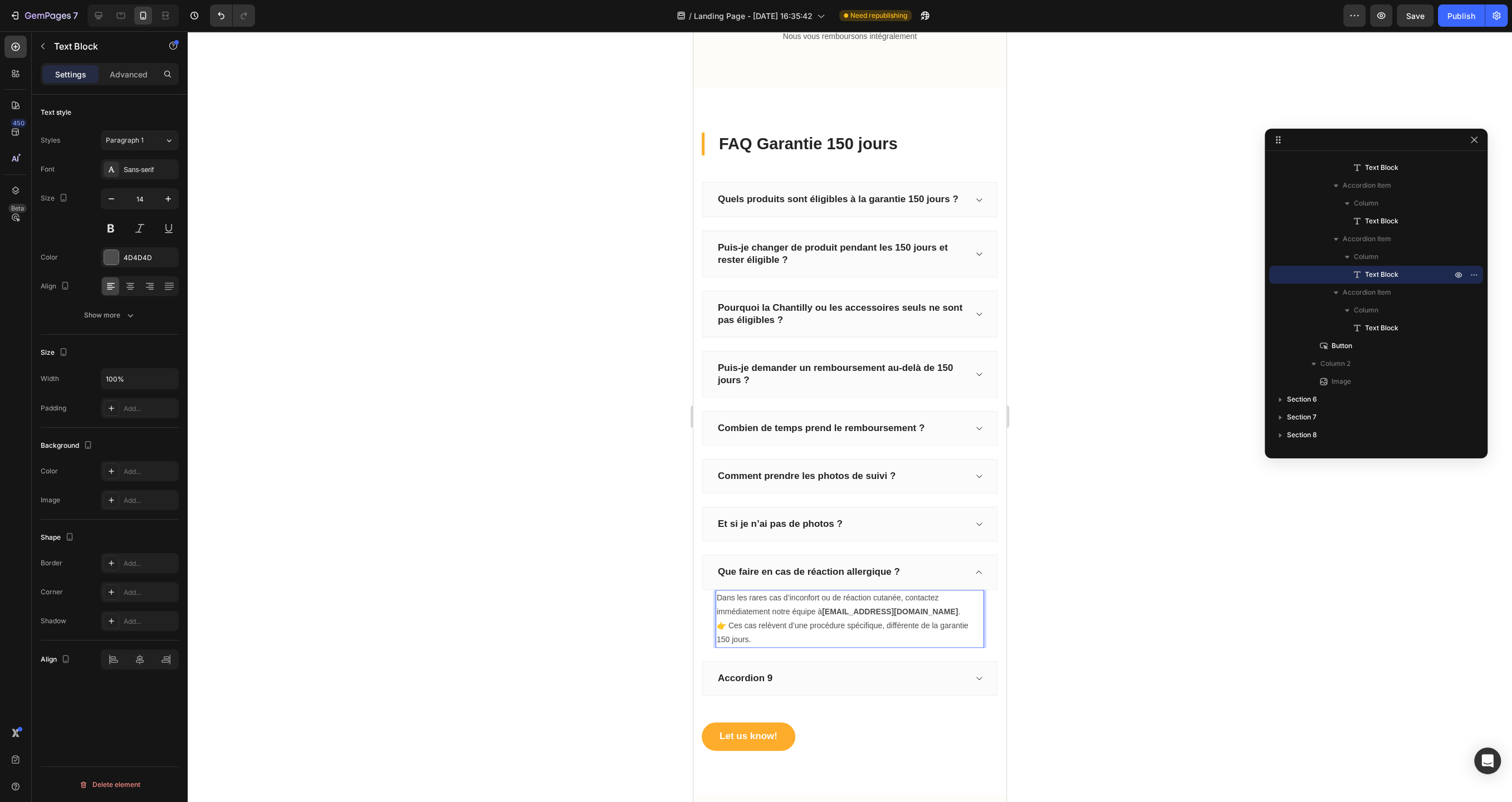
click at [725, 617] on p "Dans les rares cas d’inconfort ou de réaction cutanée, contactez immédiatement …" at bounding box center [849, 619] width 266 height 57
click at [918, 605] on p "Dans les rares cas d’inconfort ou de réaction cutanée, contactez immédiatement …" at bounding box center [849, 619] width 266 height 57
click at [755, 676] on p "Accordion 9" at bounding box center [745, 678] width 54 height 12
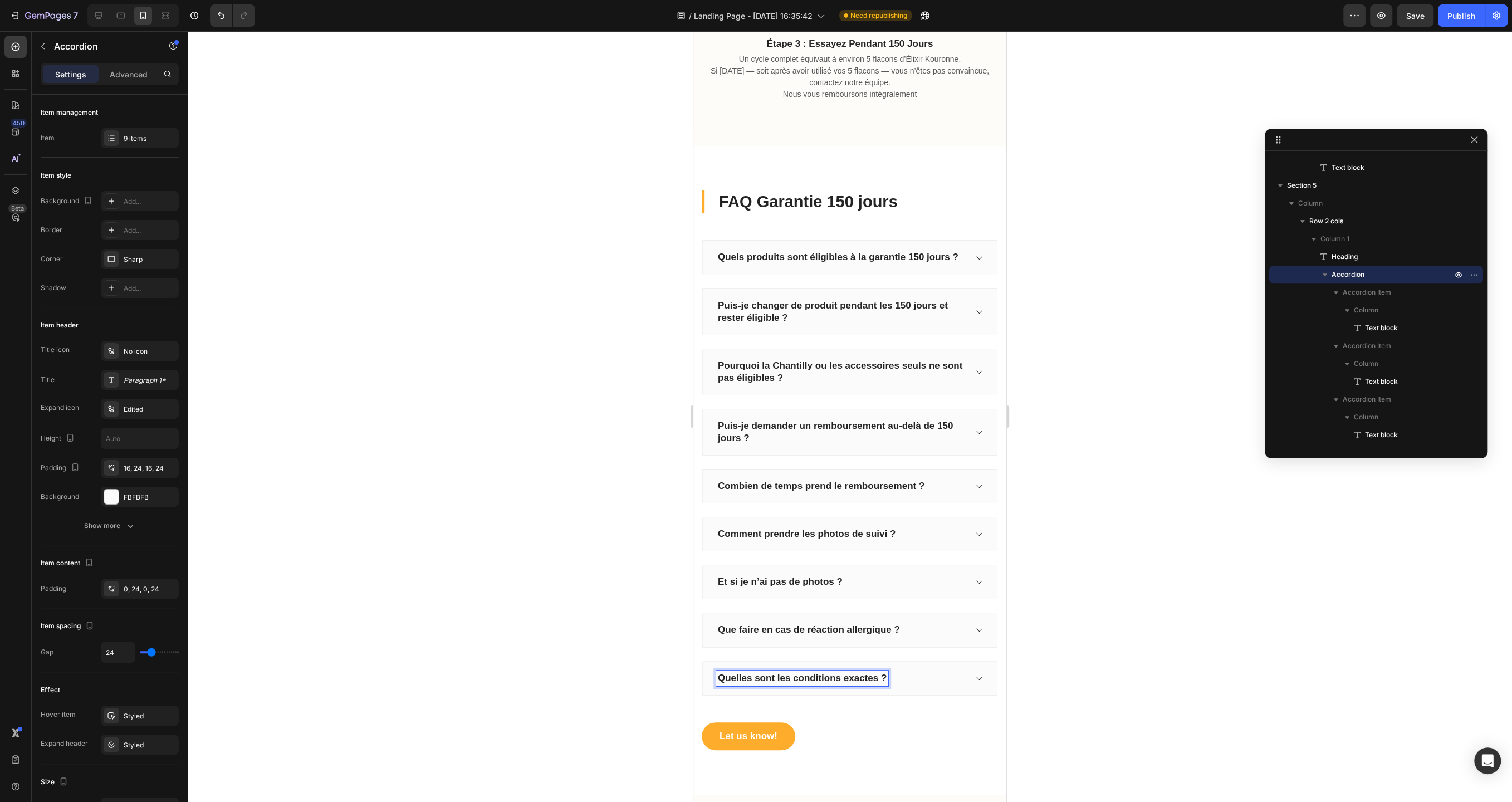
scroll to position [1076, 0]
click at [979, 675] on icon at bounding box center [978, 680] width 8 height 9
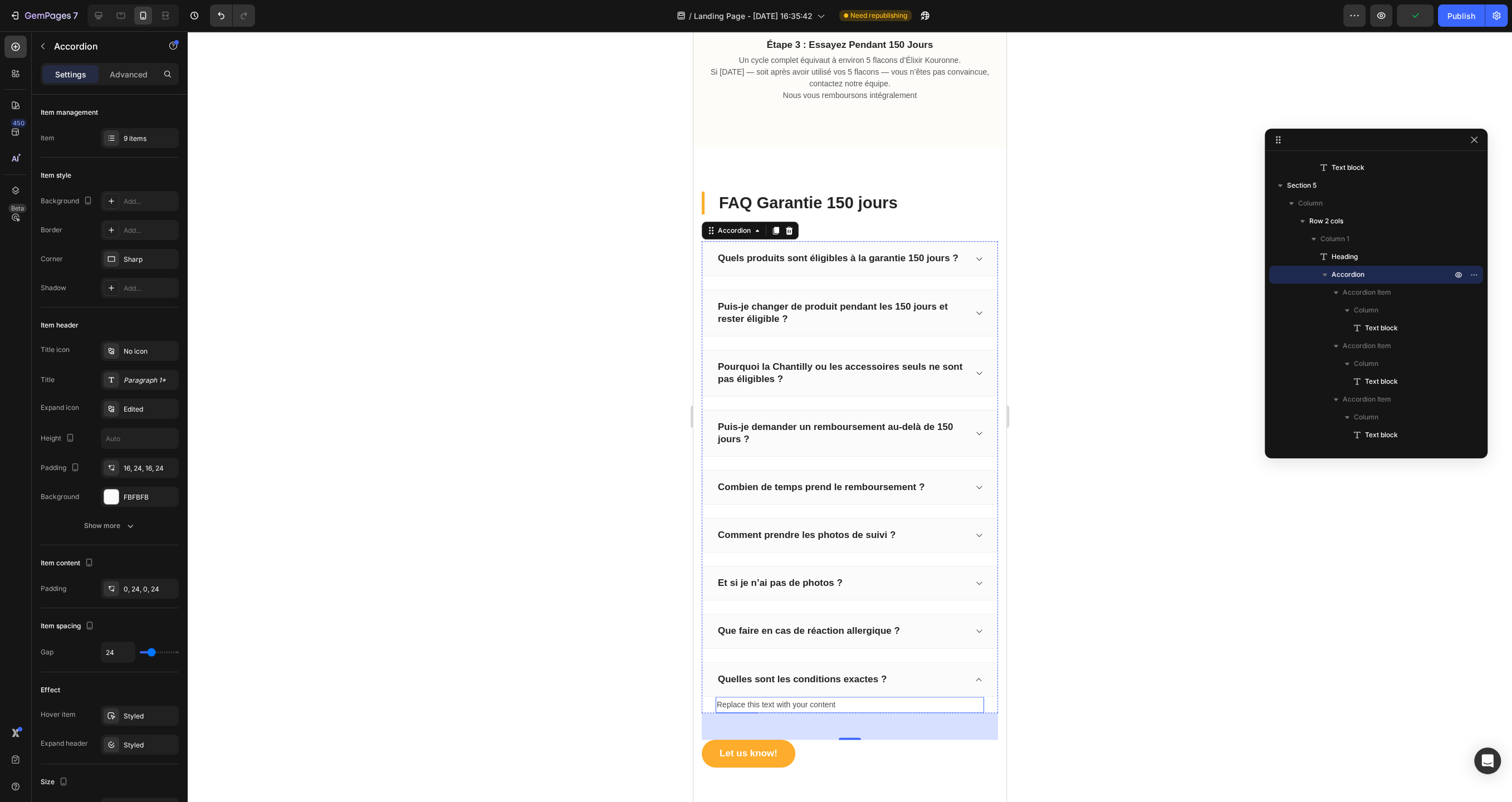
click at [835, 697] on div "Replace this text with your content" at bounding box center [850, 705] width 268 height 16
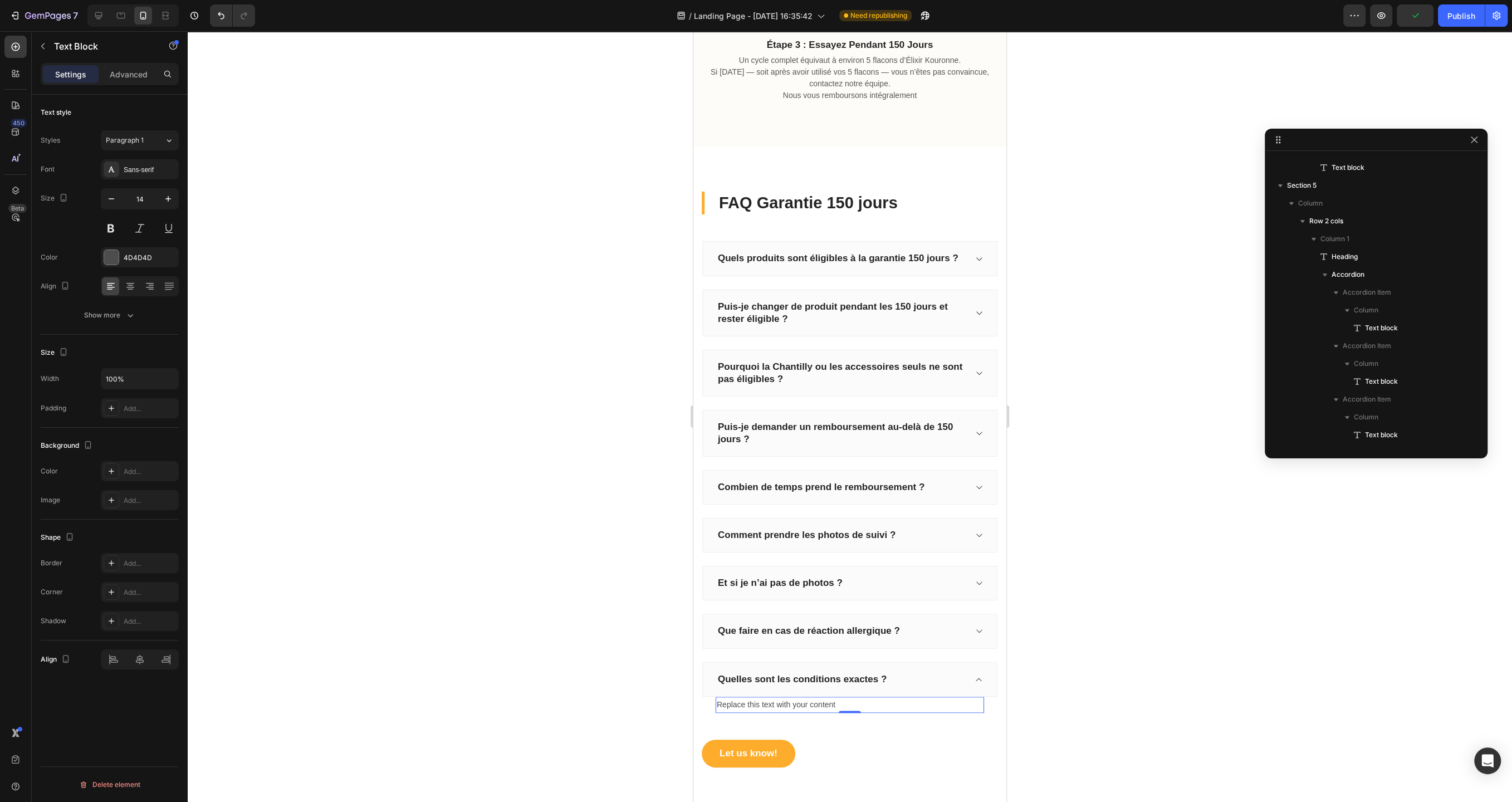
scroll to position [904, 0]
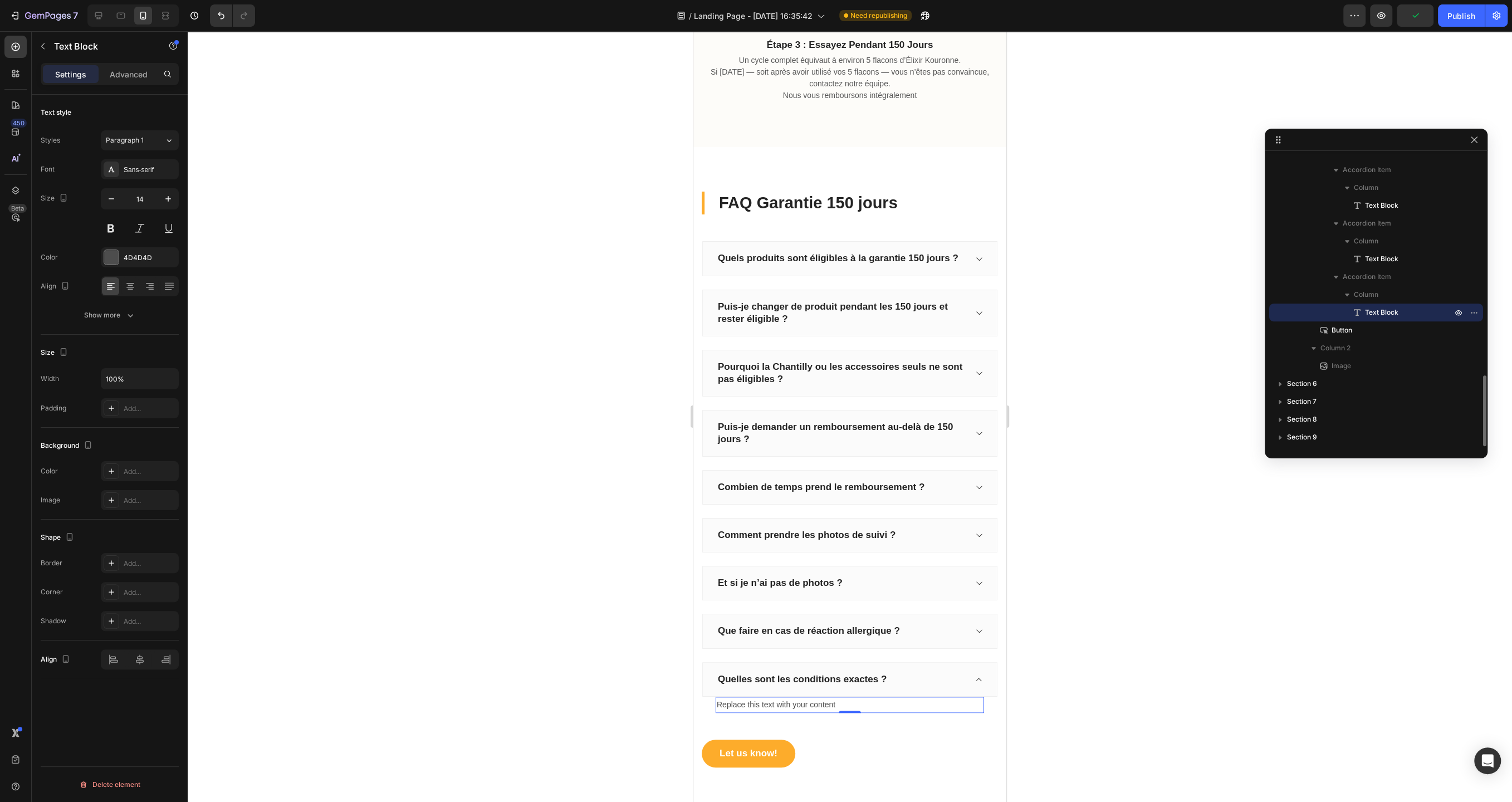
click at [835, 697] on div "Replace this text with your content" at bounding box center [850, 705] width 268 height 16
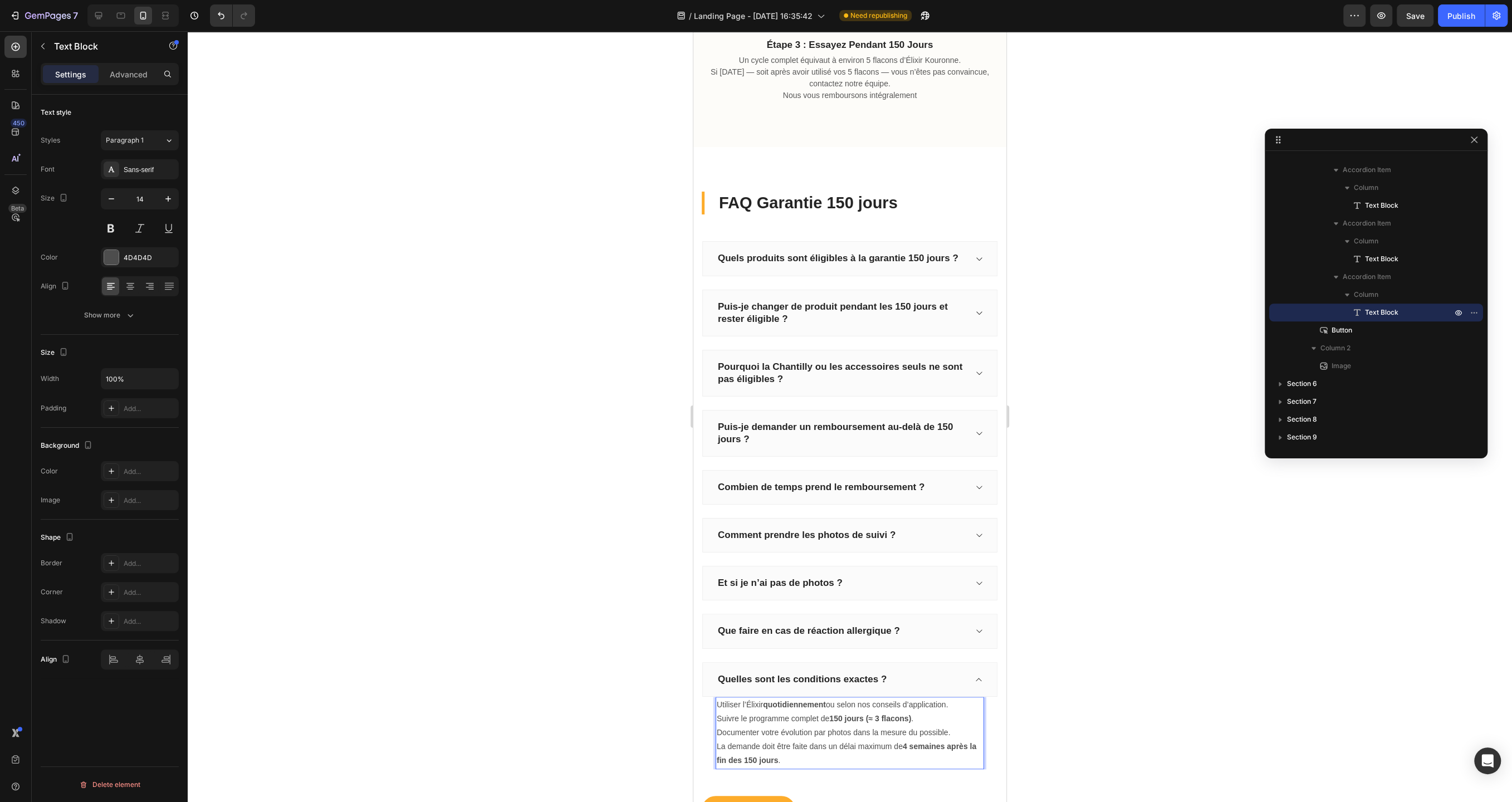
click at [880, 714] on strong "150 jours (≈ 3 flacons)" at bounding box center [869, 718] width 82 height 9
click at [908, 742] on strong "4 semaines après la fin des 150 jours" at bounding box center [846, 753] width 259 height 23
drag, startPoint x: 904, startPoint y: 739, endPoint x: 1559, endPoint y: 738, distance: 655.0
click at [911, 739] on p "La demande doit être faite dans un délai maximum de 1 semaines après la fin des…" at bounding box center [849, 753] width 266 height 28
click at [773, 712] on icon "Editor contextual toolbar" at bounding box center [774, 718] width 11 height 11
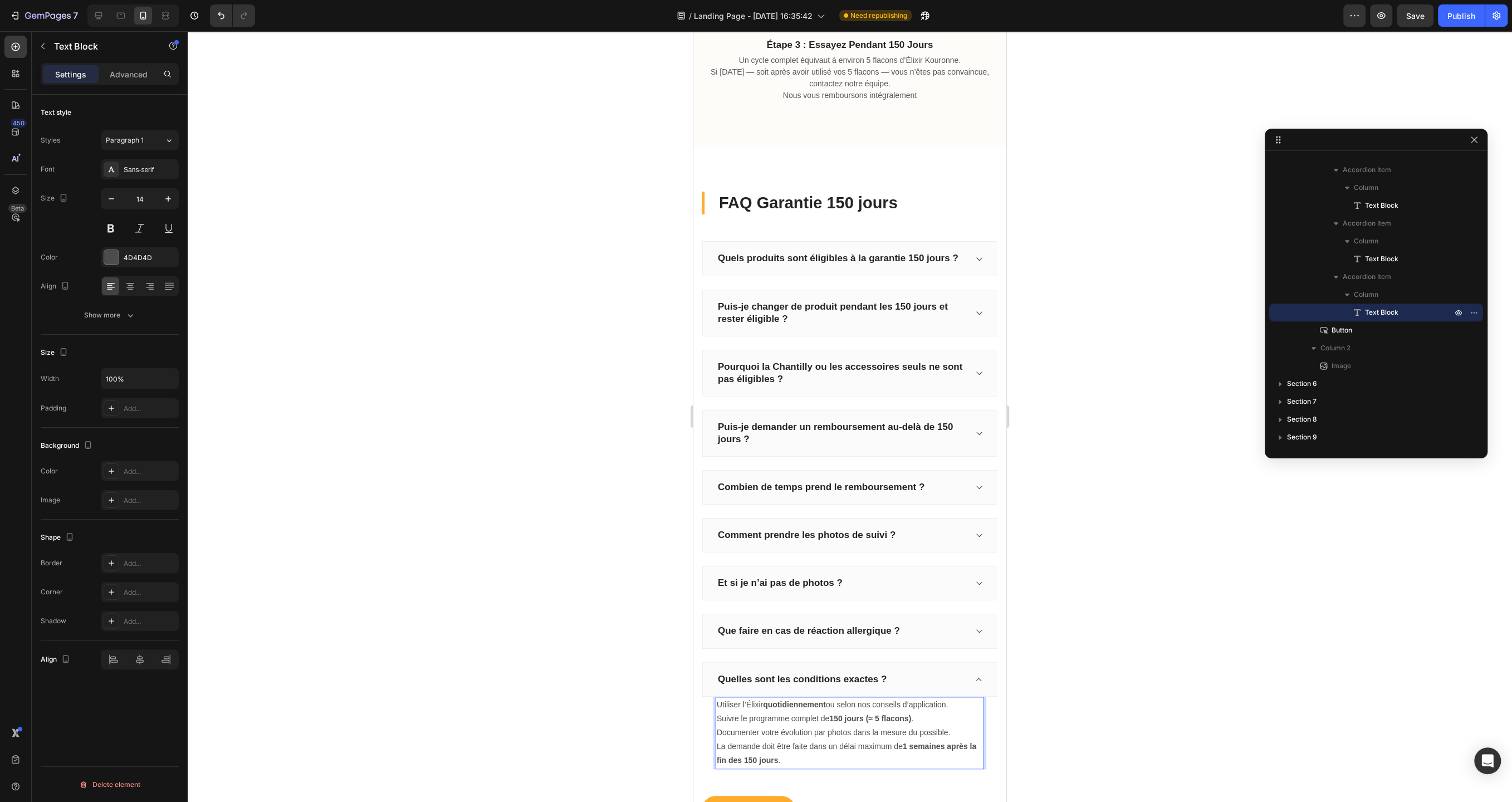
click at [641, 631] on div at bounding box center [850, 416] width 1324 height 771
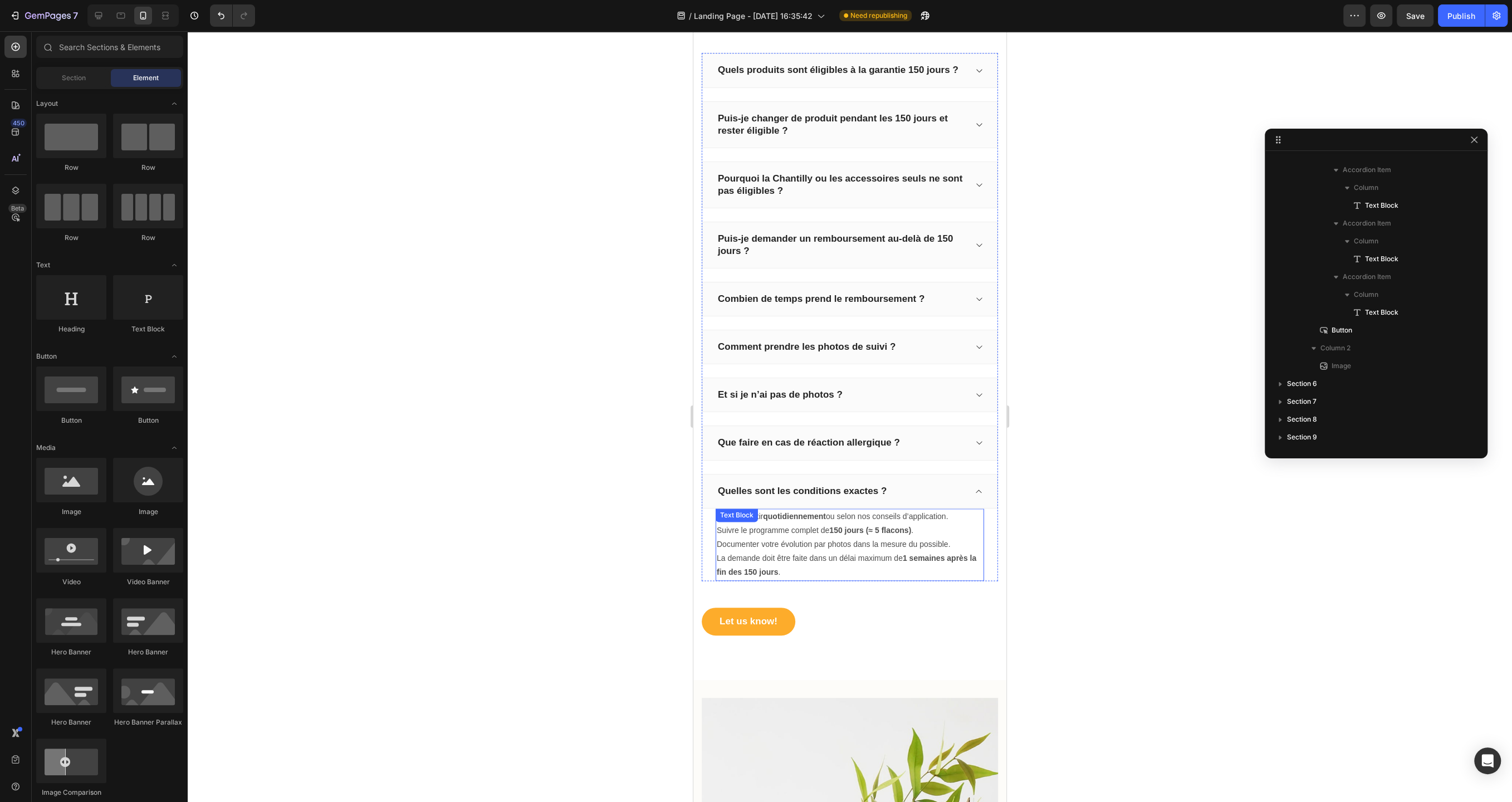
scroll to position [1284, 0]
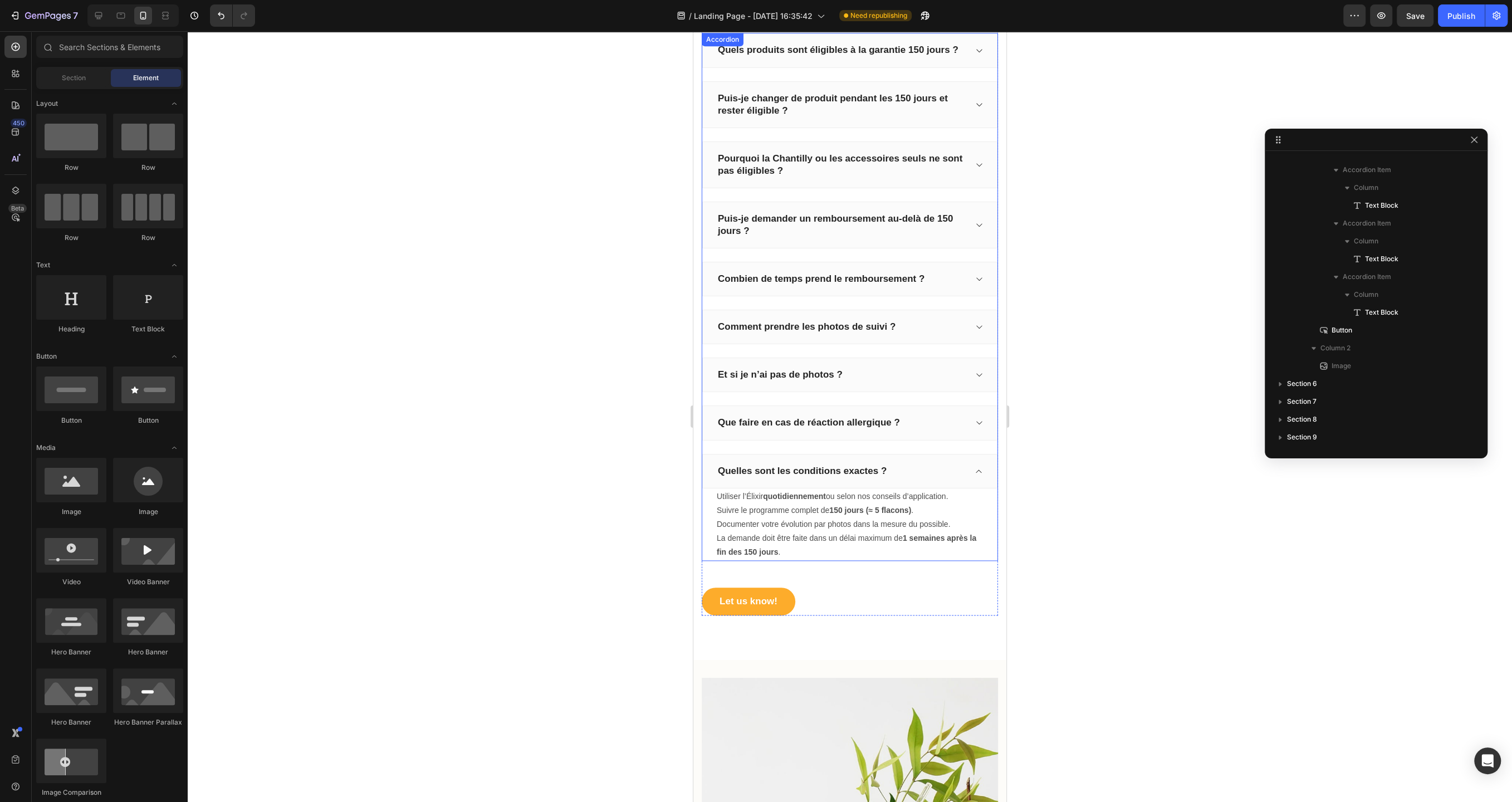
click at [990, 498] on div "Utiliser l’Élixir quotidiennement ou selon nos conseils d’application. Suivre l…" at bounding box center [850, 525] width 295 height 72
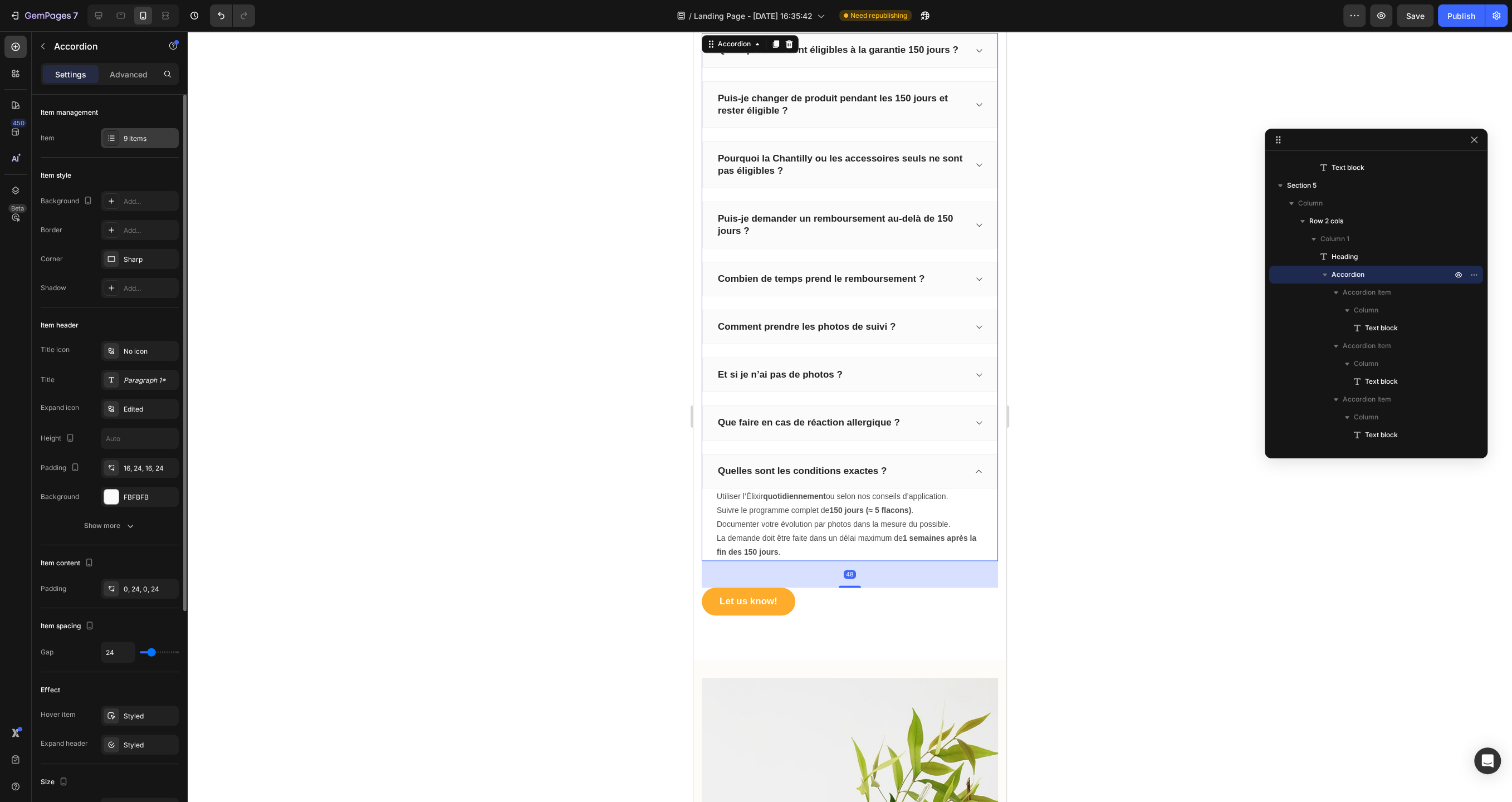
click at [142, 140] on div "9 items" at bounding box center [149, 138] width 52 height 10
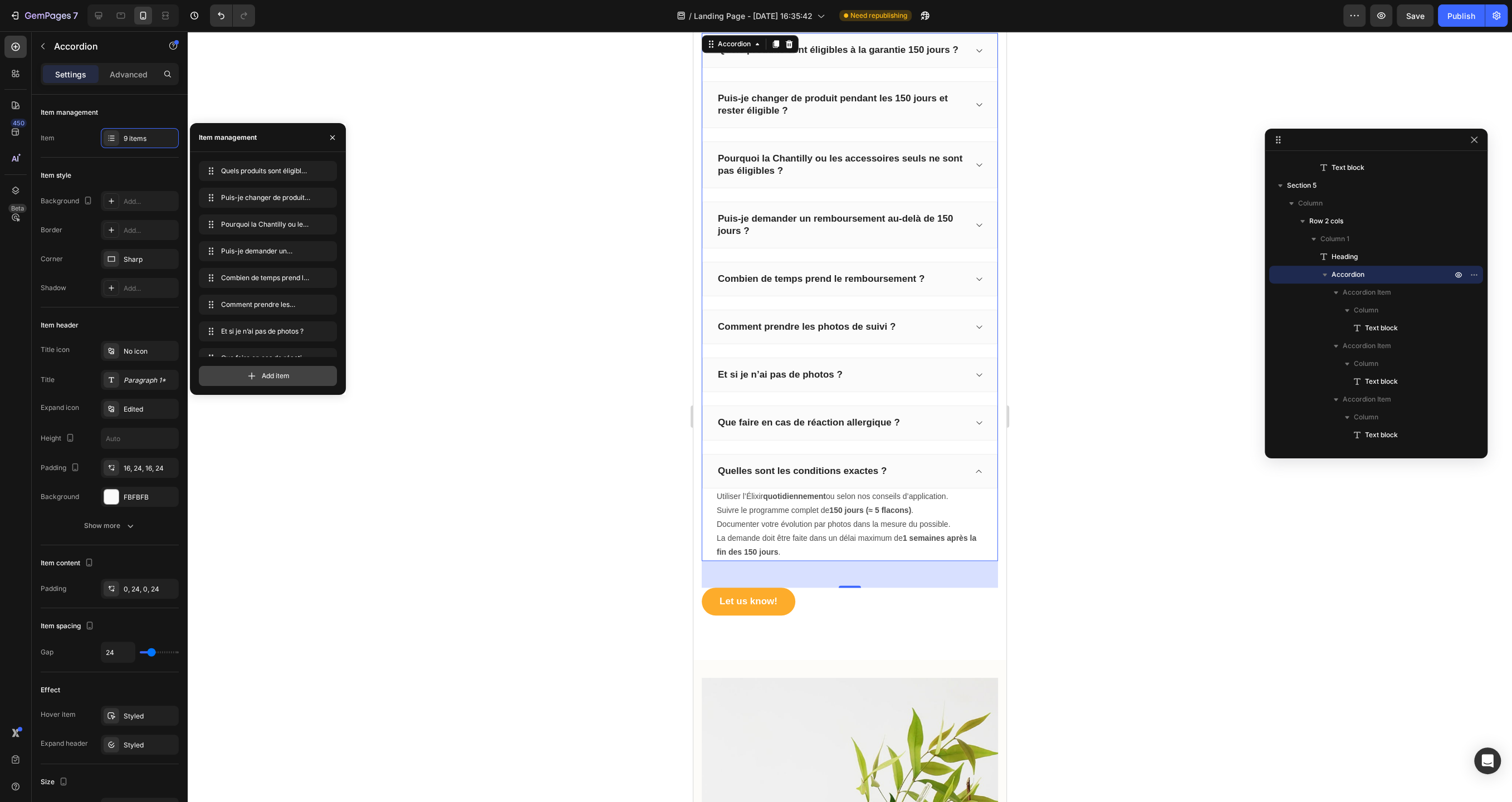
click at [263, 372] on span "Add item" at bounding box center [275, 375] width 28 height 10
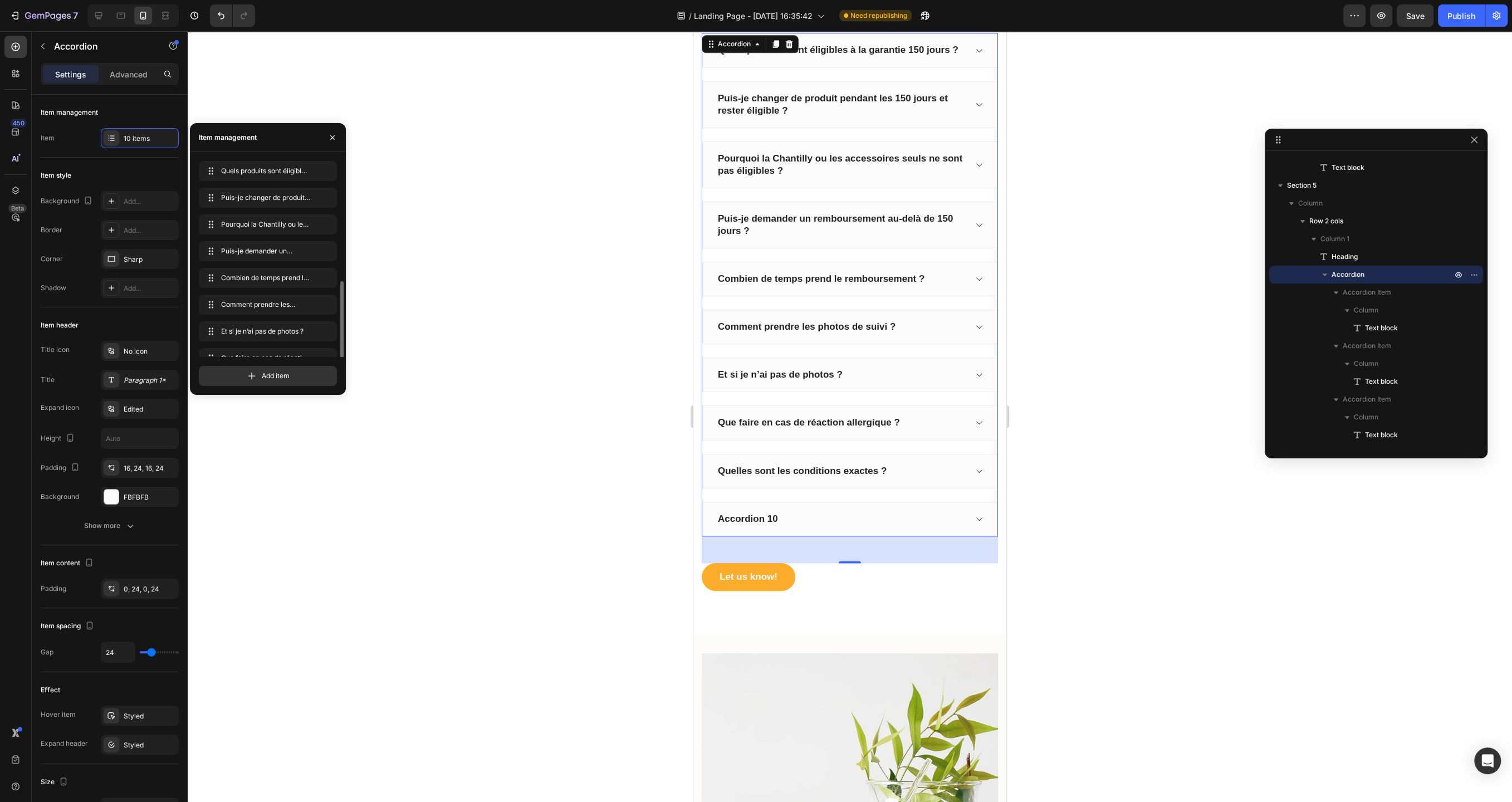
scroll to position [69, 0]
click at [744, 511] on div "Accordion 10" at bounding box center [747, 519] width 63 height 16
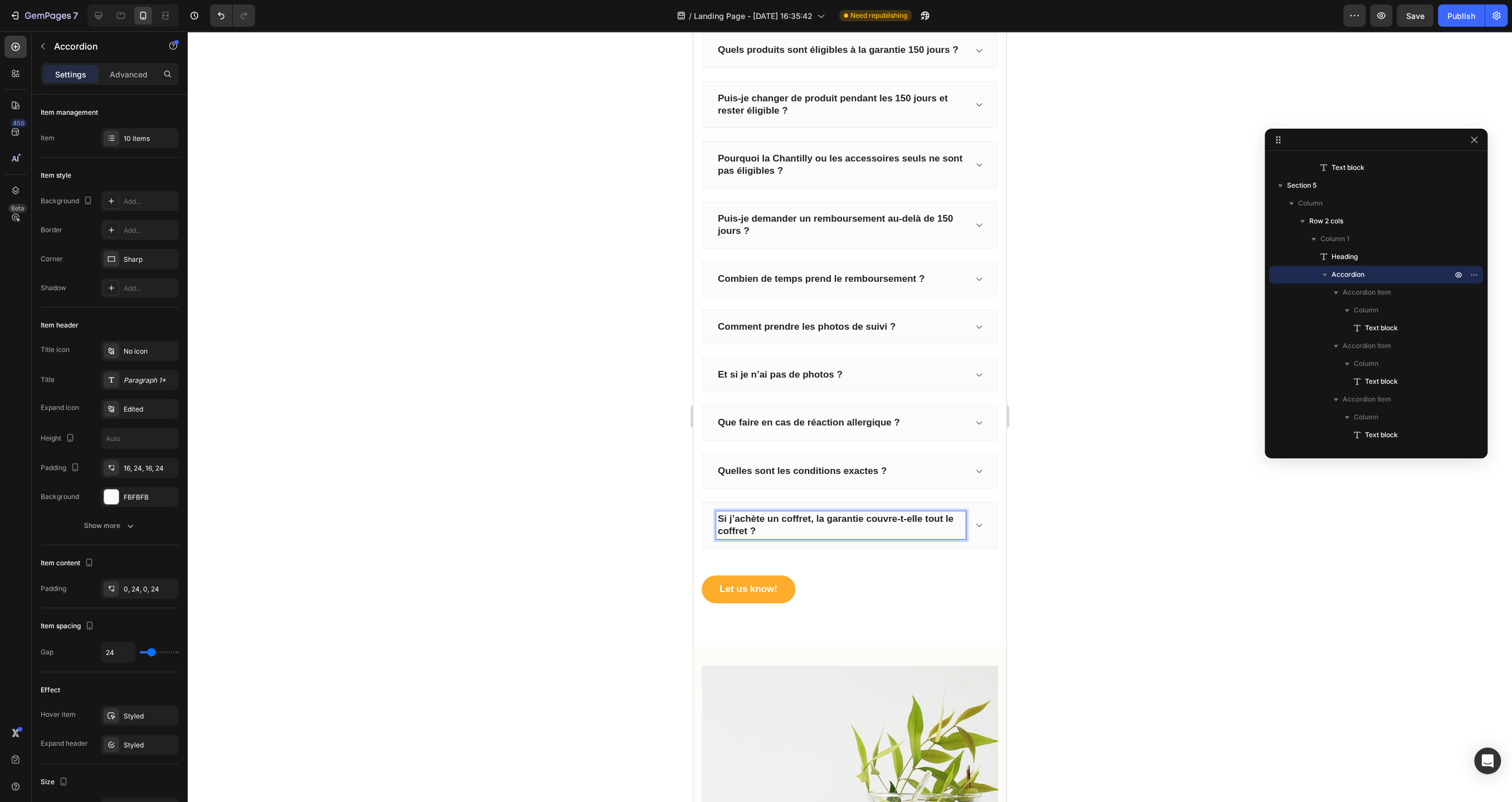
click at [978, 521] on icon at bounding box center [978, 525] width 8 height 9
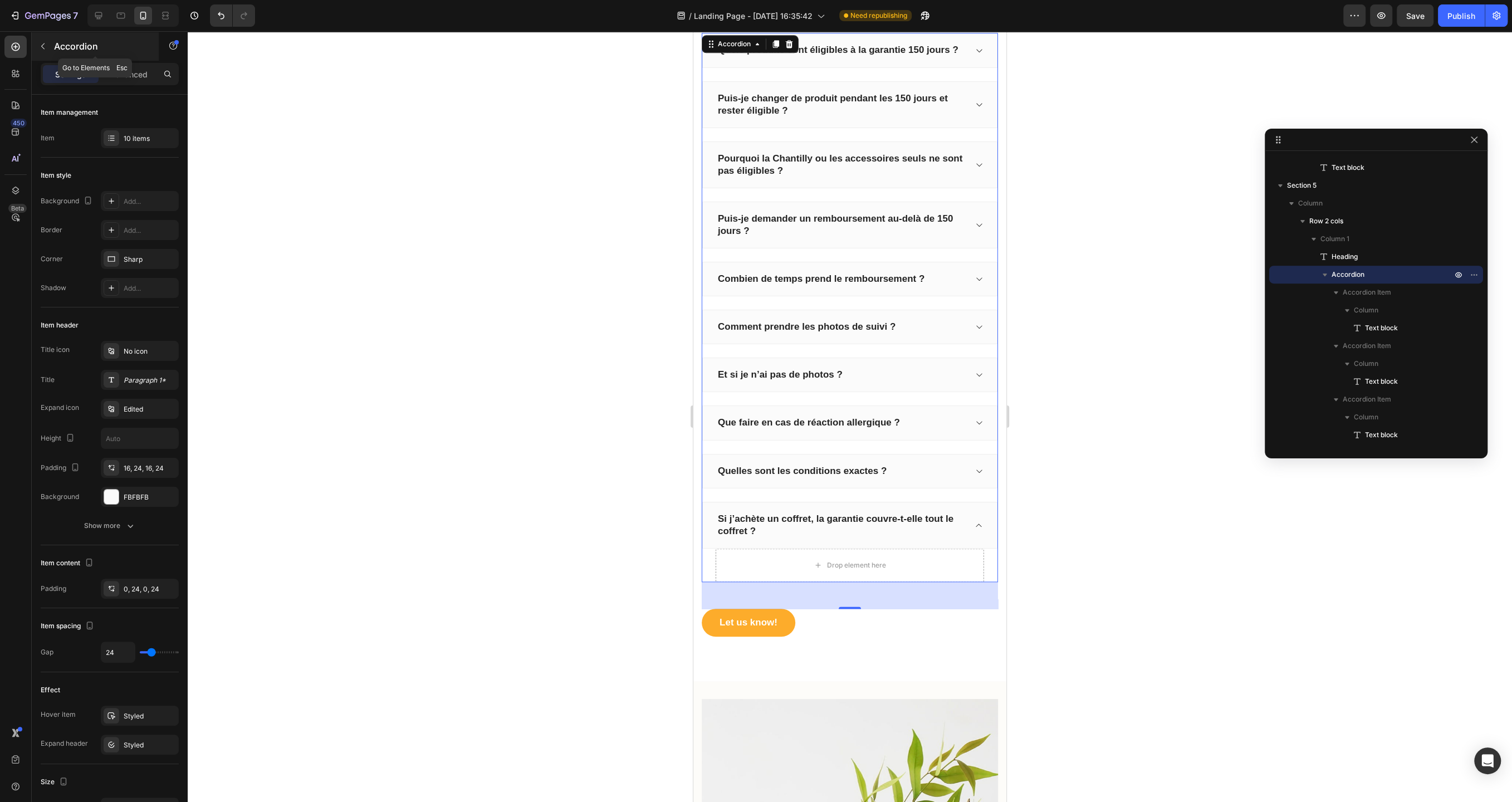
click at [44, 44] on icon "button" at bounding box center [43, 46] width 9 height 9
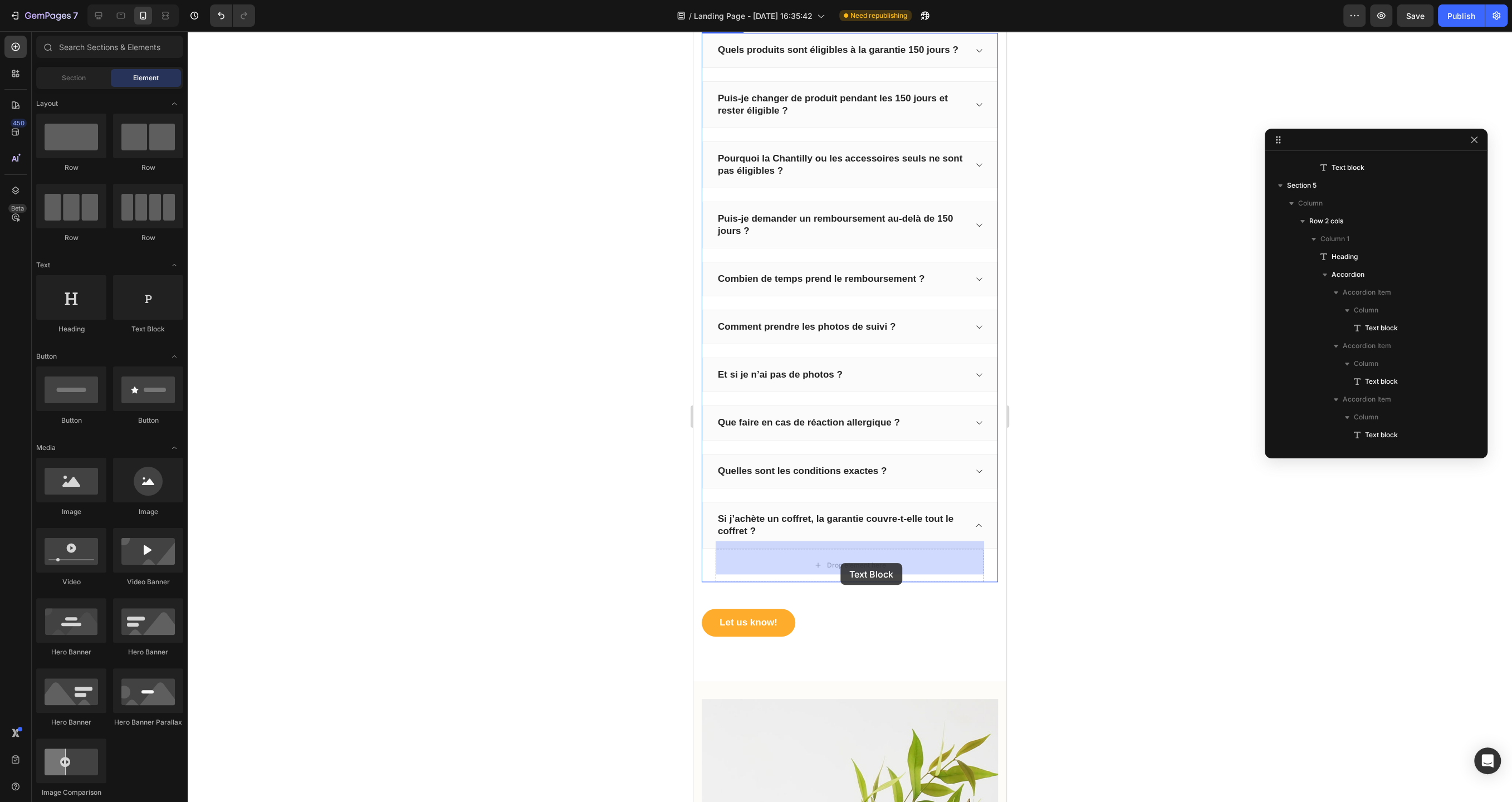
drag, startPoint x: 849, startPoint y: 335, endPoint x: 840, endPoint y: 563, distance: 228.2
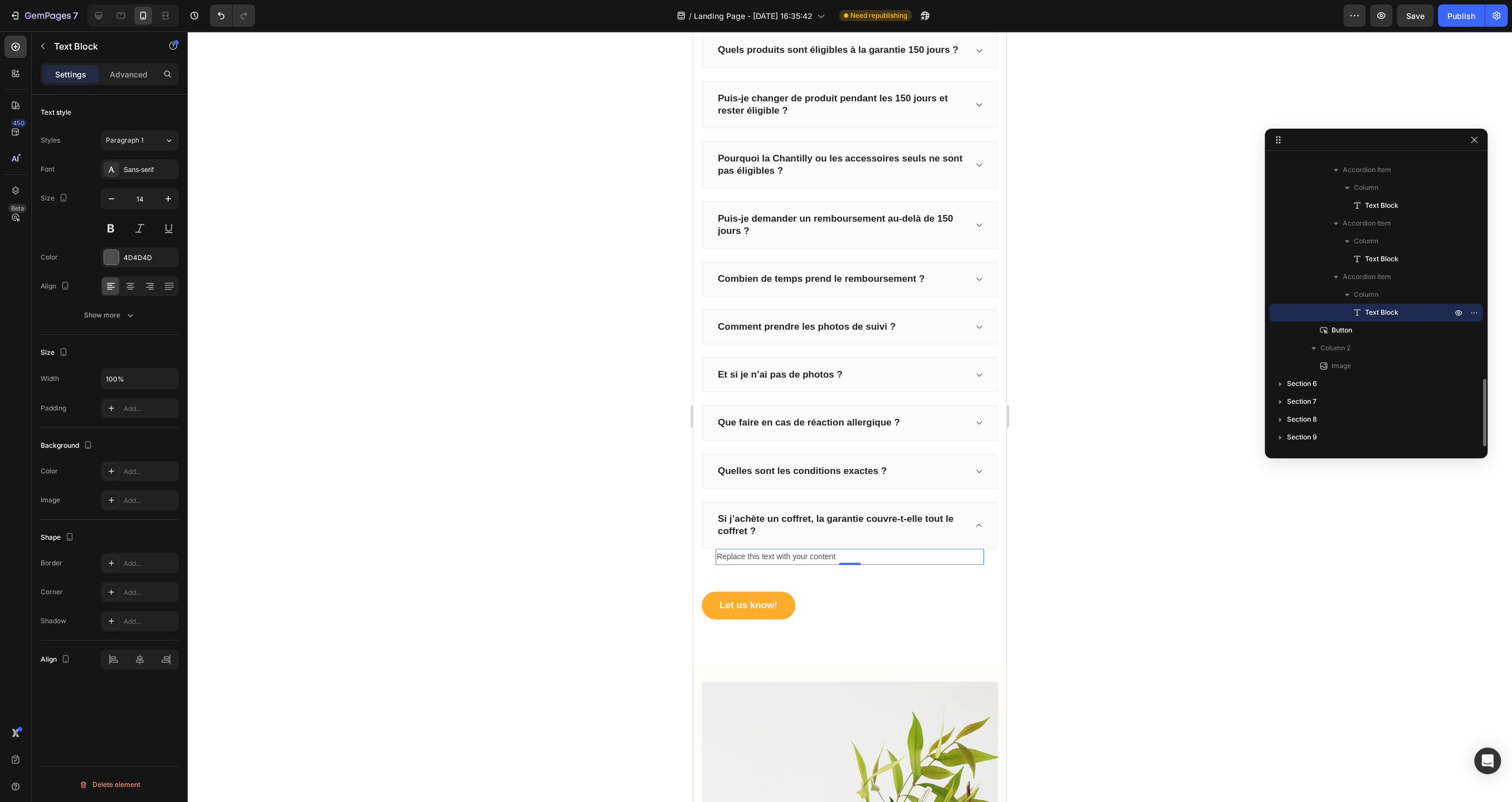
click at [855, 549] on div "Replace this text with your content" at bounding box center [850, 556] width 268 height 16
click at [855, 549] on p "Replace this text with your content" at bounding box center [849, 556] width 266 height 14
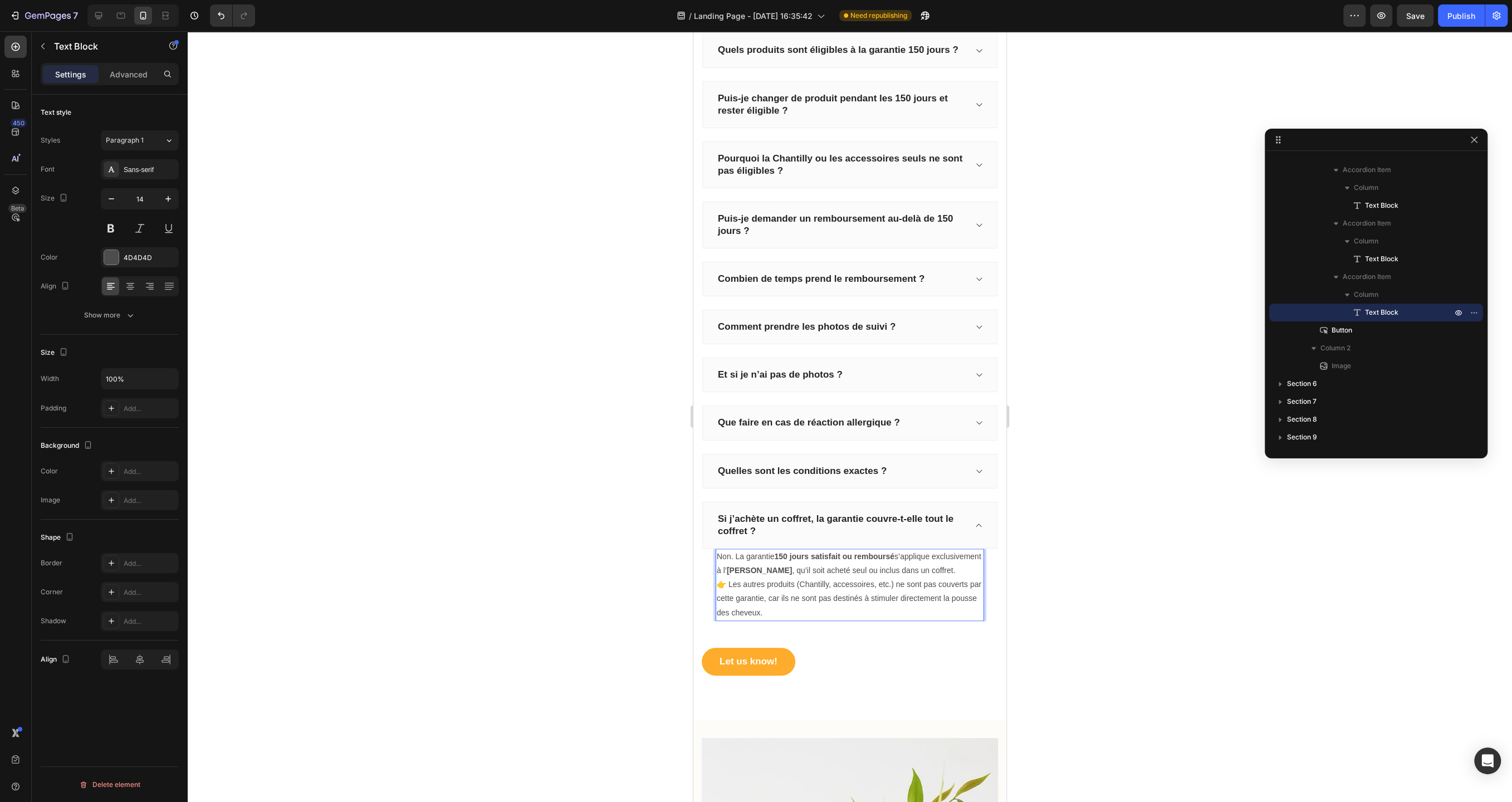
click at [724, 549] on p "Non. La garantie 150 jours satisfait ou remboursé s’applique exclusivement à l’…" at bounding box center [849, 584] width 266 height 70
click at [771, 530] on icon "Editor contextual toolbar" at bounding box center [774, 528] width 7 height 8
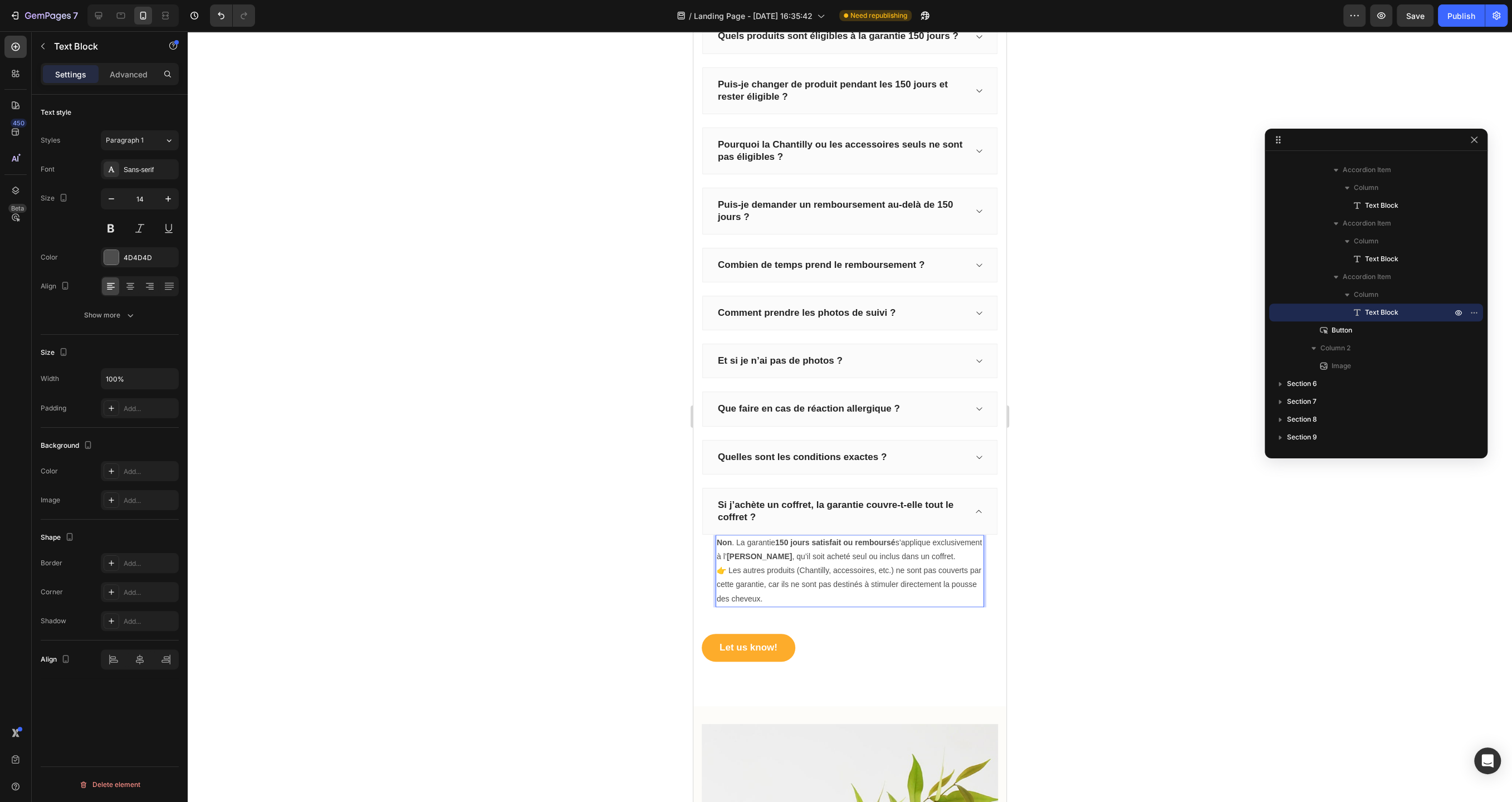
scroll to position [1300, 0]
click at [626, 559] on div at bounding box center [850, 416] width 1324 height 771
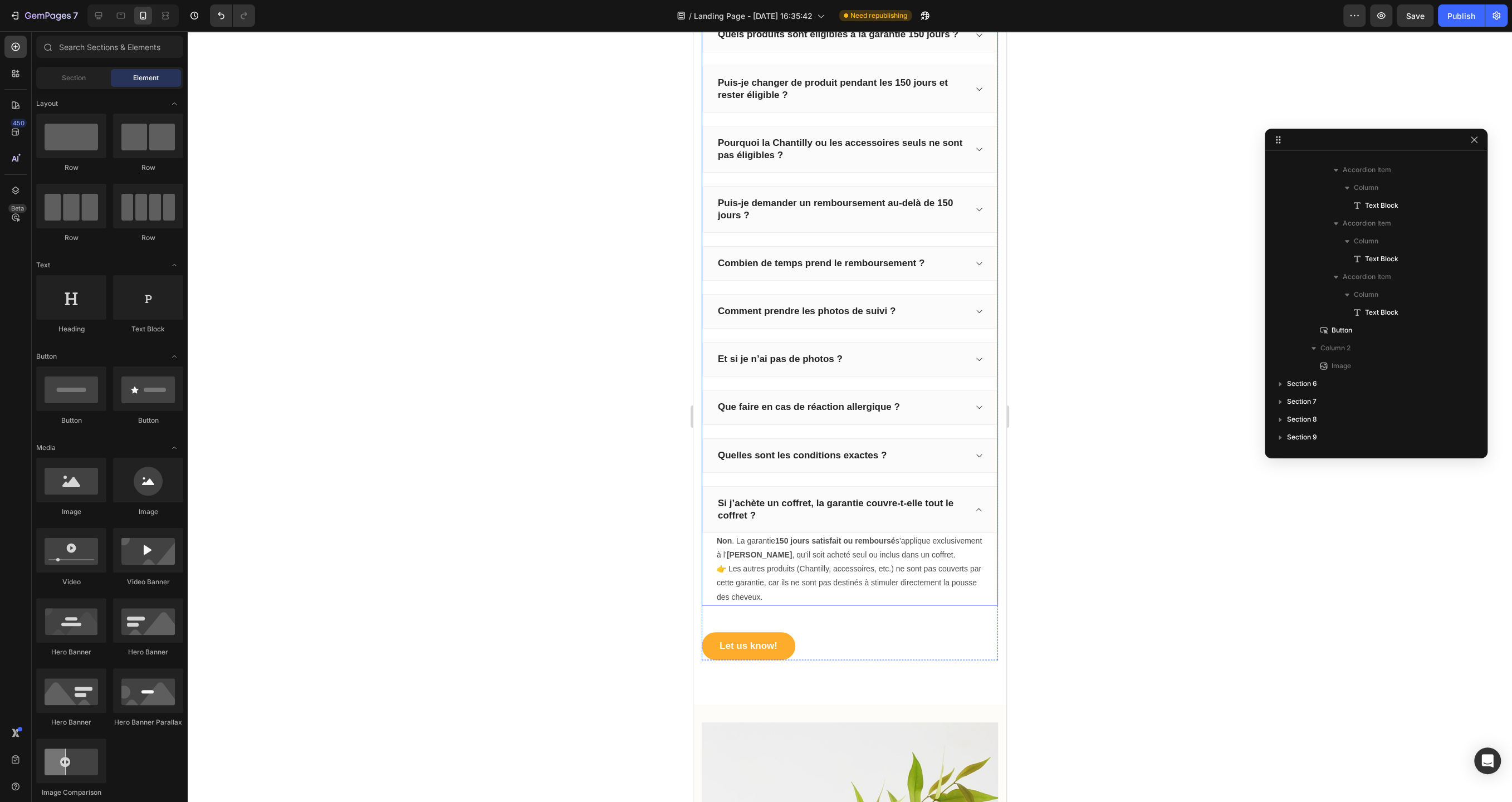
click at [979, 505] on icon at bounding box center [978, 510] width 8 height 9
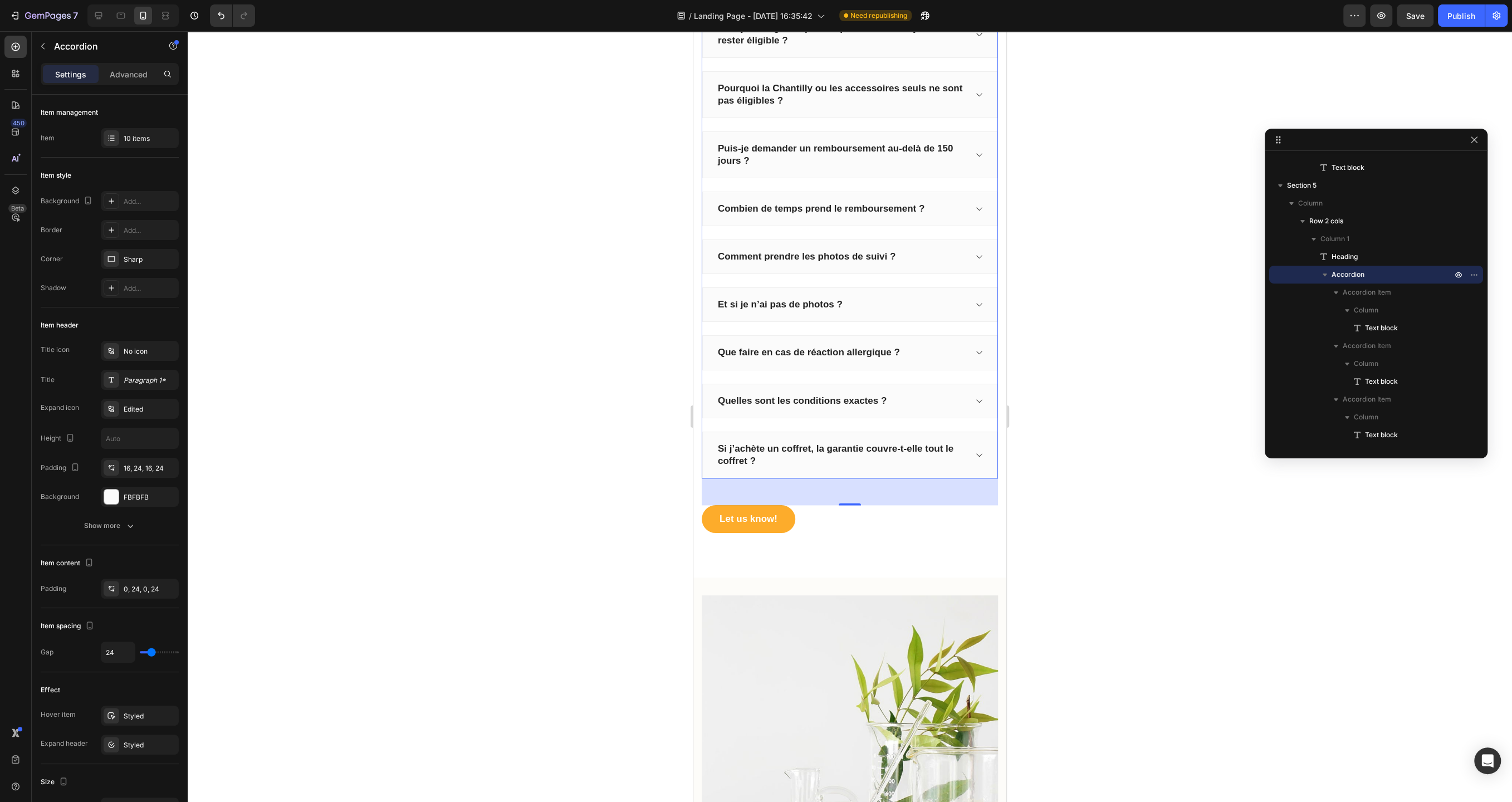
scroll to position [1385, 0]
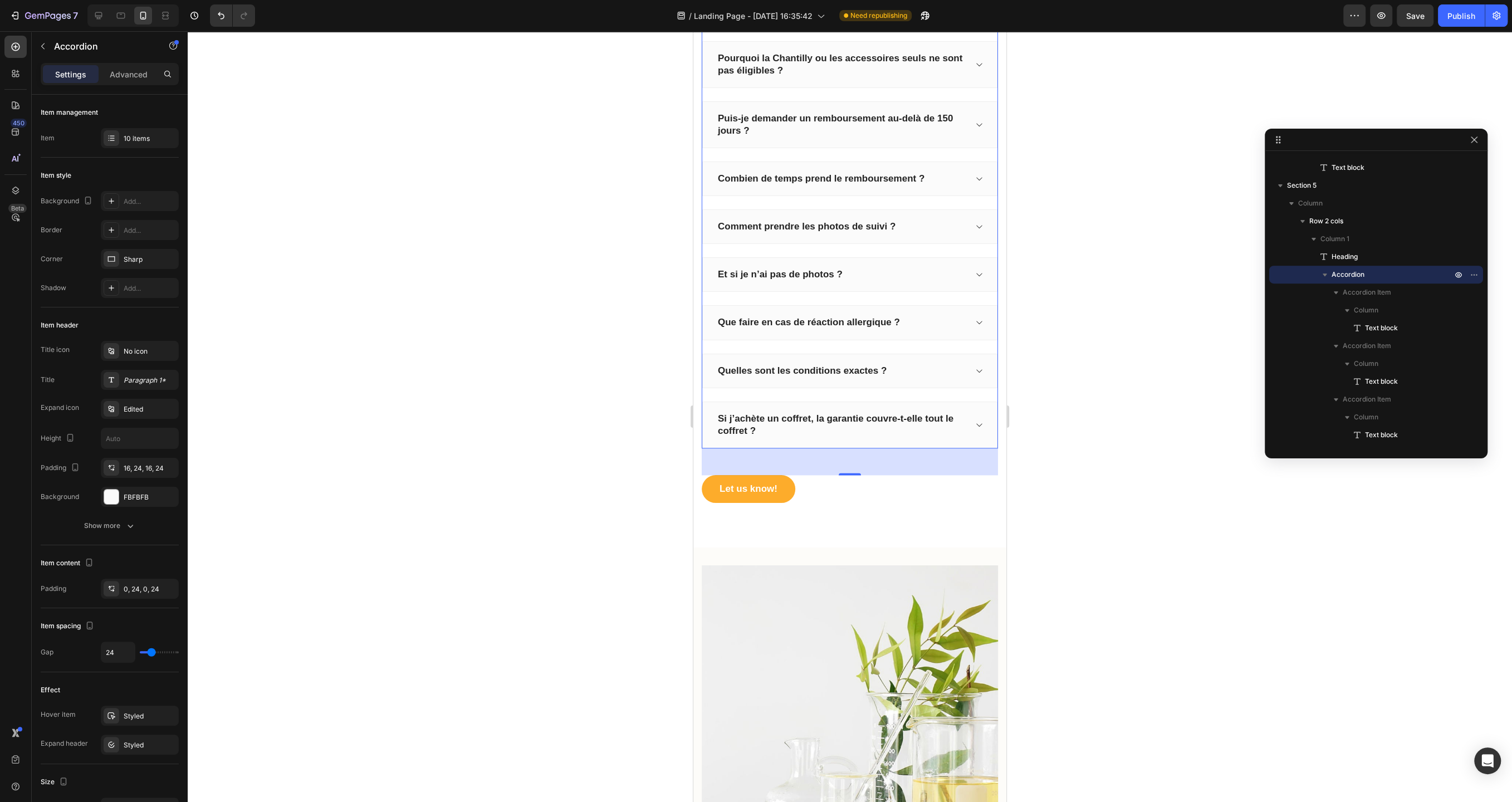
click at [548, 424] on div at bounding box center [850, 416] width 1324 height 771
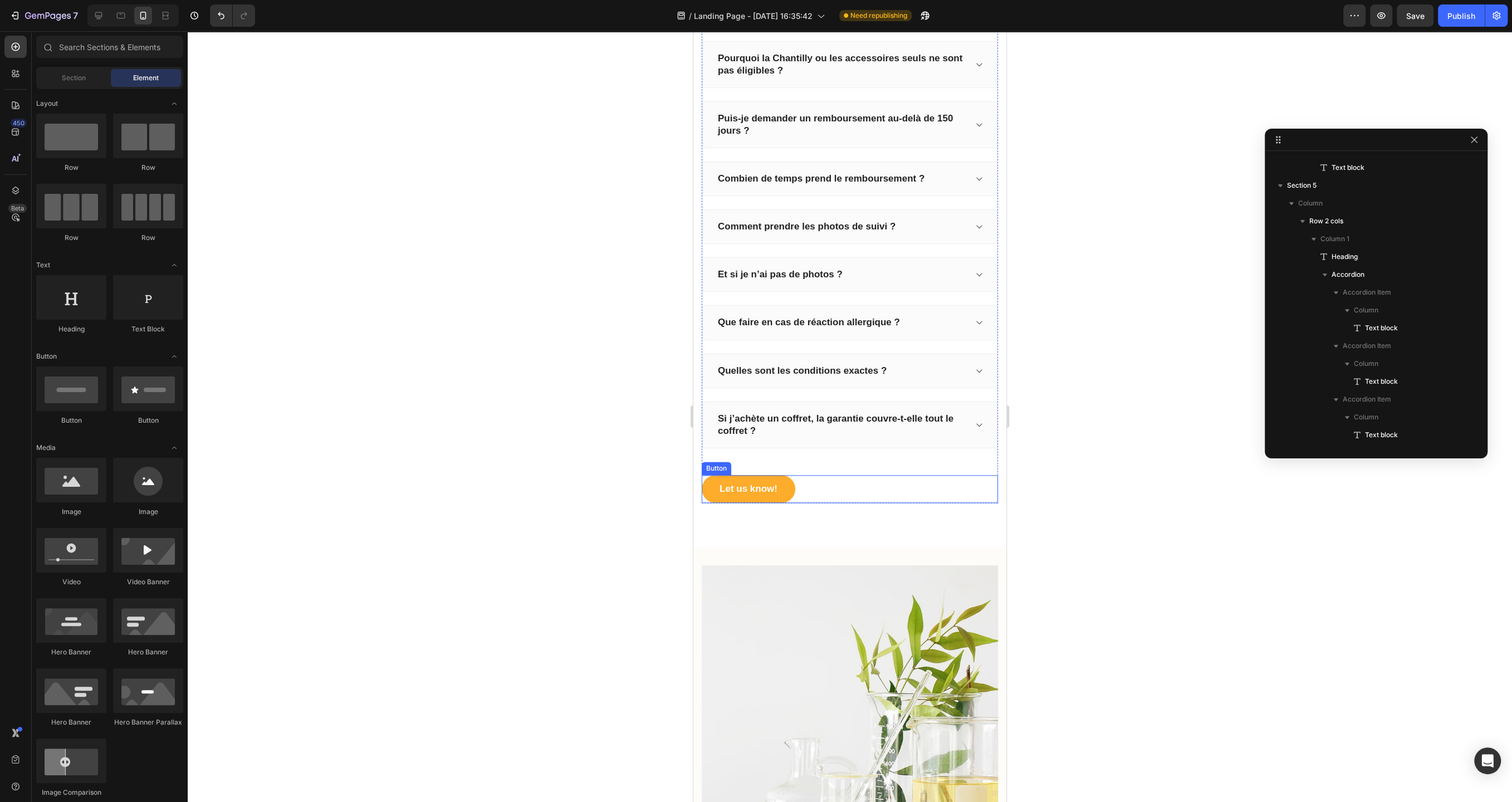
click at [832, 482] on div "Let us know! Button" at bounding box center [849, 488] width 296 height 28
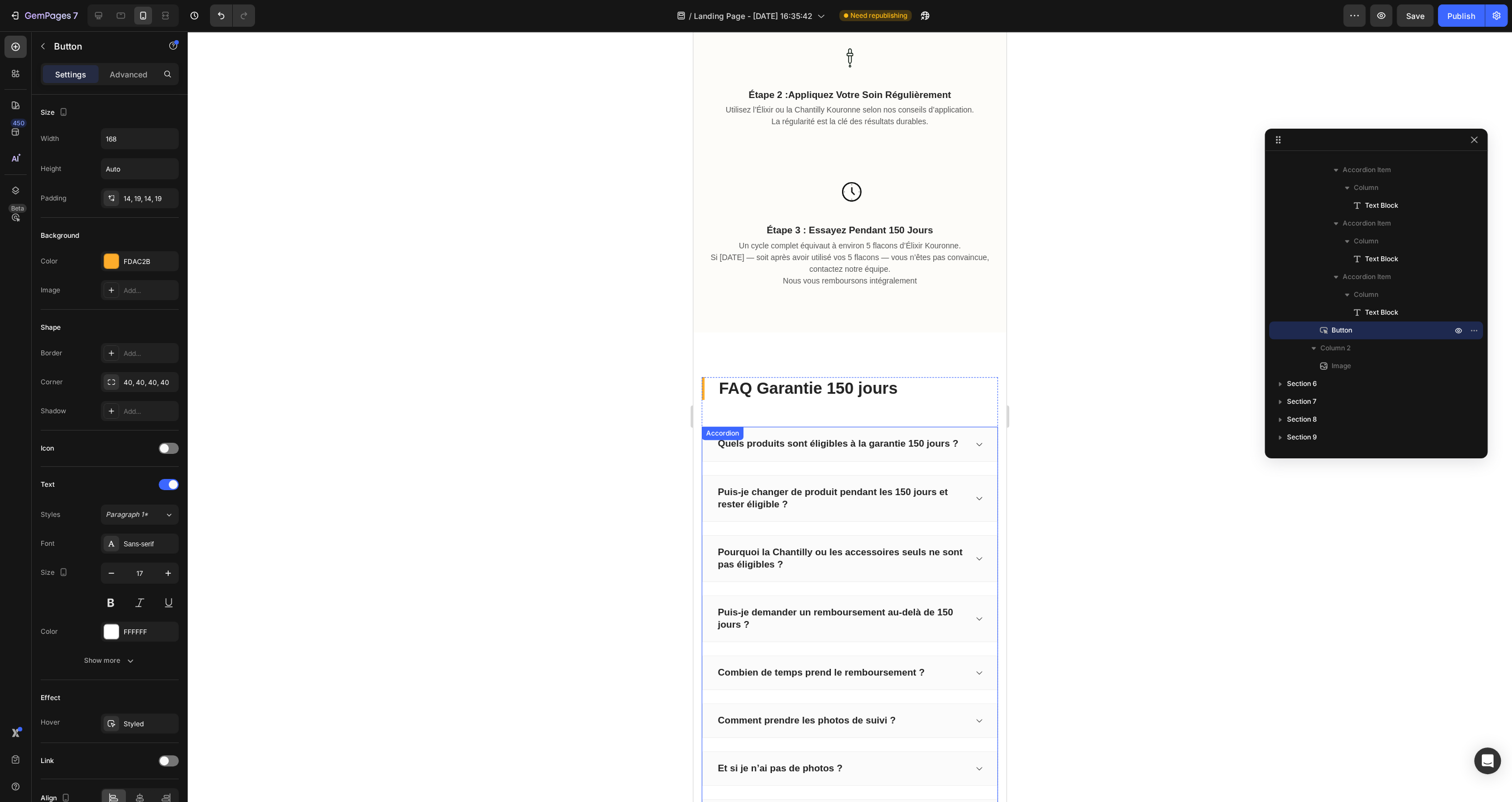
scroll to position [895, 0]
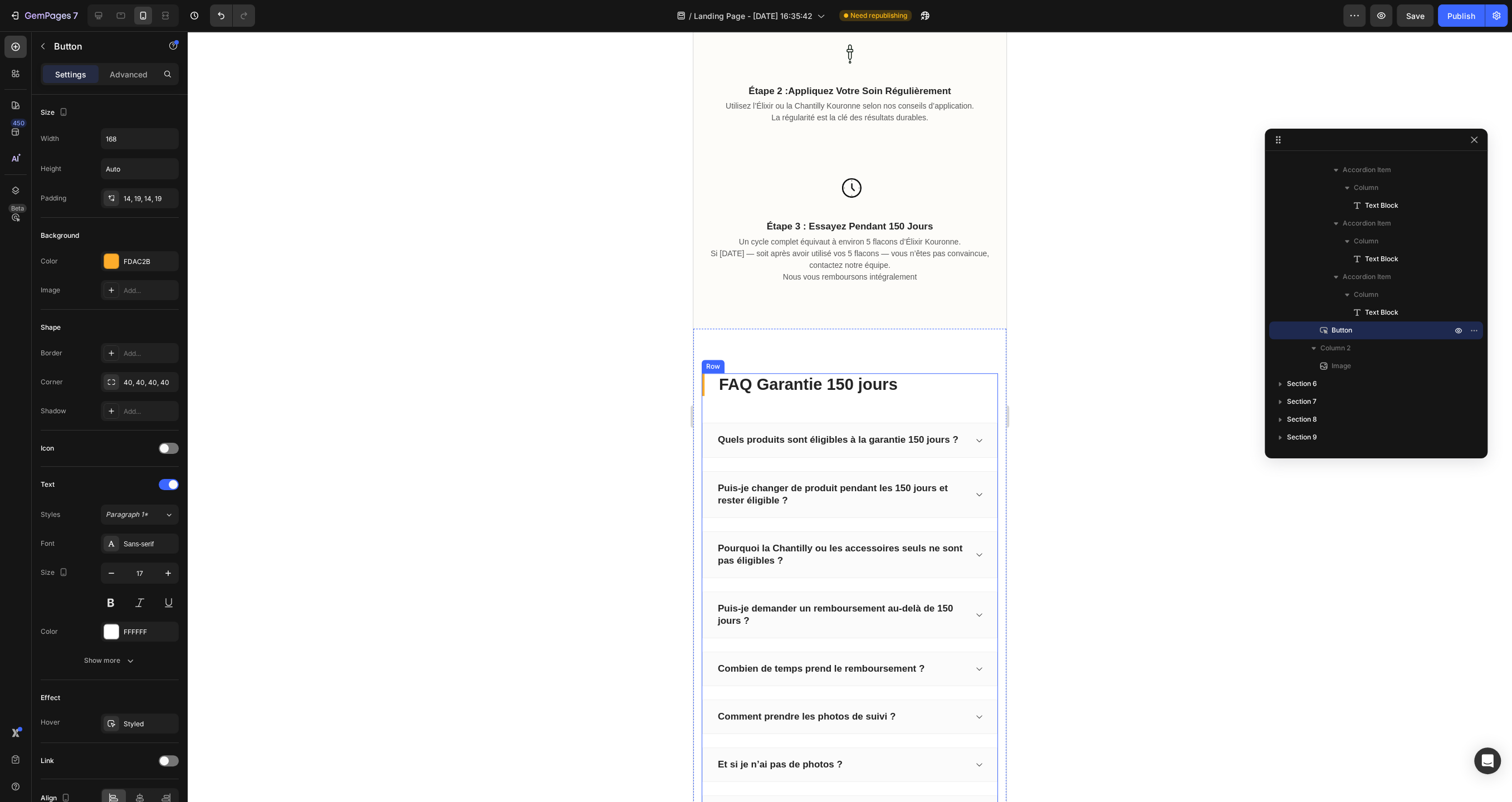
click at [964, 409] on div "FAQ Garantie 150 jours Heading Quels produits sont éligibles à la garantie 150 …" at bounding box center [849, 683] width 296 height 620
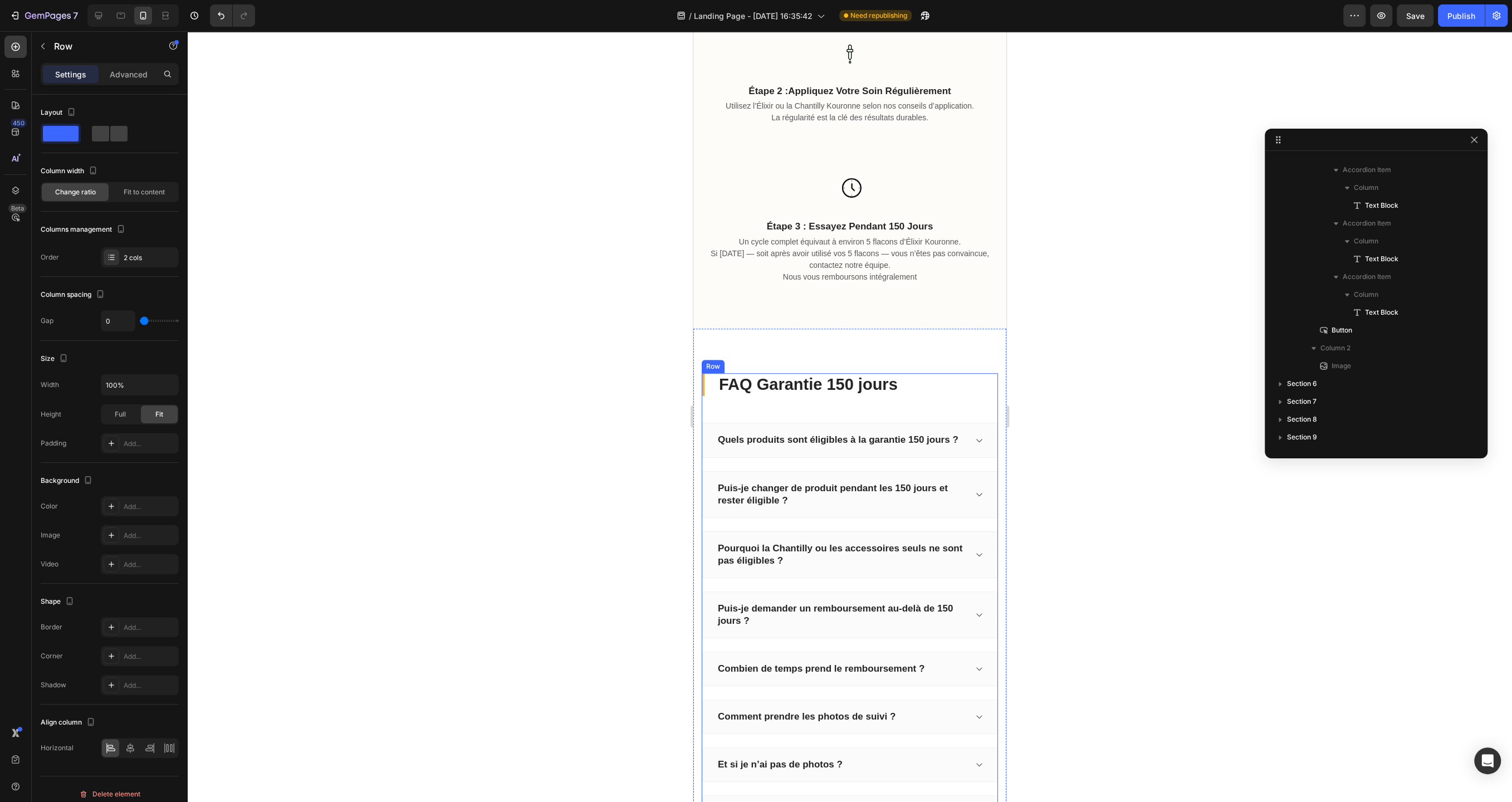
scroll to position [407, 0]
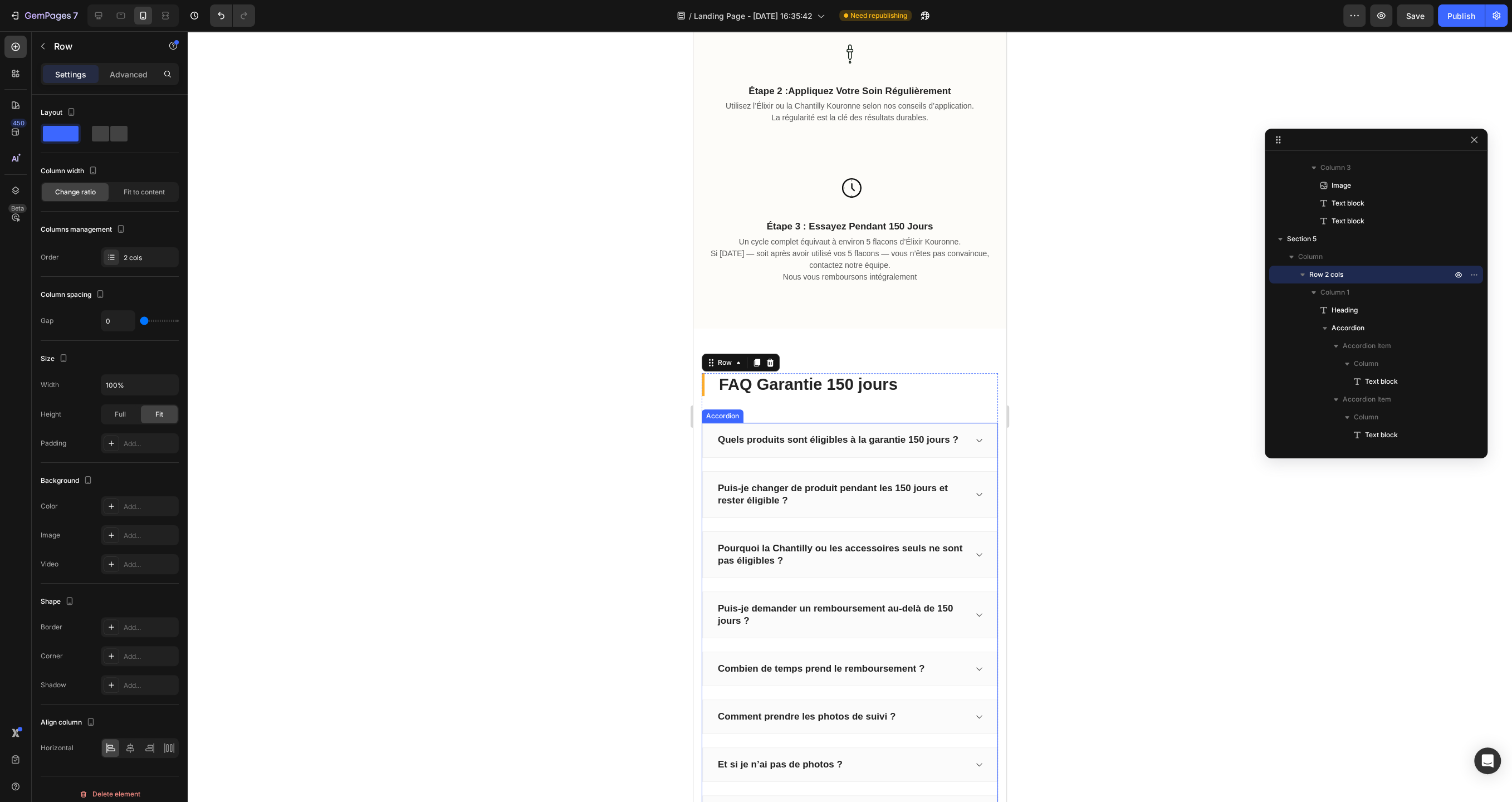
click at [966, 436] on div "Quels produits sont éligibles à la garantie 150 jours ?" at bounding box center [850, 440] width 295 height 35
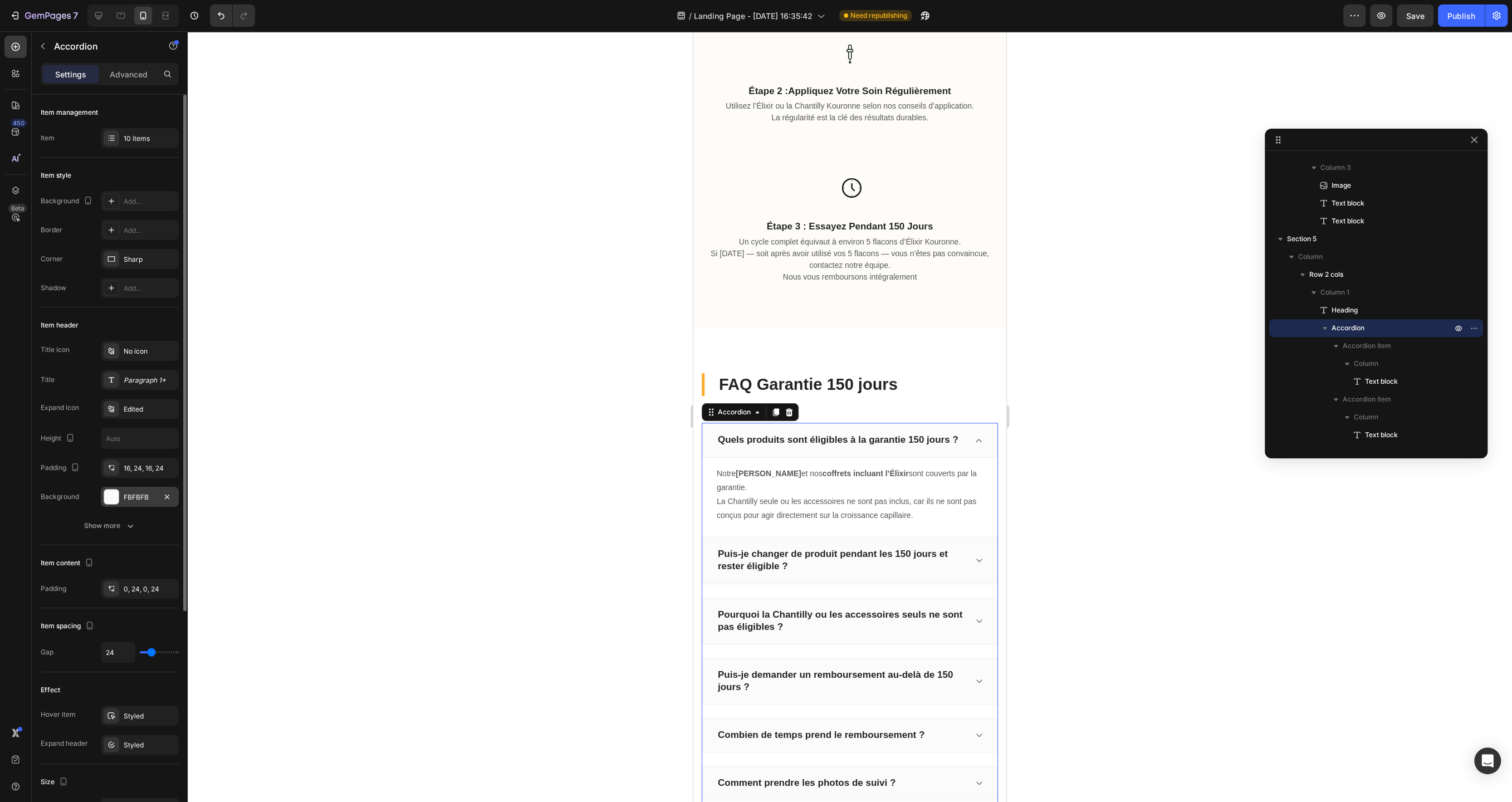
click at [142, 494] on div "FBFBFB" at bounding box center [139, 497] width 32 height 10
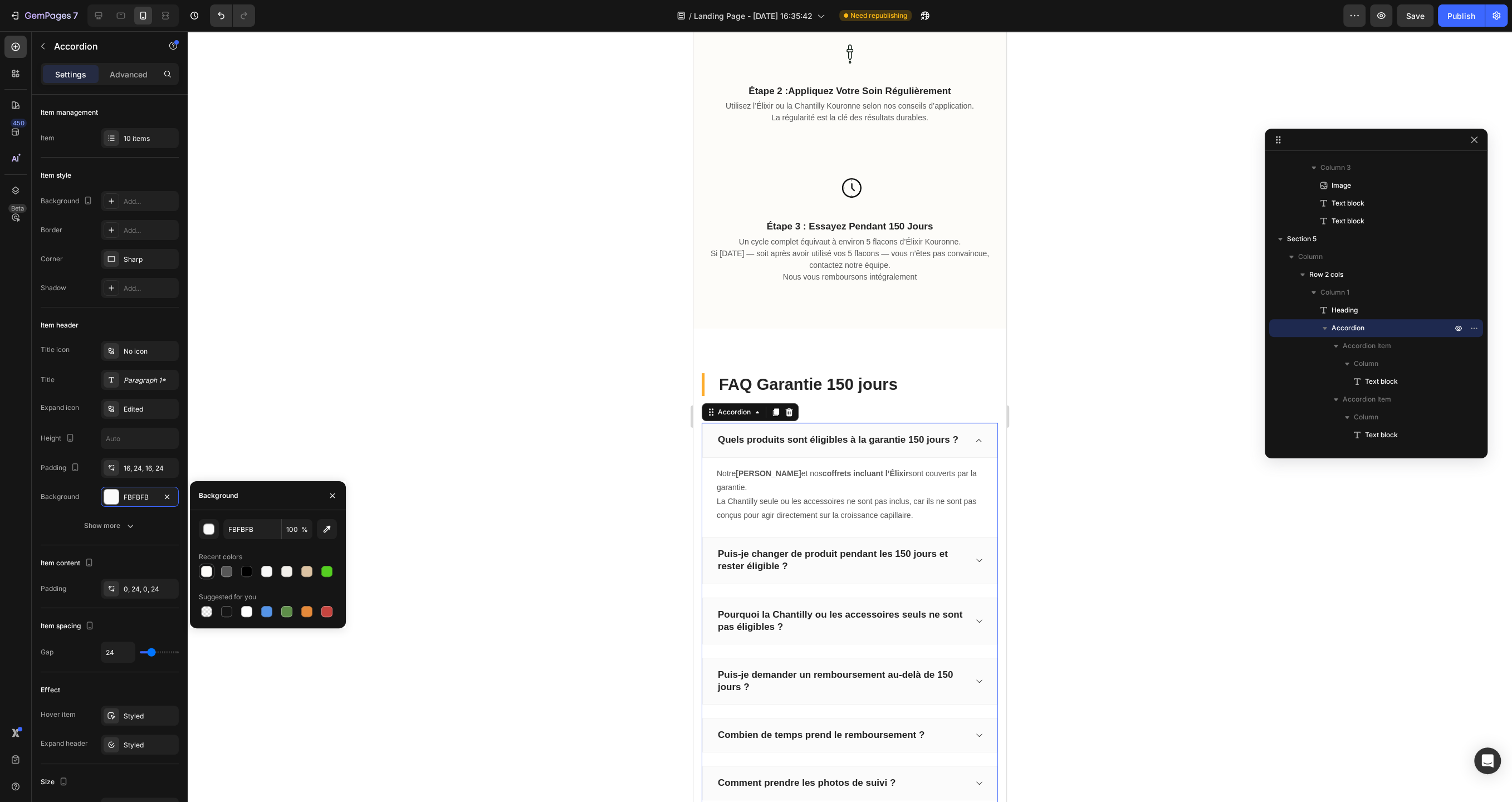
click at [207, 571] on div at bounding box center [206, 571] width 11 height 11
type input "FDFCF9"
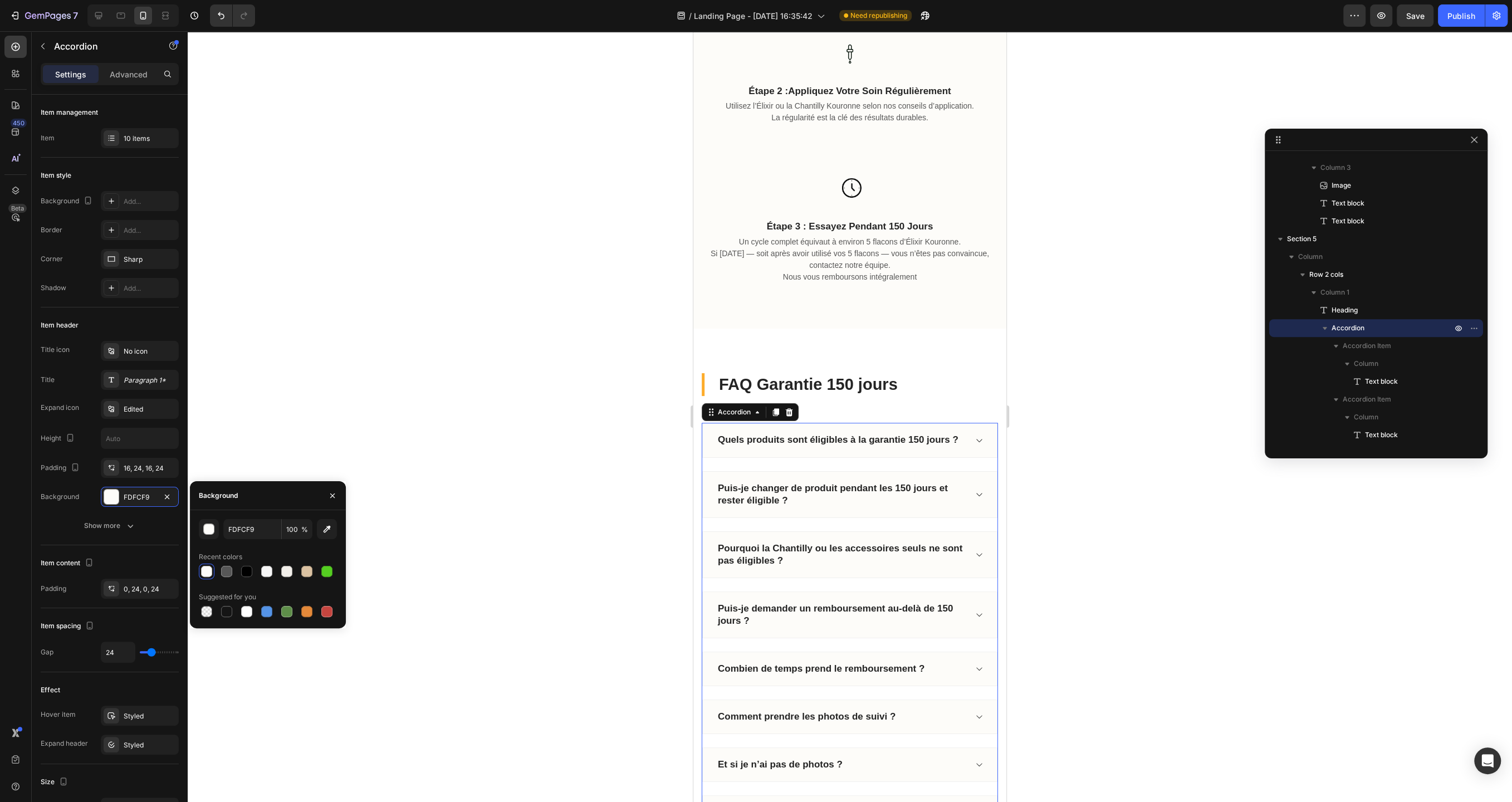
click at [450, 396] on div at bounding box center [850, 416] width 1324 height 771
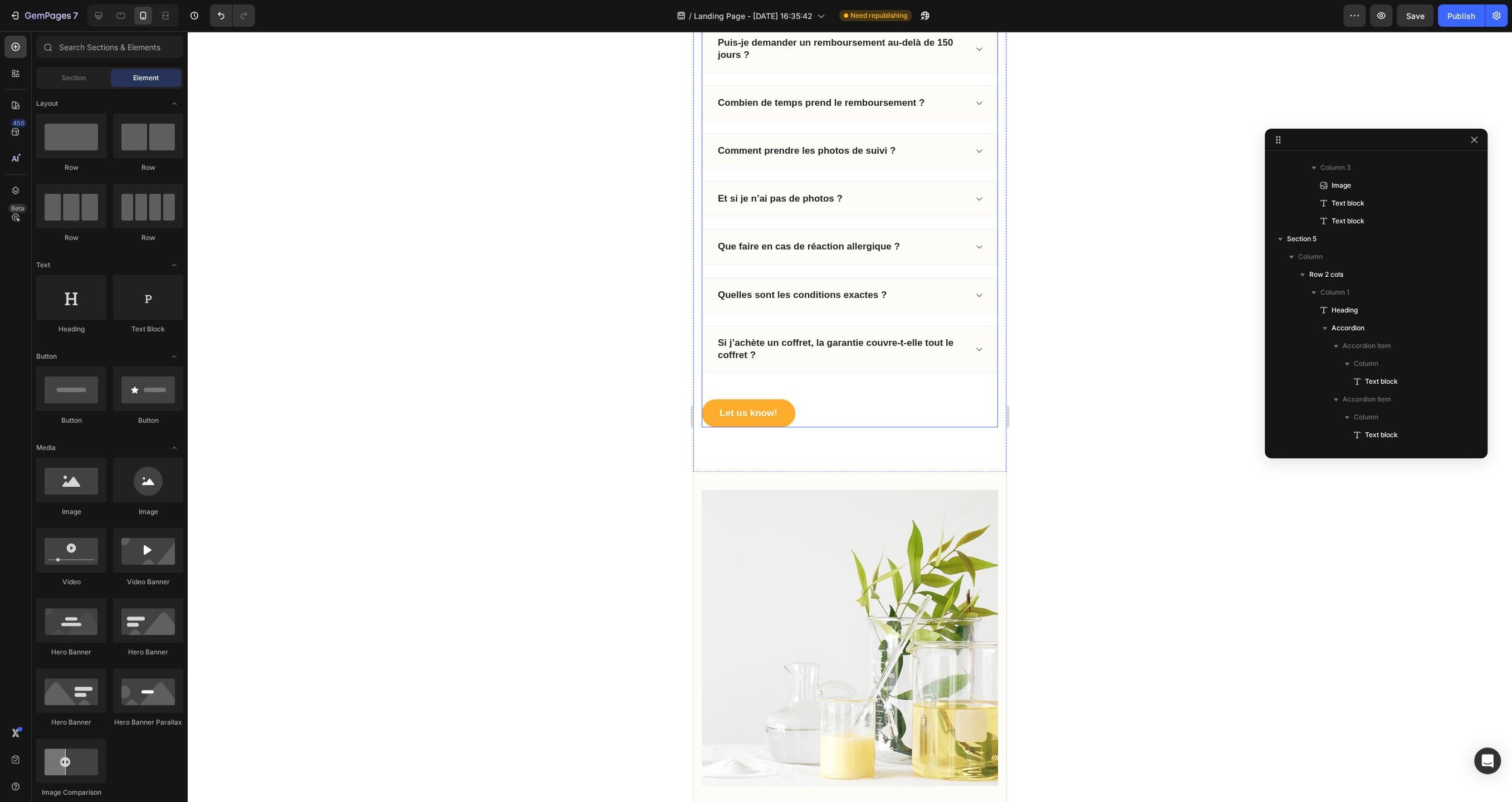
scroll to position [1459, 0]
click at [800, 403] on div "Let us know! Button" at bounding box center [849, 415] width 296 height 28
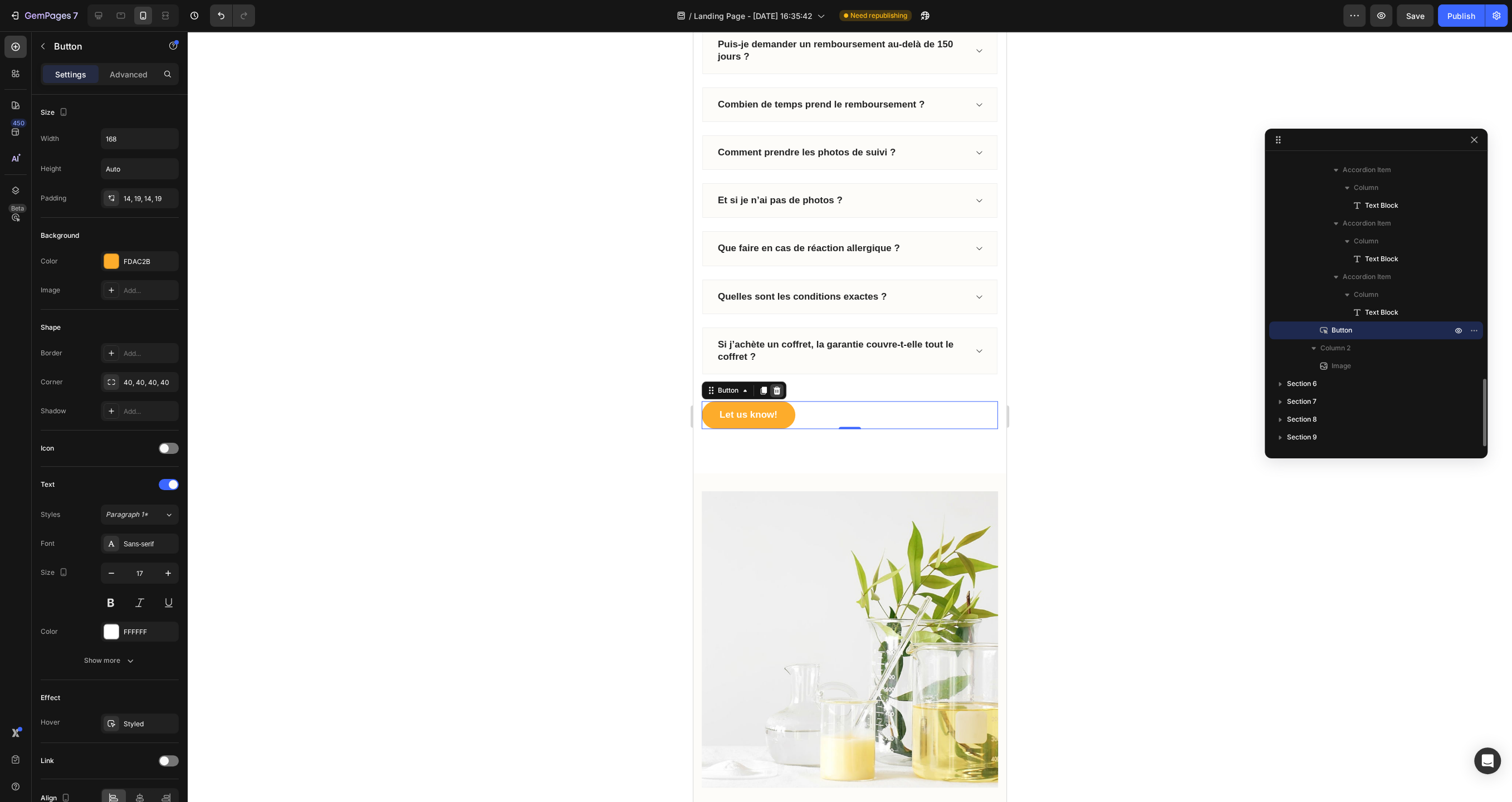
click at [774, 386] on icon at bounding box center [777, 390] width 9 height 9
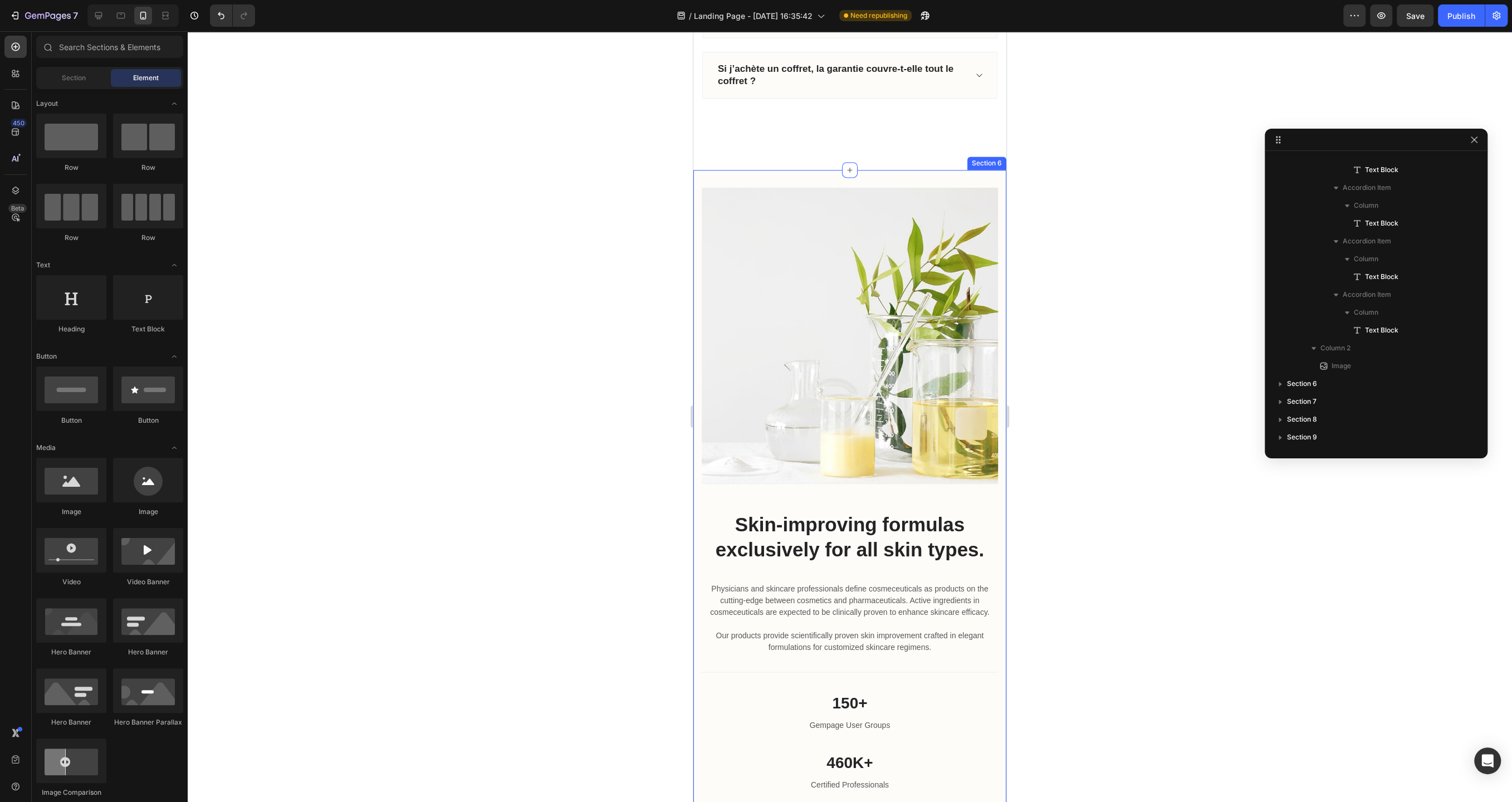
scroll to position [1731, 0]
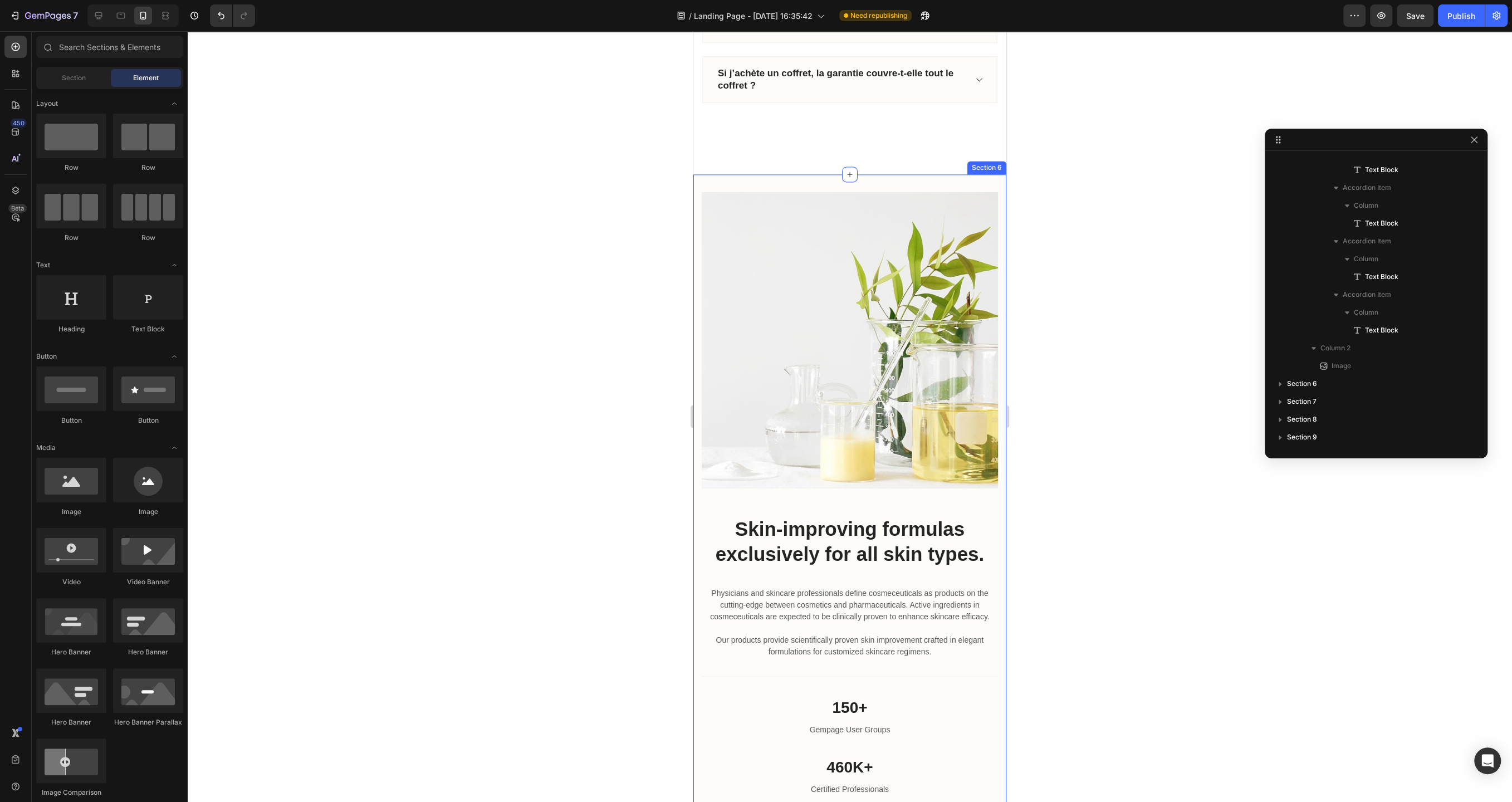
click at [802, 174] on div "Image Skin-improving formulas exclusively for all skin types. Heading Physician…" at bounding box center [849, 524] width 313 height 699
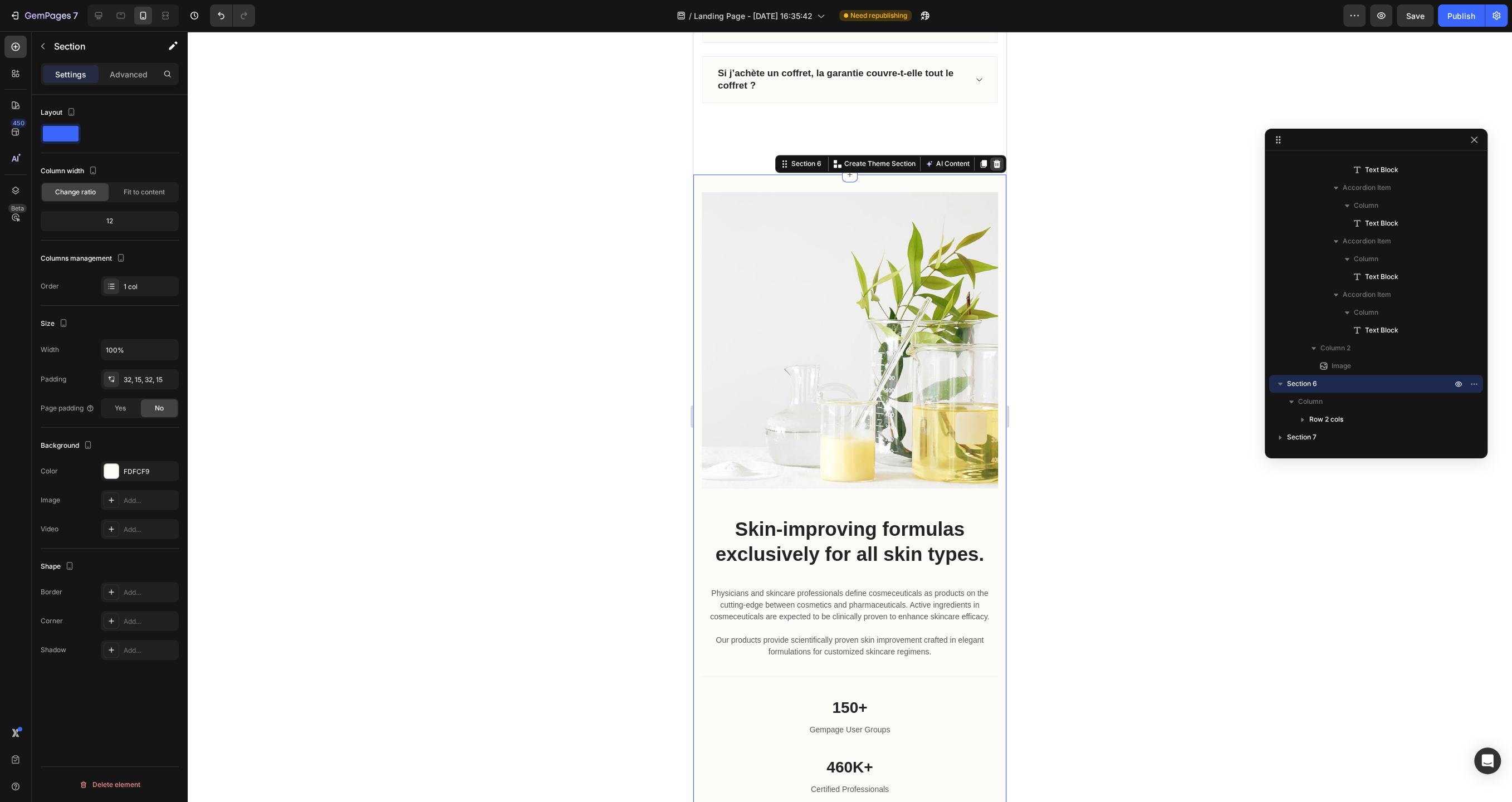
click at [996, 157] on div at bounding box center [997, 164] width 14 height 14
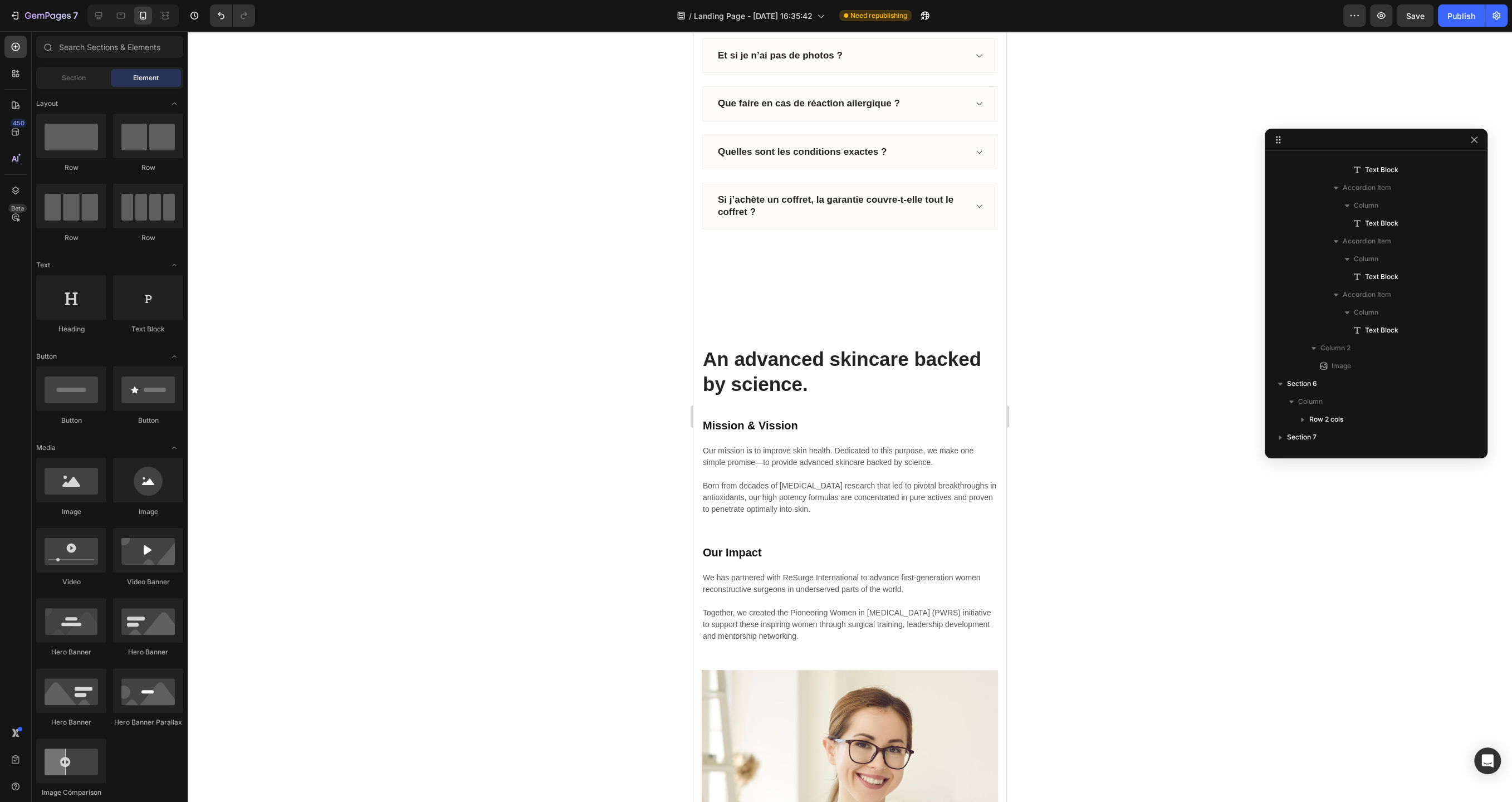
scroll to position [1592, 0]
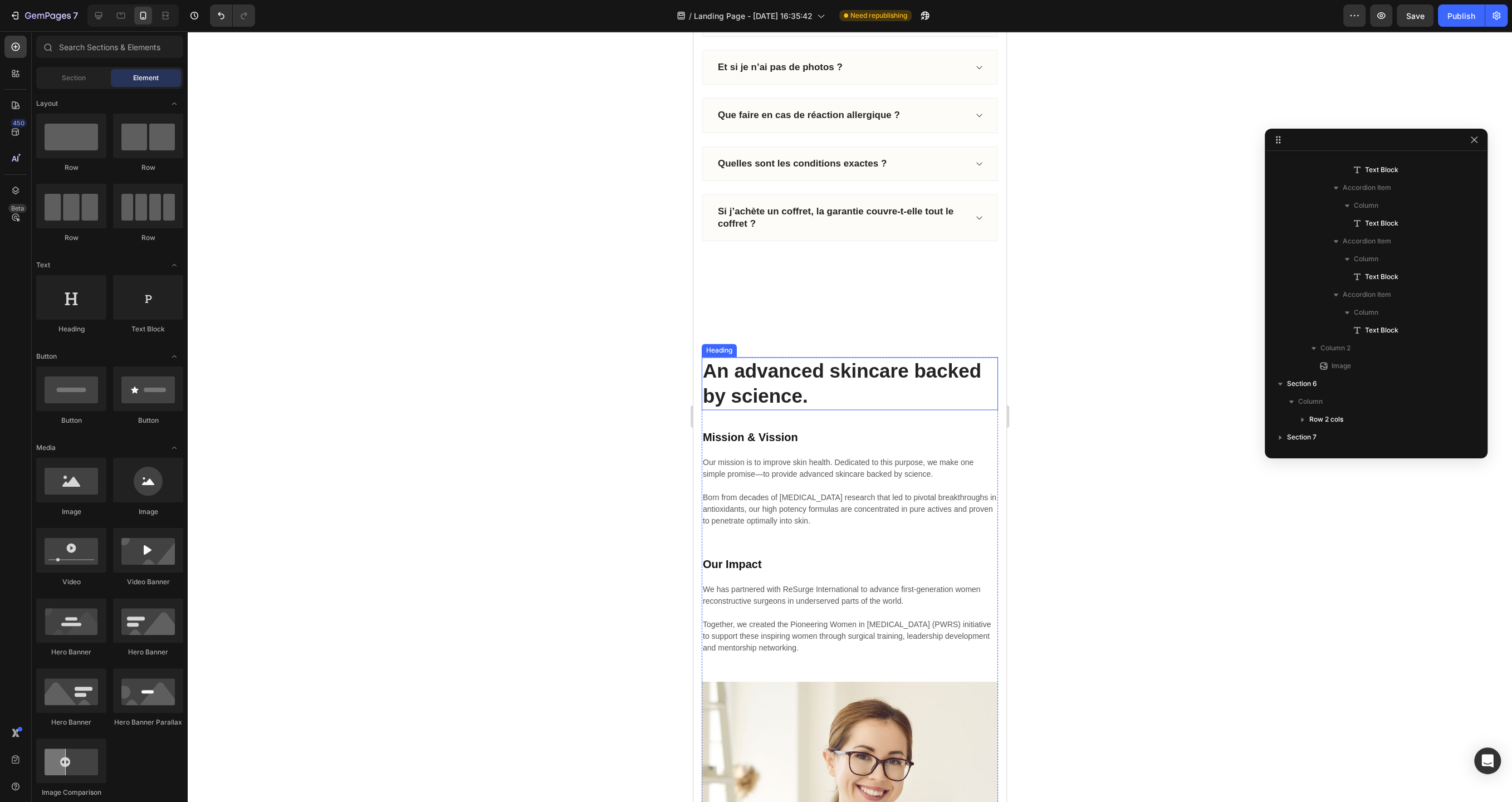
click at [884, 358] on p "An advanced skincare backed by science." at bounding box center [850, 383] width 294 height 51
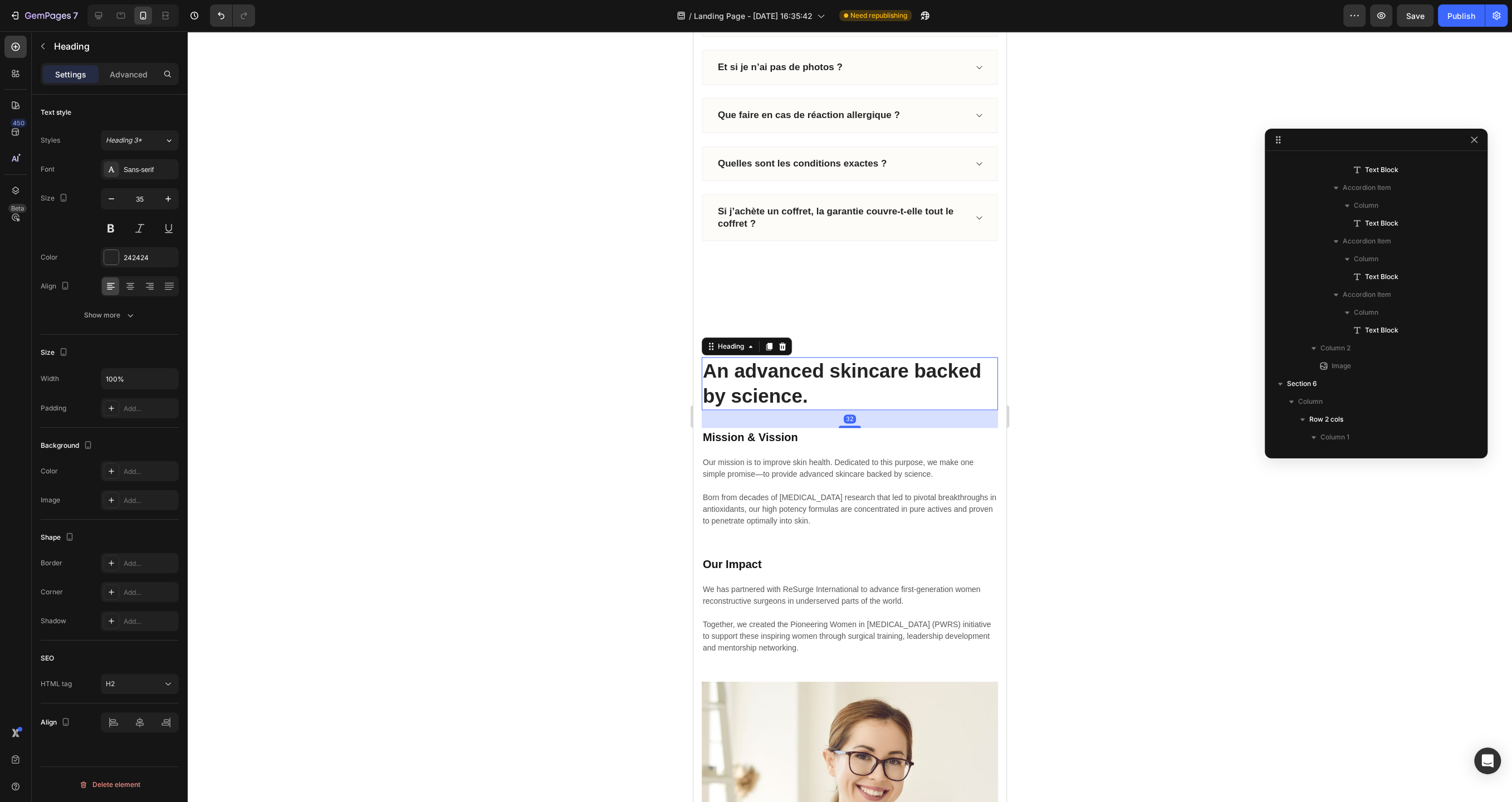
scroll to position [1100, 0]
click at [784, 343] on icon at bounding box center [783, 347] width 8 height 8
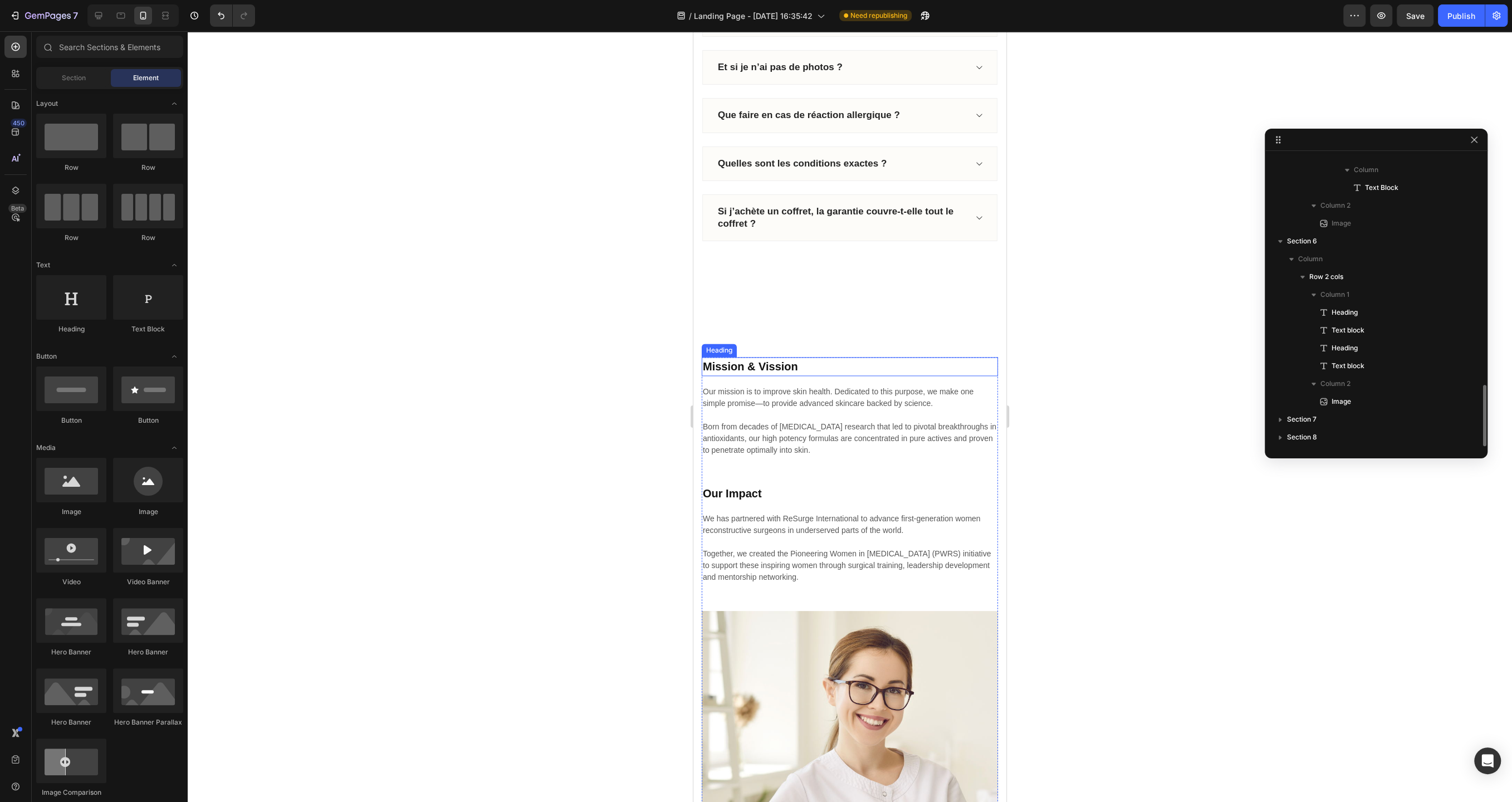
click at [793, 364] on p "Mission & Vission" at bounding box center [850, 366] width 294 height 17
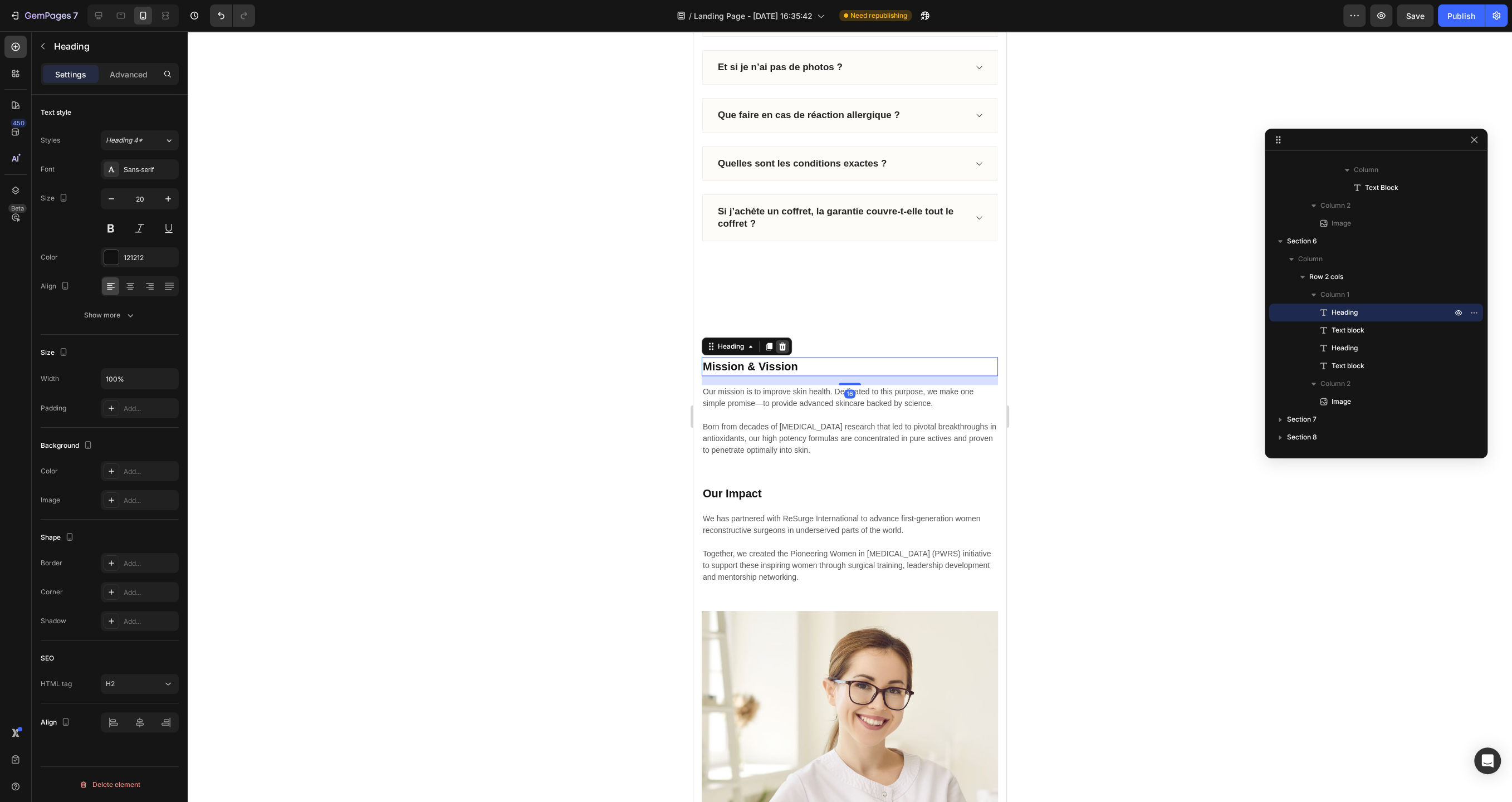
click at [781, 343] on icon at bounding box center [783, 347] width 8 height 8
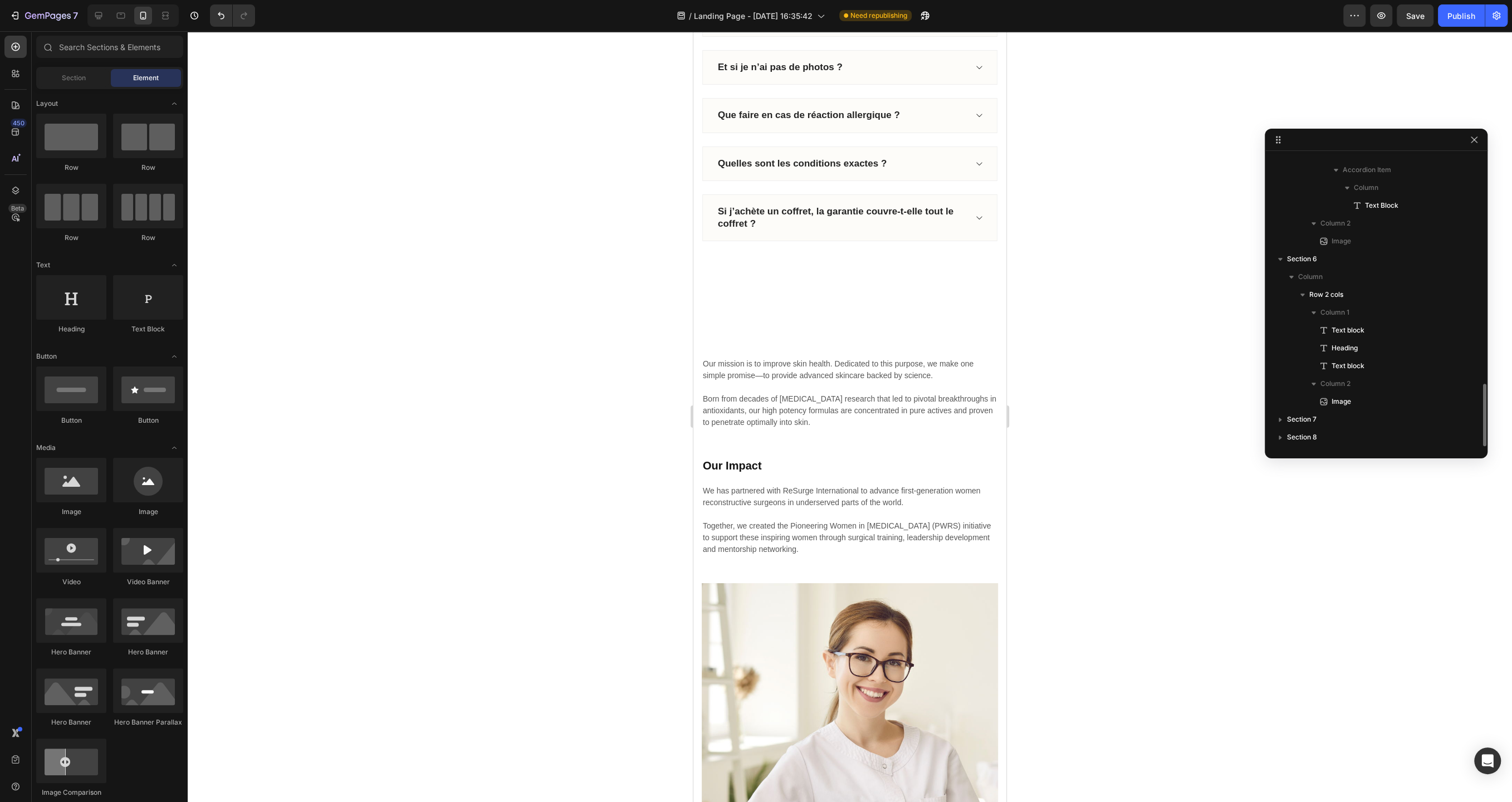
scroll to position [1064, 0]
click at [804, 377] on p "Our mission is to improve skin health. Dedicated to this purpose, we make one s…" at bounding box center [850, 393] width 294 height 70
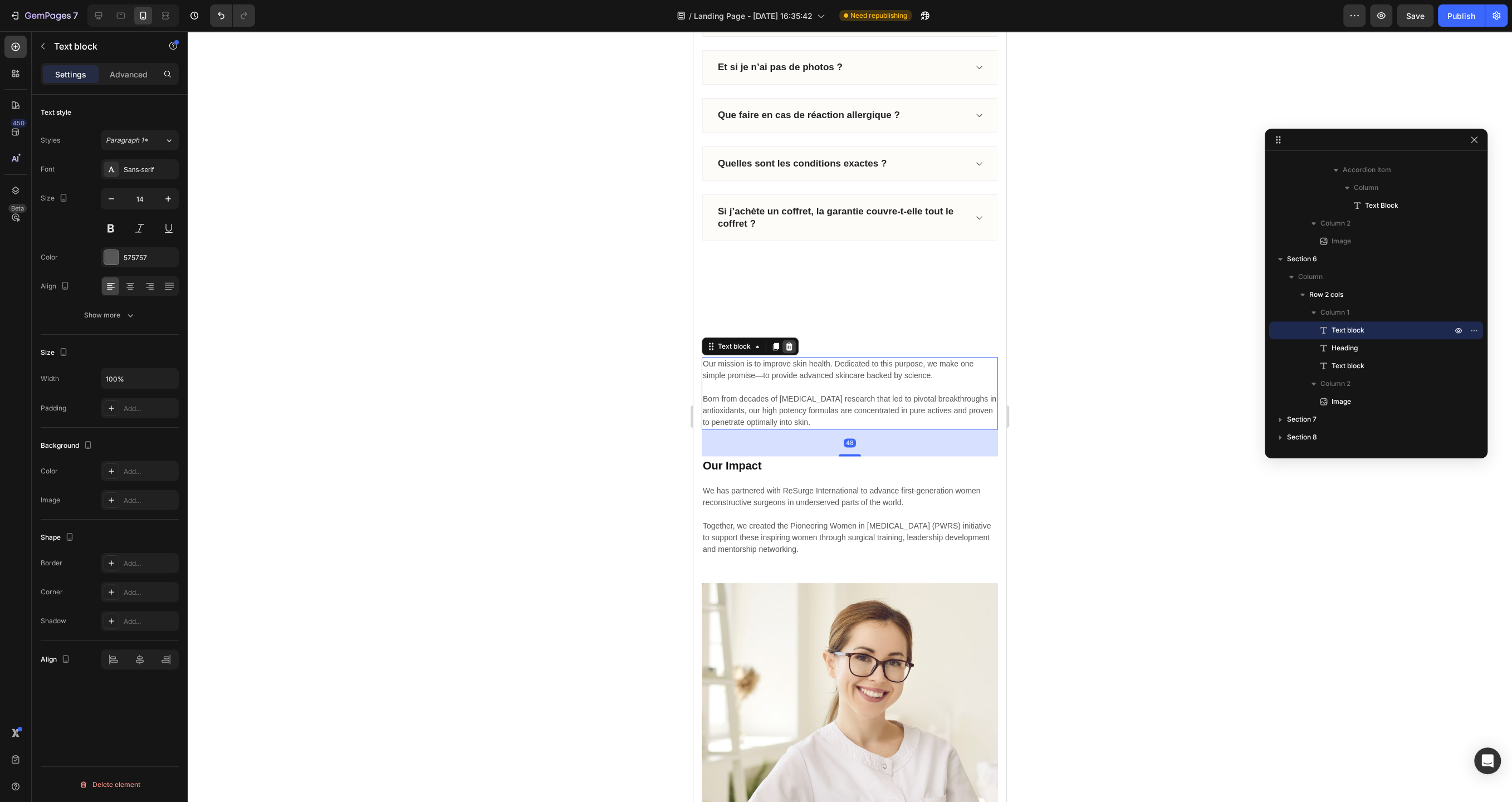
click at [788, 343] on icon at bounding box center [790, 347] width 8 height 8
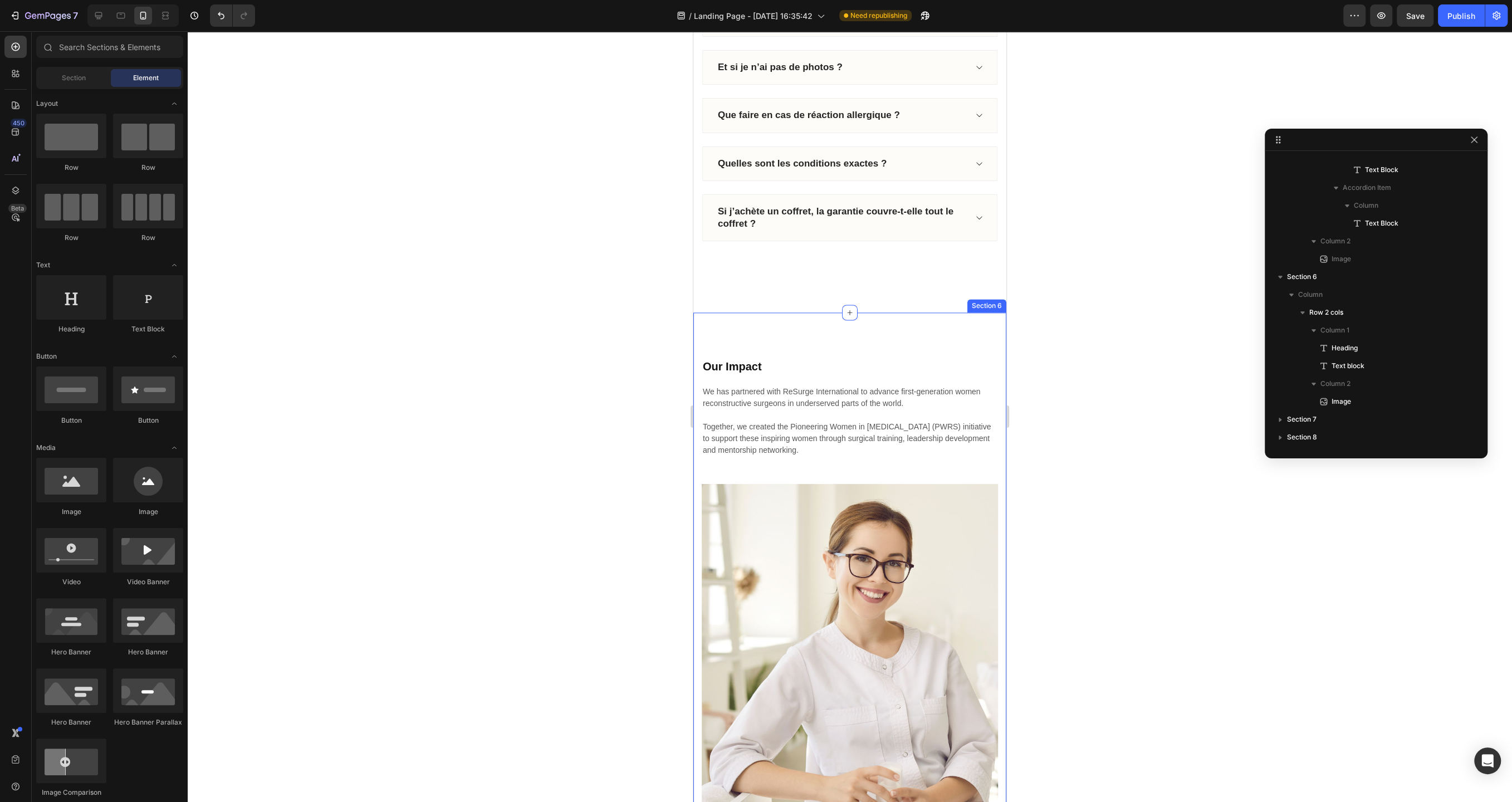
click at [812, 332] on div "Our Impact Heading We has partnered with ReSurge International to advance first…" at bounding box center [849, 606] width 313 height 587
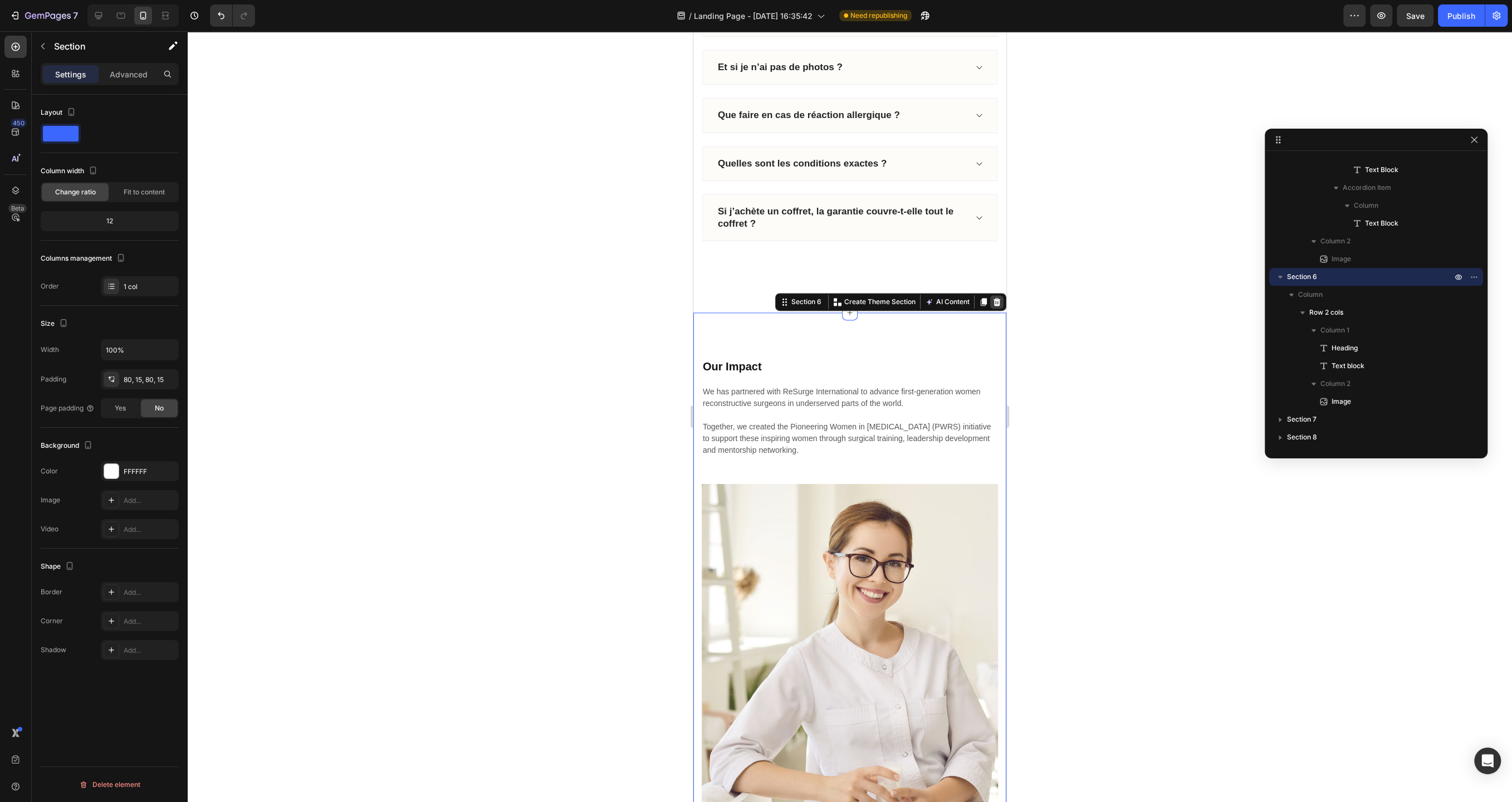
click at [995, 295] on div at bounding box center [997, 302] width 14 height 14
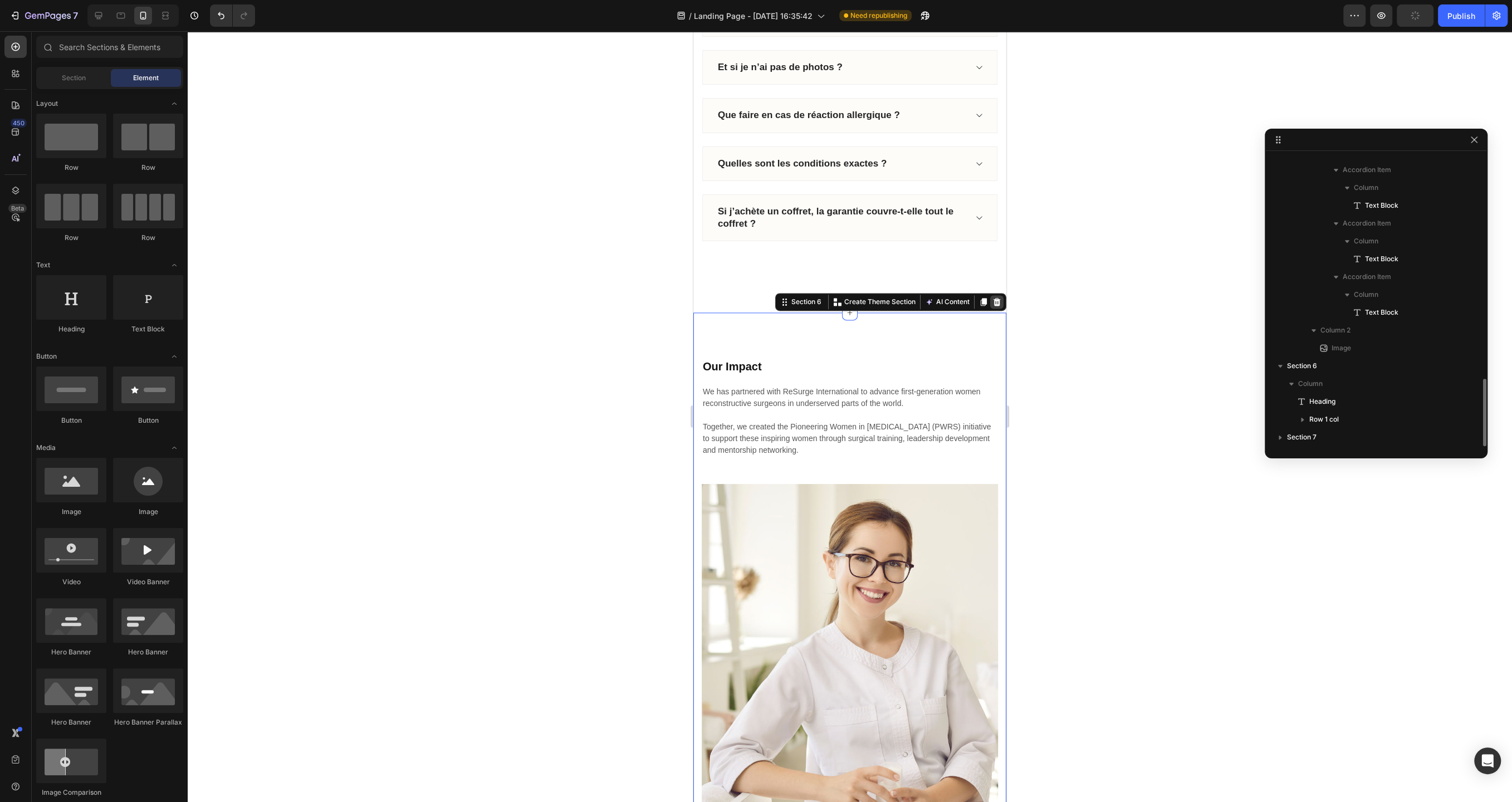
scroll to position [957, 0]
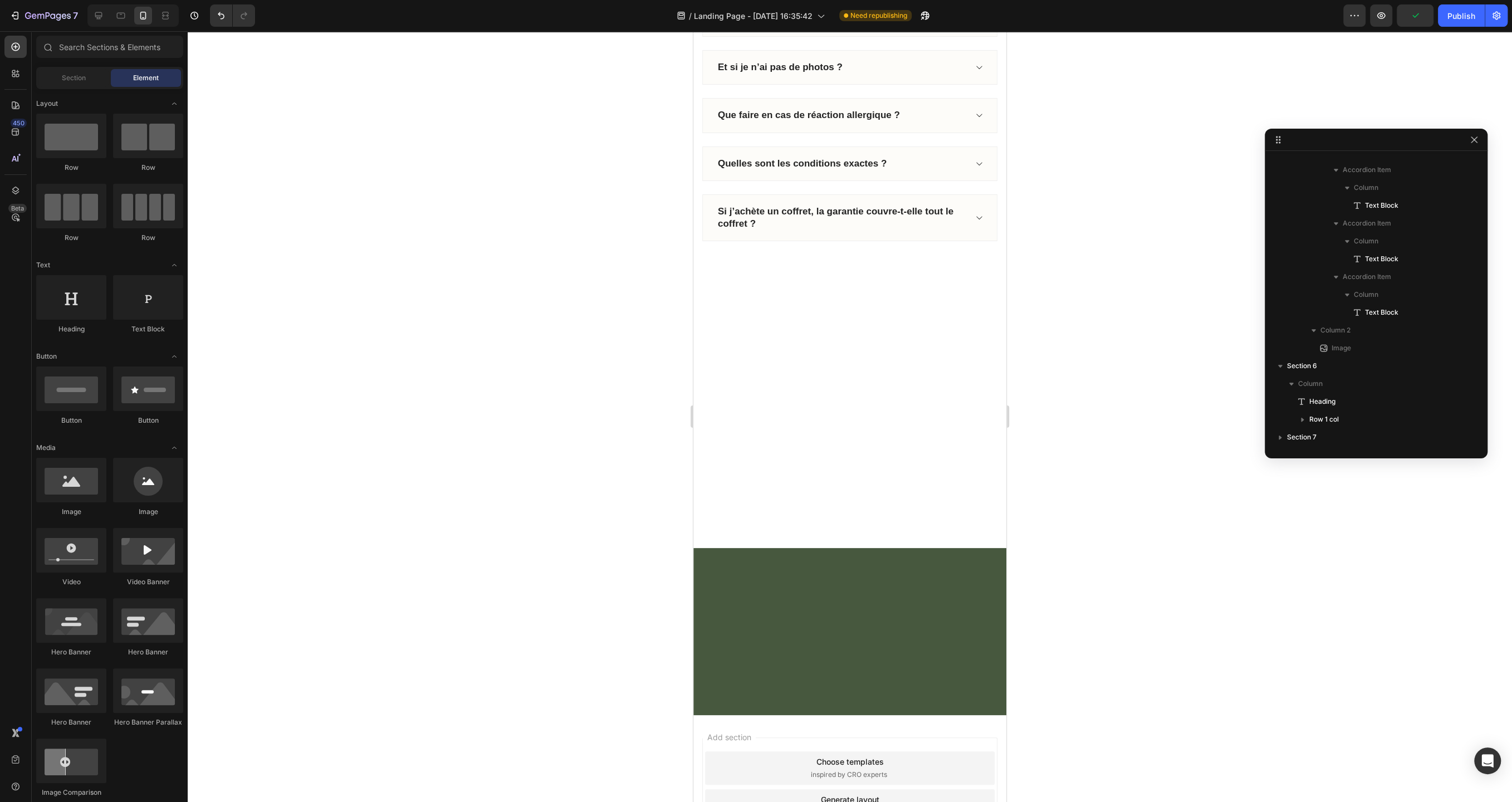
click at [866, 552] on div at bounding box center [849, 632] width 313 height 167
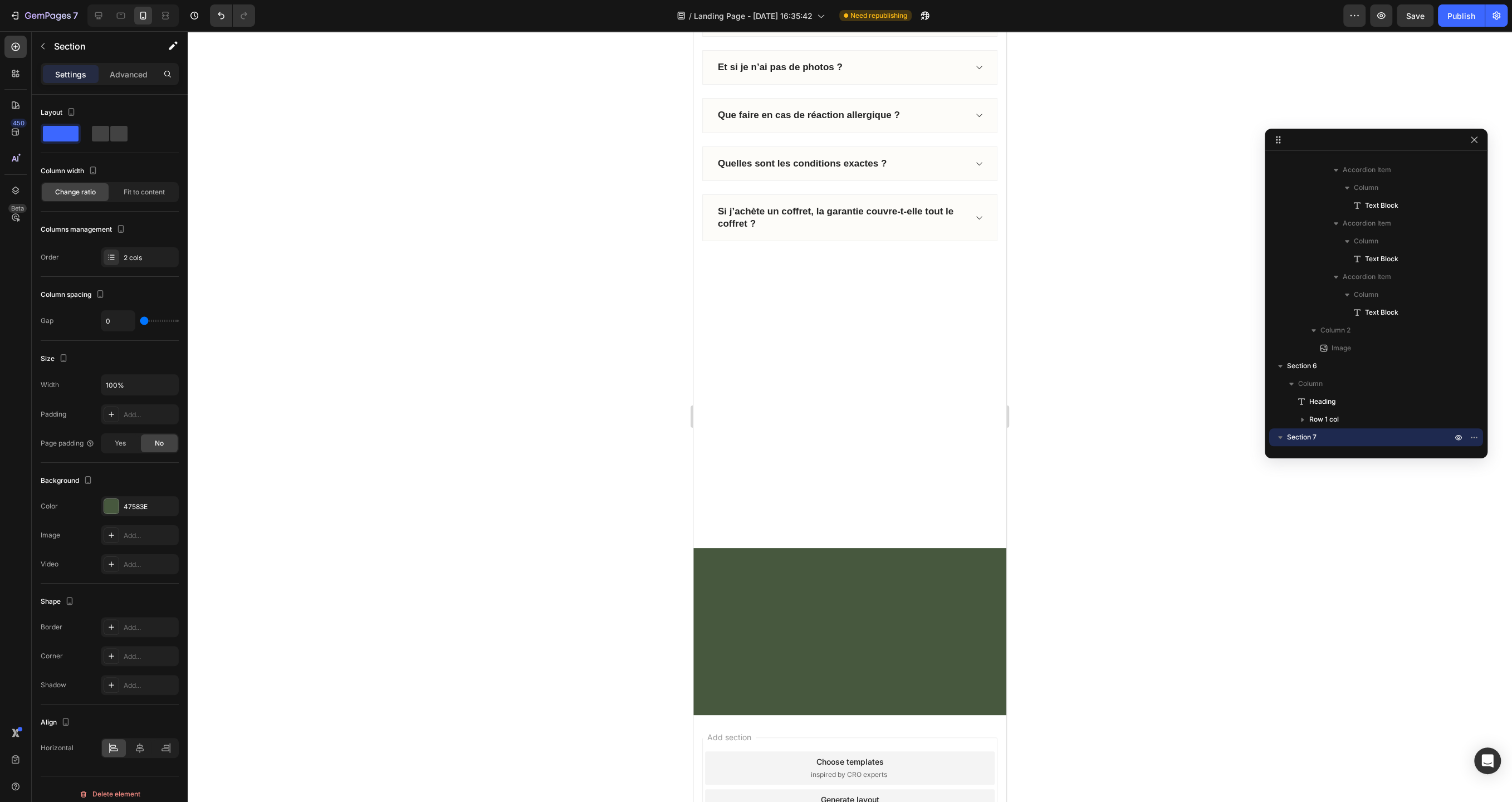
click at [869, 510] on div at bounding box center [849, 430] width 296 height 200
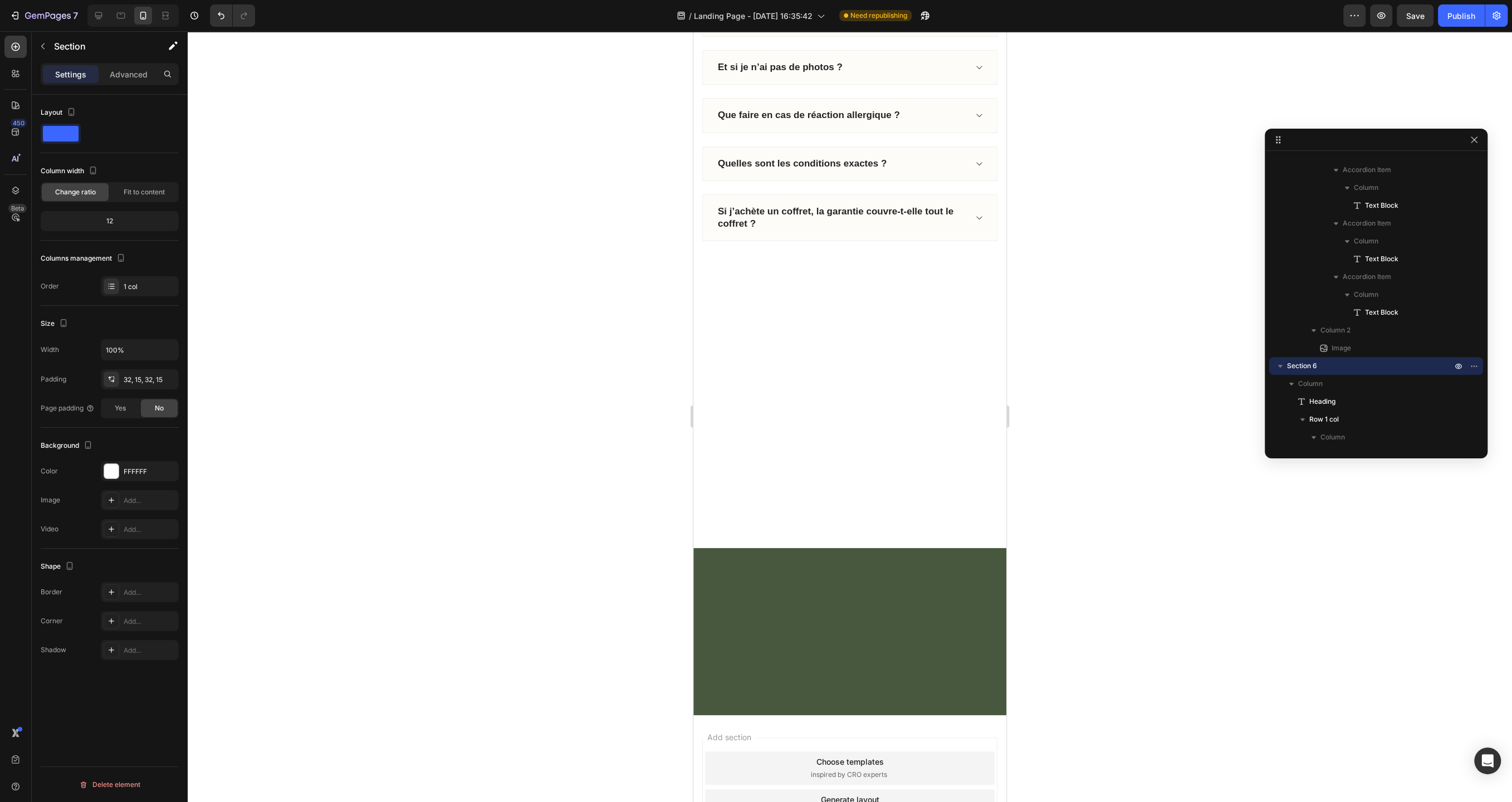
click at [861, 389] on div at bounding box center [849, 430] width 296 height 200
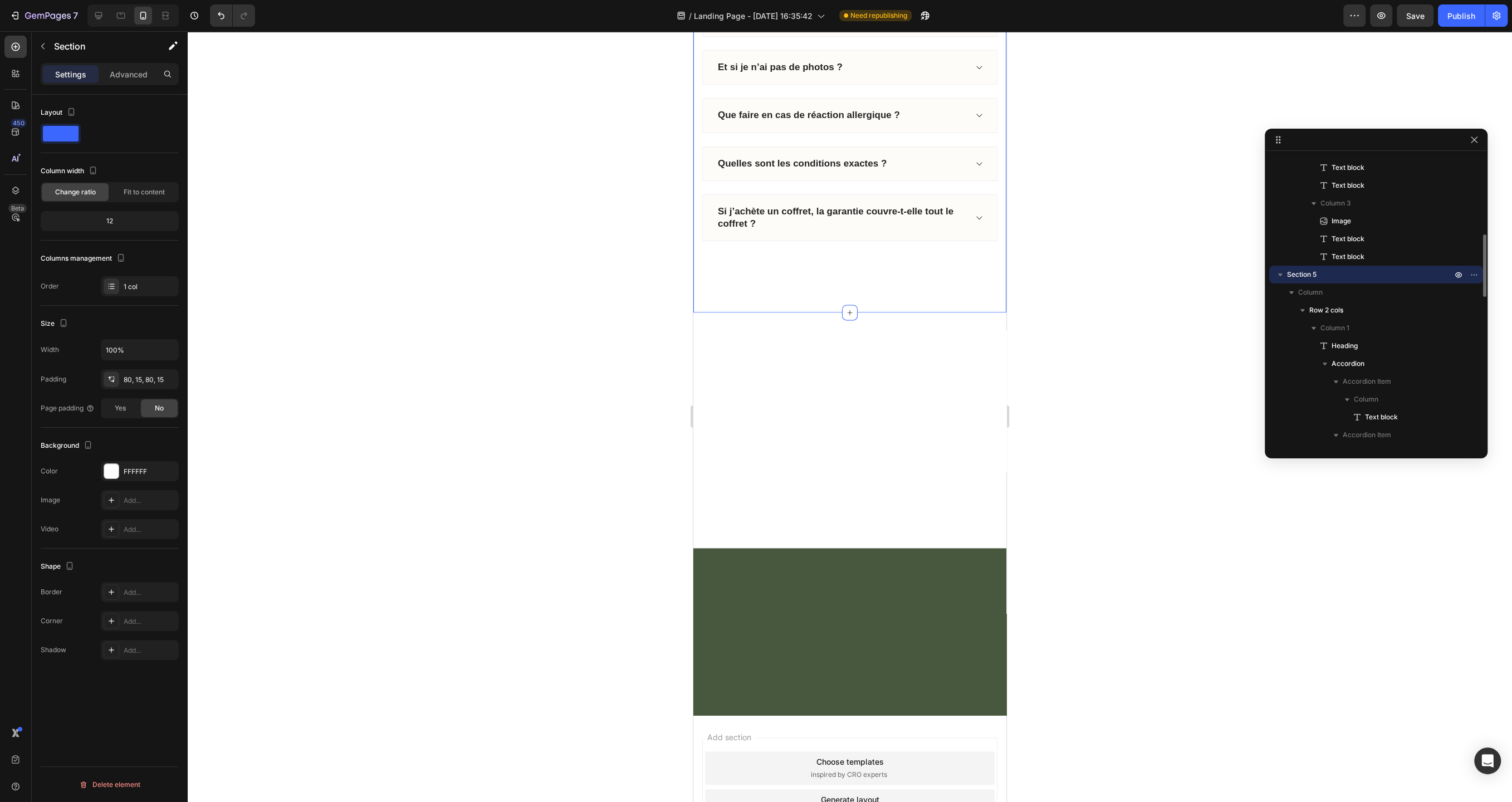
click at [1284, 274] on icon "button" at bounding box center [1280, 274] width 11 height 11
click at [1288, 398] on span "Section 7" at bounding box center [1301, 399] width 29 height 11
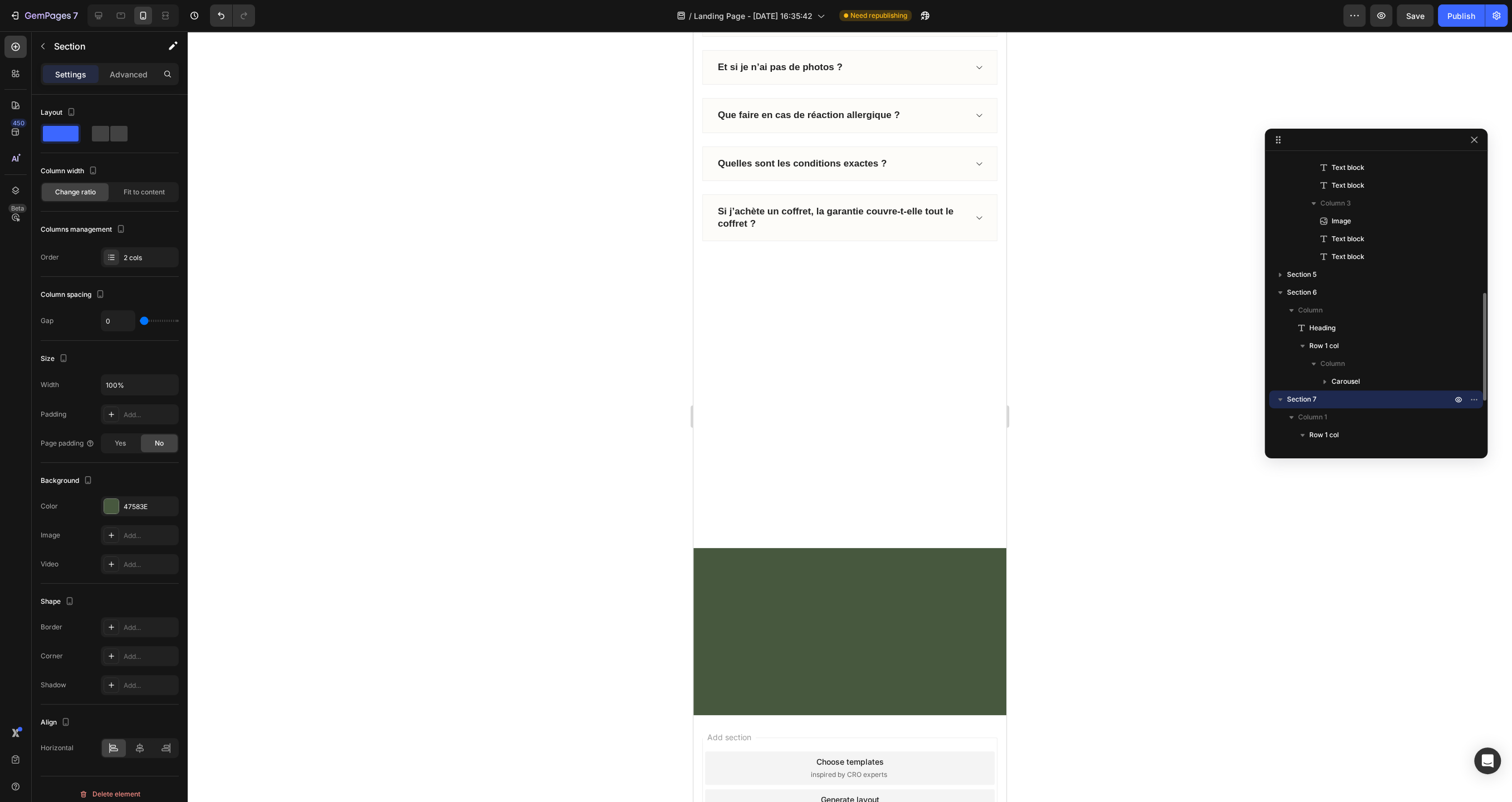
click at [1281, 402] on icon "button" at bounding box center [1280, 399] width 11 height 11
click at [915, 631] on div at bounding box center [849, 632] width 313 height 167
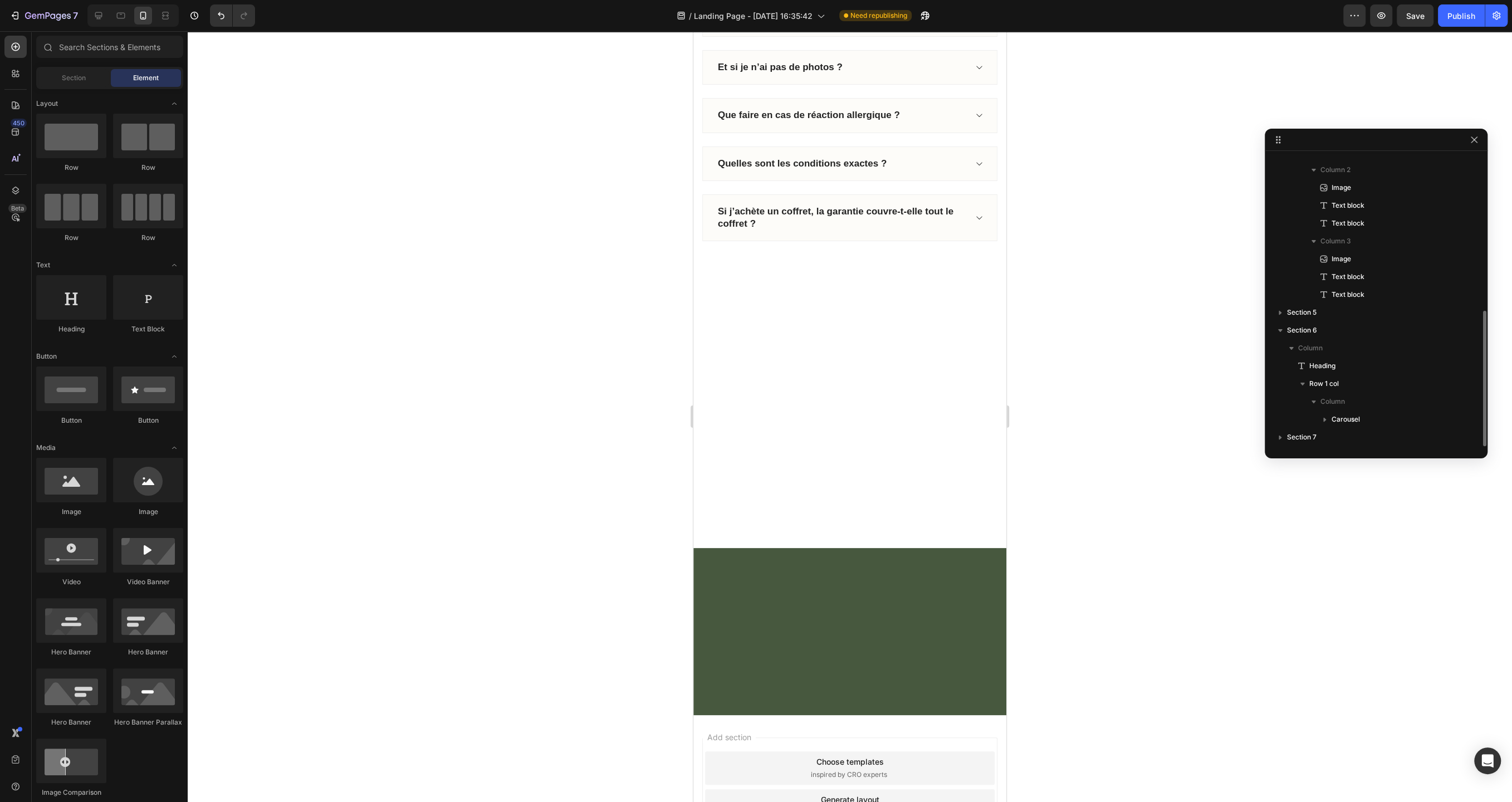
scroll to position [333, 0]
click at [931, 619] on div at bounding box center [849, 632] width 313 height 167
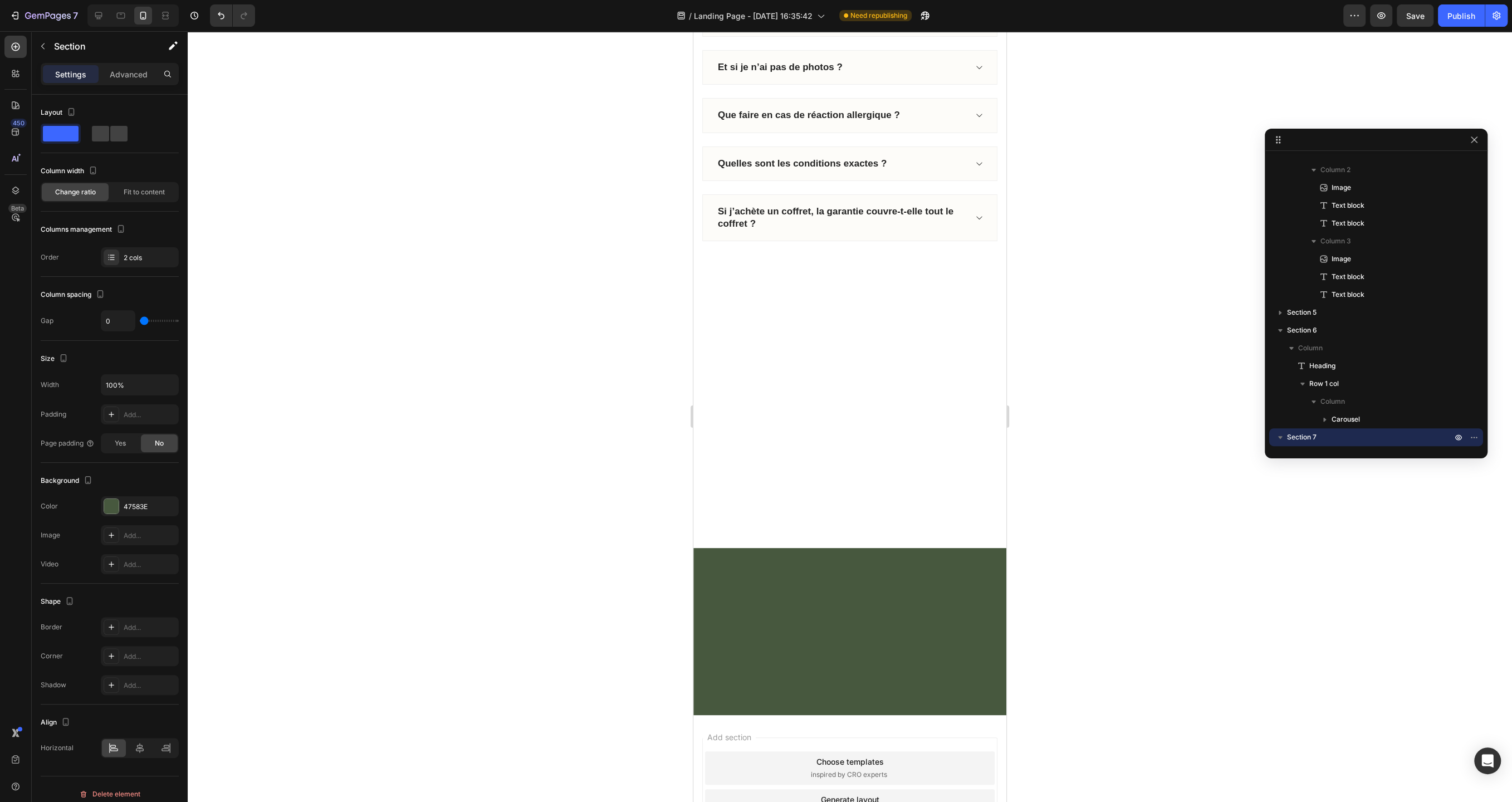
click at [931, 619] on div at bounding box center [849, 632] width 313 height 167
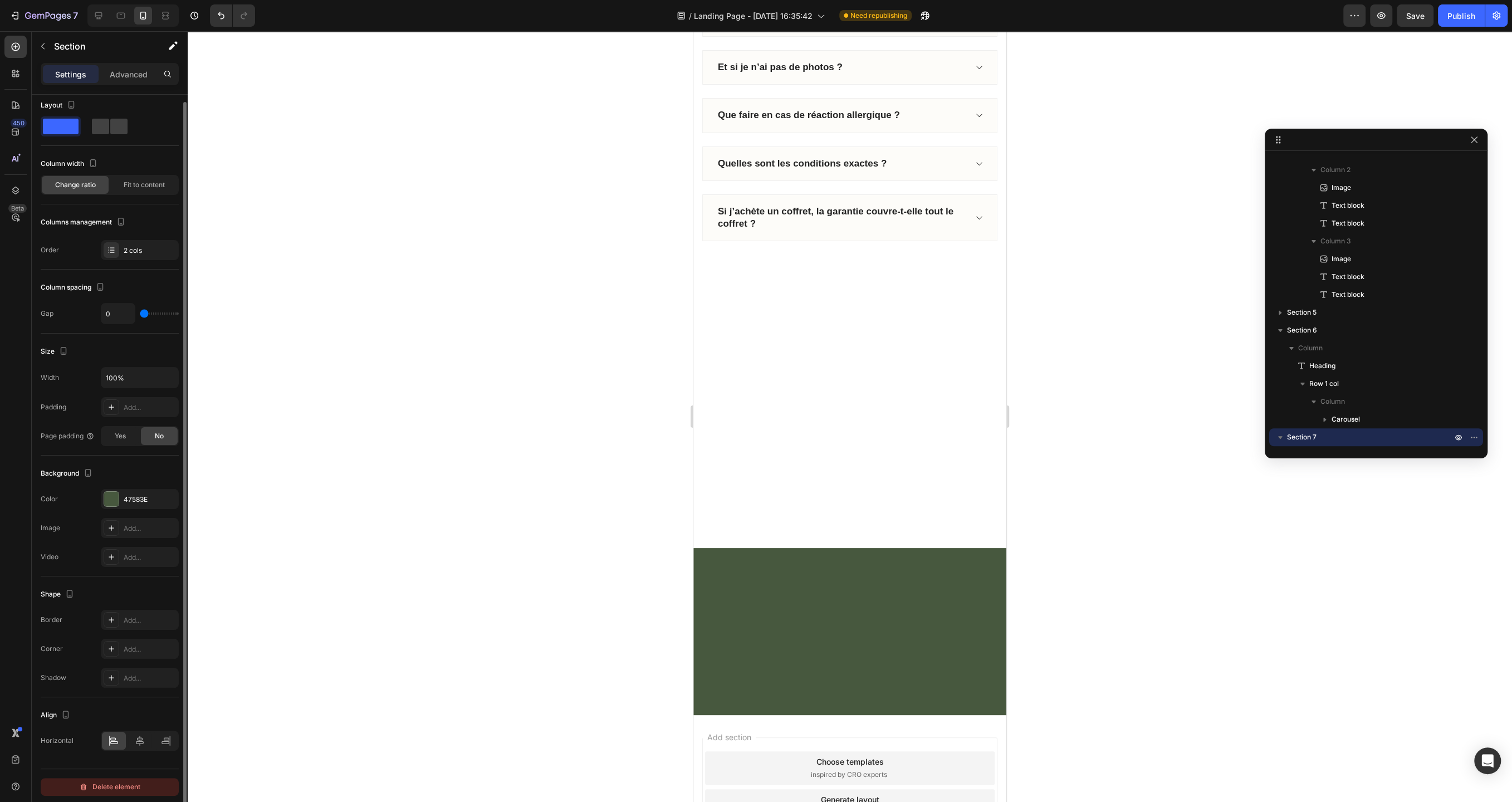
click at [124, 788] on div "Delete element" at bounding box center [109, 787] width 61 height 14
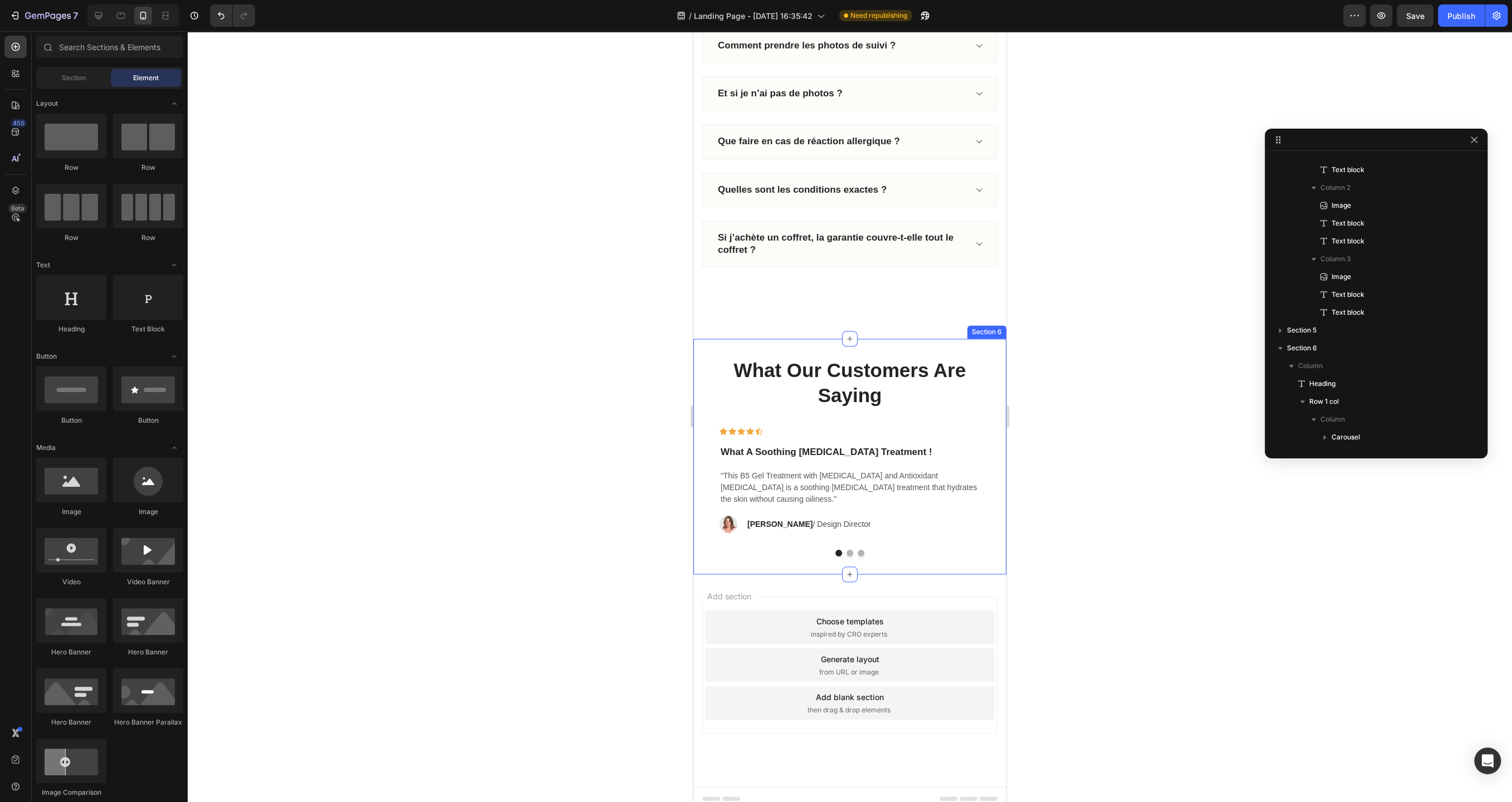
click at [969, 338] on div "What Our Customers Are Saying Heading Icon Icon Icon Icon Icon Row What A Sooth…" at bounding box center [849, 456] width 313 height 236
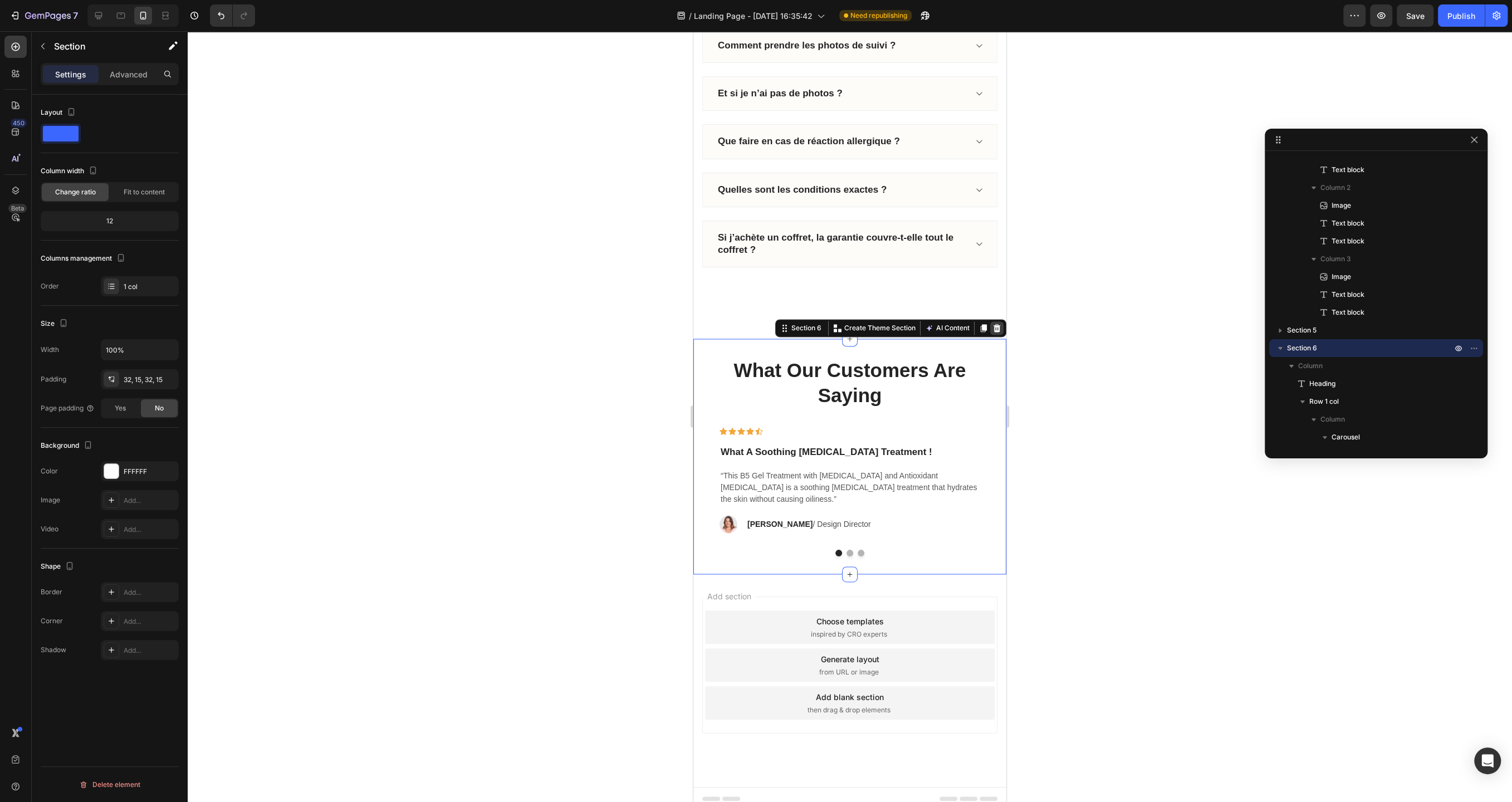
click at [997, 324] on icon at bounding box center [997, 328] width 8 height 8
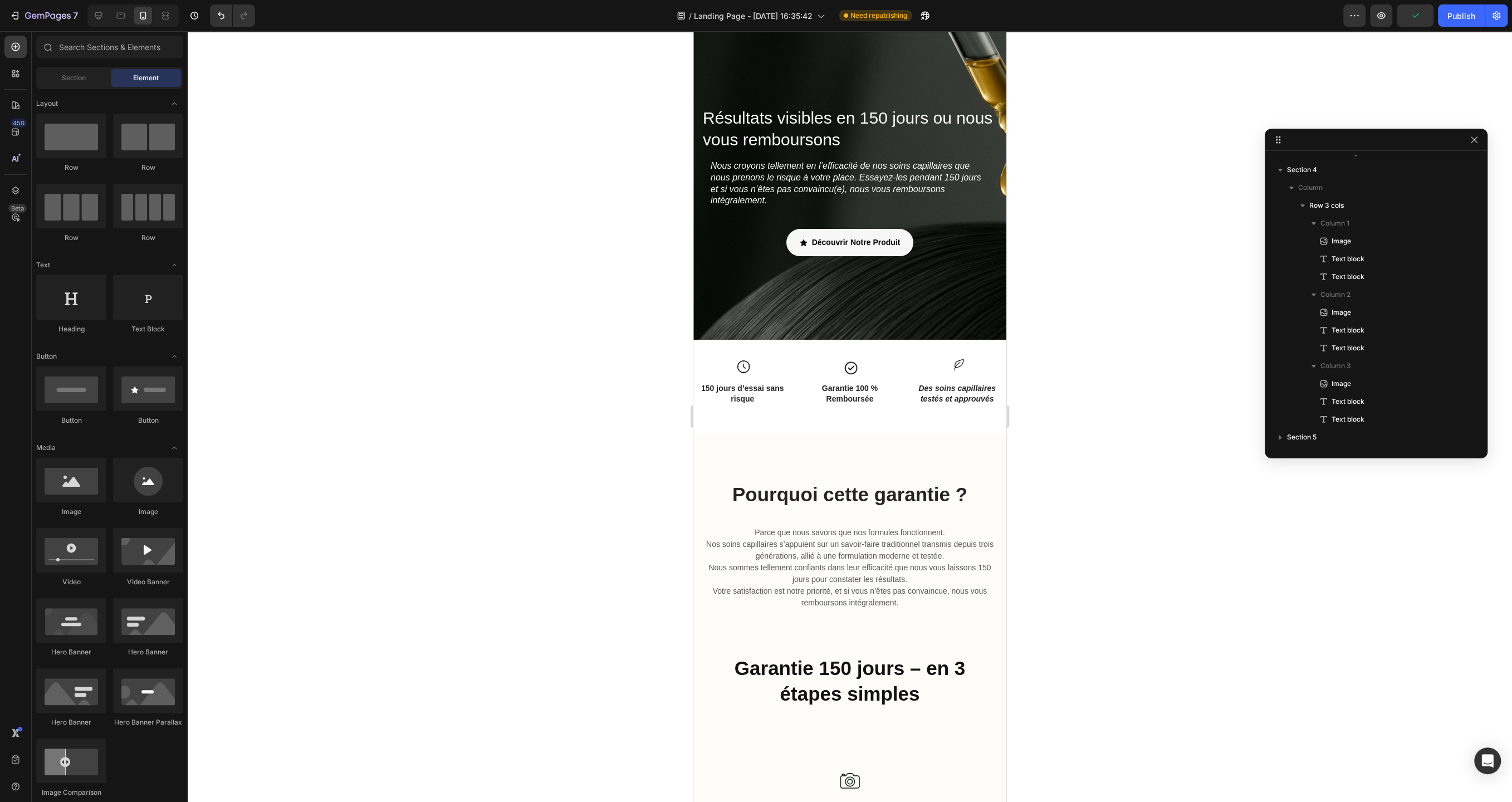
scroll to position [0, 0]
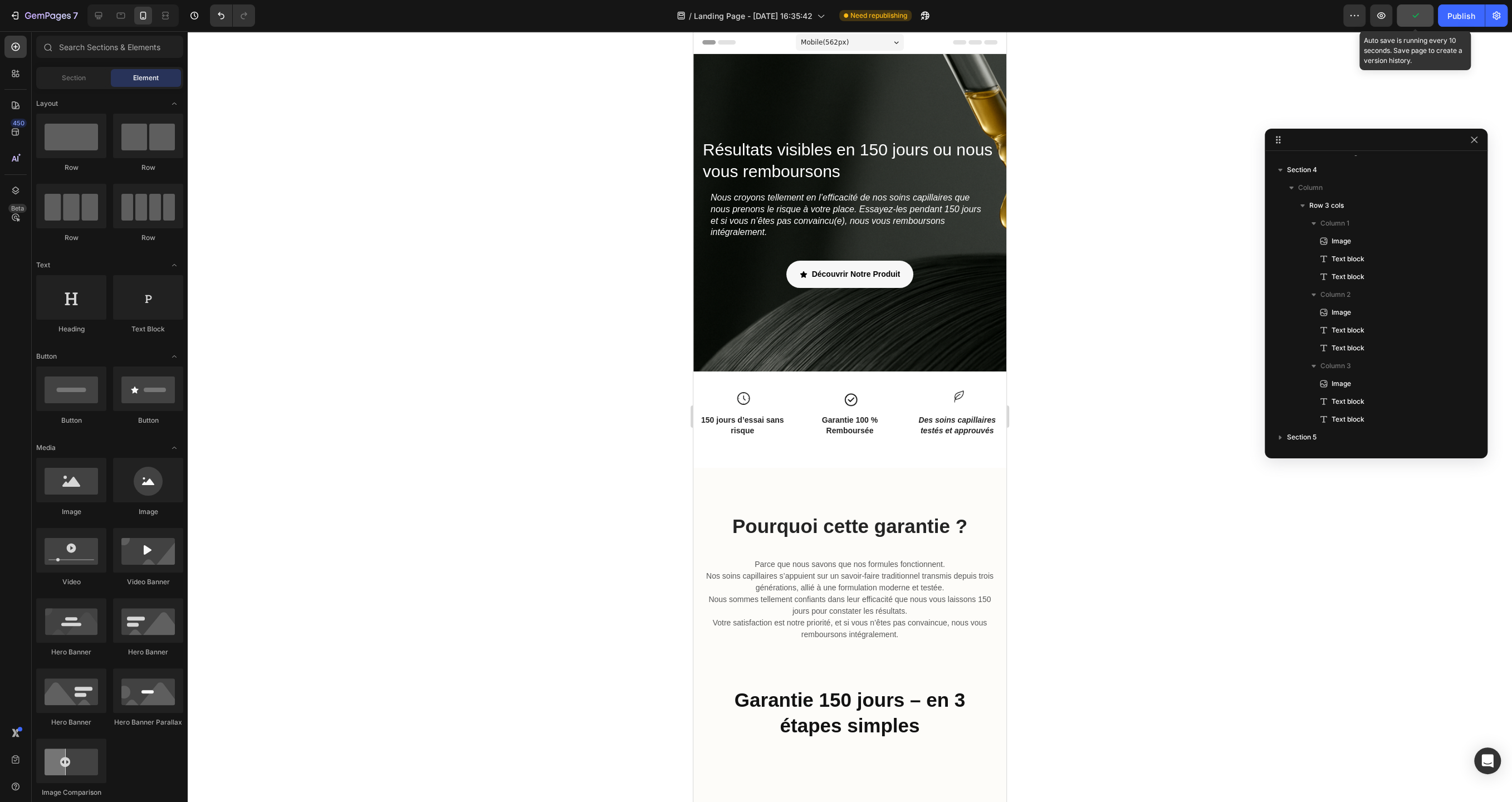
click at [1406, 11] on button "button" at bounding box center [1415, 16] width 37 height 23
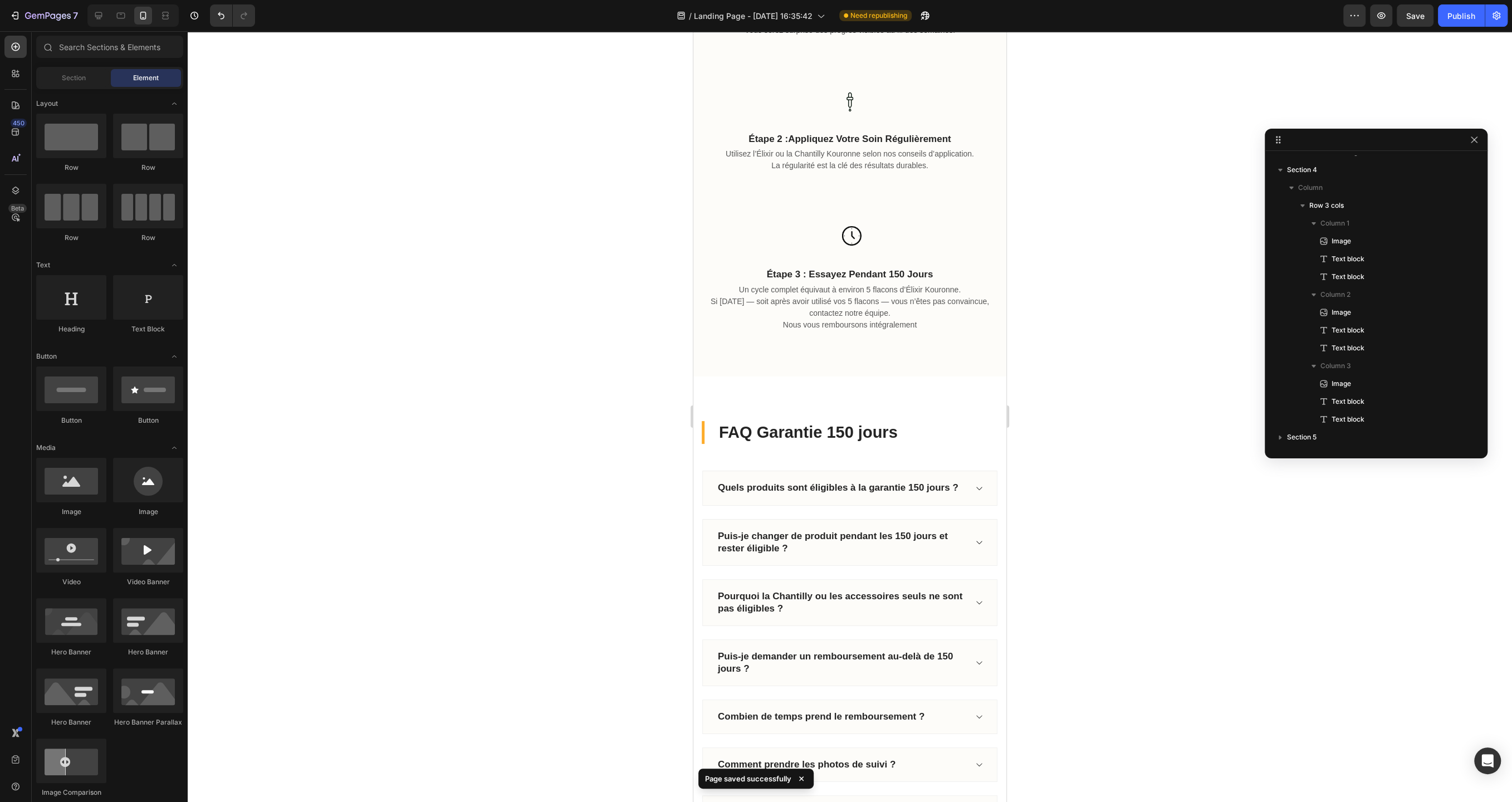
scroll to position [1330, 0]
